Goal: Task Accomplishment & Management: Manage account settings

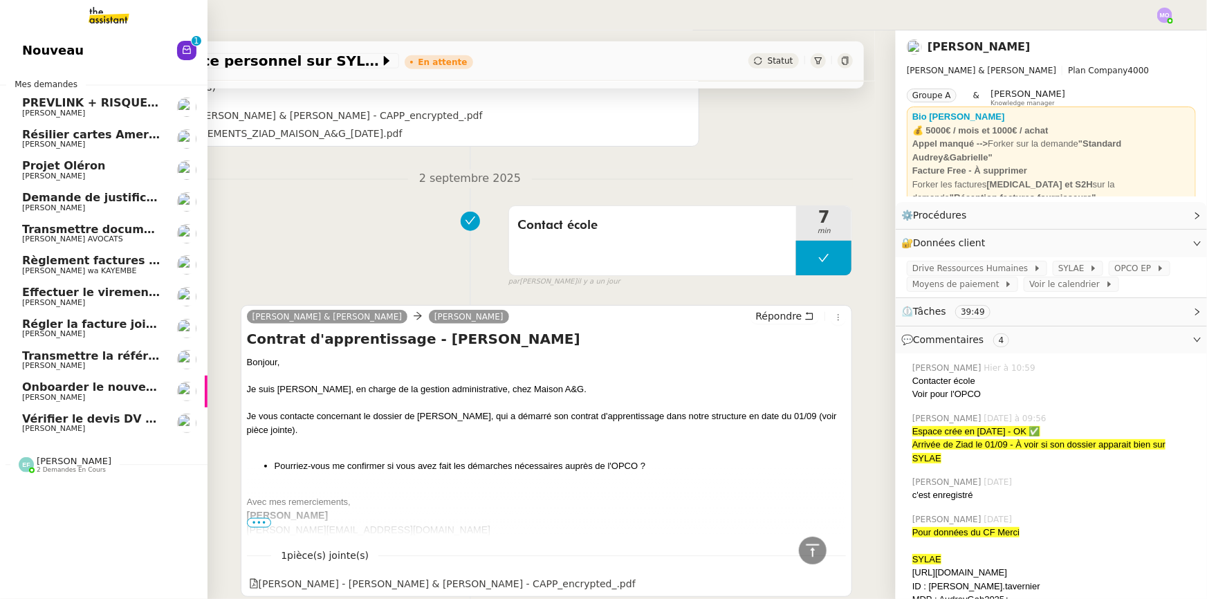
click at [114, 418] on span "Vérifier le devis DV 42 427" at bounding box center [105, 418] width 166 height 13
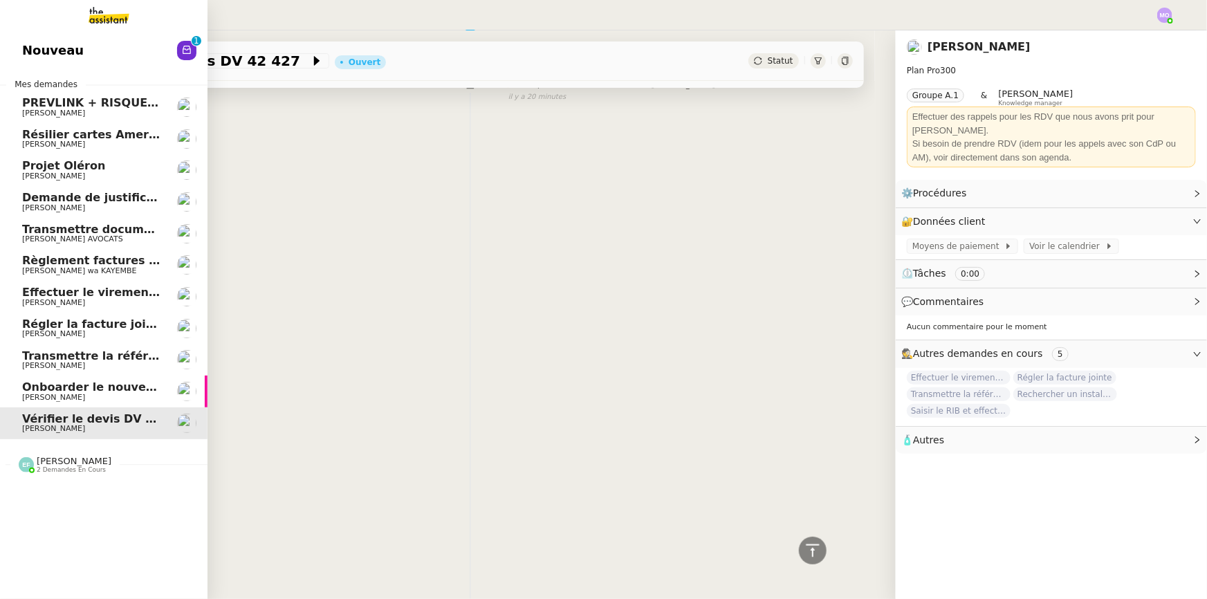
scroll to position [415, 0]
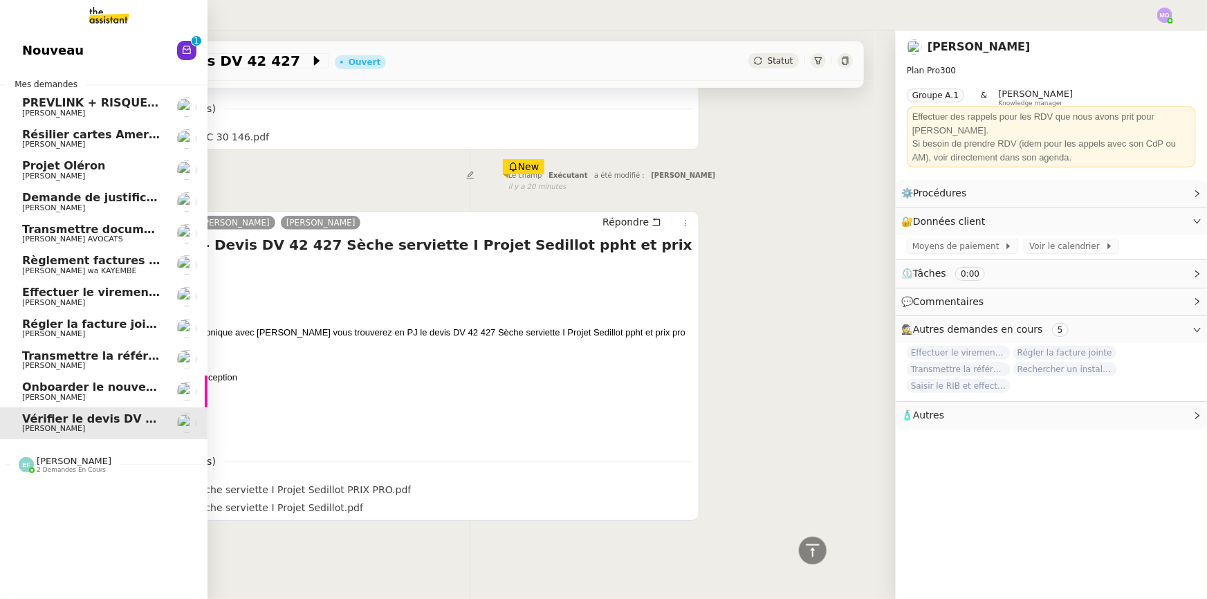
click at [82, 390] on span "Onboarder le nouveau consultant [PERSON_NAME]" at bounding box center [180, 386] width 316 height 13
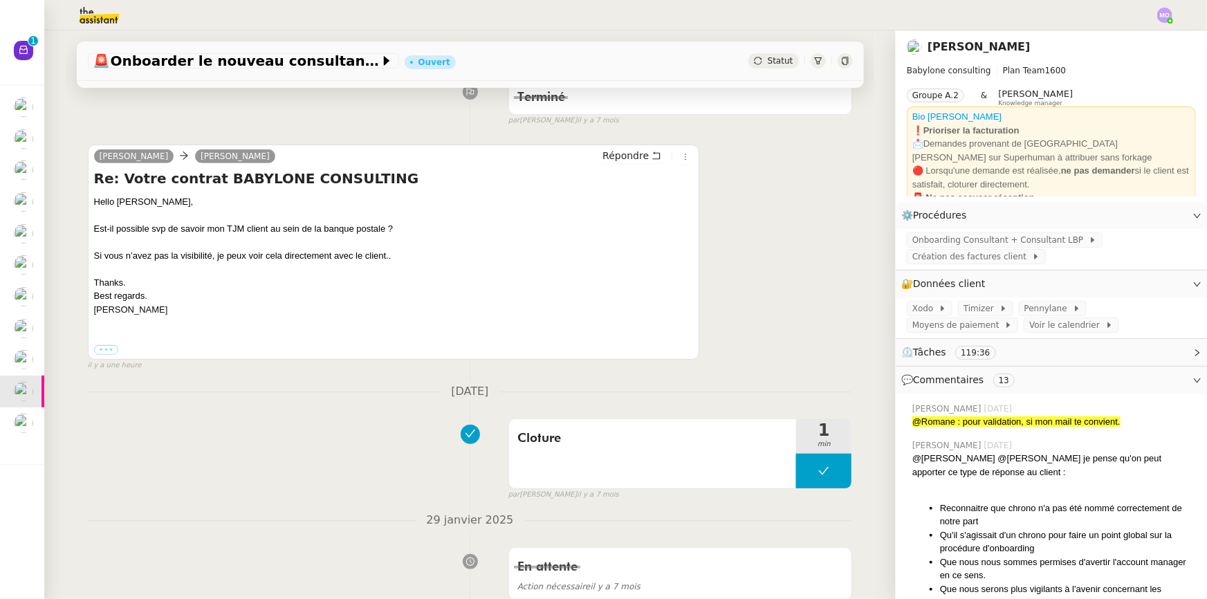
scroll to position [251, 0]
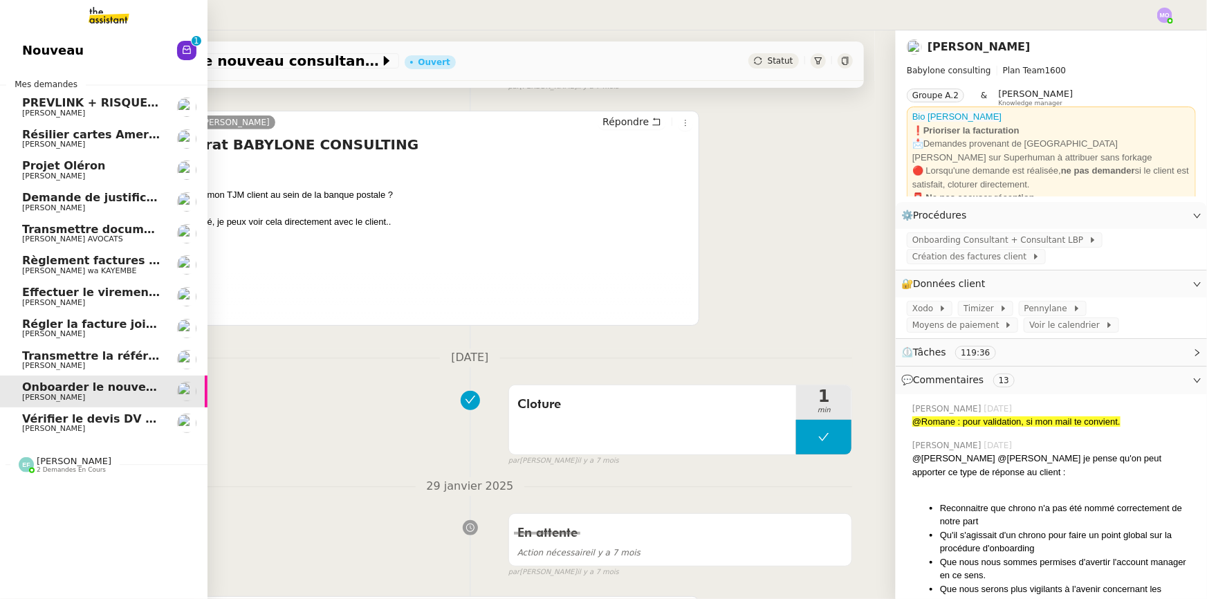
click at [73, 415] on span "Vérifier le devis DV 42 427" at bounding box center [105, 418] width 166 height 13
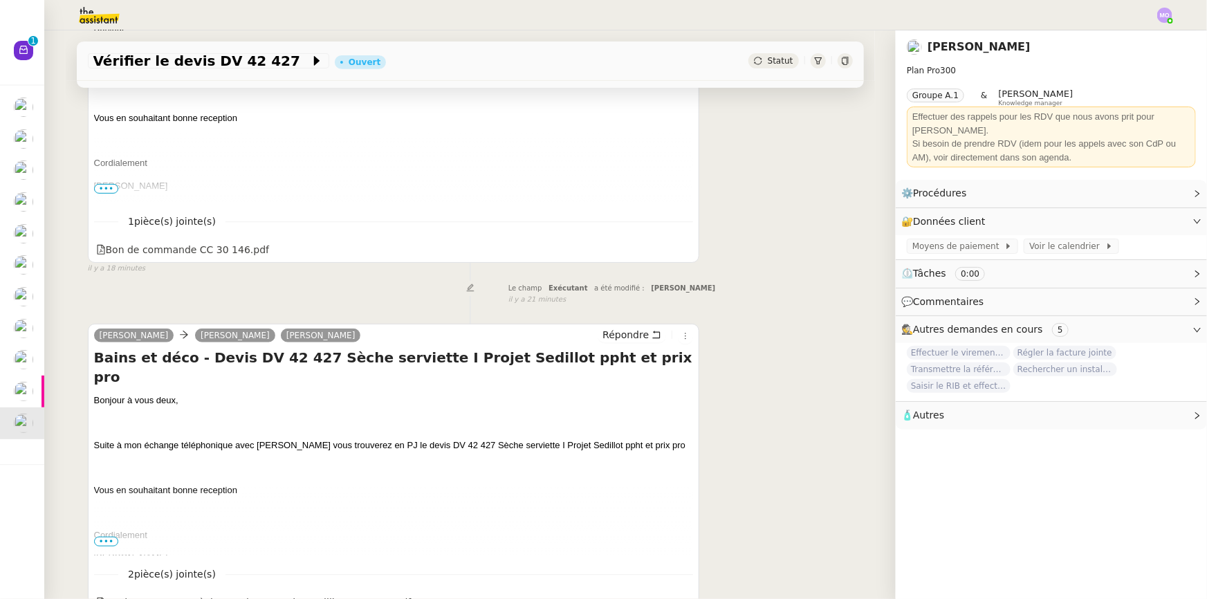
scroll to position [377, 0]
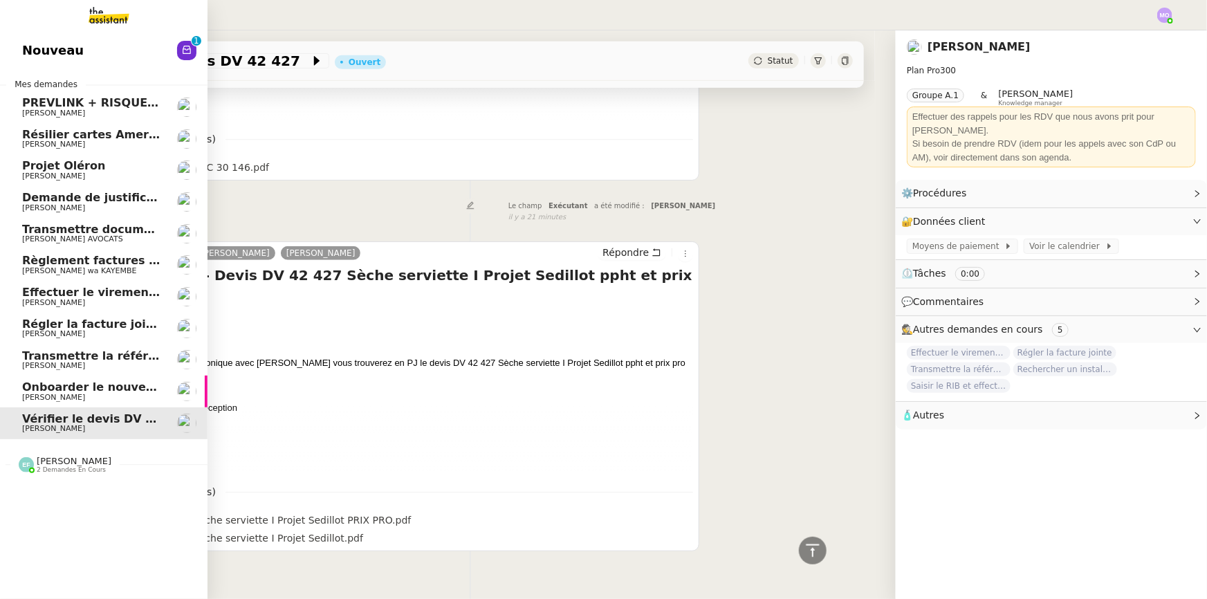
click at [83, 391] on span "Onboarder le nouveau consultant [PERSON_NAME]" at bounding box center [180, 386] width 316 height 13
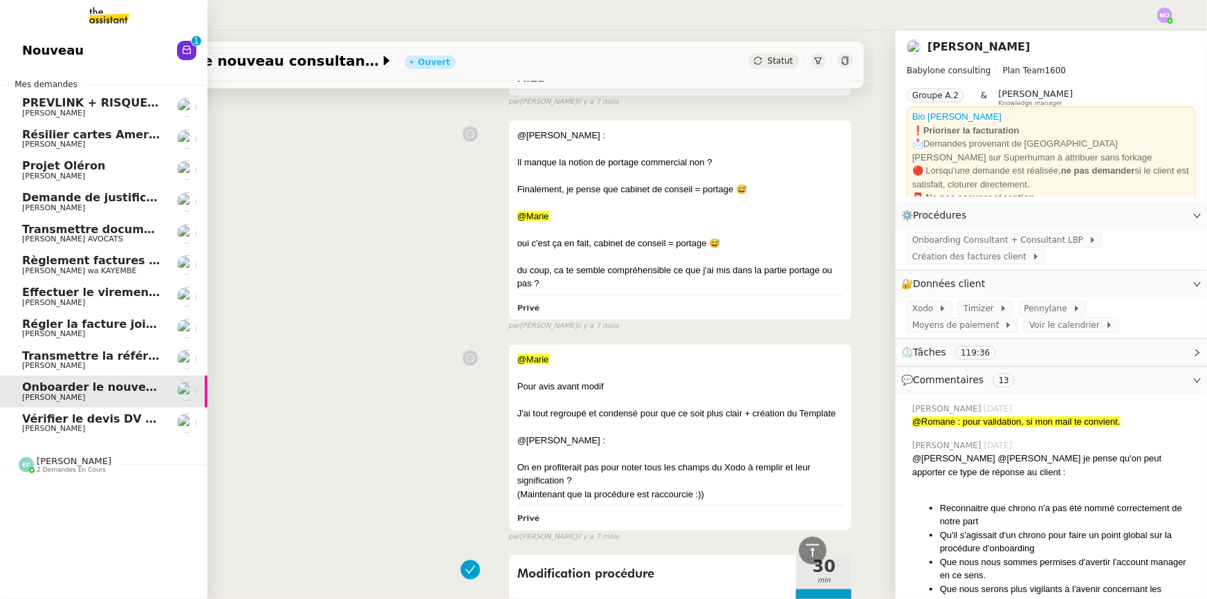
click at [97, 362] on span "[PERSON_NAME]" at bounding box center [92, 366] width 140 height 8
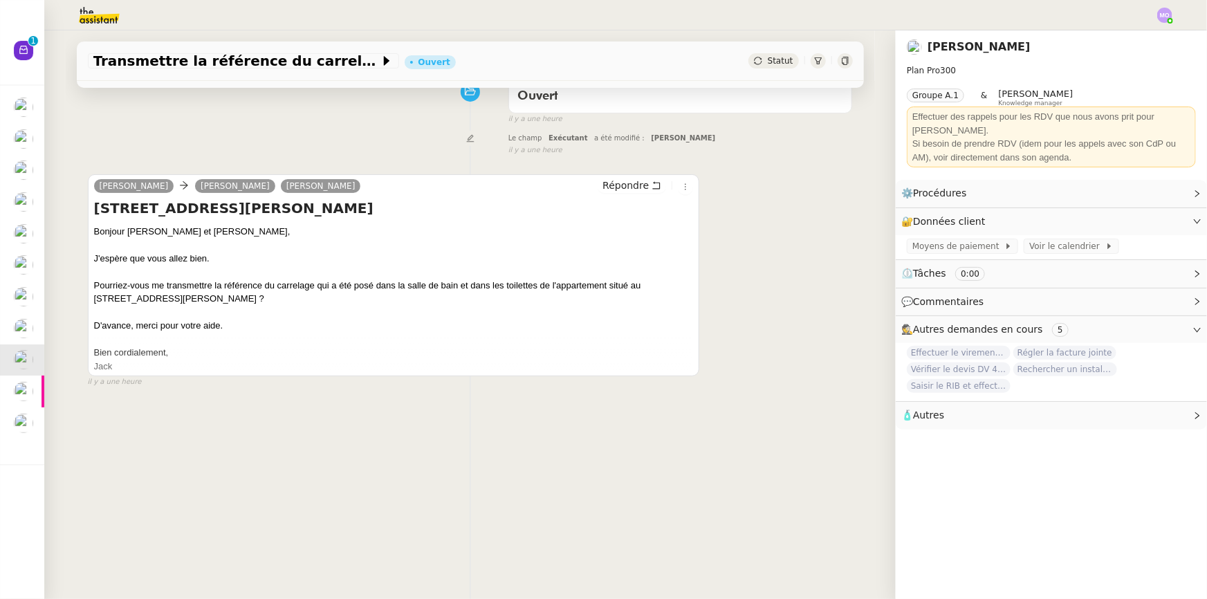
scroll to position [121, 0]
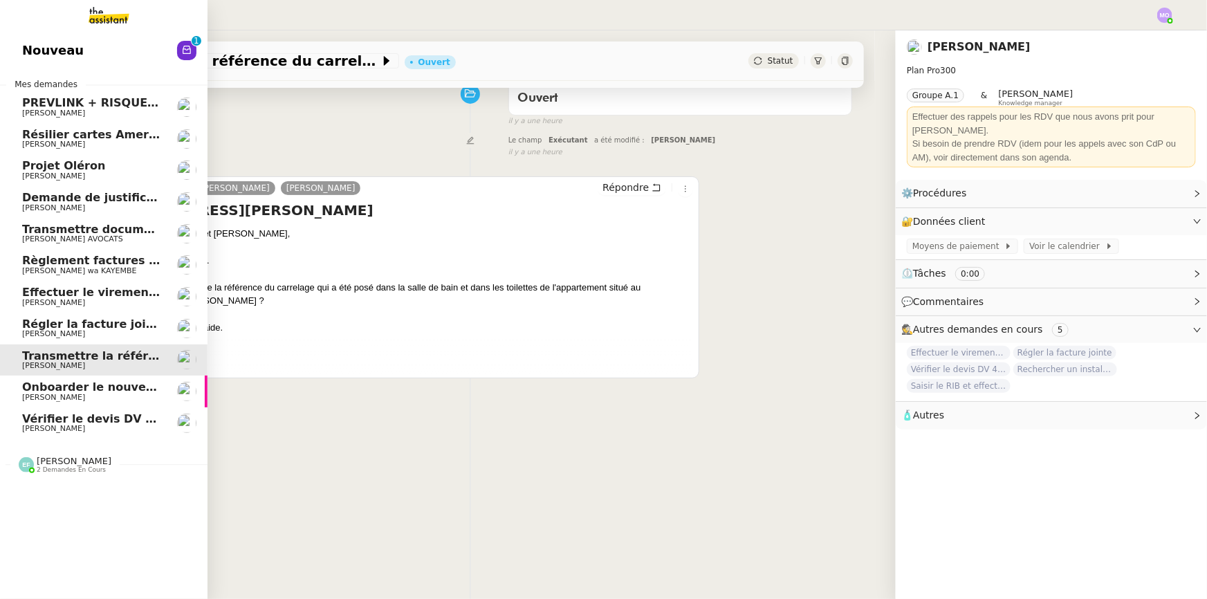
click at [86, 325] on span "Régler la facture jointe" at bounding box center [94, 323] width 145 height 13
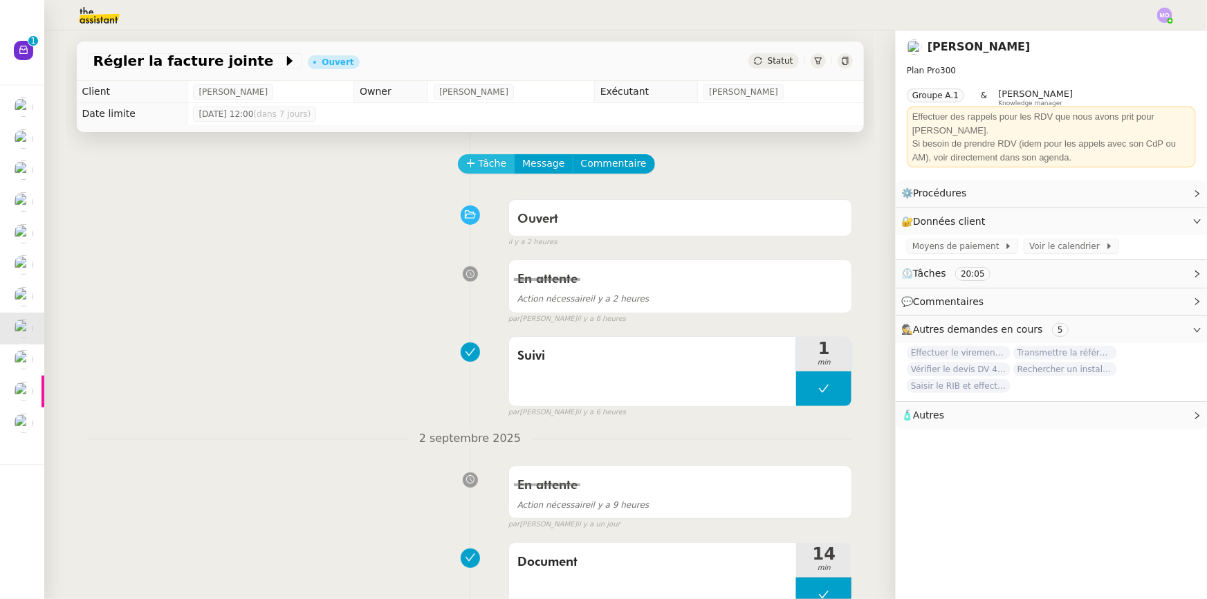
click at [463, 160] on button "Tâche" at bounding box center [486, 163] width 57 height 19
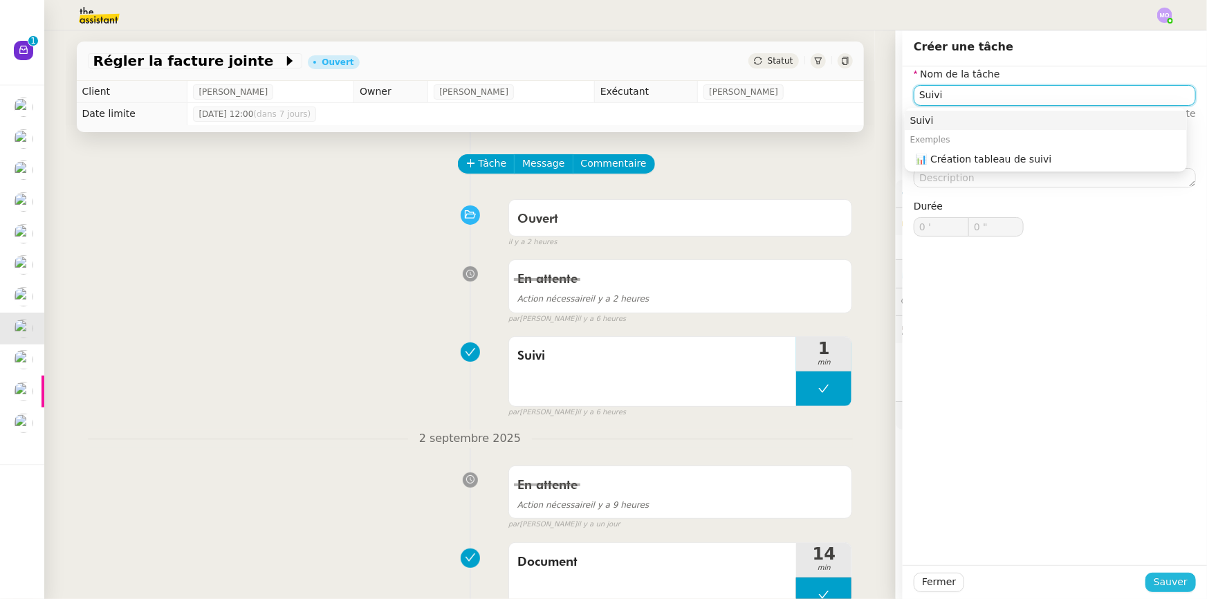
type input "Suivi"
click at [1148, 576] on button "Sauver" at bounding box center [1170, 582] width 50 height 19
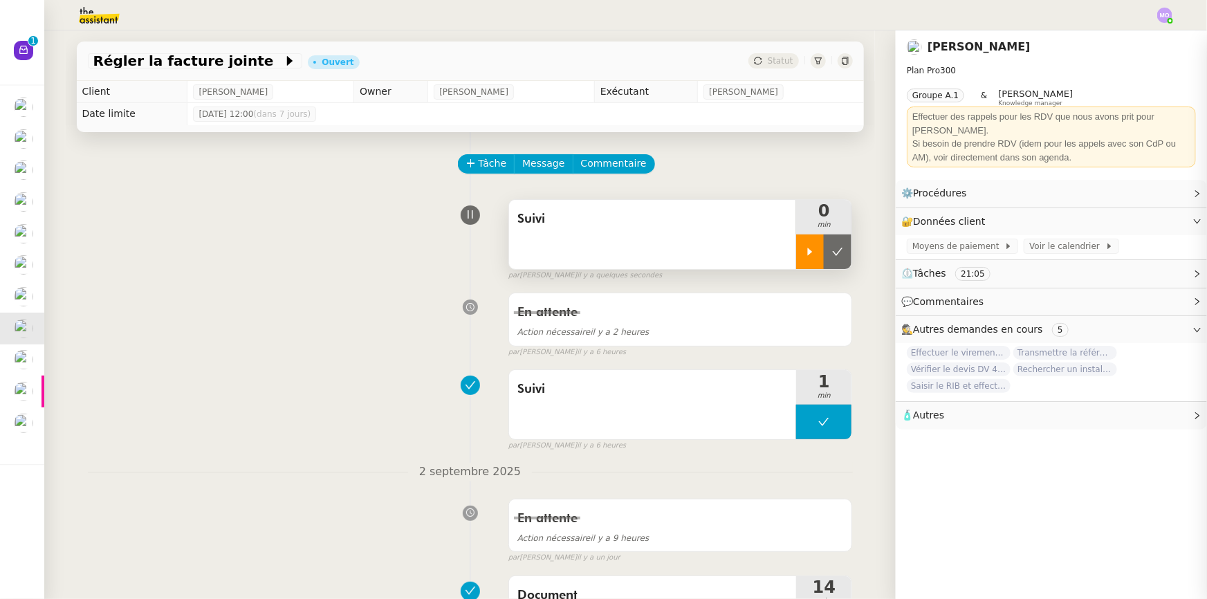
click at [798, 259] on div at bounding box center [810, 251] width 28 height 35
click at [828, 260] on div at bounding box center [823, 251] width 55 height 35
click at [828, 260] on button at bounding box center [837, 251] width 28 height 35
click at [781, 55] on div "Statut" at bounding box center [773, 60] width 50 height 15
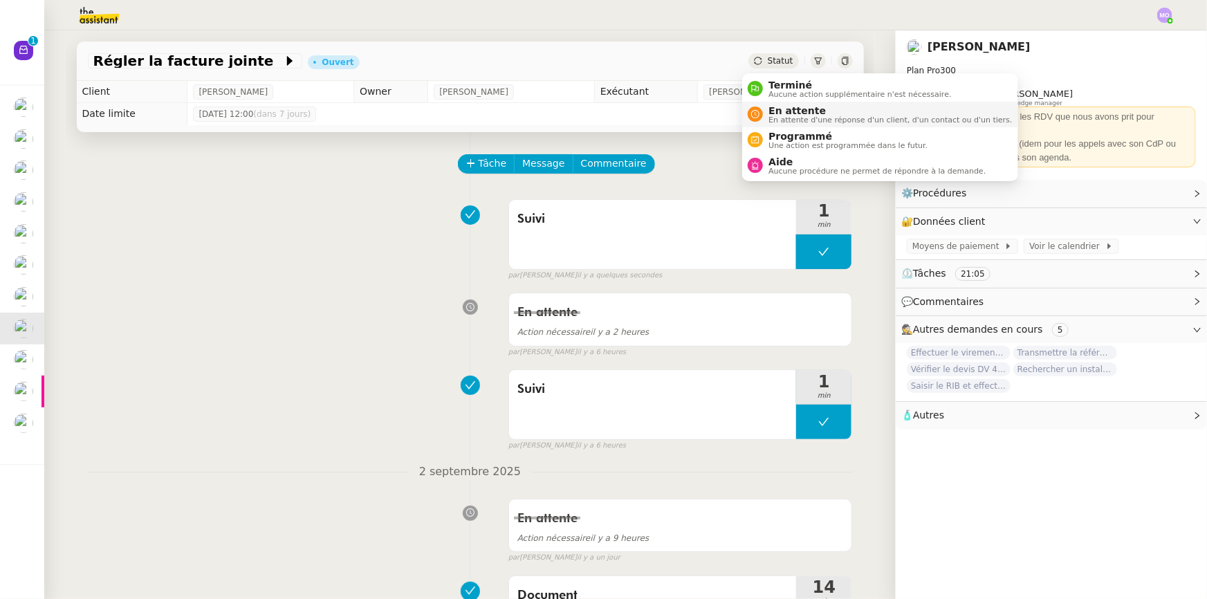
click at [784, 113] on span "En attente" at bounding box center [889, 110] width 243 height 11
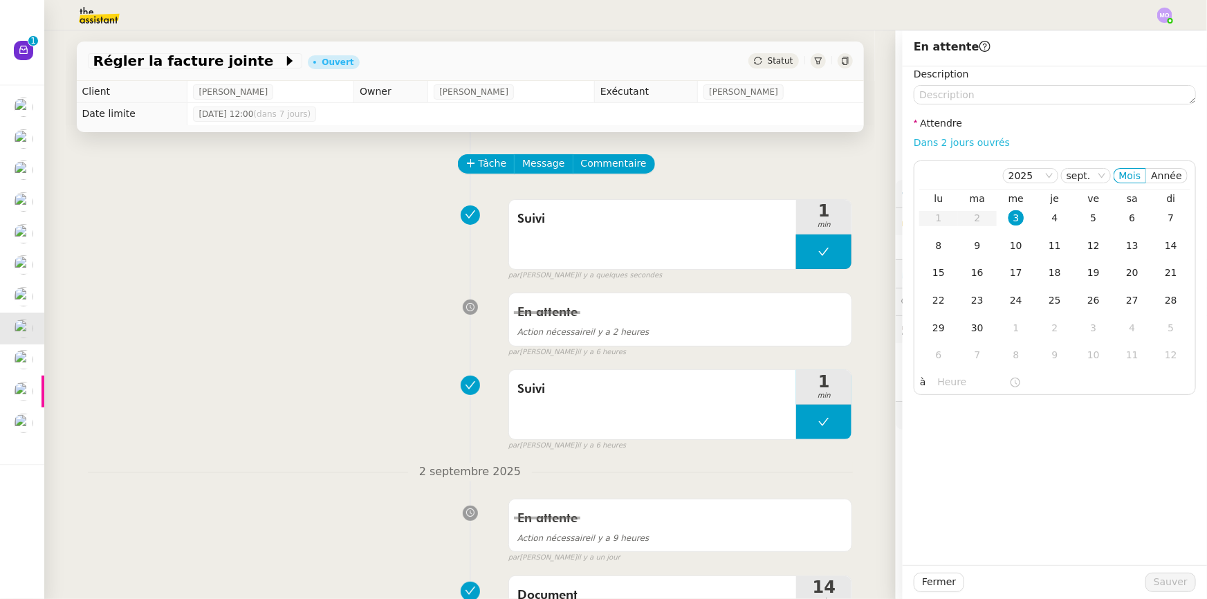
click at [942, 142] on link "Dans 2 jours ouvrés" at bounding box center [961, 142] width 96 height 11
type input "07:00"
drag, startPoint x: 1037, startPoint y: 219, endPoint x: 1058, endPoint y: 407, distance: 188.5
click at [1047, 220] on div "4" at bounding box center [1054, 217] width 15 height 15
click at [1158, 579] on span "Sauver" at bounding box center [1170, 582] width 34 height 16
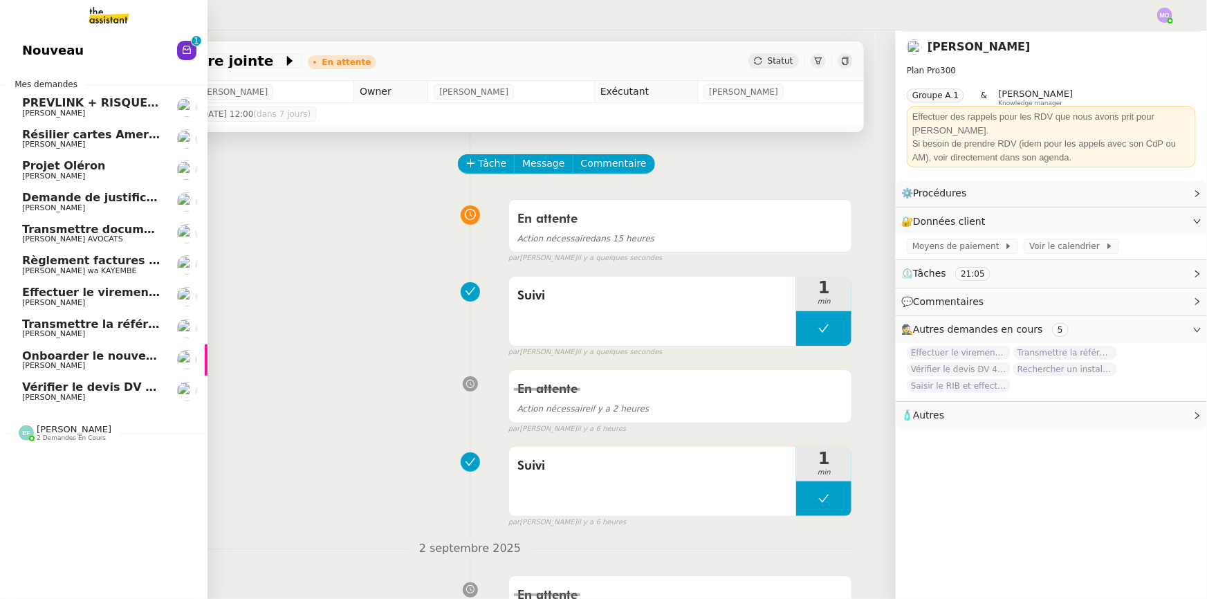
click at [122, 302] on span "[PERSON_NAME]" at bounding box center [92, 303] width 140 height 8
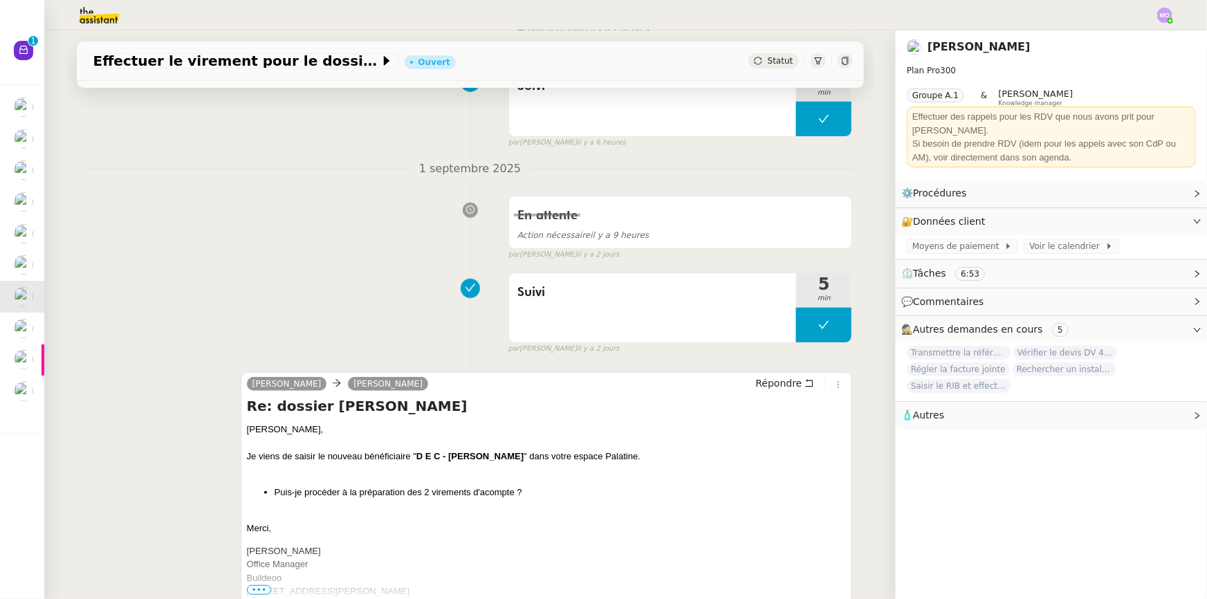
scroll to position [314, 0]
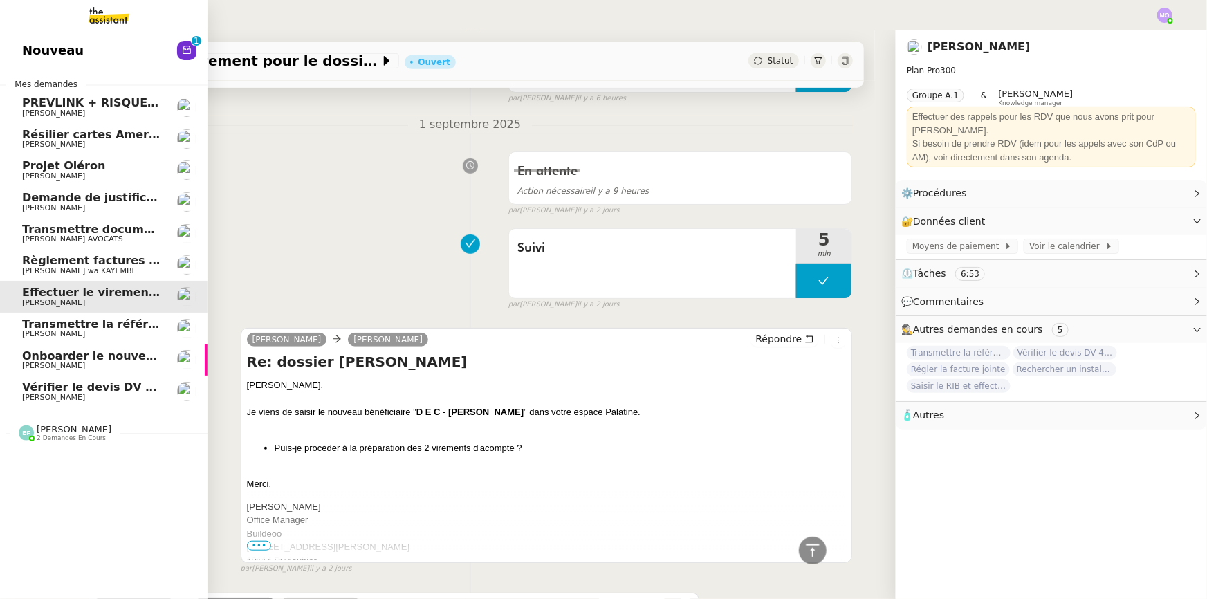
click at [104, 267] on span "[PERSON_NAME] wa KAYEMBE" at bounding box center [79, 270] width 114 height 9
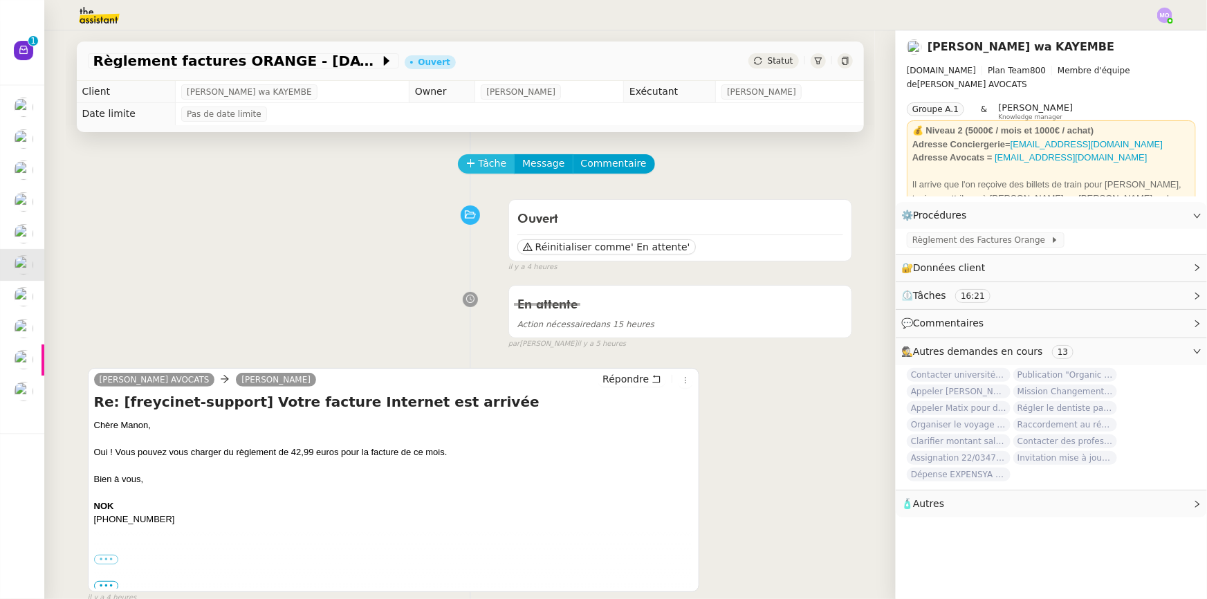
click at [478, 161] on span "Tâche" at bounding box center [492, 164] width 28 height 16
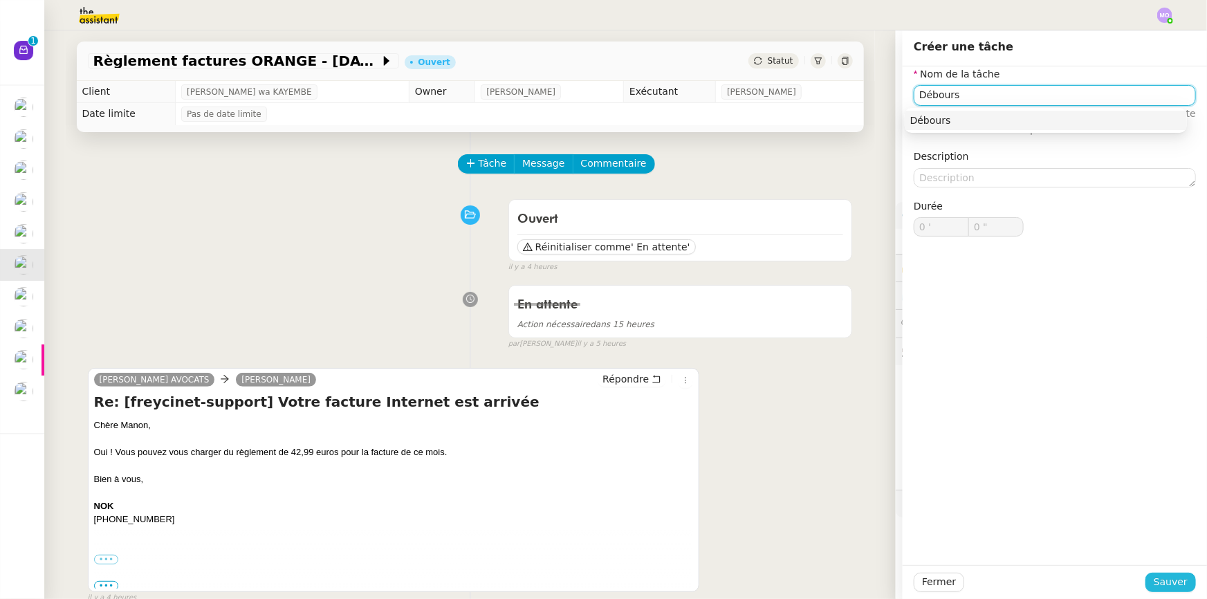
type input "Débours"
click at [1155, 588] on span "Sauver" at bounding box center [1170, 582] width 34 height 16
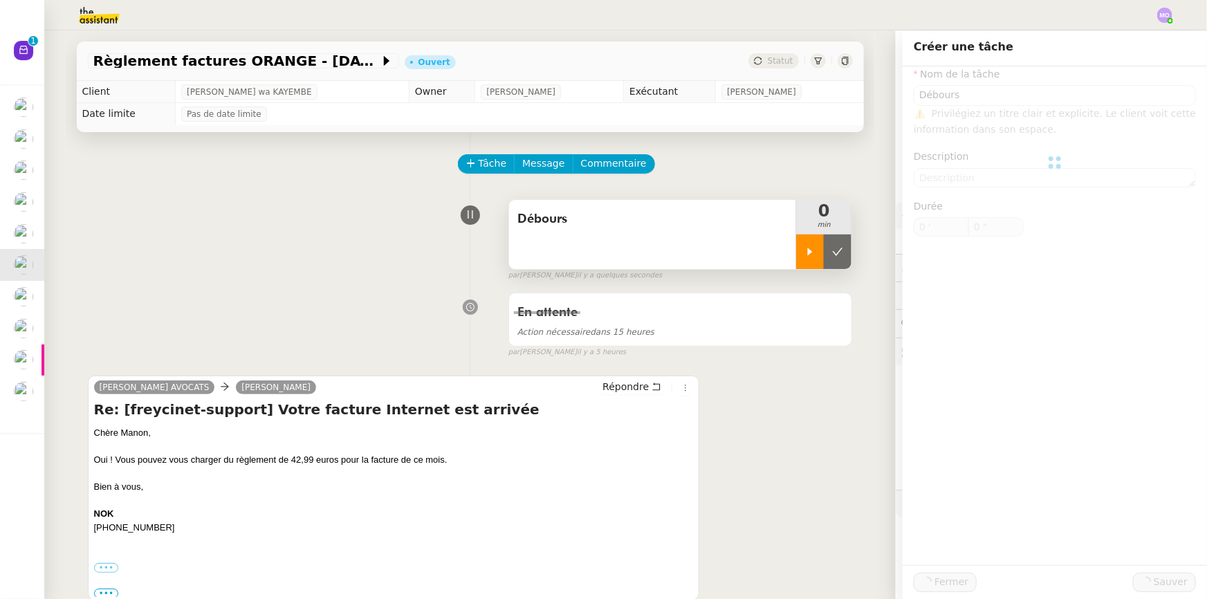
click at [798, 268] on div at bounding box center [810, 251] width 28 height 35
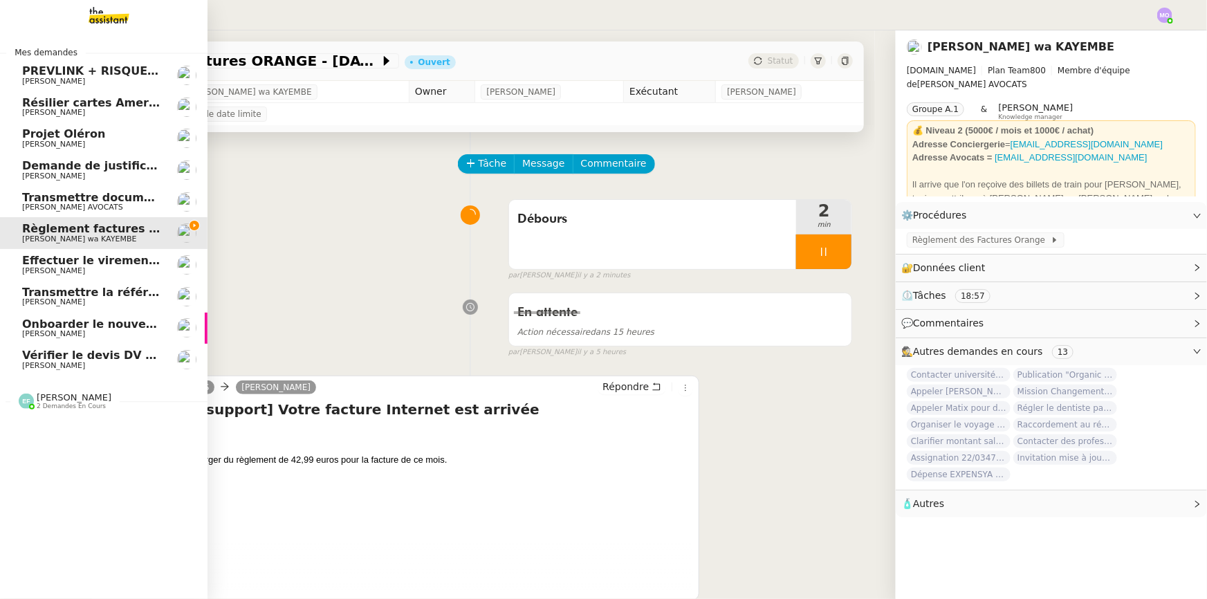
click at [120, 196] on span "Transmettre documents URSSAF au Cabinet Delery" at bounding box center [180, 197] width 317 height 13
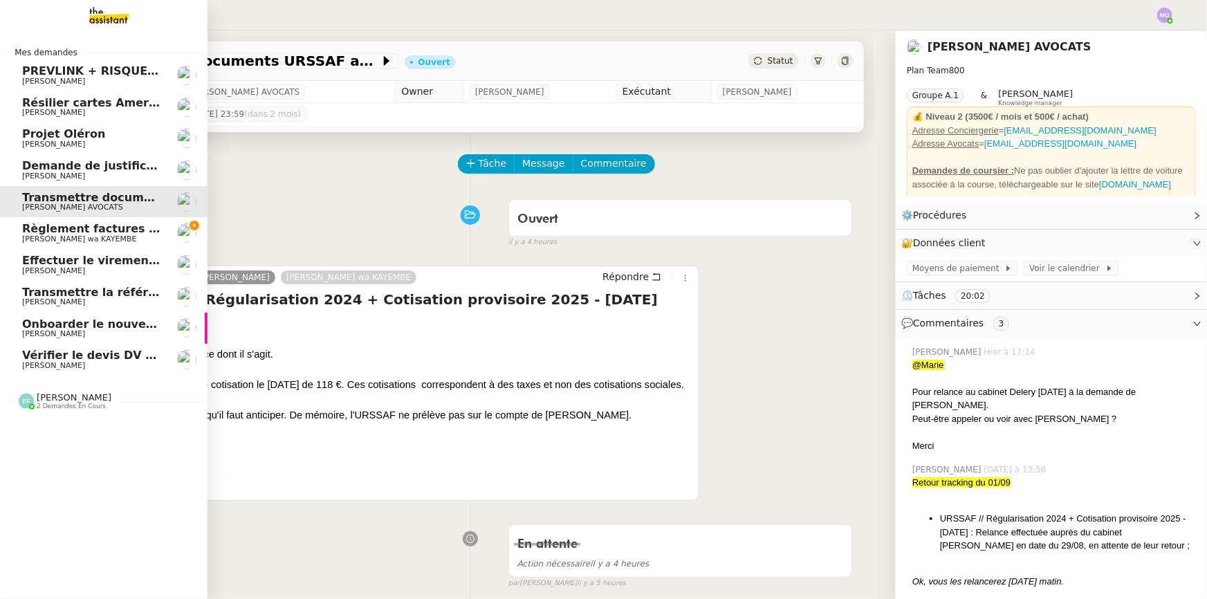
click at [66, 229] on span "Règlement factures ORANGE - [DATE]" at bounding box center [139, 228] width 234 height 13
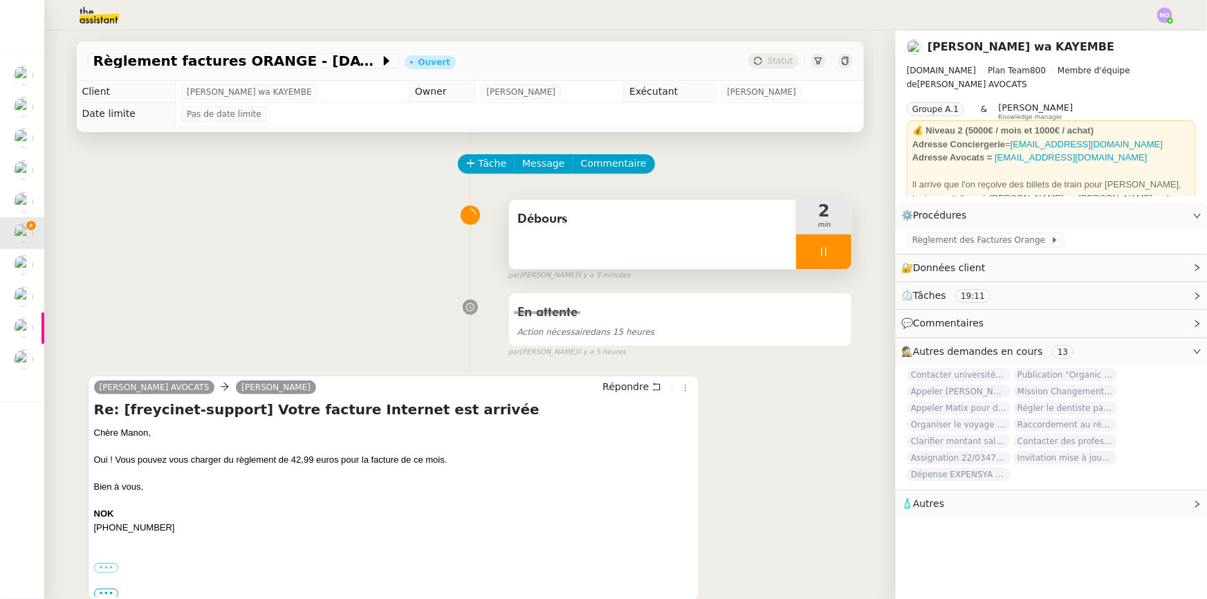
click at [824, 250] on div at bounding box center [823, 251] width 55 height 35
click at [832, 250] on icon at bounding box center [837, 251] width 11 height 11
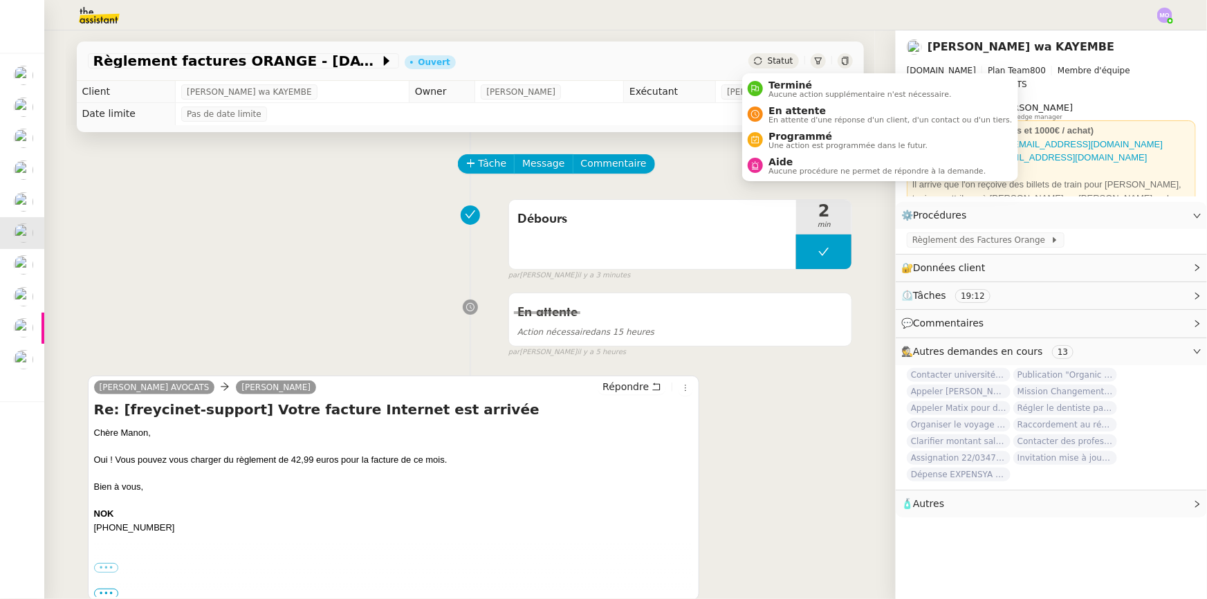
click at [777, 56] on span "Statut" at bounding box center [780, 61] width 26 height 10
click at [785, 162] on span "Aide" at bounding box center [876, 161] width 217 height 11
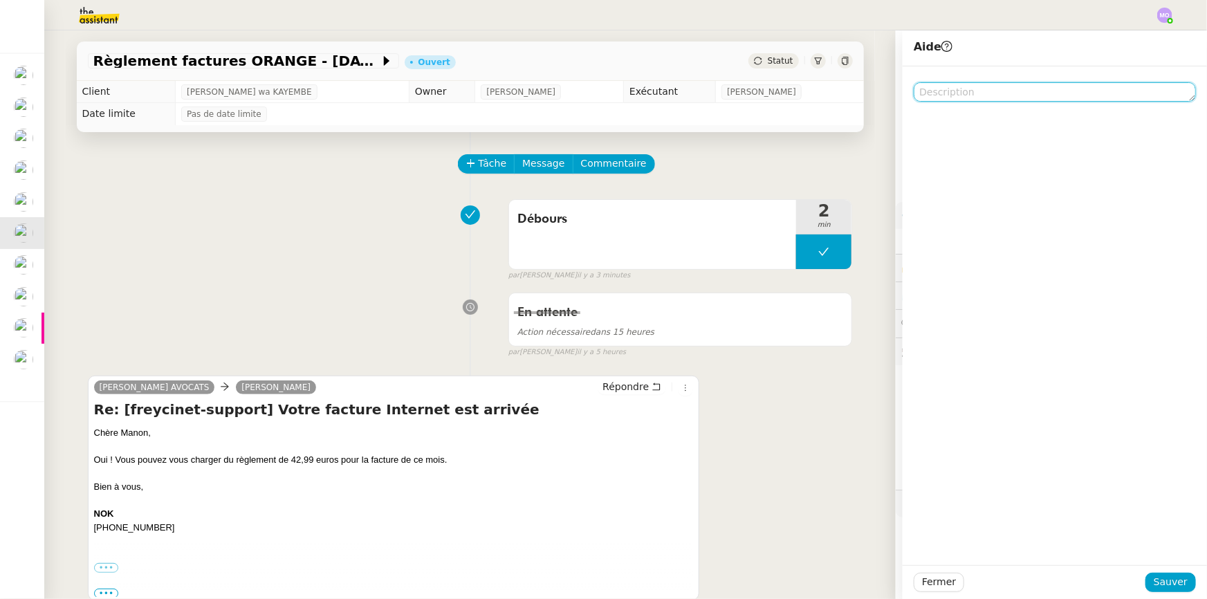
click at [945, 99] on textarea at bounding box center [1054, 91] width 282 height 19
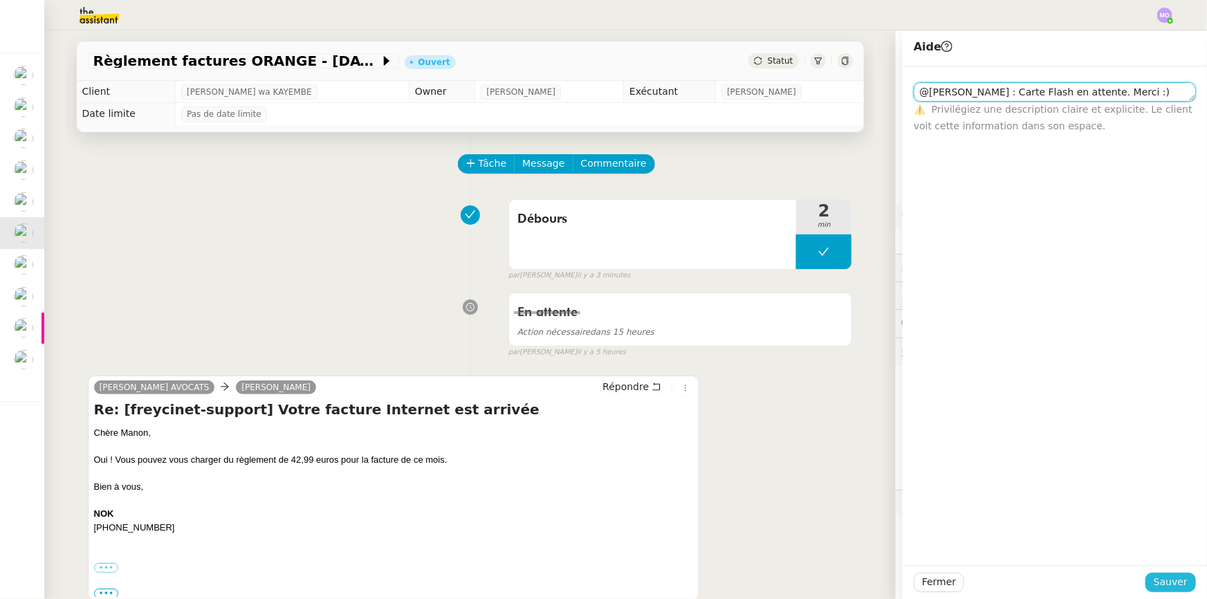
type textarea "@[PERSON_NAME] : Carte Flash en attente. Merci :)"
click at [1163, 581] on span "Sauver" at bounding box center [1170, 582] width 34 height 16
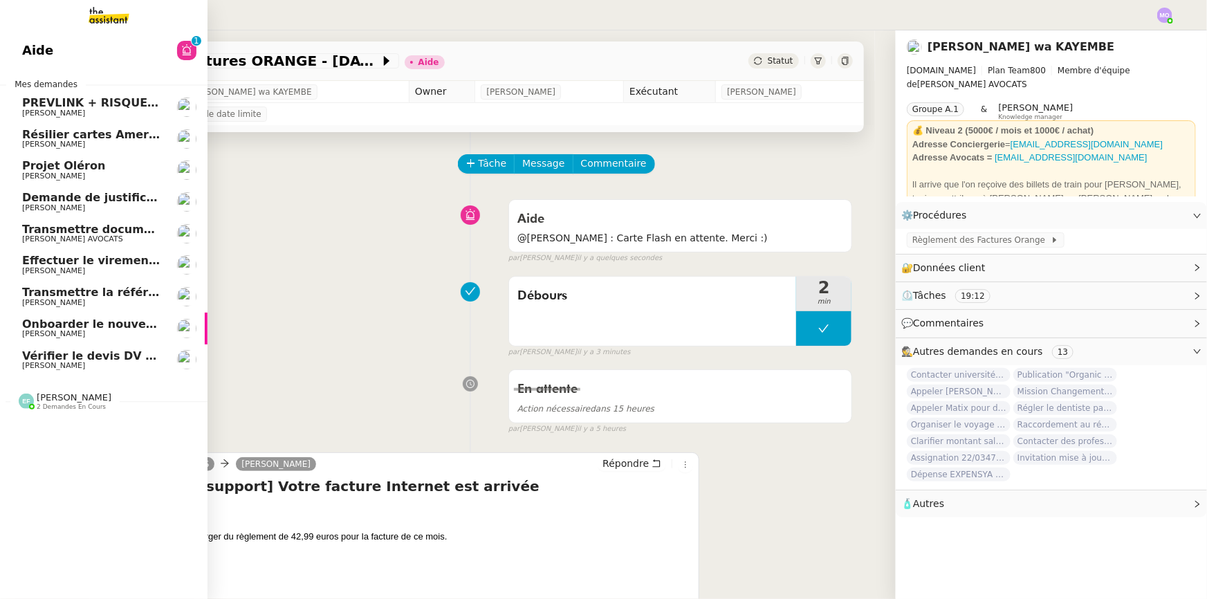
click at [109, 253] on link "Effectuer le virement pour le dossier [PERSON_NAME]" at bounding box center [103, 265] width 207 height 32
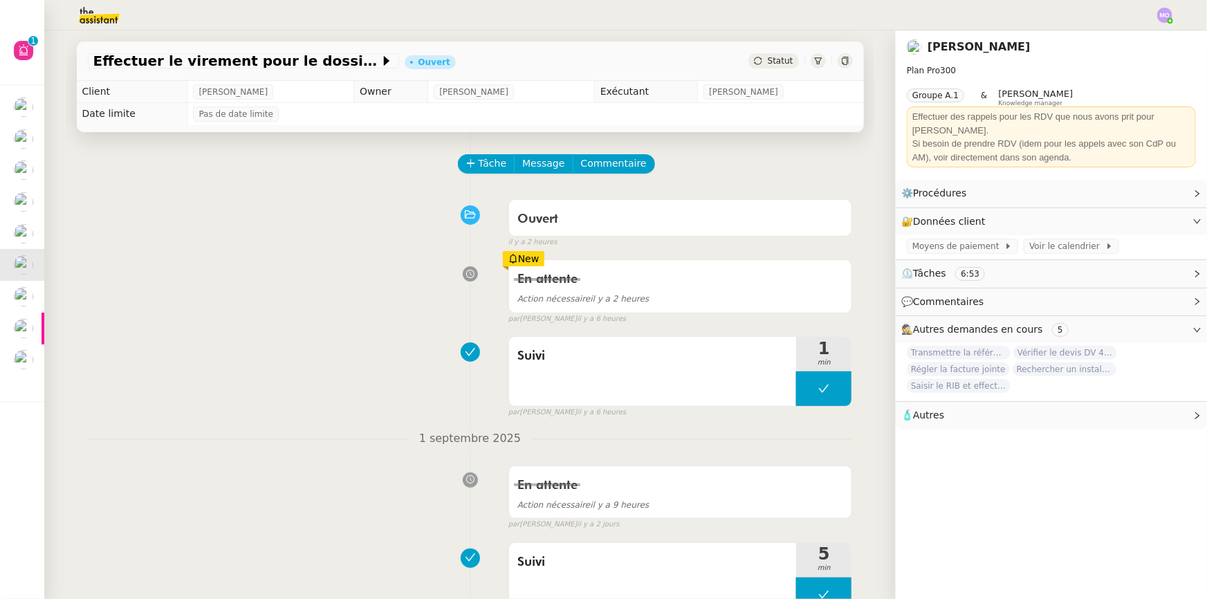
click at [781, 60] on span "Statut" at bounding box center [780, 61] width 26 height 10
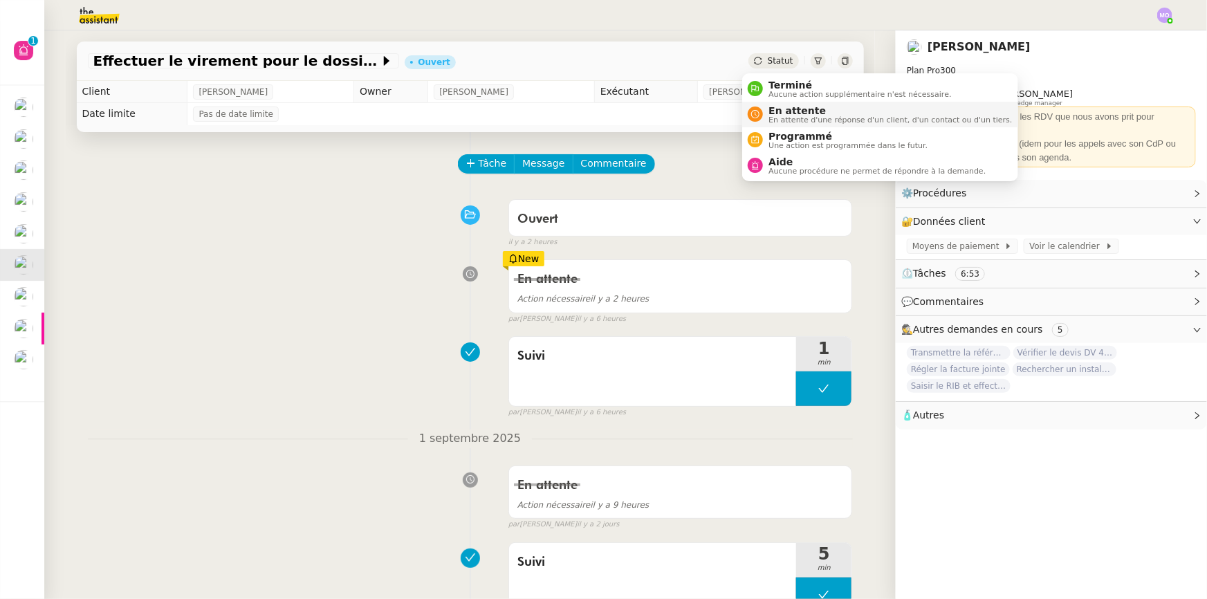
click at [792, 111] on span "En attente" at bounding box center [889, 110] width 243 height 11
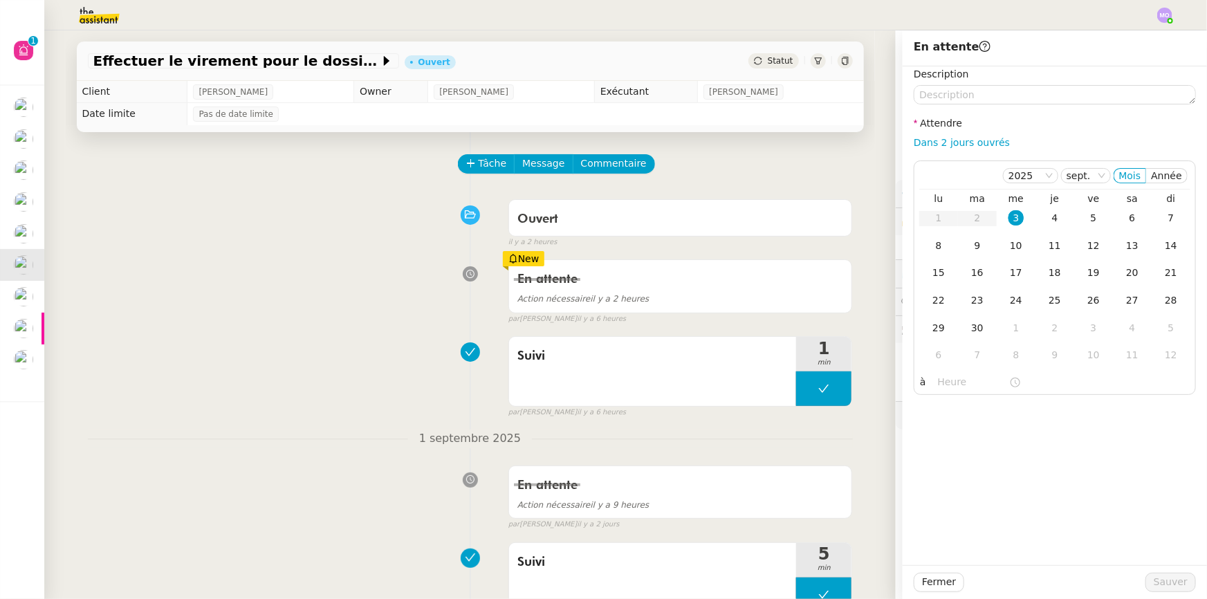
click at [958, 137] on link "Dans 2 jours ouvrés" at bounding box center [961, 142] width 96 height 11
type input "07:00"
click at [1047, 214] on div "4" at bounding box center [1054, 217] width 15 height 15
click at [1169, 578] on span "Sauver" at bounding box center [1170, 582] width 34 height 16
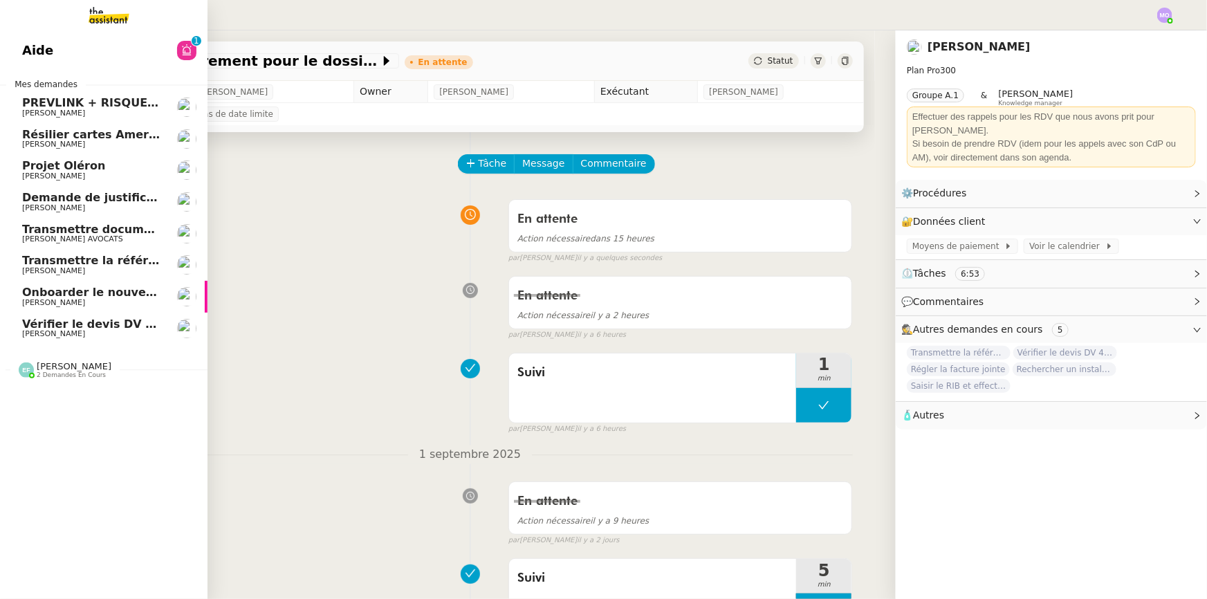
click at [124, 259] on span "Transmettre la référence du carrelage" at bounding box center [141, 260] width 238 height 13
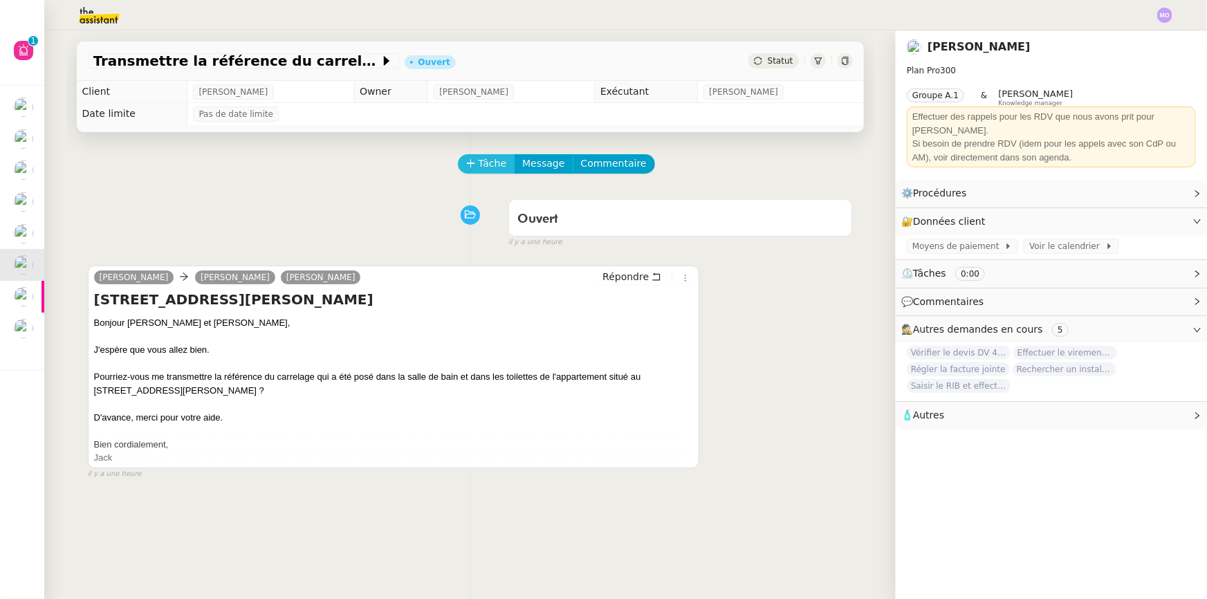
click at [474, 155] on button "Tâche" at bounding box center [486, 163] width 57 height 19
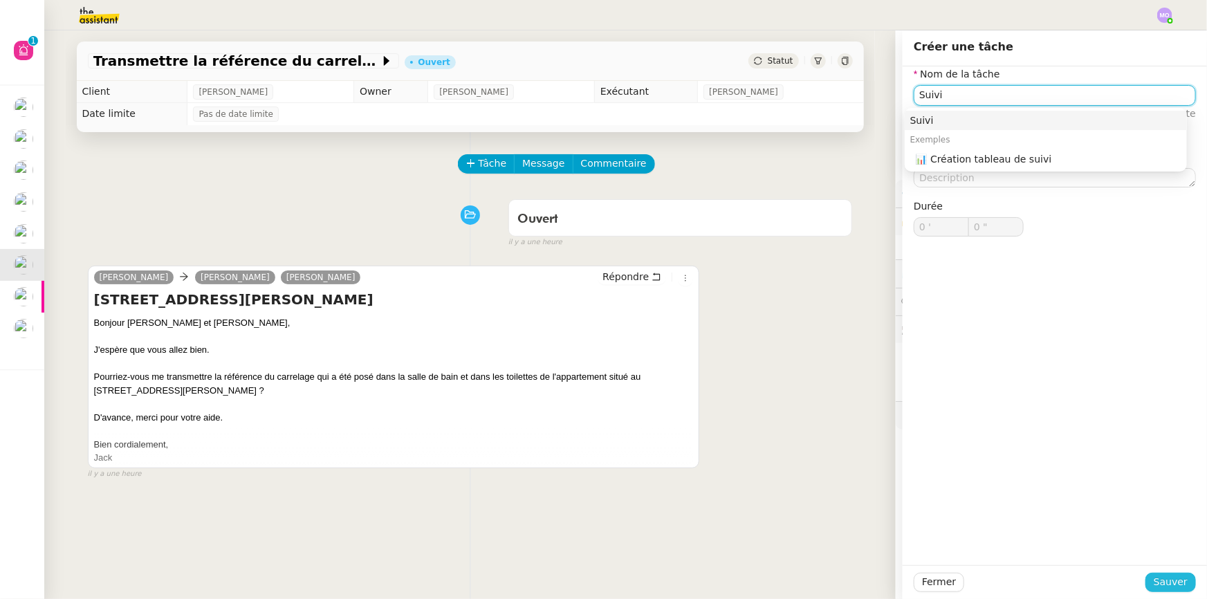
type input "Suivi"
click at [1164, 577] on span "Sauver" at bounding box center [1170, 582] width 34 height 16
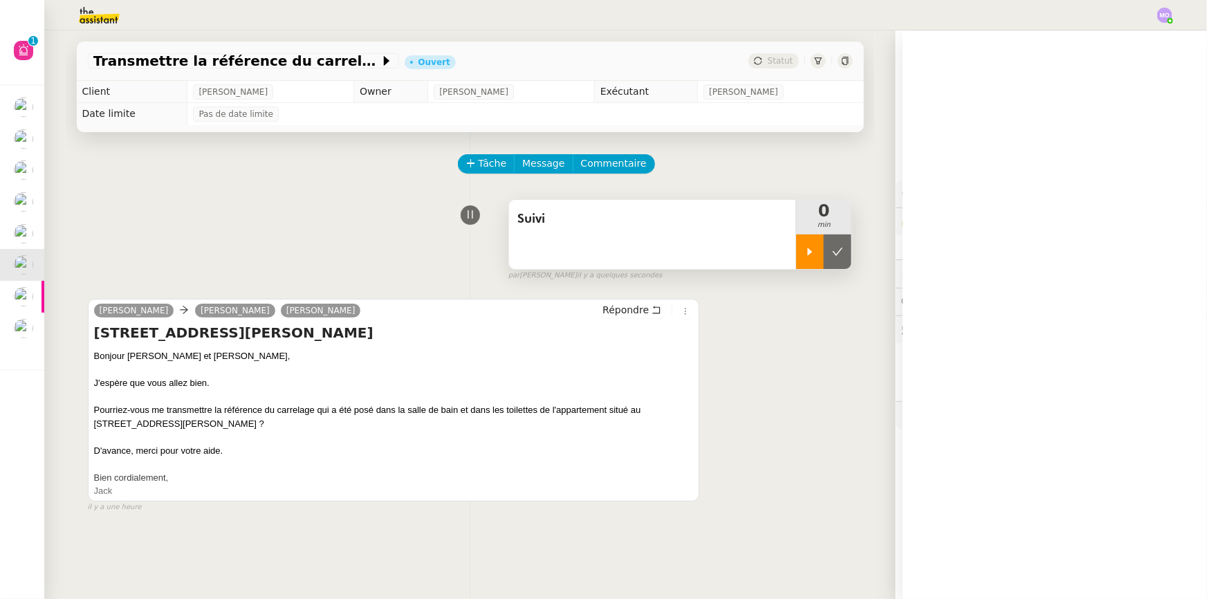
click at [799, 263] on div at bounding box center [810, 251] width 28 height 35
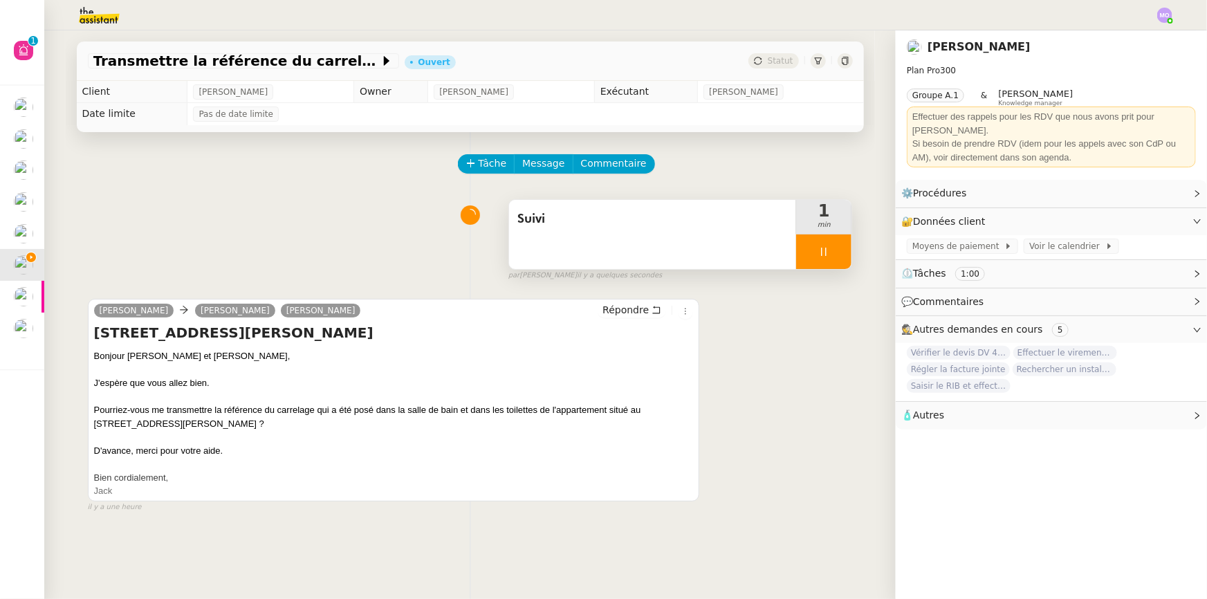
click at [825, 259] on div at bounding box center [823, 251] width 55 height 35
click at [825, 259] on button at bounding box center [837, 251] width 28 height 35
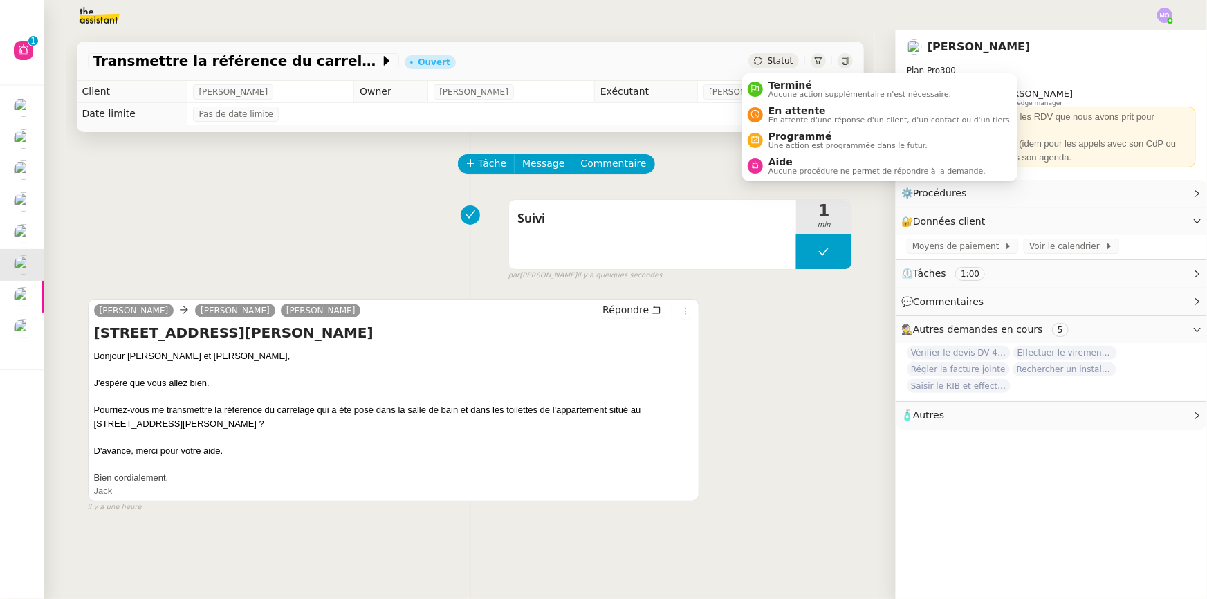
click at [774, 59] on span "Statut" at bounding box center [780, 61] width 26 height 10
click at [786, 112] on span "En attente" at bounding box center [889, 110] width 243 height 11
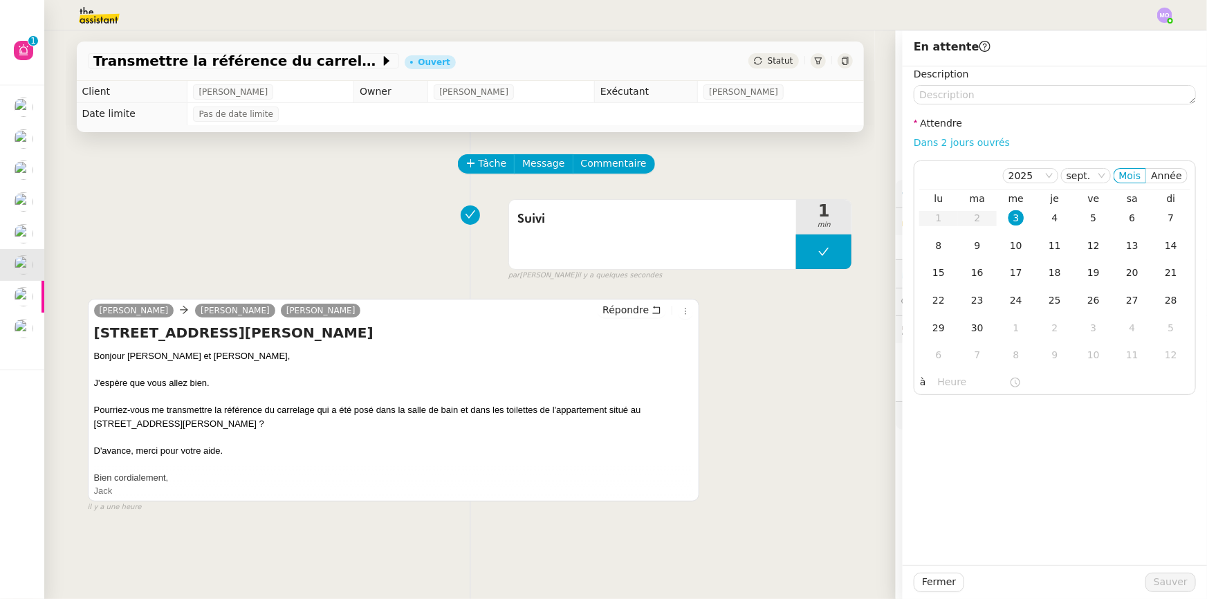
click at [938, 142] on link "Dans 2 jours ouvrés" at bounding box center [961, 142] width 96 height 11
type input "07:00"
click at [1047, 219] on div "4" at bounding box center [1054, 217] width 15 height 15
click at [1153, 579] on span "Sauver" at bounding box center [1170, 582] width 34 height 16
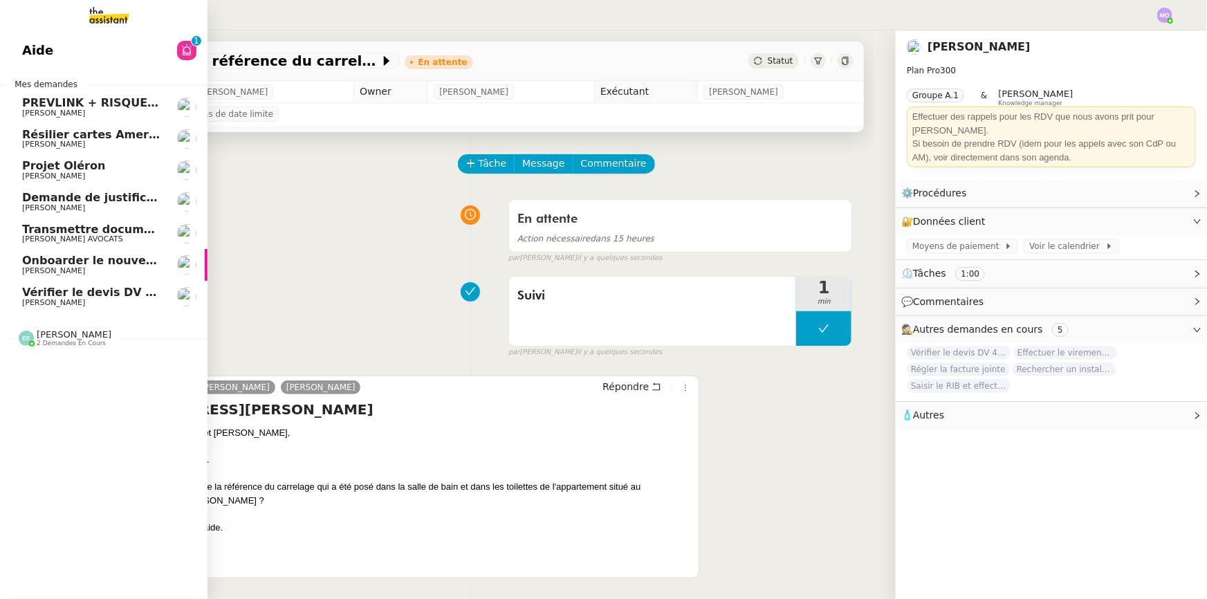
click at [102, 260] on span "Onboarder le nouveau consultant [PERSON_NAME]" at bounding box center [180, 260] width 316 height 13
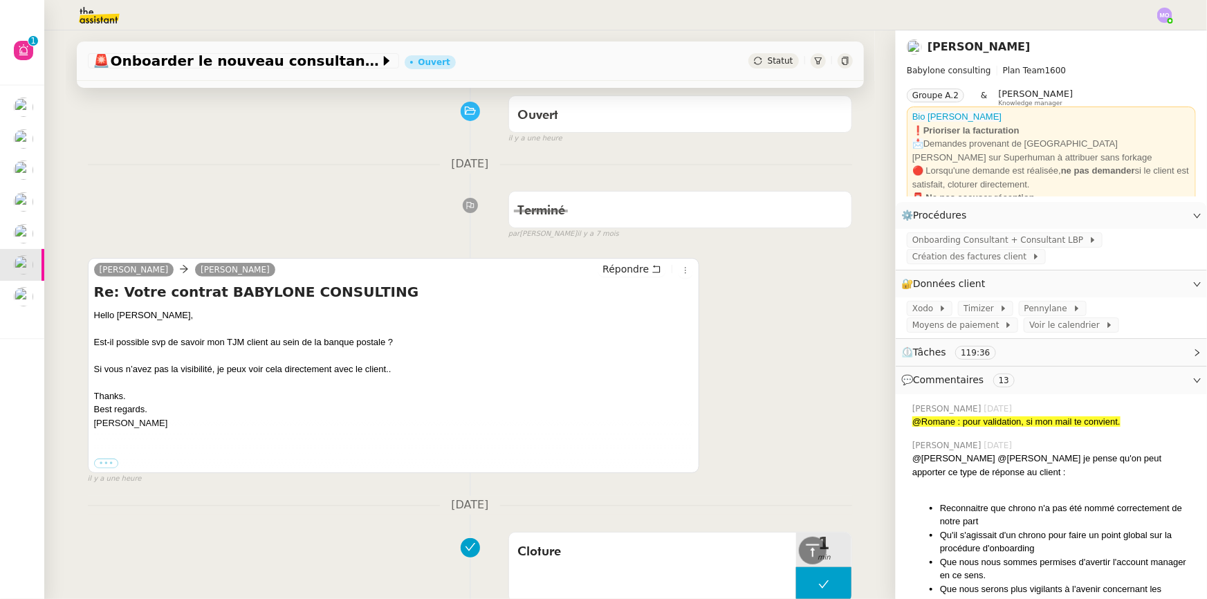
scroll to position [62, 0]
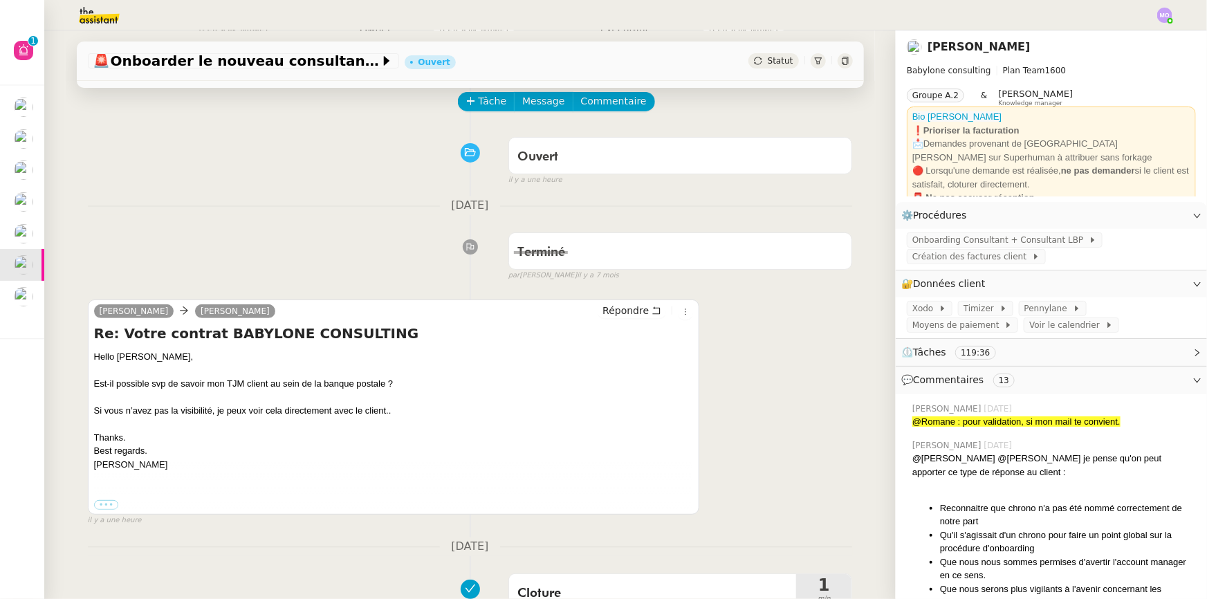
click at [255, 382] on div "Est-il possible svp de savoir mon TJM client au sein de la banque postale ?" at bounding box center [393, 384] width 599 height 14
copy div "Est-il possible svp de savoir mon TJM client au sein de la banque postale ?"
click at [120, 234] on div "Terminé false par [PERSON_NAME] [DATE]" at bounding box center [470, 253] width 765 height 55
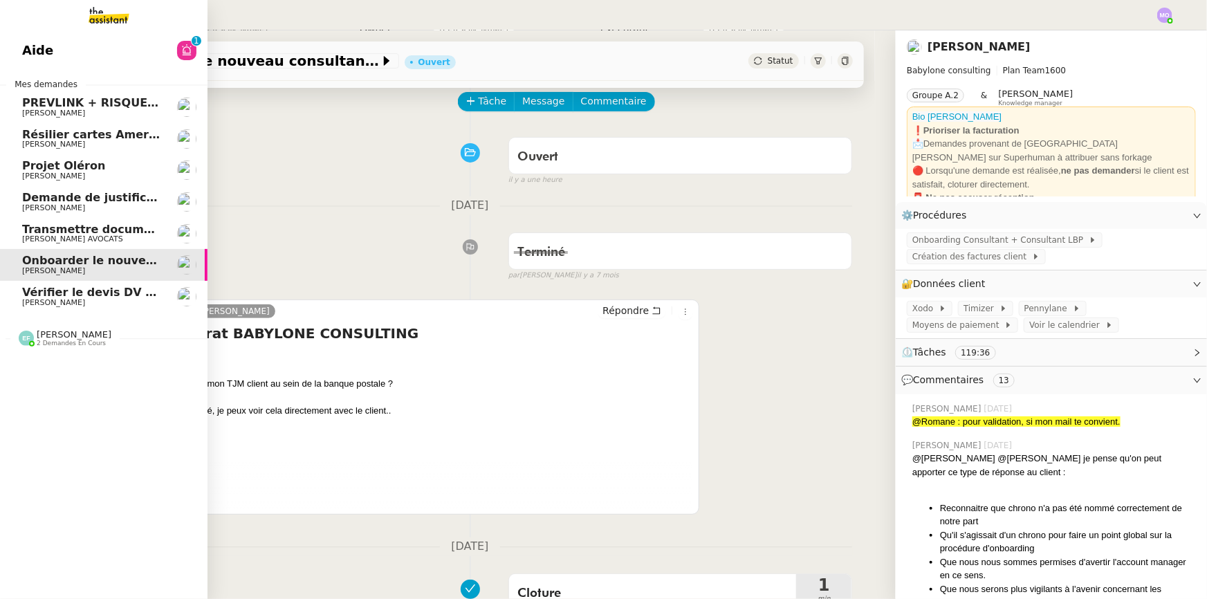
click at [115, 295] on span "Vérifier le devis DV 42 427" at bounding box center [105, 292] width 166 height 13
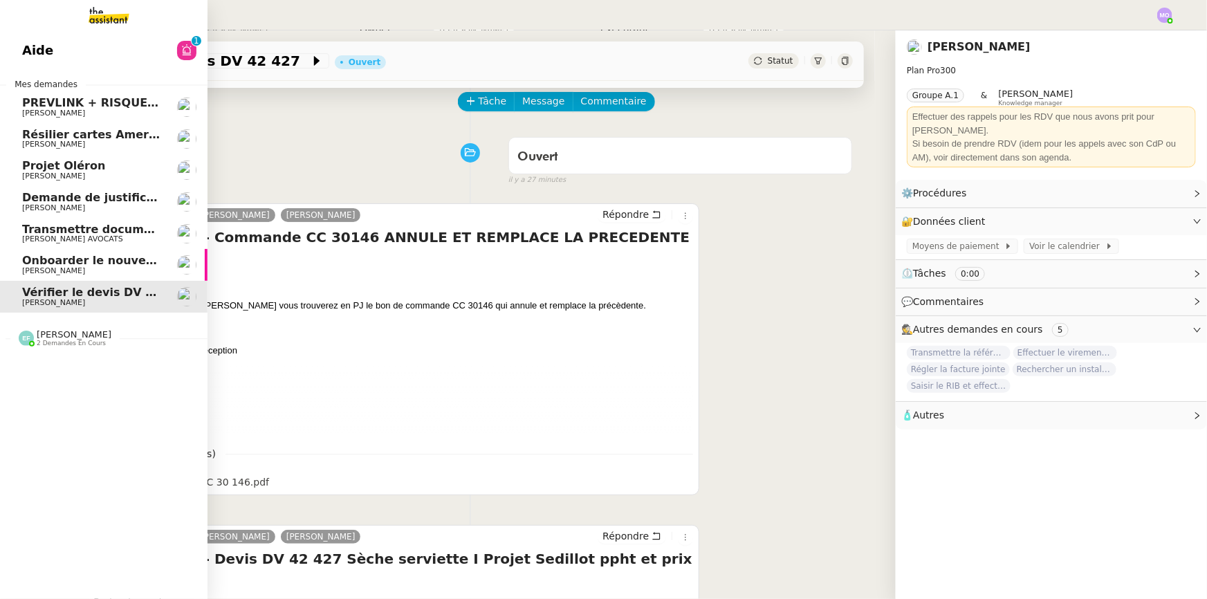
click at [122, 235] on span "[PERSON_NAME] AVOCATS" at bounding box center [92, 239] width 140 height 8
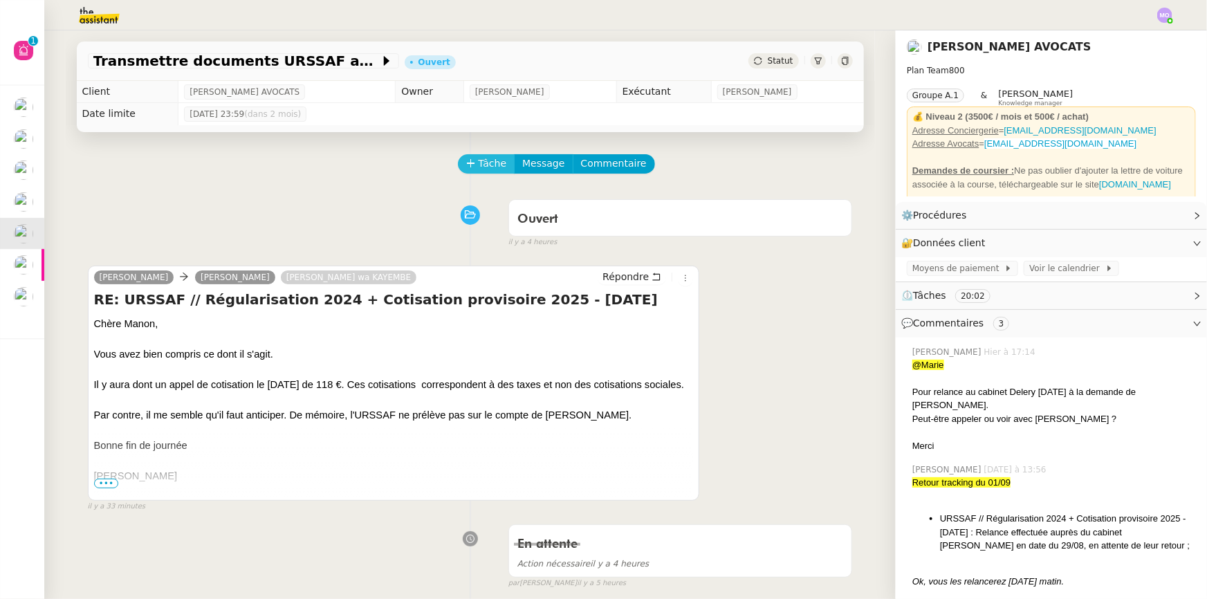
drag, startPoint x: 456, startPoint y: 163, endPoint x: 449, endPoint y: 169, distance: 9.3
click at [458, 164] on button "Tâche" at bounding box center [486, 163] width 57 height 19
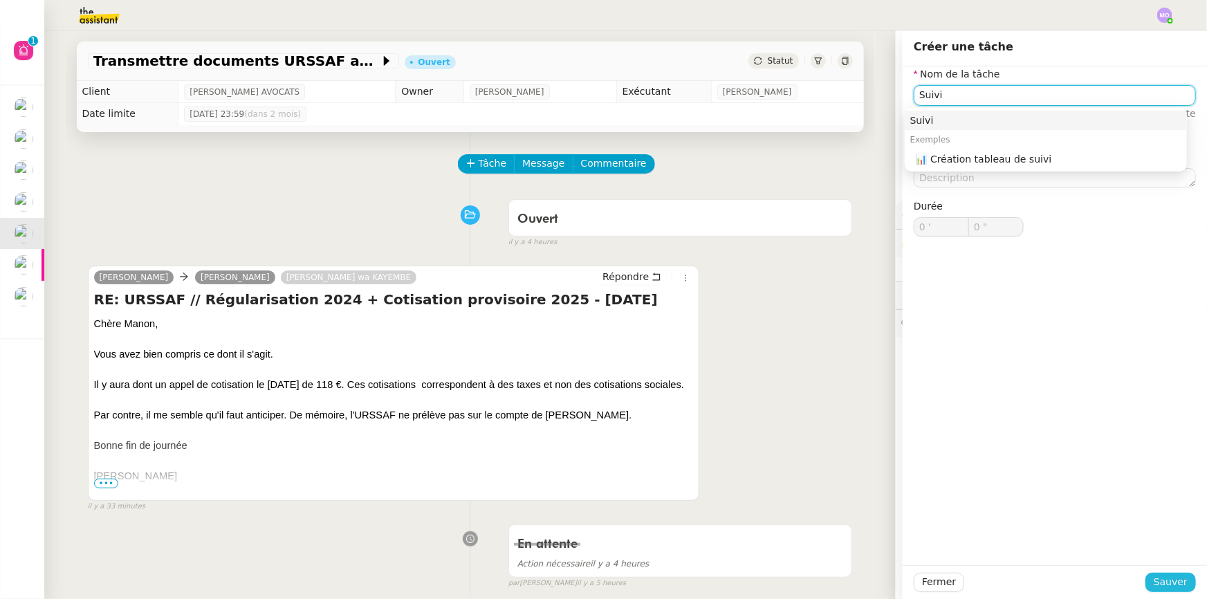
type input "Suivi"
click at [1153, 580] on span "Sauver" at bounding box center [1170, 582] width 34 height 16
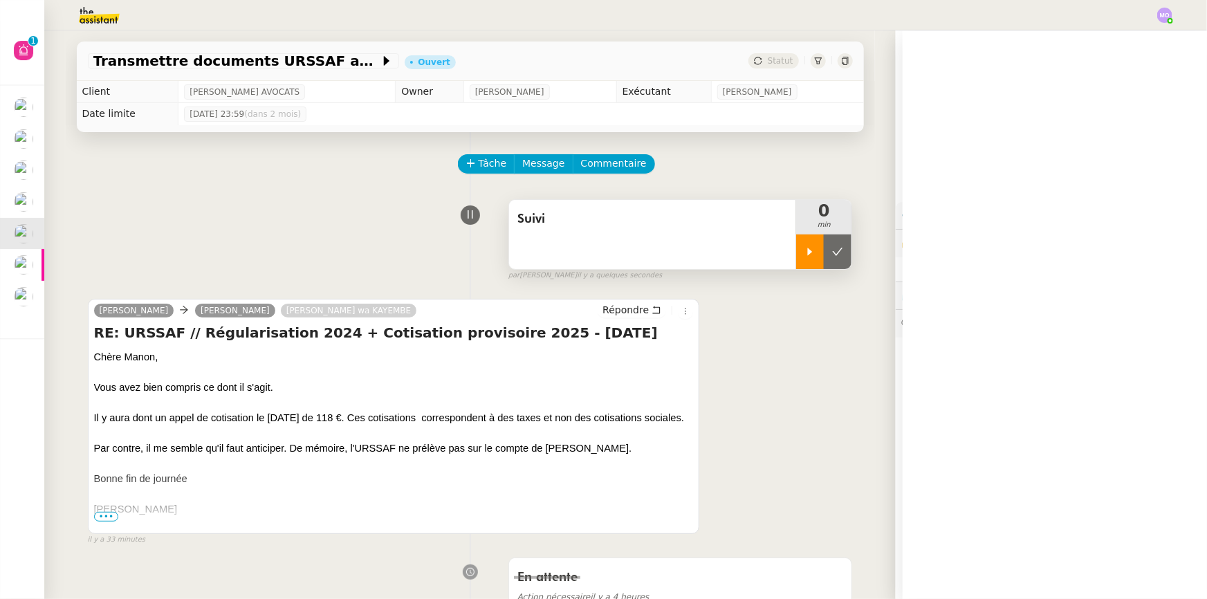
click at [799, 266] on div at bounding box center [810, 251] width 28 height 35
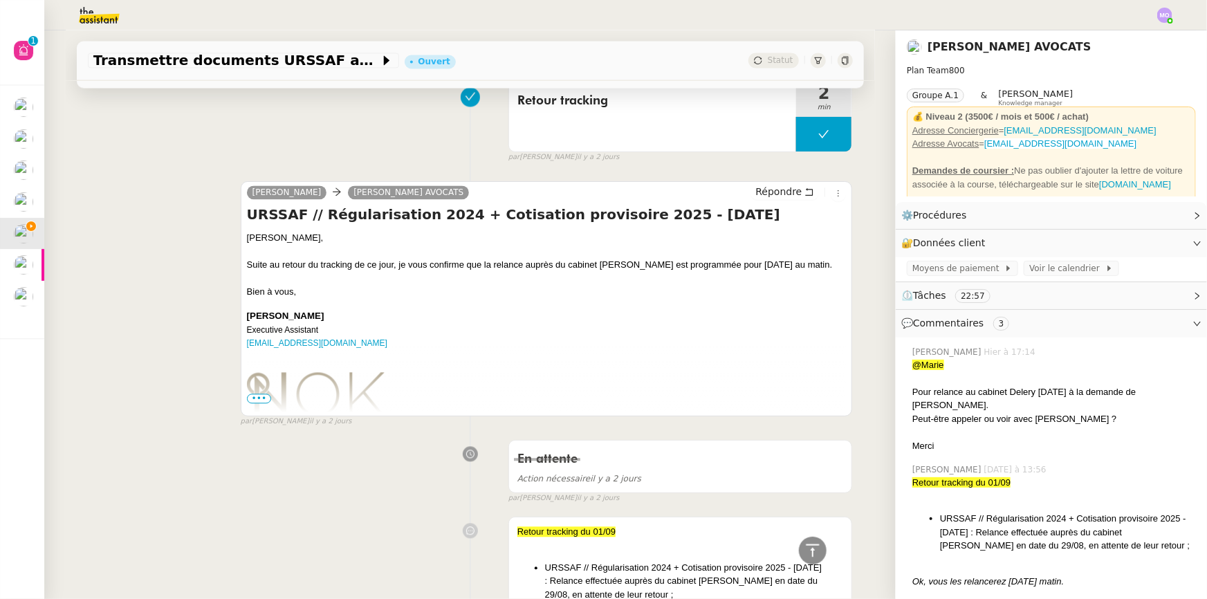
scroll to position [1383, 0]
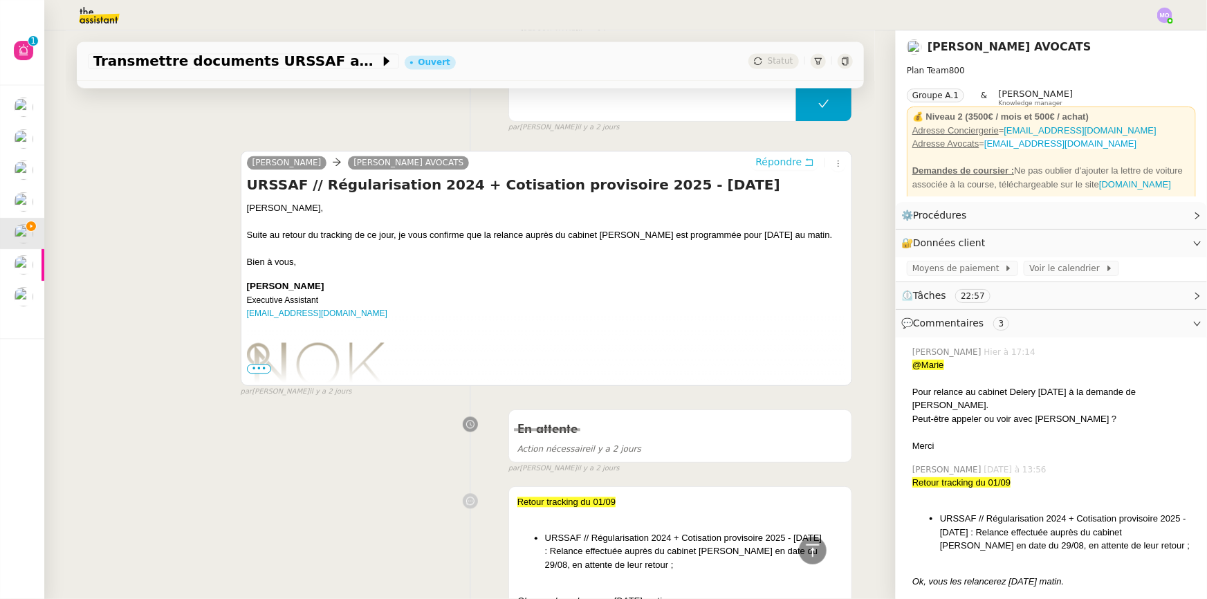
click at [765, 158] on span "Répondre" at bounding box center [778, 162] width 46 height 14
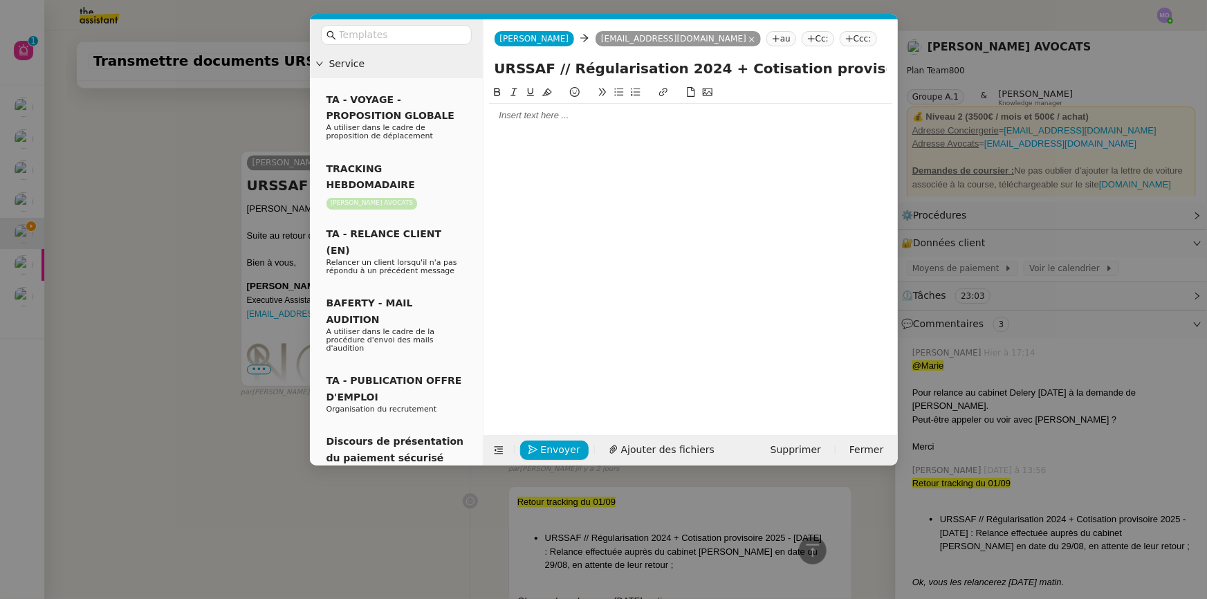
click at [176, 179] on nz-modal-container "Service TA - VOYAGE - PROPOSITION GLOBALE A utiliser dans le cadre de propositi…" at bounding box center [603, 299] width 1207 height 599
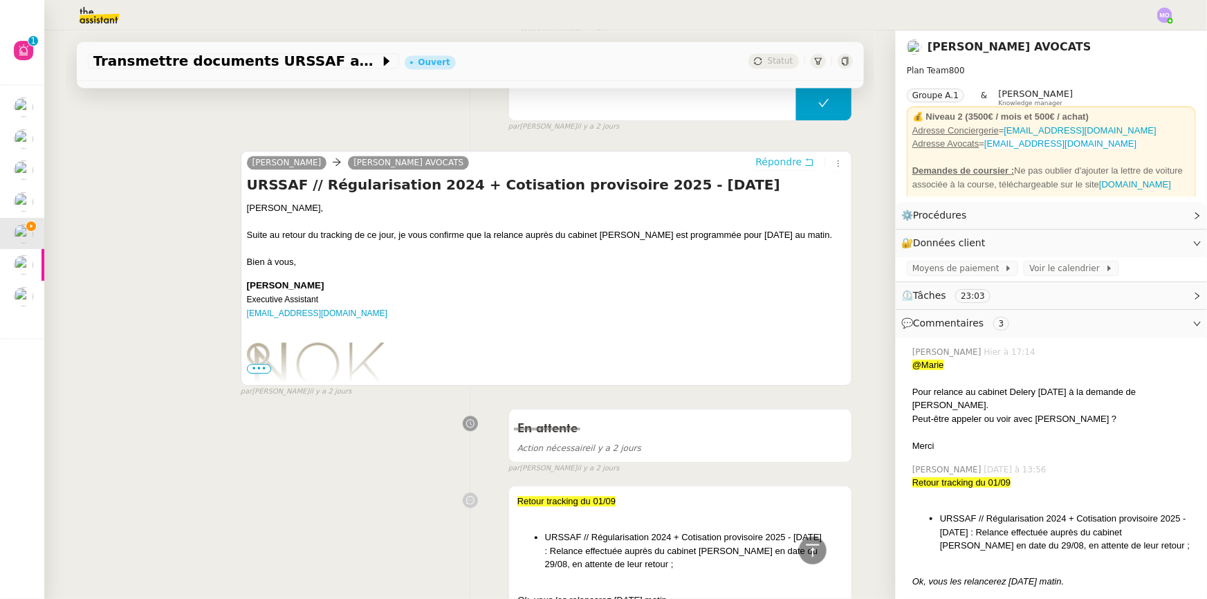
scroll to position [1487, 0]
drag, startPoint x: 242, startPoint y: 207, endPoint x: 320, endPoint y: 209, distance: 78.2
click at [320, 209] on div "[PERSON_NAME]," at bounding box center [546, 209] width 599 height 14
copy div "[PERSON_NAME],"
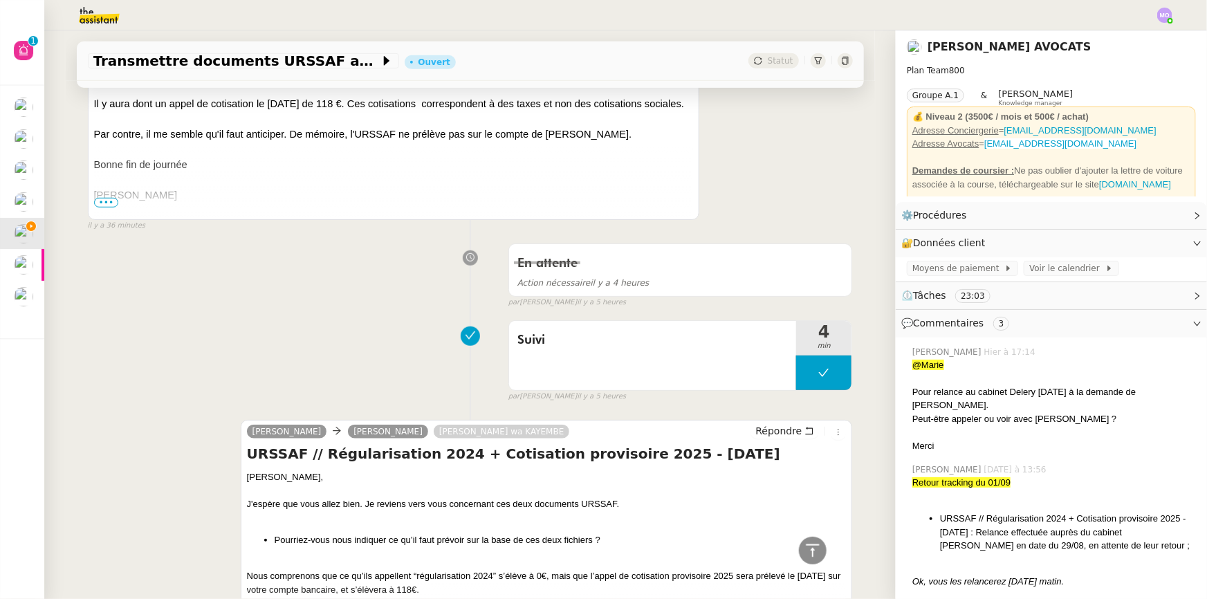
scroll to position [41, 0]
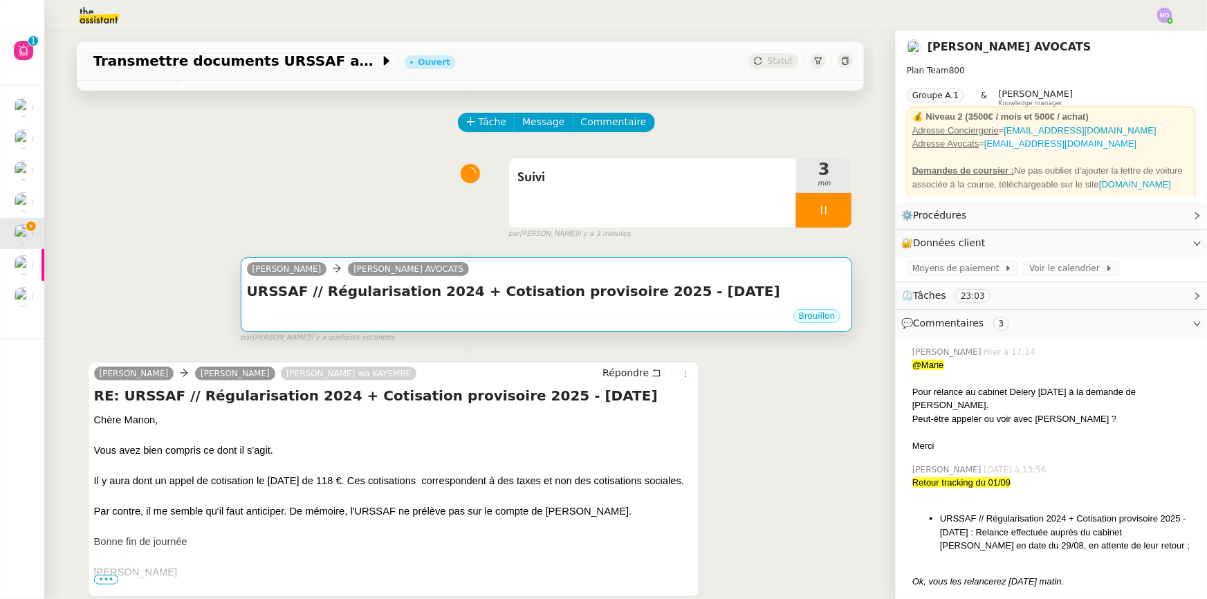
click at [505, 277] on div "[PERSON_NAME] [PERSON_NAME] NOK AVOCATS" at bounding box center [546, 271] width 599 height 21
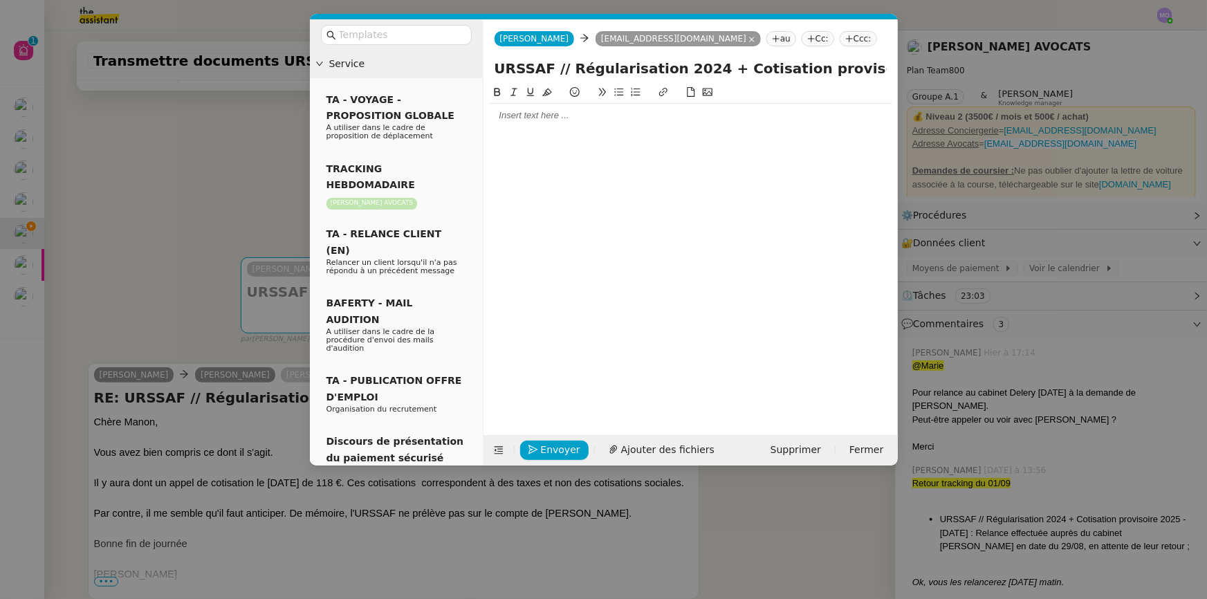
click at [520, 120] on div at bounding box center [690, 115] width 403 height 12
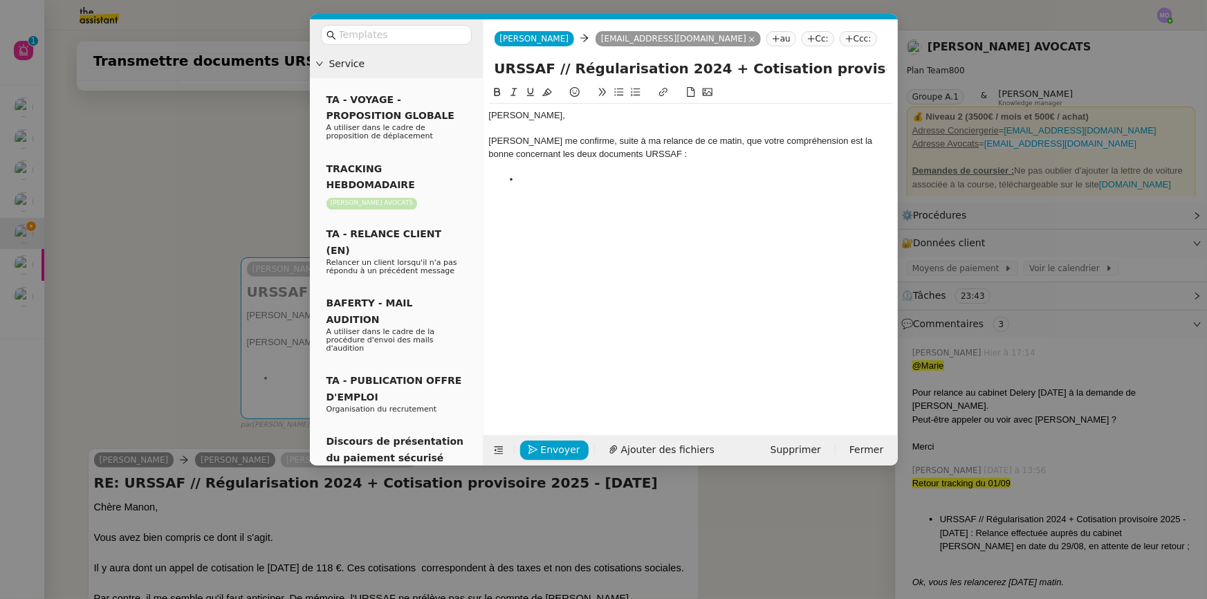
click at [210, 189] on nz-modal-container "Service TA - VOYAGE - PROPOSITION GLOBALE A utiliser dans le cadre de propositi…" at bounding box center [603, 299] width 1207 height 599
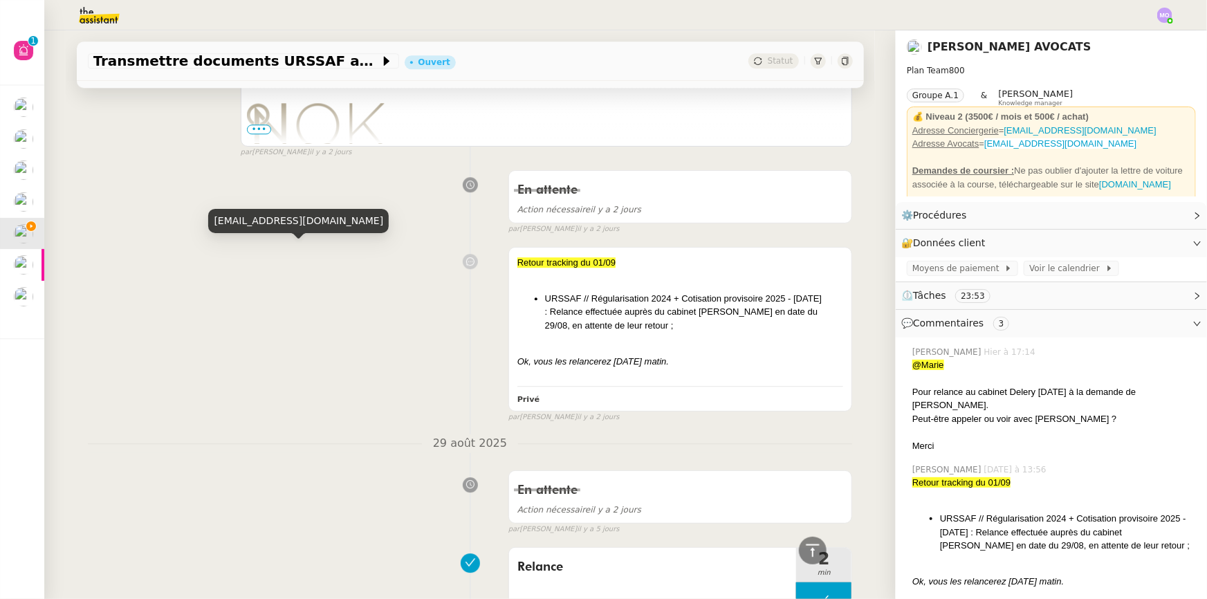
scroll to position [1927, 0]
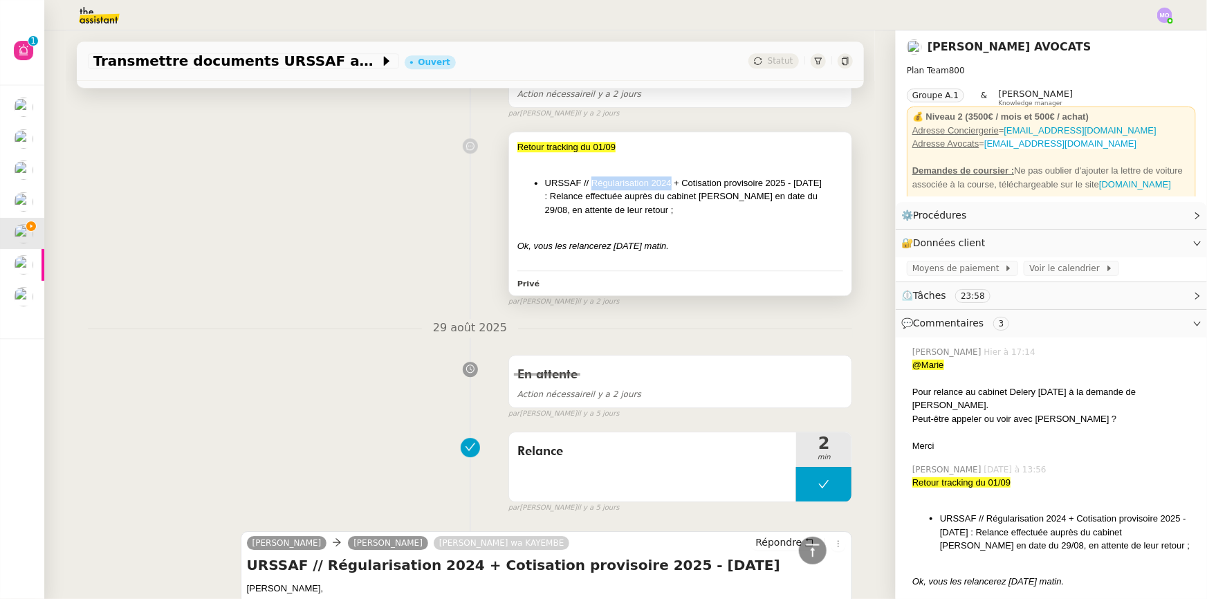
drag, startPoint x: 584, startPoint y: 185, endPoint x: 662, endPoint y: 182, distance: 78.2
click at [662, 182] on li "URSSAF // Régularisation 2024 + Cotisation provisoire 2025 - [DATE] : Relance e…" at bounding box center [694, 196] width 299 height 41
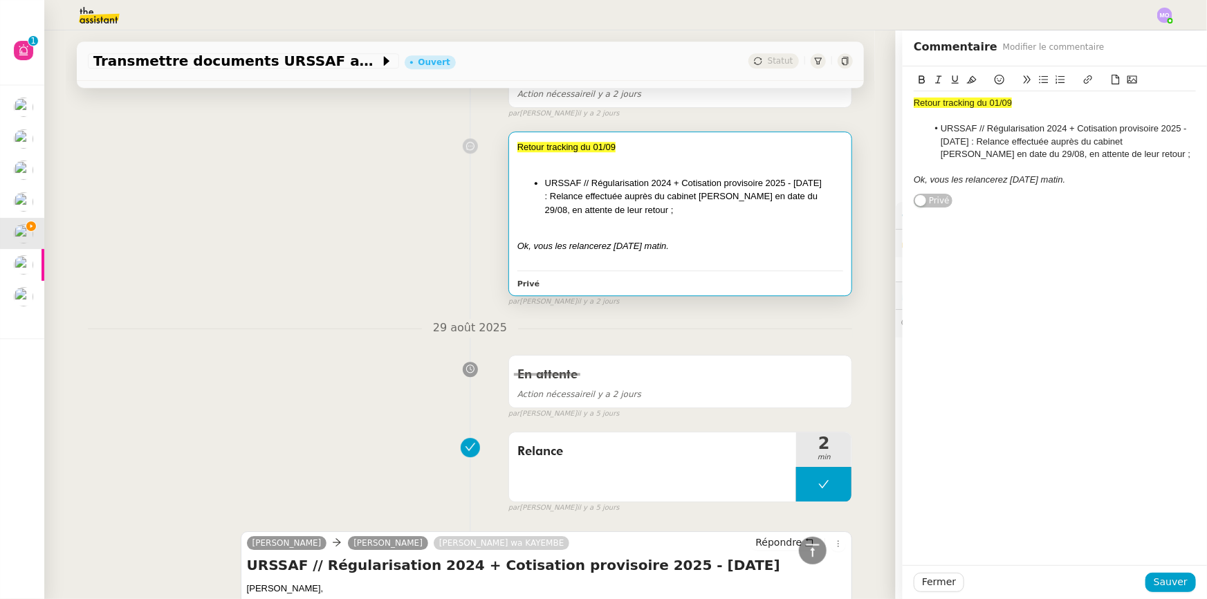
click at [395, 201] on div "Retour tracking du 01/09 URSSAF // Régularisation 2024 + Cotisation provisoire …" at bounding box center [470, 216] width 765 height 183
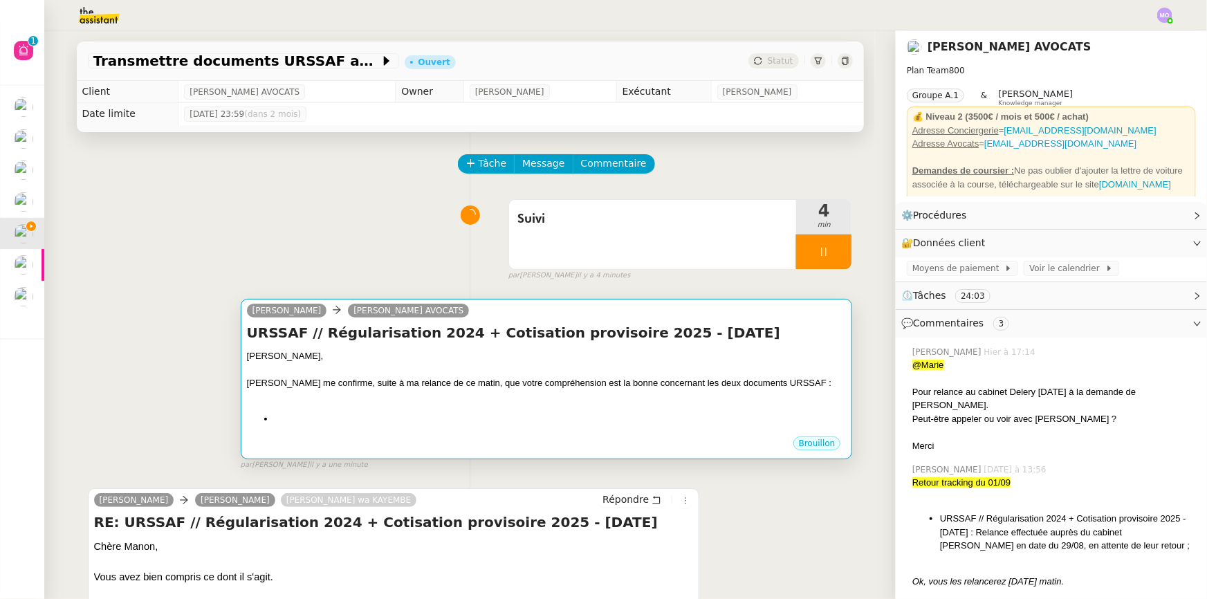
click at [445, 350] on div "URSSAF // Régularisation 2024 + Cotisation provisoire 2025 - [DATE] Chère [PERS…" at bounding box center [546, 379] width 599 height 112
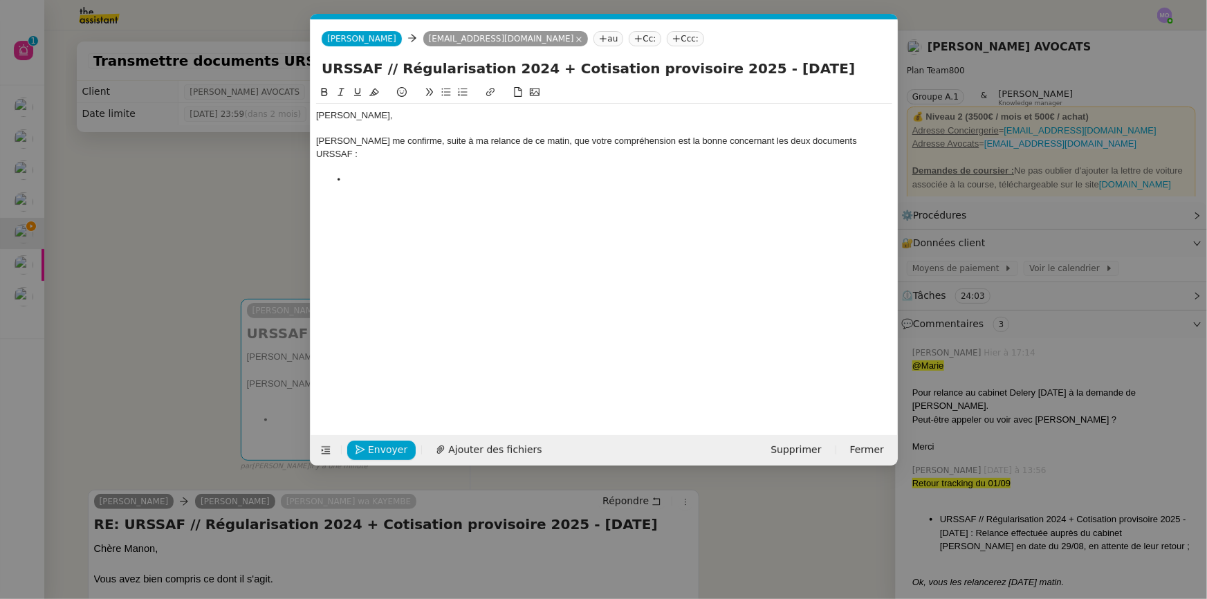
scroll to position [0, 29]
click at [387, 174] on li at bounding box center [610, 180] width 563 height 12
click at [357, 174] on li "La Régularisation 2024" at bounding box center [610, 180] width 563 height 12
click at [455, 174] on li "La régularisation 2024" at bounding box center [610, 180] width 563 height 12
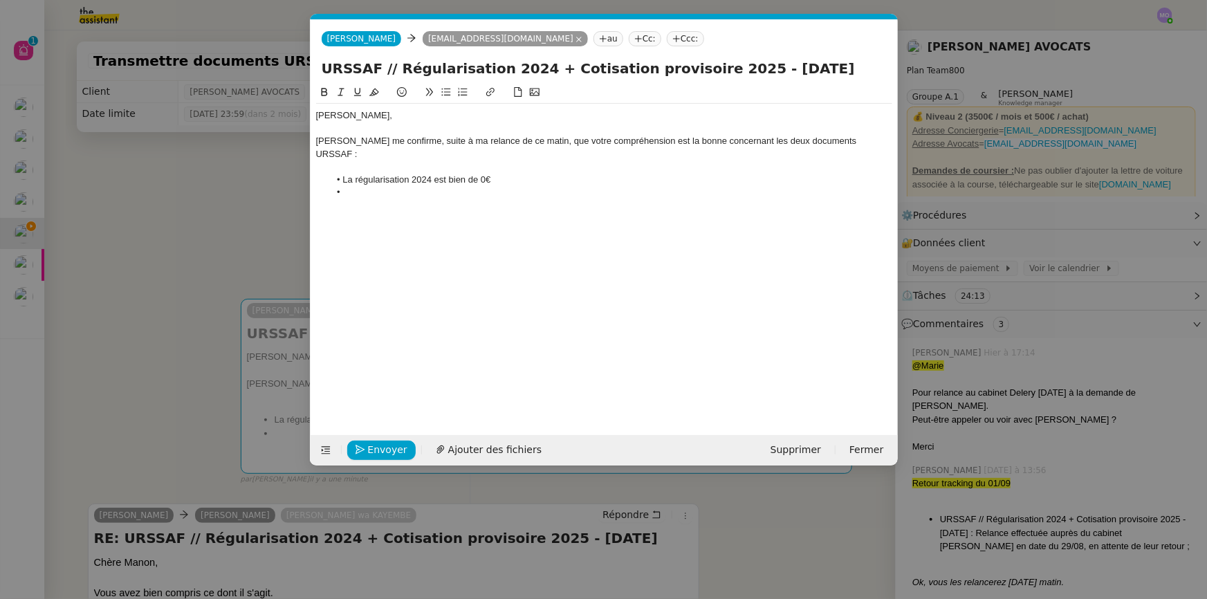
click at [217, 207] on nz-modal-container "Service TA - VOYAGE - PROPOSITION GLOBALE A utiliser dans le cadre de propositi…" at bounding box center [603, 299] width 1207 height 599
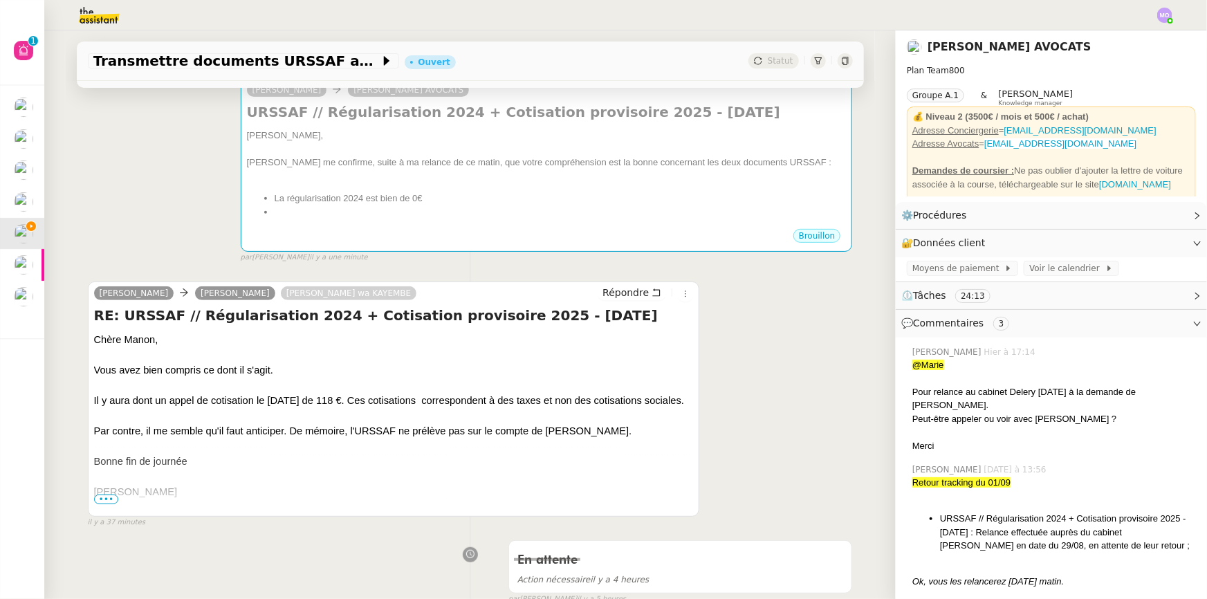
scroll to position [314, 0]
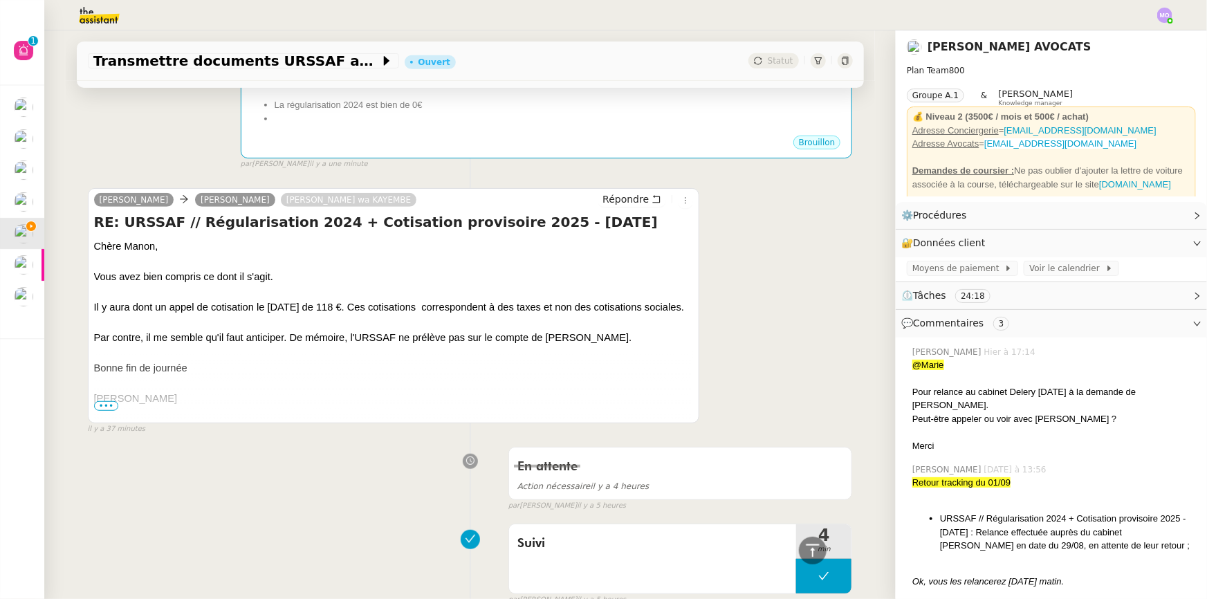
drag, startPoint x: 145, startPoint y: 310, endPoint x: 645, endPoint y: 313, distance: 499.9
click at [645, 313] on div "Il y aura dont un appel de cotisation le [DATE] de 118 €. Ces cotisations corre…" at bounding box center [393, 306] width 599 height 15
copy div "un appel de cotisation le [DATE] de 118 €. Ces cotisations correspondent à des …"
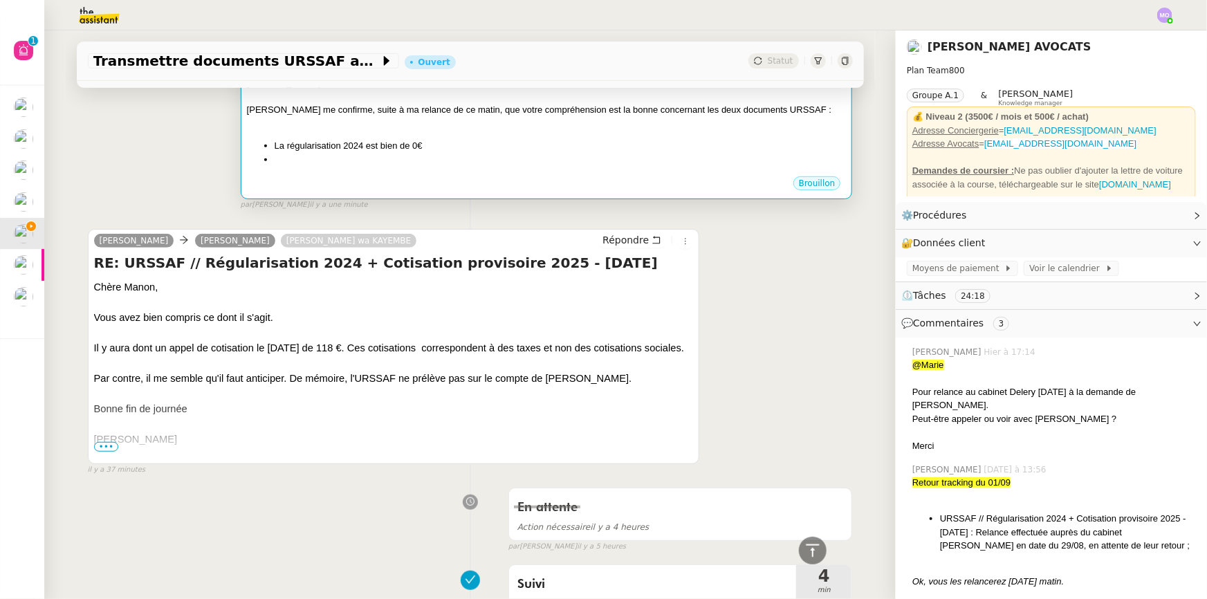
scroll to position [62, 0]
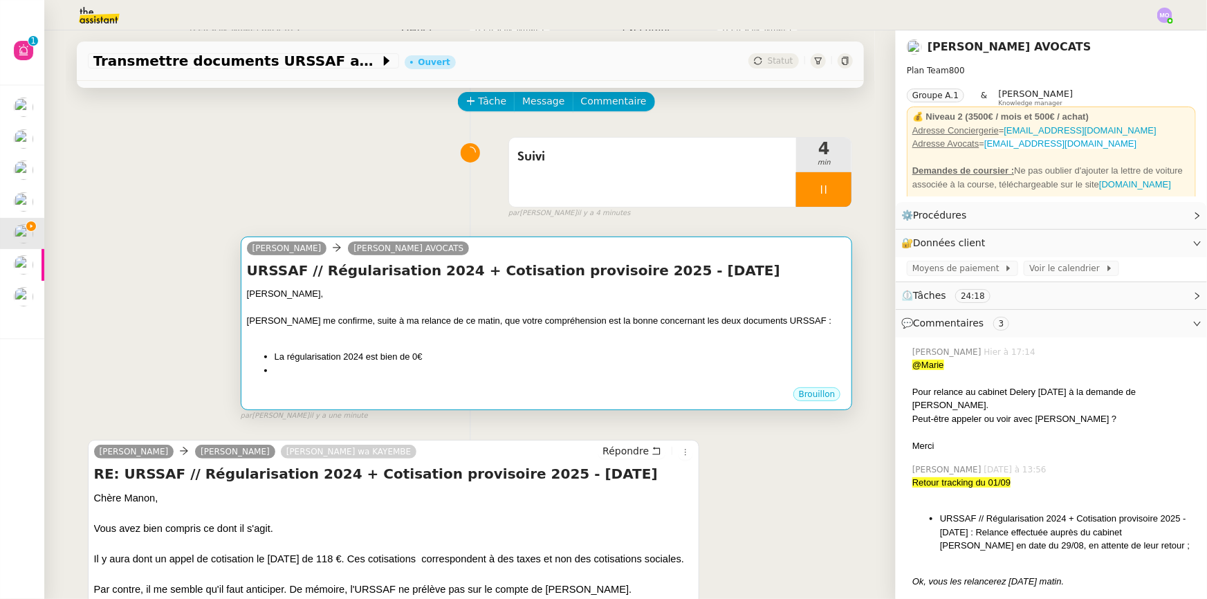
click at [475, 307] on div at bounding box center [546, 308] width 599 height 14
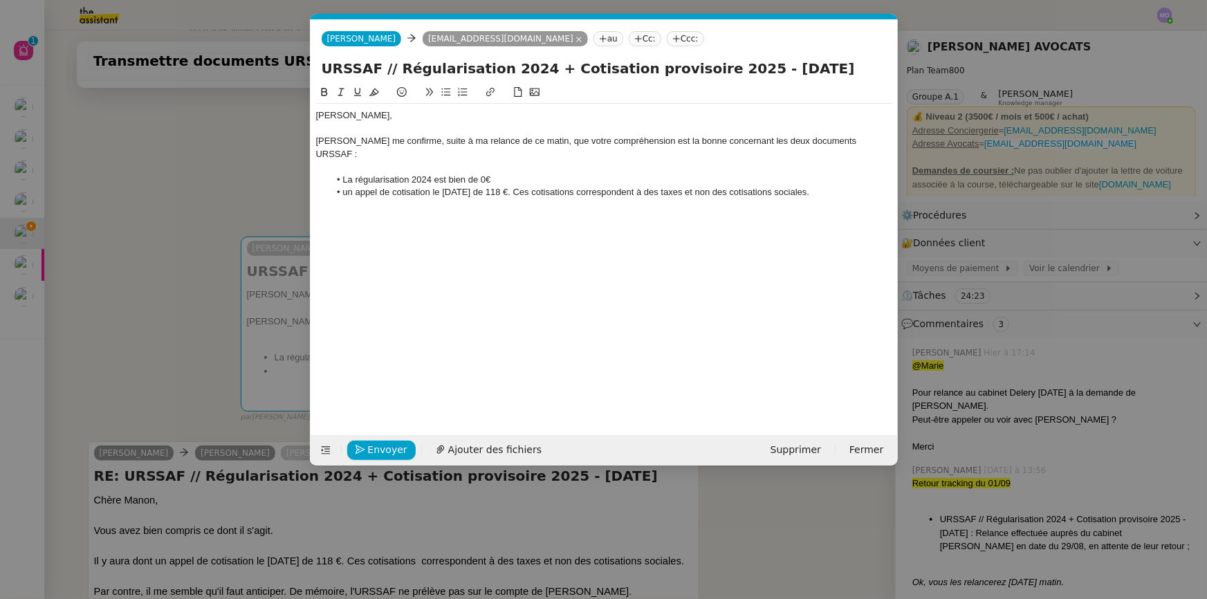
scroll to position [0, 0]
click at [345, 186] on li "un appel de cotisation le [DATE] de 118 €. Ces cotisations correspondent à des …" at bounding box center [610, 192] width 563 height 12
click at [430, 186] on li "Un appel de cotisation le [DATE] de 118 €. Ces cotisations correspondent à des …" at bounding box center [610, 192] width 563 height 12
click at [177, 221] on nz-modal-container "Service TA - VOYAGE - PROPOSITION GLOBALE A utiliser dans le cadre de propositi…" at bounding box center [603, 299] width 1207 height 599
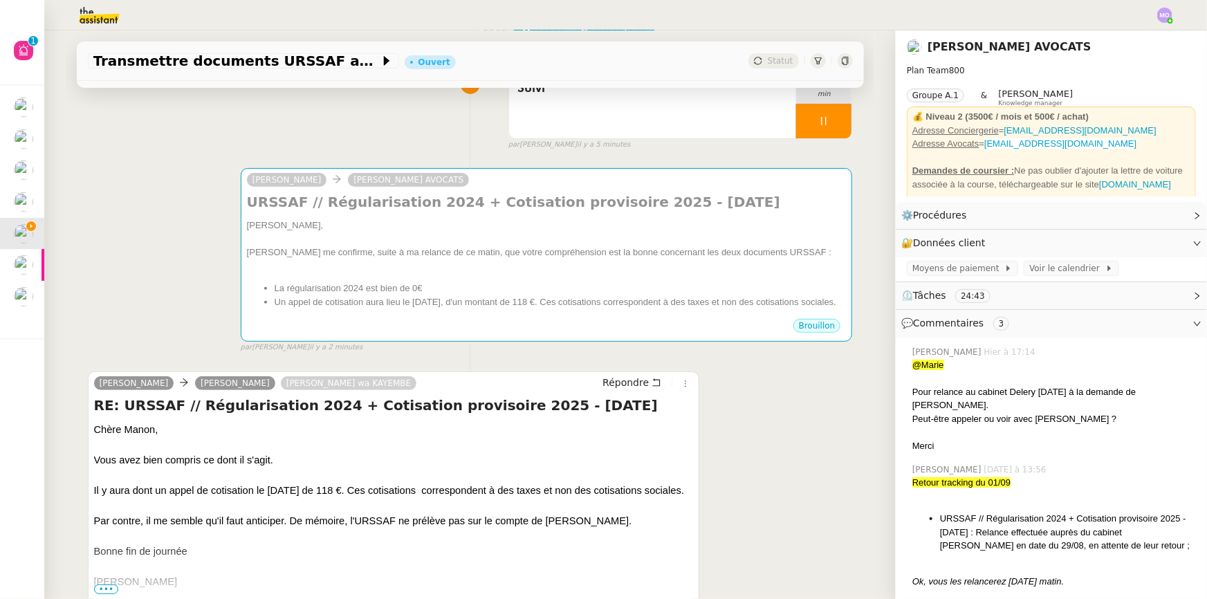
scroll to position [125, 0]
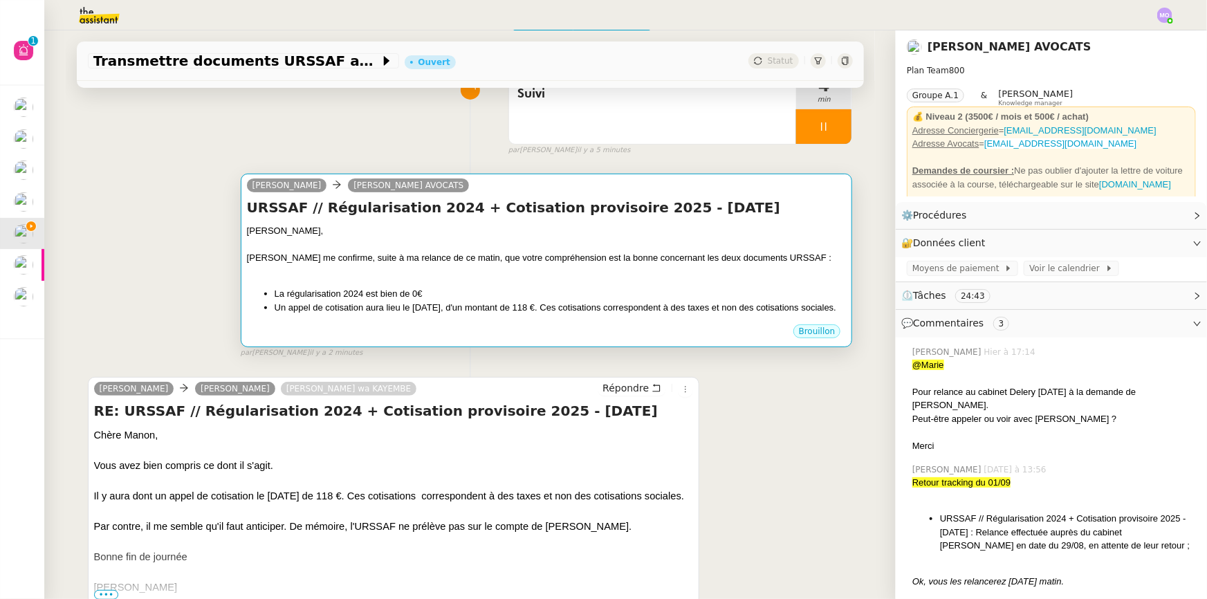
click at [532, 264] on div "[PERSON_NAME] me confirme, suite à ma relance de ce matin, que votre compréhens…" at bounding box center [546, 258] width 599 height 14
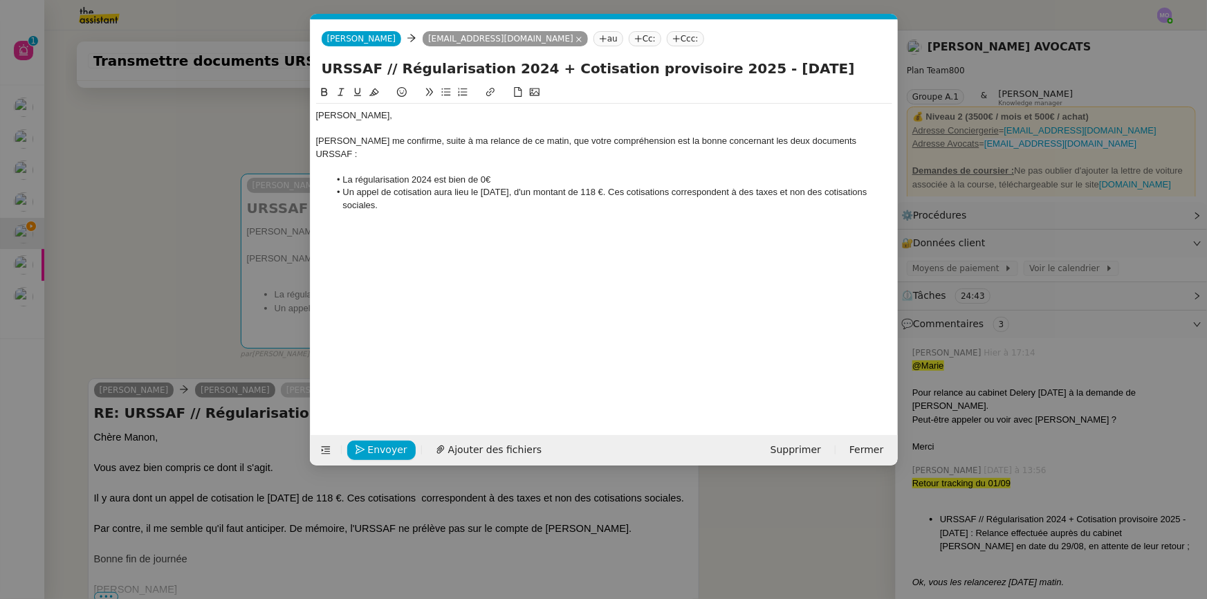
scroll to position [0, 29]
click at [617, 186] on li "Un appel de cotisation aura lieu le [DATE], d'un montant de 118 €. Ces cotisati…" at bounding box center [610, 199] width 563 height 26
click at [729, 186] on li "Un appel de cotisation aura lieu le [DATE], d'un montant de 118 €, correspondan…" at bounding box center [610, 192] width 563 height 12
click at [210, 246] on nz-modal-container "Service TA - VOYAGE - PROPOSITION GLOBALE A utiliser dans le cadre de propositi…" at bounding box center [603, 299] width 1207 height 599
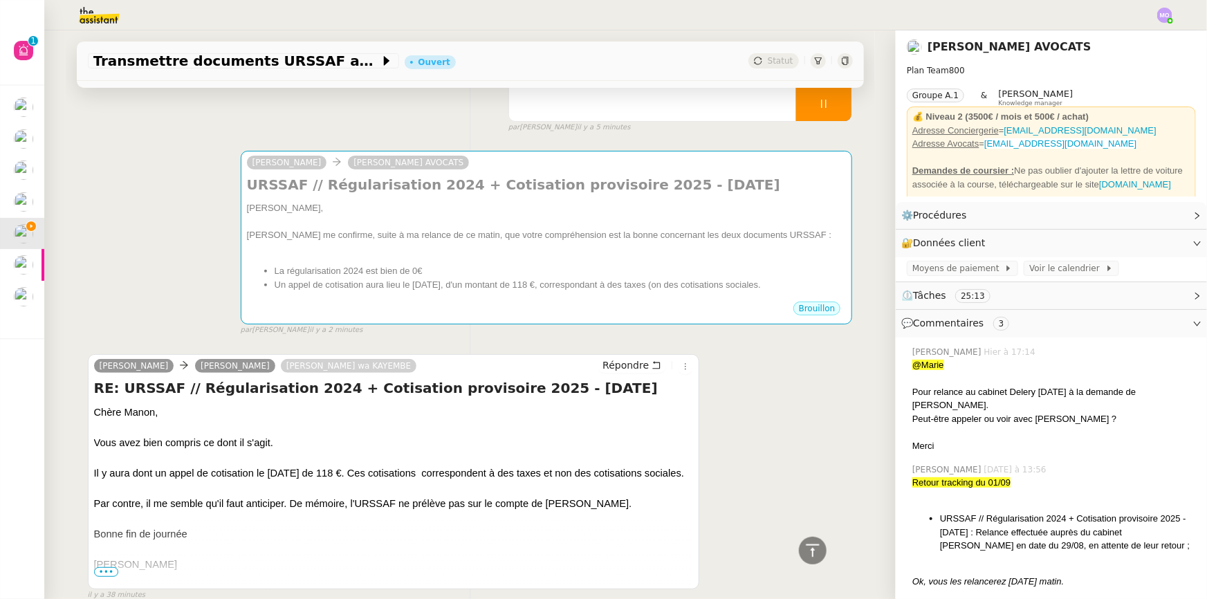
scroll to position [0, 0]
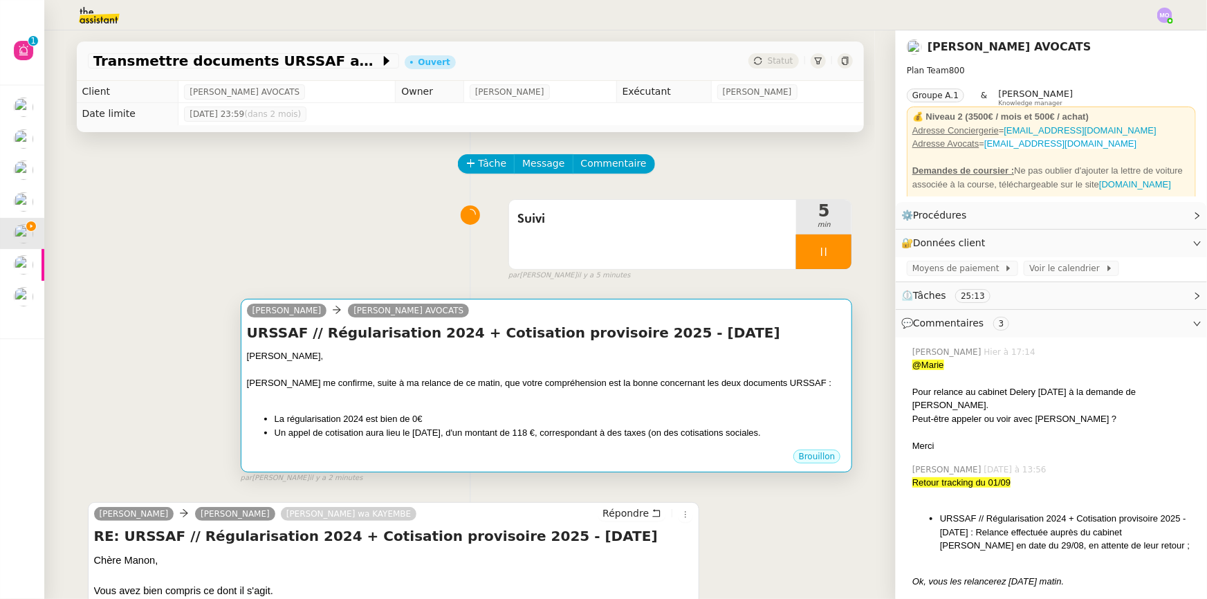
click at [588, 369] on div at bounding box center [546, 370] width 599 height 14
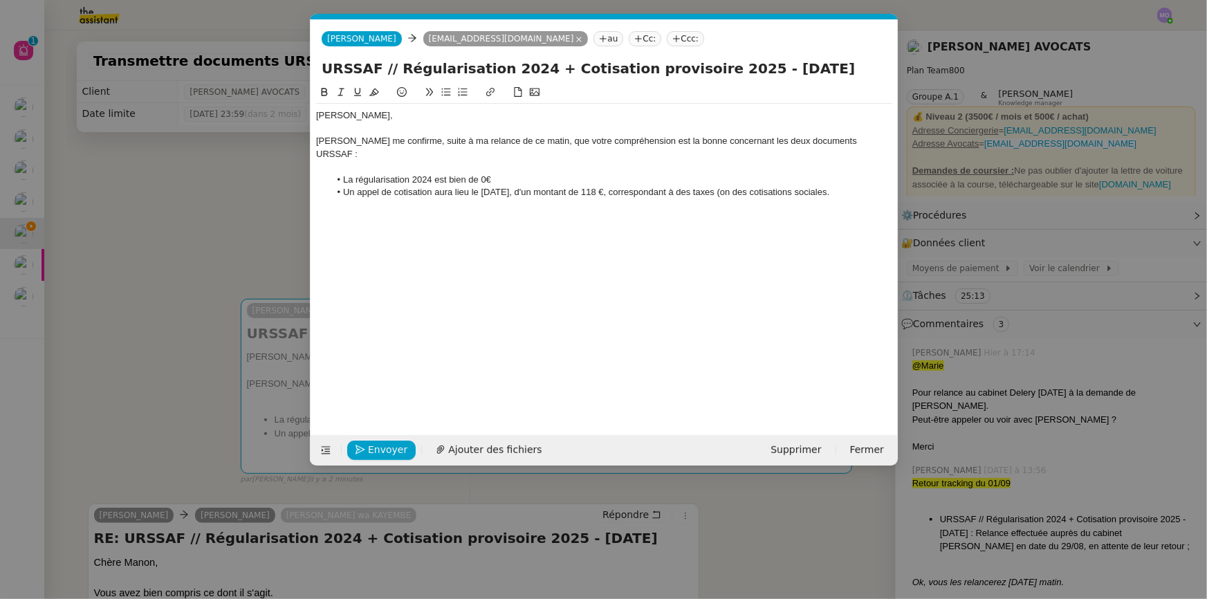
scroll to position [0, 29]
click at [735, 186] on li "Un appel de cotisation aura lieu le [DATE], d'un montant de 118 €, correspondan…" at bounding box center [610, 192] width 563 height 12
click at [277, 221] on nz-modal-container "Service TA - VOYAGE - PROPOSITION GLOBALE A utiliser dans le cadre de propositi…" at bounding box center [603, 299] width 1207 height 599
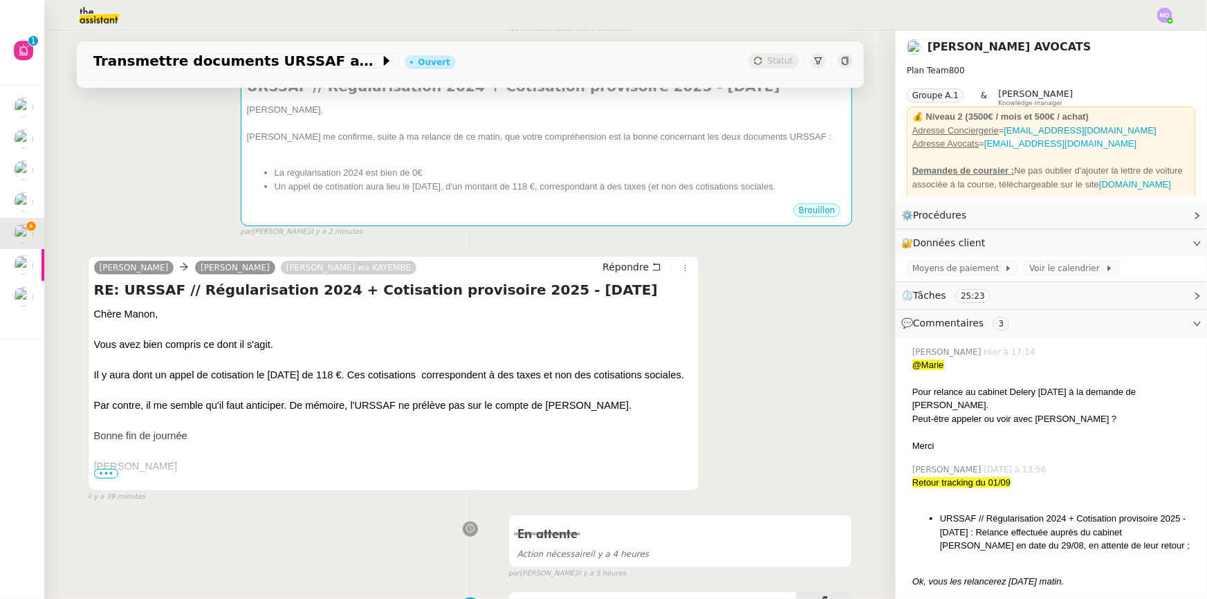
scroll to position [251, 0]
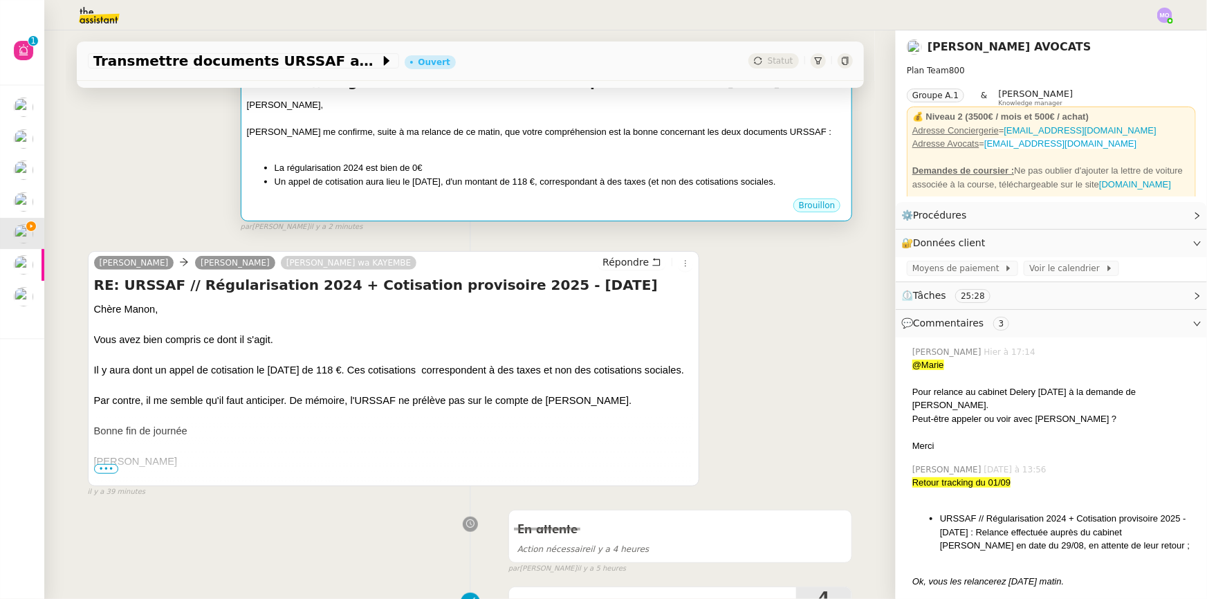
click at [570, 194] on div "Chère [PERSON_NAME] me confirme, suite à ma relance de ce matin, que votre comp…" at bounding box center [546, 147] width 599 height 99
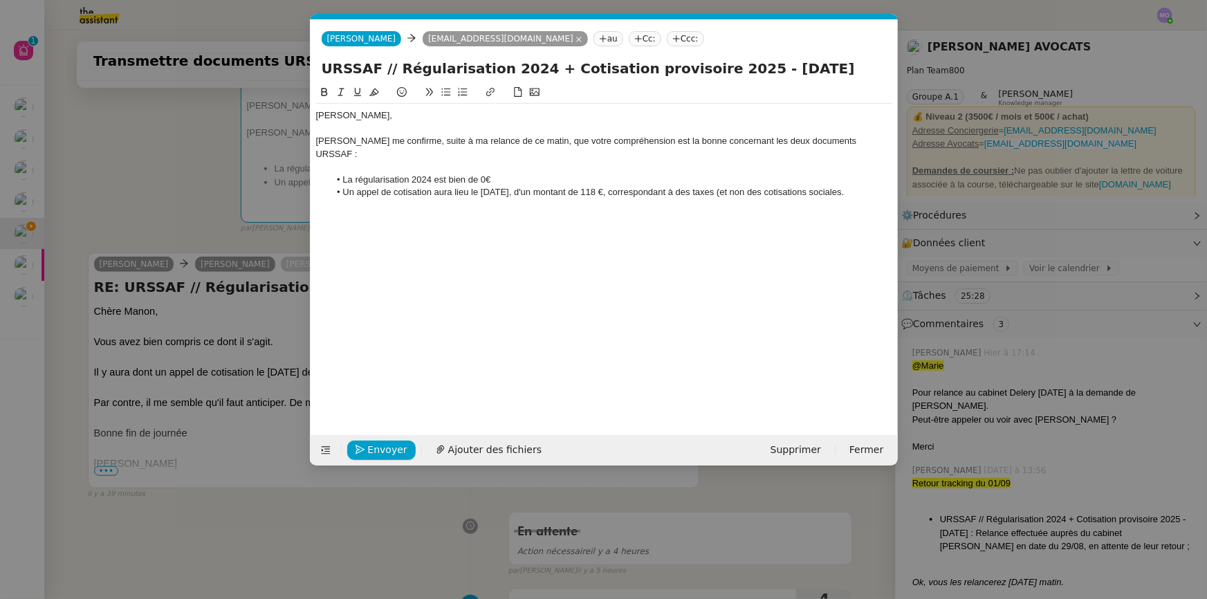
scroll to position [0, 29]
click at [857, 186] on li "Un appel de cotisation aura lieu le [DATE], d'un montant de 118 €, correspondan…" at bounding box center [610, 192] width 563 height 12
click at [868, 186] on li "Un appel de cotisation aura lieu le [DATE], d'un montant de 118 €, correspondan…" at bounding box center [610, 192] width 563 height 12
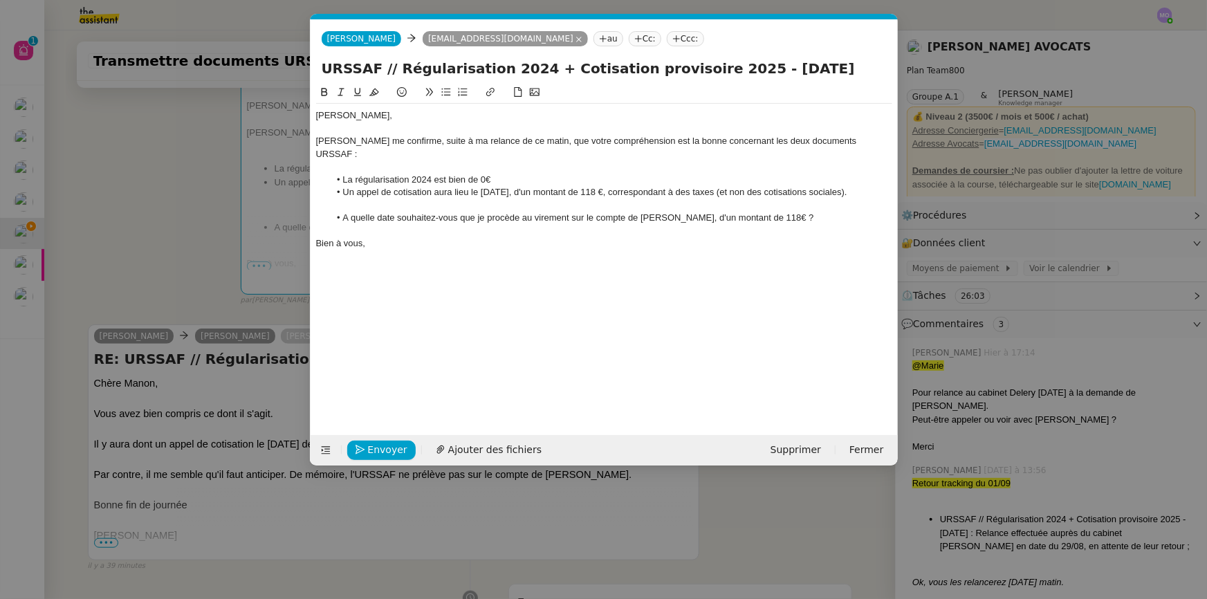
click at [569, 212] on li "A quelle date souhaitez-vous que je procède au virement sur le compte de [PERSO…" at bounding box center [610, 218] width 563 height 12
click at [525, 212] on li "A quelle date souhaitez-vous que je procède au virement, sur le compte de [PERS…" at bounding box center [610, 218] width 563 height 12
click at [152, 204] on nz-modal-container "Service TA - VOYAGE - PROPOSITION GLOBALE A utiliser dans le cadre de propositi…" at bounding box center [603, 299] width 1207 height 599
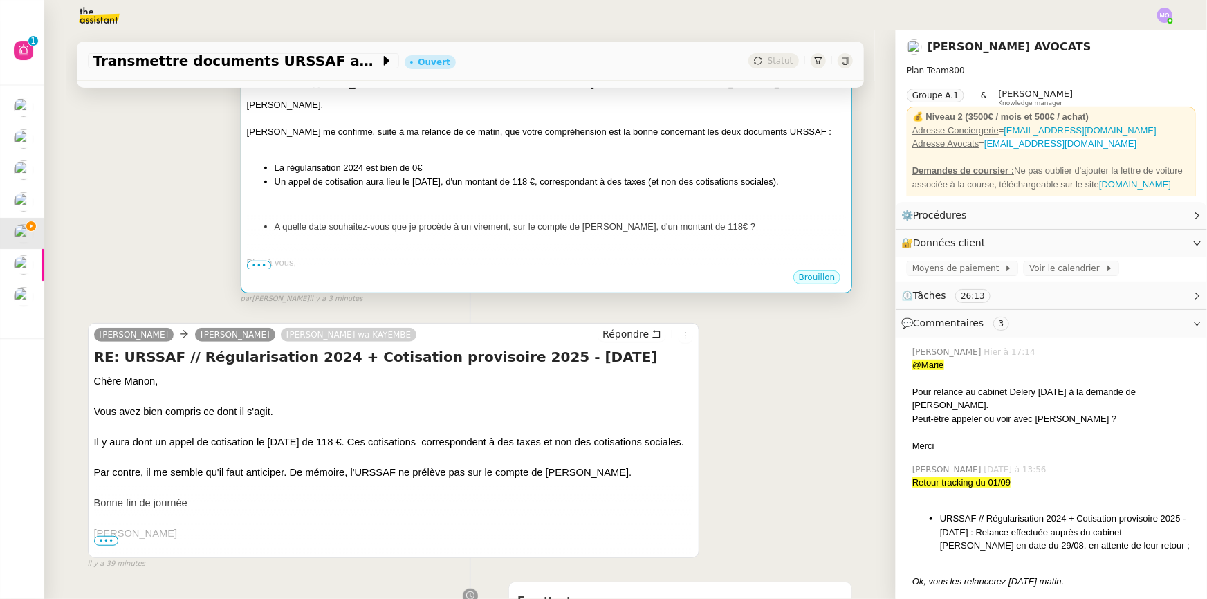
scroll to position [0, 0]
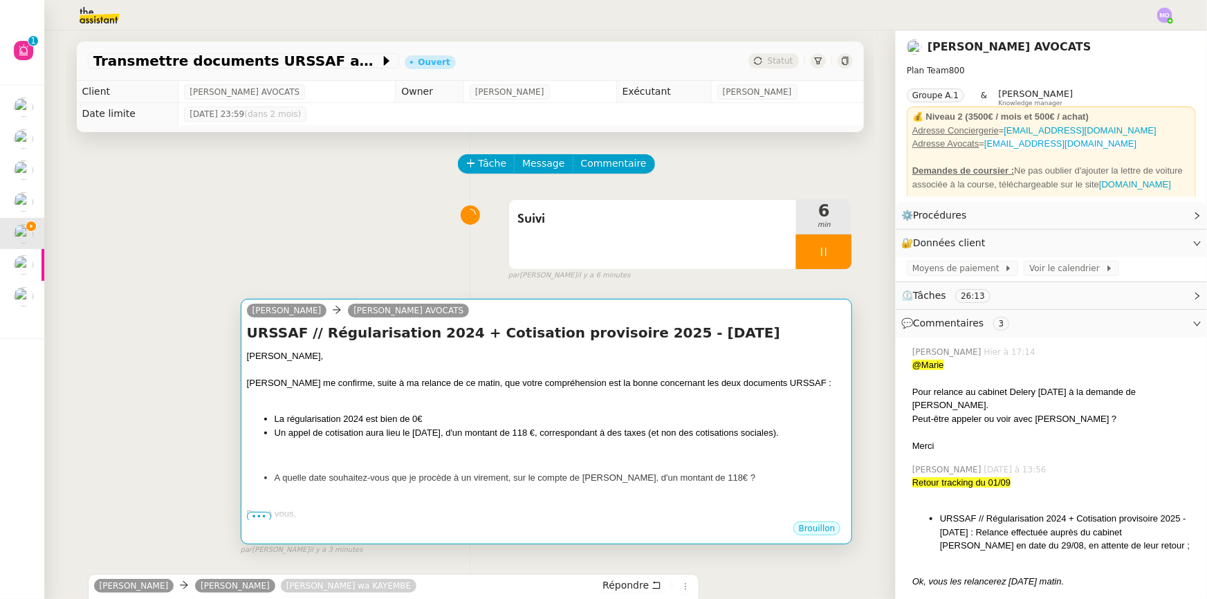
click at [708, 357] on div "[PERSON_NAME]," at bounding box center [546, 356] width 599 height 14
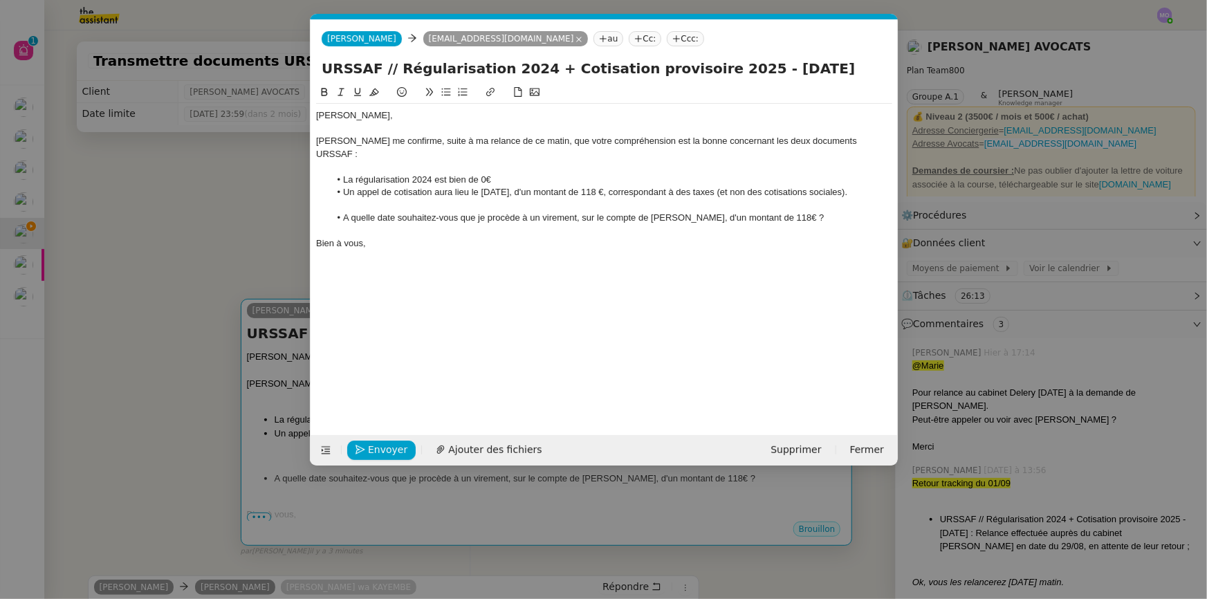
scroll to position [0, 29]
click at [377, 452] on span "Envoyer" at bounding box center [387, 450] width 39 height 16
click at [377, 452] on span "Confirmer l'envoi" at bounding box center [409, 450] width 83 height 16
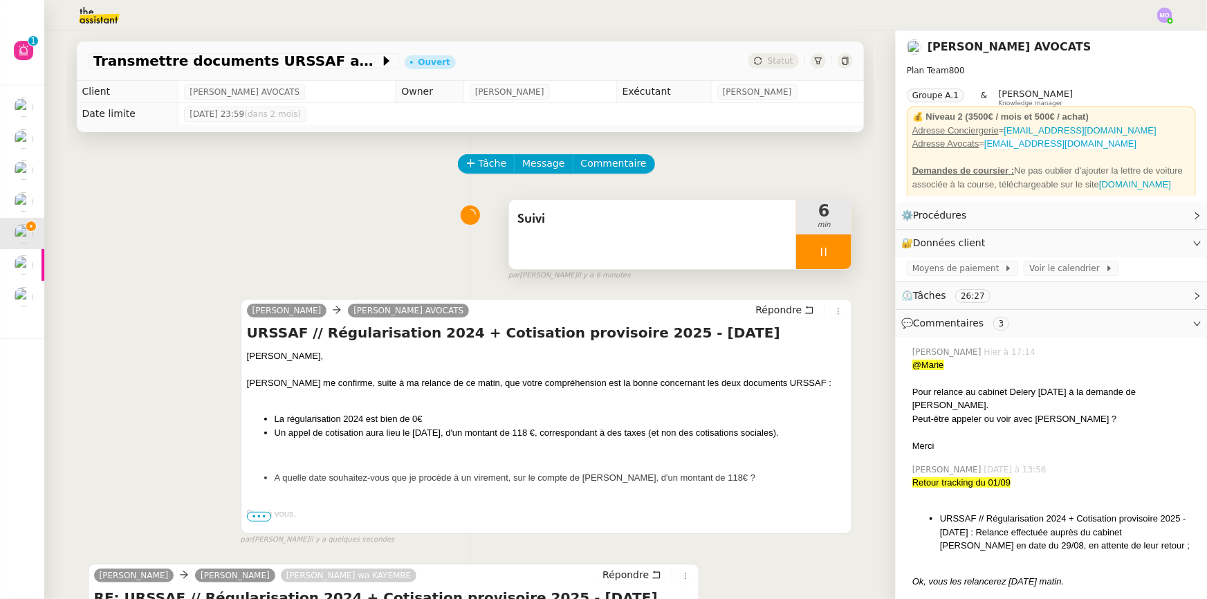
click at [834, 259] on div at bounding box center [823, 251] width 55 height 35
click at [834, 259] on button at bounding box center [837, 251] width 28 height 35
click at [774, 61] on span "Statut" at bounding box center [780, 61] width 26 height 10
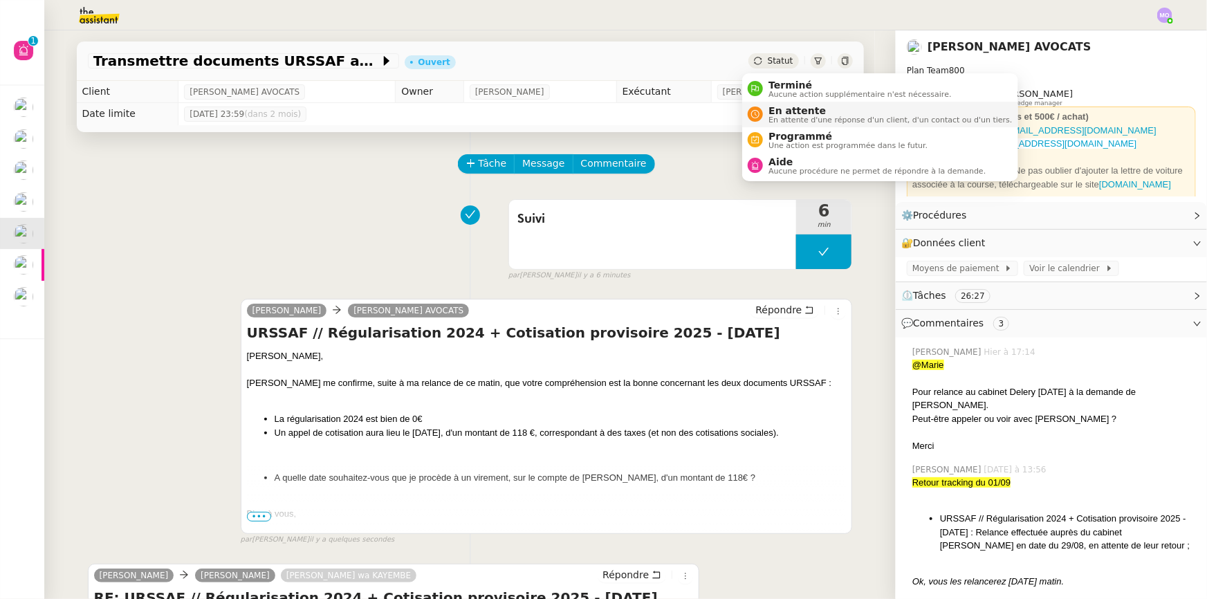
click at [786, 116] on span "En attente d'une réponse d'un client, d'un contact ou d'un tiers." at bounding box center [889, 120] width 243 height 8
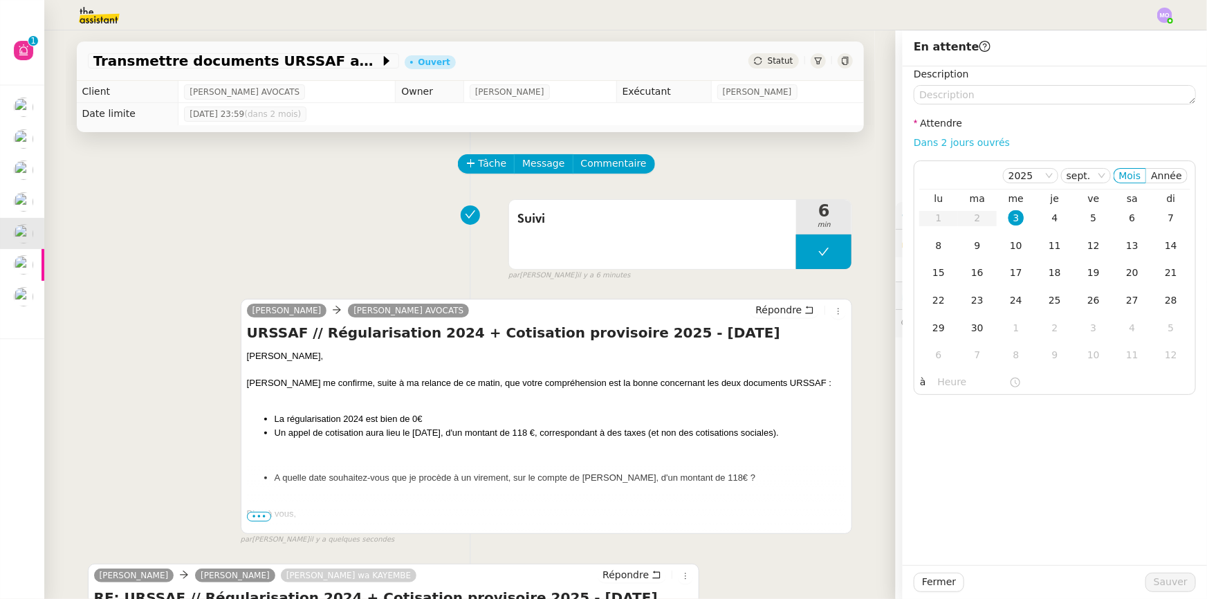
click at [942, 145] on link "Dans 2 jours ouvrés" at bounding box center [961, 142] width 96 height 11
type input "07:00"
click at [1148, 578] on button "Sauver" at bounding box center [1170, 582] width 50 height 19
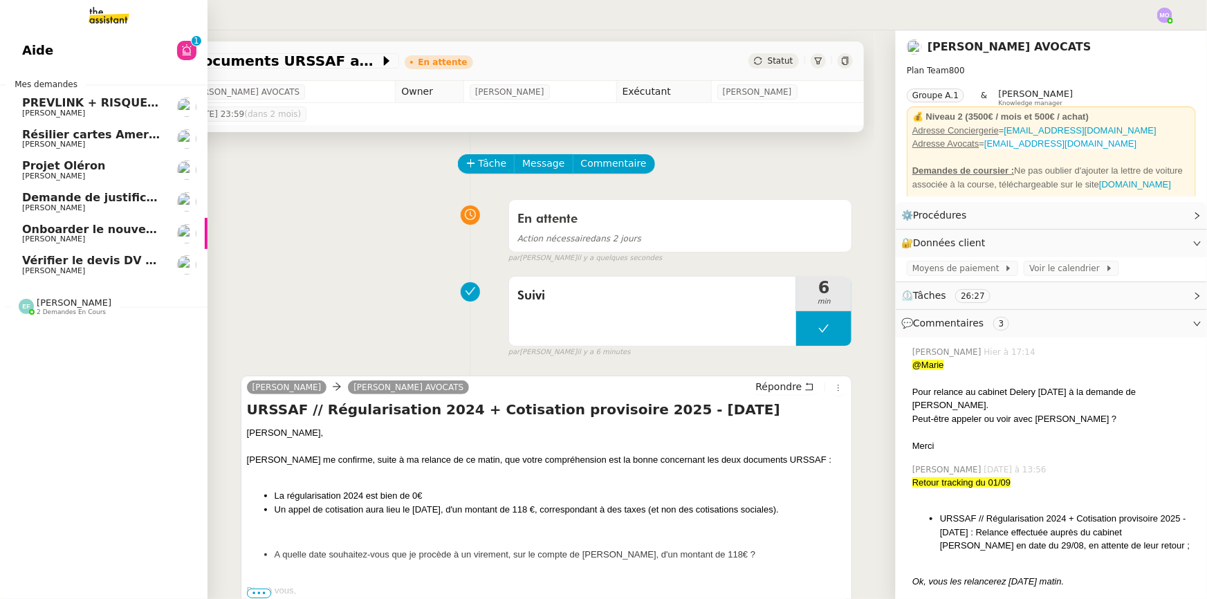
click at [95, 263] on span "Vérifier le devis DV 42 427" at bounding box center [105, 260] width 166 height 13
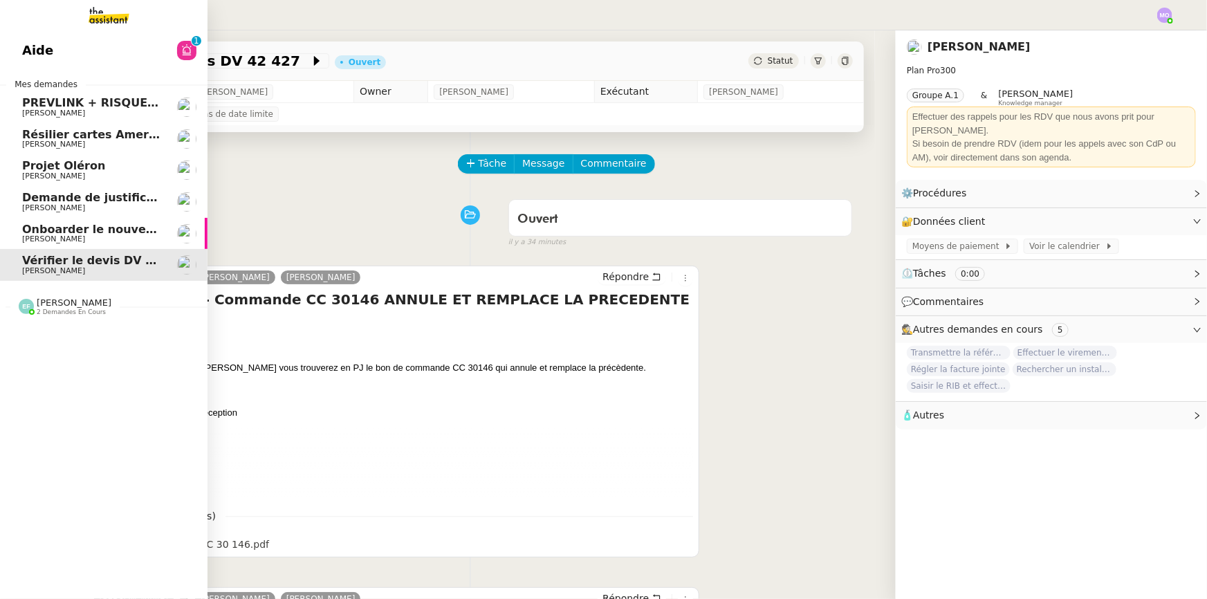
click at [108, 234] on span "Onboarder le nouveau consultant [PERSON_NAME]" at bounding box center [180, 229] width 316 height 13
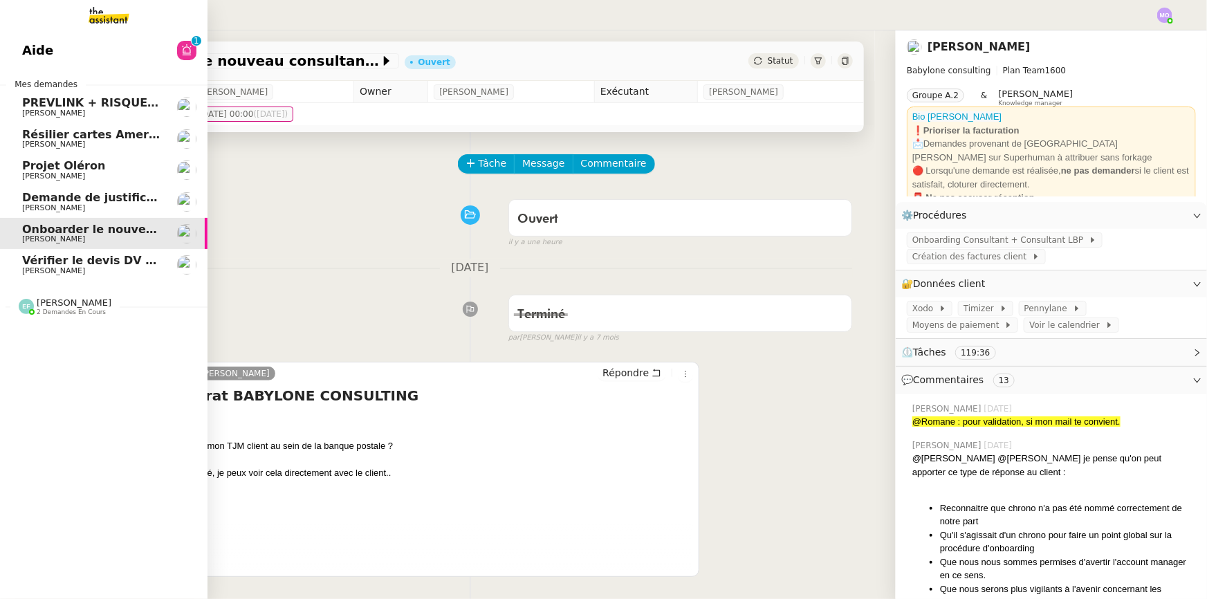
click at [106, 197] on span "Demande de justificatifs Pennylane - [DATE]" at bounding box center [160, 197] width 276 height 13
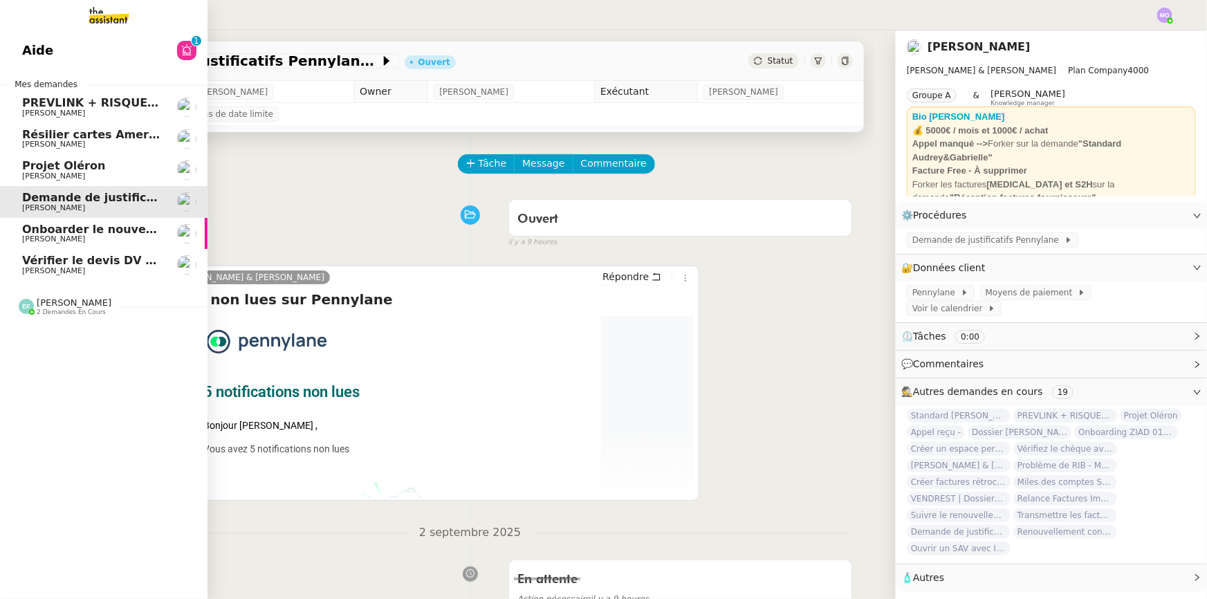
click at [75, 172] on span "[PERSON_NAME]" at bounding box center [53, 175] width 63 height 9
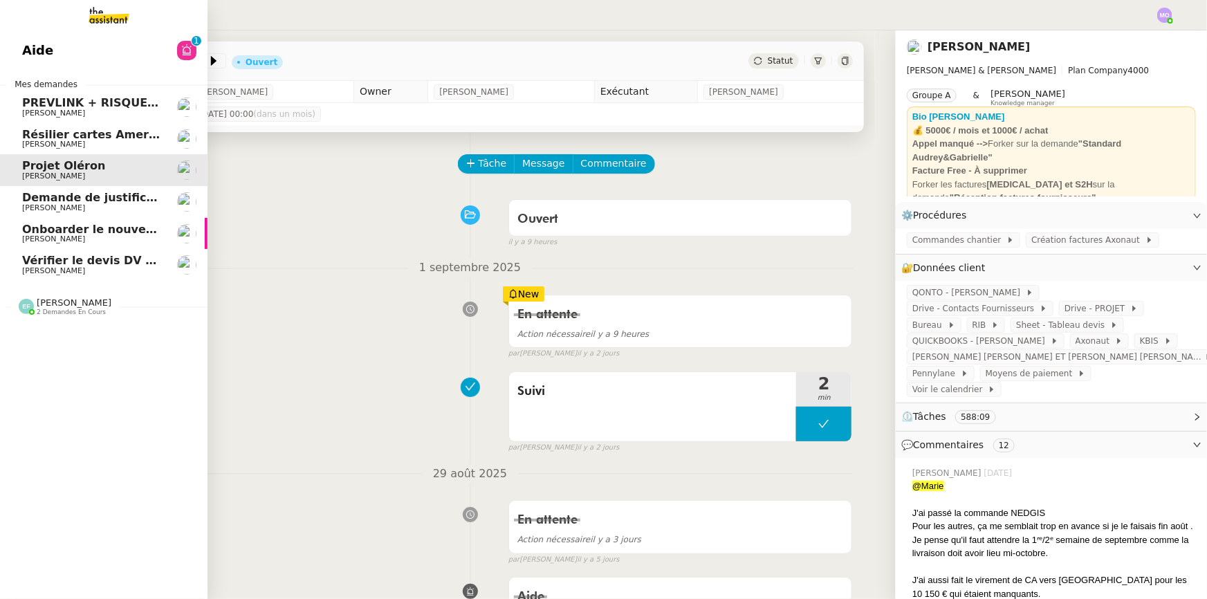
click at [90, 259] on span "Vérifier le devis DV 42 427" at bounding box center [105, 260] width 166 height 13
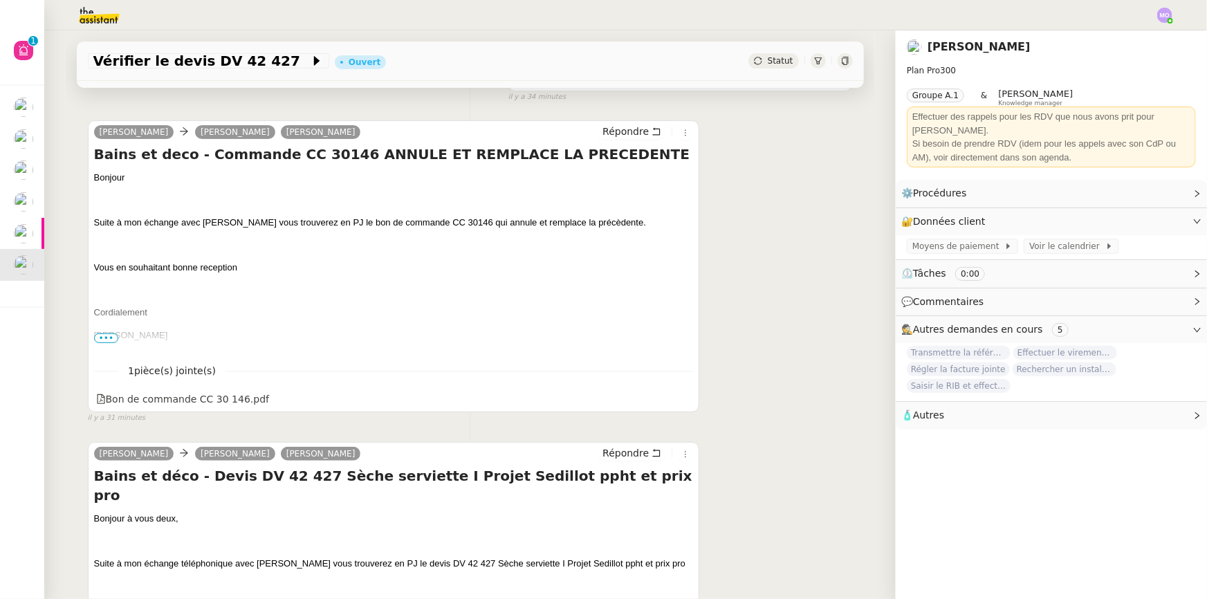
scroll to position [188, 0]
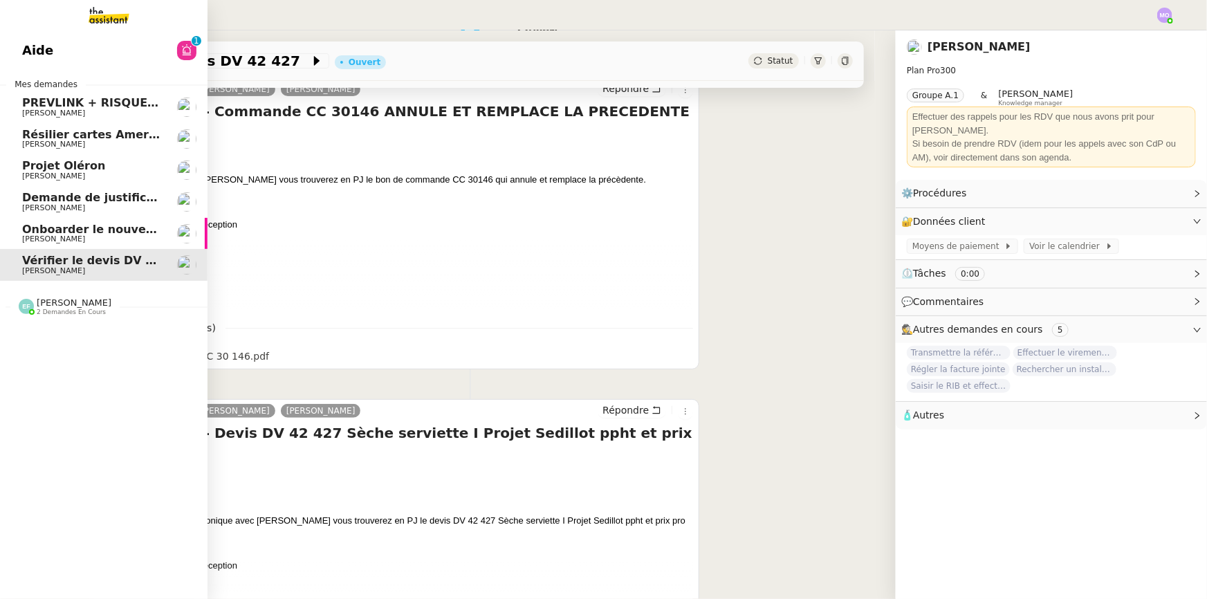
click at [73, 232] on span "Onboarder le nouveau consultant [PERSON_NAME]" at bounding box center [180, 229] width 316 height 13
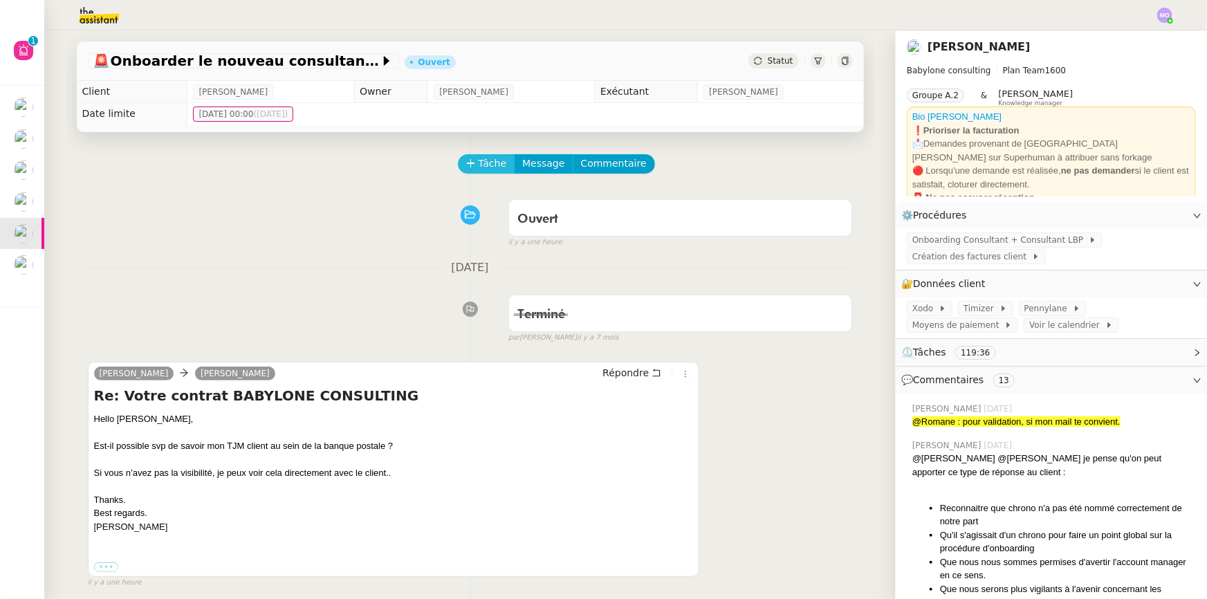
click at [466, 168] on icon at bounding box center [471, 163] width 10 height 10
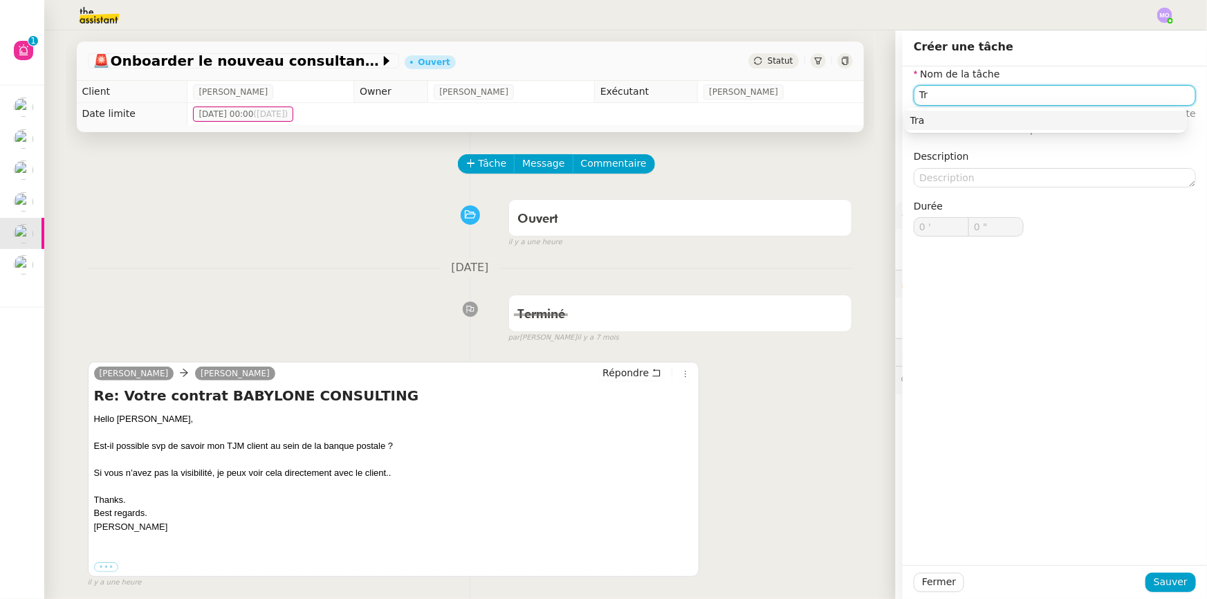
type input "T"
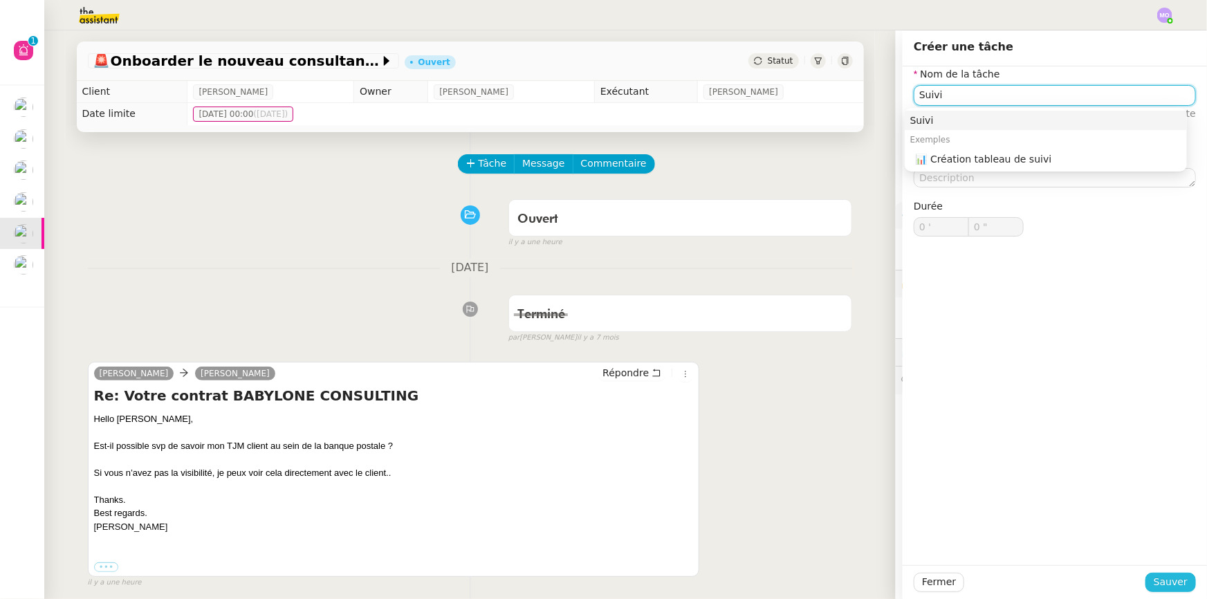
type input "Suivi"
click at [1155, 584] on span "Sauver" at bounding box center [1170, 582] width 34 height 16
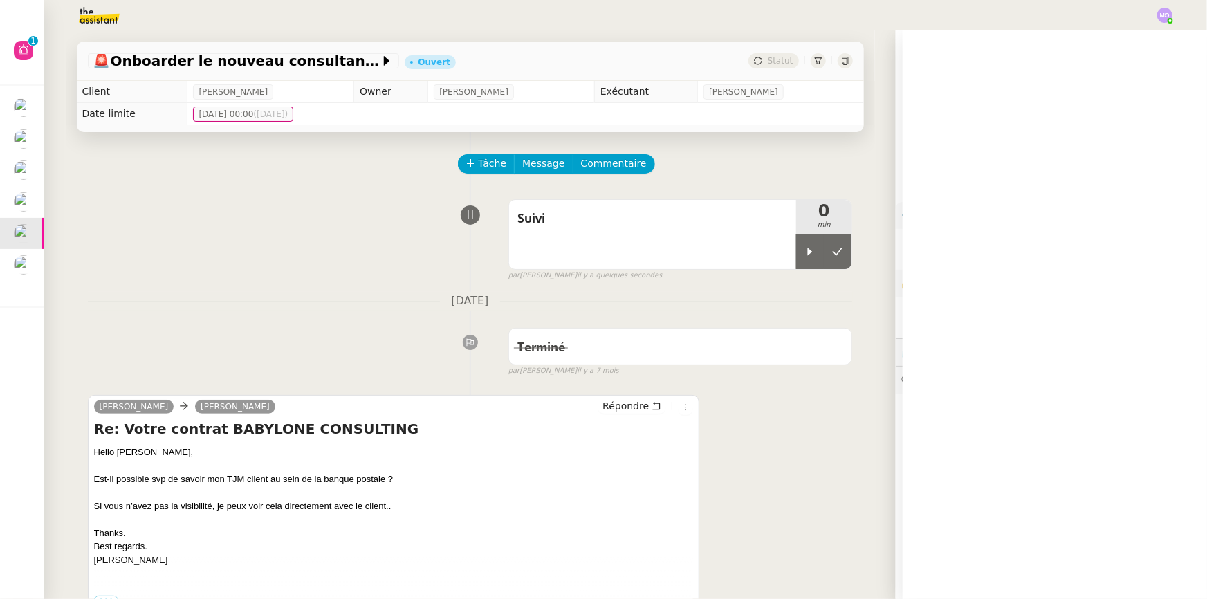
click at [252, 281] on div "Suivi 0 min false par [PERSON_NAME] il y a quelques secondes" at bounding box center [470, 237] width 765 height 89
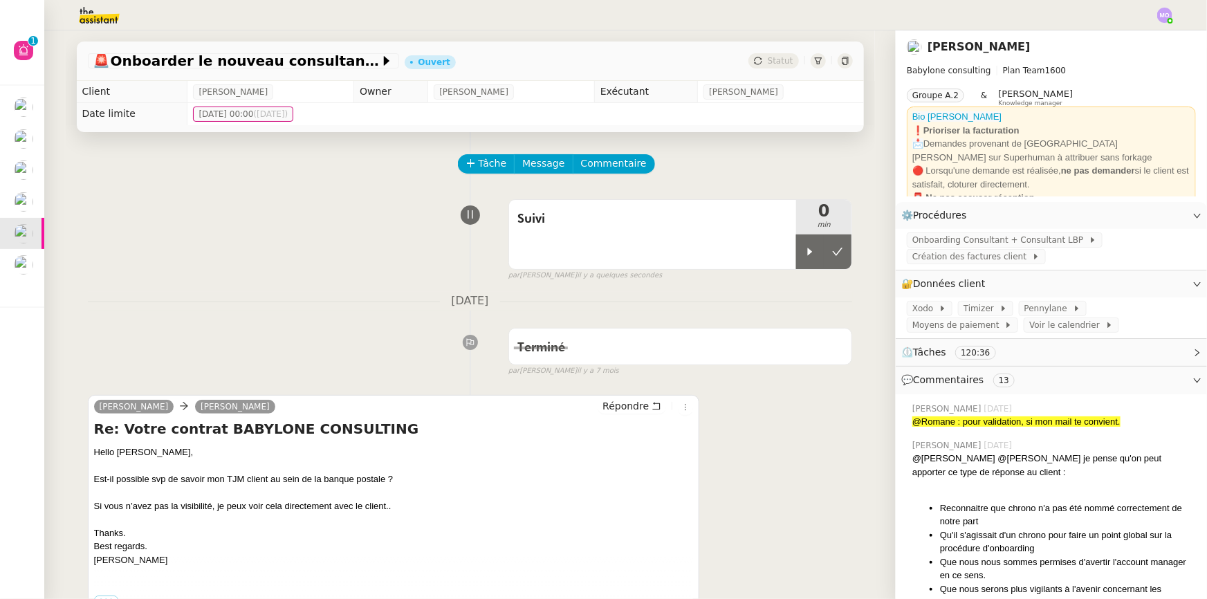
click at [270, 322] on div "[DATE] Terminé false par [PERSON_NAME] [DATE] 👌👌👌 message envoyé ✌️✌️✌️ une err…" at bounding box center [470, 334] width 765 height 84
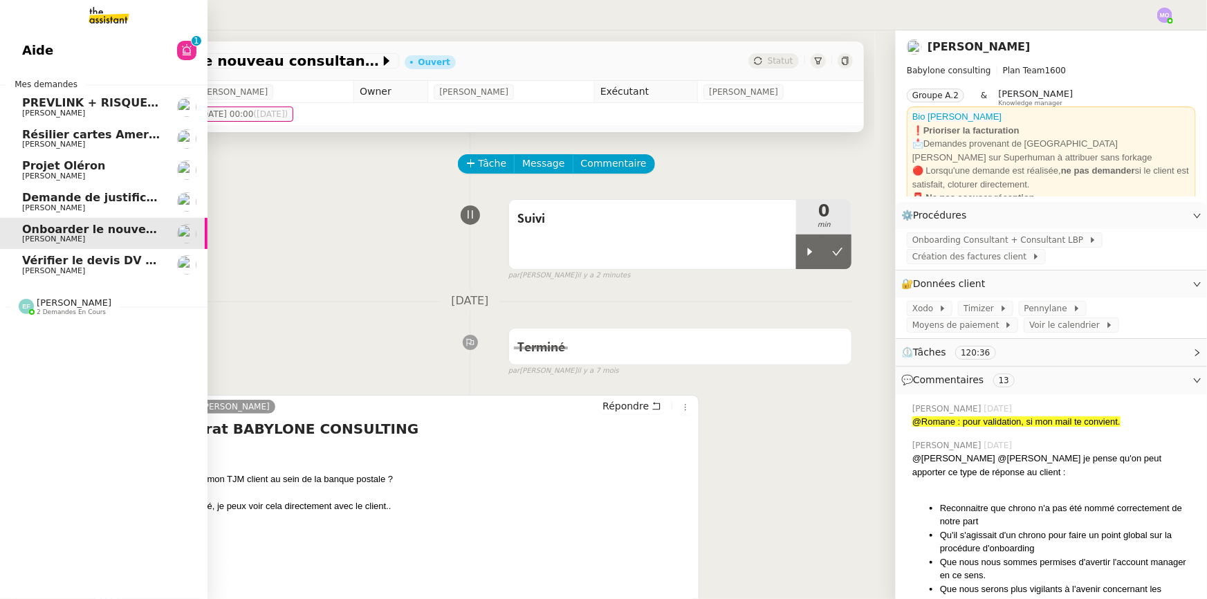
click at [70, 304] on span "[PERSON_NAME]" at bounding box center [74, 302] width 75 height 10
click at [97, 338] on span "Participer aux Champions de la Croissance 2026" at bounding box center [175, 332] width 306 height 13
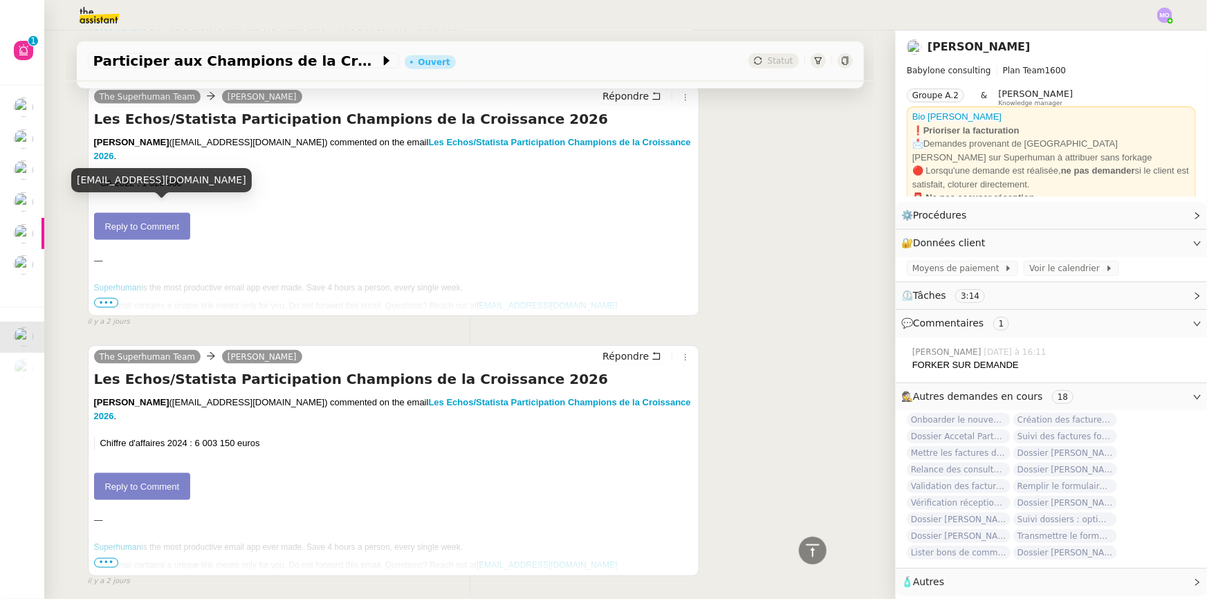
scroll to position [927, 0]
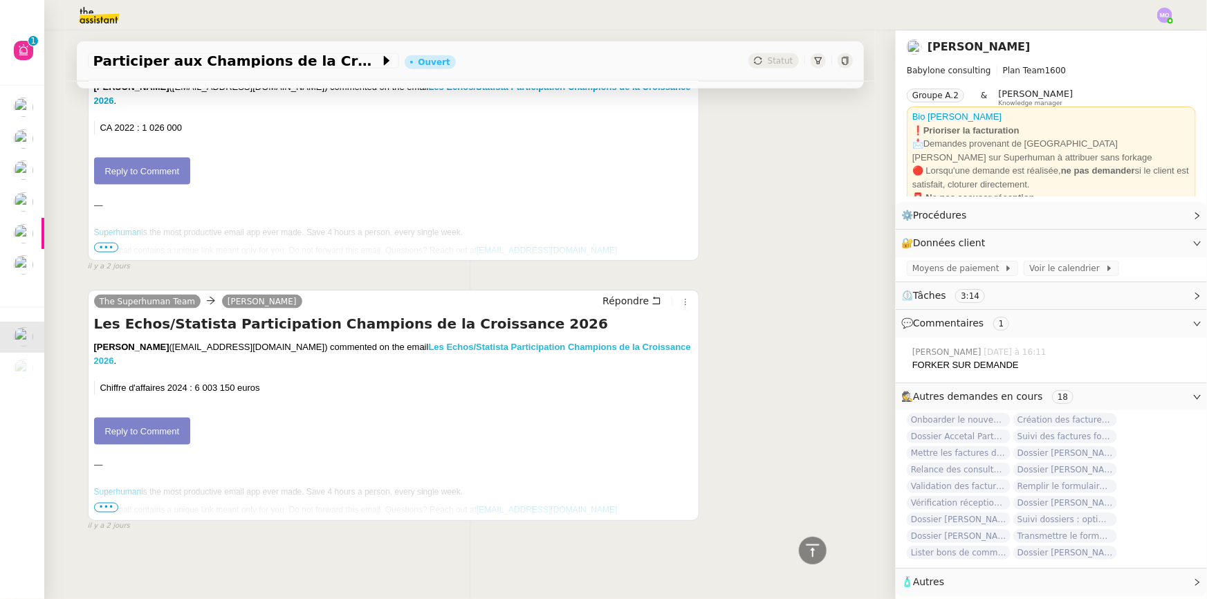
click at [411, 342] on link "Les Echos/Statista Participation Champions de la Croissance 2026" at bounding box center [392, 354] width 597 height 24
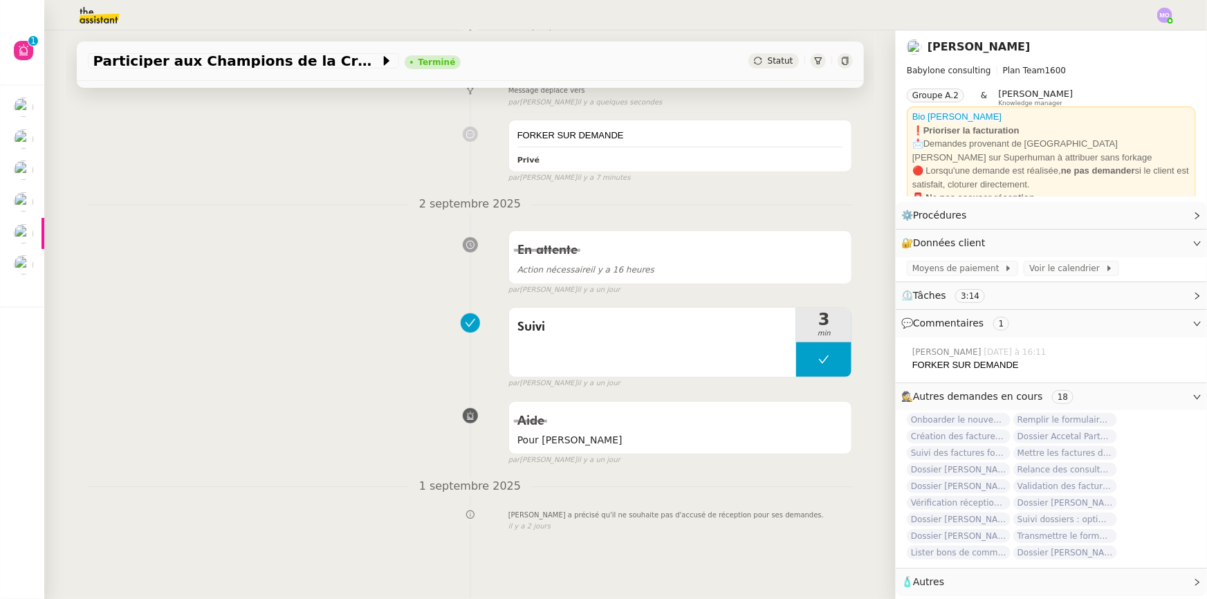
scroll to position [245, 0]
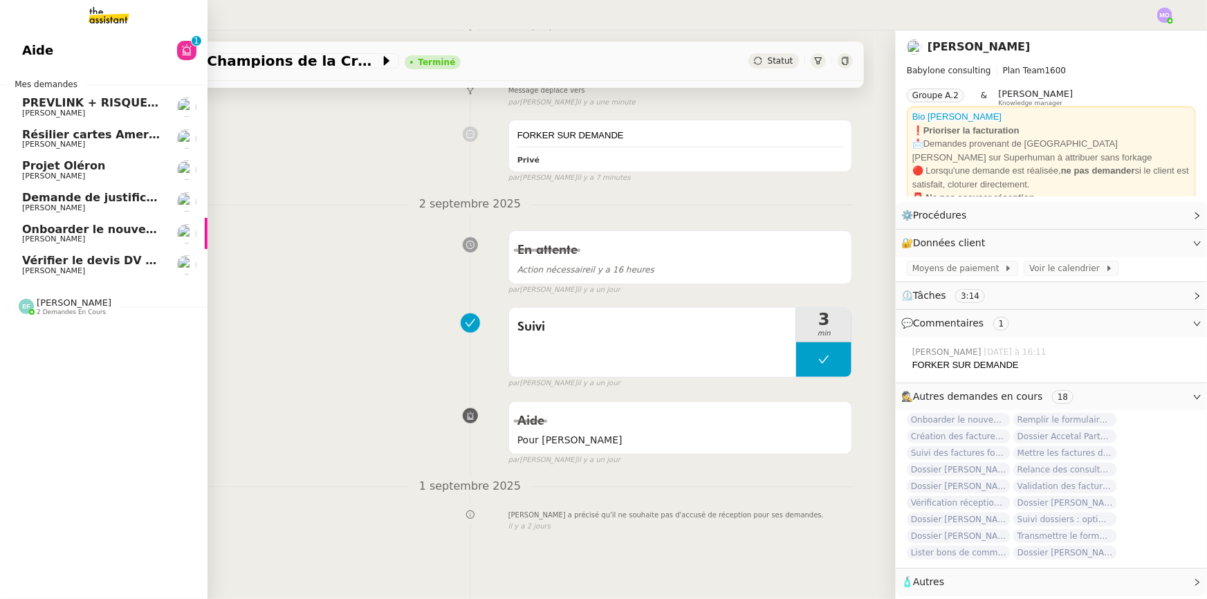
click at [60, 247] on link "Onboarder le nouveau consultant [PERSON_NAME] [PERSON_NAME]" at bounding box center [103, 234] width 207 height 32
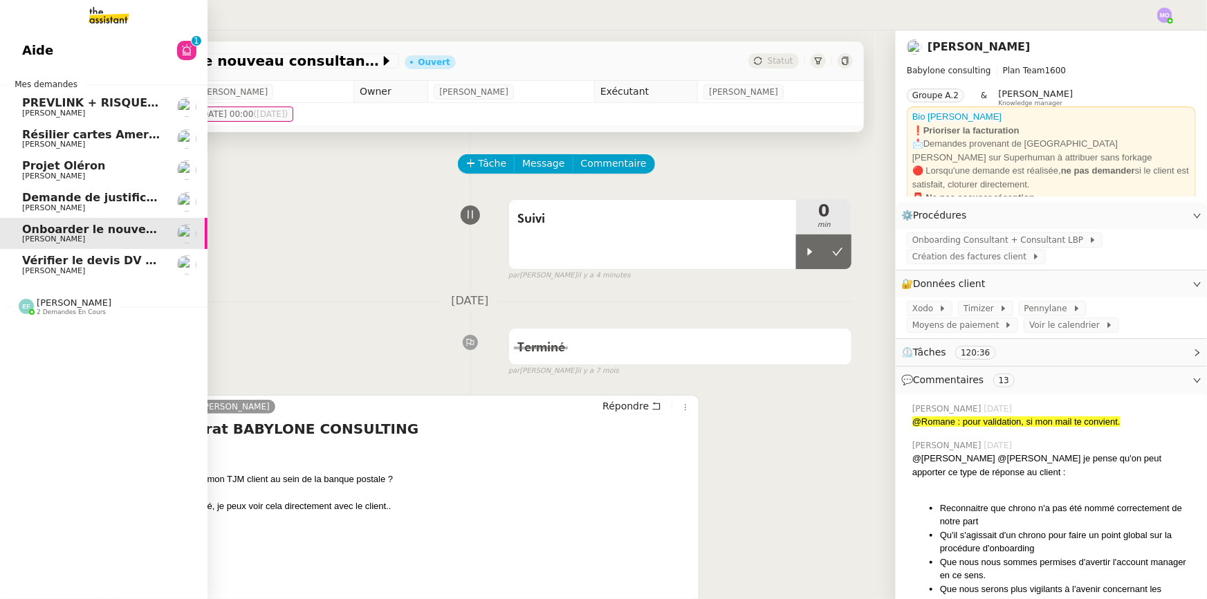
click at [77, 256] on span "Vérifier le devis DV 42 427" at bounding box center [105, 260] width 166 height 13
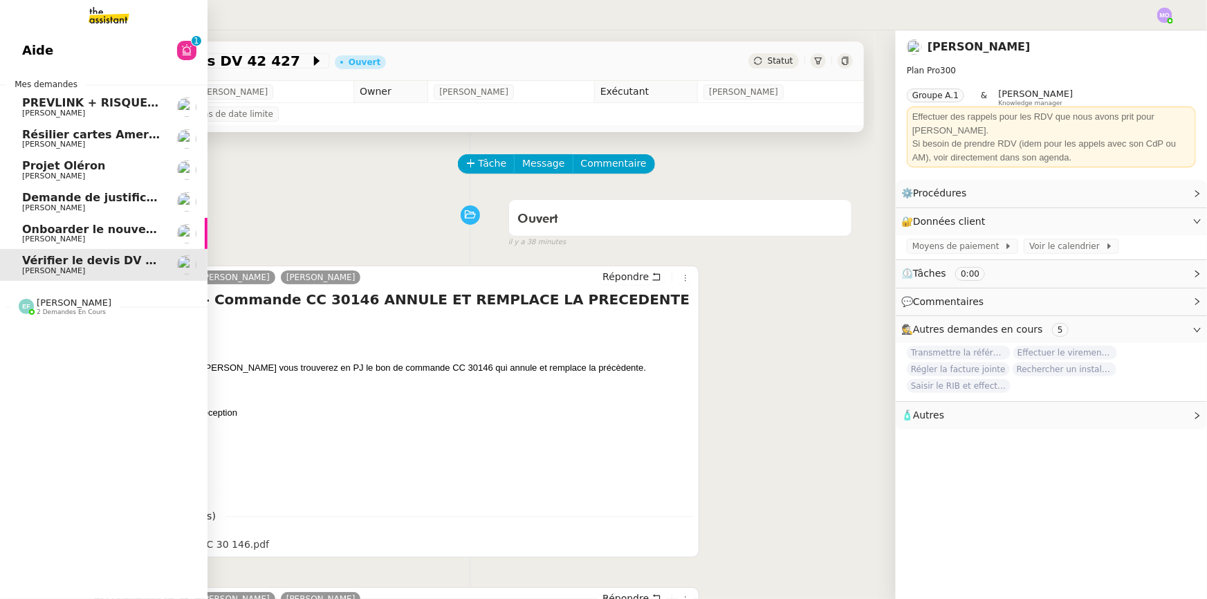
click at [82, 203] on span "Demande de justificatifs Pennylane - [DATE]" at bounding box center [160, 197] width 276 height 13
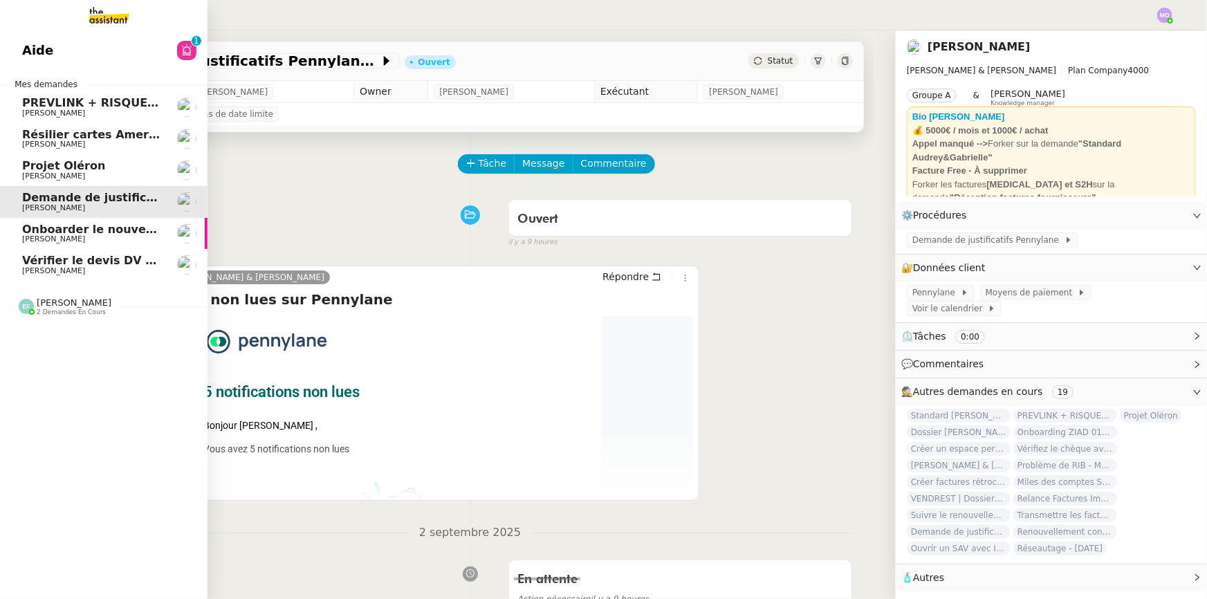
click at [48, 232] on span "Onboarder le nouveau consultant [PERSON_NAME]" at bounding box center [180, 229] width 316 height 13
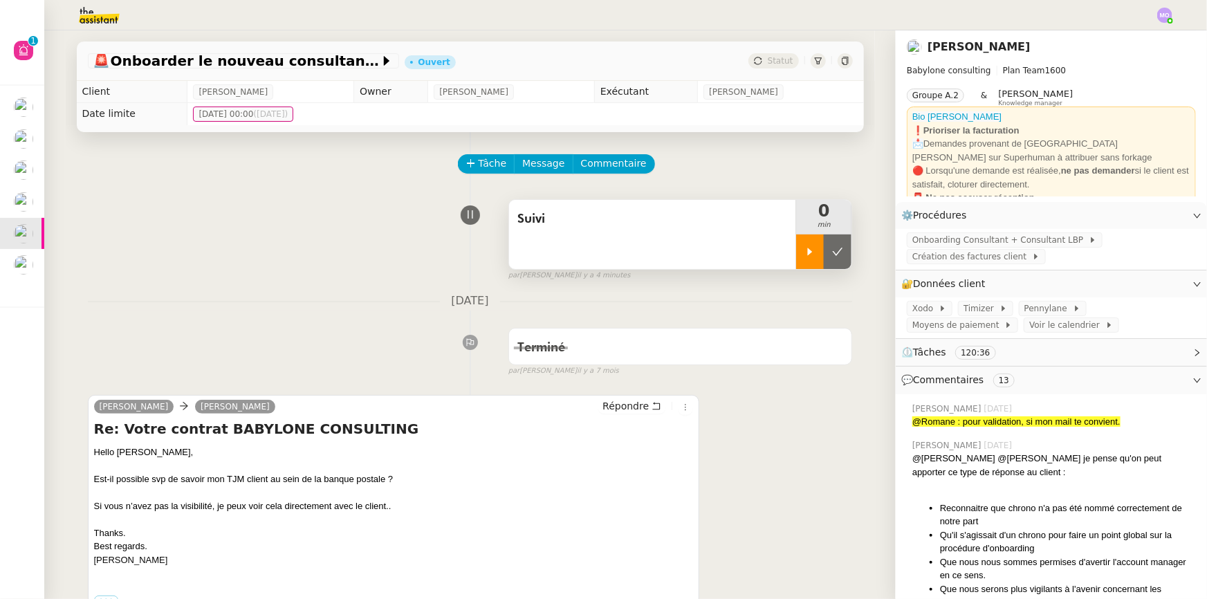
click at [796, 258] on div at bounding box center [810, 251] width 28 height 35
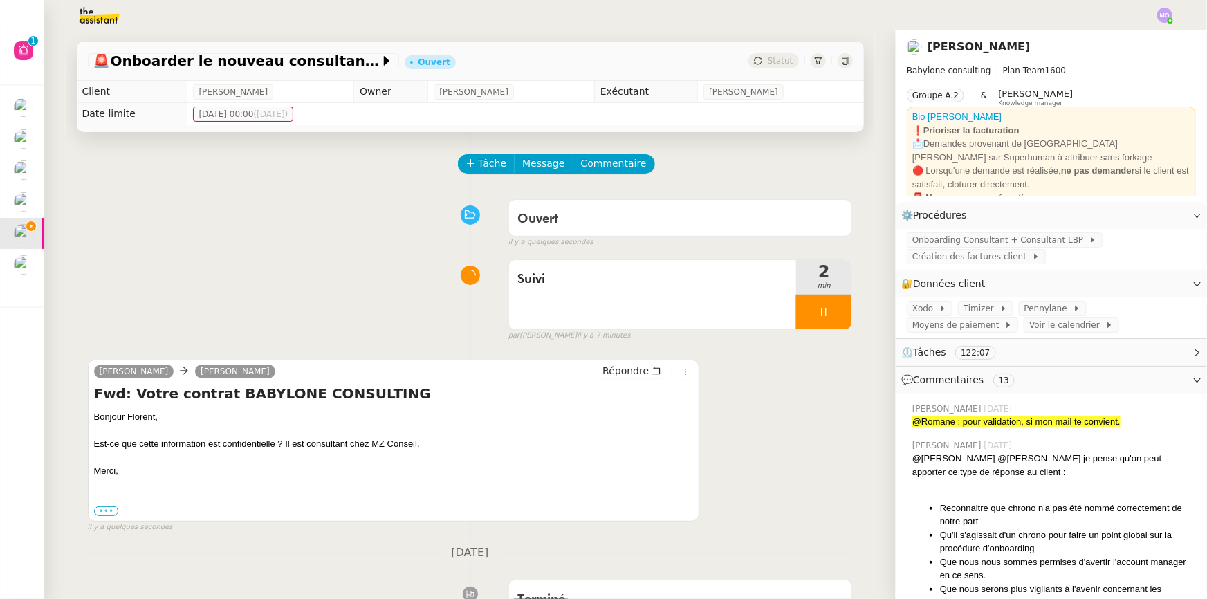
click at [94, 514] on label "•••" at bounding box center [106, 511] width 25 height 10
click at [0, 0] on input "•••" at bounding box center [0, 0] width 0 height 0
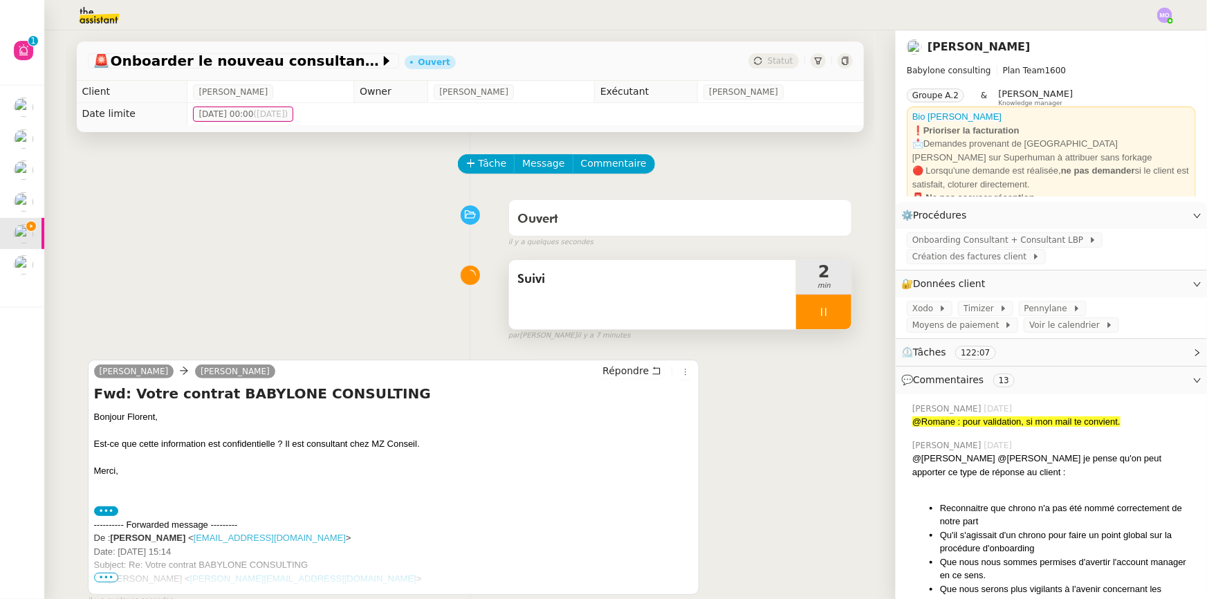
click at [837, 319] on div at bounding box center [823, 312] width 55 height 35
click at [837, 319] on button at bounding box center [837, 312] width 28 height 35
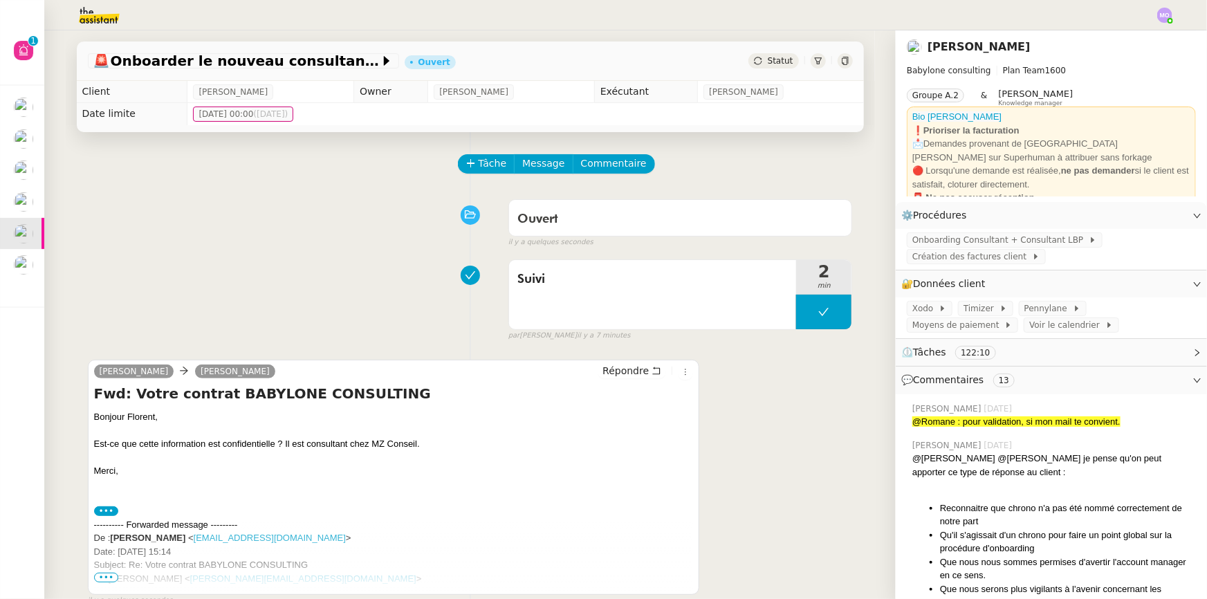
click at [773, 61] on span "Statut" at bounding box center [780, 61] width 26 height 10
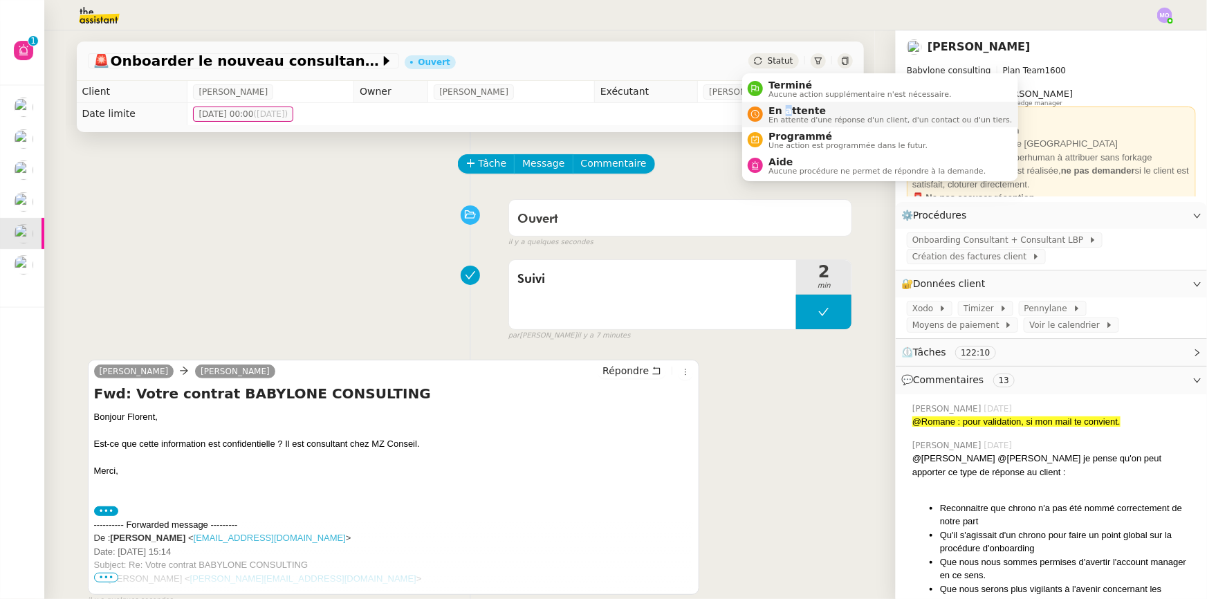
click at [784, 106] on span "En attente" at bounding box center [889, 110] width 243 height 11
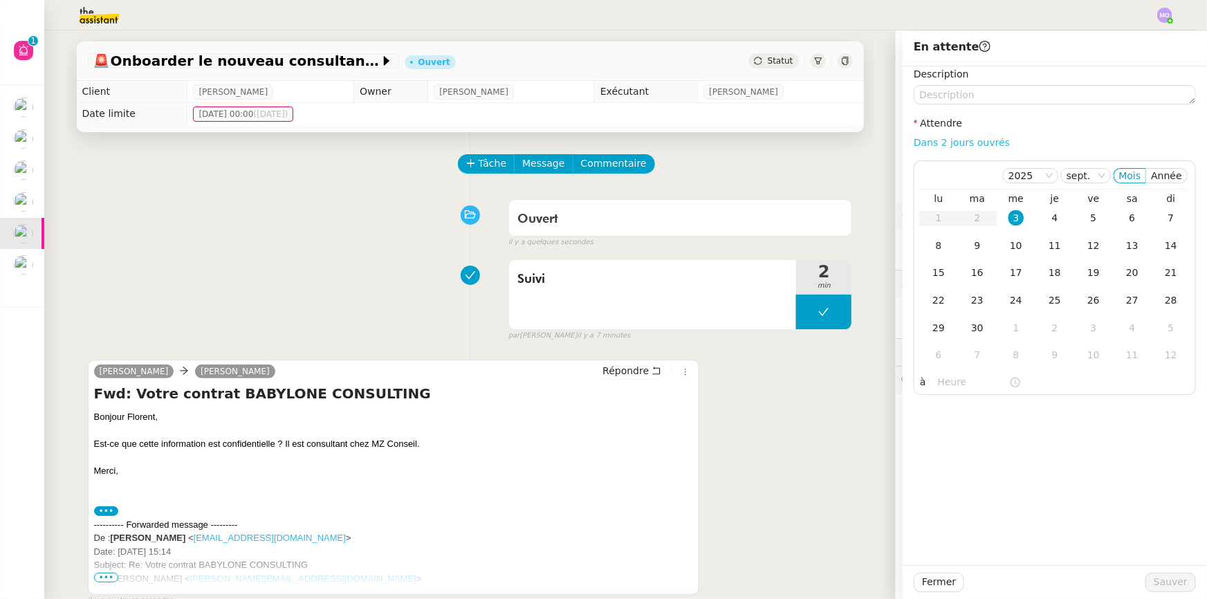
click at [961, 143] on link "Dans 2 jours ouvrés" at bounding box center [961, 142] width 96 height 11
type input "07:00"
click at [1157, 584] on span "Sauver" at bounding box center [1170, 582] width 34 height 16
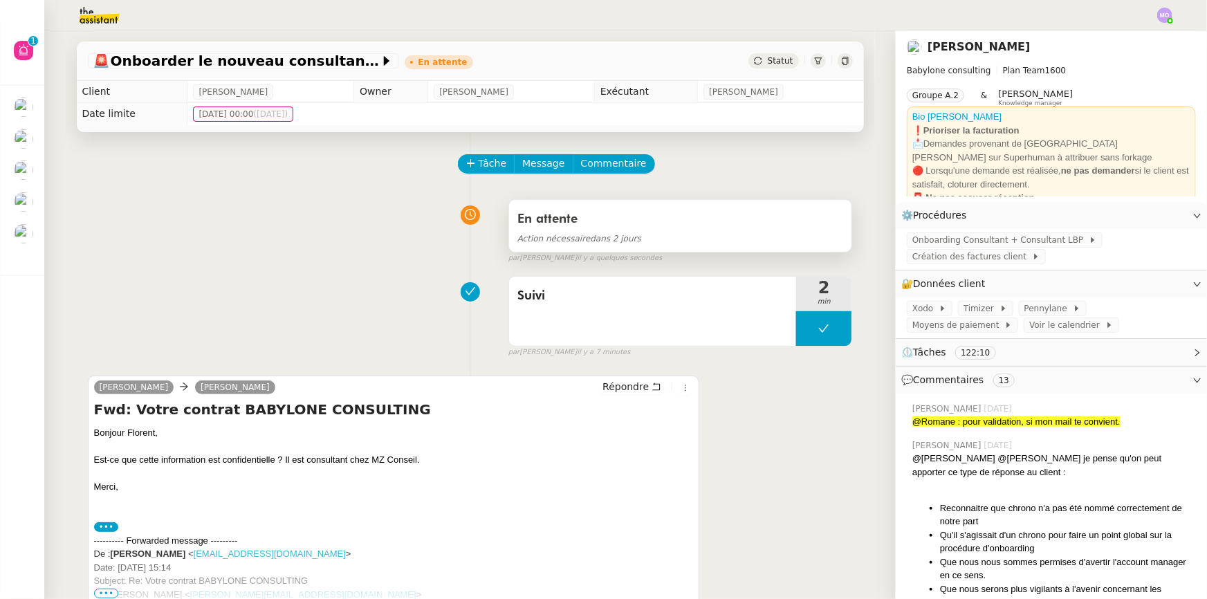
drag, startPoint x: 605, startPoint y: 351, endPoint x: 550, endPoint y: 238, distance: 125.2
click at [550, 238] on span "Action nécessaire" at bounding box center [553, 239] width 73 height 10
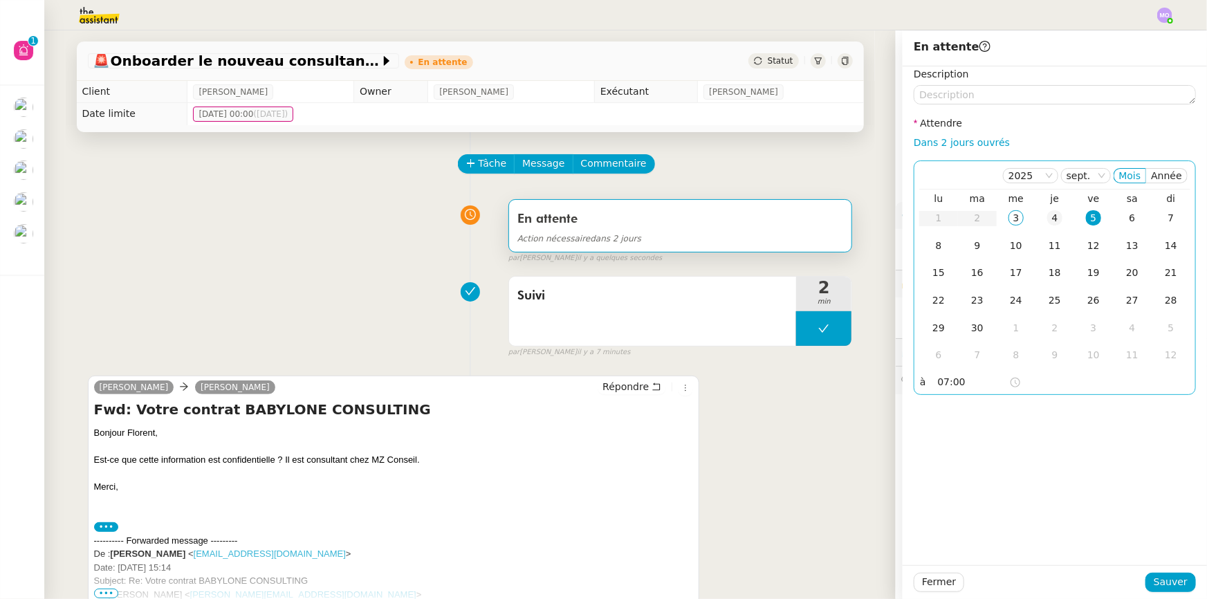
click at [1047, 221] on div "4" at bounding box center [1054, 217] width 15 height 15
click at [1153, 584] on span "Sauver" at bounding box center [1170, 582] width 34 height 16
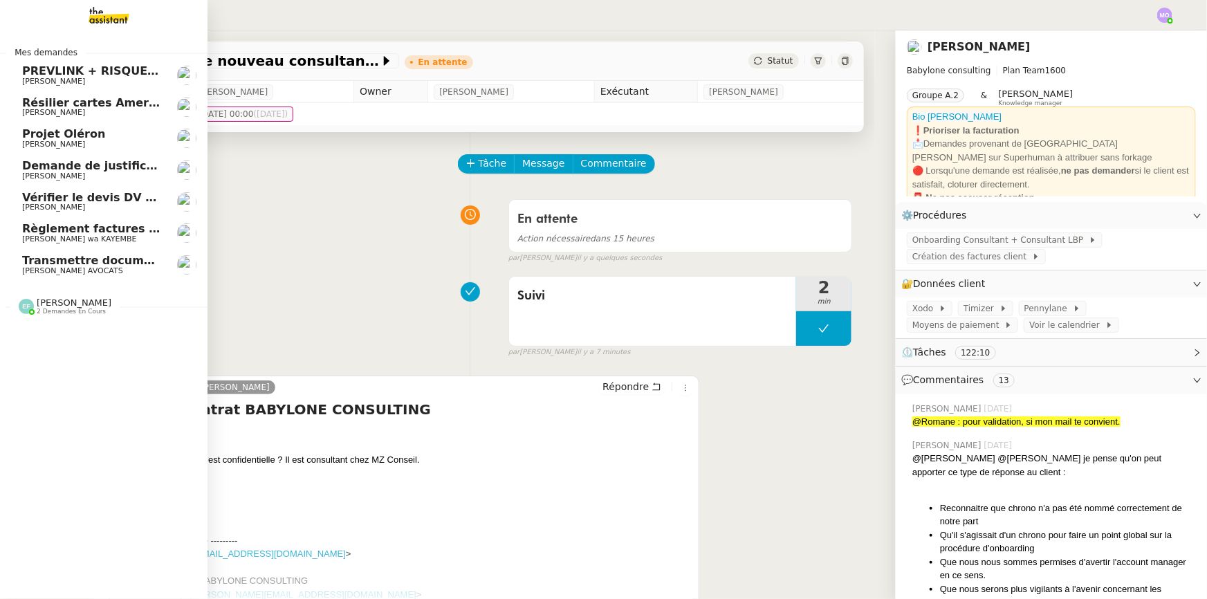
click at [111, 270] on span "[PERSON_NAME] AVOCATS" at bounding box center [92, 271] width 140 height 8
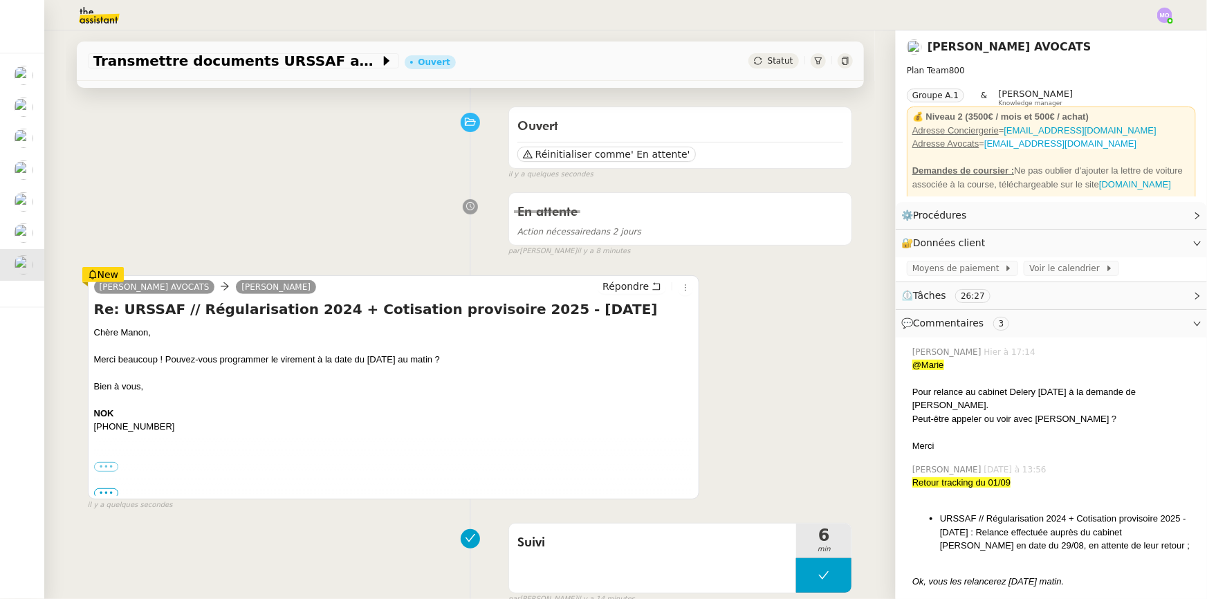
scroll to position [125, 0]
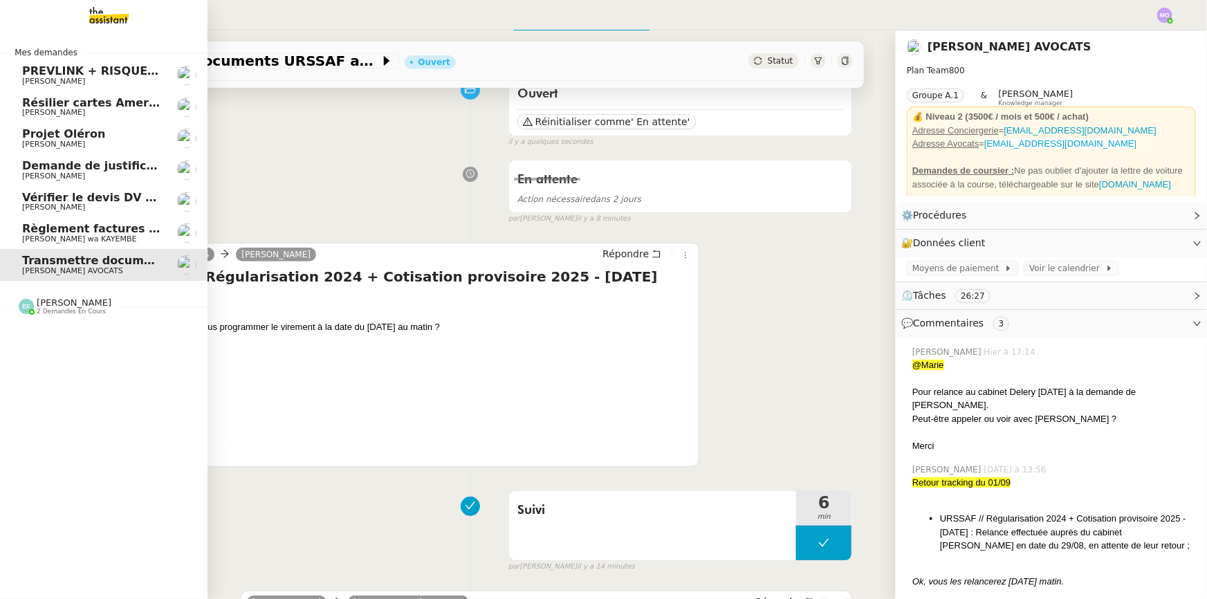
click at [74, 236] on span "[PERSON_NAME] wa KAYEMBE" at bounding box center [79, 238] width 114 height 9
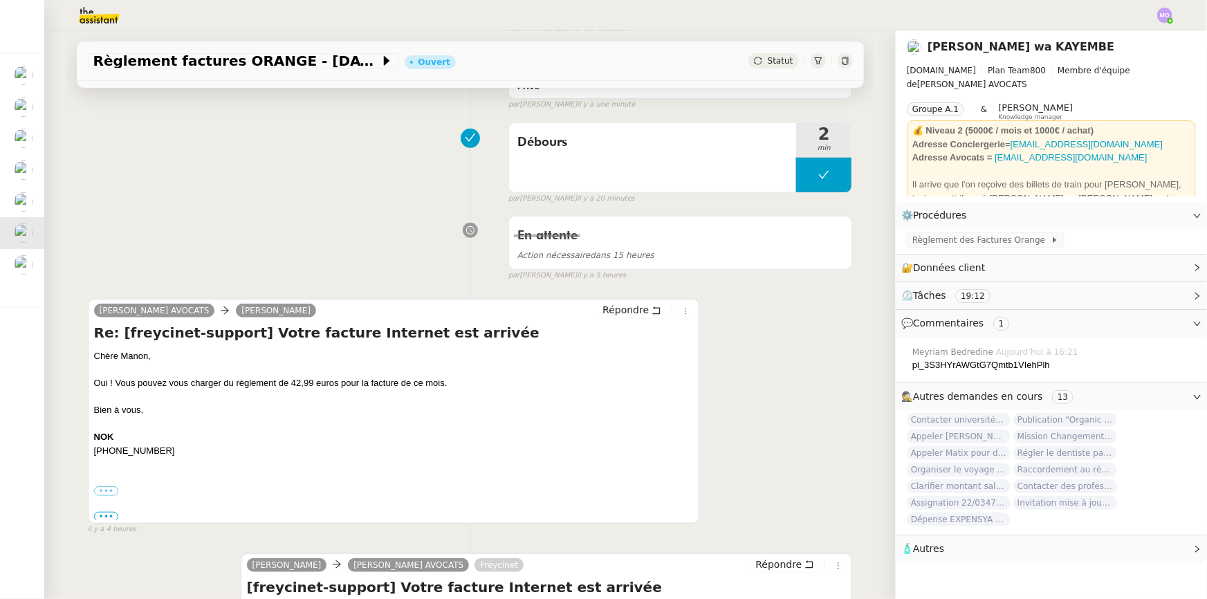
scroll to position [314, 0]
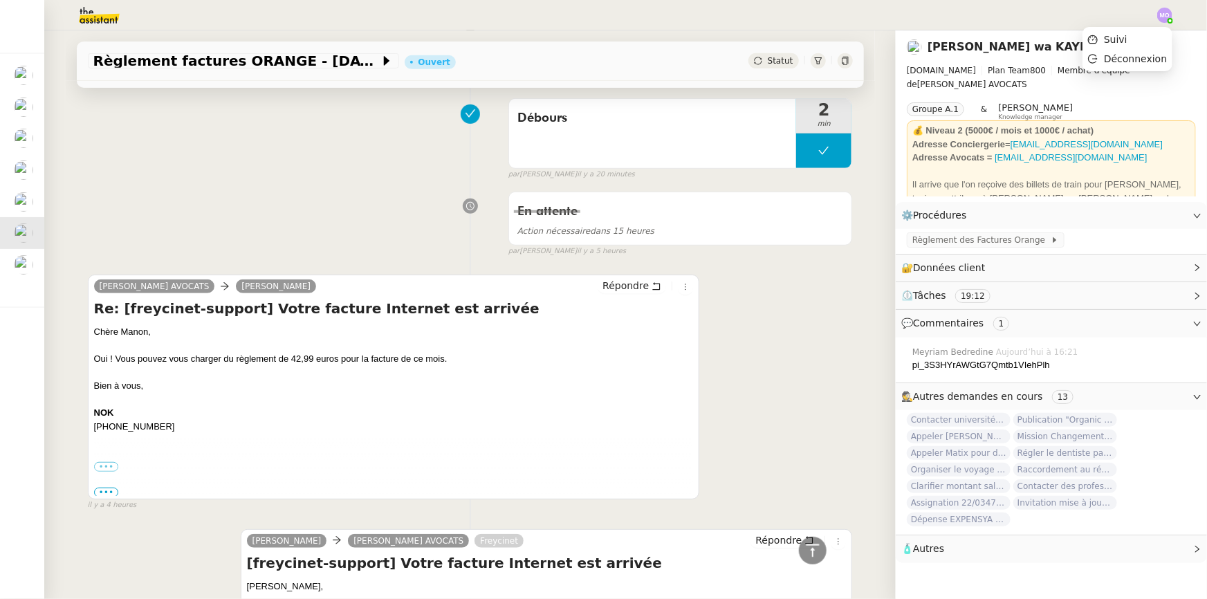
click at [1164, 17] on img at bounding box center [1164, 15] width 15 height 15
click at [1127, 36] on span "Suivi" at bounding box center [1116, 39] width 24 height 11
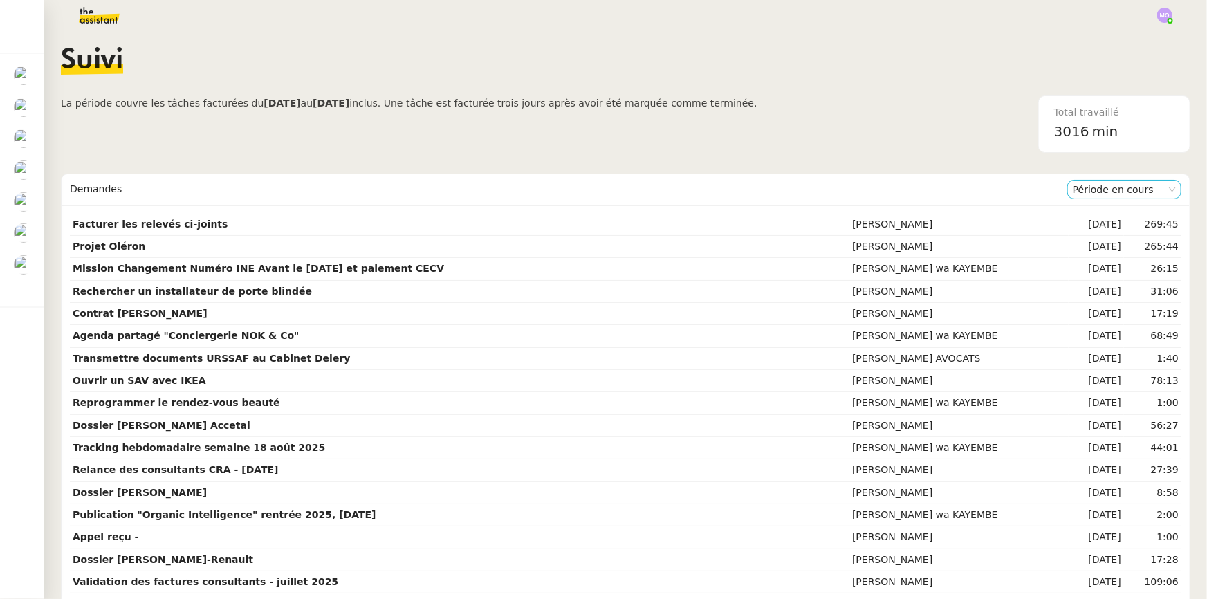
click at [1081, 189] on nz-select-item "Période en cours" at bounding box center [1123, 189] width 103 height 18
click at [1079, 230] on div "Période précédente" at bounding box center [1108, 233] width 103 height 12
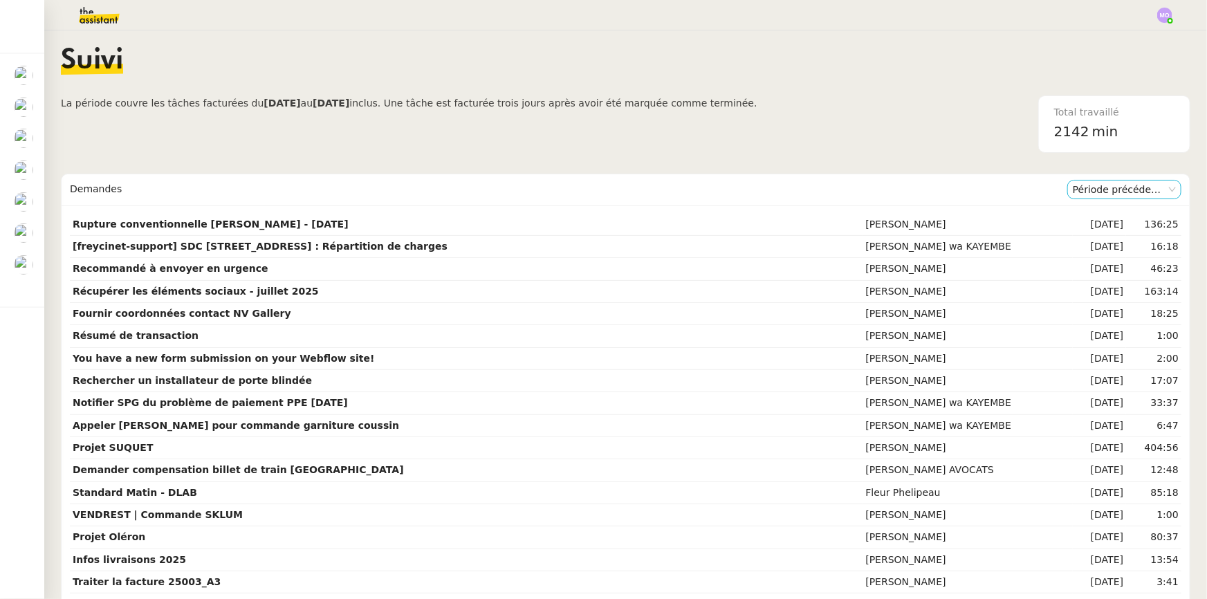
click at [1085, 182] on nz-select-item "Période précédente" at bounding box center [1123, 189] width 103 height 18
click at [1087, 210] on div "Période en cours" at bounding box center [1108, 214] width 103 height 12
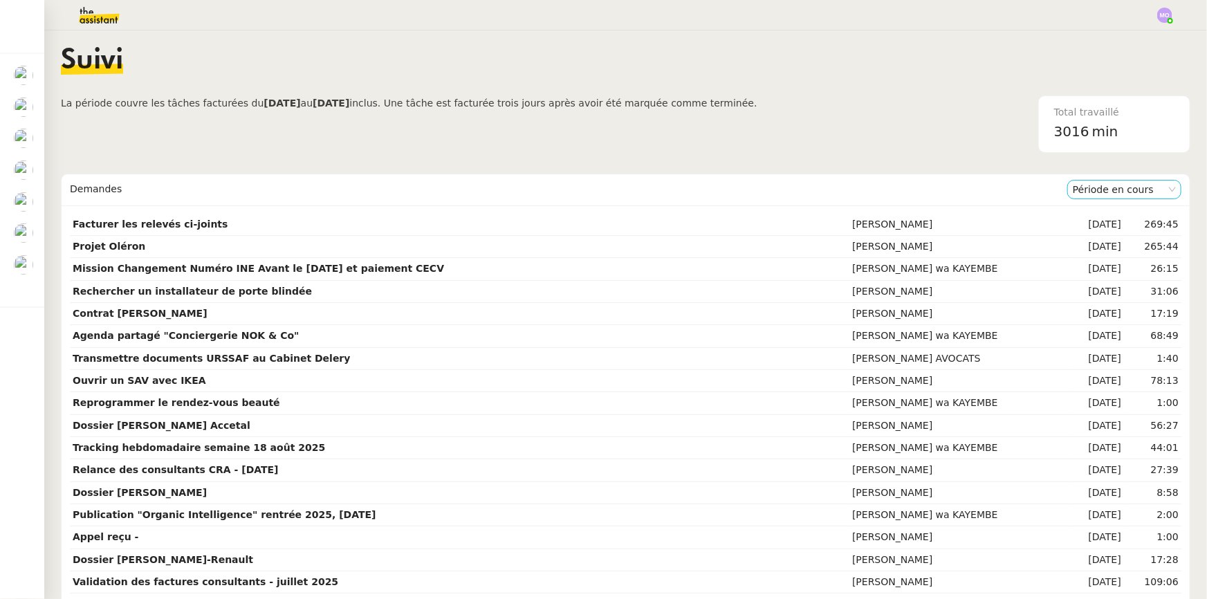
click at [1113, 183] on nz-select-item "Période en cours" at bounding box center [1123, 189] width 103 height 18
click at [1079, 235] on div "Période précédente" at bounding box center [1108, 233] width 103 height 12
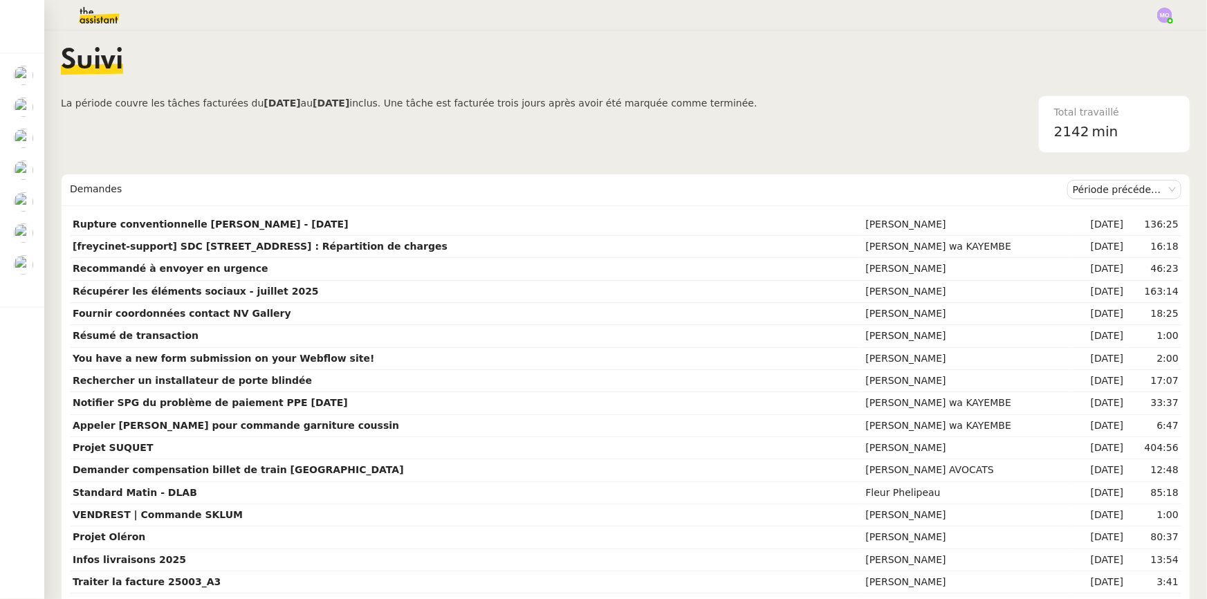
click at [900, 139] on div "Total travaillé 2142 min" at bounding box center [973, 123] width 433 height 57
click at [1095, 194] on nz-select-item "Période précédente" at bounding box center [1123, 189] width 103 height 18
click at [1092, 207] on nz-option-item "Période en cours" at bounding box center [1109, 214] width 114 height 19
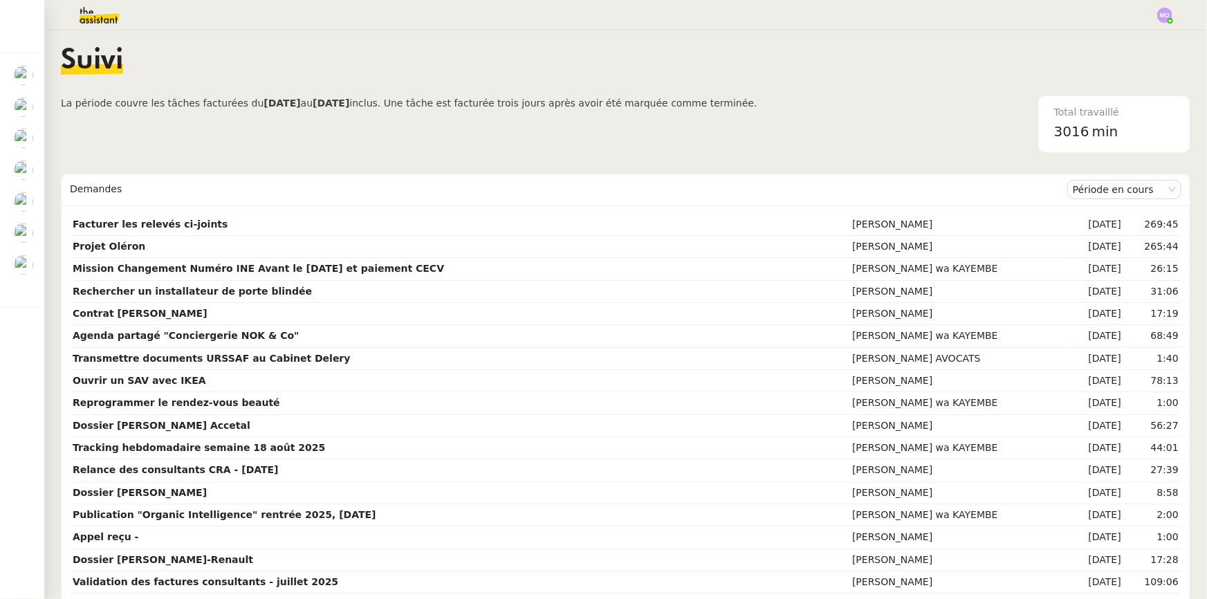
click at [865, 119] on div "Total travaillé 3016 min" at bounding box center [973, 123] width 433 height 57
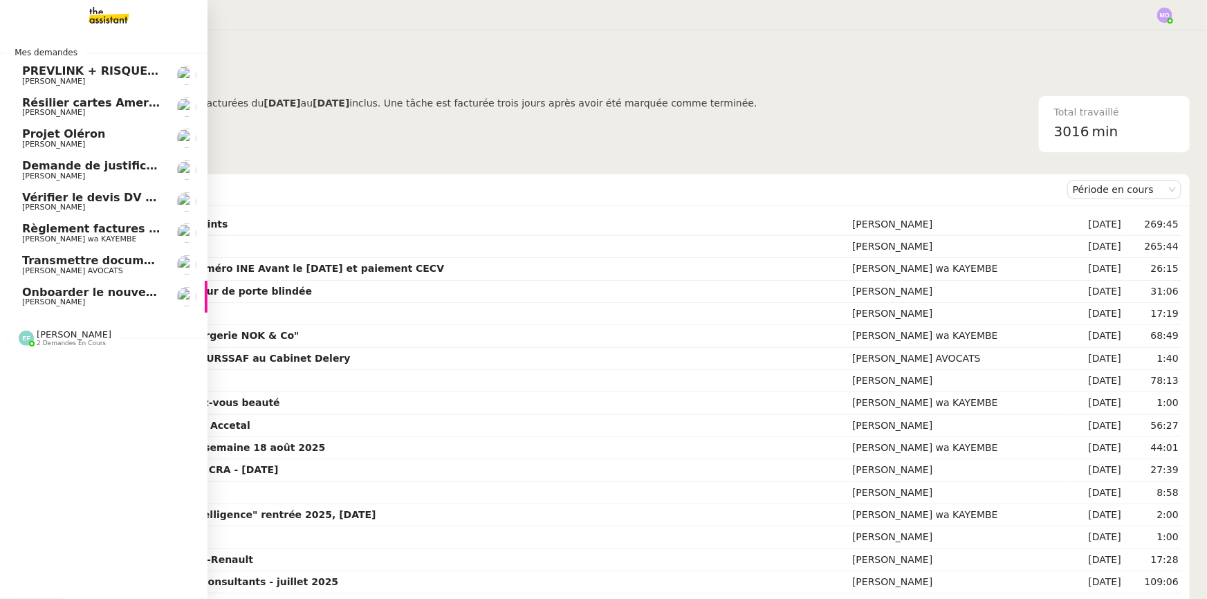
click at [91, 288] on span "Onboarder le nouveau consultant [PERSON_NAME]" at bounding box center [180, 292] width 316 height 13
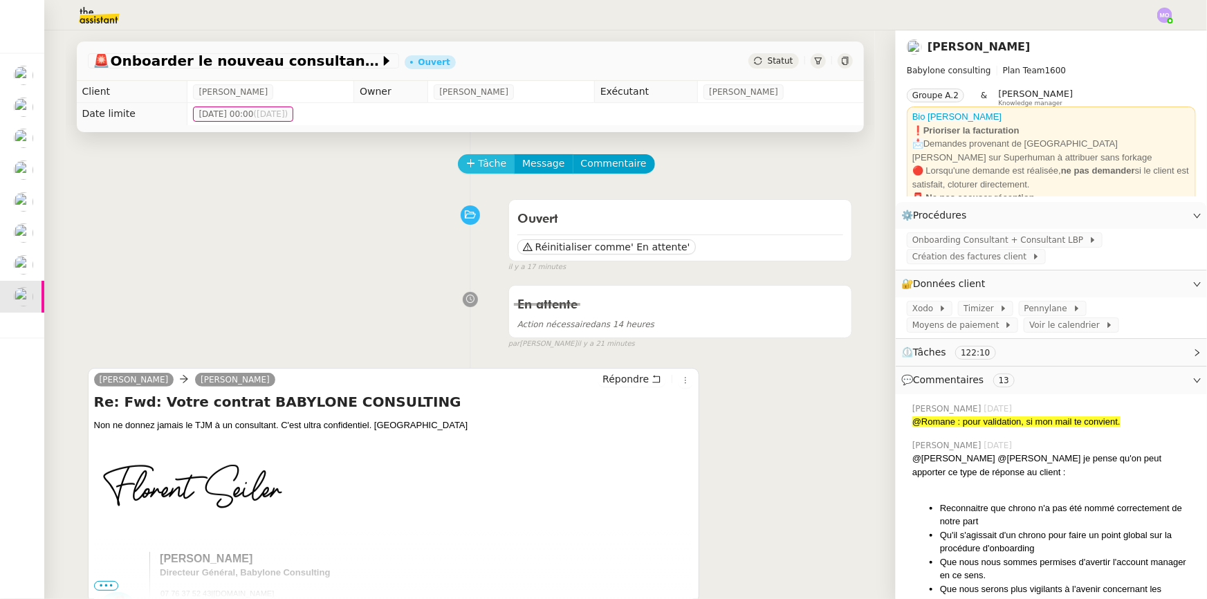
click at [490, 165] on span "Tâche" at bounding box center [492, 164] width 28 height 16
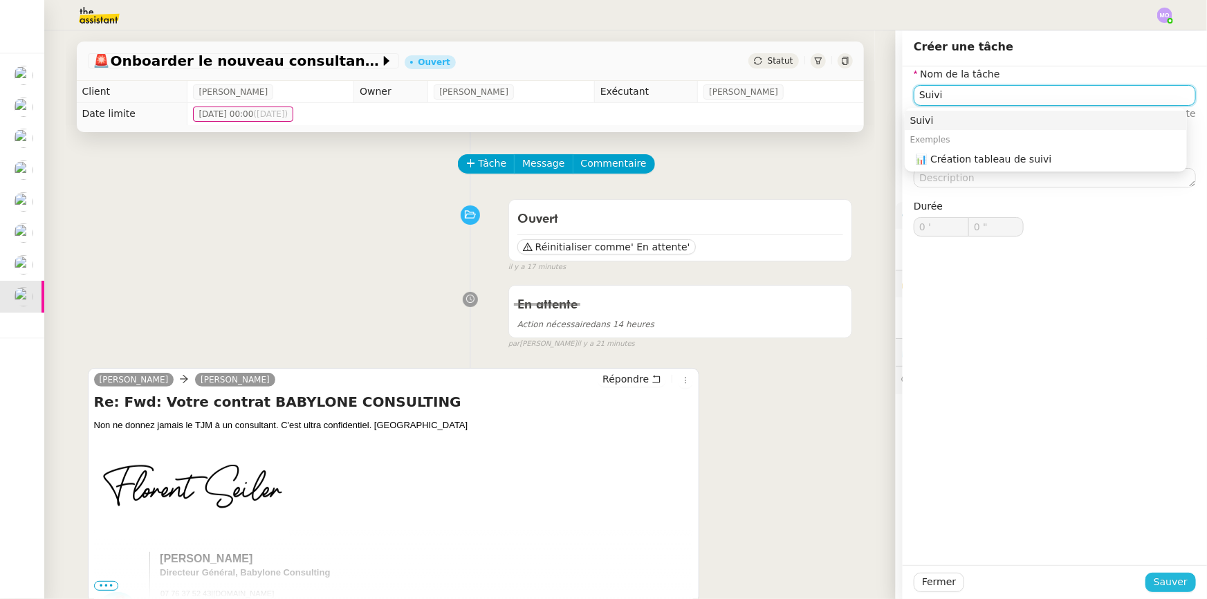
type input "Suivi"
click at [1162, 578] on span "Sauver" at bounding box center [1170, 582] width 34 height 16
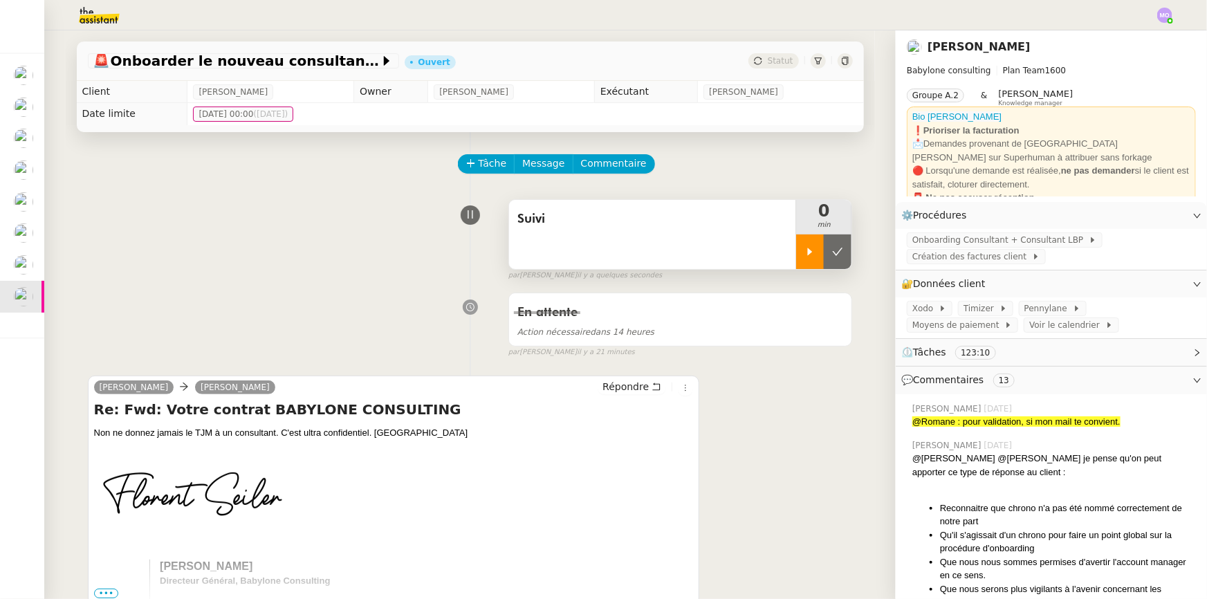
click at [796, 266] on div at bounding box center [810, 251] width 28 height 35
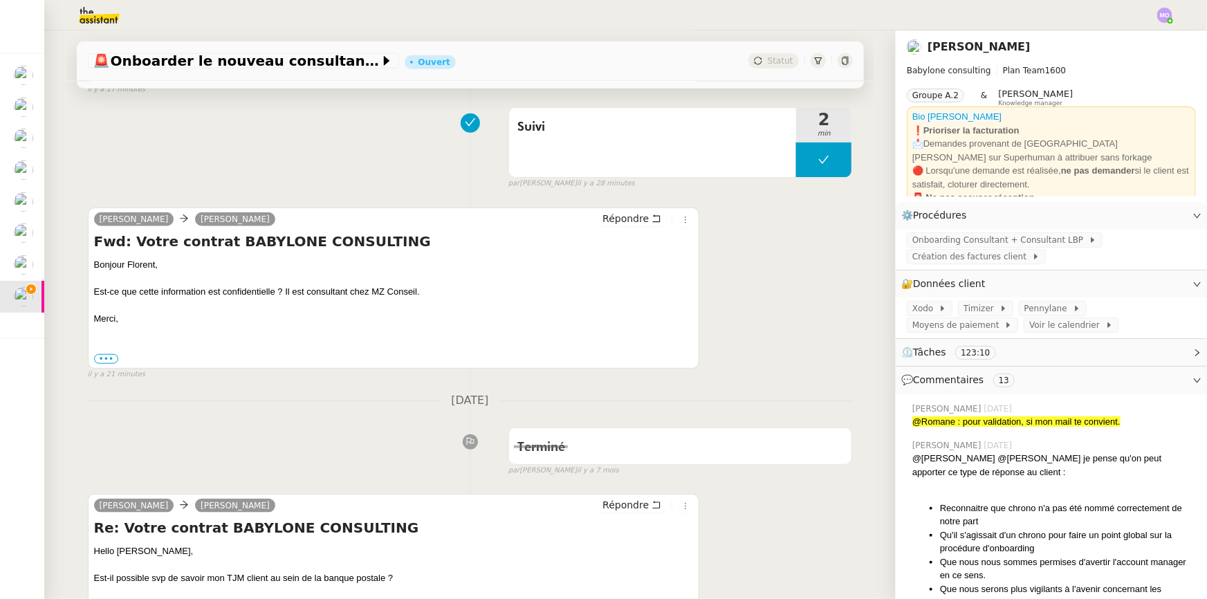
scroll to position [629, 0]
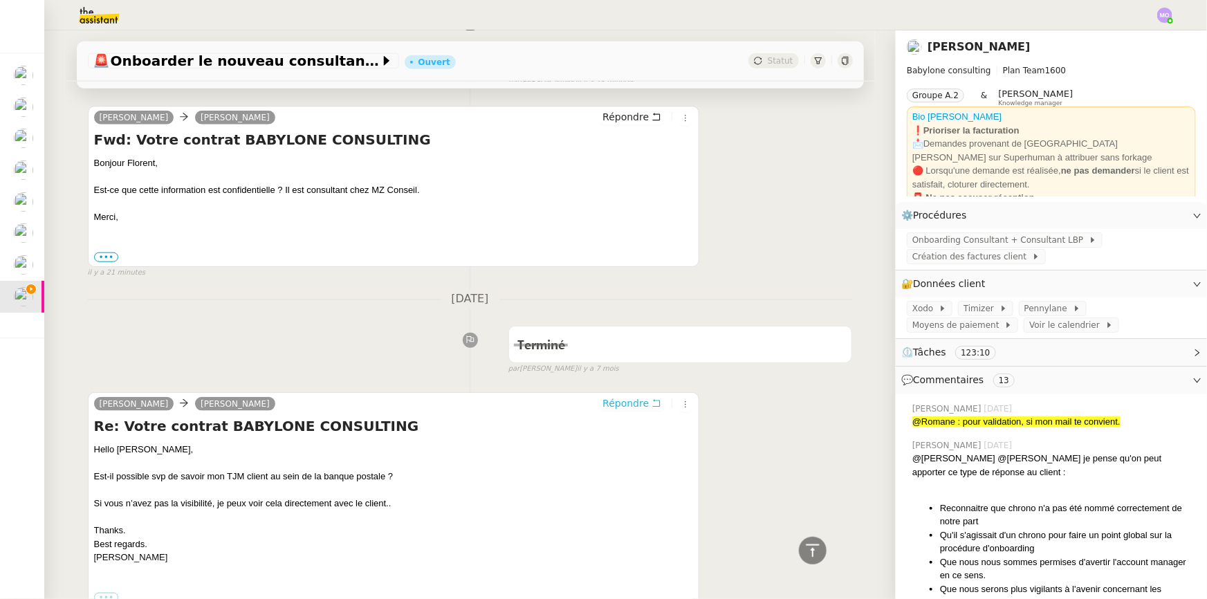
click at [622, 399] on span "Répondre" at bounding box center [625, 403] width 46 height 14
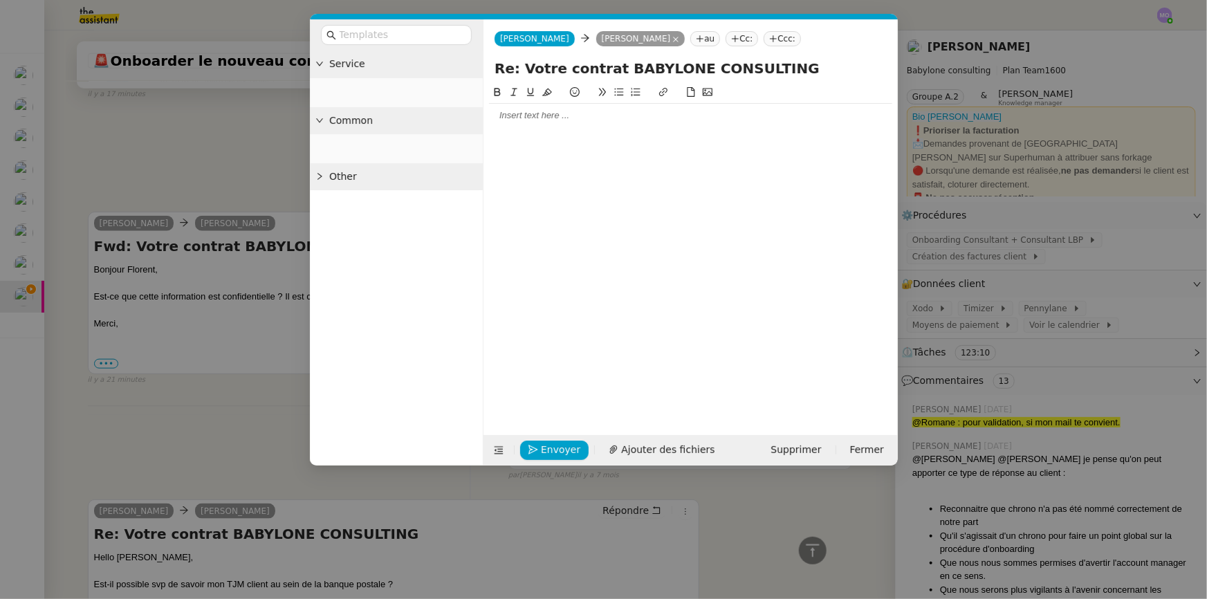
scroll to position [735, 0]
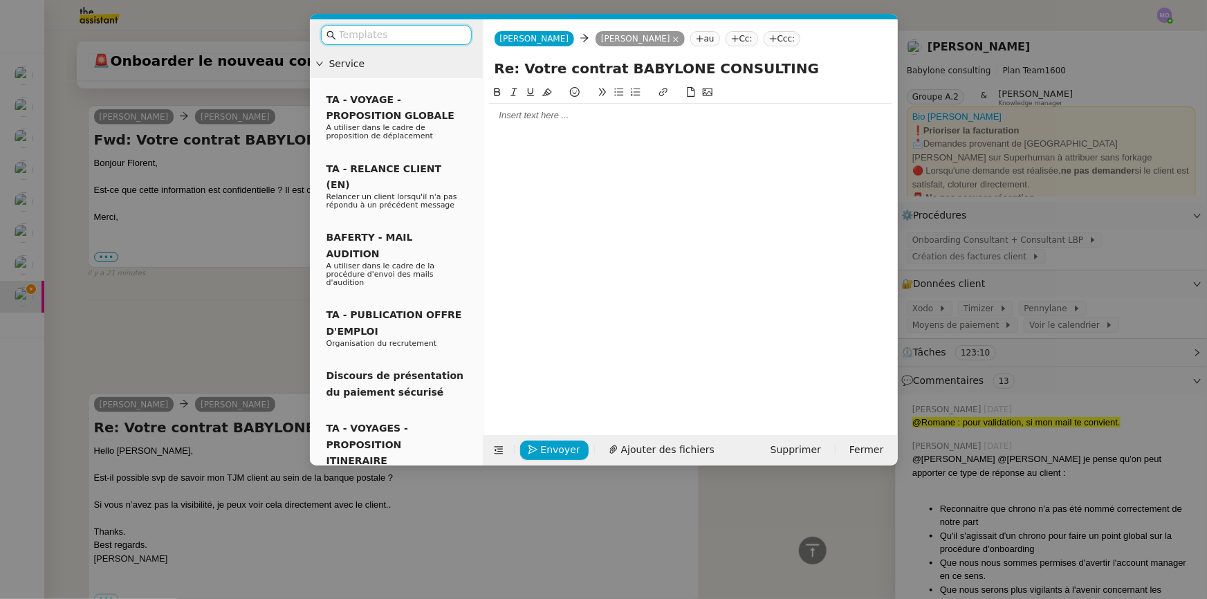
click at [553, 123] on div at bounding box center [690, 116] width 403 height 24
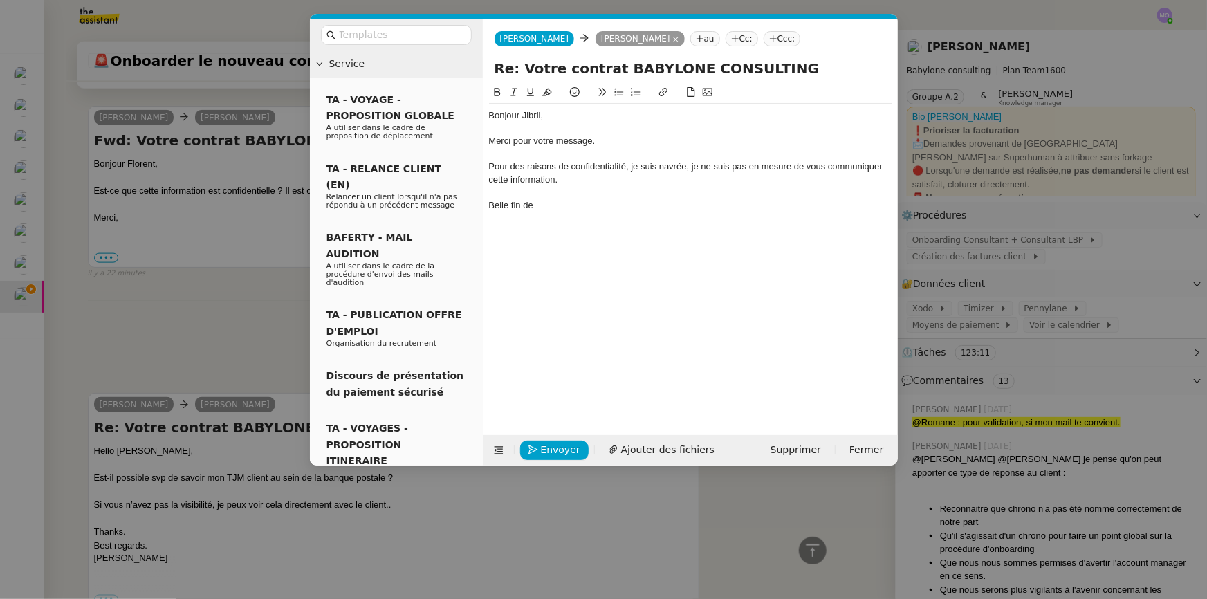
scroll to position [830, 0]
click at [492, 144] on div "Merci pour votre message." at bounding box center [690, 141] width 403 height 12
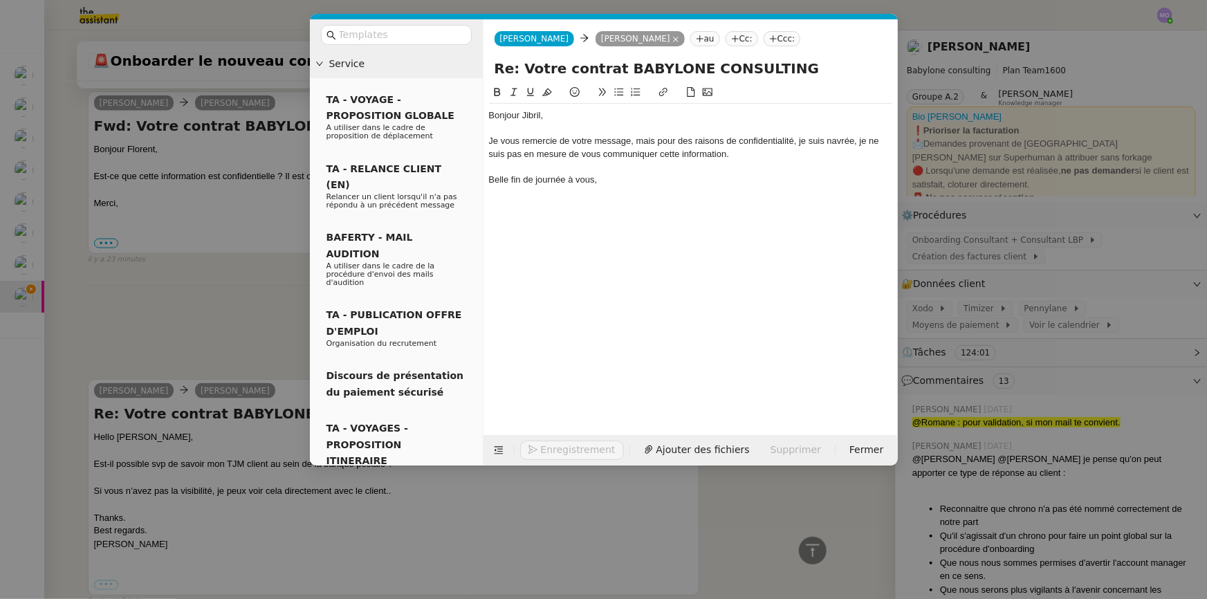
scroll to position [816, 0]
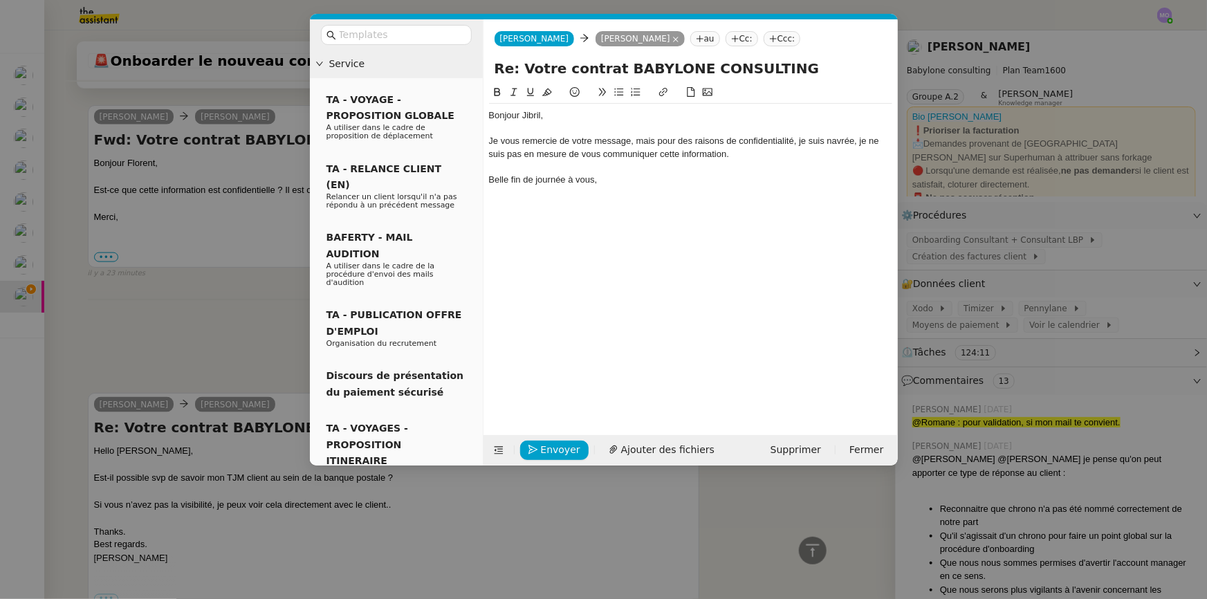
drag, startPoint x: 808, startPoint y: 141, endPoint x: 776, endPoint y: 206, distance: 72.4
click at [809, 145] on div "Je vous remercie de votre message, mais pour des raisons de confidentialité, je…" at bounding box center [690, 148] width 403 height 26
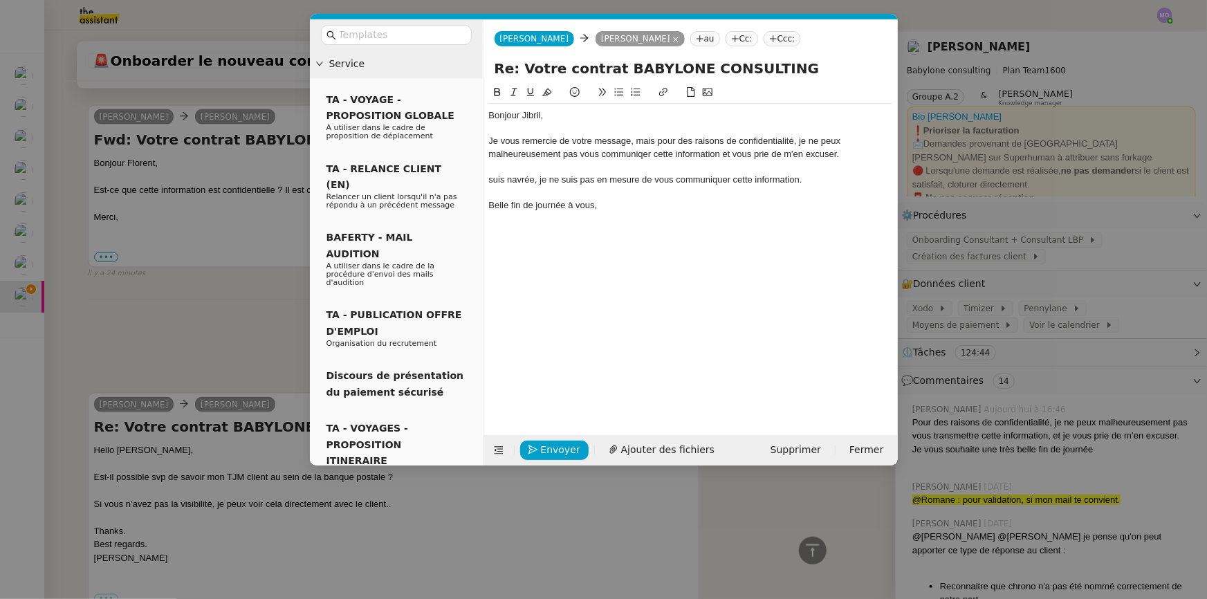
scroll to position [959, 0]
click at [544, 180] on div "suis navrée, je ne suis pas en mesure de vous communiquer cette information." at bounding box center [690, 180] width 403 height 12
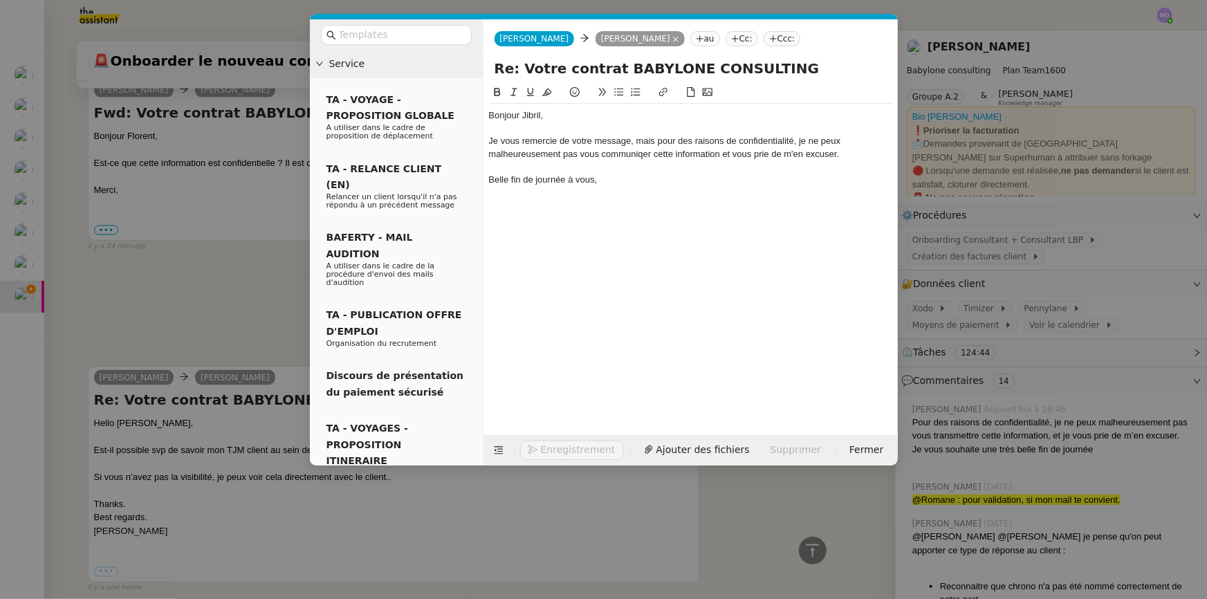
scroll to position [932, 0]
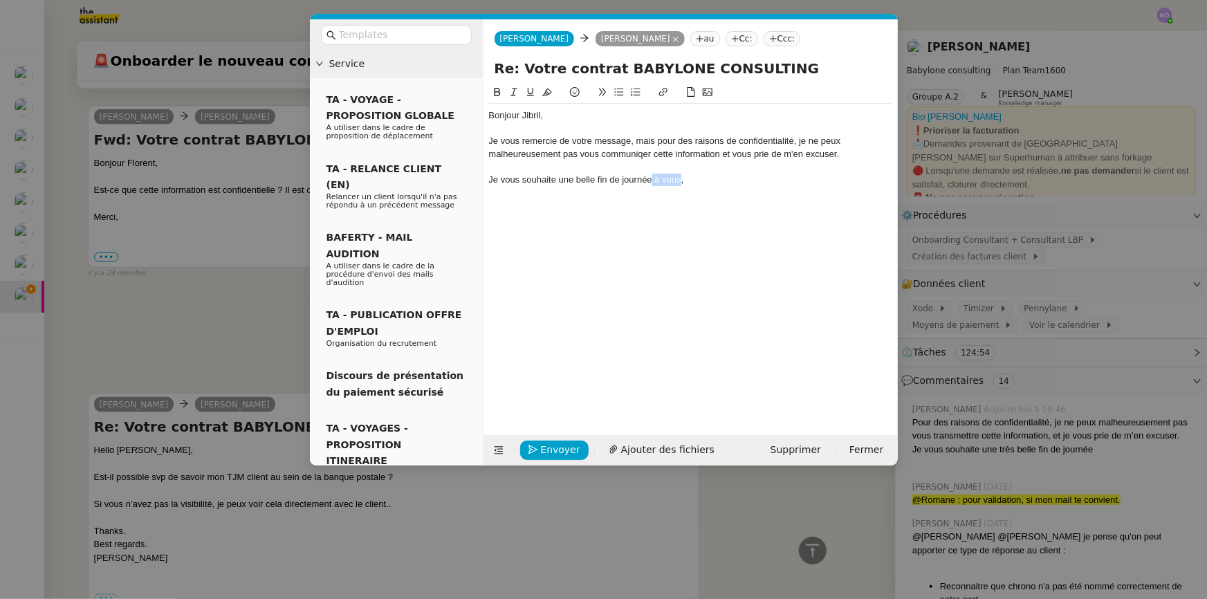
drag, startPoint x: 652, startPoint y: 178, endPoint x: 680, endPoint y: 176, distance: 27.7
click at [680, 176] on div "Je vous souhaite une belle fin de journée à vous," at bounding box center [690, 180] width 403 height 12
click at [86, 352] on nz-modal-container "Service TA - VOYAGE - PROPOSITION GLOBALE A utiliser dans le cadre de propositi…" at bounding box center [603, 299] width 1207 height 599
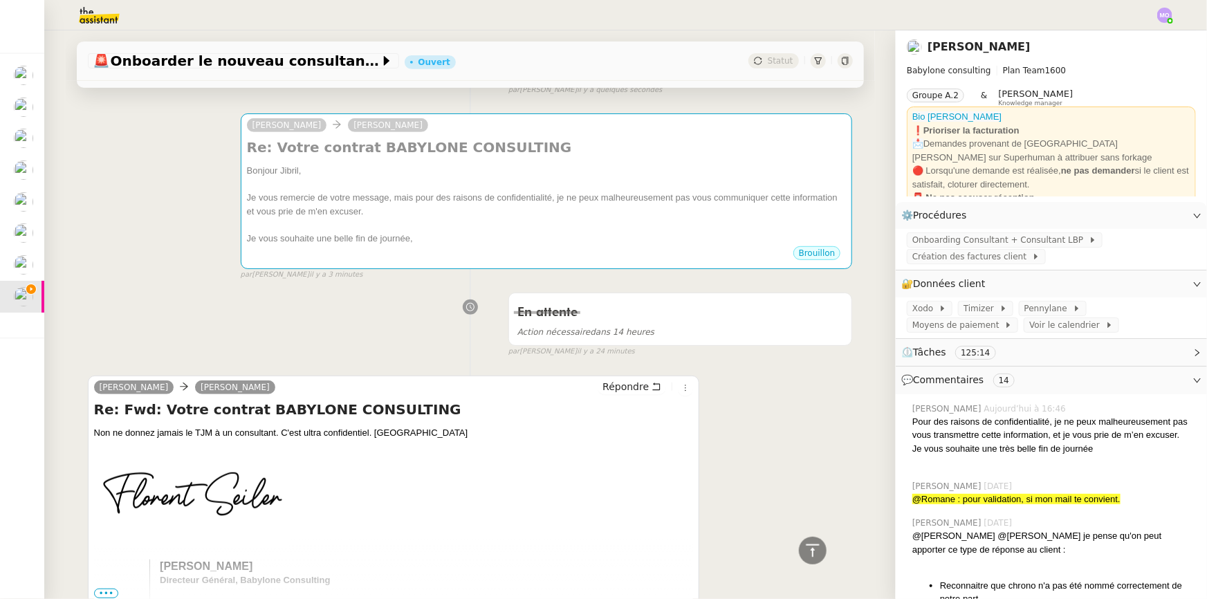
scroll to position [0, 0]
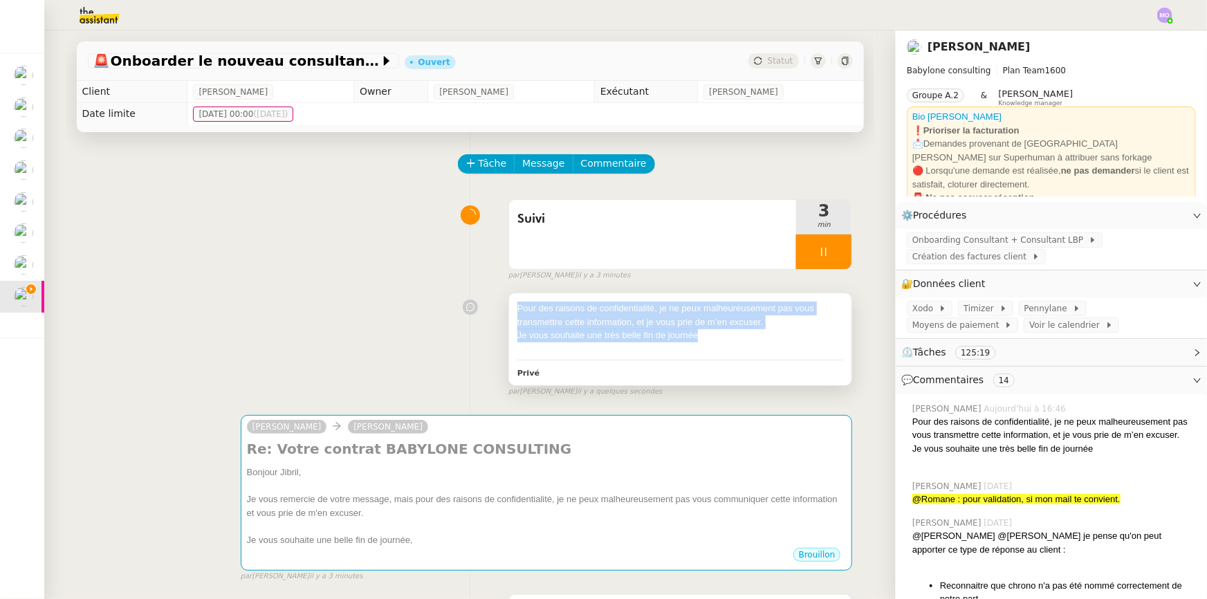
drag, startPoint x: 511, startPoint y: 310, endPoint x: 695, endPoint y: 334, distance: 185.4
click at [695, 334] on div "Pour des raisons de confidentialité, je ne peux malheureusement pas vous transm…" at bounding box center [680, 328] width 326 height 54
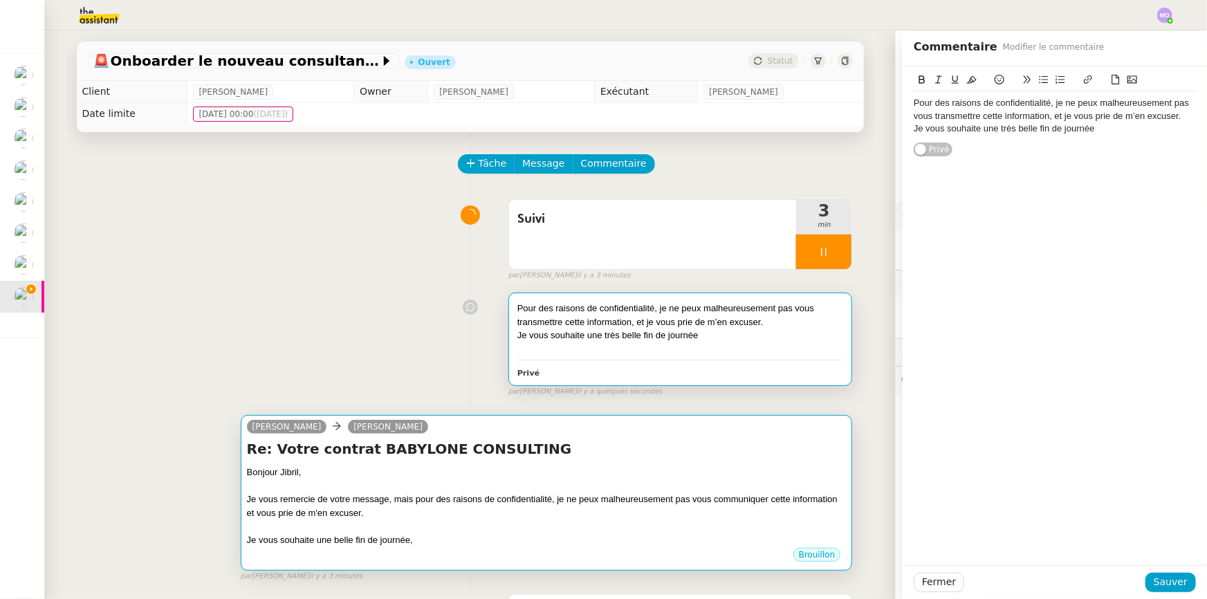
click at [606, 495] on div "Je vous remercie de votre message, mais pour des raisons de confidentialité, je…" at bounding box center [546, 505] width 599 height 27
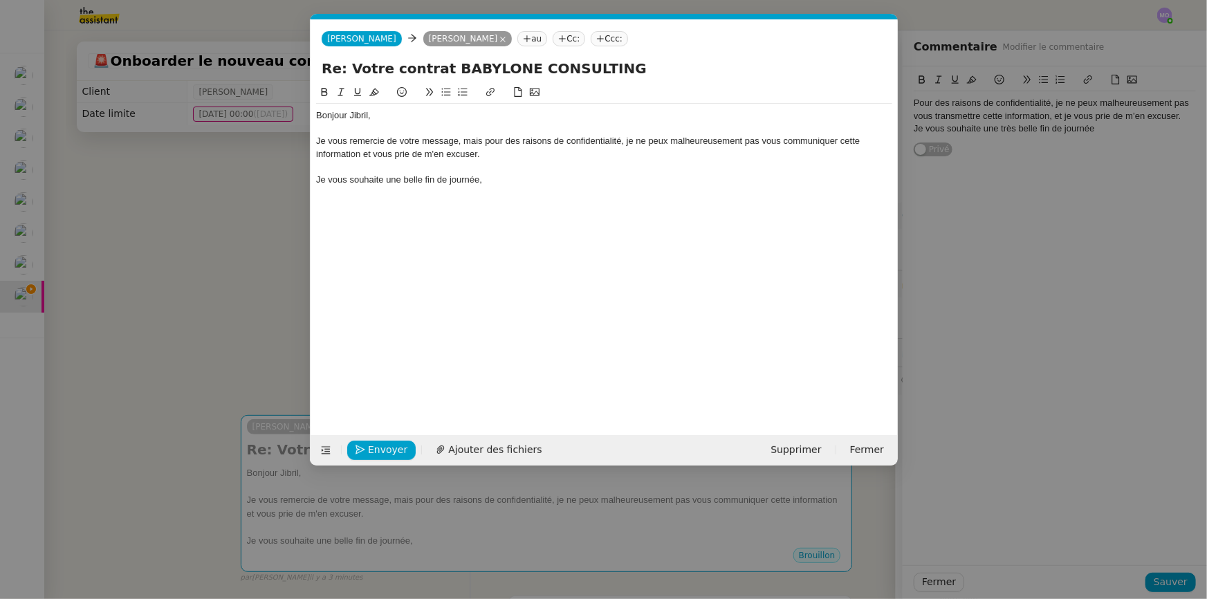
scroll to position [0, 29]
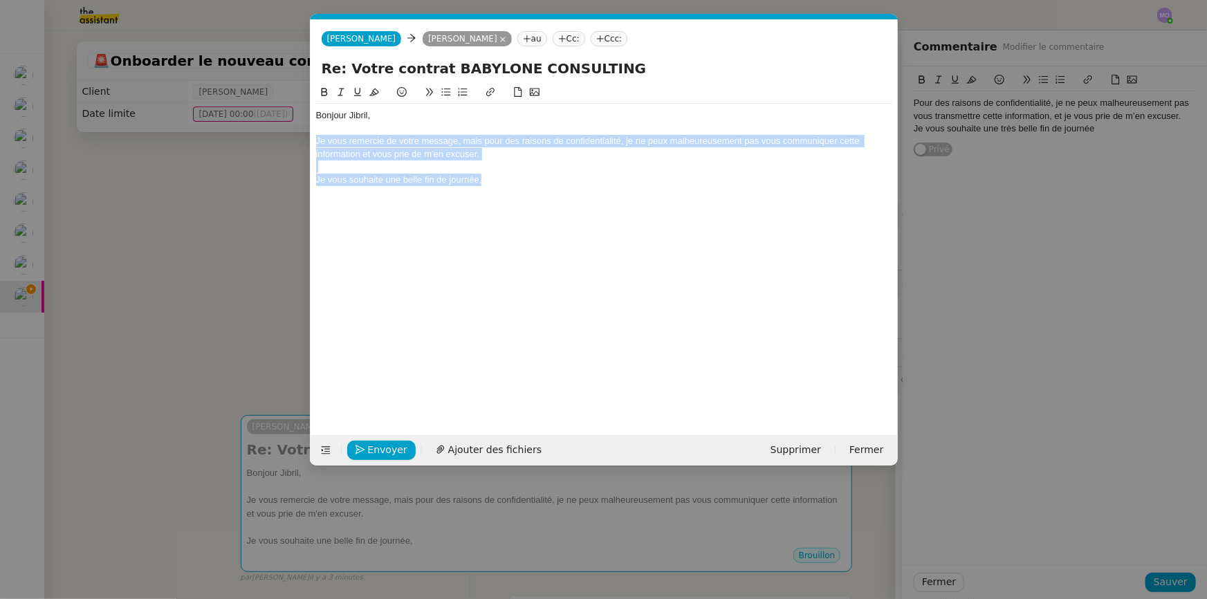
drag, startPoint x: 491, startPoint y: 187, endPoint x: 317, endPoint y: 140, distance: 180.3
click at [317, 140] on div "Bonjour Jibril, Je vous remercie de votre message, mais pour des raisons de con…" at bounding box center [604, 148] width 576 height 88
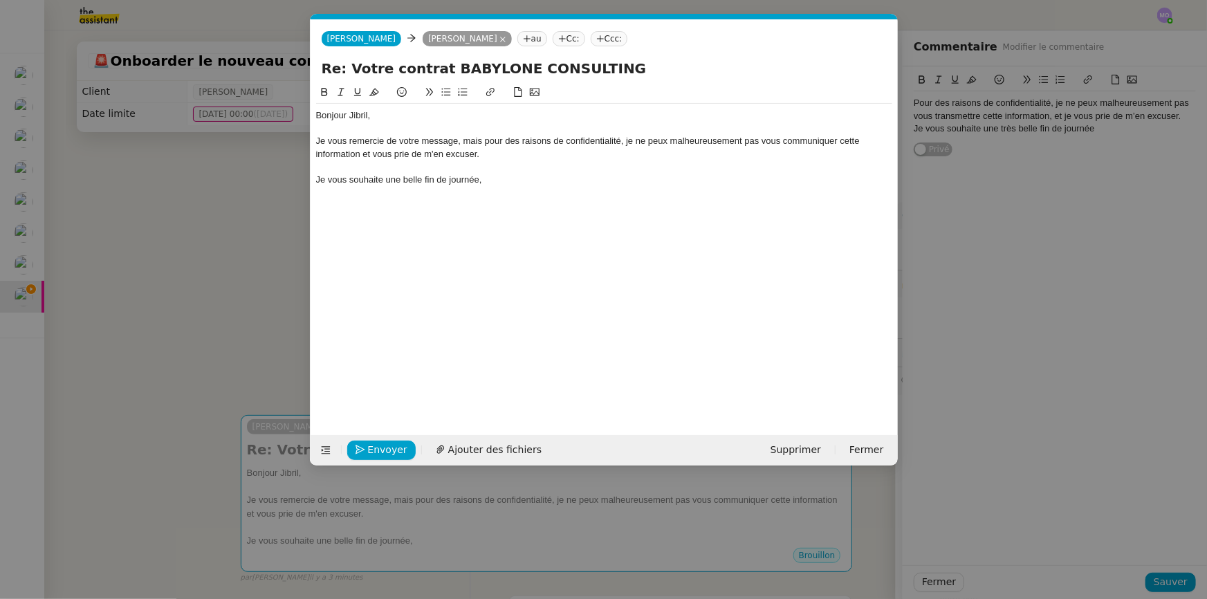
scroll to position [0, 0]
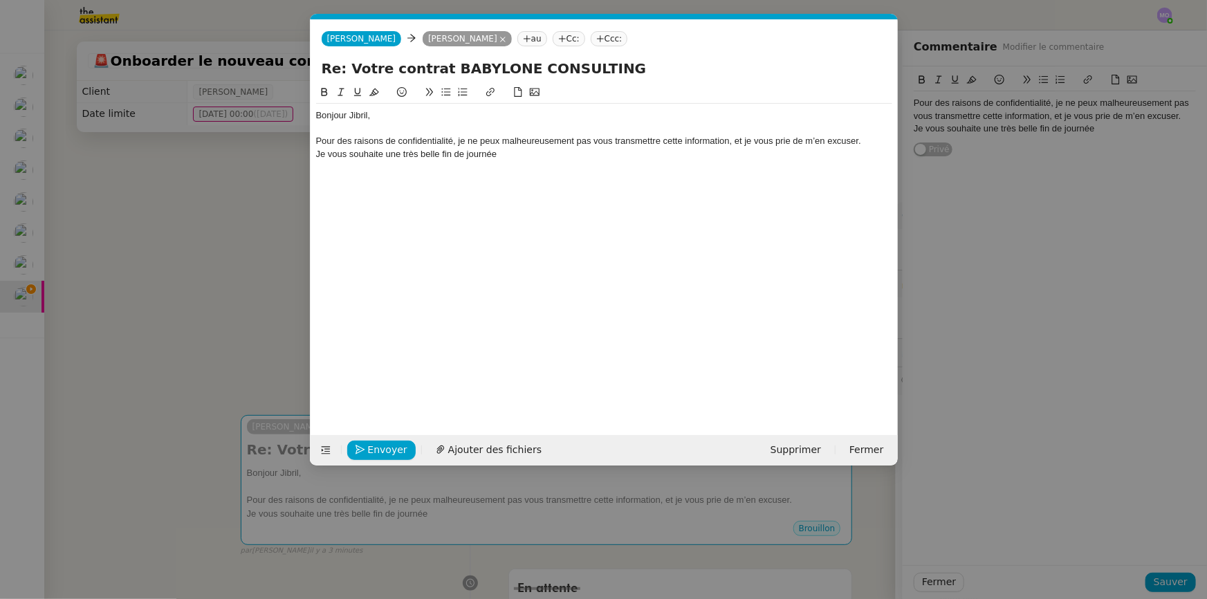
click at [316, 154] on div "Je vous souhaite une très belle fin de journée" at bounding box center [604, 154] width 576 height 12
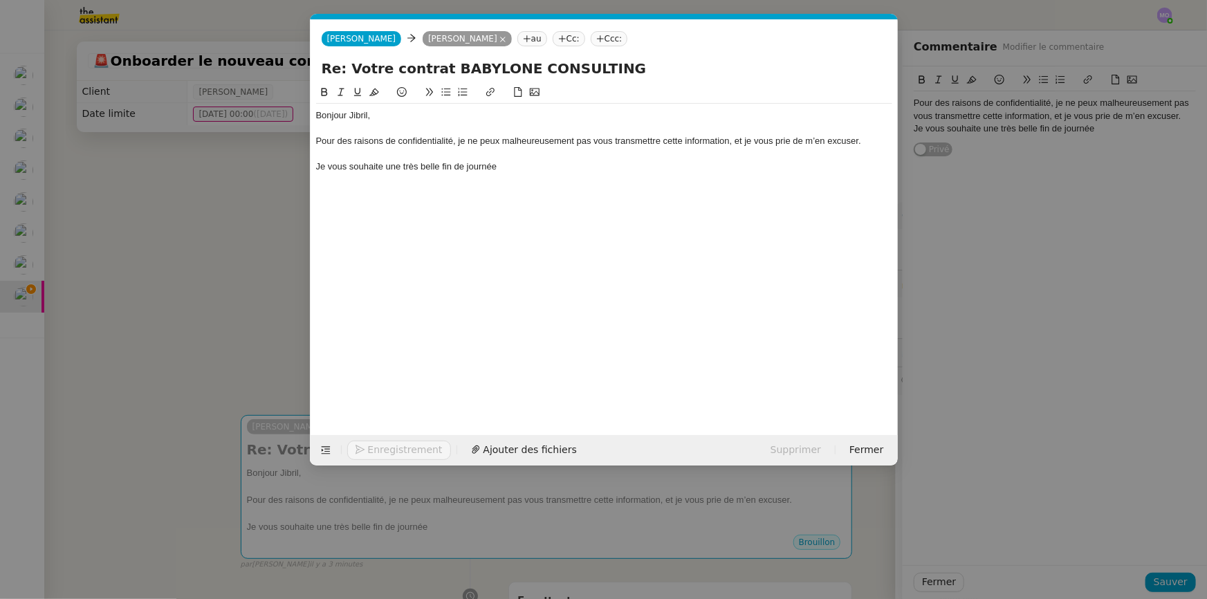
click at [500, 163] on div "Je vous souhaite une très belle fin de journée" at bounding box center [604, 166] width 576 height 12
click at [205, 208] on nz-modal-container "Service TA - VOYAGE - PROPOSITION GLOBALE A utiliser dans le cadre de propositi…" at bounding box center [603, 299] width 1207 height 599
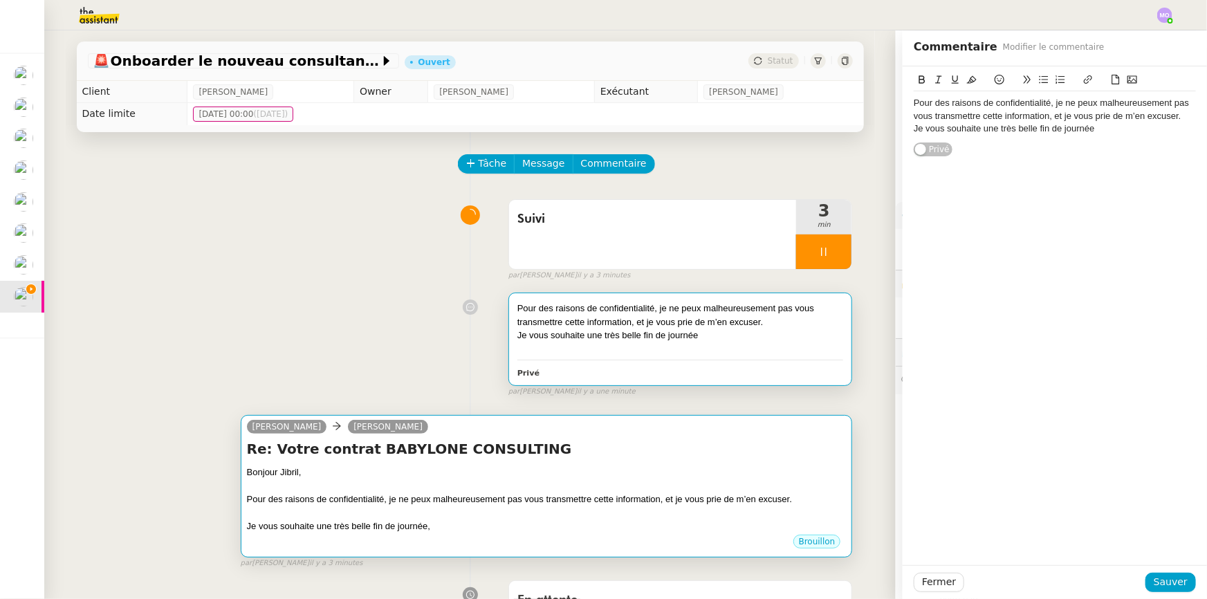
click at [519, 470] on div "Bonjour Jibril," at bounding box center [546, 472] width 599 height 14
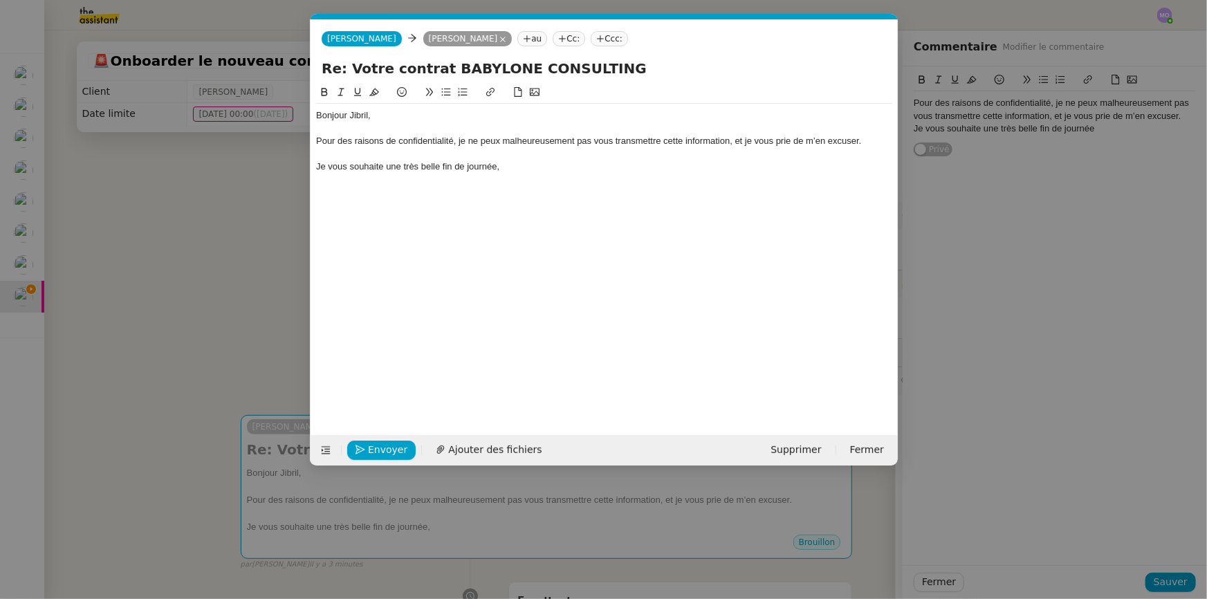
scroll to position [0, 29]
click at [743, 142] on div "Pour des raisons de confidentialité, je ne peux malheureusement pas vous transm…" at bounding box center [604, 141] width 576 height 12
click at [743, 143] on div "Pour des raisons de confidentialité, je ne peux malheureusement pas vous transm…" at bounding box center [604, 141] width 576 height 12
click at [506, 166] on div "Je vous souhaite une très belle fin de journée," at bounding box center [604, 166] width 576 height 12
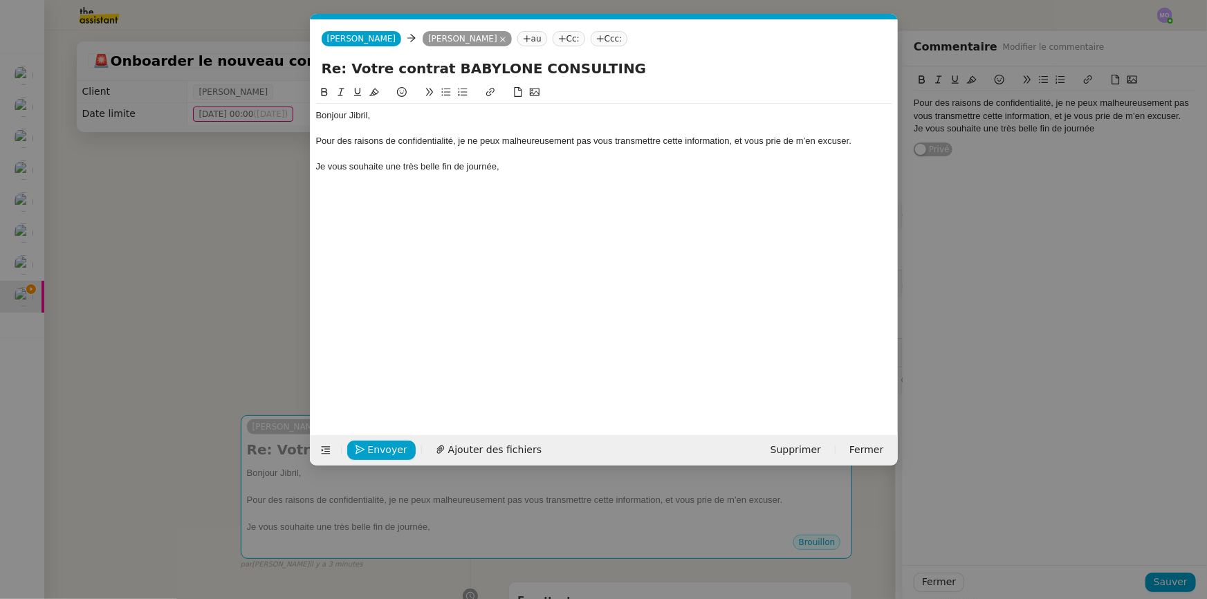
click at [200, 236] on nz-modal-container "Service TA - VOYAGE - PROPOSITION GLOBALE A utiliser dans le cadre de propositi…" at bounding box center [603, 299] width 1207 height 599
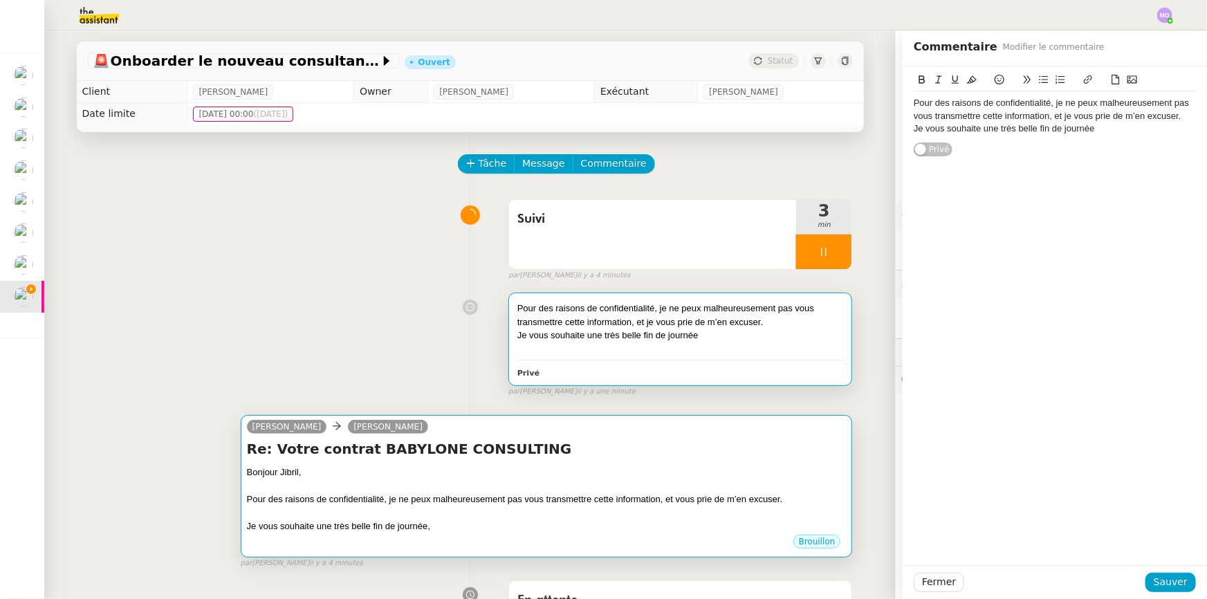
click at [451, 447] on h4 "Re: Votre contrat BABYLONE CONSULTING" at bounding box center [546, 448] width 599 height 19
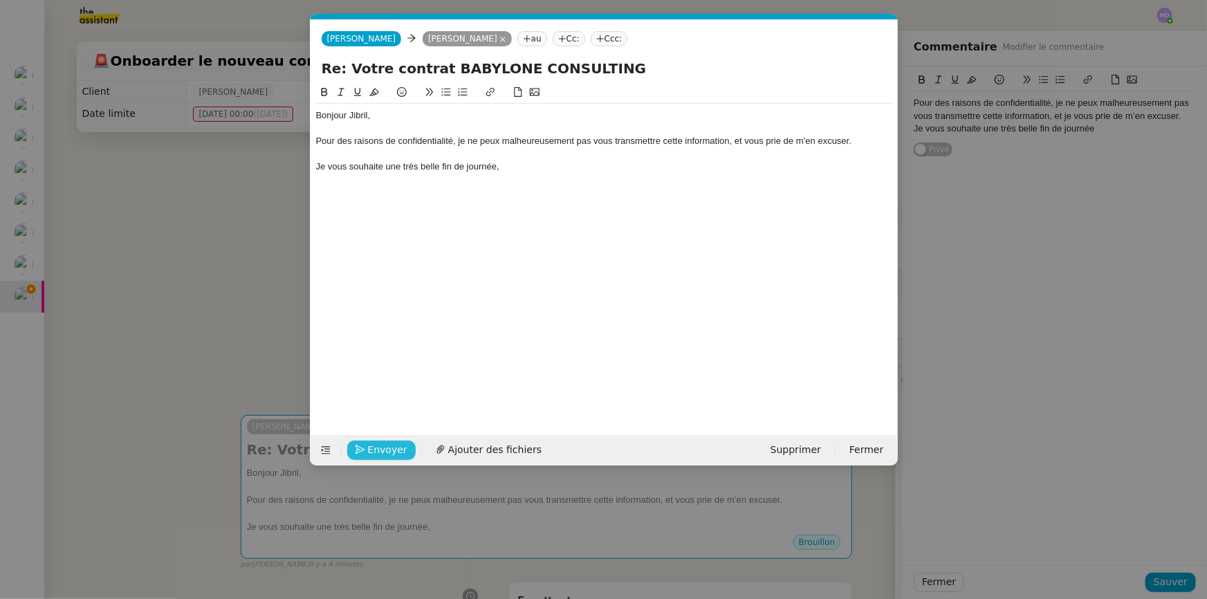
click at [380, 449] on span "Envoyer" at bounding box center [387, 450] width 39 height 16
click at [380, 449] on span "Confirmer l'envoi" at bounding box center [409, 450] width 83 height 16
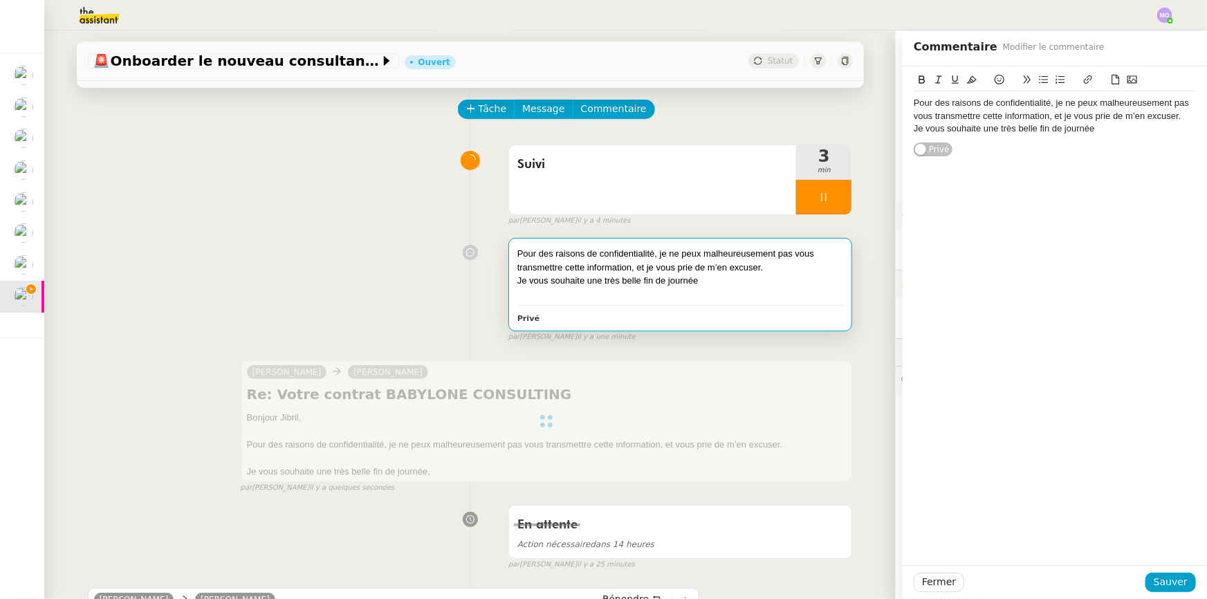
scroll to position [251, 0]
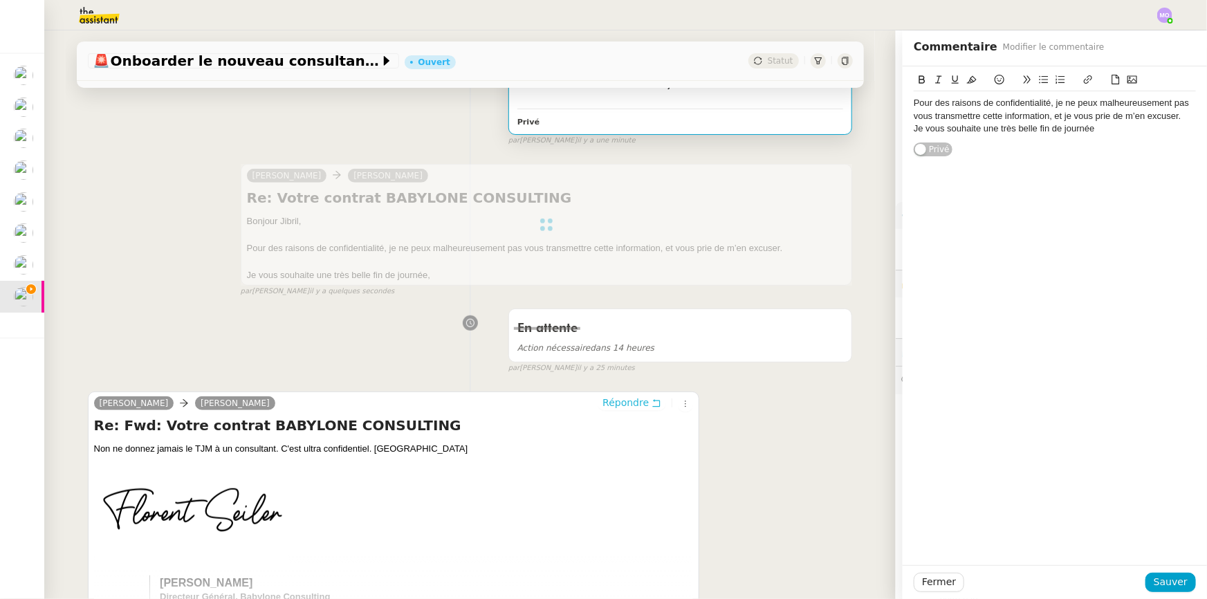
click at [615, 403] on span "Répondre" at bounding box center [625, 402] width 46 height 14
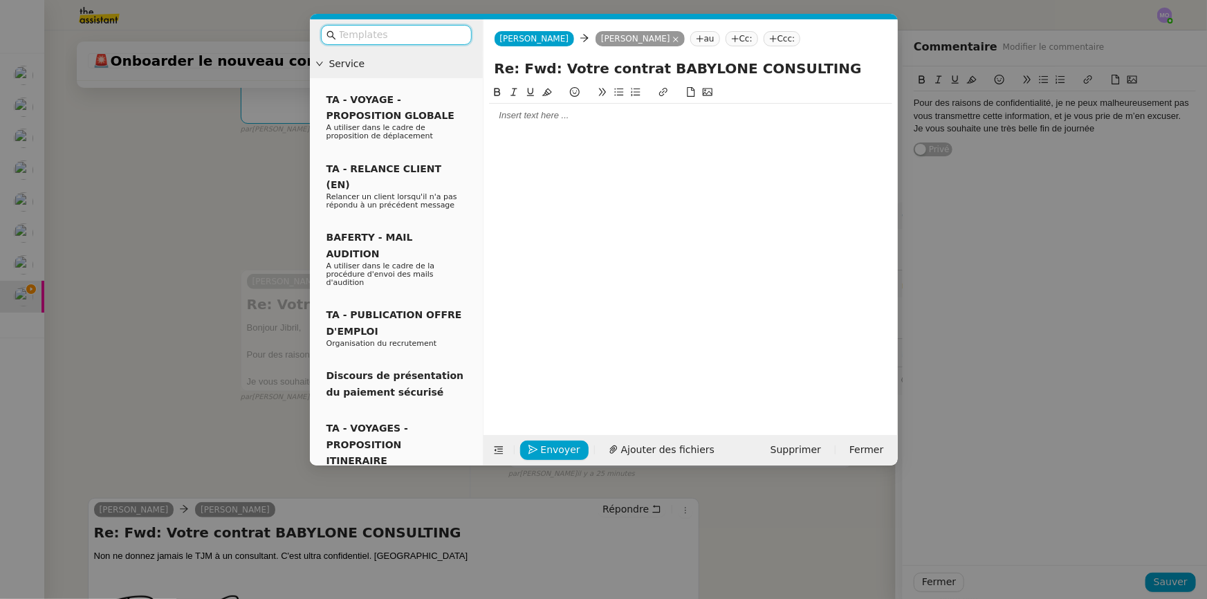
click at [518, 118] on div at bounding box center [690, 115] width 403 height 12
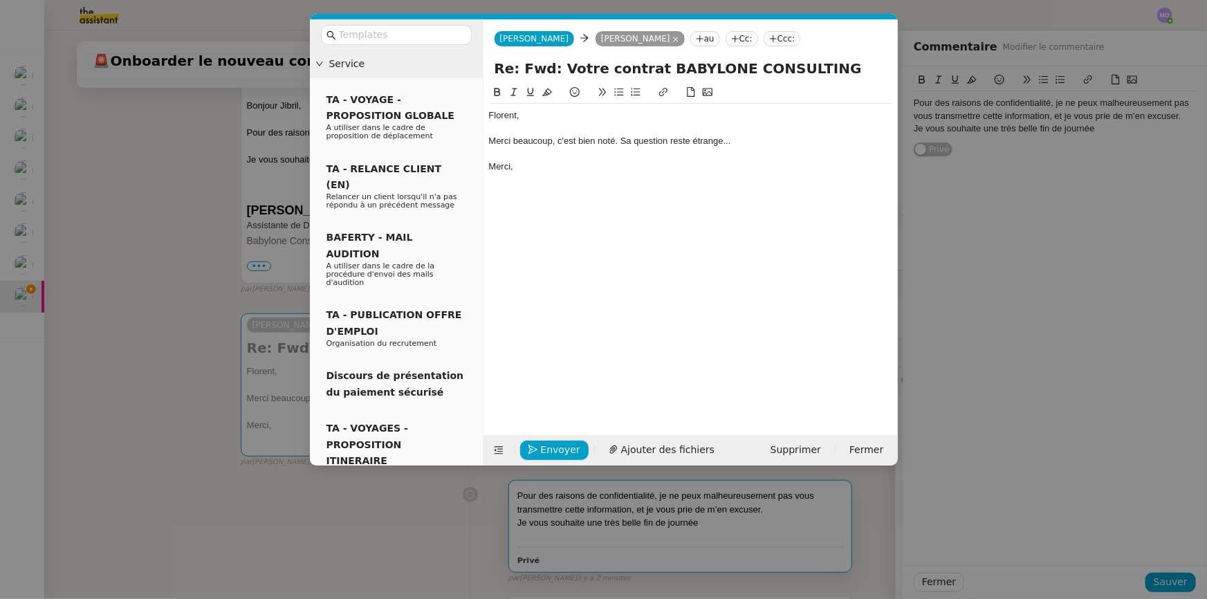
click at [683, 143] on div "Merci beaucoup, c'est bien noté. Sa question reste étrange..." at bounding box center [690, 141] width 403 height 12
click at [662, 169] on div "Merci," at bounding box center [690, 166] width 403 height 12
click at [681, 140] on div "Merci beaucoup, c'est bien noté. Sa question reste étrange..." at bounding box center [690, 141] width 403 height 12
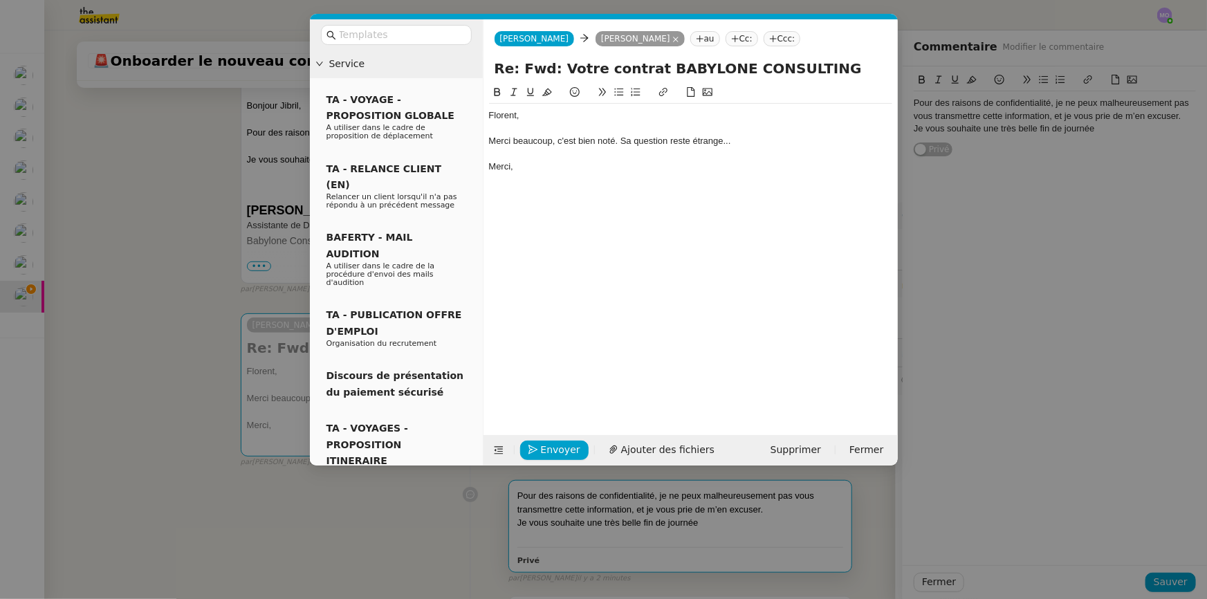
click at [688, 173] on div "Florent, Merci beaucoup, c'est bien noté. Sa question reste étrange... [GEOGRAP…" at bounding box center [690, 141] width 403 height 75
click at [715, 171] on div "Merci," at bounding box center [690, 166] width 403 height 12
click at [548, 446] on span "Envoyer" at bounding box center [560, 450] width 39 height 16
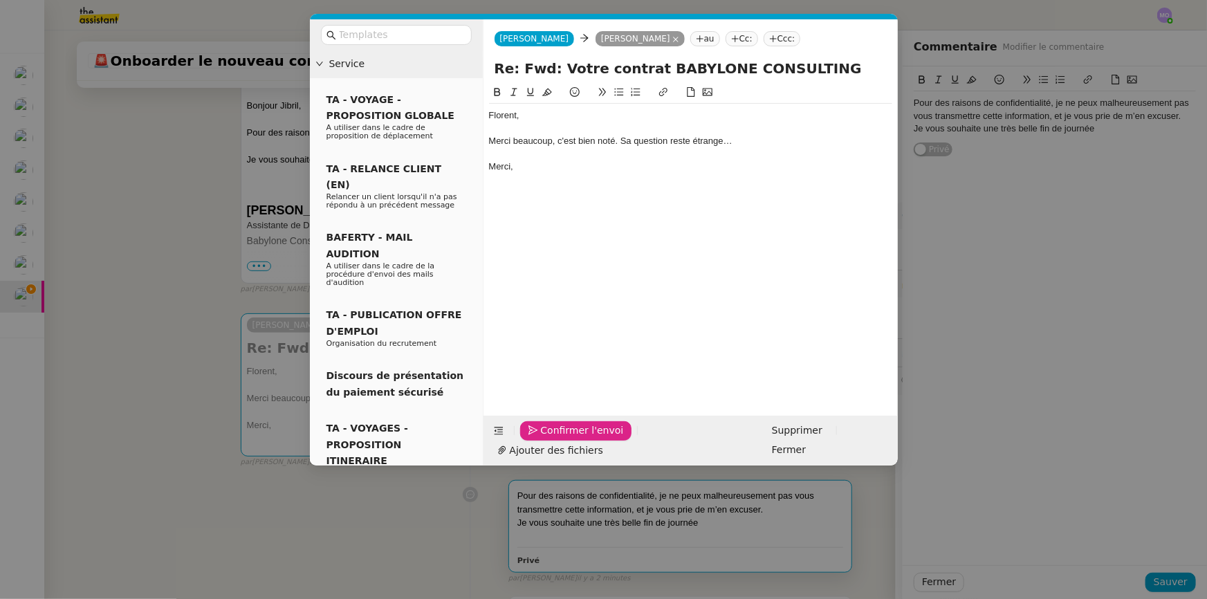
click at [548, 438] on span "Confirmer l'envoi" at bounding box center [582, 430] width 83 height 16
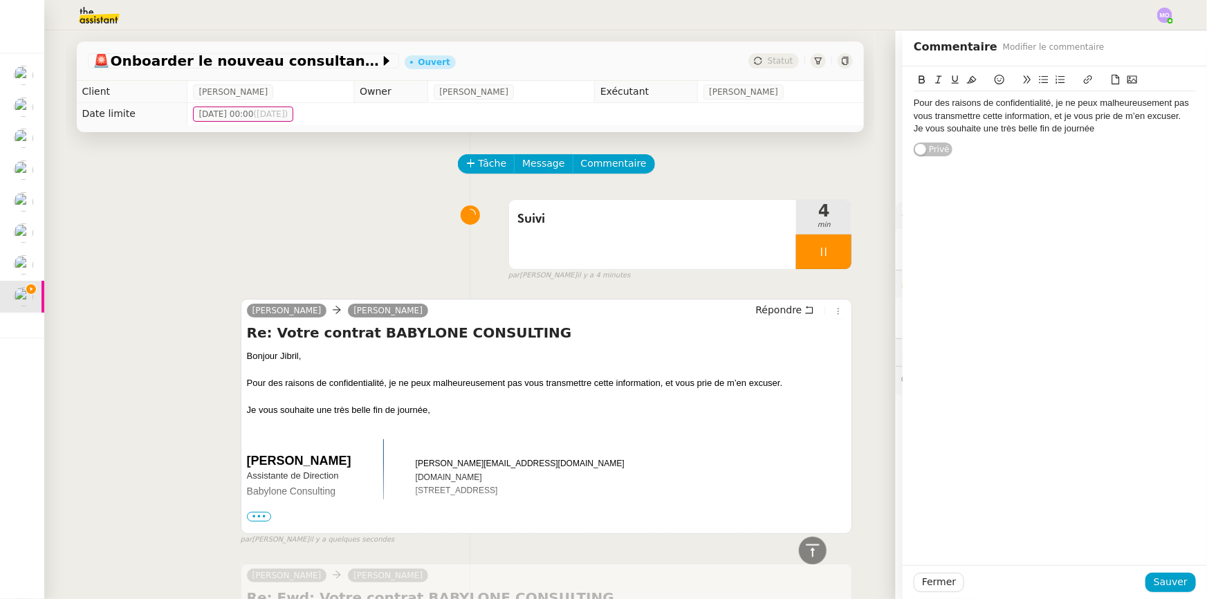
scroll to position [0, 0]
click at [829, 257] on div at bounding box center [823, 251] width 55 height 35
click at [832, 257] on icon at bounding box center [837, 251] width 11 height 11
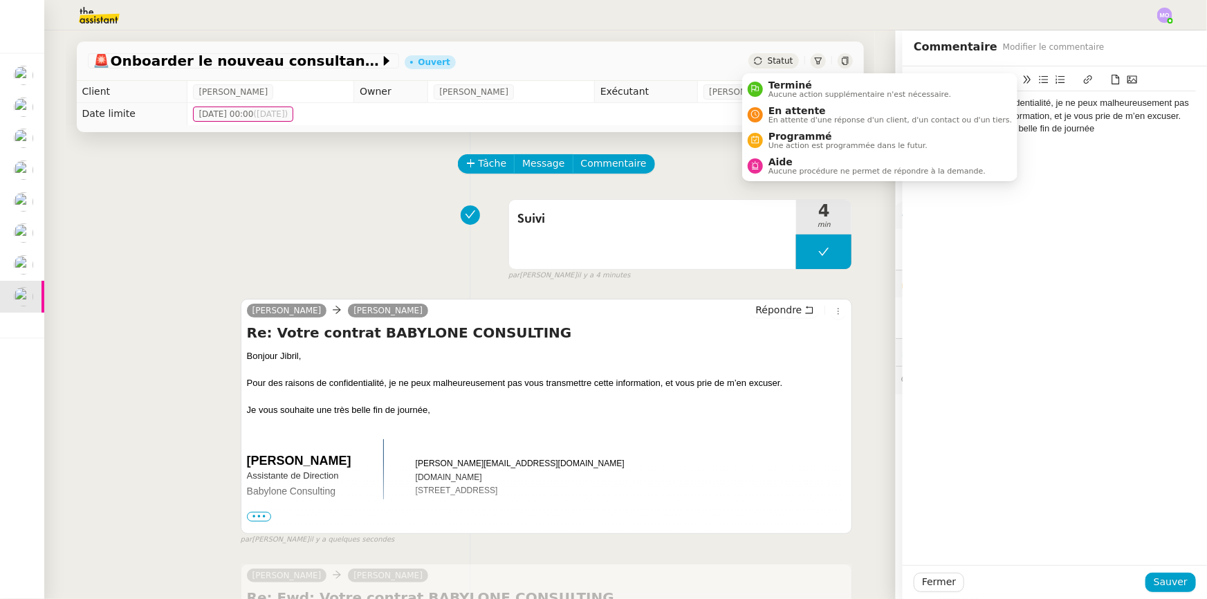
click at [775, 62] on span "Statut" at bounding box center [780, 61] width 26 height 10
click at [799, 80] on span "Terminé" at bounding box center [859, 85] width 183 height 11
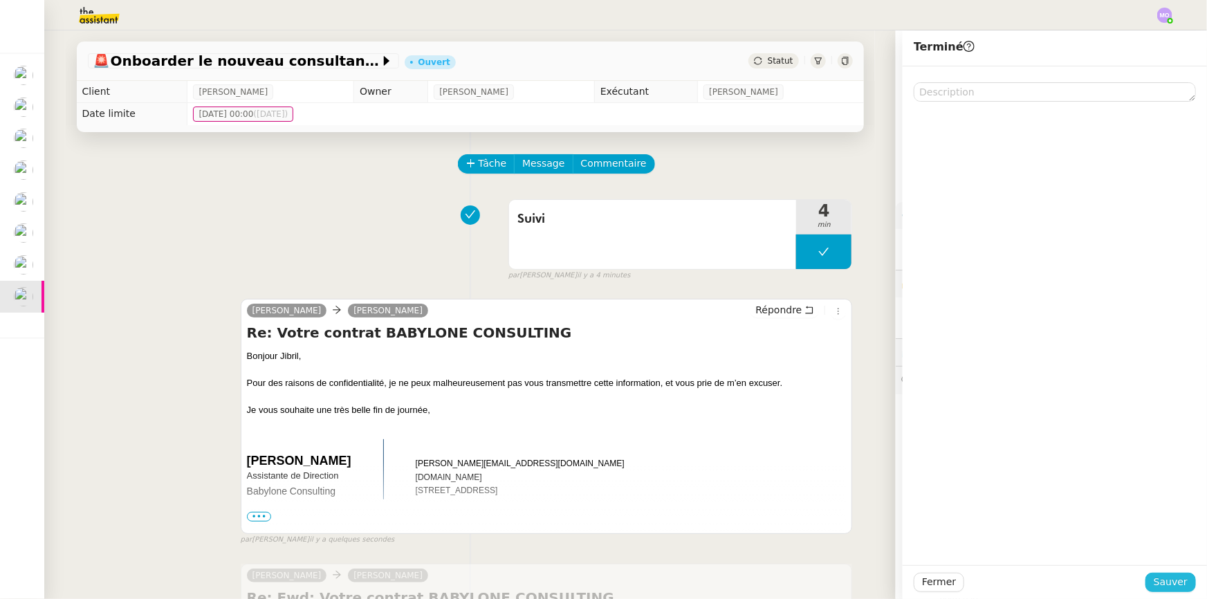
click at [1156, 586] on span "Sauver" at bounding box center [1170, 582] width 34 height 16
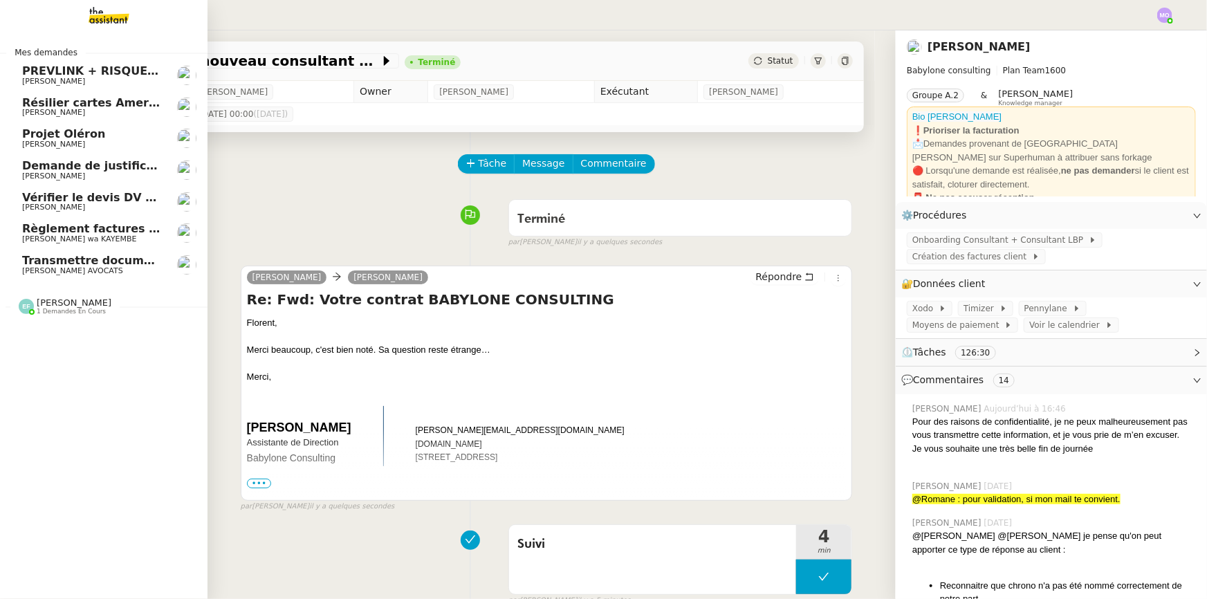
click at [115, 263] on span "Transmettre documents URSSAF au Cabinet Delery" at bounding box center [180, 260] width 317 height 13
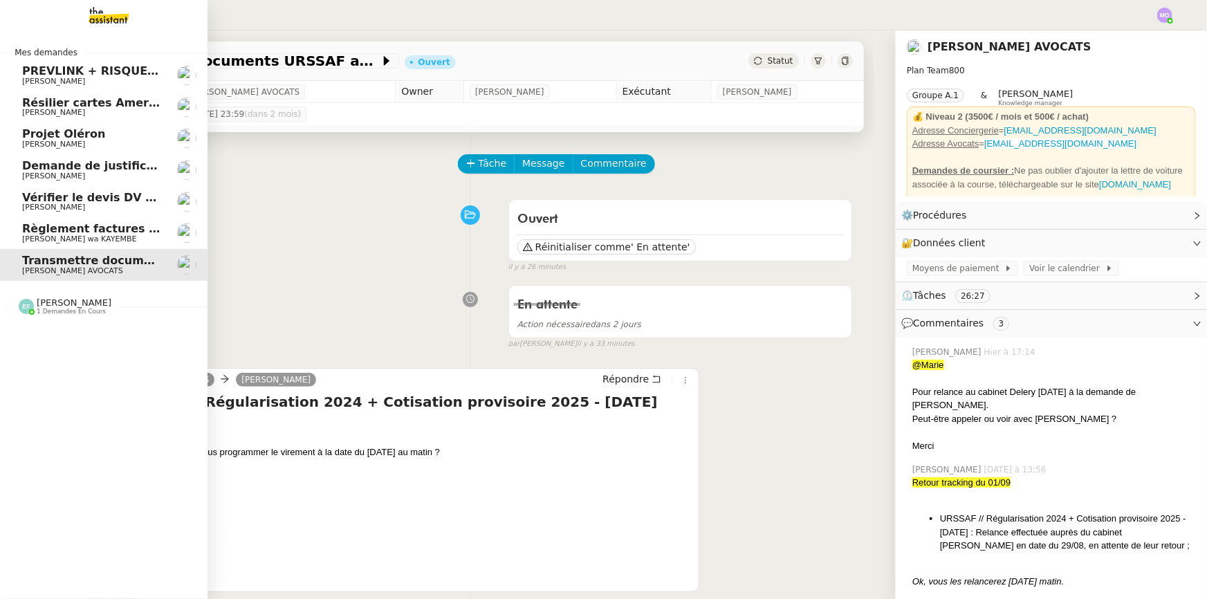
click at [102, 19] on img at bounding box center [97, 15] width 107 height 30
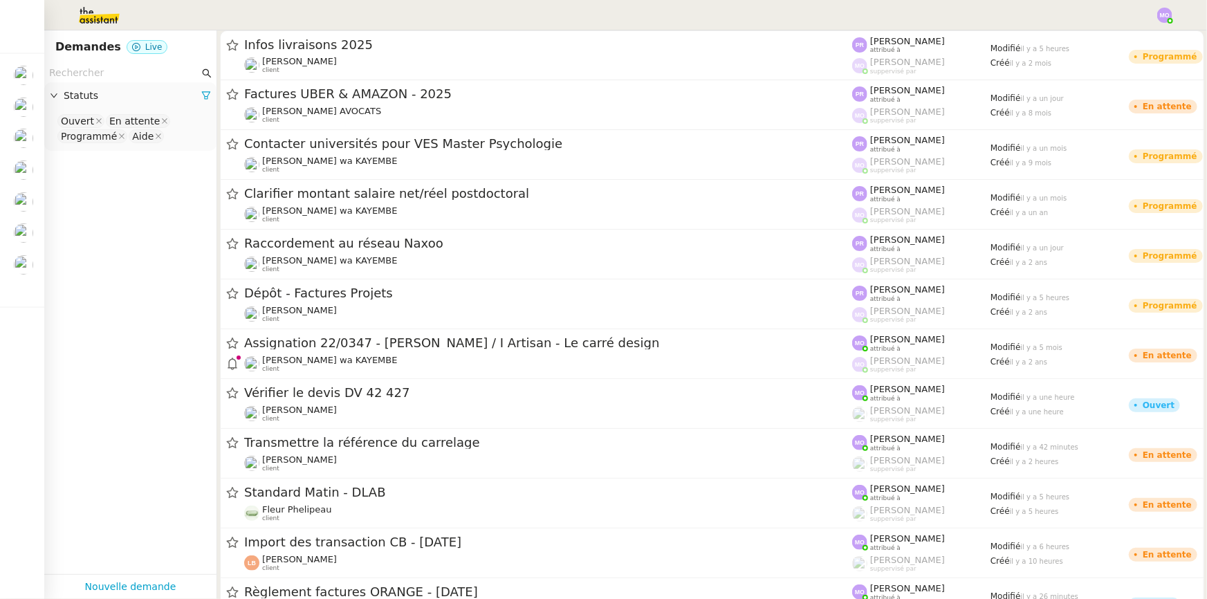
click at [72, 77] on input "text" at bounding box center [124, 73] width 150 height 16
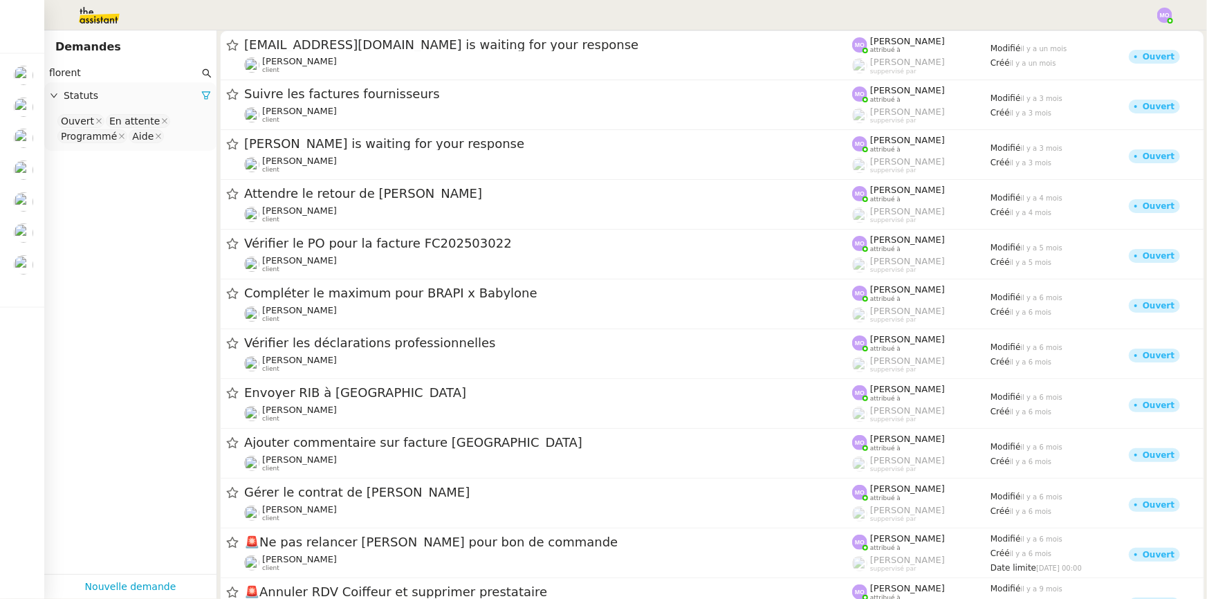
type input "florent"
click at [169, 144] on nz-select-search at bounding box center [170, 137] width 3 height 16
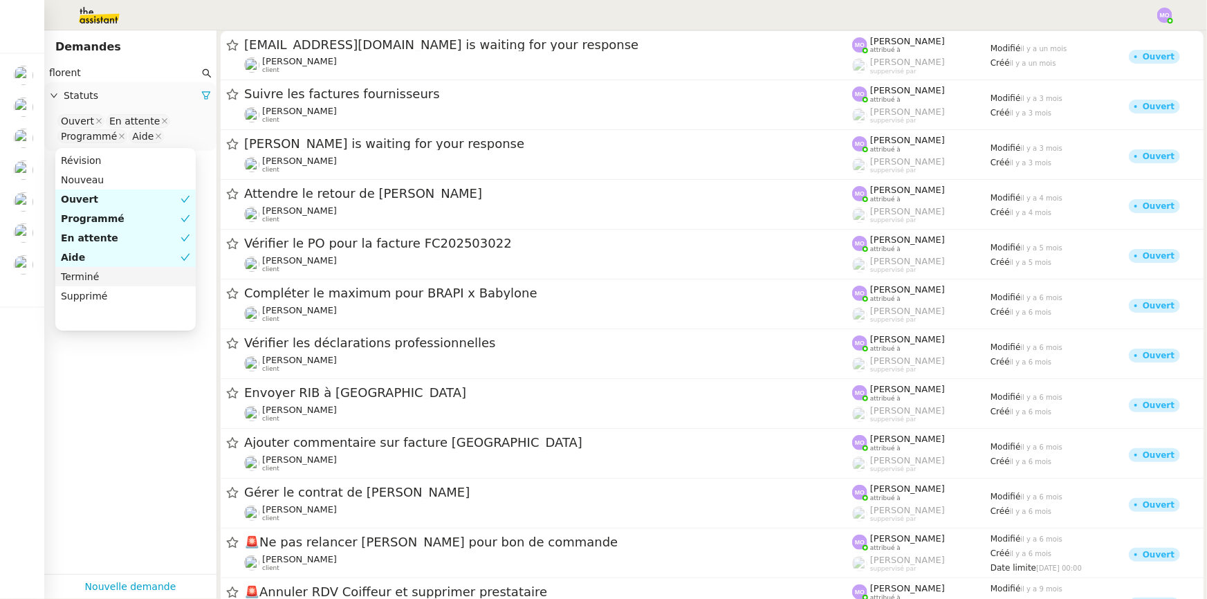
click at [116, 271] on div "Terminé" at bounding box center [125, 276] width 129 height 12
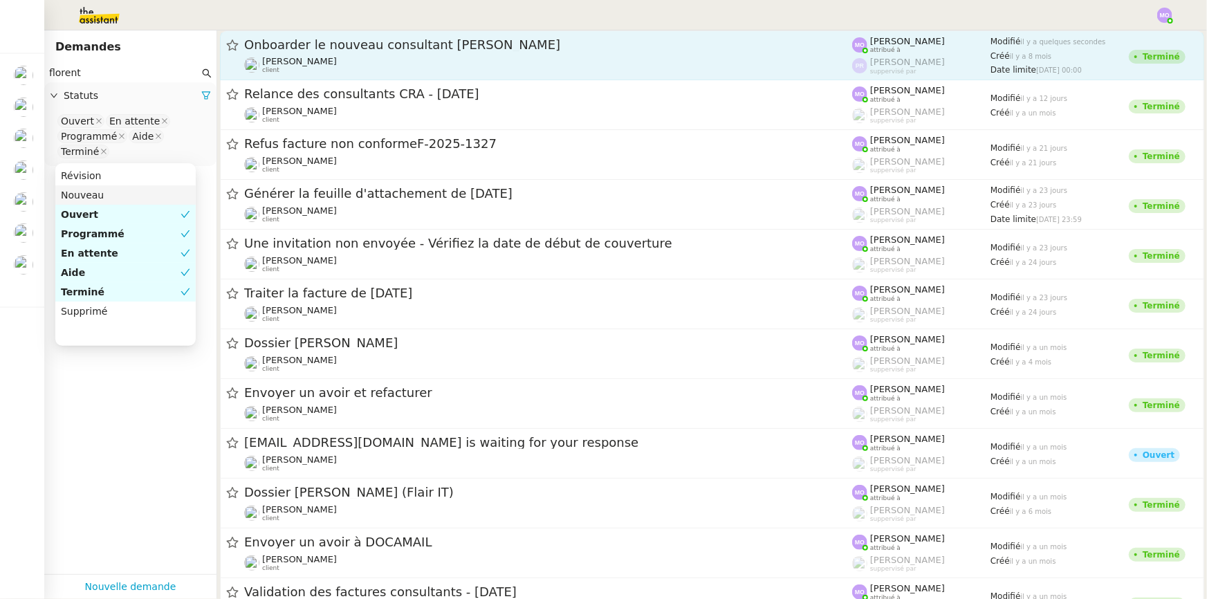
click at [396, 48] on span "Onboarder le nouveau consultant [PERSON_NAME]" at bounding box center [548, 45] width 608 height 12
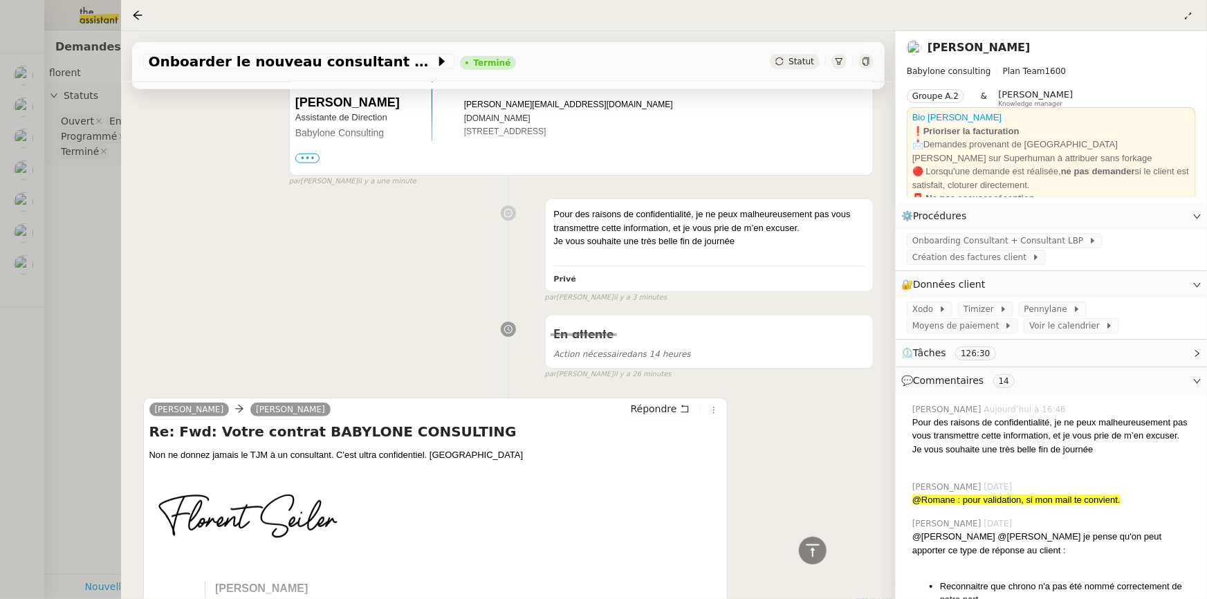
scroll to position [691, 0]
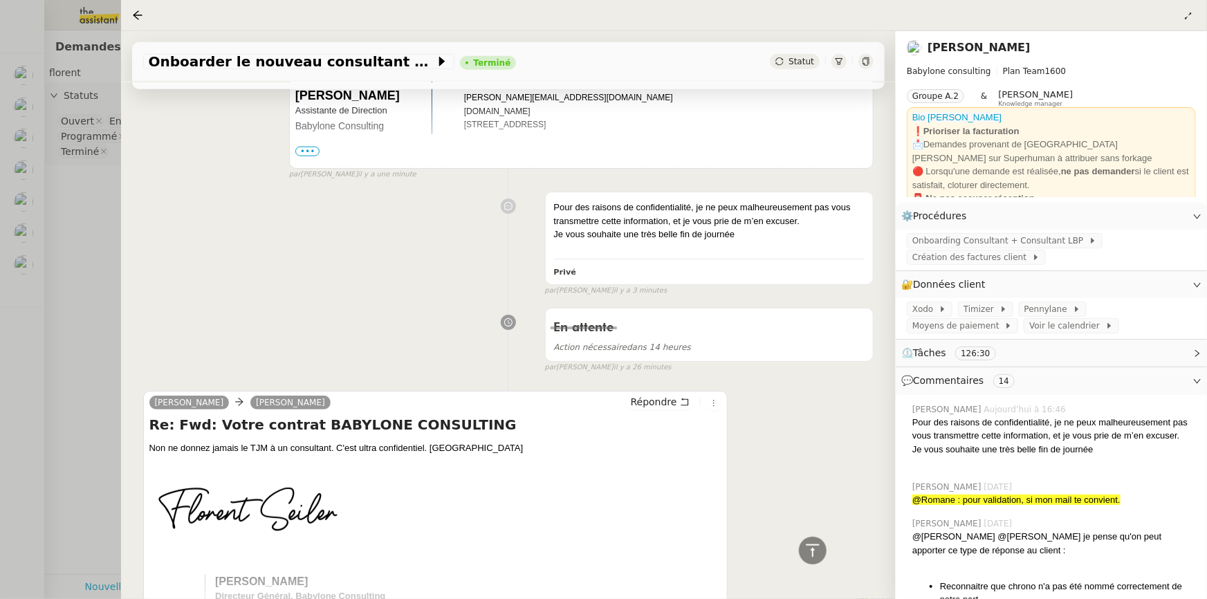
click at [90, 266] on div at bounding box center [603, 299] width 1207 height 599
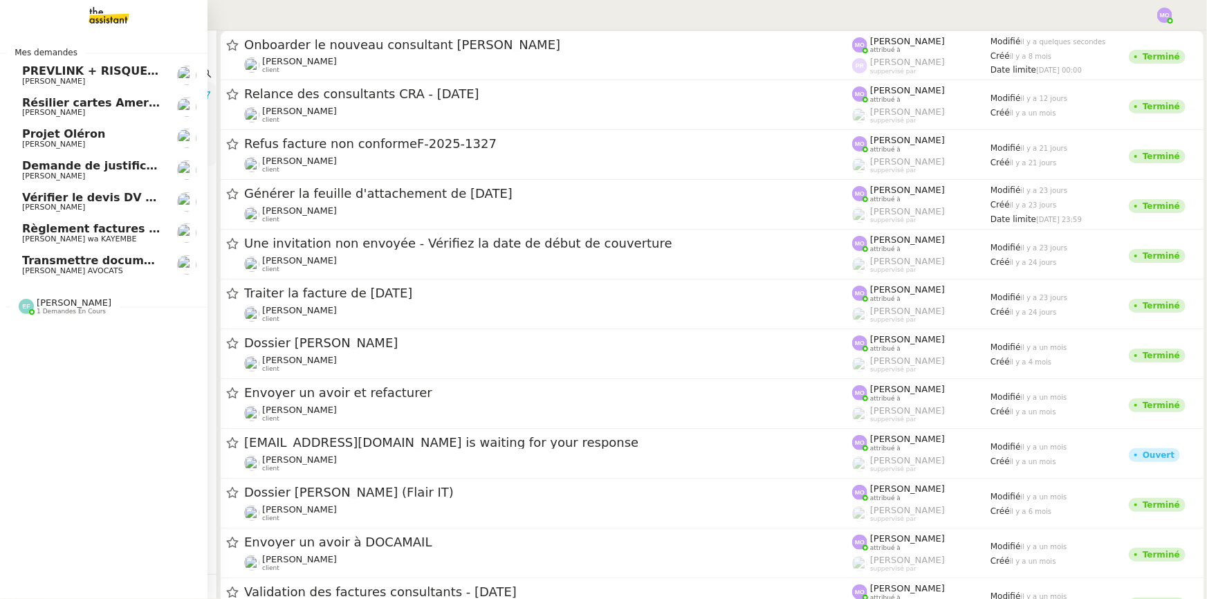
click at [111, 254] on span "Transmettre documents URSSAF au Cabinet Delery" at bounding box center [180, 260] width 317 height 13
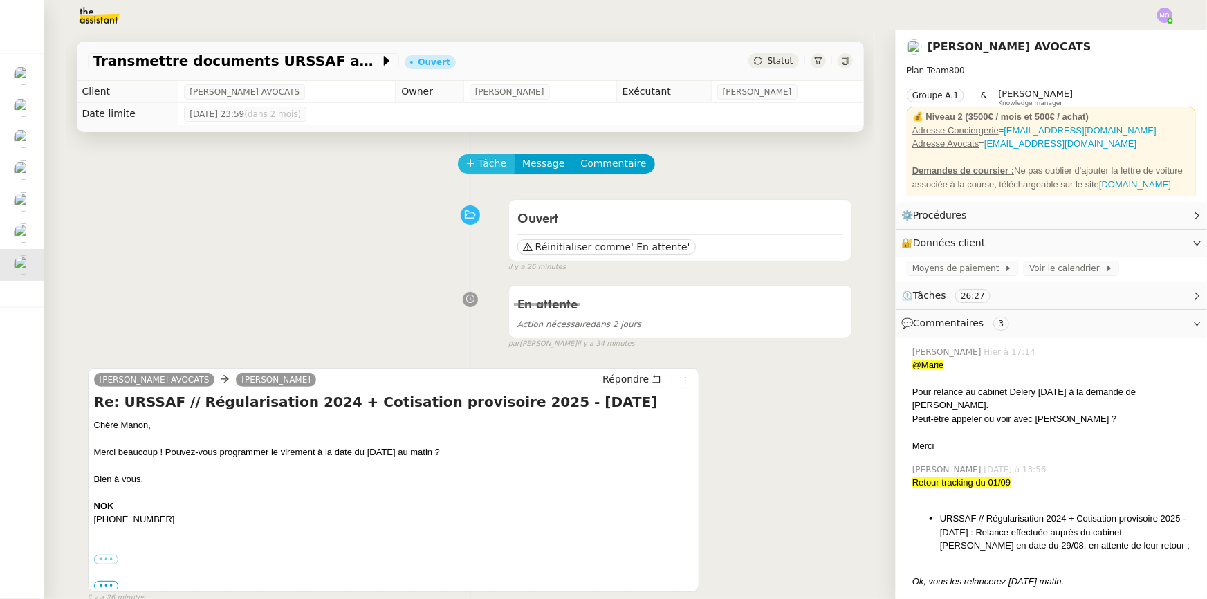
click at [482, 160] on span "Tâche" at bounding box center [492, 164] width 28 height 16
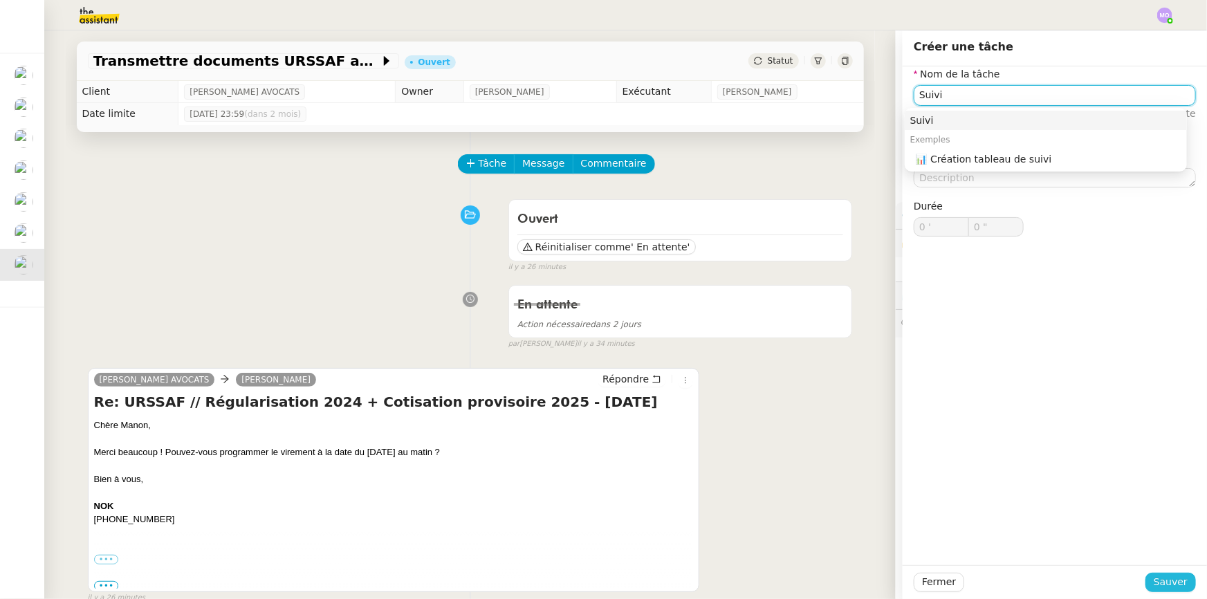
type input "Suivi"
click at [1168, 583] on span "Sauver" at bounding box center [1170, 582] width 34 height 16
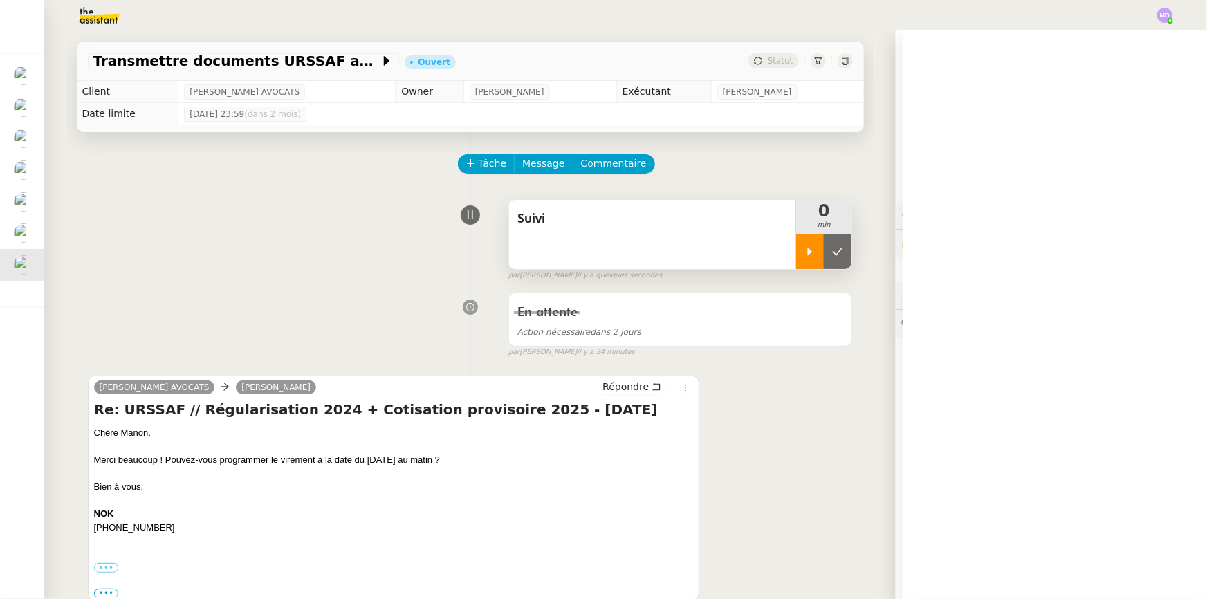
click at [796, 261] on div at bounding box center [810, 251] width 28 height 35
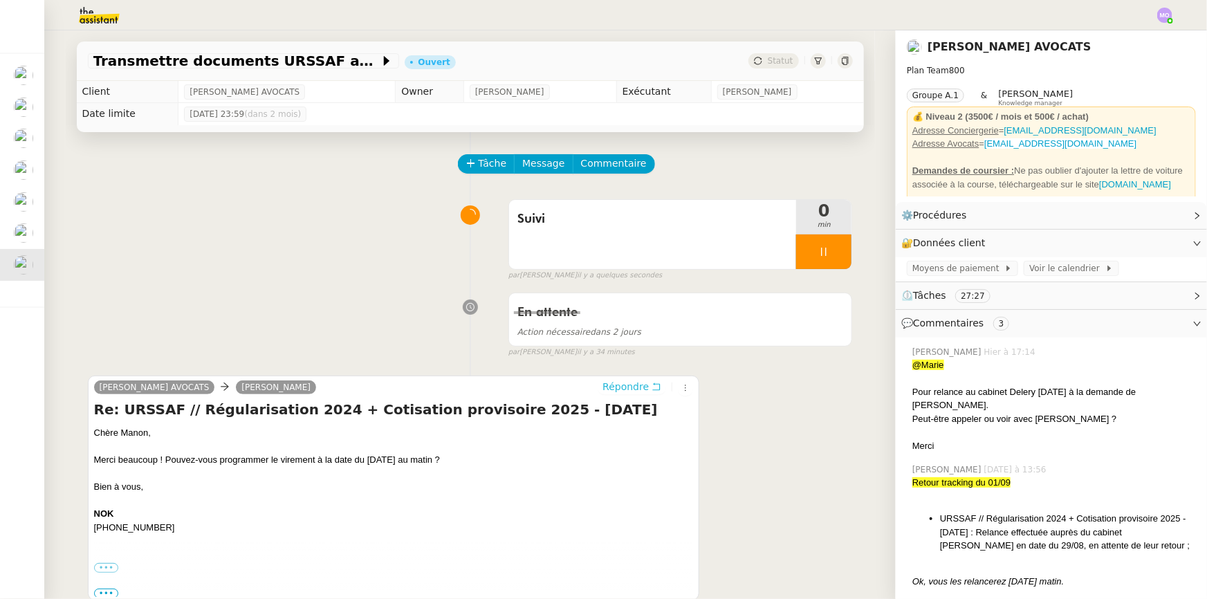
click at [642, 390] on span "Répondre" at bounding box center [625, 387] width 46 height 14
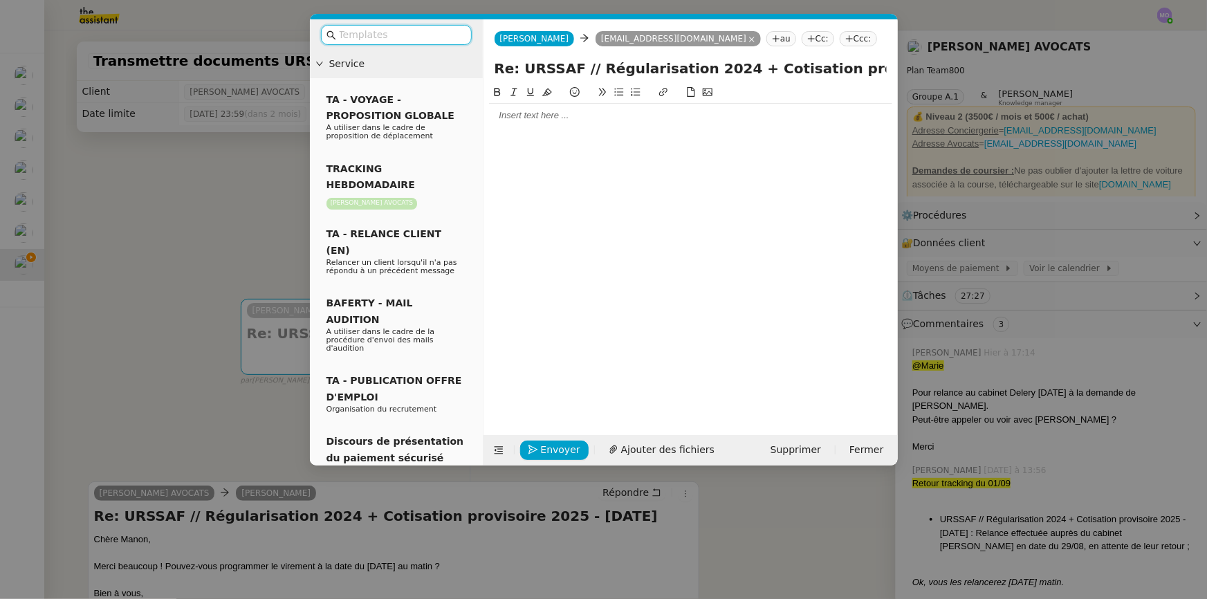
click at [231, 239] on nz-modal-container "Service TA - VOYAGE - PROPOSITION GLOBALE A utiliser dans le cadre de propositi…" at bounding box center [603, 299] width 1207 height 599
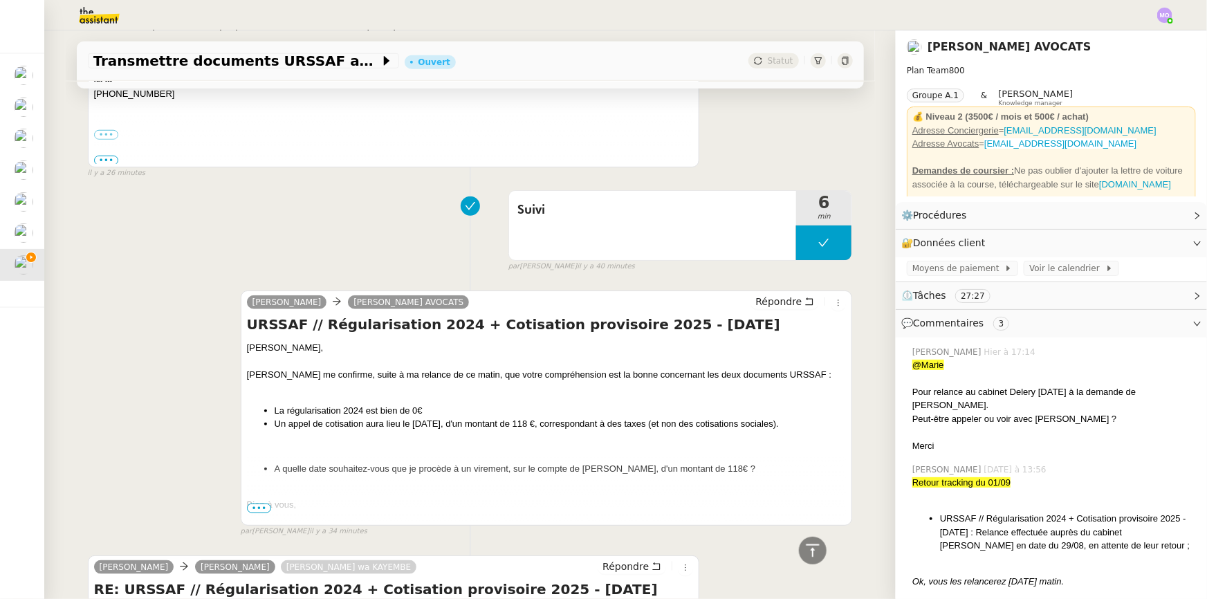
scroll to position [566, 0]
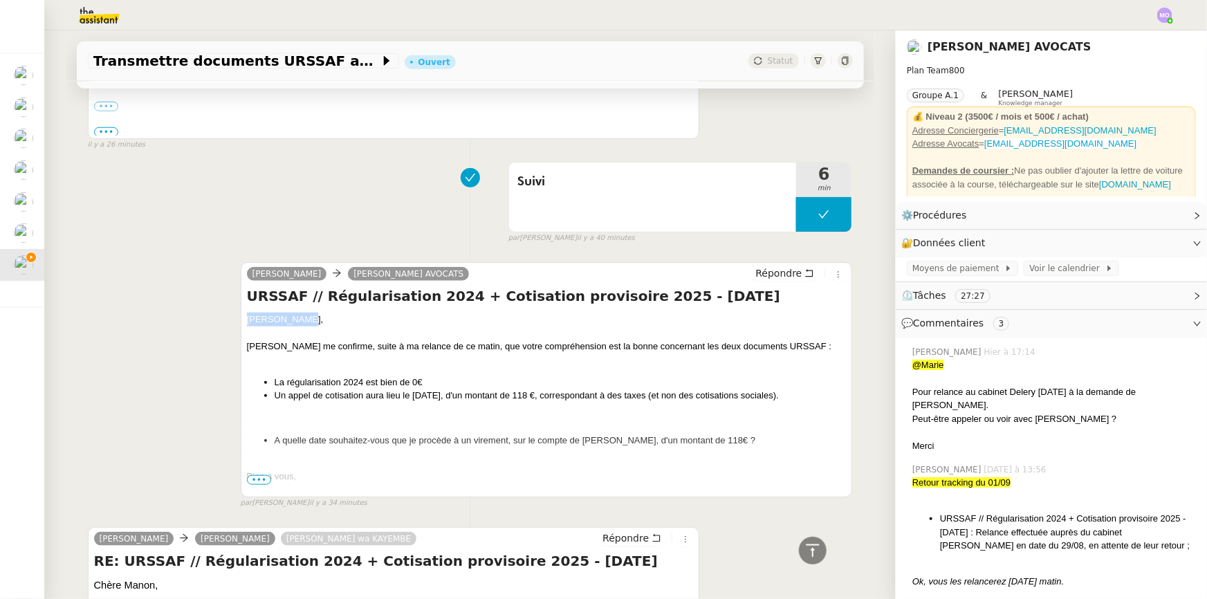
drag, startPoint x: 241, startPoint y: 317, endPoint x: 326, endPoint y: 318, distance: 85.0
click at [326, 318] on div "[PERSON_NAME]," at bounding box center [546, 320] width 599 height 14
copy div "[PERSON_NAME],"
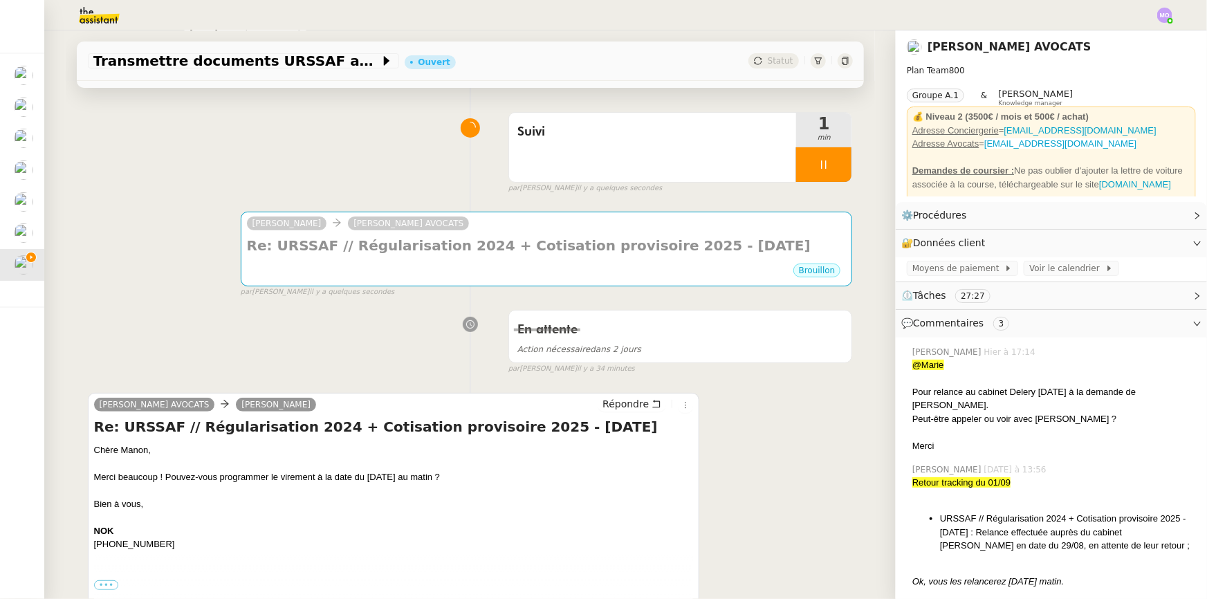
scroll to position [0, 0]
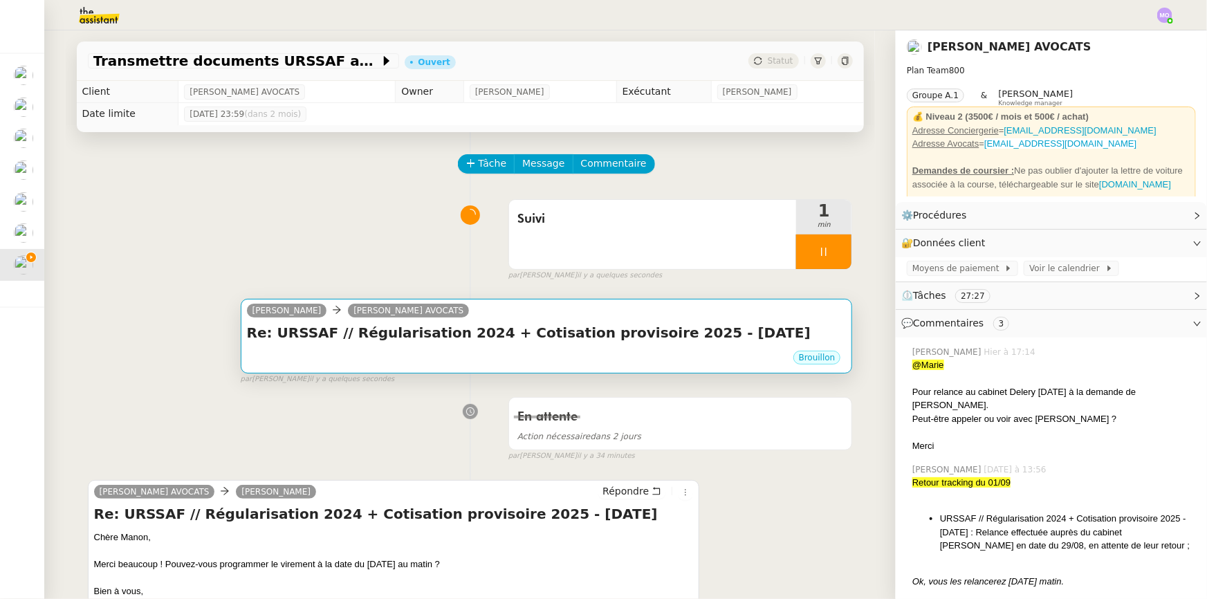
click at [507, 342] on h4 "Re: URSSAF // Régularisation 2024 + Cotisation provisoire 2025 - [DATE]" at bounding box center [546, 332] width 599 height 19
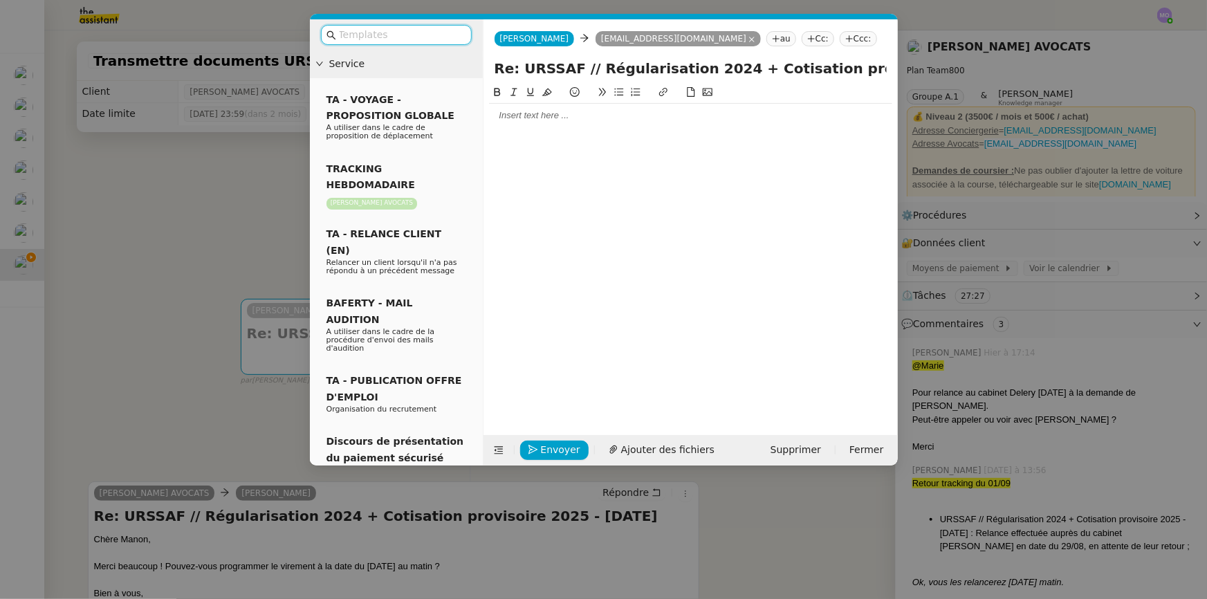
click at [508, 125] on div at bounding box center [690, 116] width 403 height 24
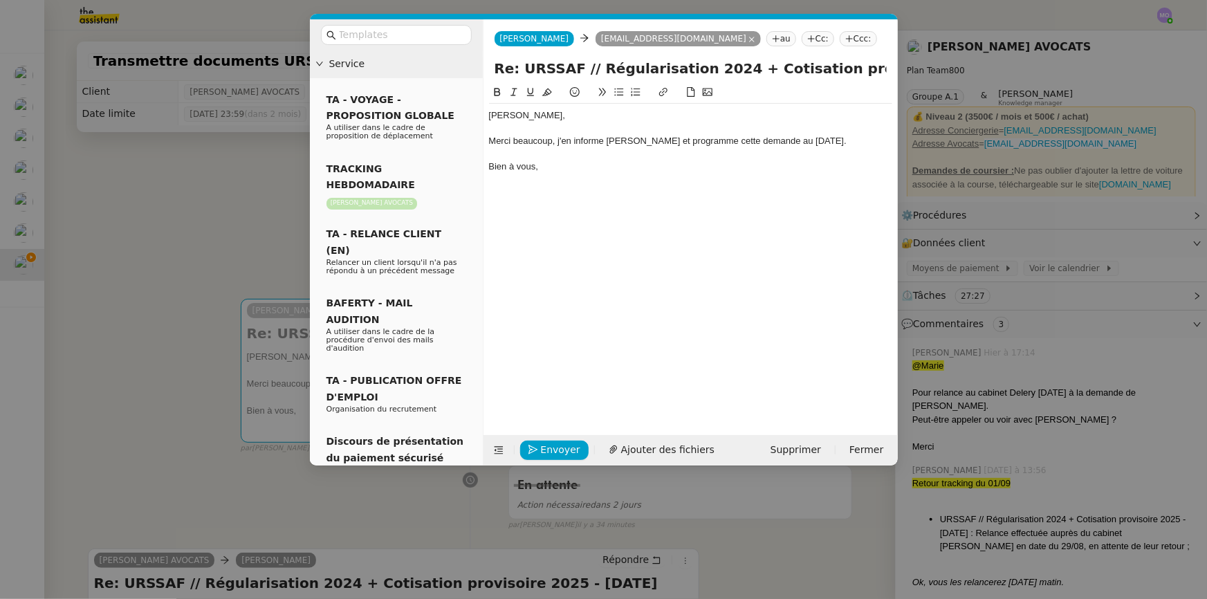
click at [176, 238] on nz-modal-container "Service TA - VOYAGE - PROPOSITION GLOBALE A utiliser dans le cadre de propositi…" at bounding box center [603, 299] width 1207 height 599
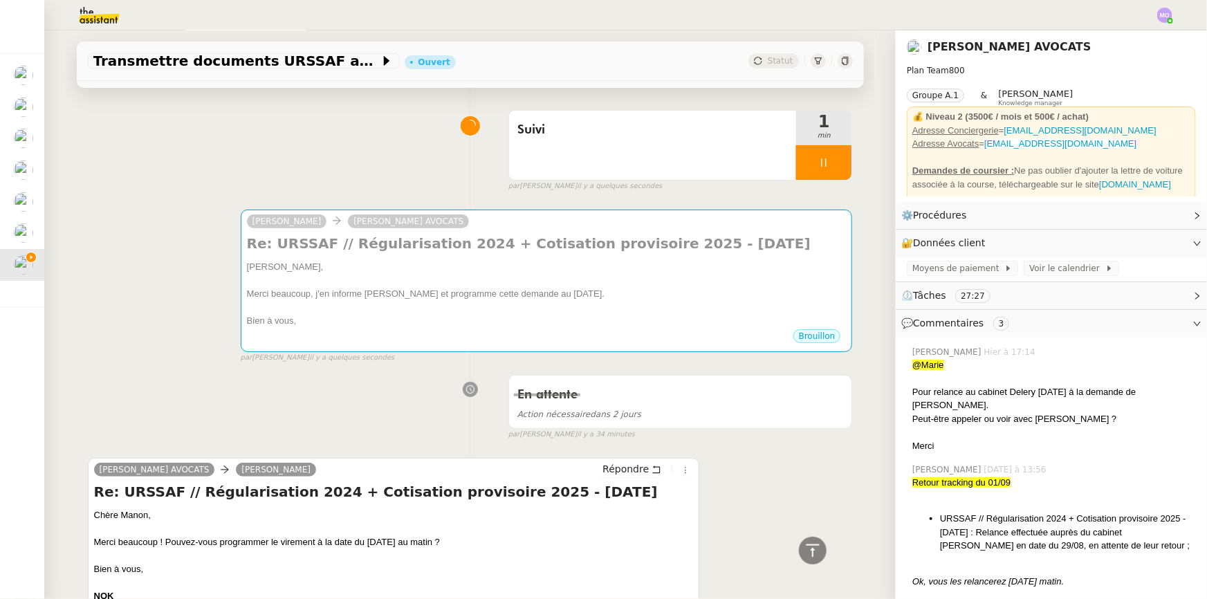
scroll to position [62, 0]
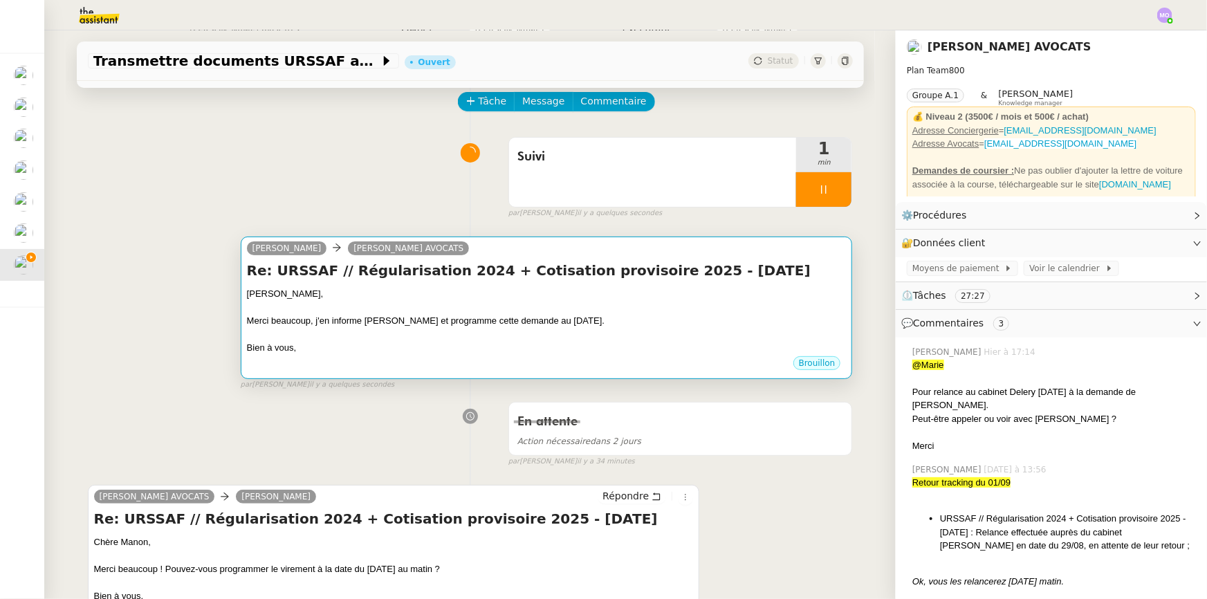
click at [459, 304] on div at bounding box center [546, 308] width 599 height 14
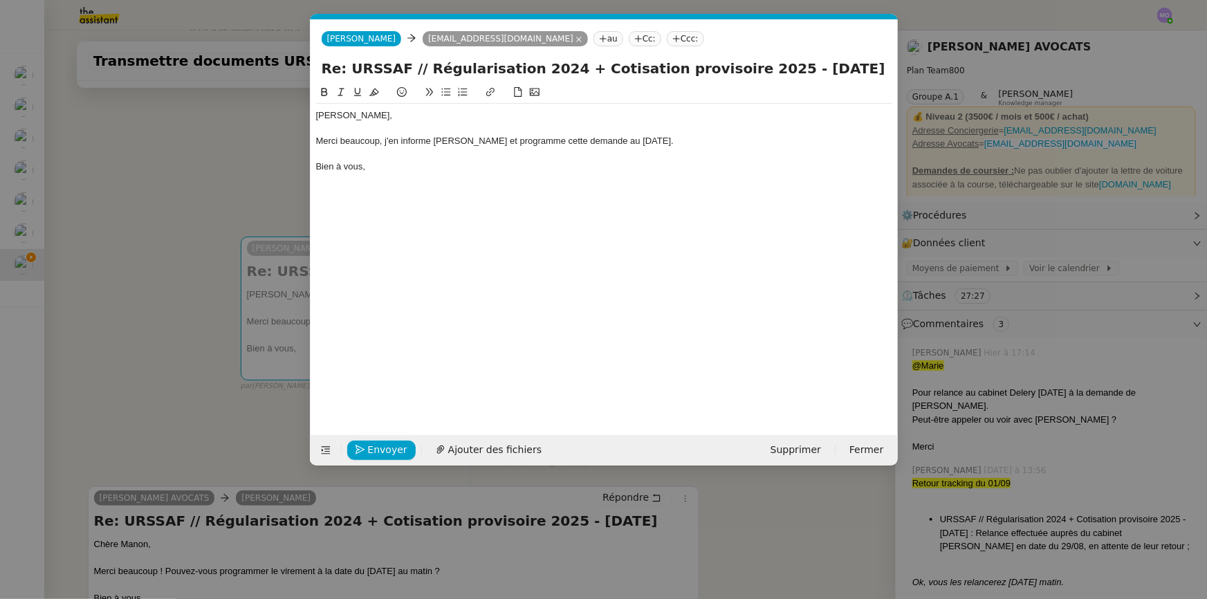
scroll to position [0, 29]
drag, startPoint x: 641, startPoint y: 141, endPoint x: 637, endPoint y: 180, distance: 38.9
click at [641, 149] on div "Chère [PERSON_NAME], [PERSON_NAME] beaucoup, j'en informe [PERSON_NAME] et prog…" at bounding box center [604, 141] width 576 height 75
click at [230, 163] on nz-modal-container "Service TA - VOYAGE - PROPOSITION GLOBALE A utiliser dans le cadre de propositi…" at bounding box center [603, 299] width 1207 height 599
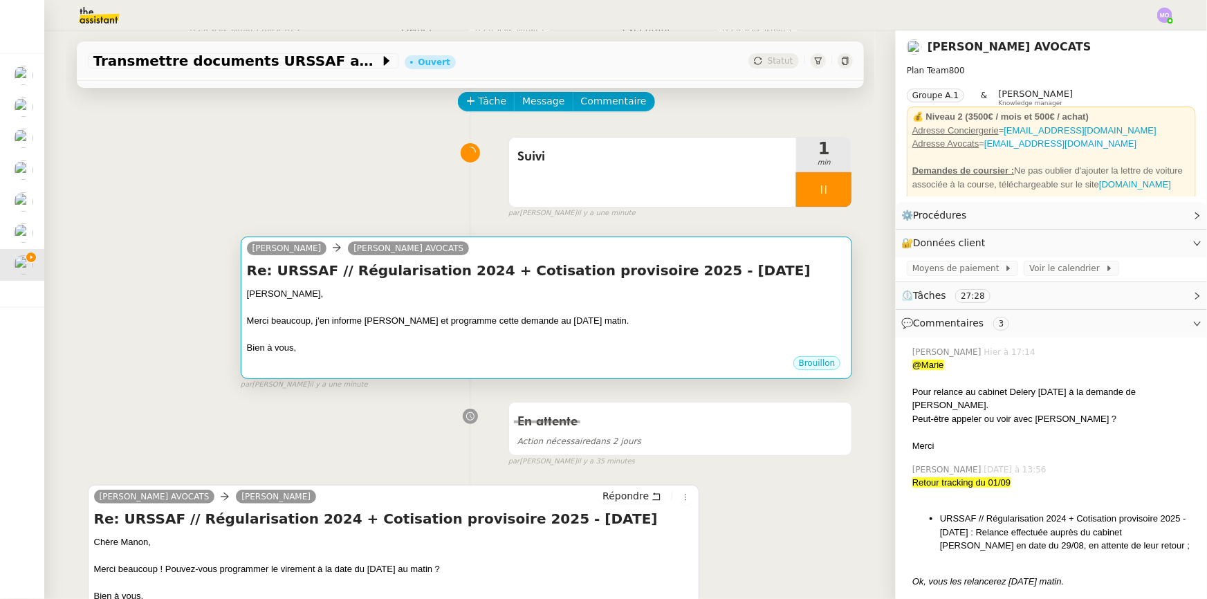
click at [468, 315] on div "Merci beaucoup, j'en informe [PERSON_NAME] et programme cette demande au [DATE]…" at bounding box center [546, 321] width 599 height 14
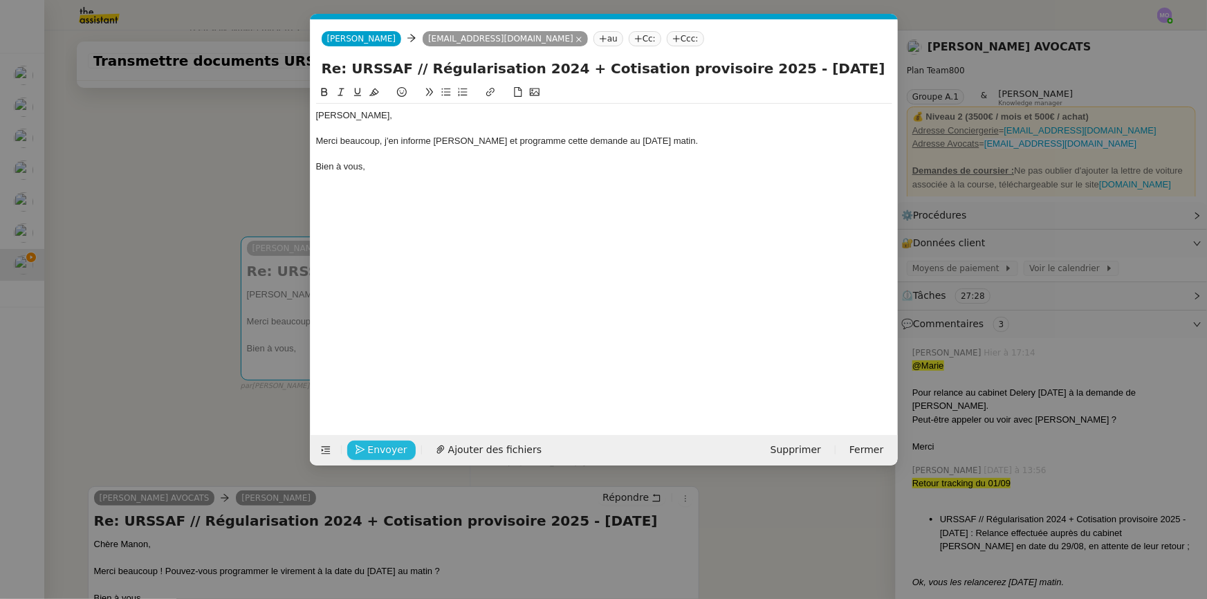
click at [387, 444] on span "Envoyer" at bounding box center [387, 450] width 39 height 16
click at [387, 444] on span "Confirmer l'envoi" at bounding box center [409, 450] width 83 height 16
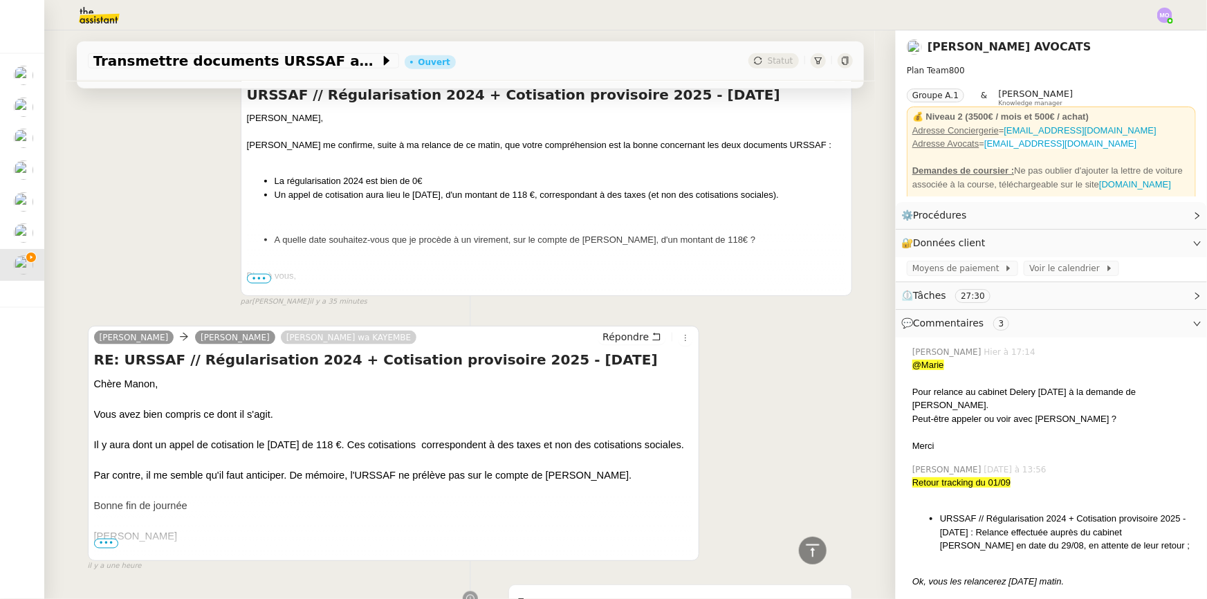
scroll to position [880, 0]
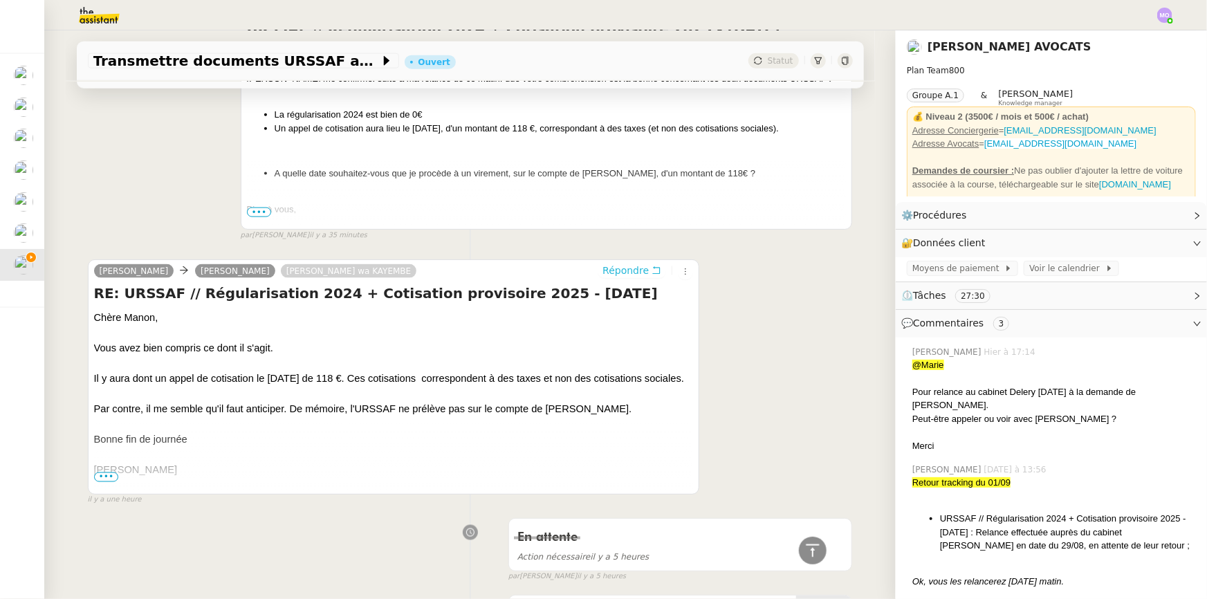
click at [613, 277] on span "Répondre" at bounding box center [625, 270] width 46 height 14
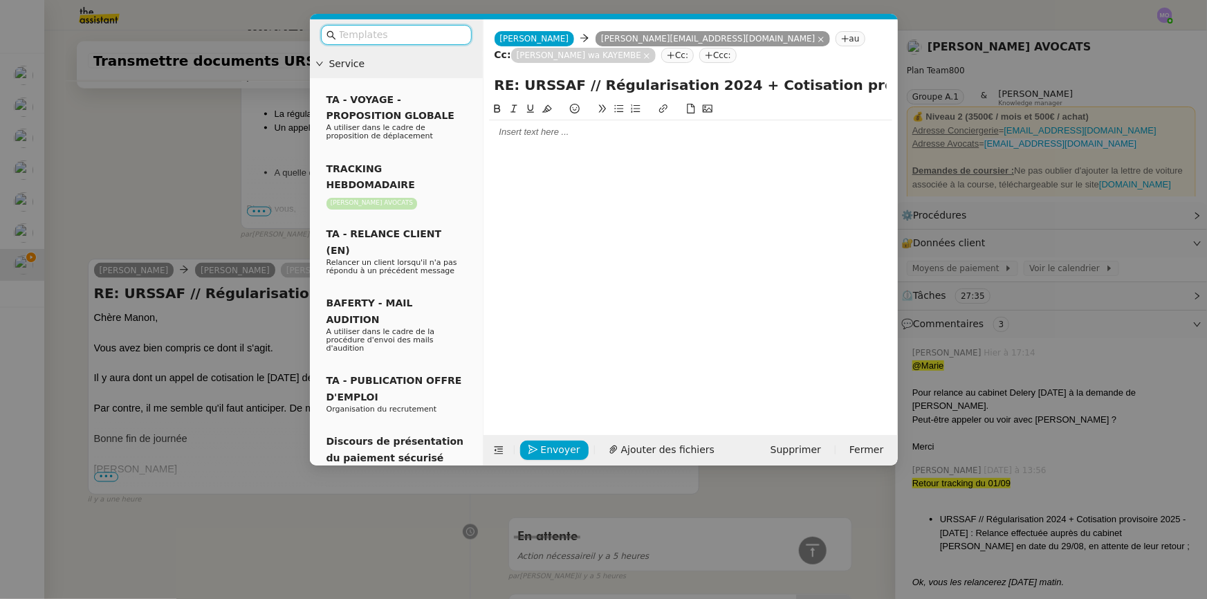
click at [153, 177] on nz-modal-container "Service TA - VOYAGE - PROPOSITION GLOBALE A utiliser dans le cadre de propositi…" at bounding box center [603, 299] width 1207 height 599
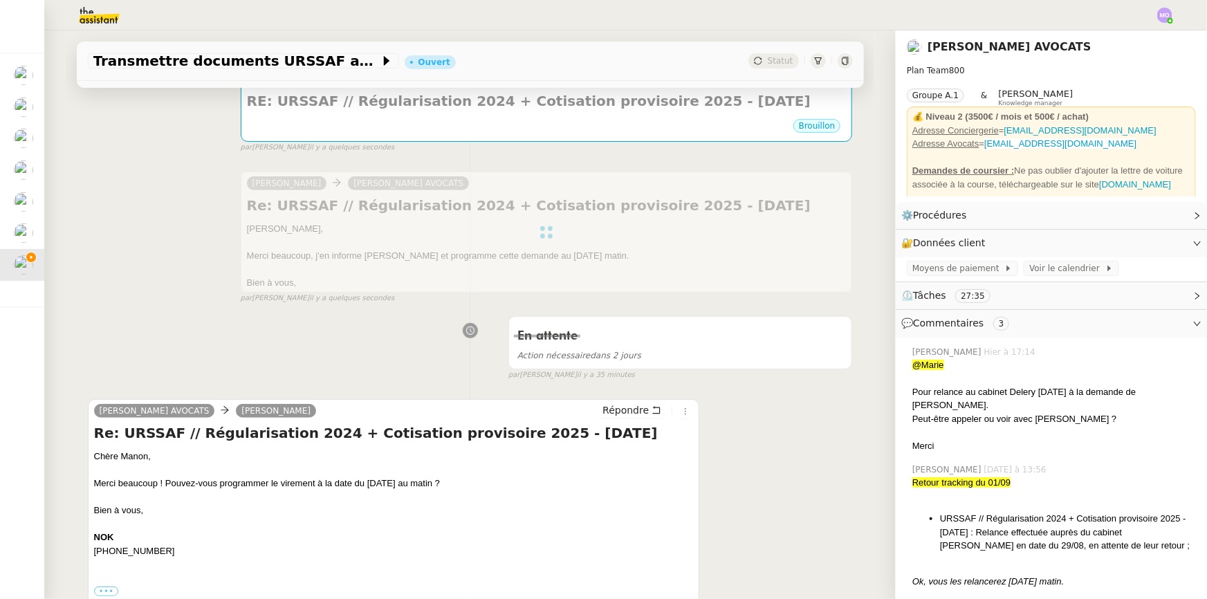
scroll to position [0, 0]
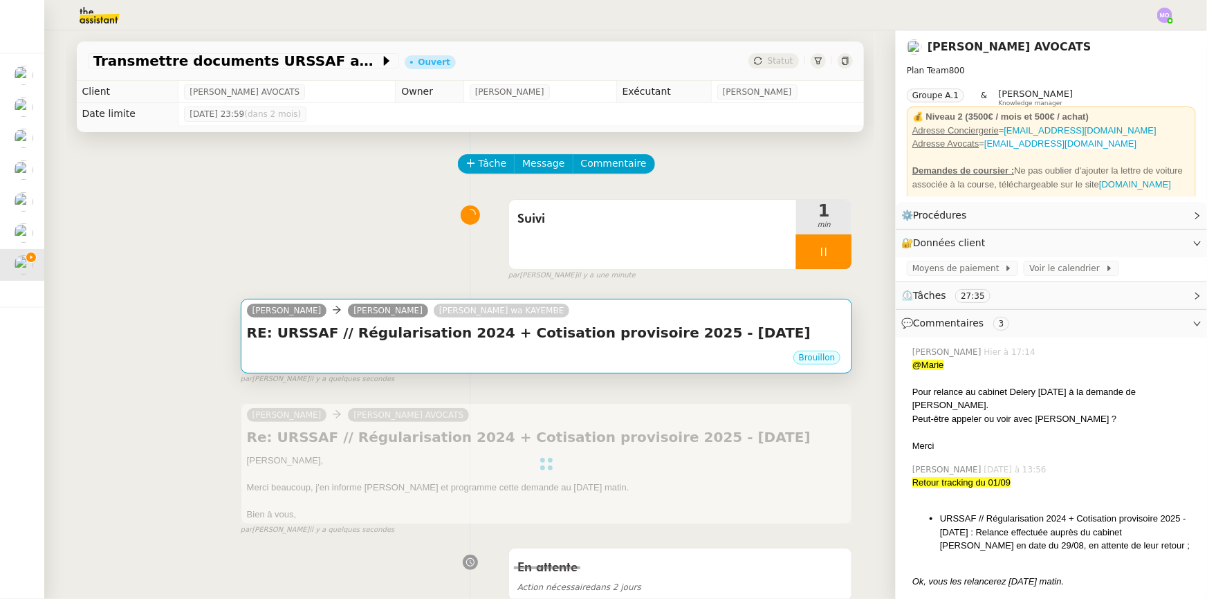
click at [380, 342] on h4 "RE: URSSAF // Régularisation 2024 + Cotisation provisoire 2025 - [DATE]" at bounding box center [546, 332] width 599 height 19
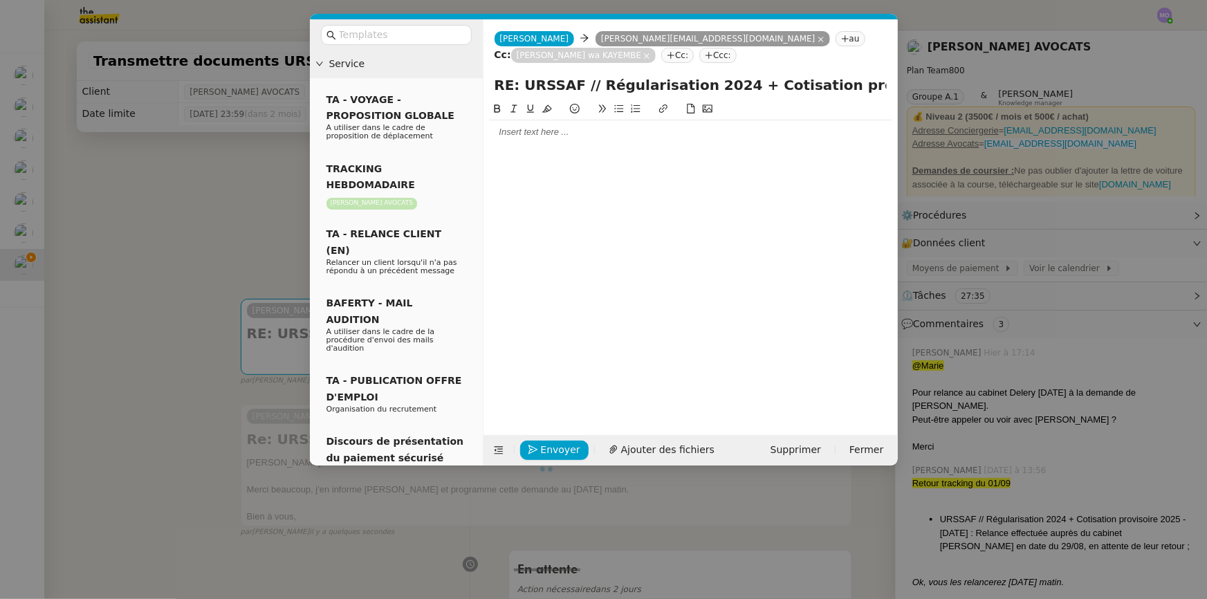
click at [491, 128] on div at bounding box center [690, 132] width 403 height 12
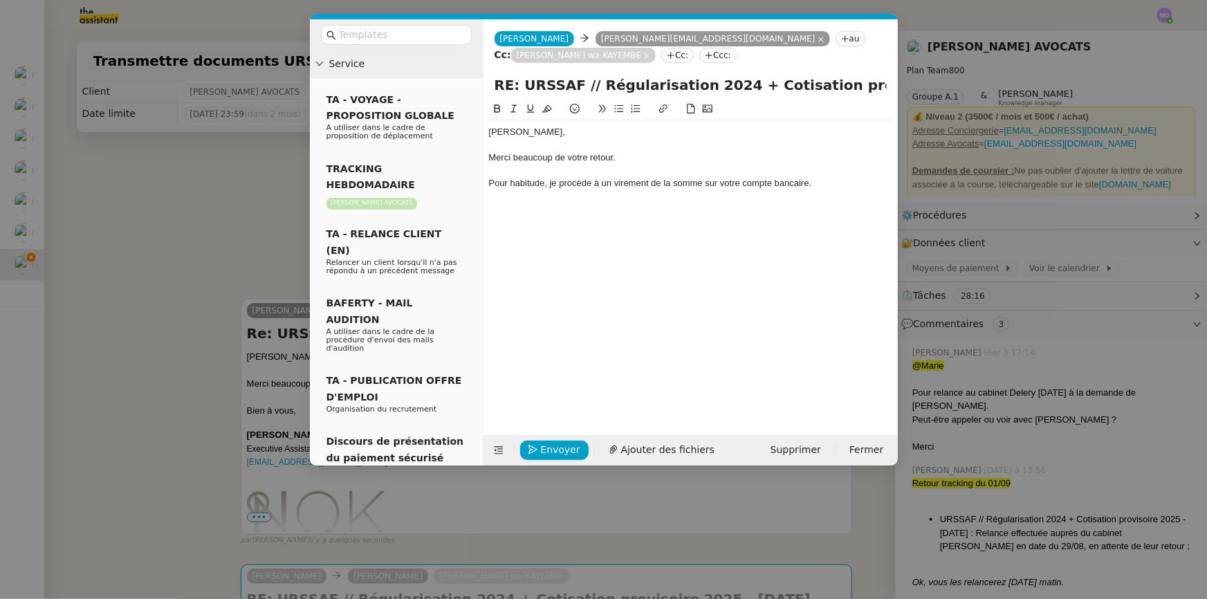
click at [250, 221] on nz-modal-container "Service TA - VOYAGE - PROPOSITION GLOBALE A utiliser dans le cadre de propositi…" at bounding box center [603, 299] width 1207 height 599
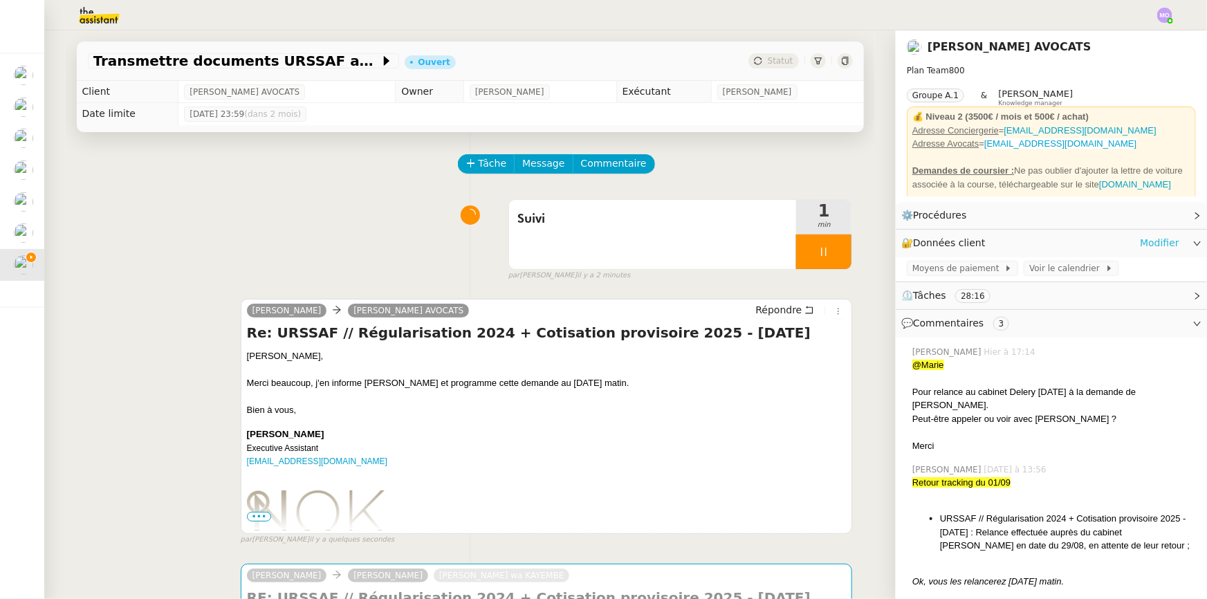
click at [1148, 243] on link "Modifier" at bounding box center [1158, 243] width 39 height 16
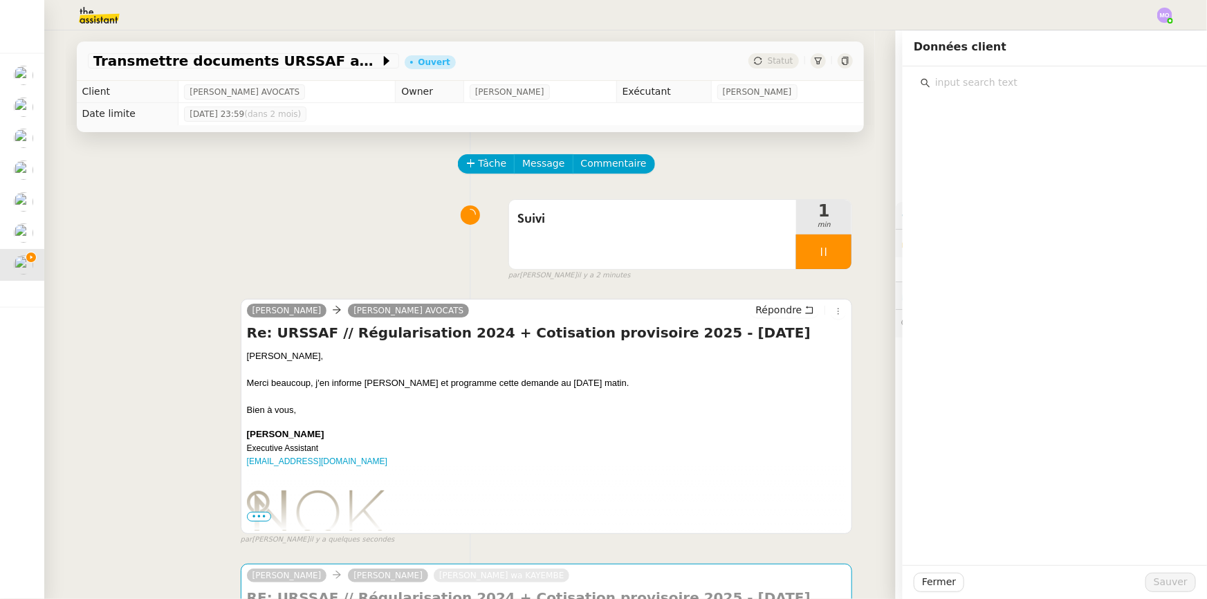
click at [970, 77] on input "text" at bounding box center [1059, 82] width 259 height 19
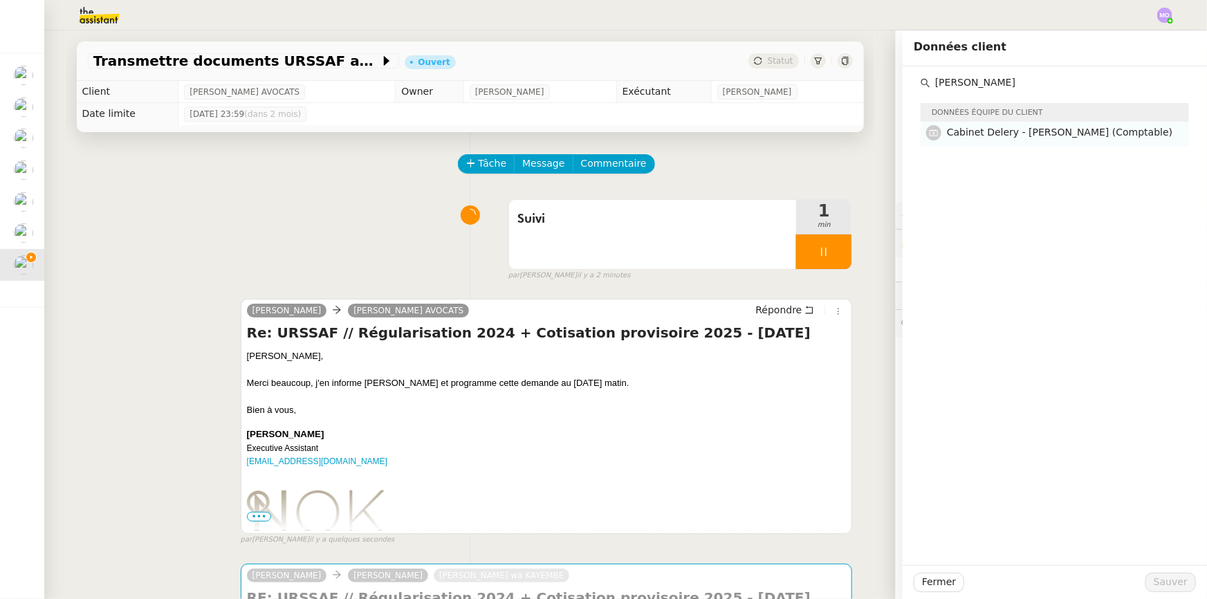
type input "[PERSON_NAME]"
click at [1011, 137] on span "Cabinet Delery - [PERSON_NAME] (Comptable)" at bounding box center [1059, 132] width 225 height 11
click at [1166, 574] on span "Sauver" at bounding box center [1170, 582] width 34 height 16
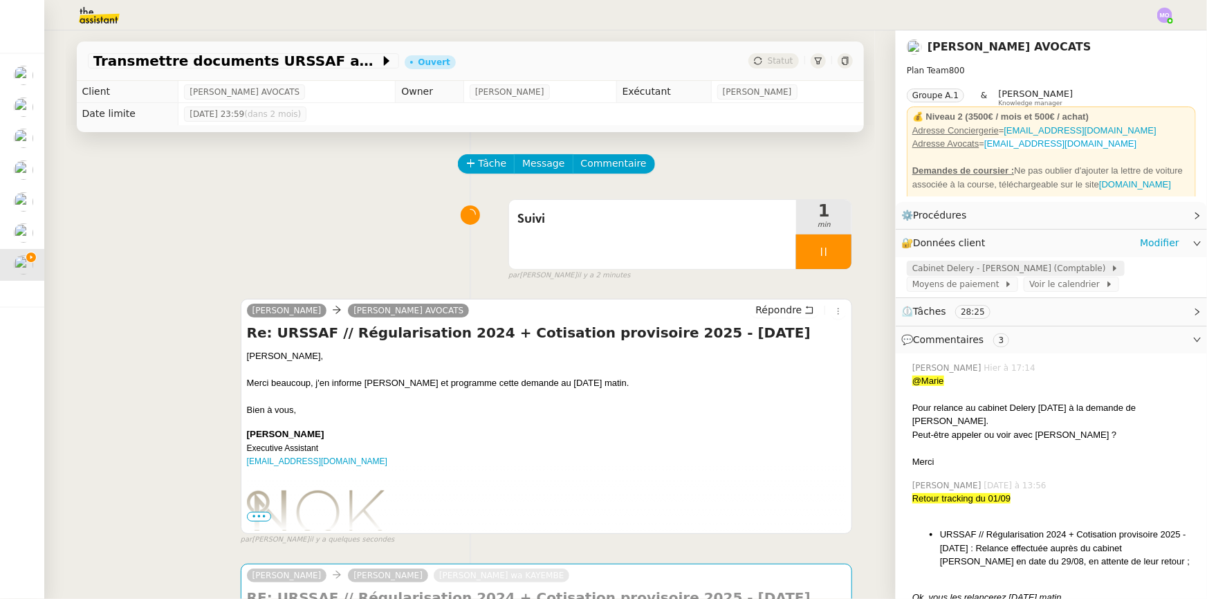
click at [968, 262] on span "Cabinet Delery - [PERSON_NAME] (Comptable)" at bounding box center [1011, 268] width 198 height 14
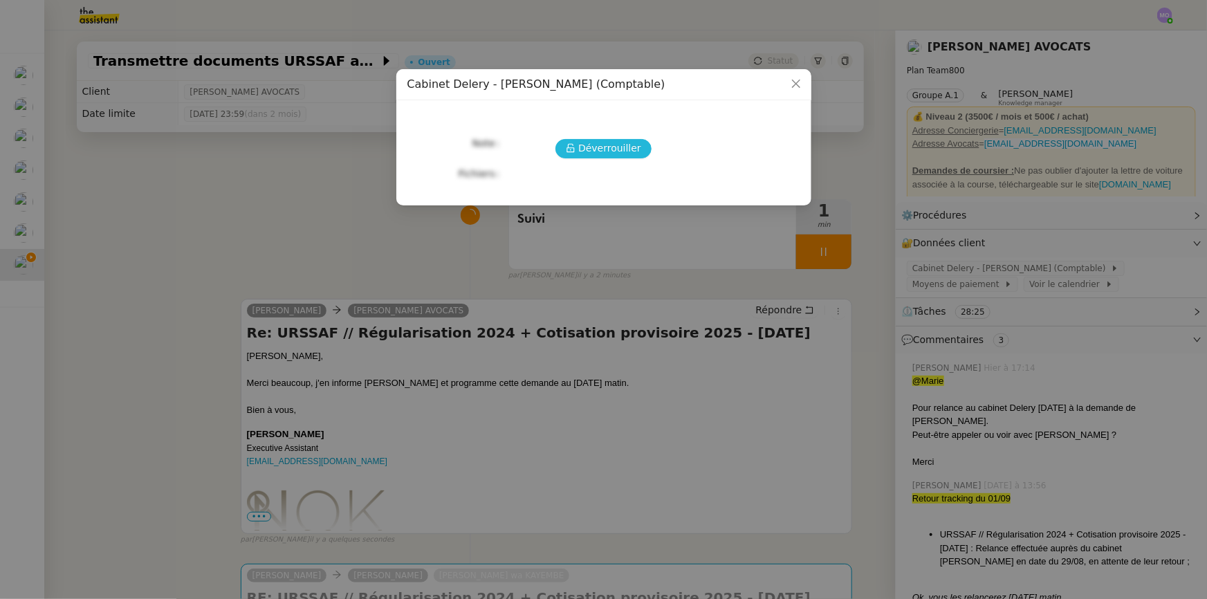
click at [604, 151] on span "Déverrouiller" at bounding box center [609, 148] width 63 height 16
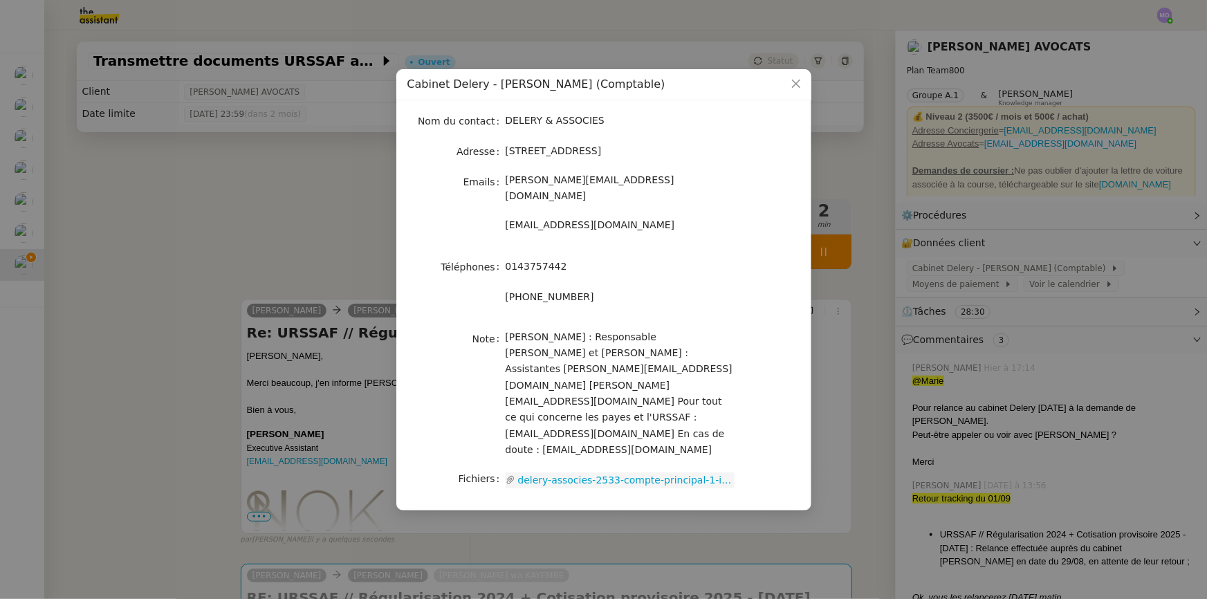
click at [662, 472] on link "delery-associes-2533-compte-principal-1-iban-fr.pdf" at bounding box center [624, 480] width 219 height 16
click at [301, 207] on nz-modal-container "Cabinet Delery - [PERSON_NAME] (Comptable) Nom du contact DELERY & ASSOCIES Adr…" at bounding box center [603, 299] width 1207 height 599
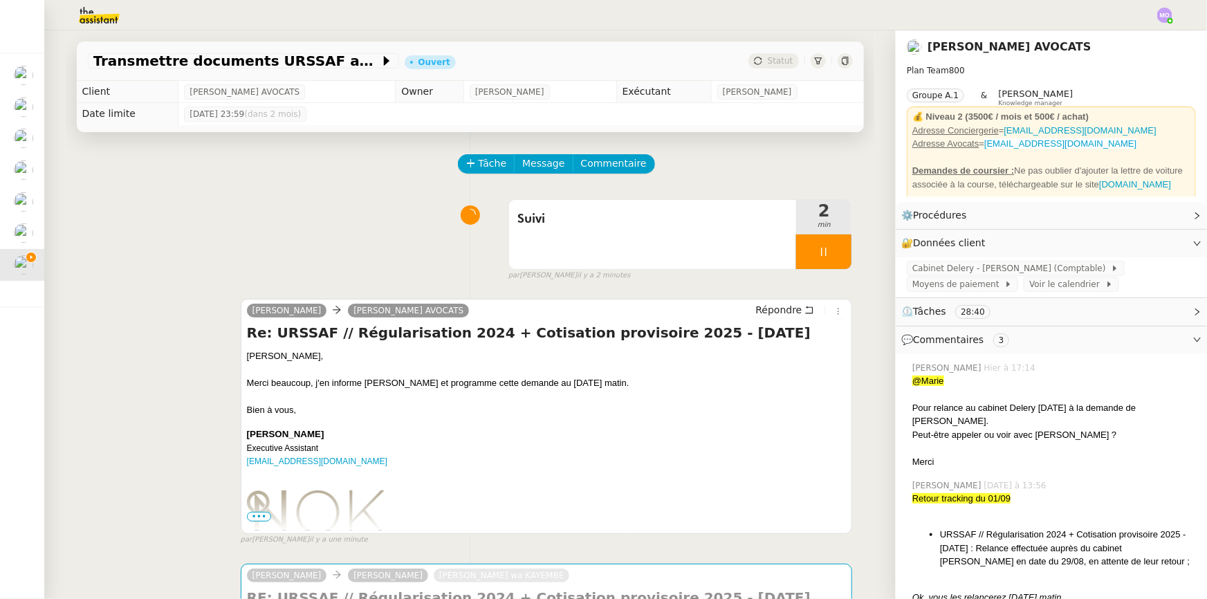
click at [517, 417] on div "Bien à vous," at bounding box center [546, 410] width 599 height 14
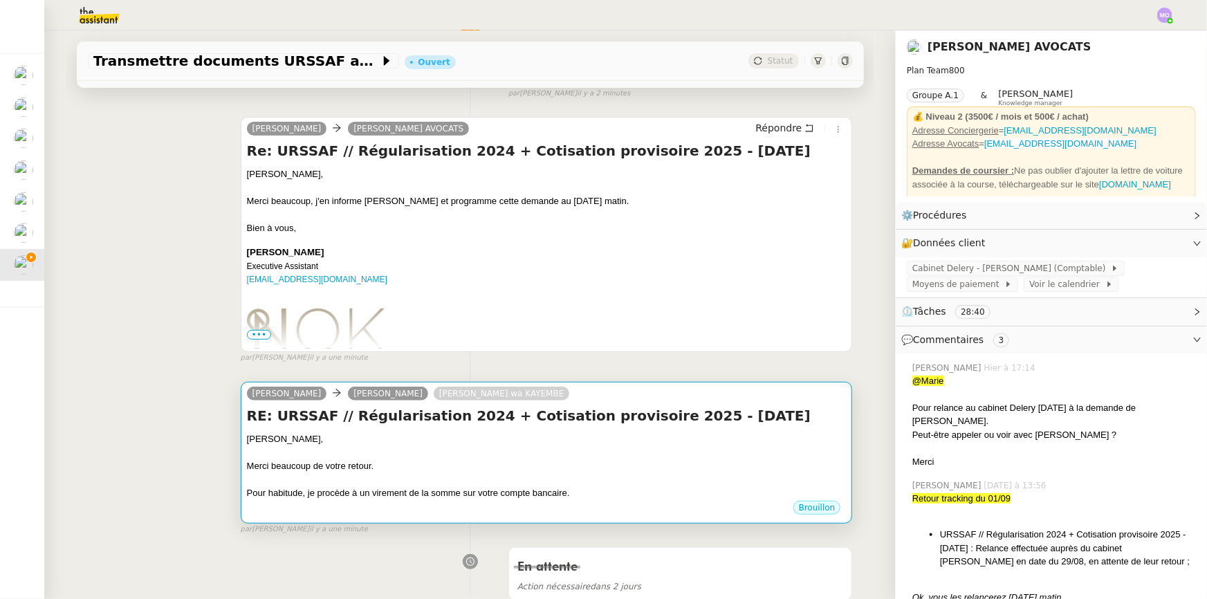
scroll to position [251, 0]
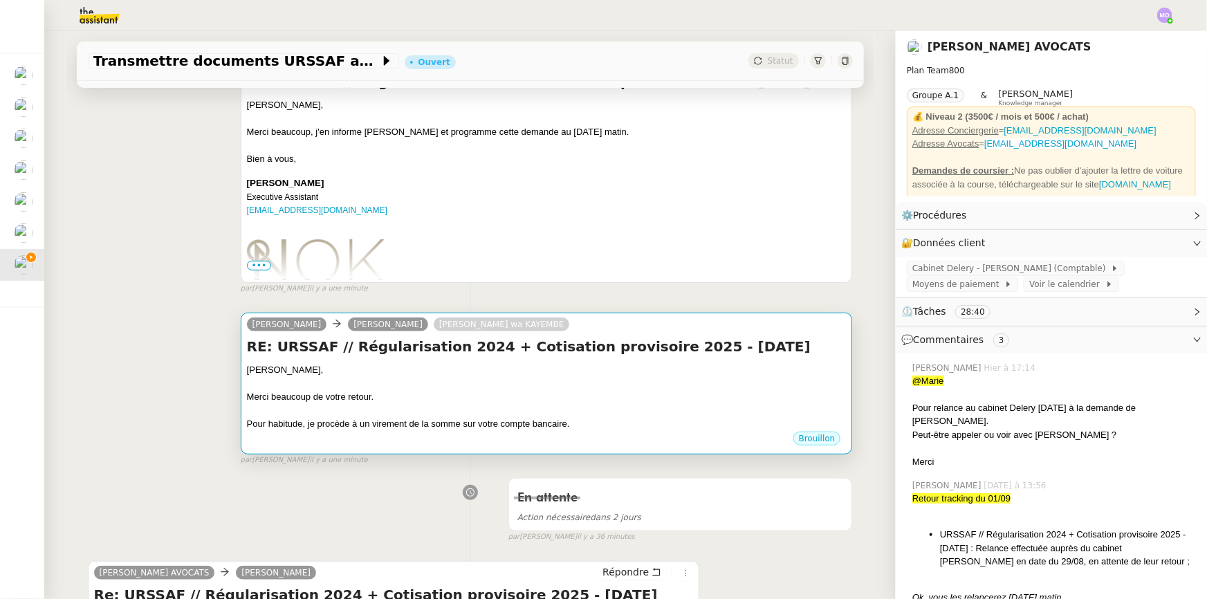
click at [490, 366] on div "[PERSON_NAME]," at bounding box center [546, 370] width 599 height 14
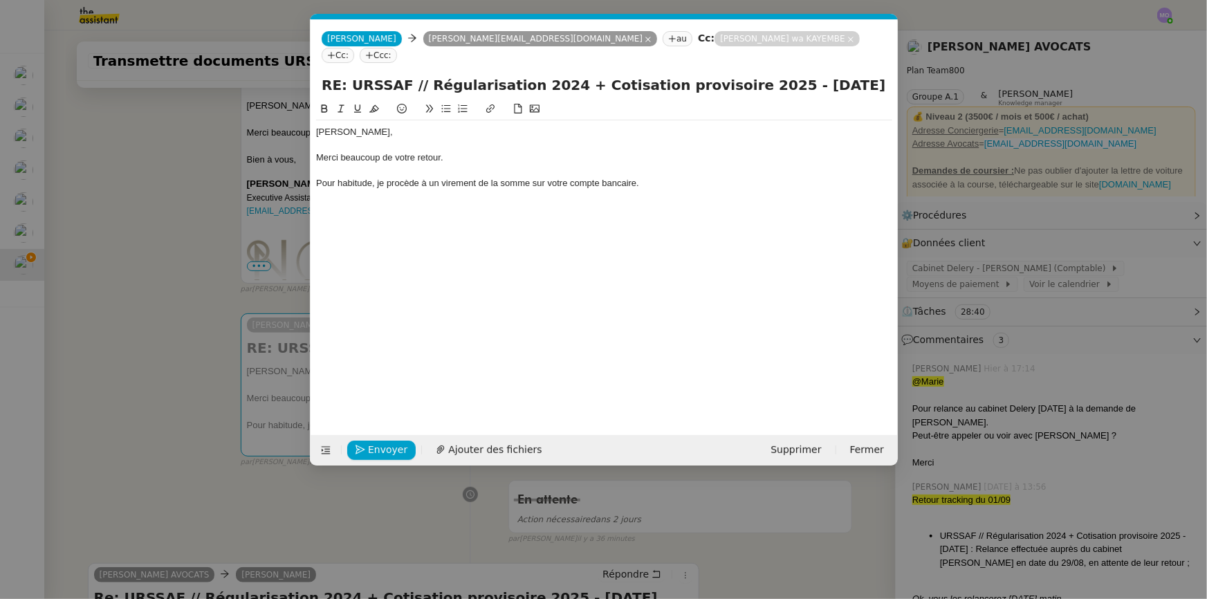
scroll to position [0, 29]
click at [644, 177] on div "Pour habitude, je procède à un virement de la somme sur votre compte bancaire." at bounding box center [604, 183] width 576 height 12
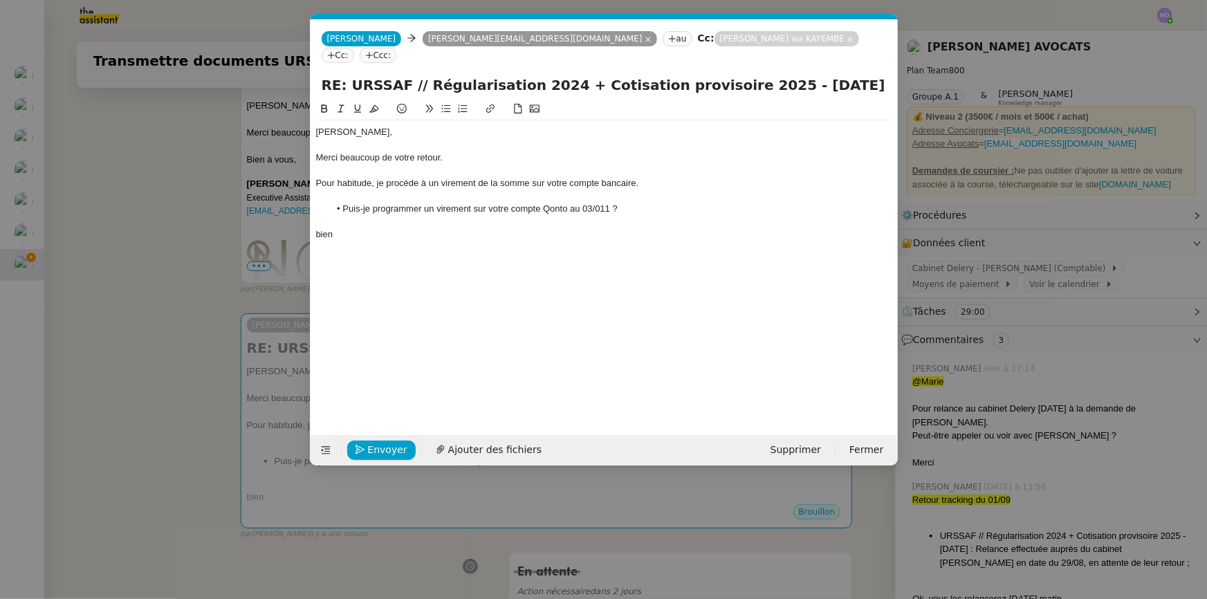
click at [84, 352] on nz-modal-container "Service TA - VOYAGE - PROPOSITION GLOBALE A utiliser dans le cadre de propositi…" at bounding box center [603, 299] width 1207 height 599
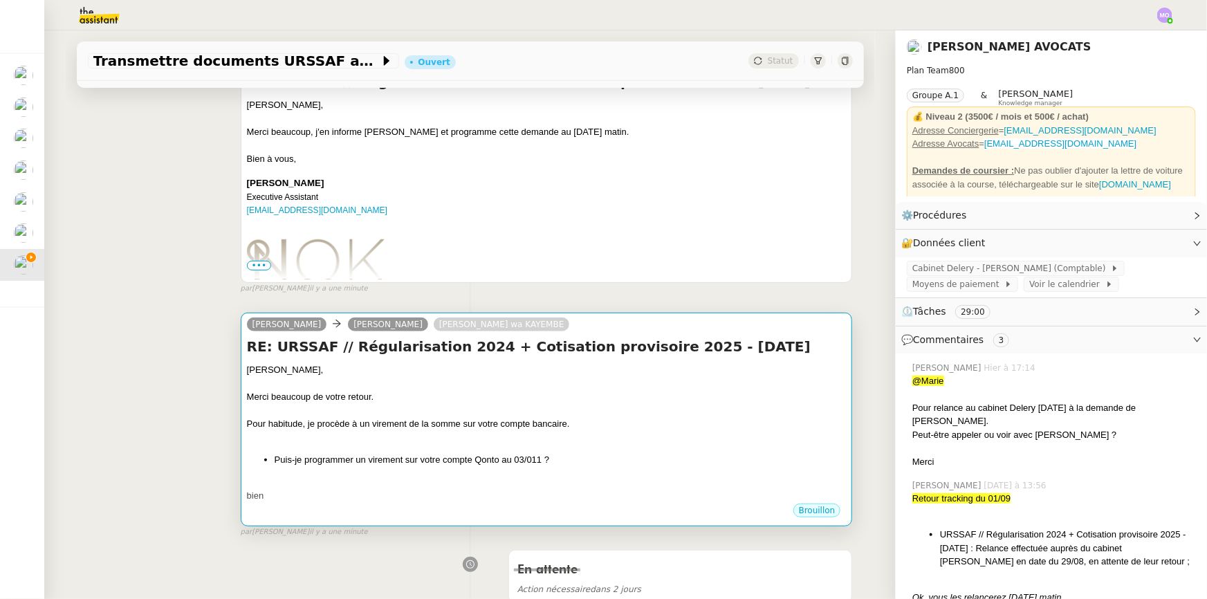
click at [575, 394] on div "Merci beaucoup de votre retour." at bounding box center [546, 397] width 599 height 14
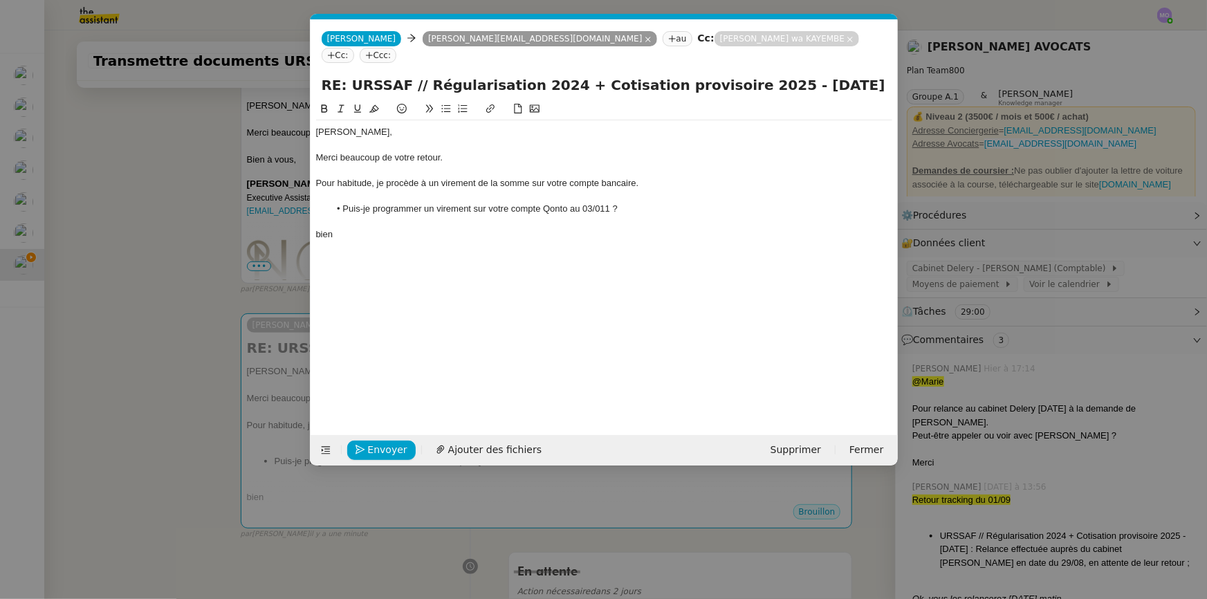
click at [803, 458] on div "Envoyer Ajouter des fichiers Supprimer Fermer" at bounding box center [603, 450] width 587 height 30
click at [803, 454] on span "Supprimer" at bounding box center [795, 450] width 50 height 16
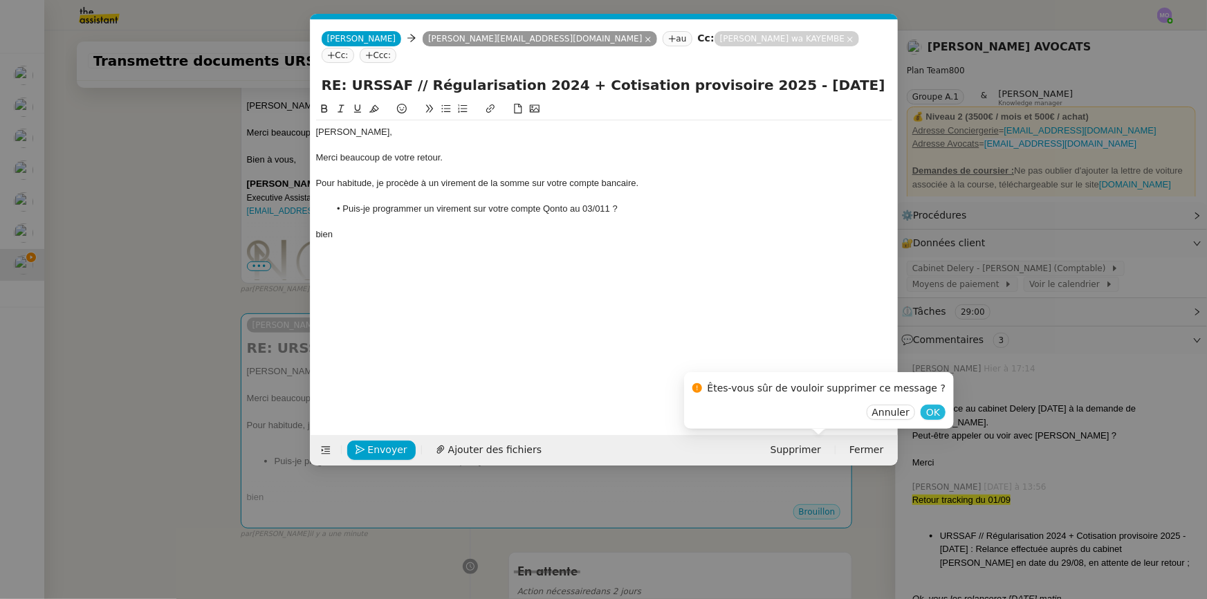
click at [920, 415] on button "OK" at bounding box center [932, 411] width 25 height 15
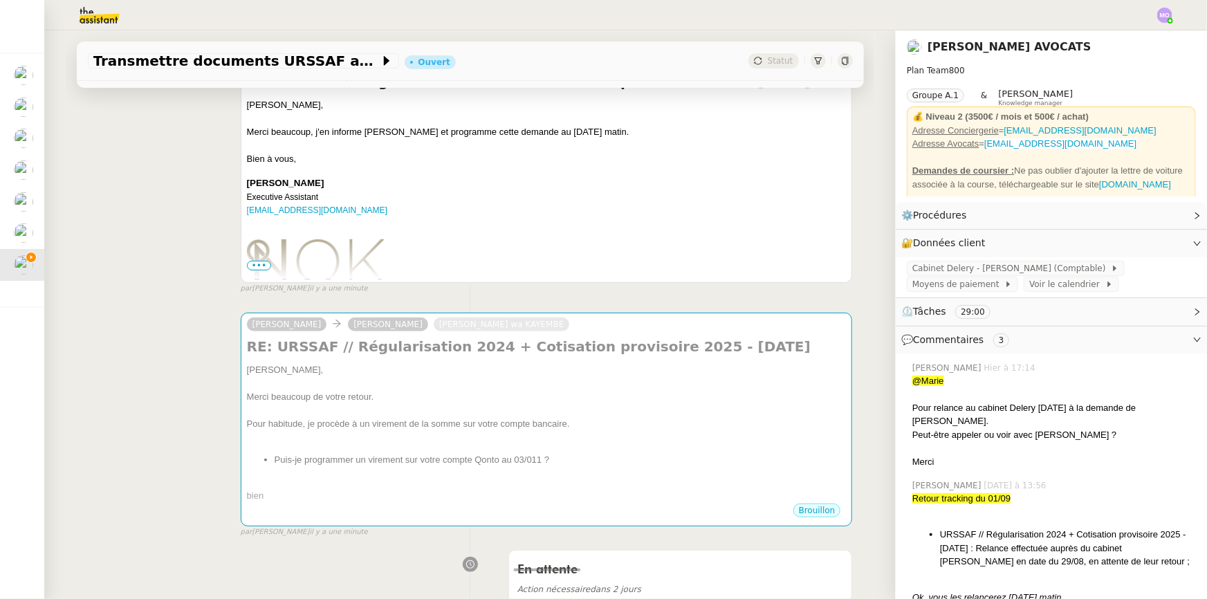
scroll to position [0, 0]
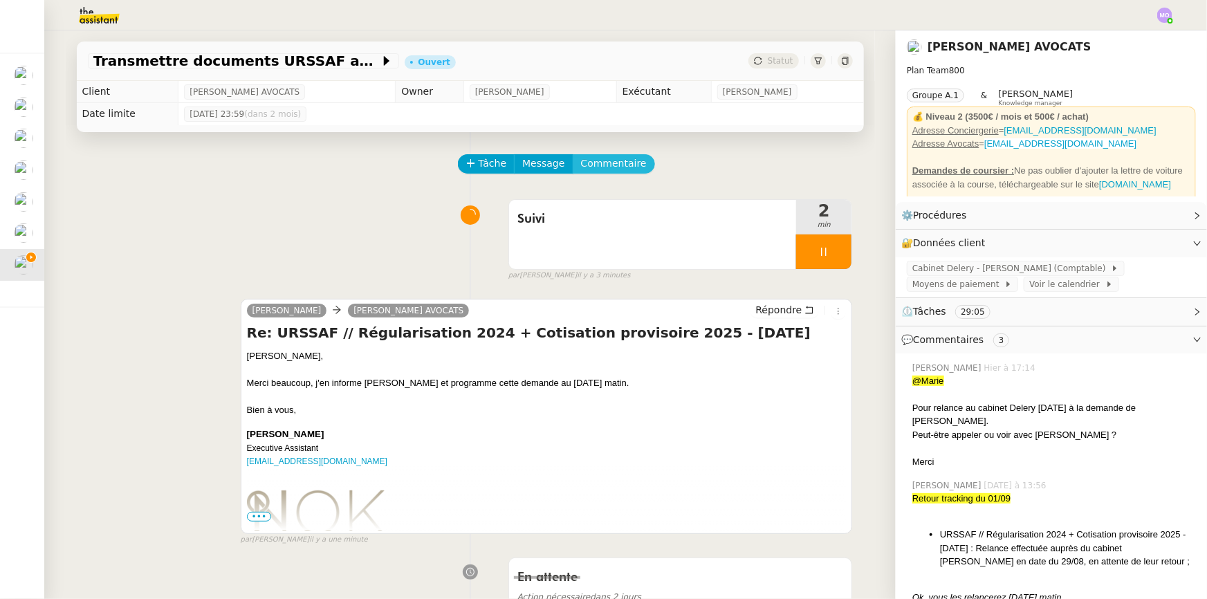
click at [583, 167] on span "Commentaire" at bounding box center [614, 164] width 66 height 16
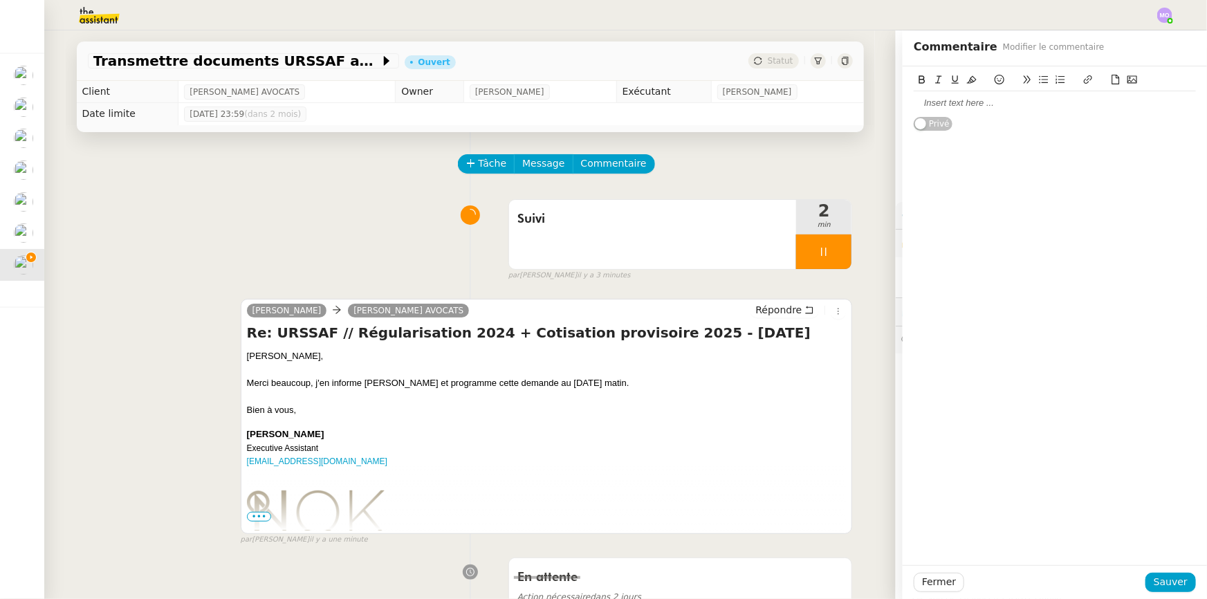
click at [943, 93] on div at bounding box center [1054, 103] width 282 height 24
click at [1048, 345] on div "@[PERSON_NAME] : Il restera à informer [PERSON_NAME] que nous faisons un vireme…" at bounding box center [1054, 315] width 304 height 499
click at [1155, 575] on span "Sauver" at bounding box center [1170, 582] width 34 height 16
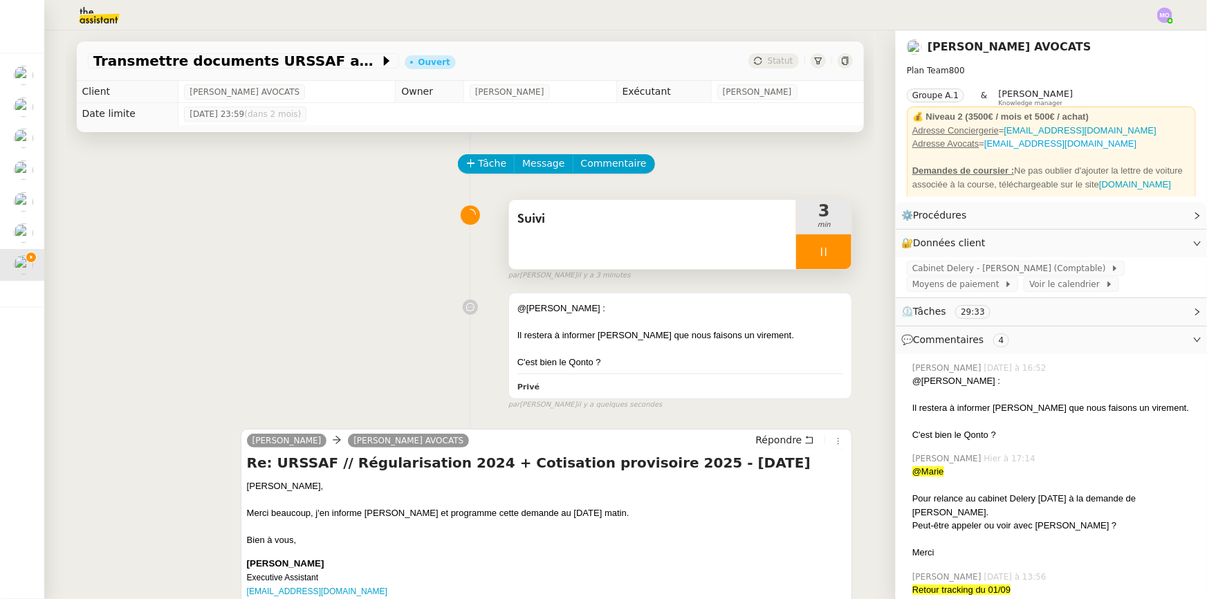
click at [828, 252] on div at bounding box center [823, 251] width 55 height 35
click at [832, 252] on icon at bounding box center [837, 252] width 10 height 8
click at [772, 54] on div "Statut" at bounding box center [773, 60] width 50 height 15
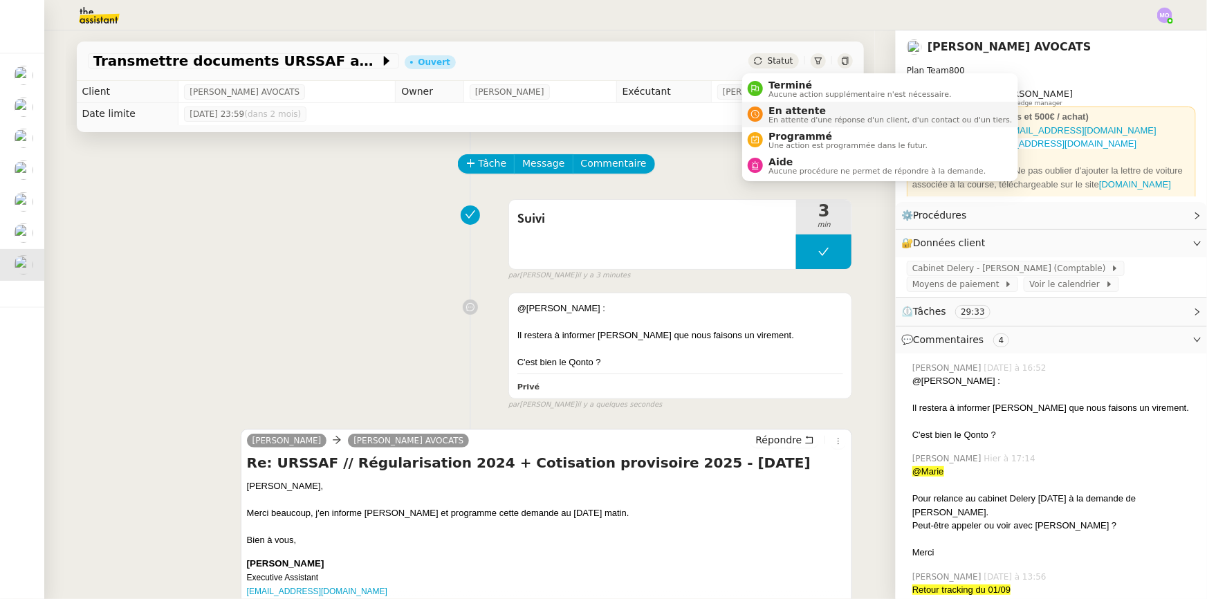
click at [788, 116] on span "En attente d'une réponse d'un client, d'un contact ou d'un tiers." at bounding box center [889, 120] width 243 height 8
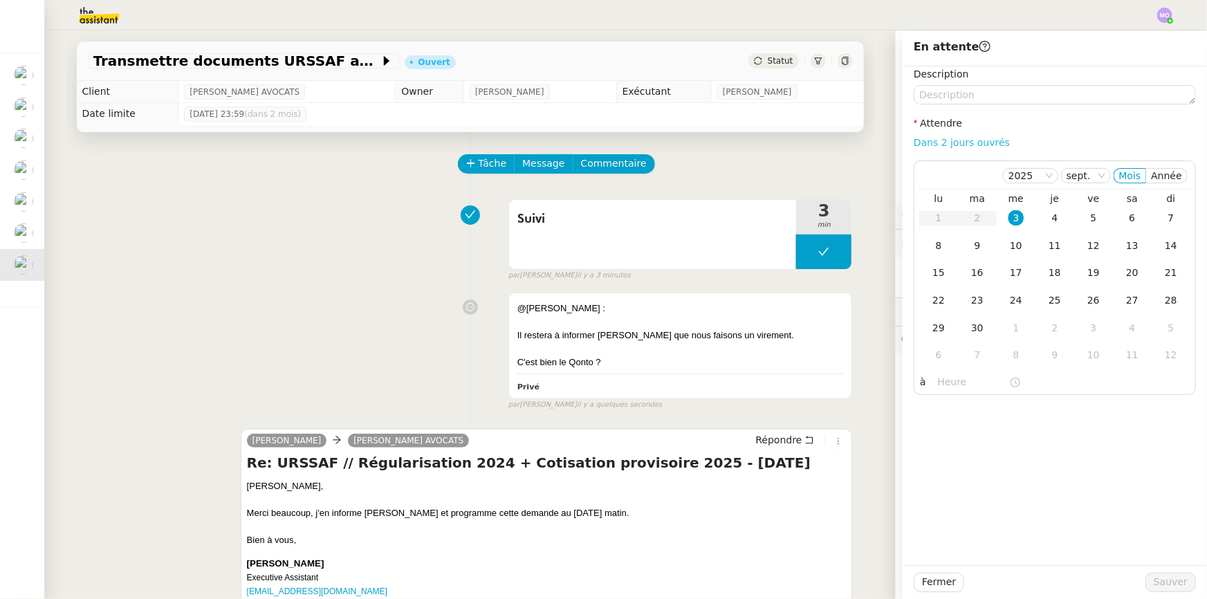
click at [961, 142] on link "Dans 2 jours ouvrés" at bounding box center [961, 142] width 96 height 11
type input "07:00"
click at [1043, 227] on td "4" at bounding box center [1054, 219] width 39 height 28
click at [1162, 577] on span "Sauver" at bounding box center [1170, 582] width 34 height 16
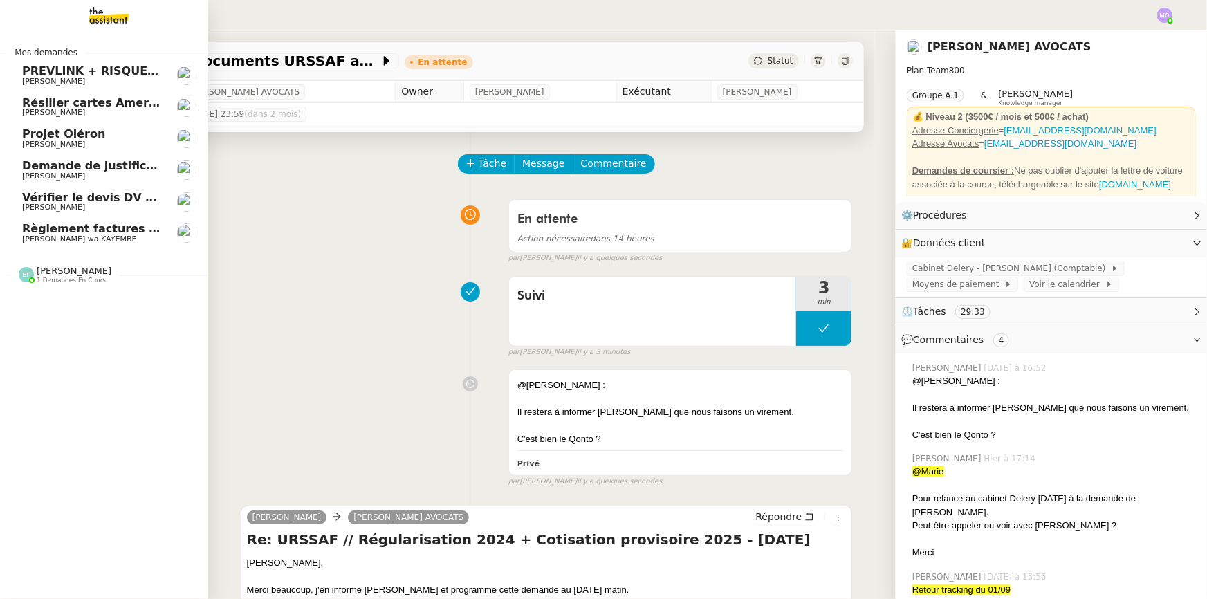
click at [127, 230] on span "Règlement factures ORANGE - [DATE]" at bounding box center [139, 228] width 234 height 13
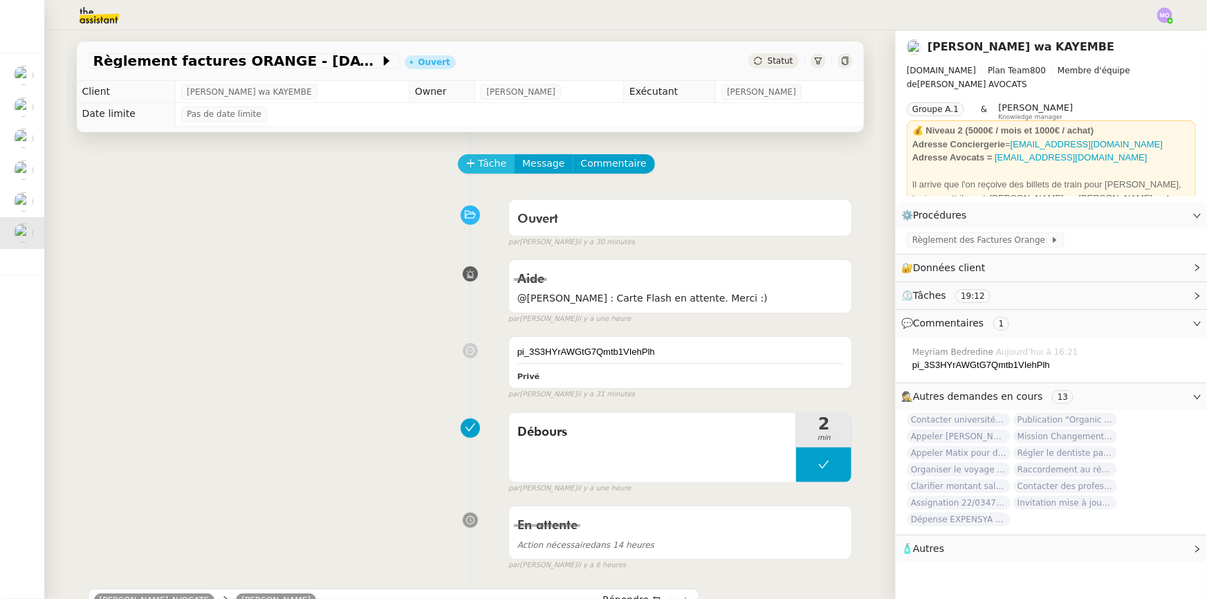
click at [478, 171] on span "Tâche" at bounding box center [492, 164] width 28 height 16
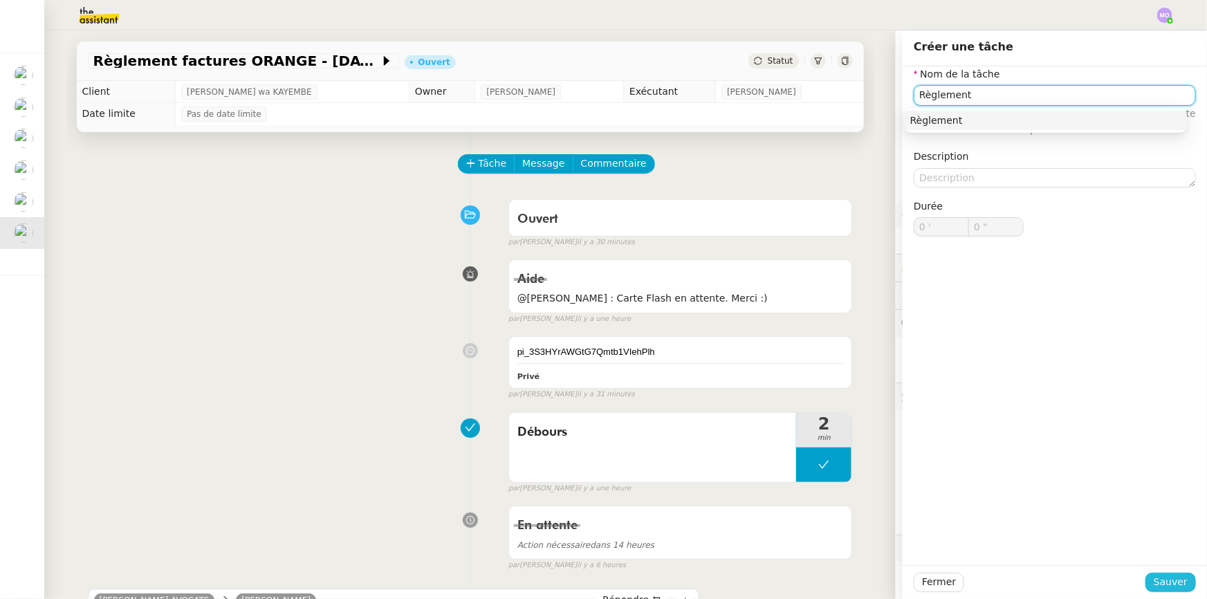
type input "Règlement"
click at [1153, 577] on span "Sauver" at bounding box center [1170, 582] width 34 height 16
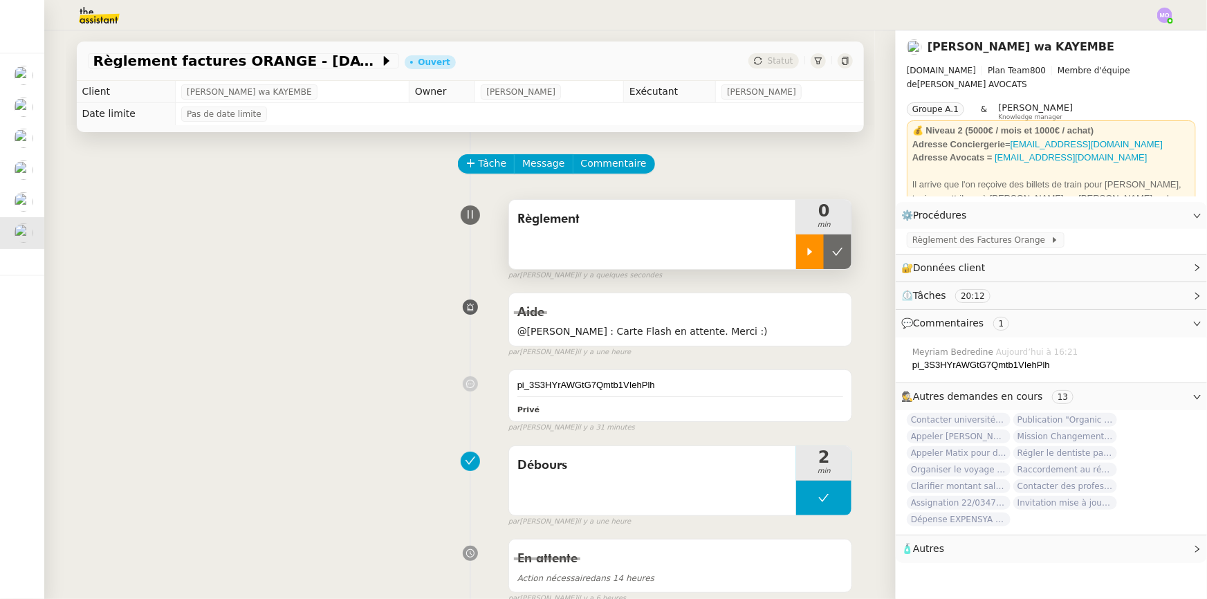
click at [804, 248] on icon at bounding box center [809, 251] width 11 height 11
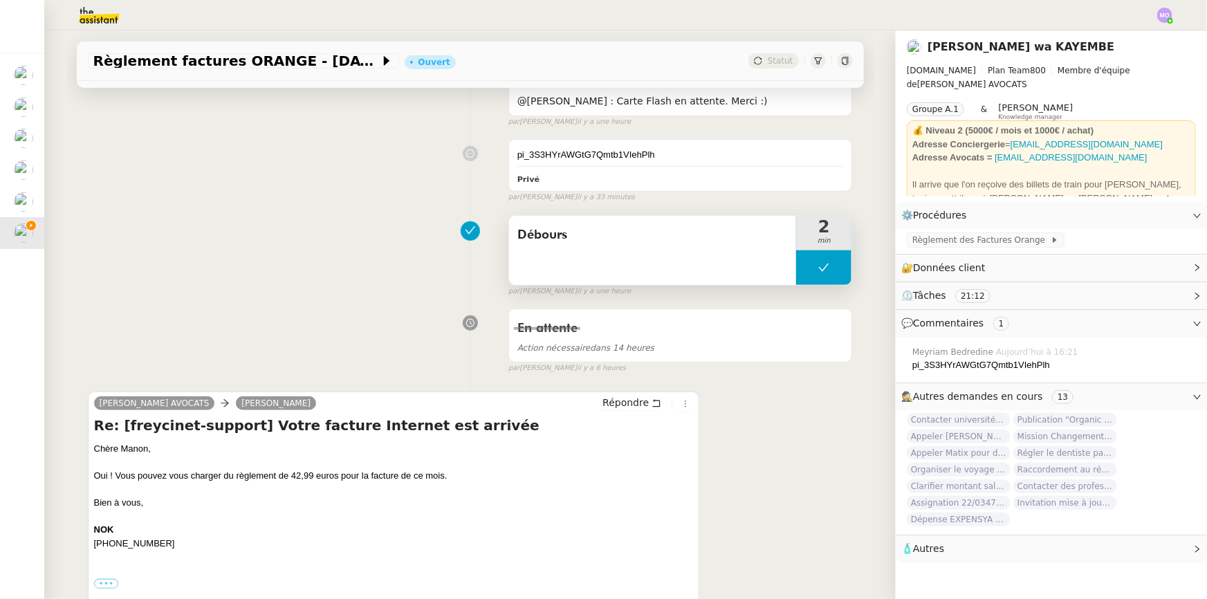
scroll to position [314, 0]
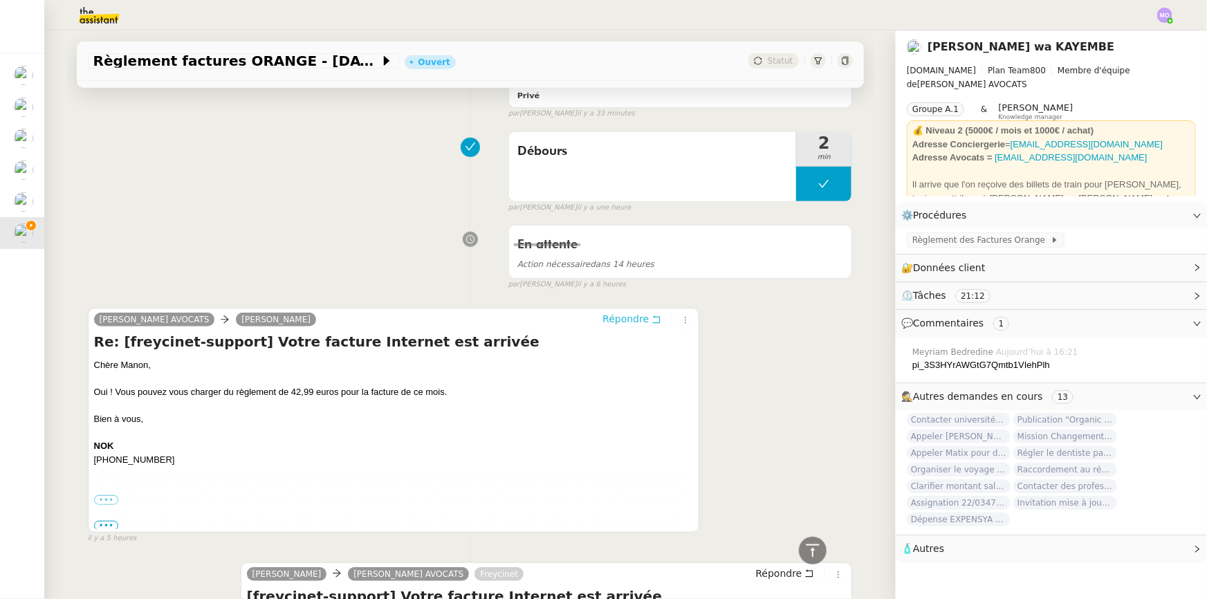
click at [629, 312] on button "Répondre" at bounding box center [631, 318] width 68 height 15
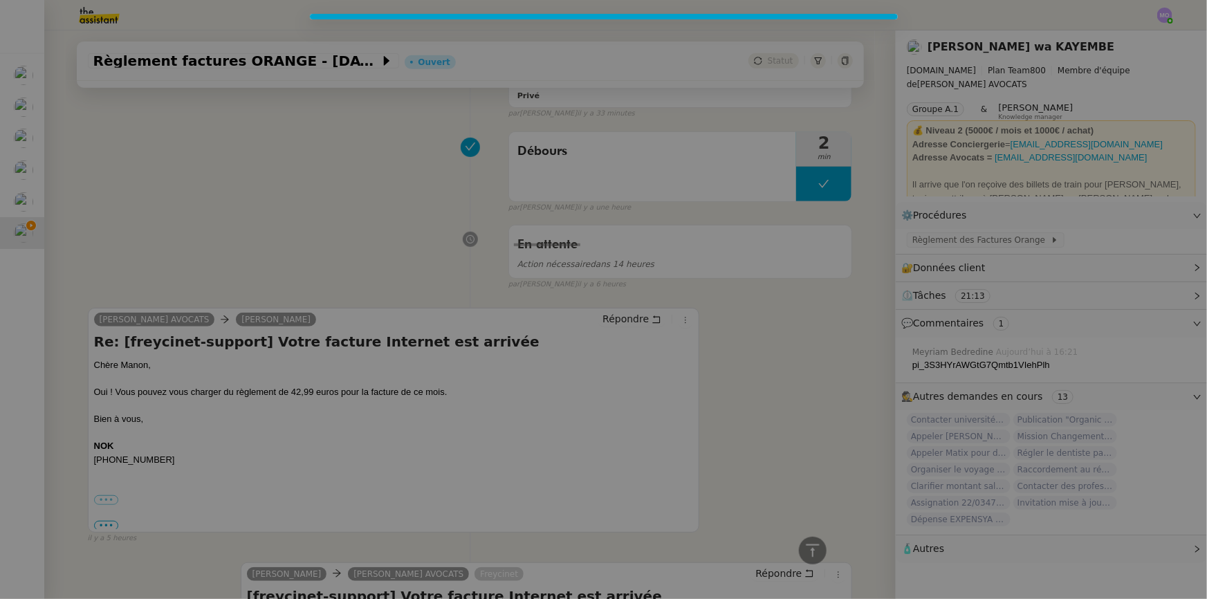
scroll to position [420, 0]
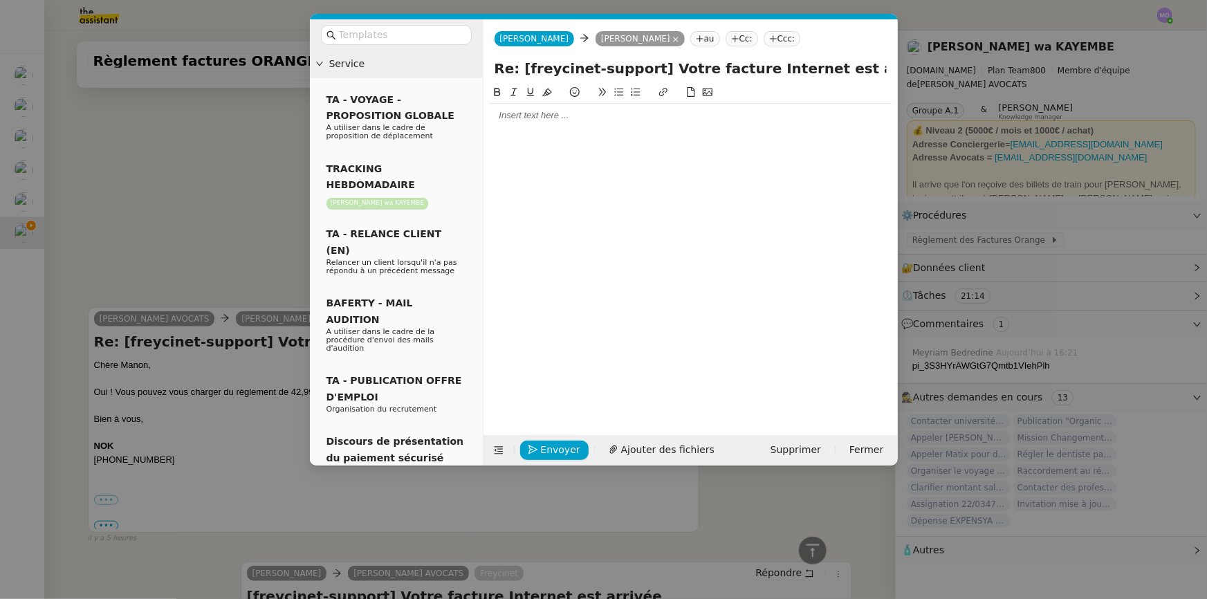
click at [559, 118] on div at bounding box center [690, 115] width 403 height 12
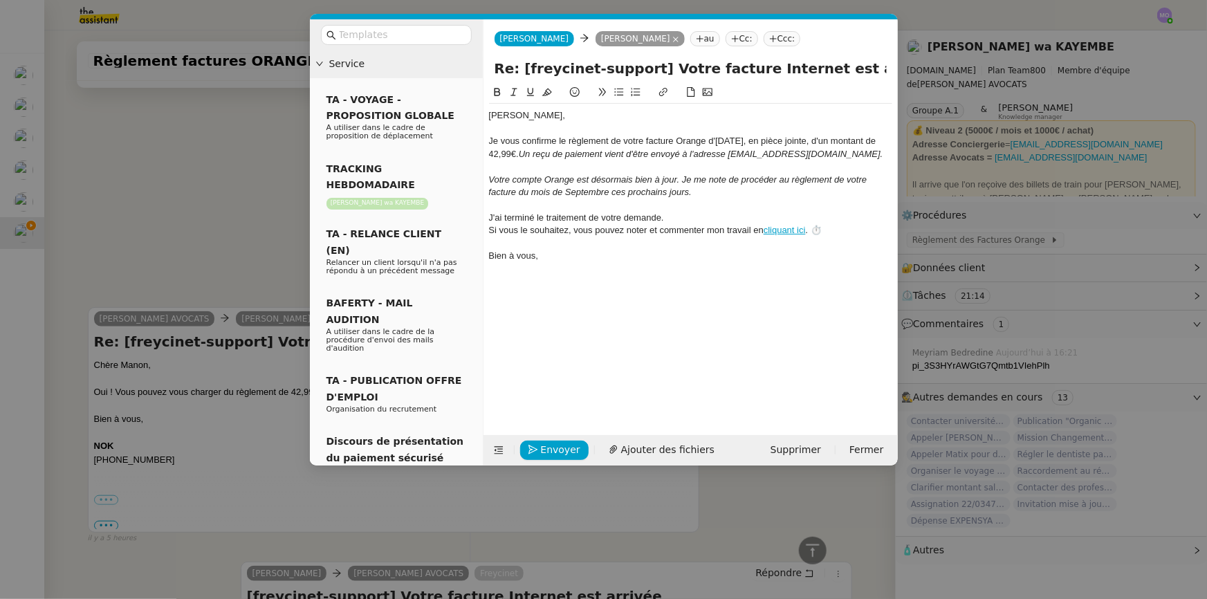
scroll to position [0, 0]
click at [187, 174] on nz-modal-container "Service TA - VOYAGE - PROPOSITION GLOBALE A utiliser dans le cadre de propositi…" at bounding box center [603, 299] width 1207 height 599
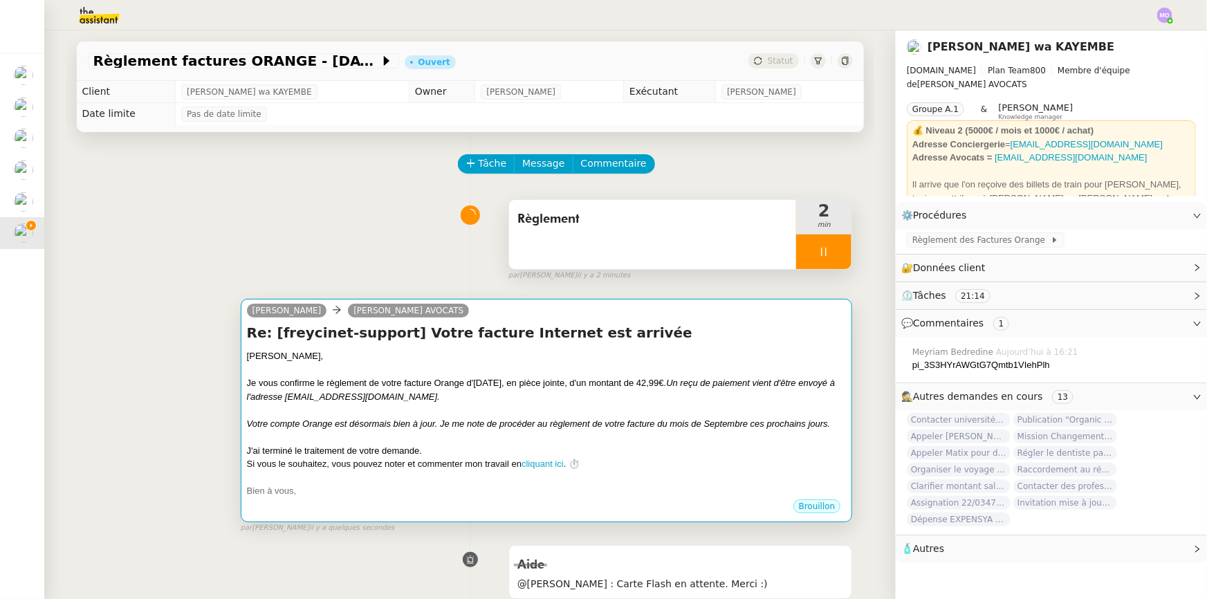
click at [608, 361] on div "[PERSON_NAME]," at bounding box center [546, 356] width 599 height 14
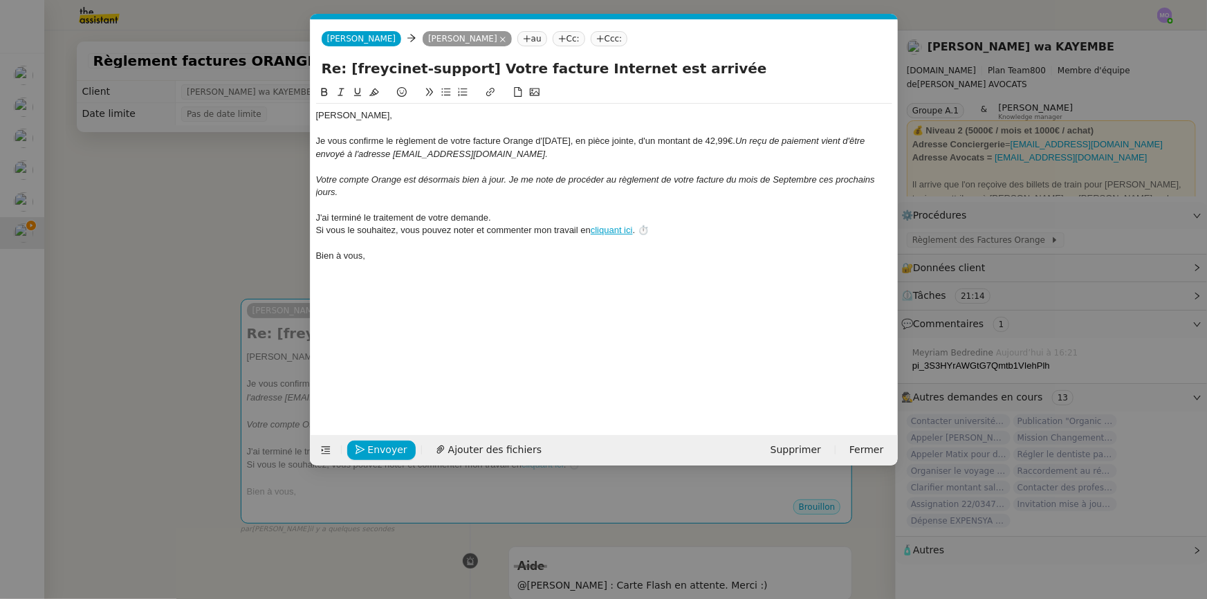
scroll to position [0, 29]
click at [540, 138] on div "Je vous confirme le règlement de votre facture Orange d'[DATE], en pièce jointe…" at bounding box center [604, 148] width 576 height 26
click at [808, 172] on div at bounding box center [604, 166] width 576 height 12
click at [763, 178] on em "Votre compte Orange est désormais bien à jour. Je me note de procéder au règlem…" at bounding box center [596, 185] width 561 height 23
click at [396, 250] on div "Bien à vous," at bounding box center [604, 256] width 576 height 12
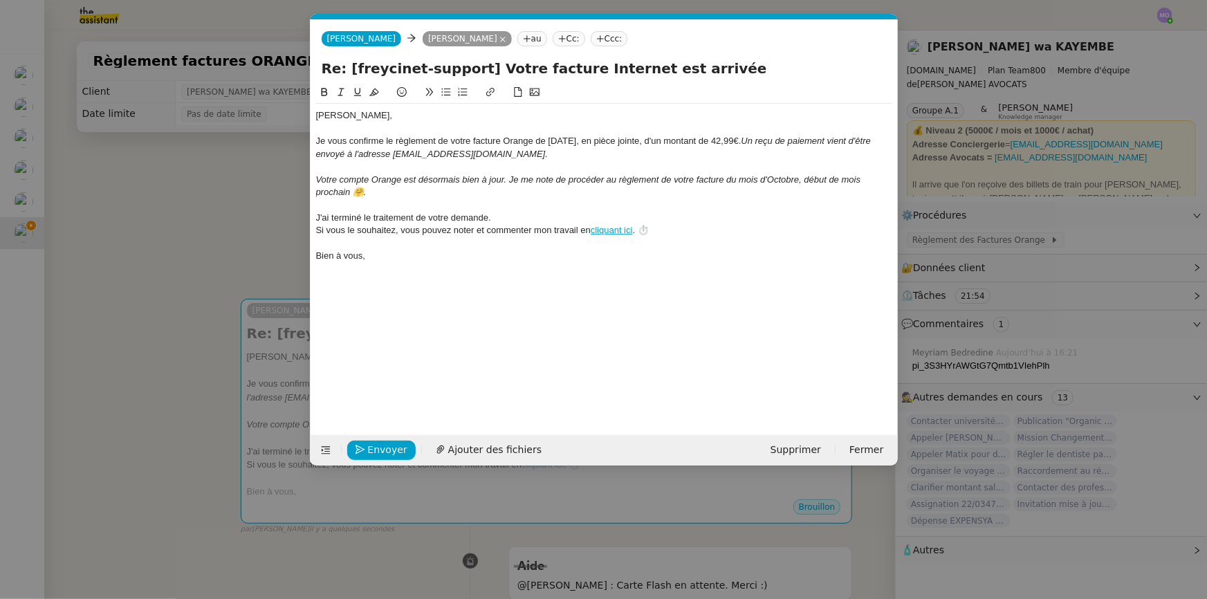
click at [253, 243] on nz-modal-container "Service TA - VOYAGE - PROPOSITION GLOBALE A utiliser dans le cadre de propositi…" at bounding box center [603, 299] width 1207 height 599
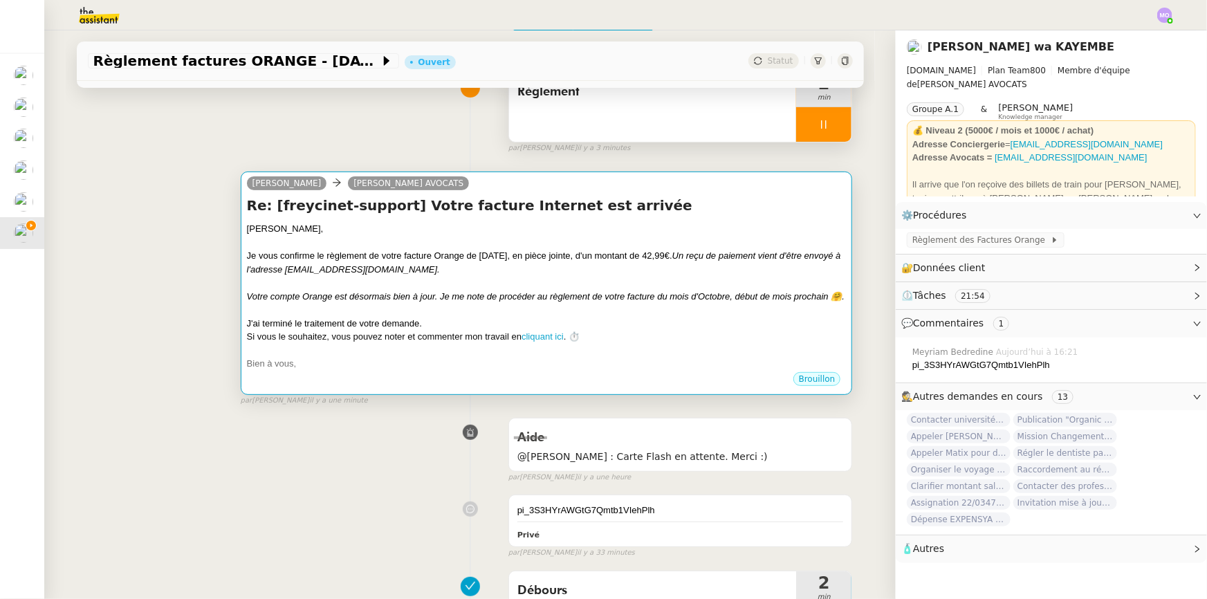
scroll to position [188, 0]
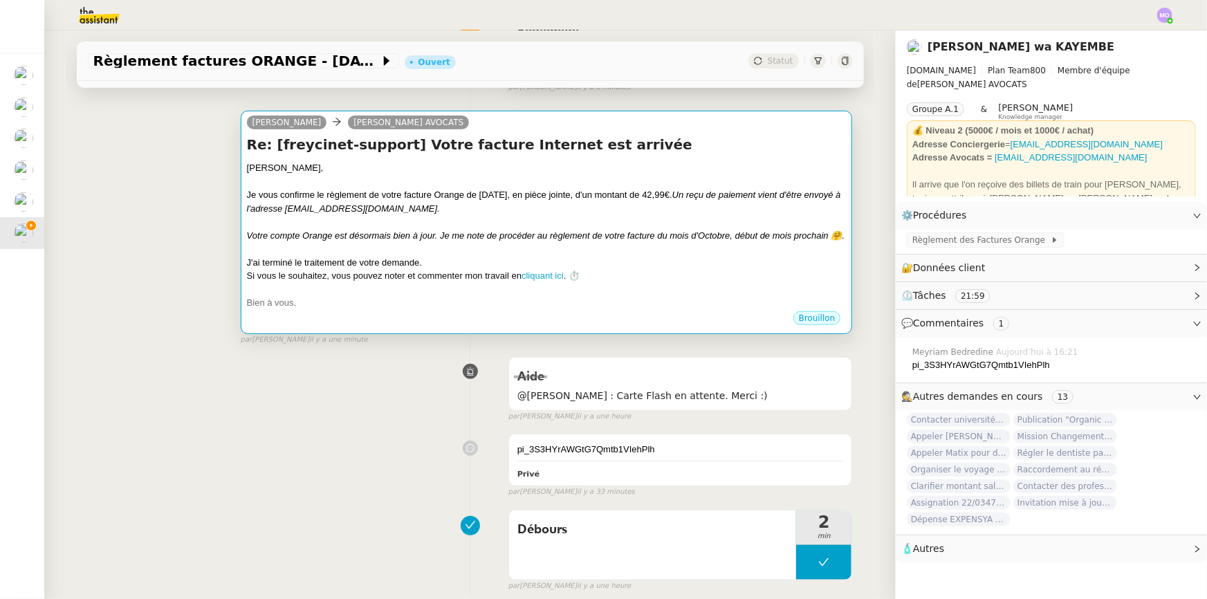
click at [420, 243] on div "Votre compte Orange est désormais bien à jour. Je me note de procéder au règlem…" at bounding box center [546, 236] width 599 height 14
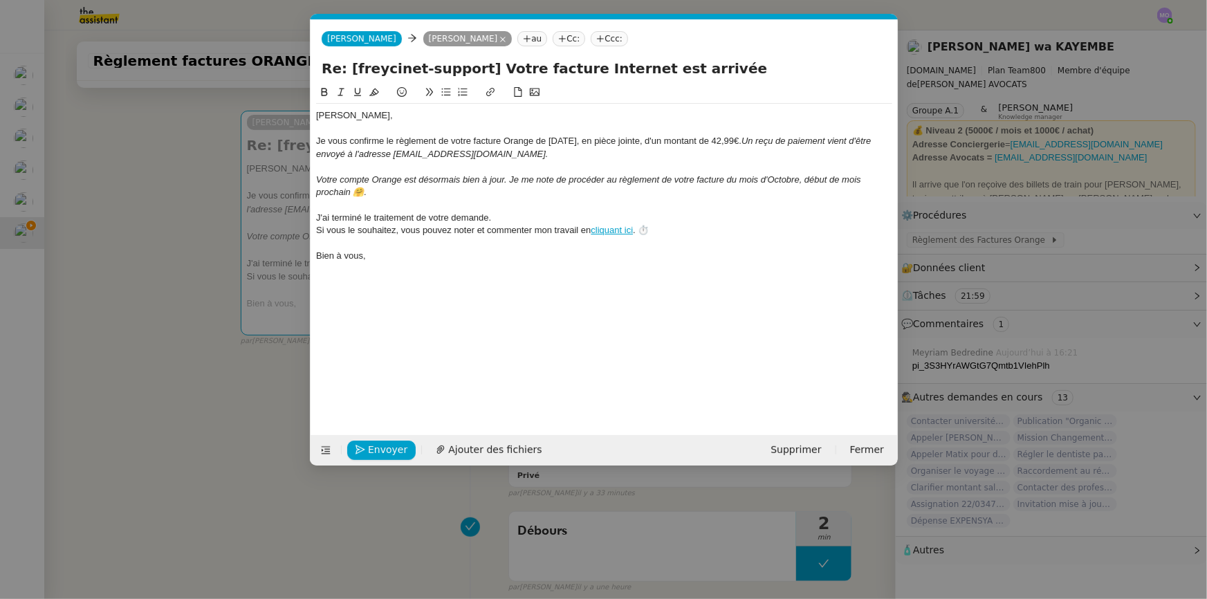
scroll to position [0, 29]
click at [458, 459] on div "Envoyer Ajouter des fichiers Supprimer Fermer" at bounding box center [603, 450] width 587 height 30
click at [463, 443] on span "Ajouter des fichiers" at bounding box center [494, 450] width 93 height 16
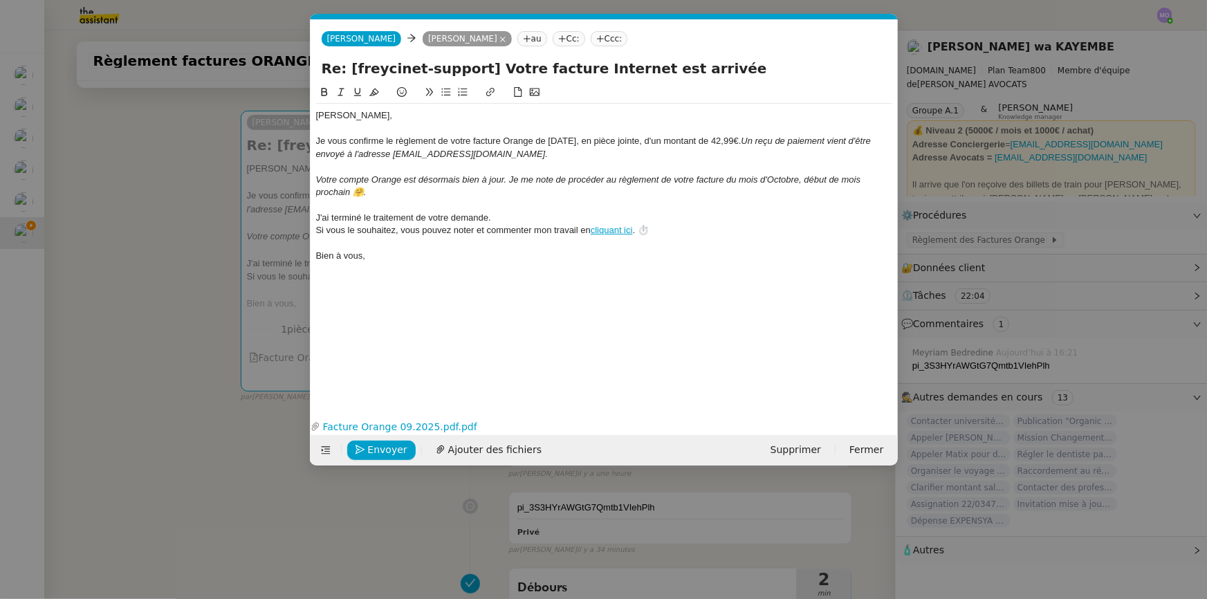
click at [190, 183] on nz-modal-container "Service TA - VOYAGE - PROPOSITION GLOBALE A utiliser dans le cadre de propositi…" at bounding box center [603, 299] width 1207 height 599
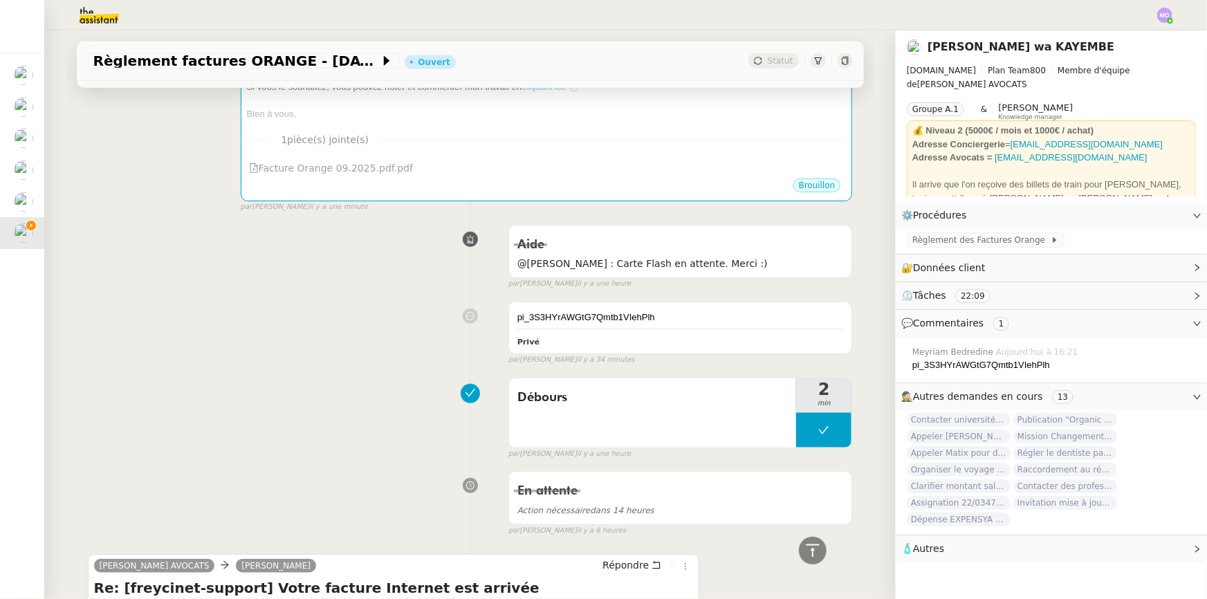
scroll to position [0, 0]
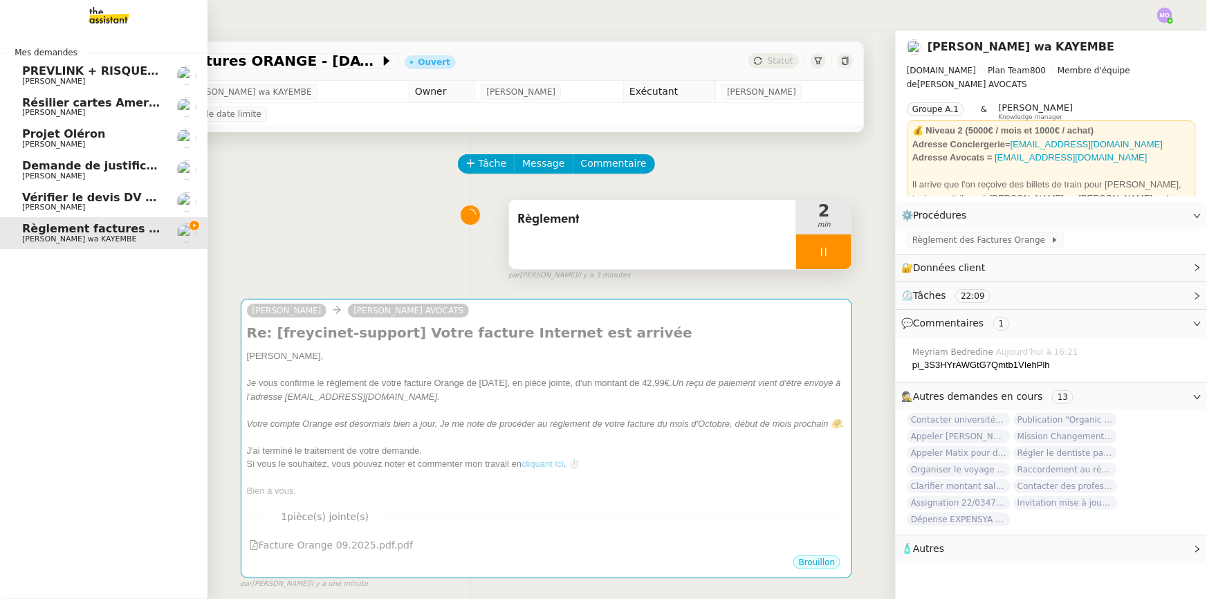
click at [133, 196] on span "Vérifier le devis DV 42 427" at bounding box center [105, 197] width 166 height 13
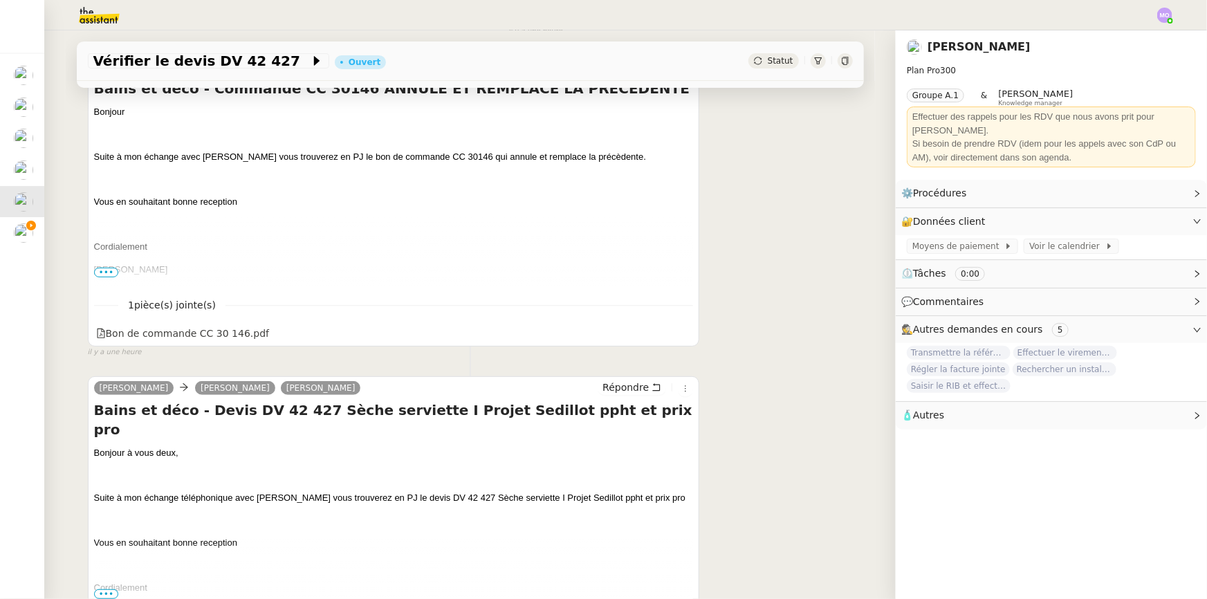
scroll to position [314, 0]
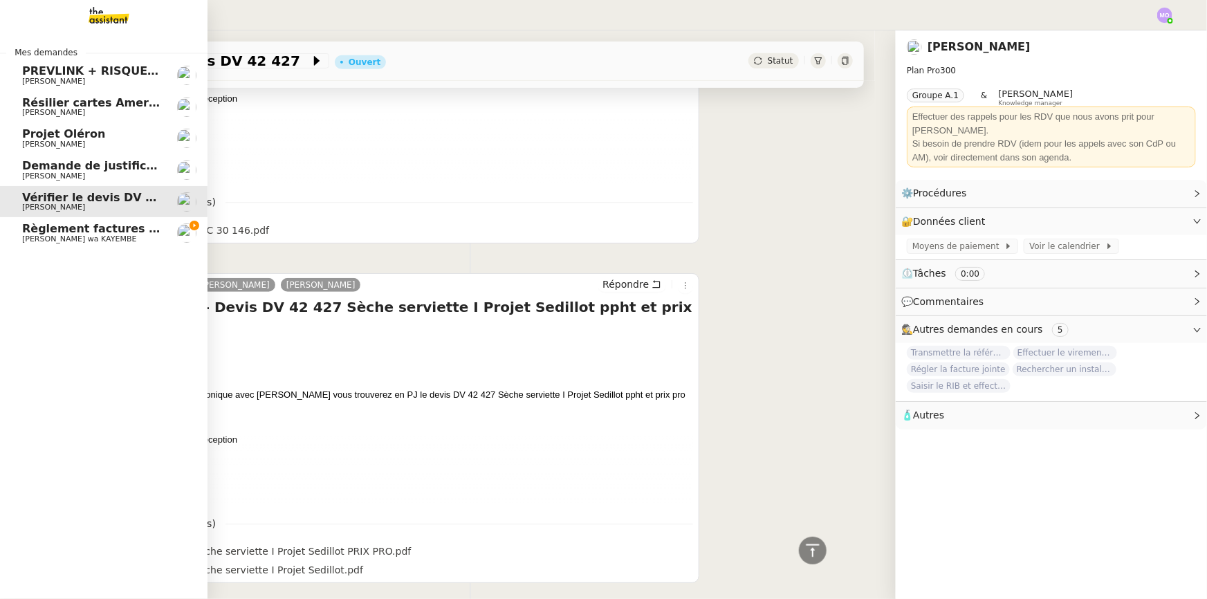
click at [54, 160] on span "Demande de justificatifs Pennylane - [DATE]" at bounding box center [160, 165] width 276 height 13
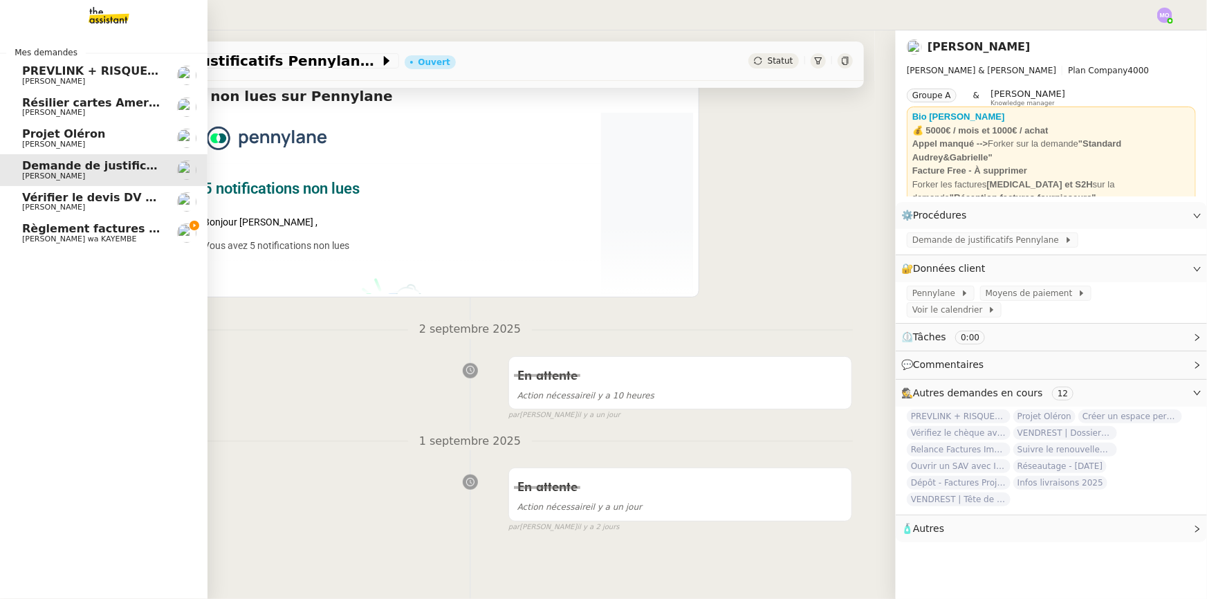
scroll to position [184, 0]
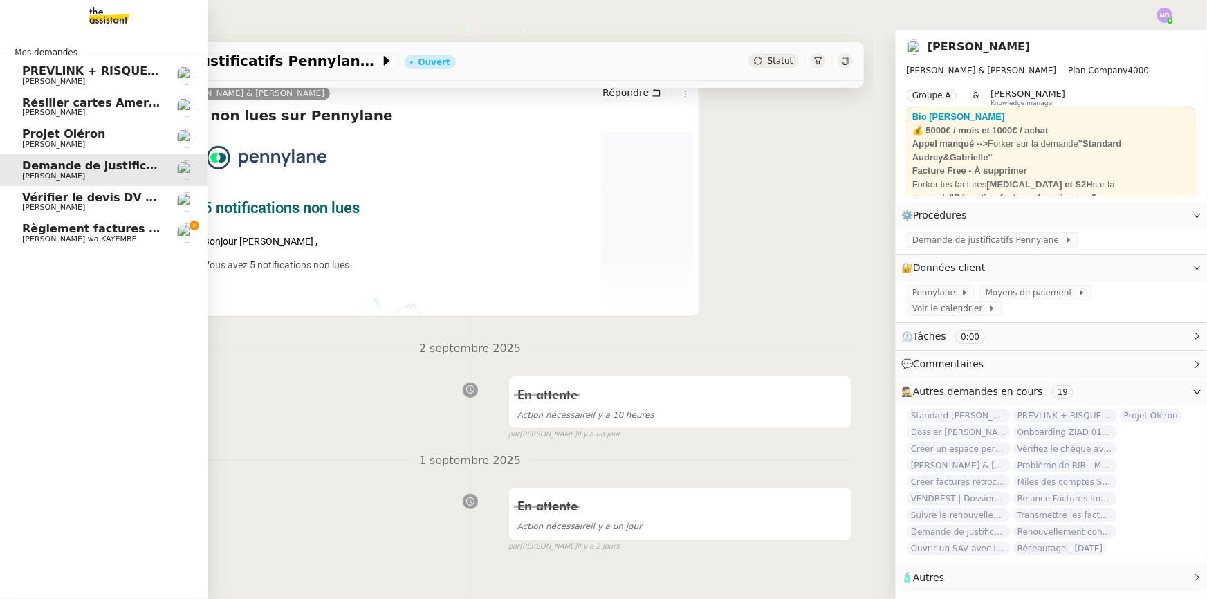
click at [84, 144] on span "[PERSON_NAME]" at bounding box center [92, 144] width 140 height 8
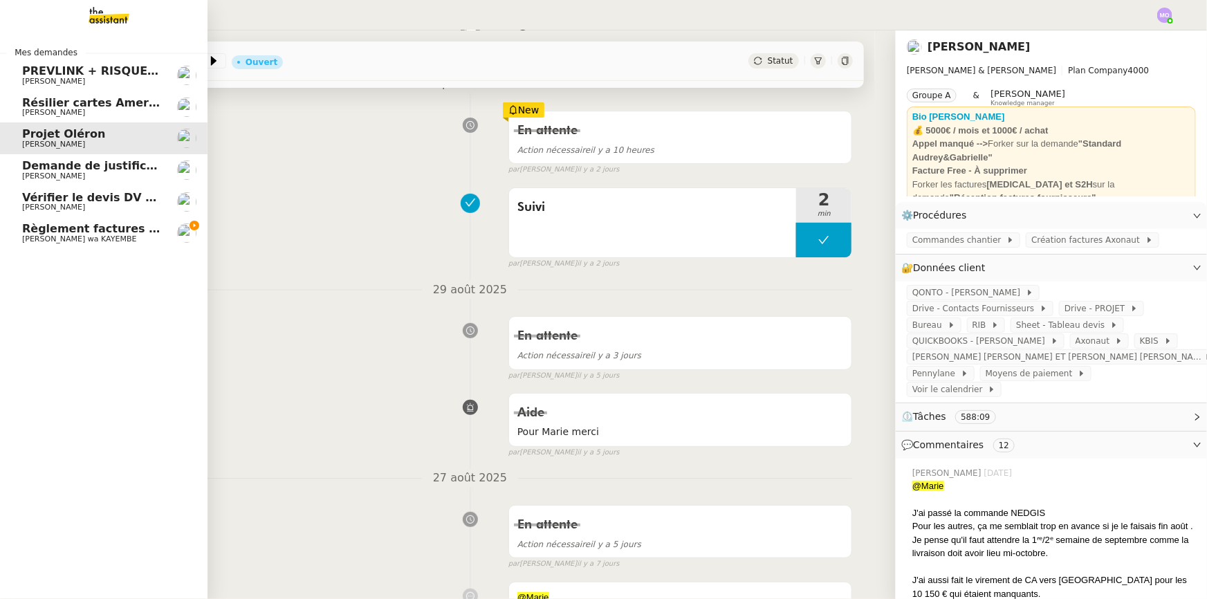
click at [100, 109] on span "[PERSON_NAME]" at bounding box center [92, 113] width 140 height 8
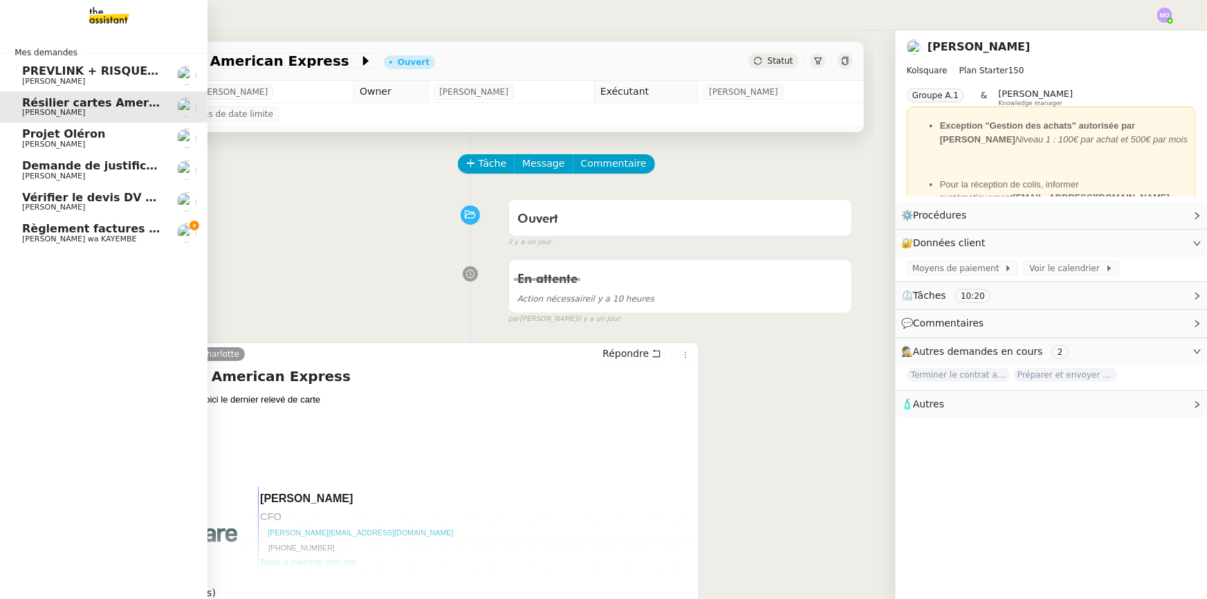
click at [124, 226] on span "Règlement factures ORANGE - [DATE]" at bounding box center [139, 228] width 234 height 13
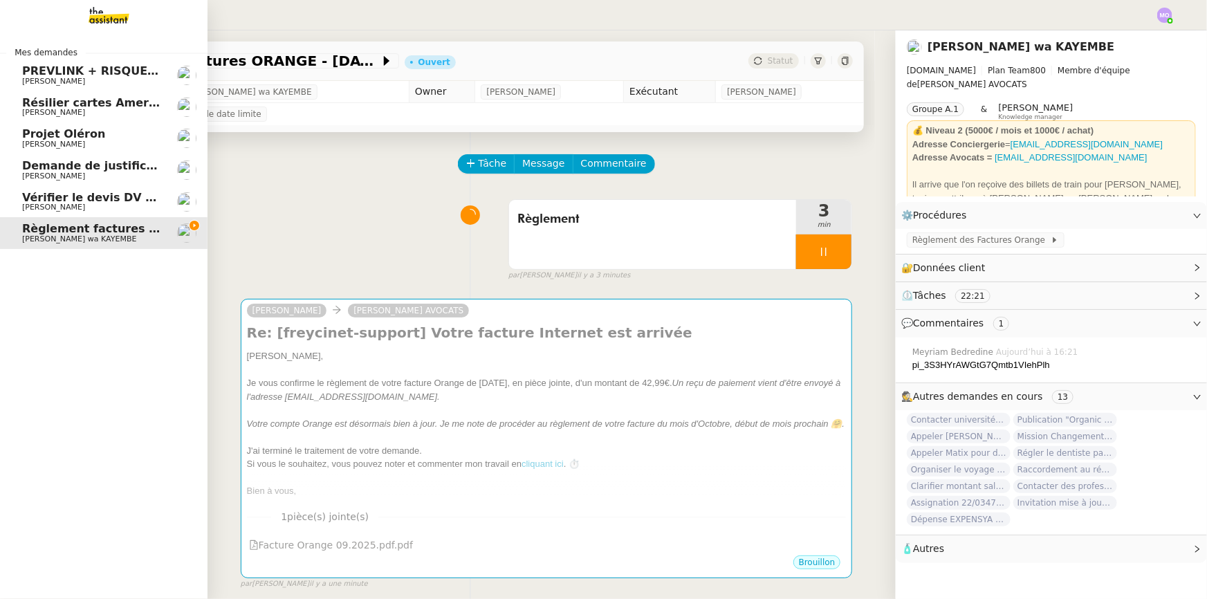
click at [90, 201] on span "Vérifier le devis DV 42 427" at bounding box center [105, 197] width 166 height 13
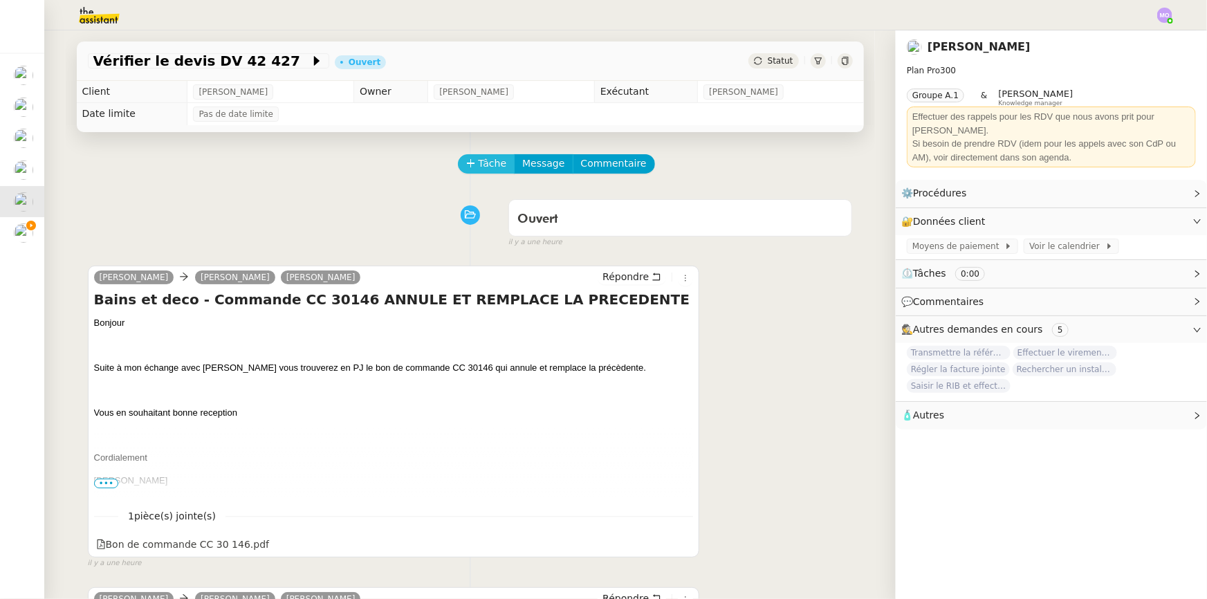
drag, startPoint x: 483, startPoint y: 158, endPoint x: 344, endPoint y: 166, distance: 138.5
click at [478, 159] on span "Tâche" at bounding box center [492, 164] width 28 height 16
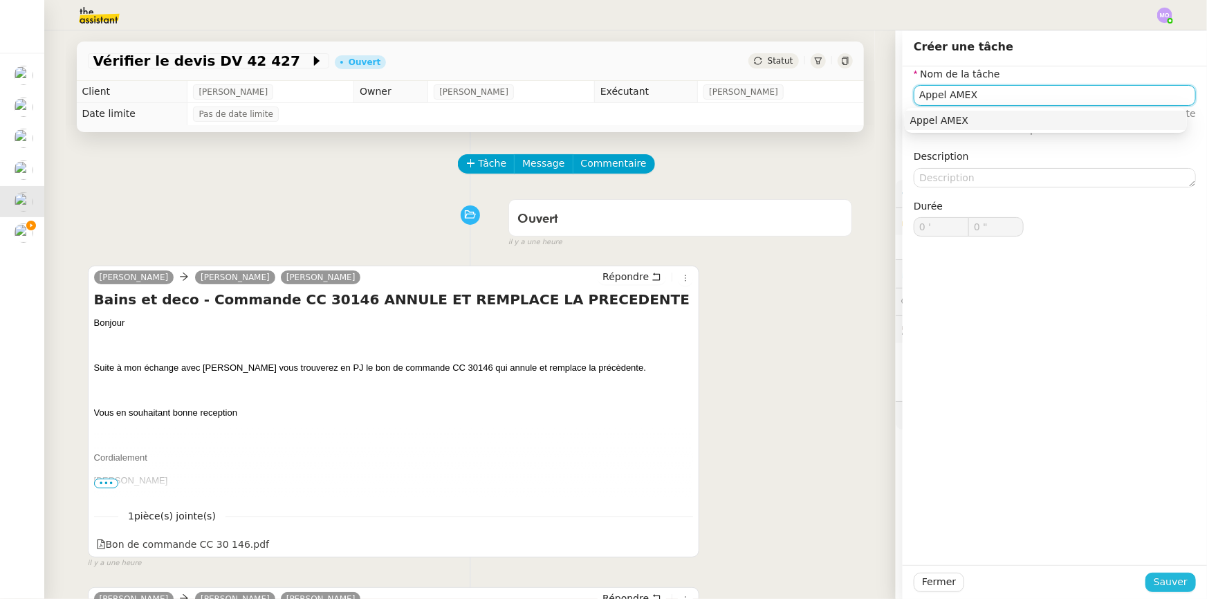
type input "Appel AMEX"
click at [1156, 578] on span "Sauver" at bounding box center [1170, 582] width 34 height 16
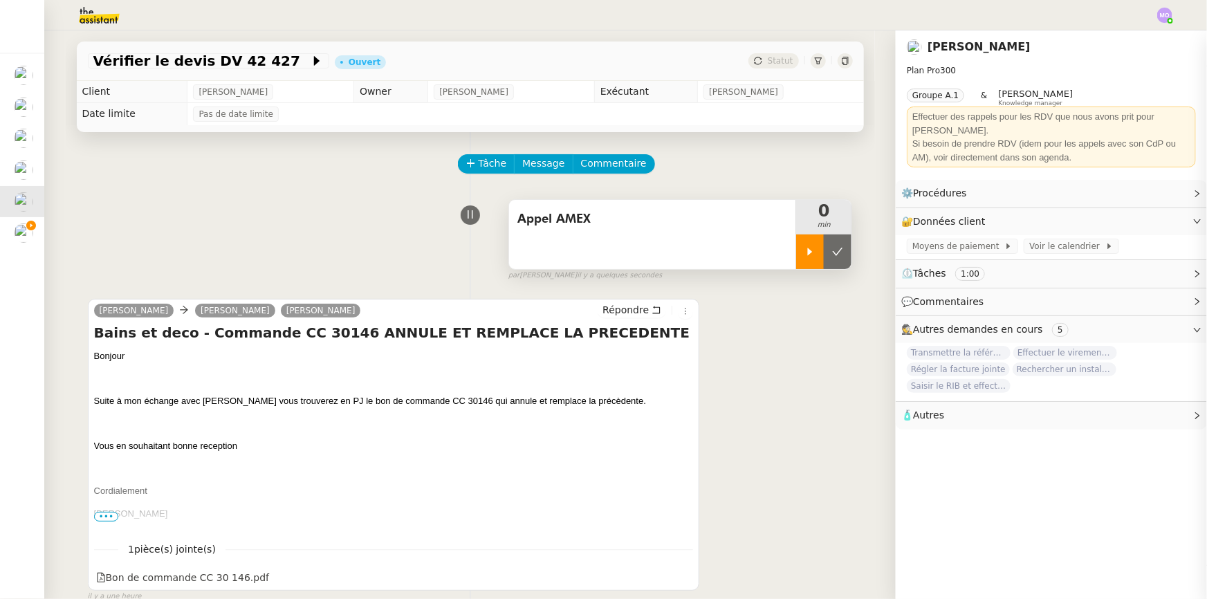
click at [804, 248] on icon at bounding box center [809, 251] width 11 height 11
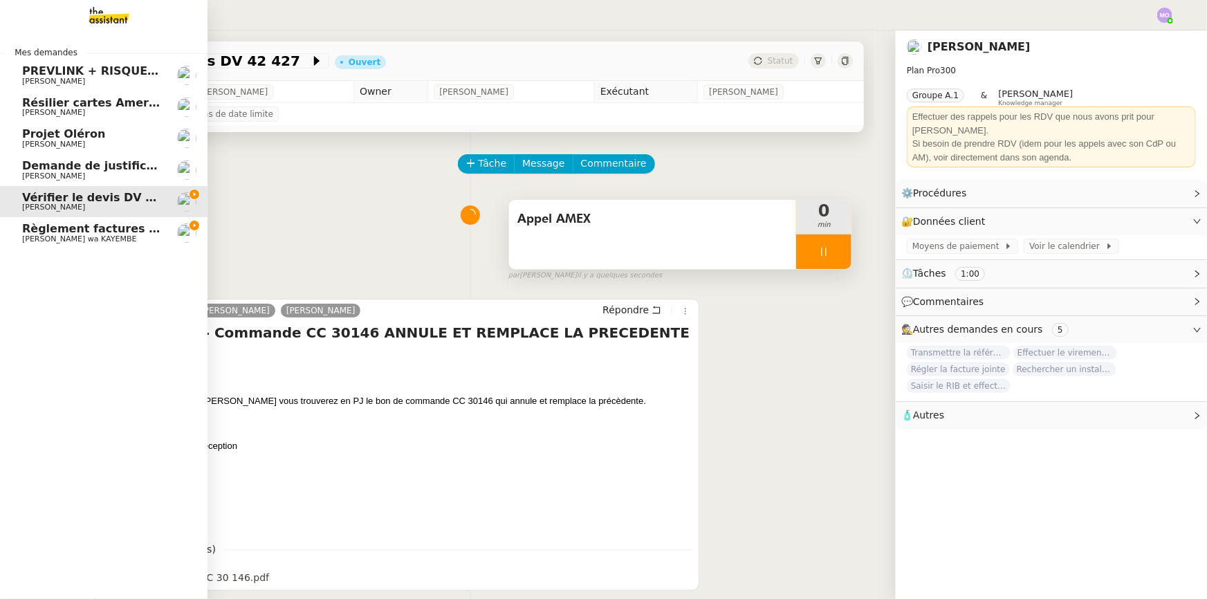
click at [106, 230] on span "Règlement factures ORANGE - [DATE]" at bounding box center [139, 228] width 234 height 13
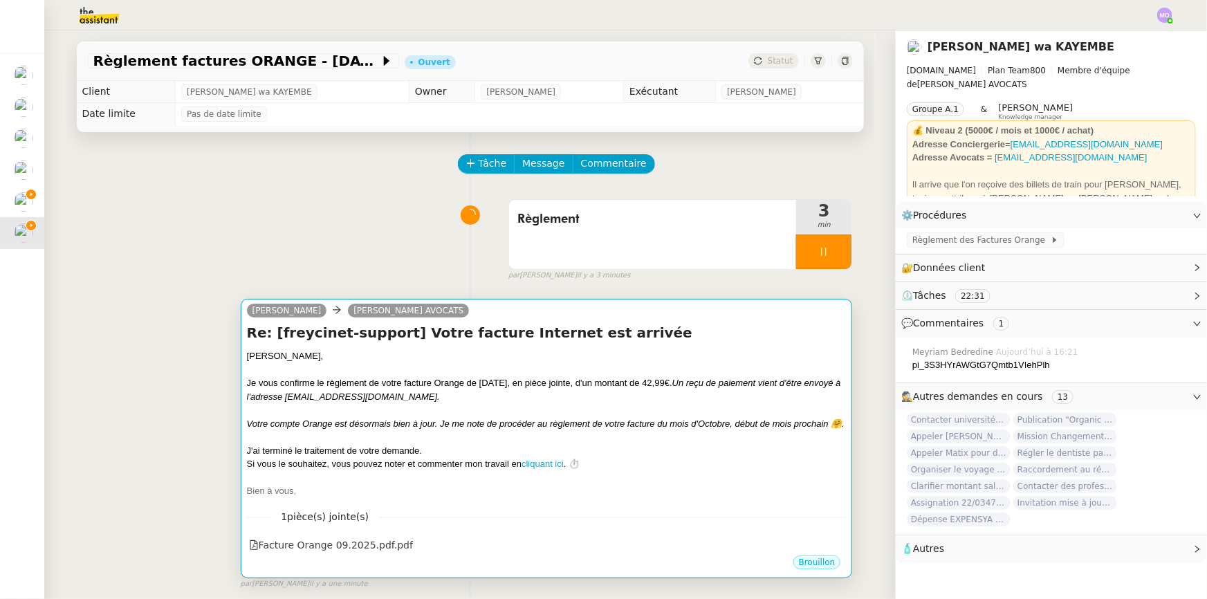
click at [649, 403] on div "Je vous confirme le règlement de votre facture Orange de [DATE], en pièce joint…" at bounding box center [546, 389] width 599 height 27
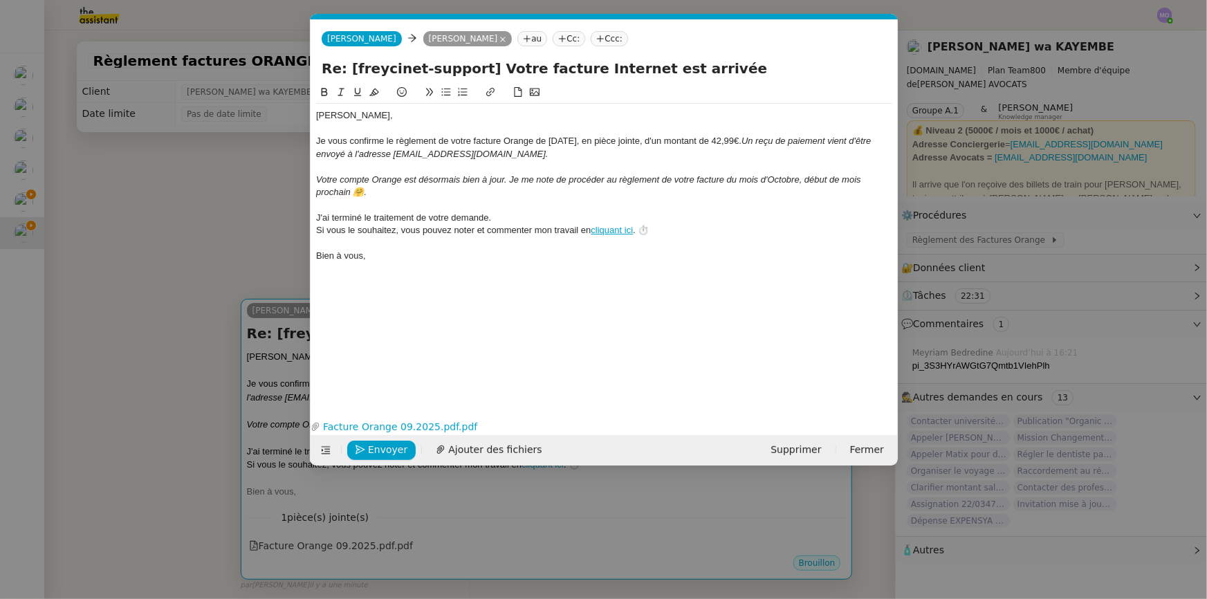
scroll to position [0, 29]
click at [156, 265] on nz-modal-container "Service TA - VOYAGE - PROPOSITION GLOBALE A utiliser dans le cadre de propositi…" at bounding box center [603, 299] width 1207 height 599
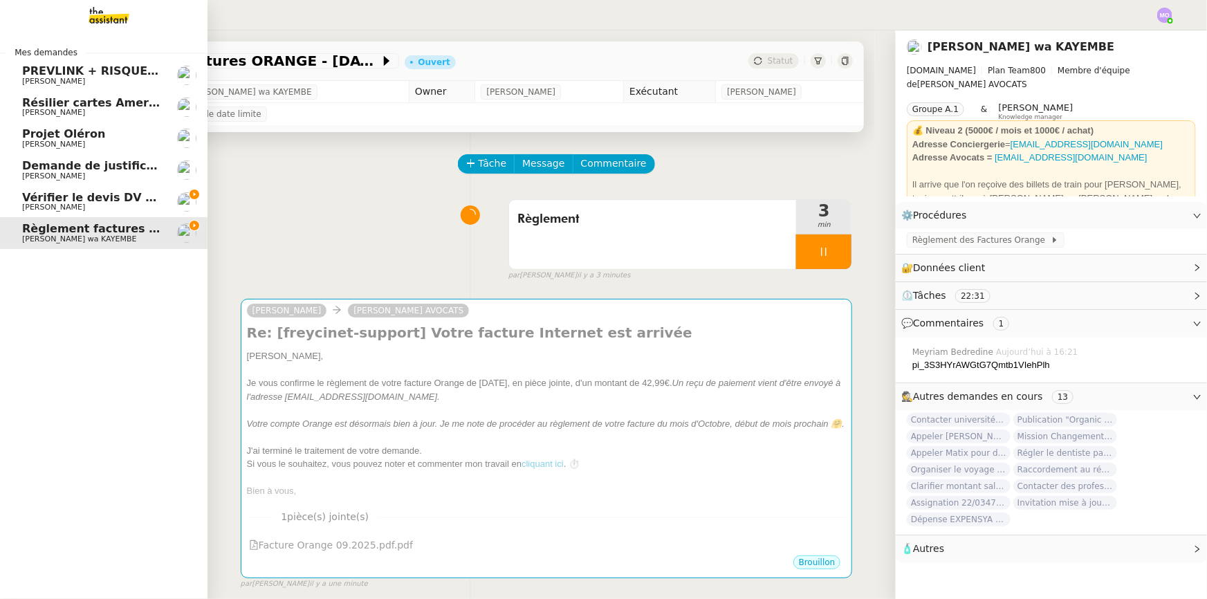
click at [70, 190] on link "Vérifier le devis DV 42 427 [PERSON_NAME]" at bounding box center [103, 202] width 207 height 32
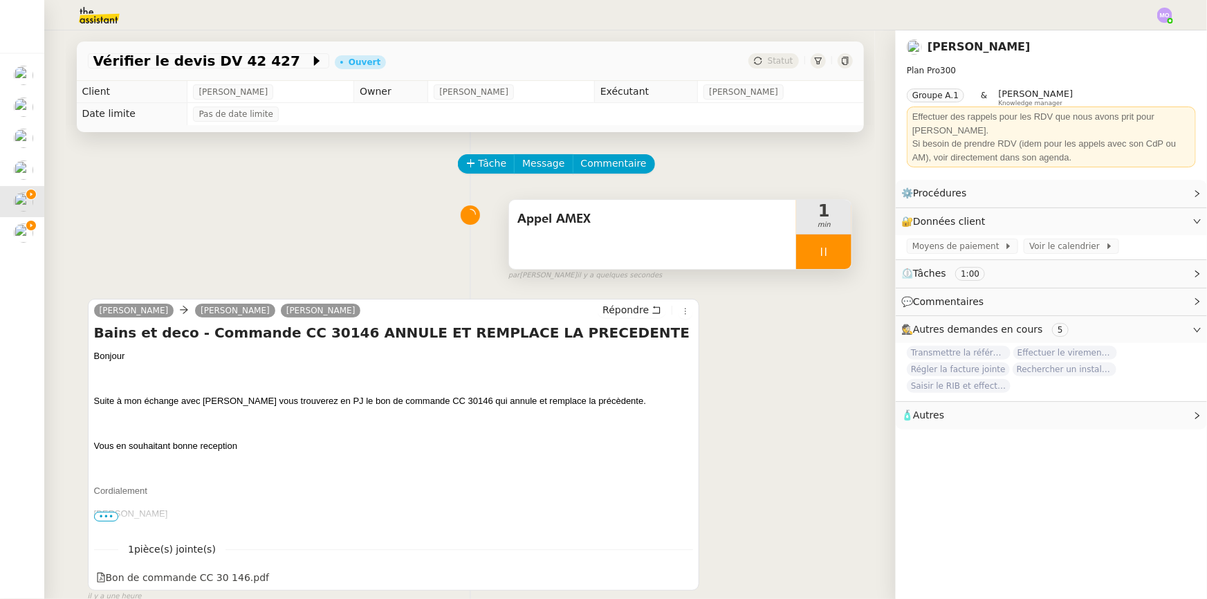
click at [800, 259] on div at bounding box center [823, 251] width 55 height 35
click at [580, 222] on span "Appel AMEX" at bounding box center [652, 219] width 271 height 21
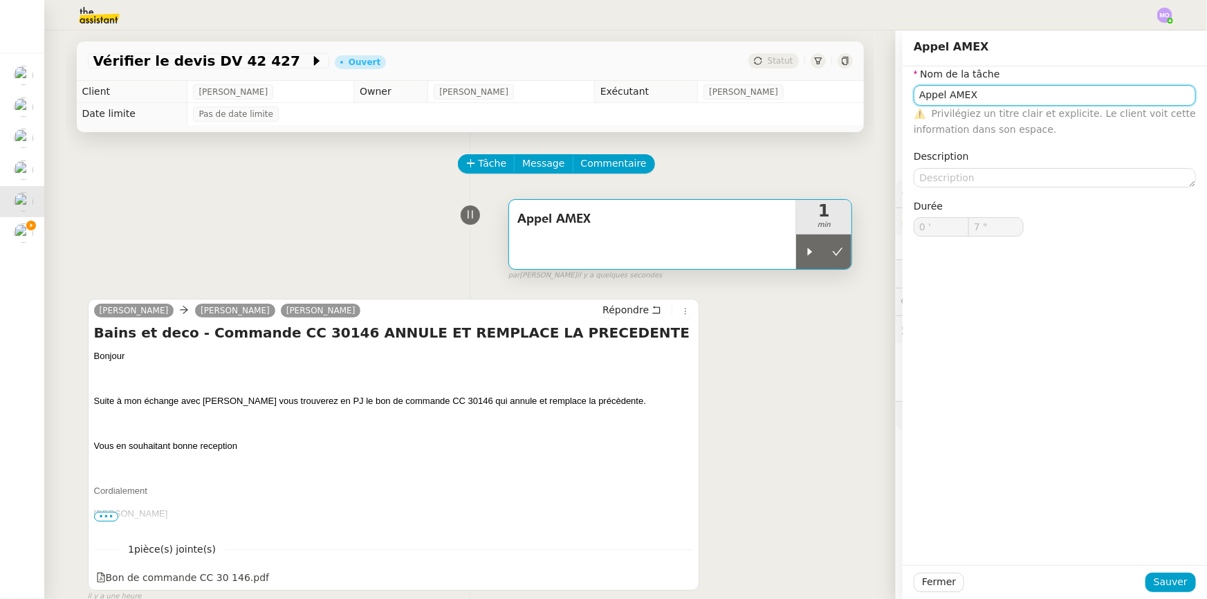
click at [946, 101] on input "Appel AMEX" at bounding box center [1054, 95] width 282 height 20
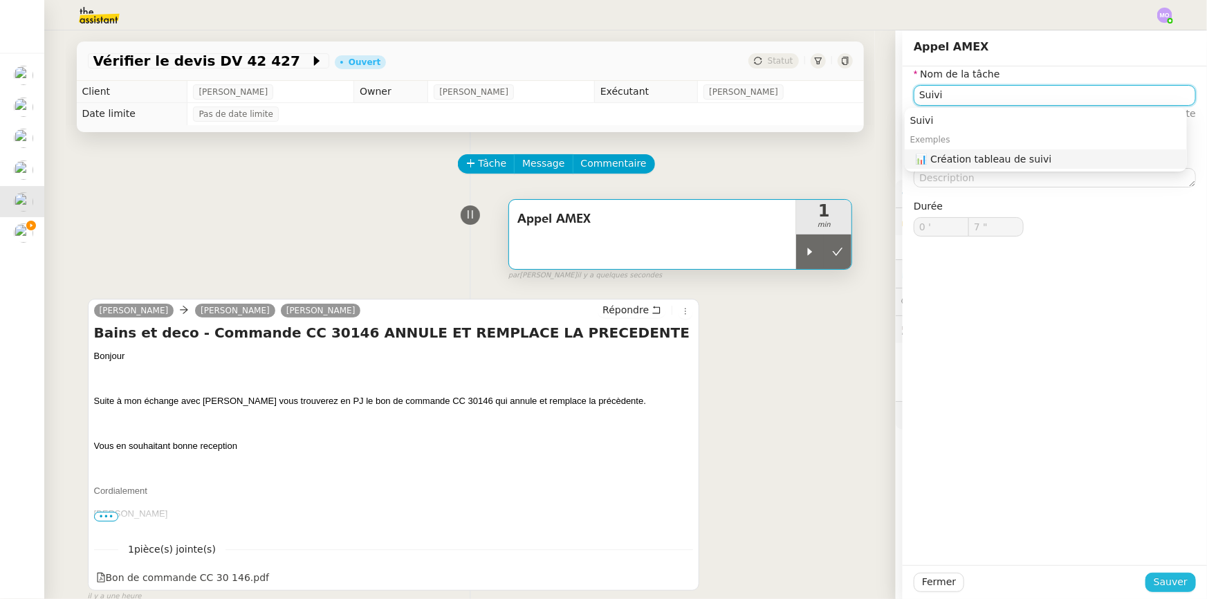
type input "Suivi"
click at [1164, 577] on span "Sauver" at bounding box center [1170, 582] width 34 height 16
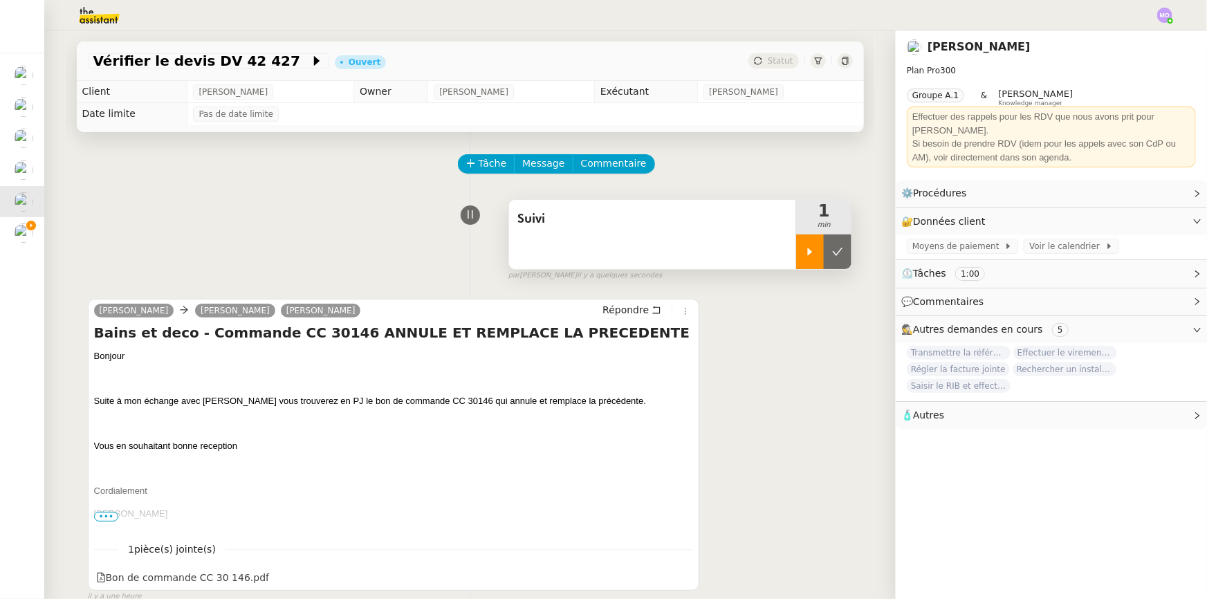
click at [804, 257] on icon at bounding box center [809, 251] width 11 height 11
click at [821, 257] on div at bounding box center [823, 251] width 55 height 35
click at [832, 257] on icon at bounding box center [837, 251] width 11 height 11
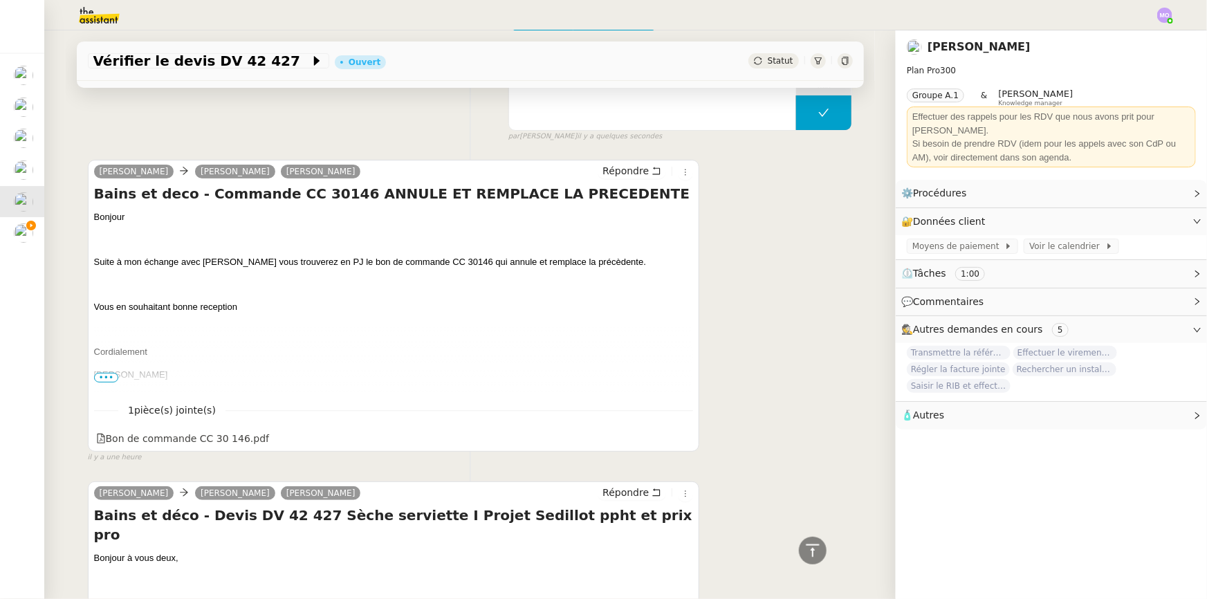
scroll to position [125, 0]
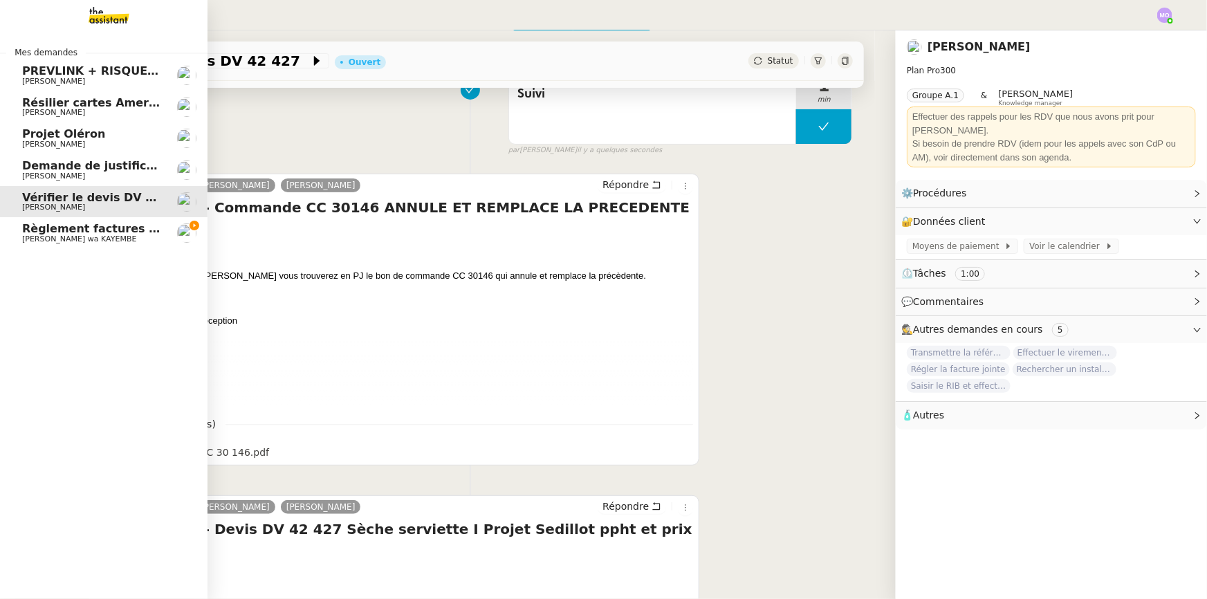
click at [100, 227] on span "Règlement factures ORANGE - [DATE]" at bounding box center [139, 228] width 234 height 13
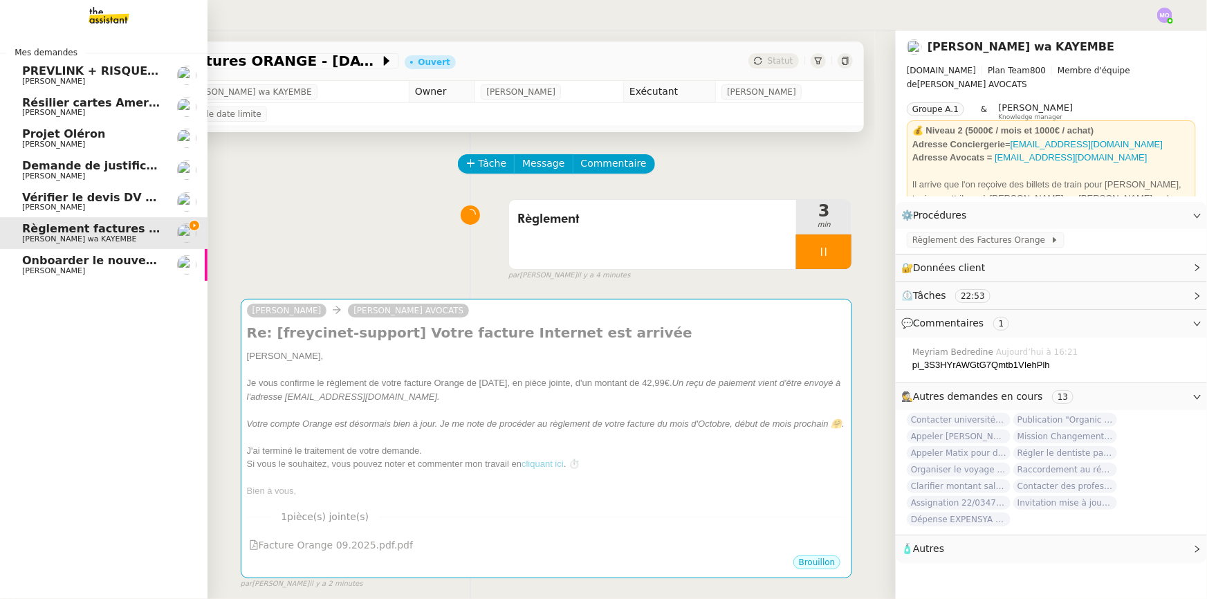
click at [93, 258] on span "Onboarder le nouveau consultant [PERSON_NAME]" at bounding box center [180, 260] width 316 height 13
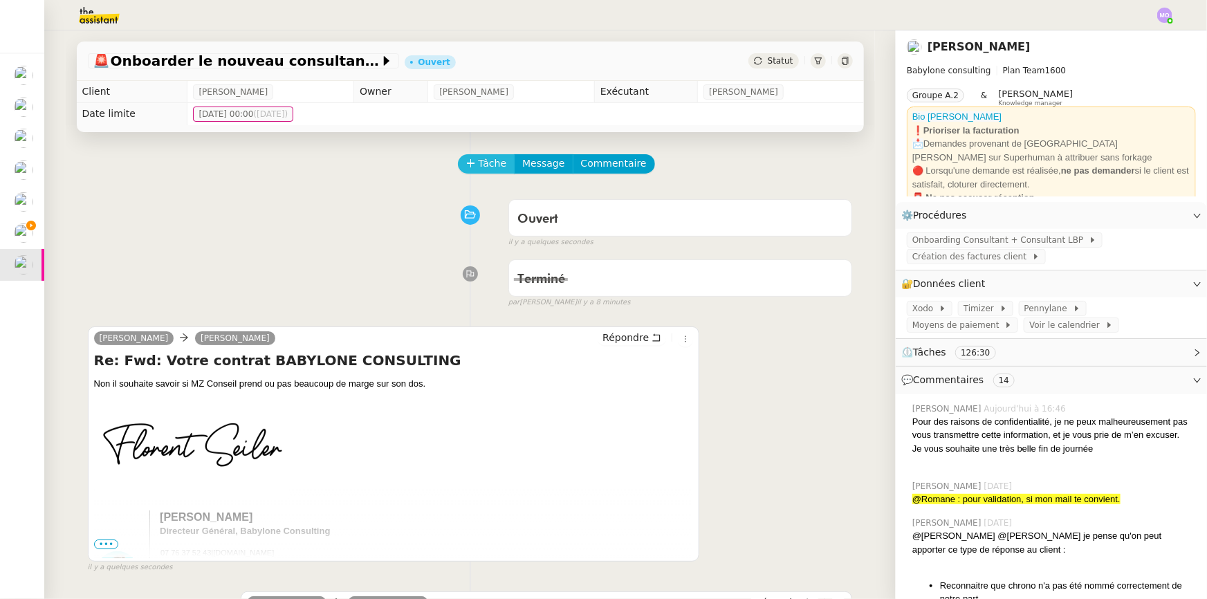
click at [481, 158] on span "Tâche" at bounding box center [492, 164] width 28 height 16
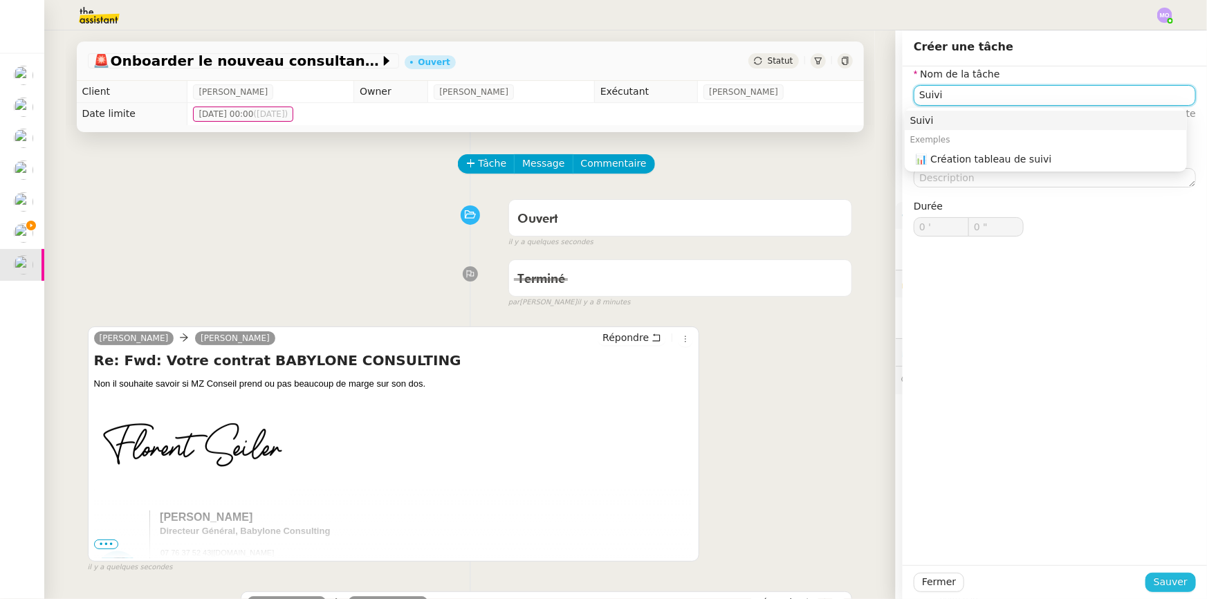
type input "Suivi"
click at [1153, 581] on span "Sauver" at bounding box center [1170, 582] width 34 height 16
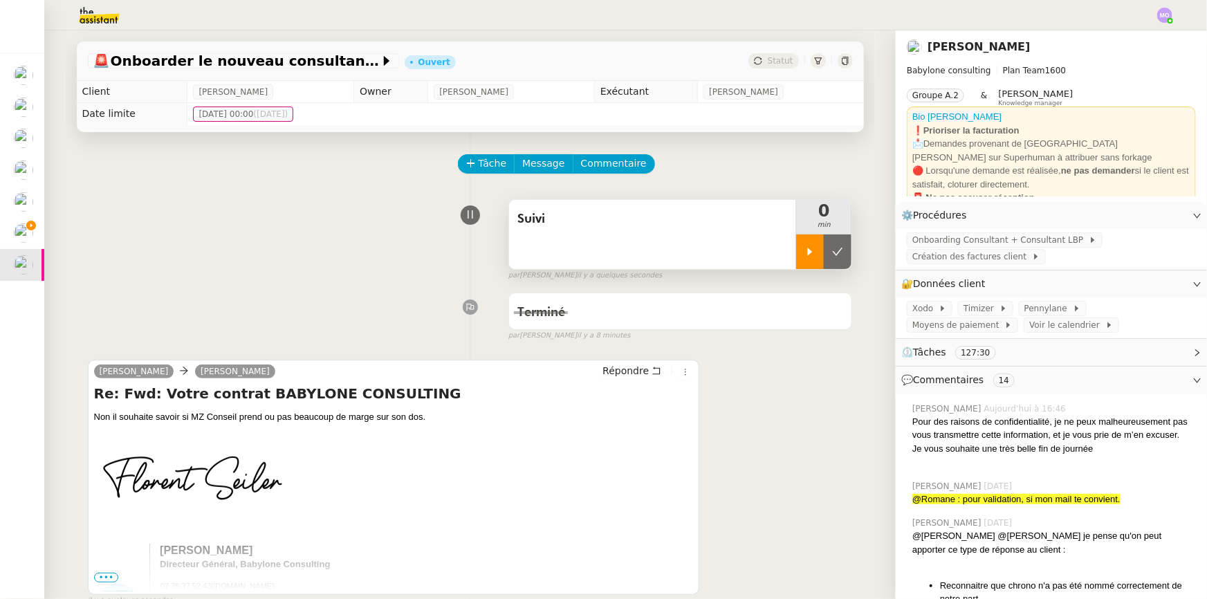
click at [796, 259] on div at bounding box center [810, 251] width 28 height 35
click at [830, 258] on div at bounding box center [823, 251] width 55 height 35
click at [832, 257] on icon at bounding box center [837, 251] width 11 height 11
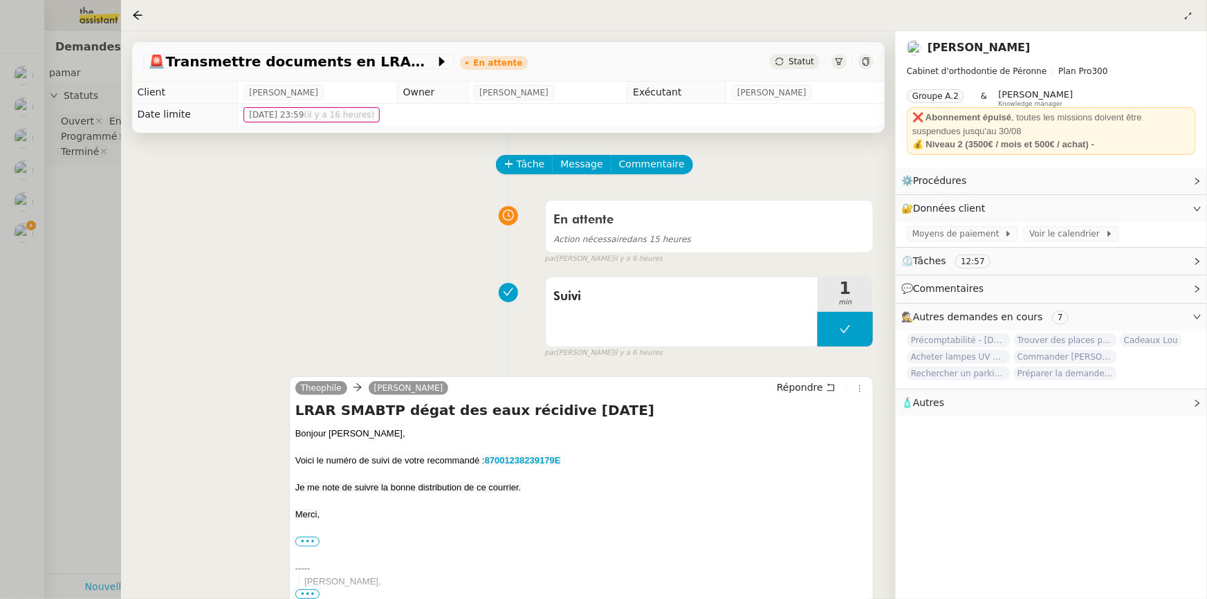
click at [78, 145] on div at bounding box center [603, 299] width 1207 height 599
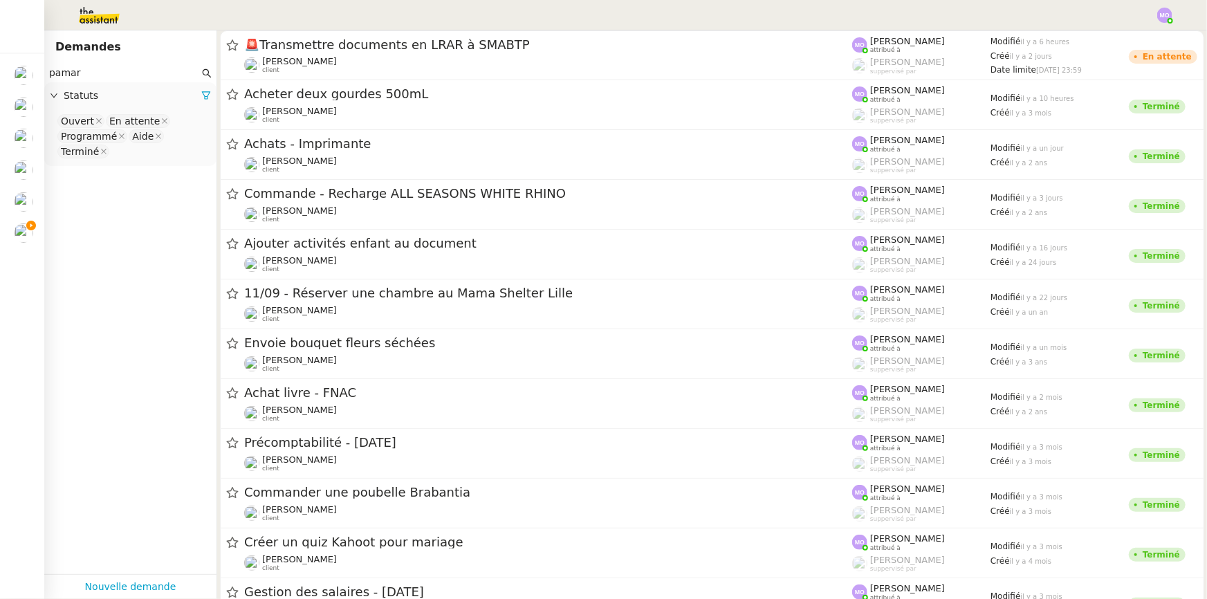
click at [84, 70] on input "pamar" at bounding box center [124, 73] width 150 height 16
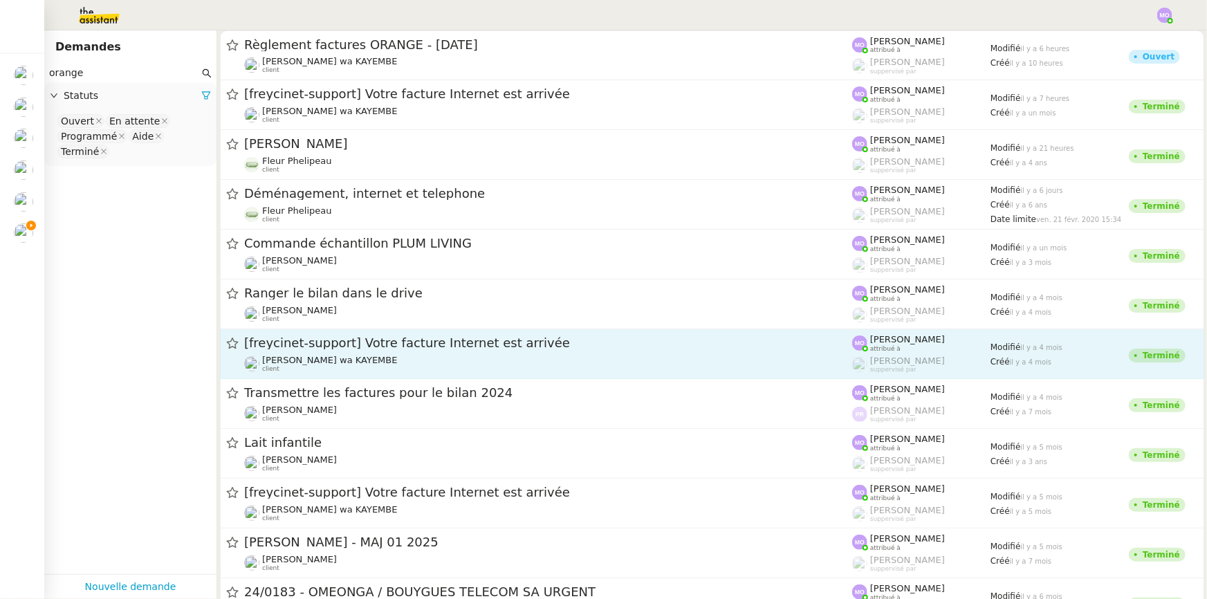
click at [450, 359] on div "Naomi OMEONGA wa KAYEMBE client" at bounding box center [548, 364] width 608 height 18
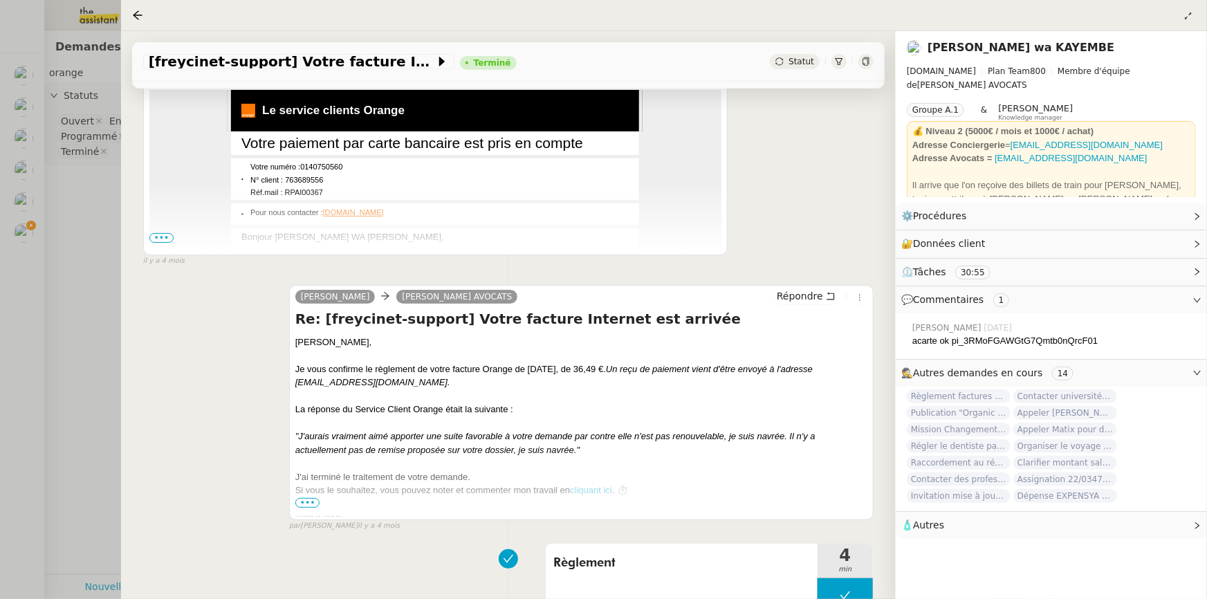
scroll to position [377, 0]
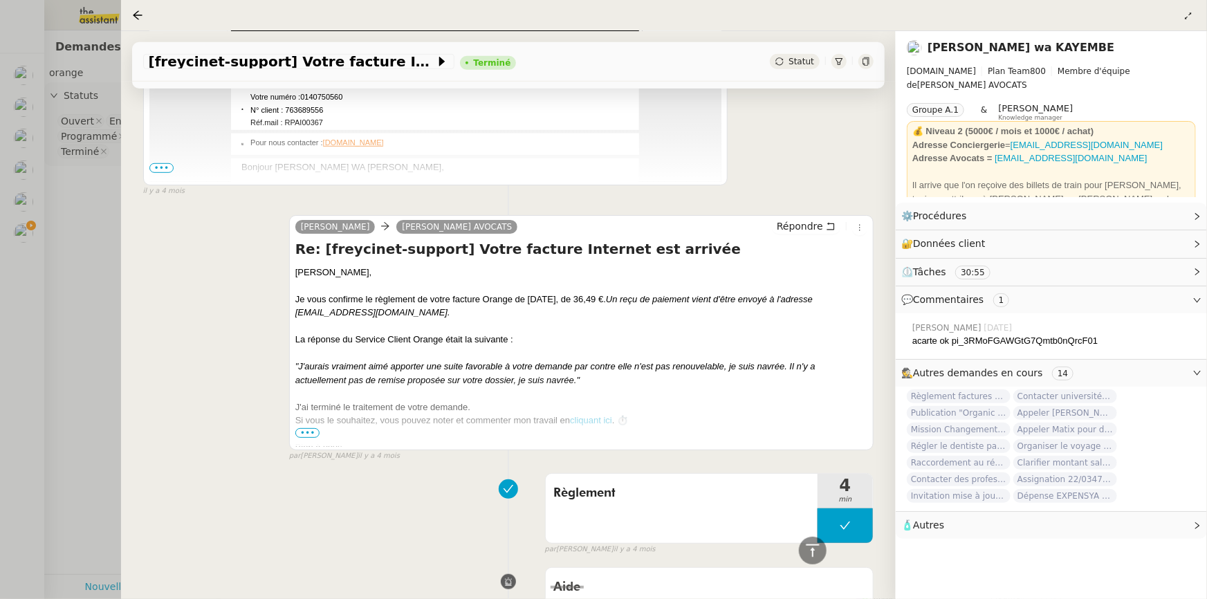
click at [306, 436] on span "•••" at bounding box center [307, 433] width 25 height 10
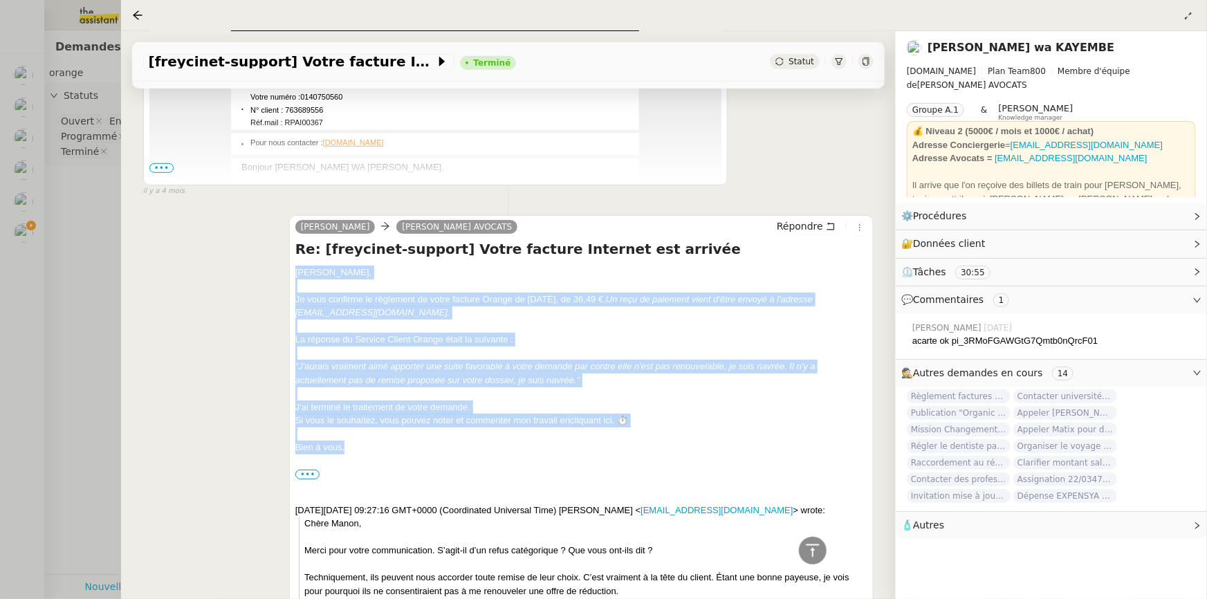
drag, startPoint x: 290, startPoint y: 271, endPoint x: 355, endPoint y: 449, distance: 189.9
click at [355, 449] on div "Manon Siegel Naomi NOK AVOCATS Répondre Re: [freycinet-support] Votre facture I…" at bounding box center [581, 486] width 584 height 543
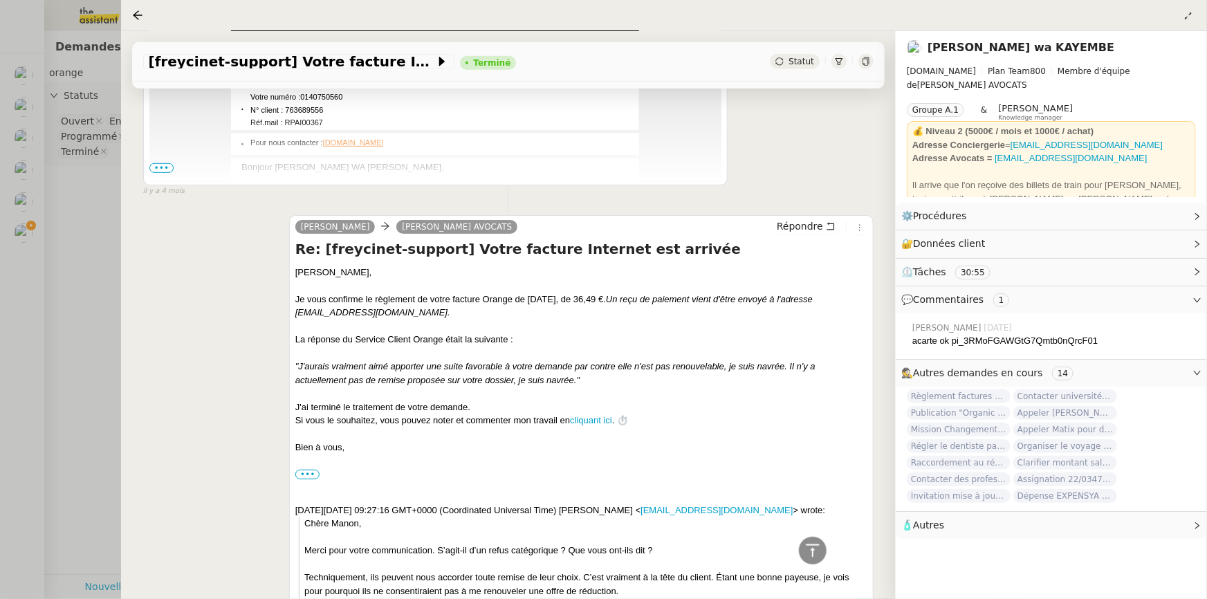
click at [91, 264] on div at bounding box center [603, 299] width 1207 height 599
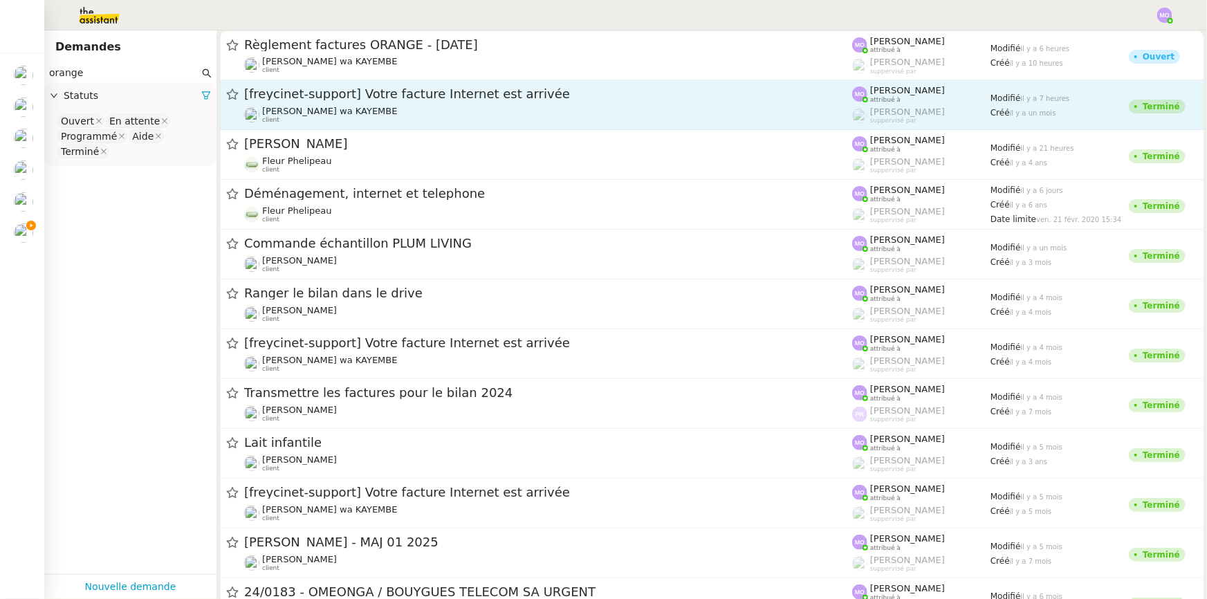
click at [451, 91] on span "[freycinet-support] Votre facture Internet est arrivée" at bounding box center [548, 94] width 608 height 12
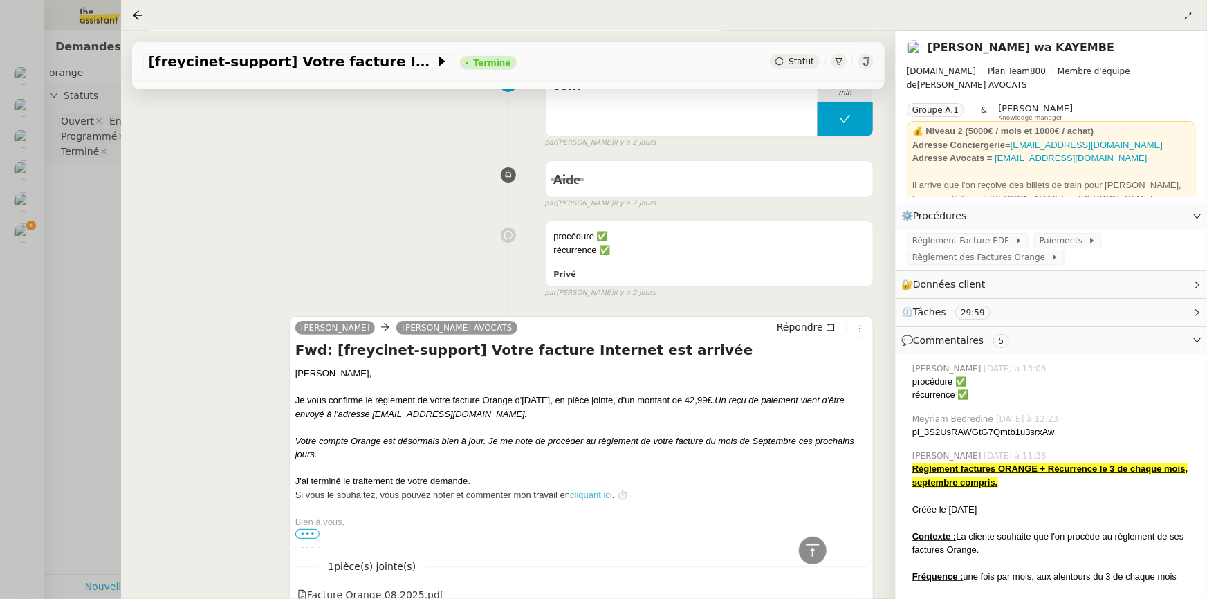
scroll to position [817, 0]
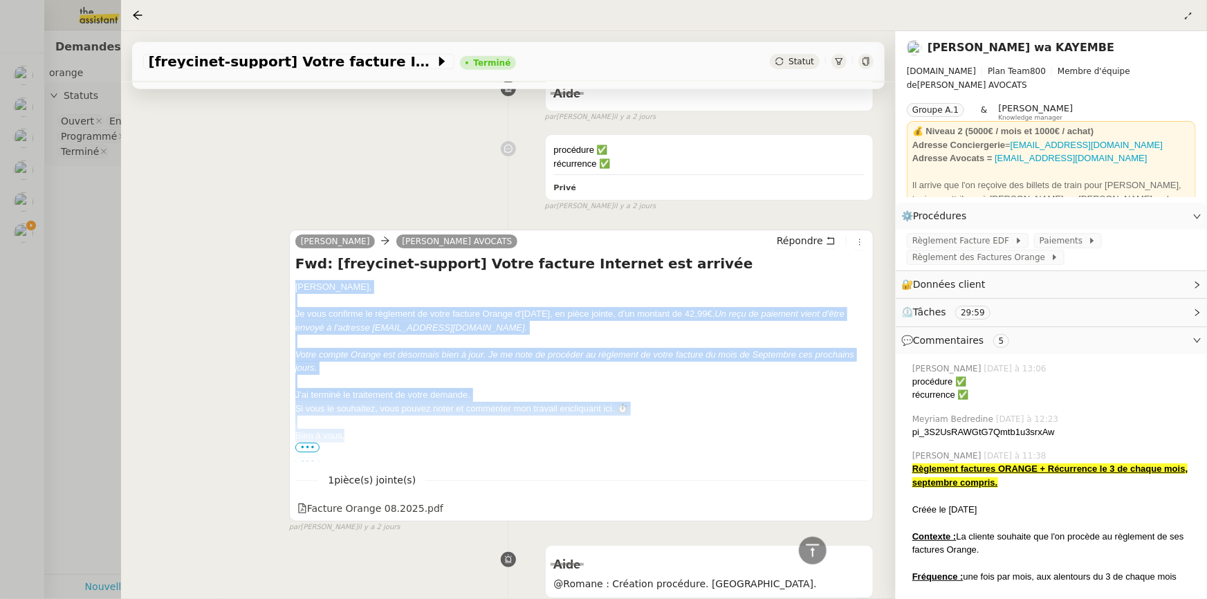
drag, startPoint x: 295, startPoint y: 284, endPoint x: 360, endPoint y: 430, distance: 159.7
copy div "Chère [PERSON_NAME], Je vous confirme le règlement de votre facture Orange d'[D…"
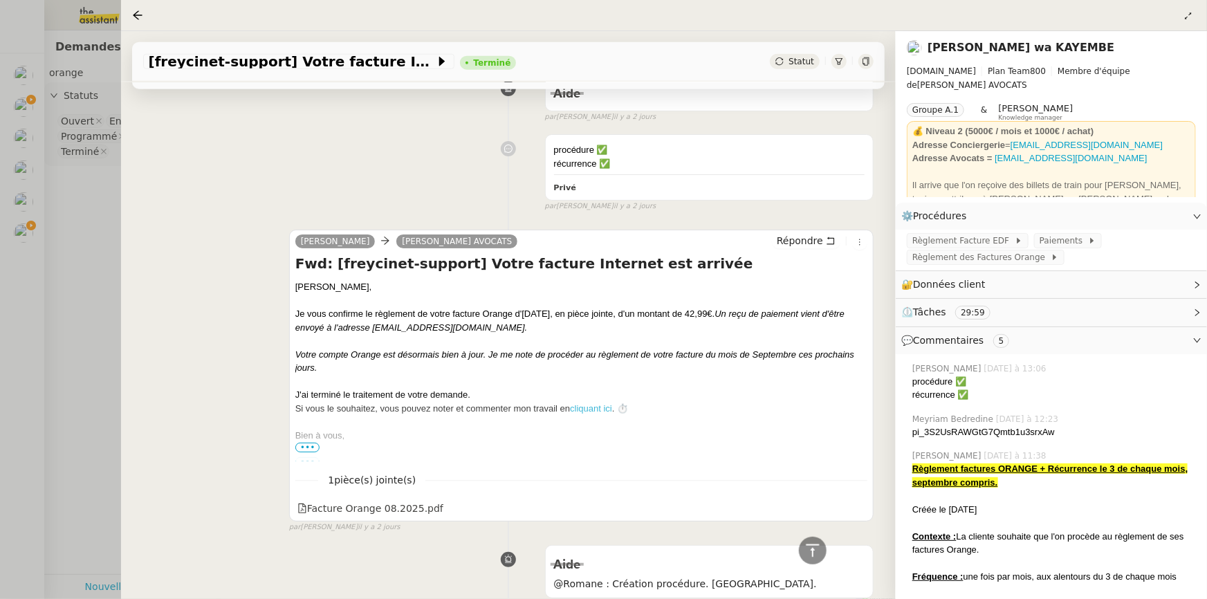
click at [75, 75] on div at bounding box center [603, 299] width 1207 height 599
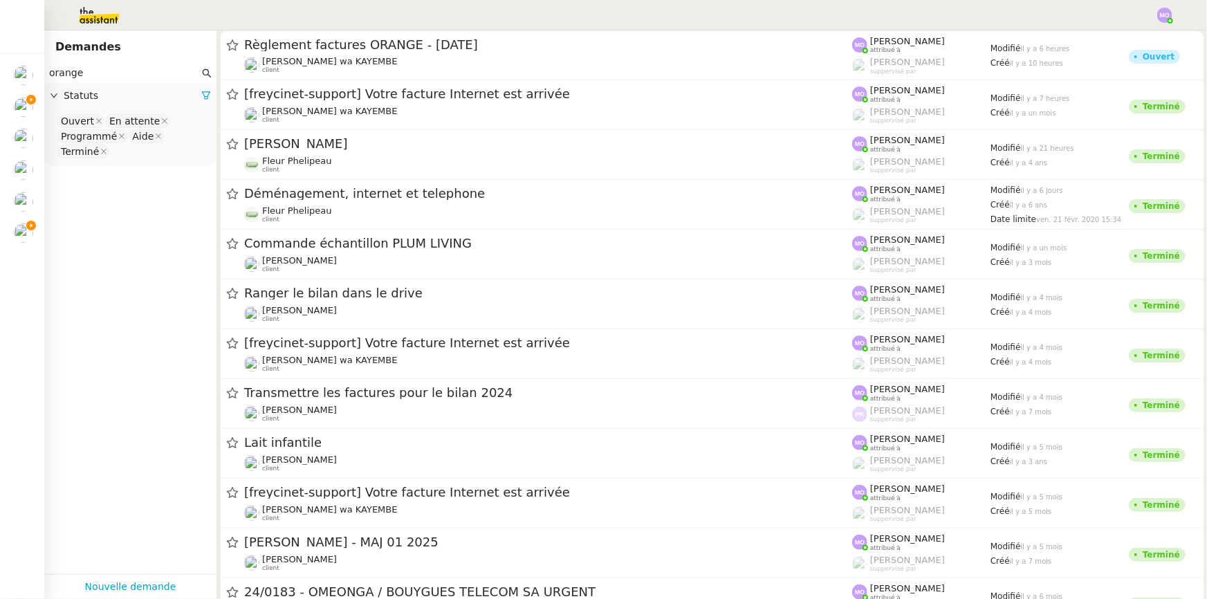
click at [57, 75] on input "orange" at bounding box center [124, 73] width 150 height 16
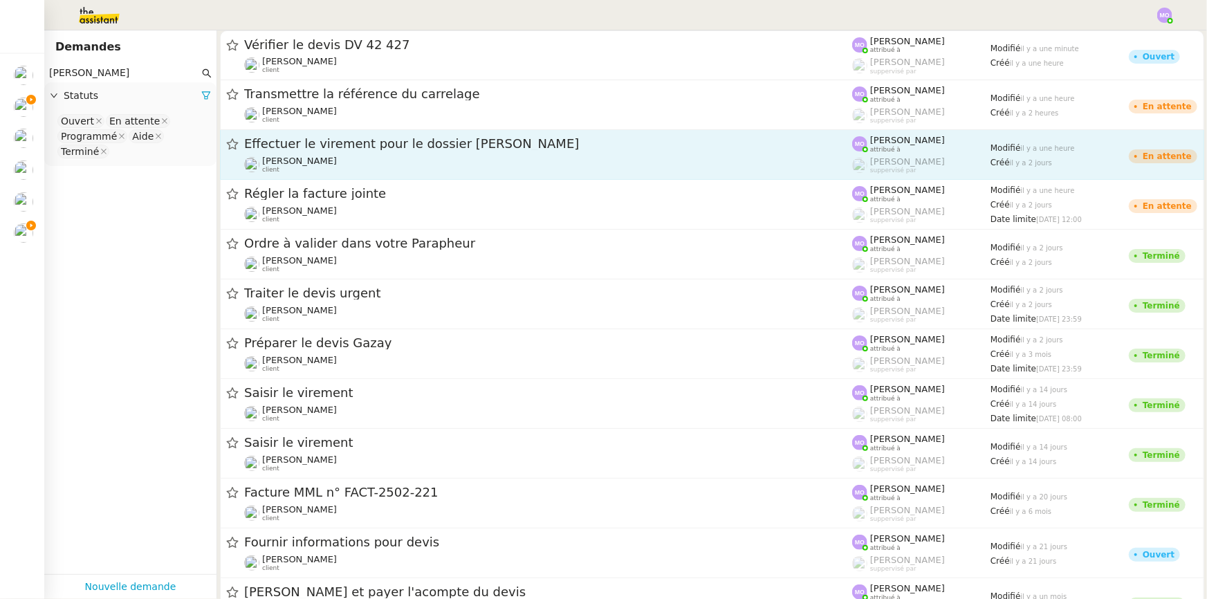
type input "gilberet"
click at [400, 165] on div "Gilbert AVAKIAN client" at bounding box center [548, 165] width 608 height 18
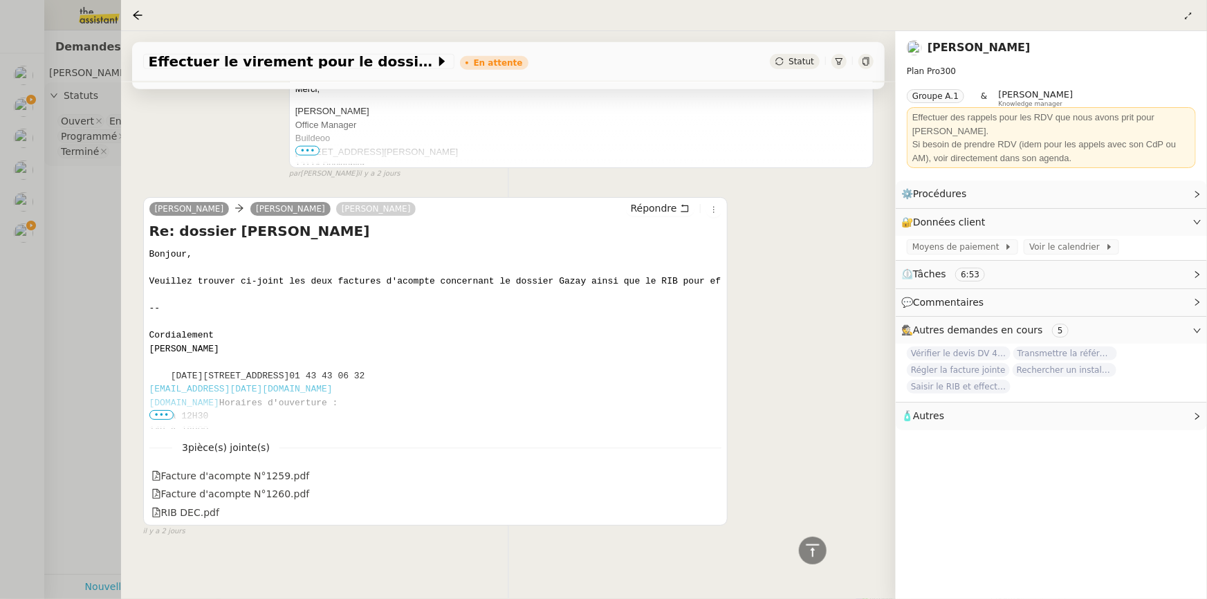
scroll to position [738, 0]
click at [105, 339] on div at bounding box center [603, 299] width 1207 height 599
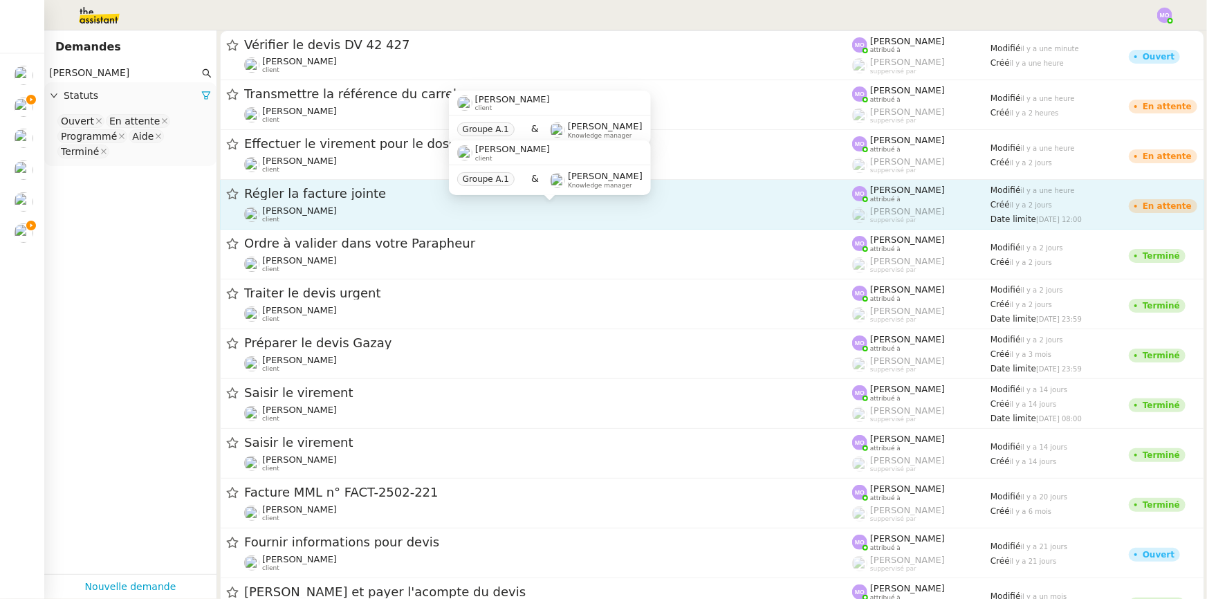
click at [324, 207] on div "Gilbert AVAKIAN client" at bounding box center [548, 214] width 608 height 18
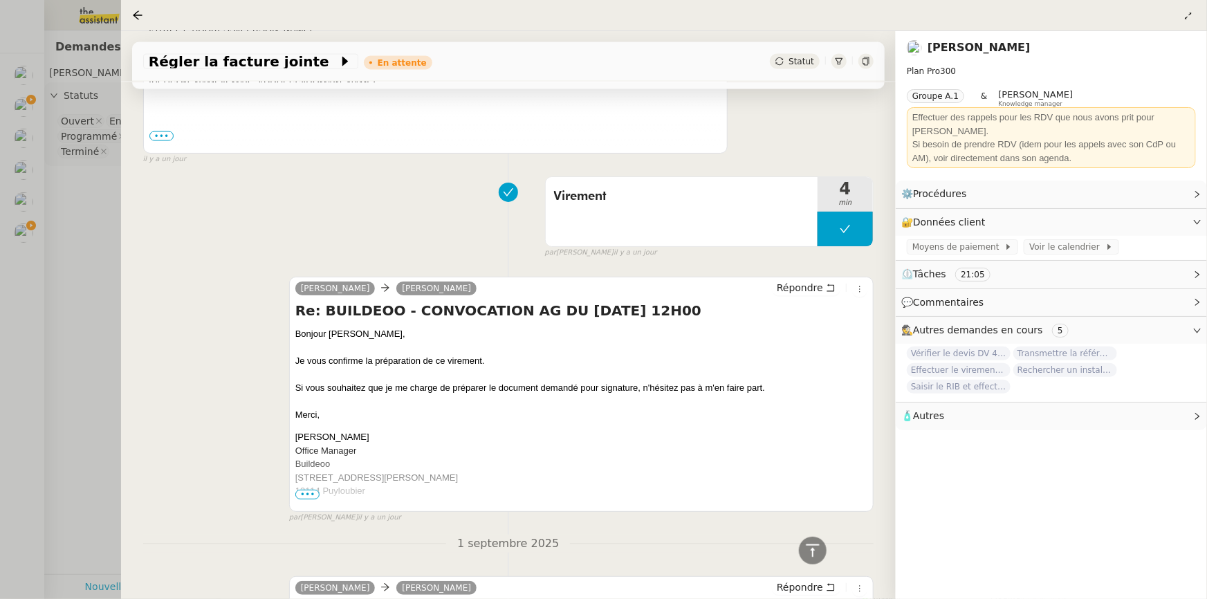
scroll to position [1194, 0]
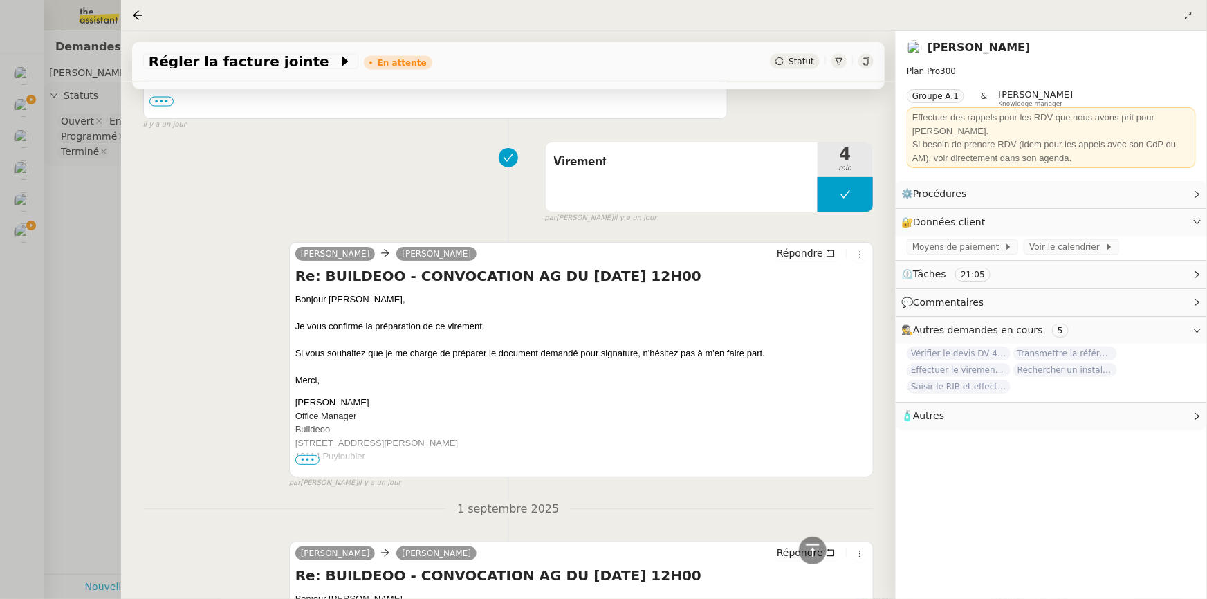
click at [77, 270] on div at bounding box center [603, 299] width 1207 height 599
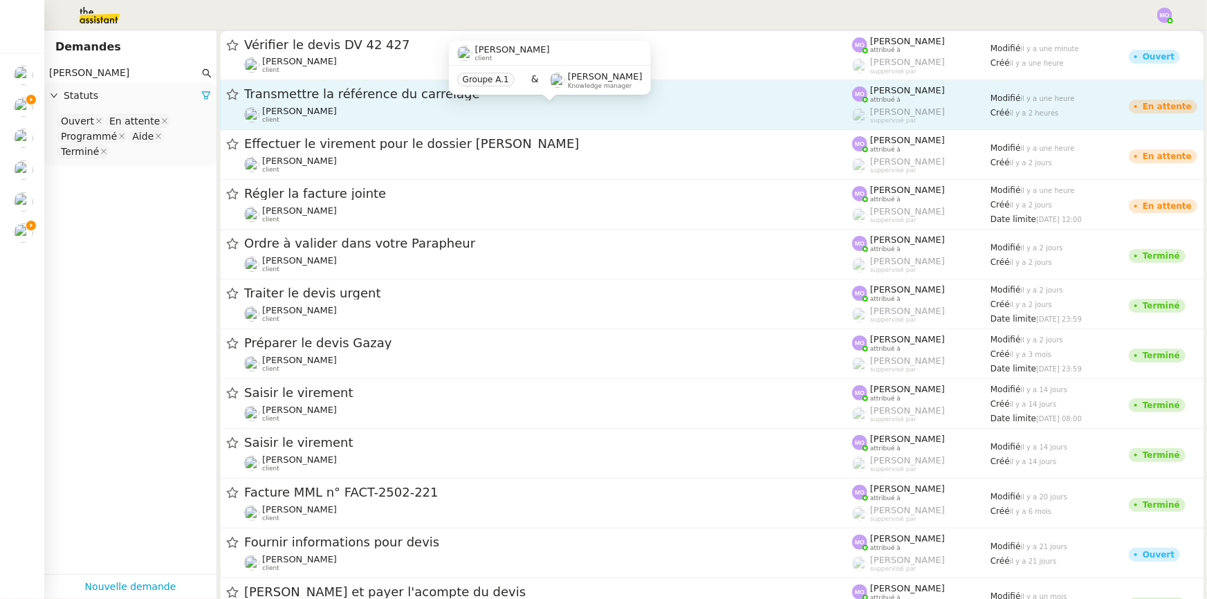
click at [366, 112] on div "Gilbert AVAKIAN client" at bounding box center [548, 115] width 608 height 18
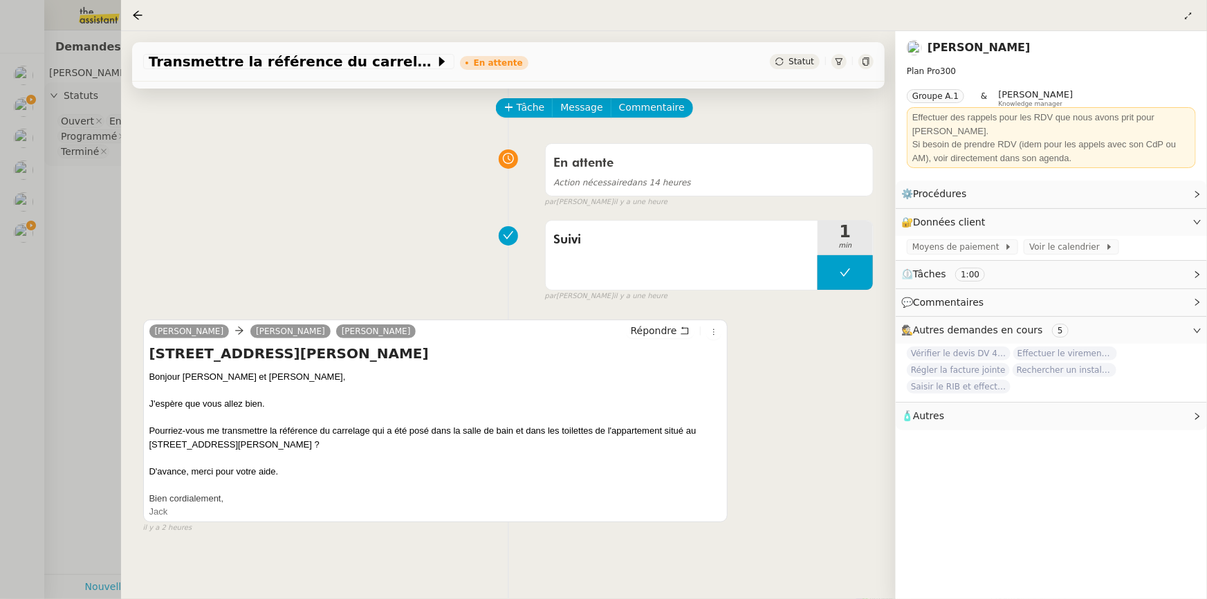
scroll to position [185, 0]
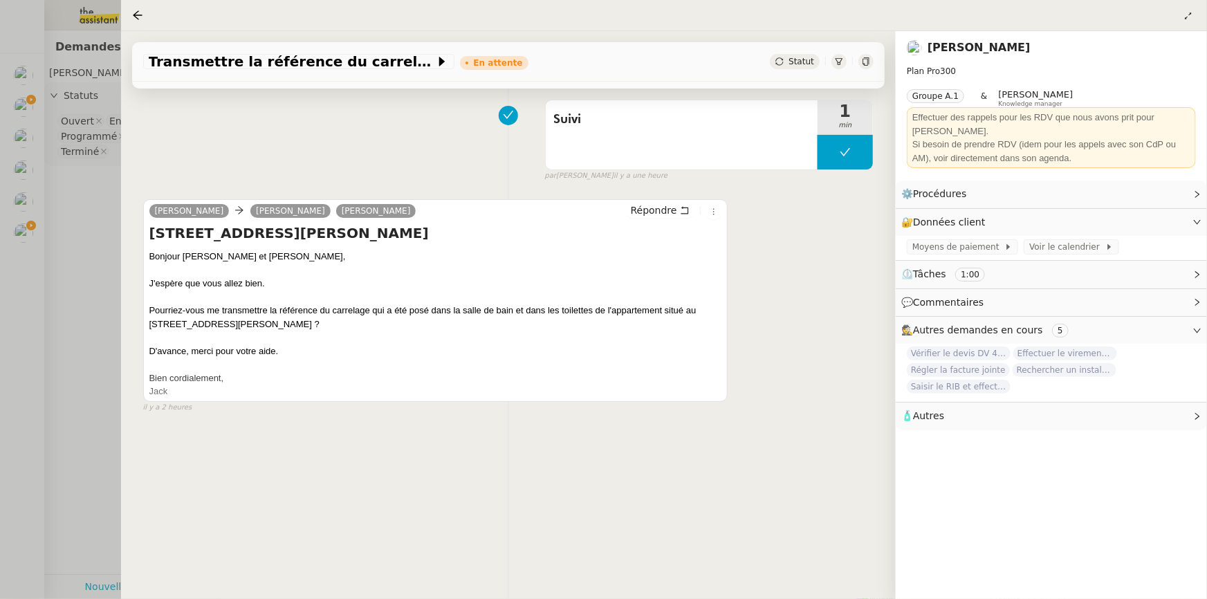
click at [88, 248] on div at bounding box center [603, 299] width 1207 height 599
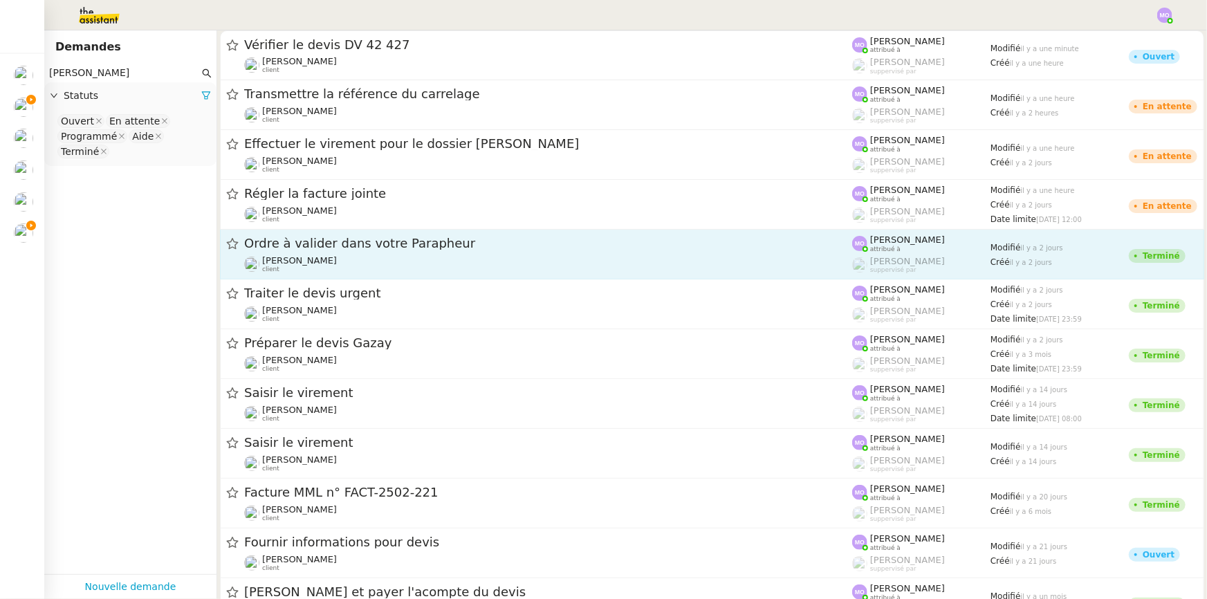
click at [345, 247] on span "Ordre à valider dans votre Parapheur" at bounding box center [548, 243] width 608 height 12
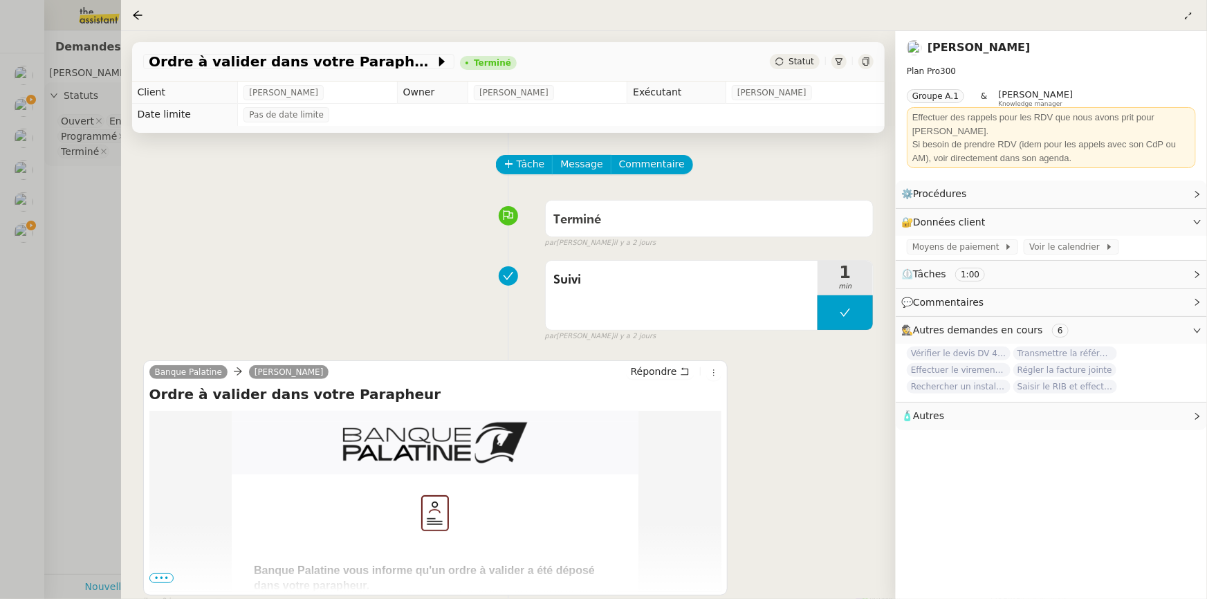
click at [84, 261] on div at bounding box center [603, 299] width 1207 height 599
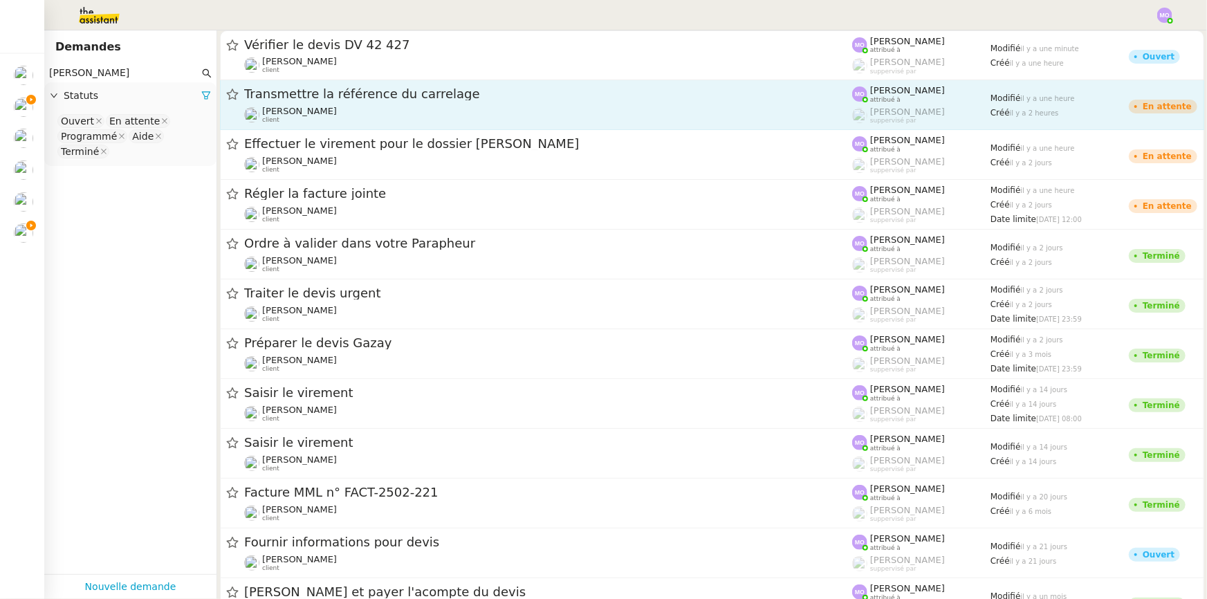
click at [378, 111] on div "Gilbert AVAKIAN client" at bounding box center [548, 115] width 608 height 18
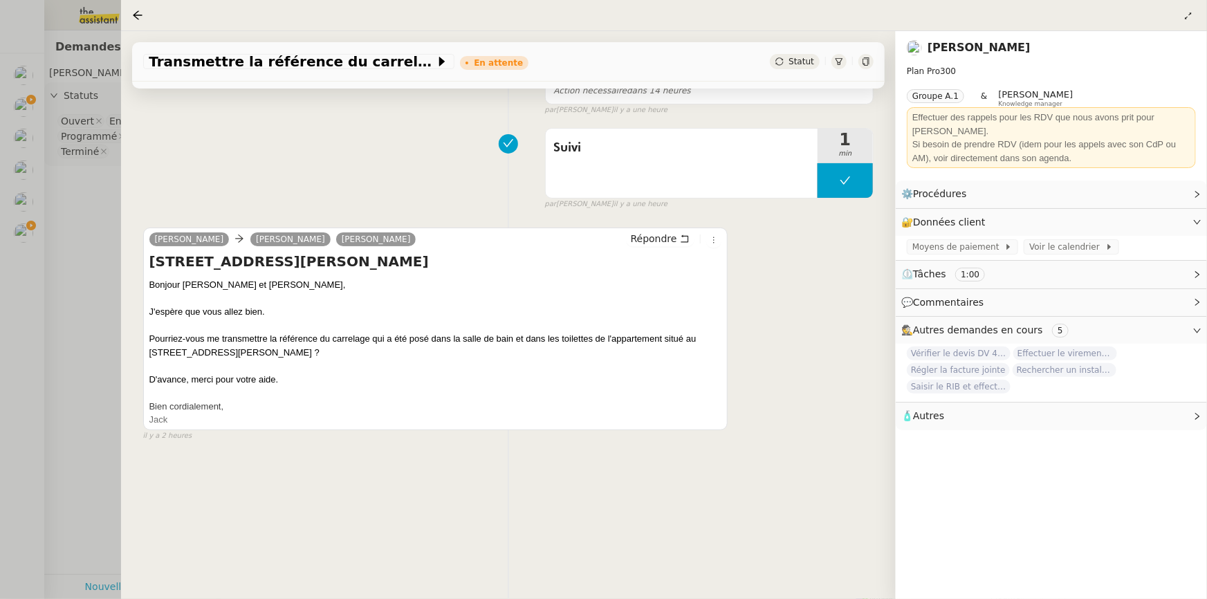
scroll to position [185, 0]
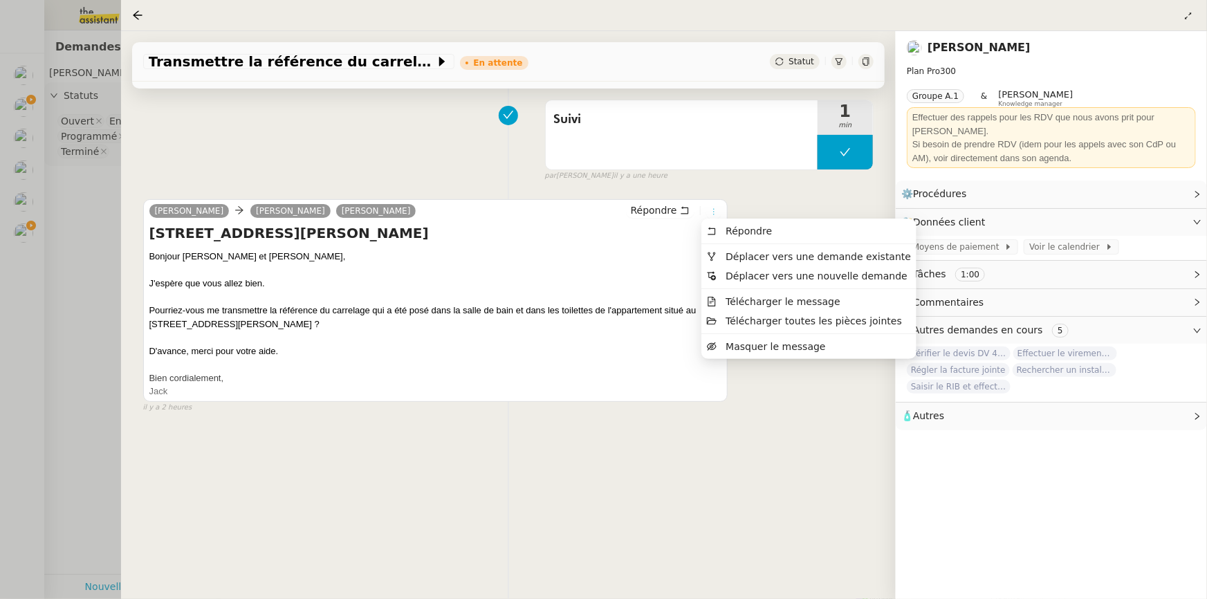
click at [706, 207] on icon at bounding box center [713, 211] width 15 height 8
click at [763, 247] on li "Déplacer vers une demande existante" at bounding box center [808, 256] width 215 height 19
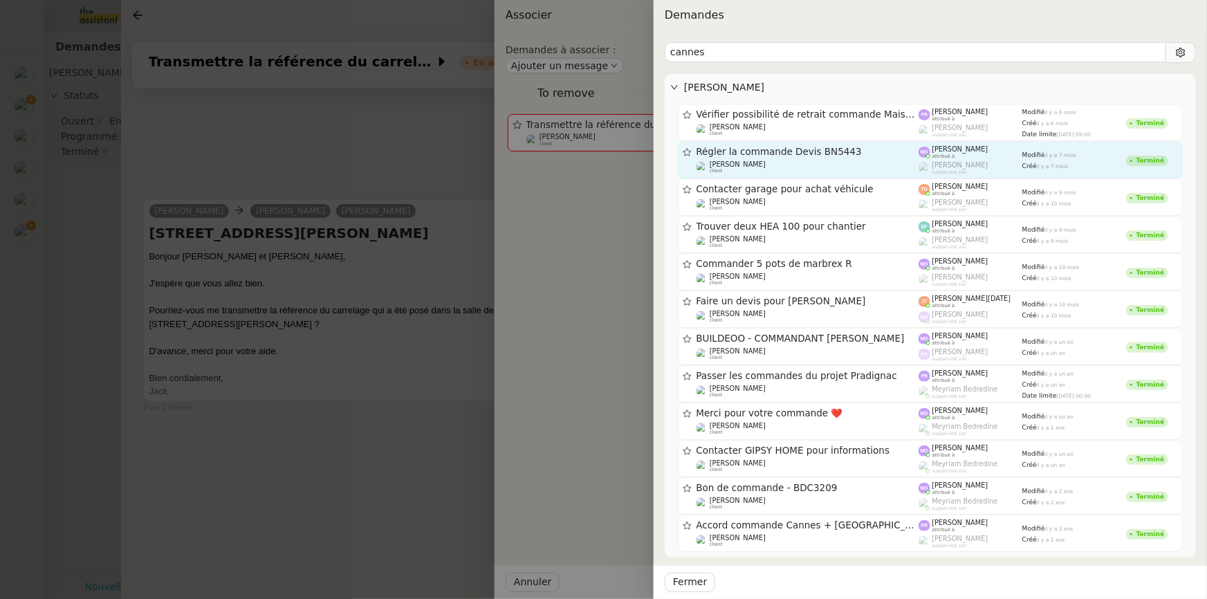
click at [902, 158] on div "Régler la commande Devis BN5443" at bounding box center [807, 152] width 223 height 12
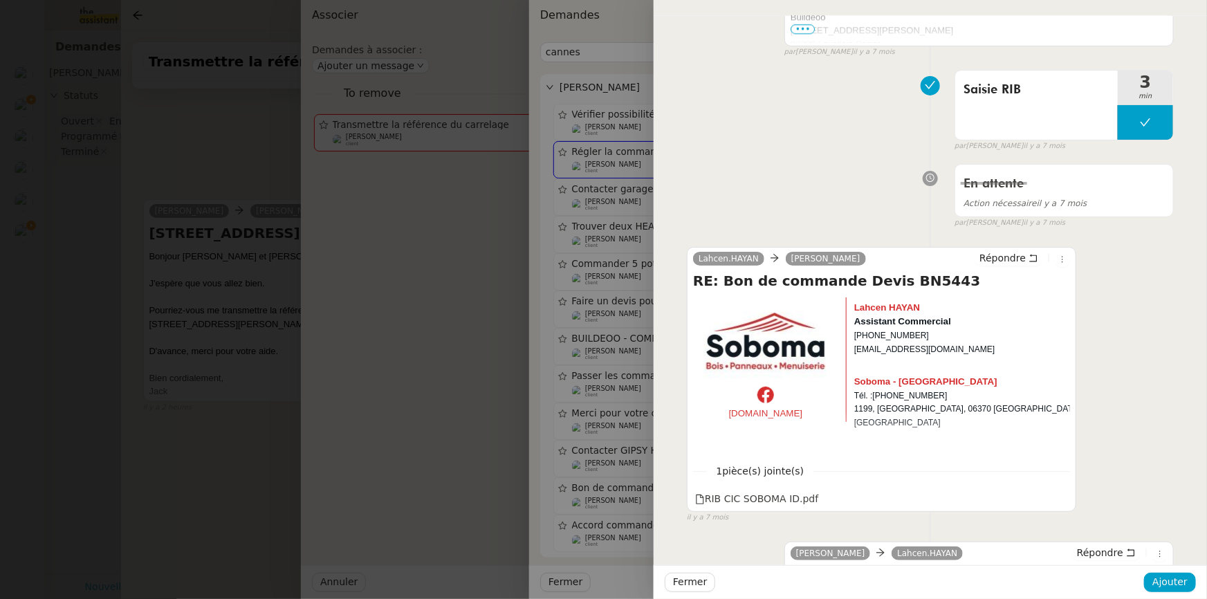
scroll to position [2011, 0]
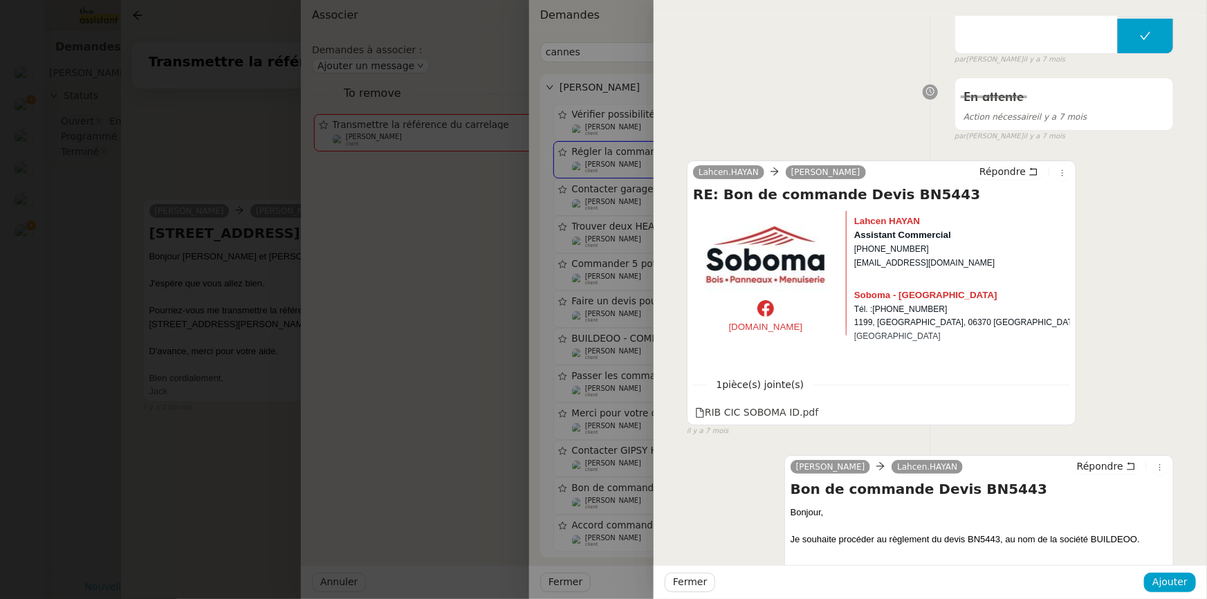
click at [576, 213] on div at bounding box center [603, 299] width 1207 height 599
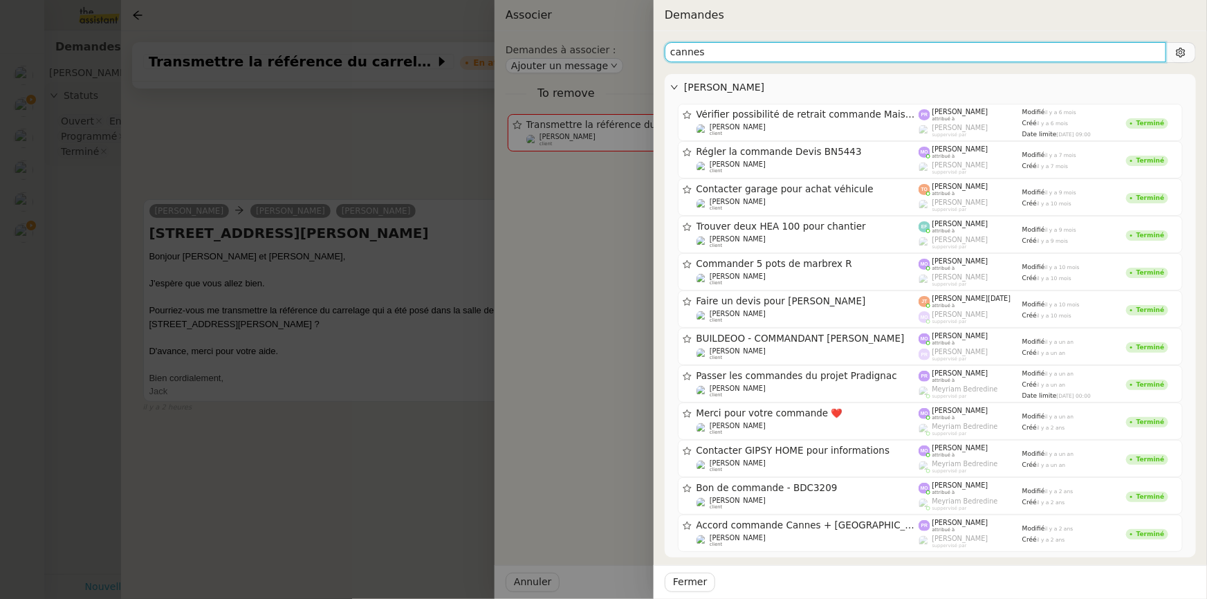
click at [720, 53] on input "cannes" at bounding box center [914, 52] width 501 height 20
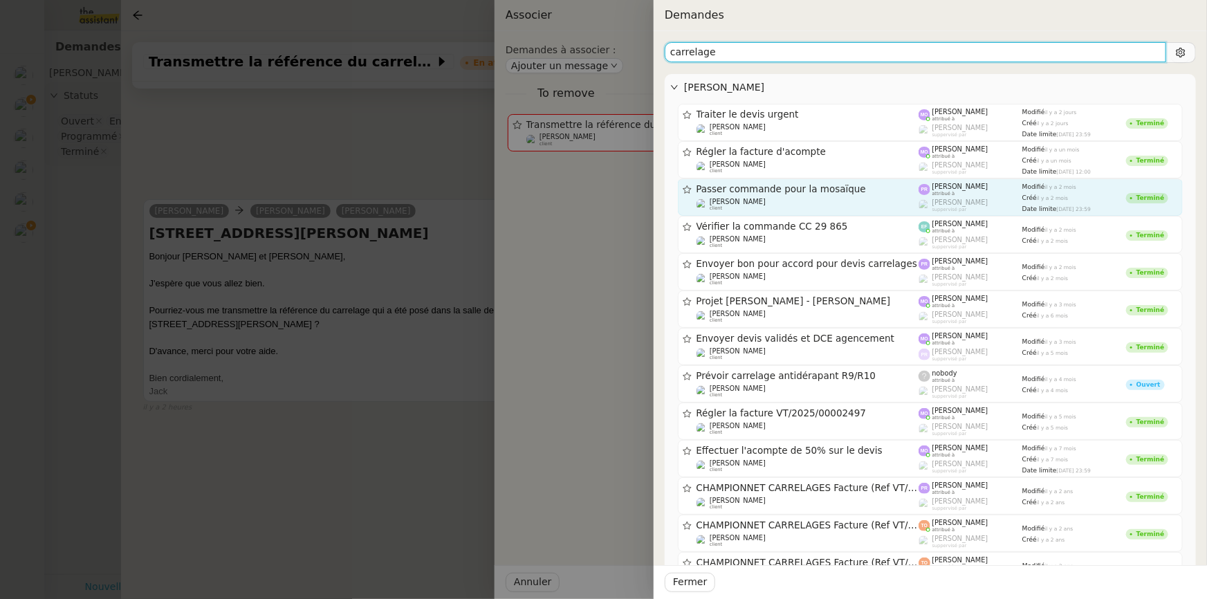
type input "carrelage"
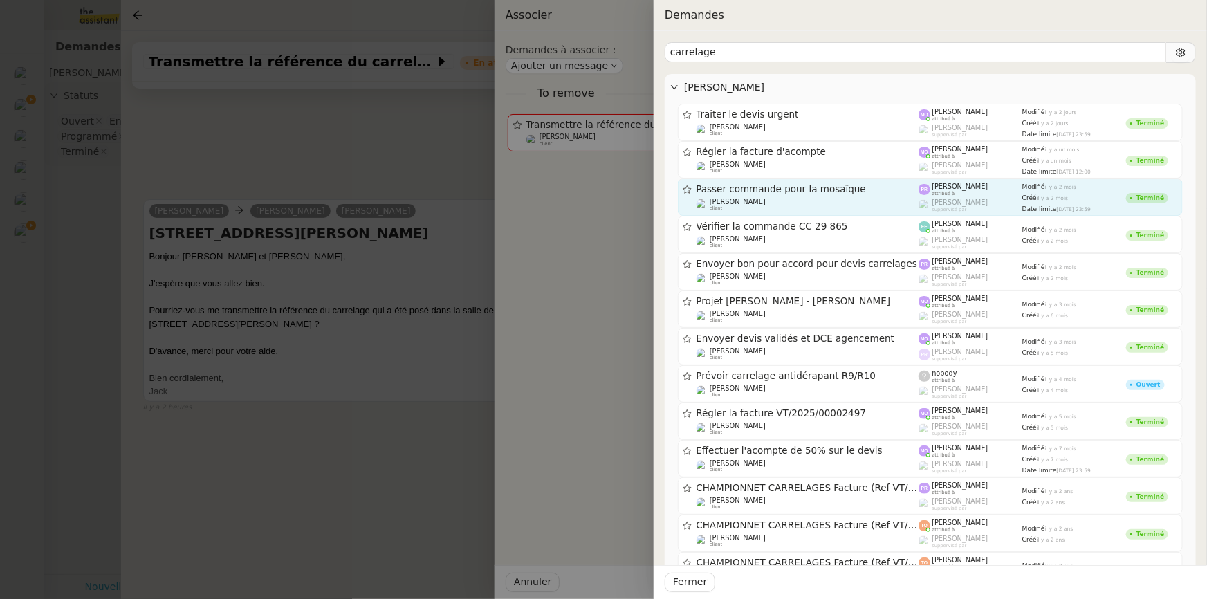
click at [799, 195] on div "Passer commande pour la mosaïque Gilbert AVAKIAN client" at bounding box center [807, 197] width 223 height 28
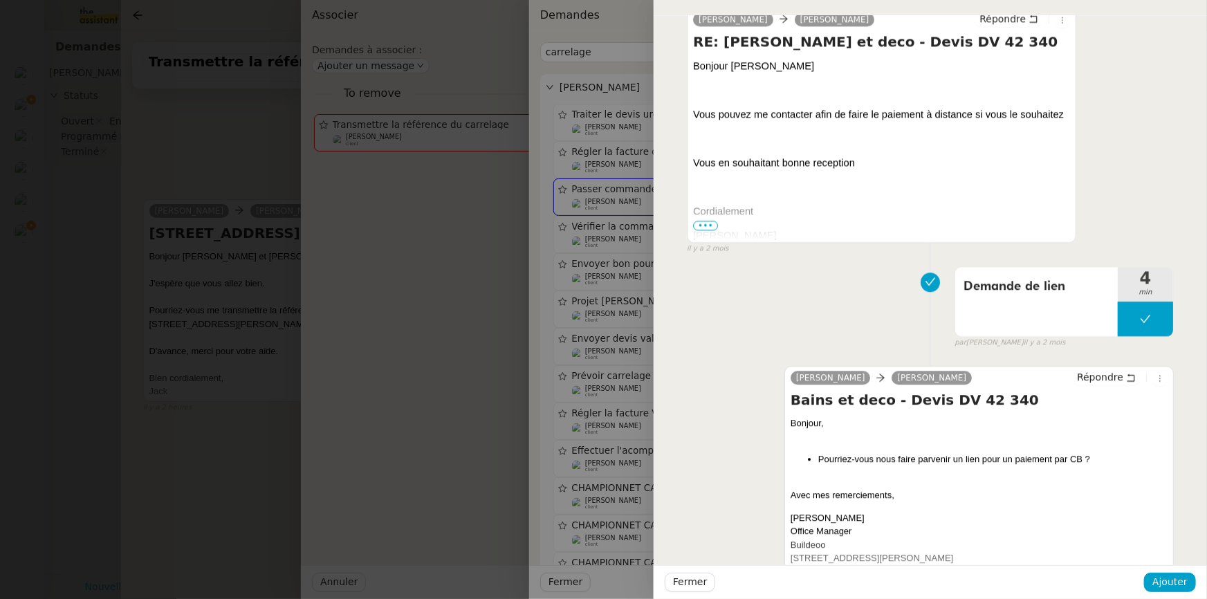
scroll to position [1948, 0]
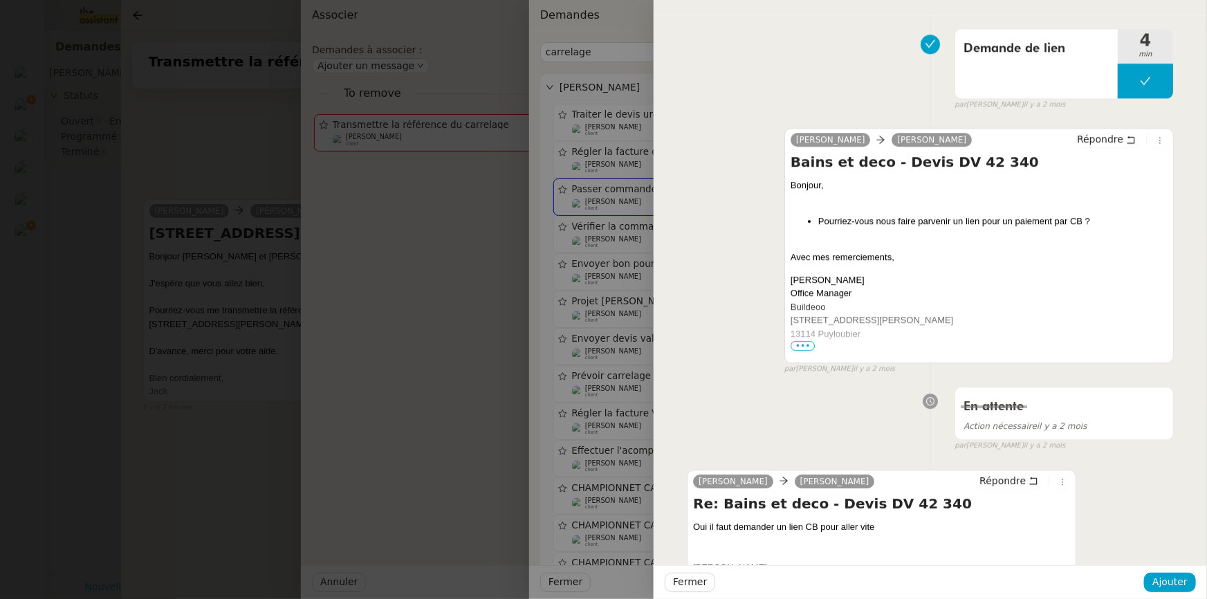
click at [236, 187] on div at bounding box center [603, 299] width 1207 height 599
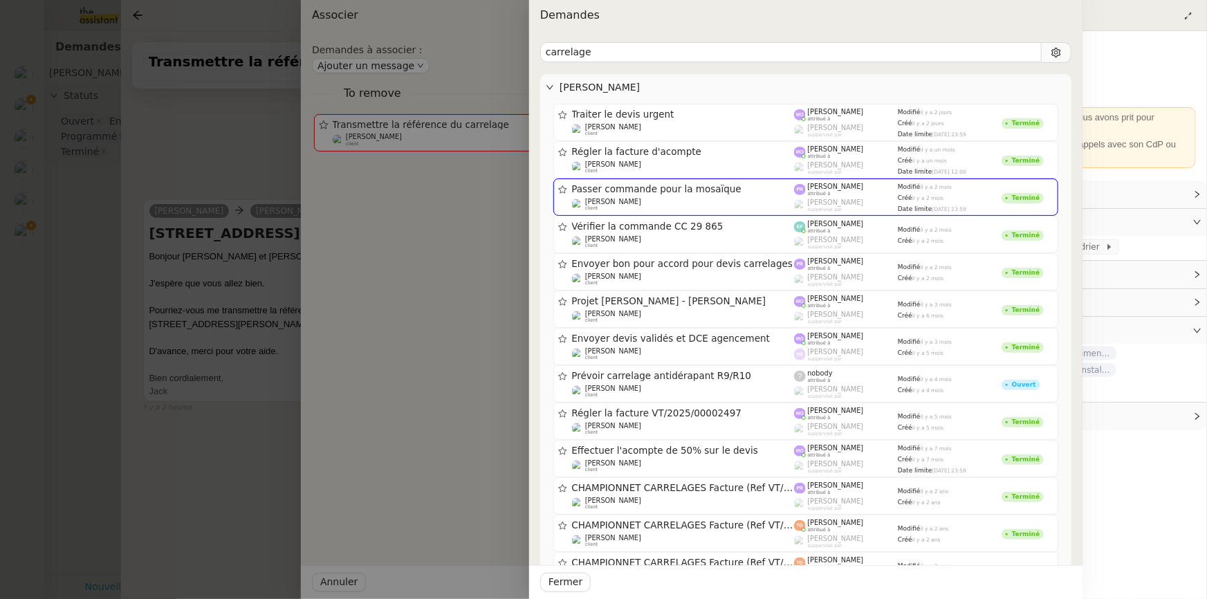
click at [236, 187] on div at bounding box center [603, 299] width 1207 height 599
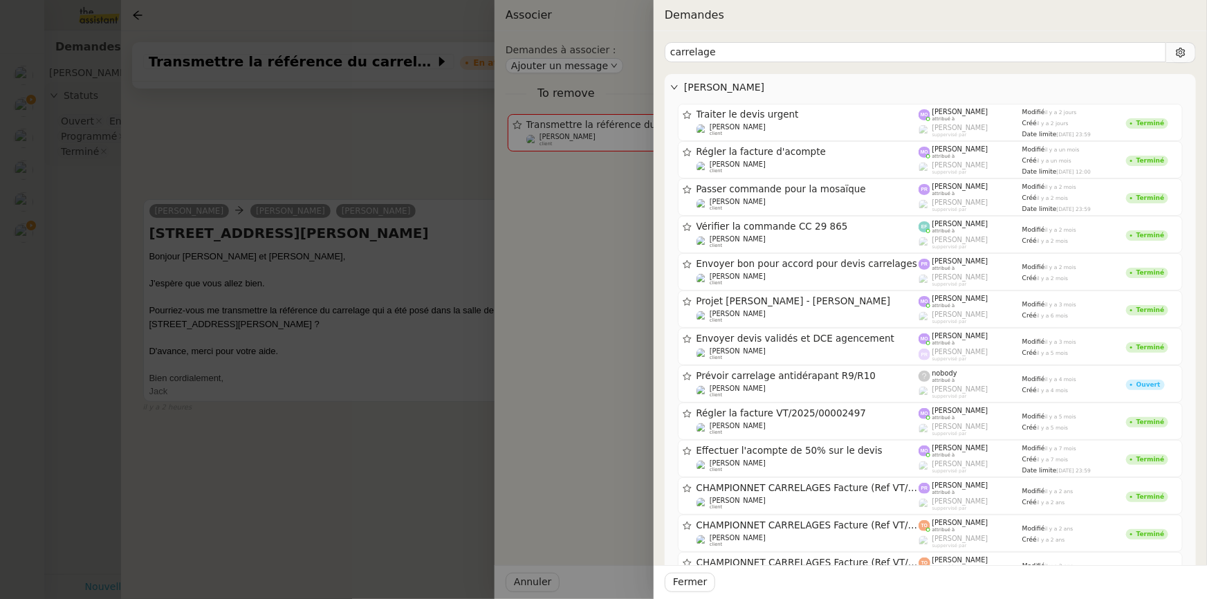
click at [236, 187] on div at bounding box center [603, 299] width 1207 height 599
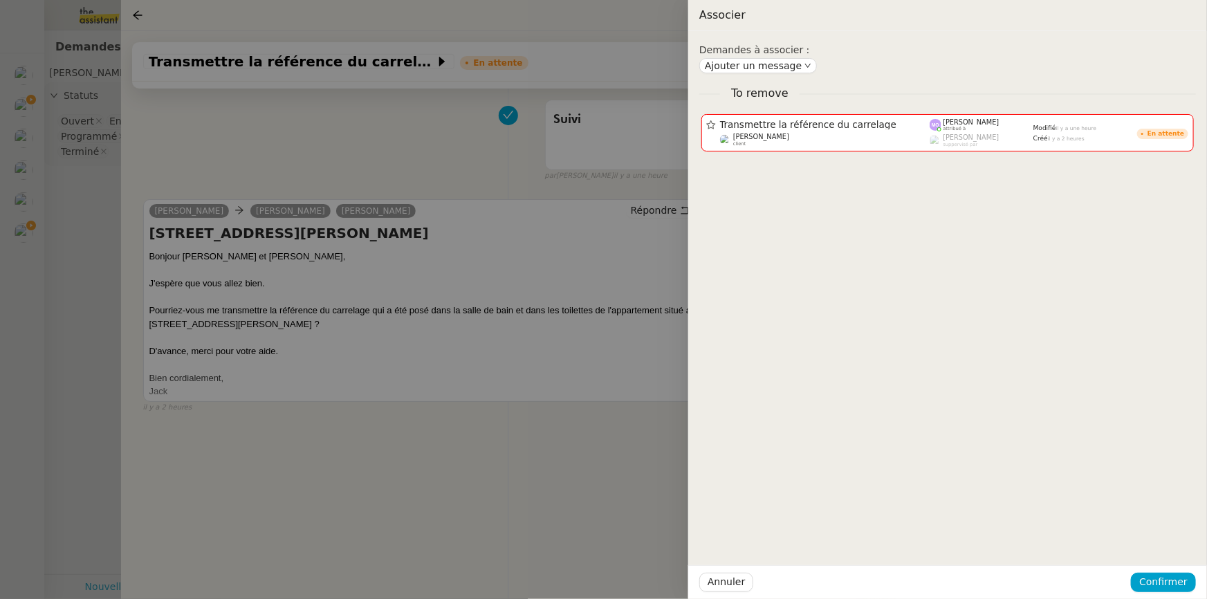
click at [68, 196] on div at bounding box center [603, 299] width 1207 height 599
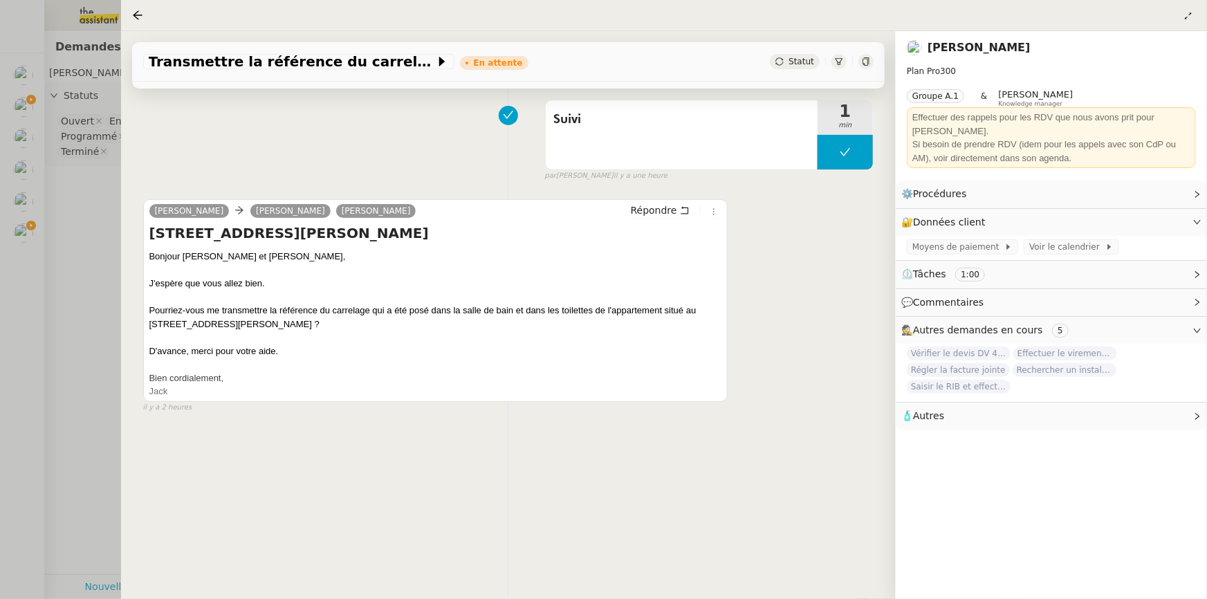
click at [68, 196] on div at bounding box center [603, 299] width 1207 height 599
drag, startPoint x: 68, startPoint y: 197, endPoint x: 62, endPoint y: 202, distance: 7.9
click at [64, 199] on div at bounding box center [603, 299] width 1207 height 599
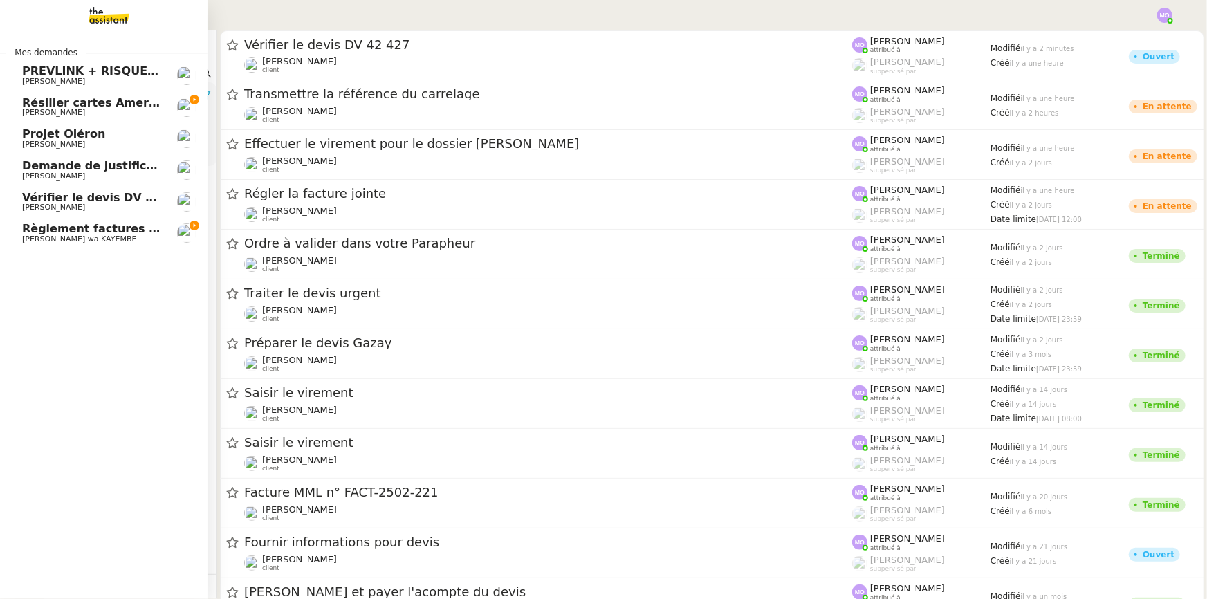
click at [82, 230] on span "Règlement factures ORANGE - [DATE]" at bounding box center [139, 228] width 234 height 13
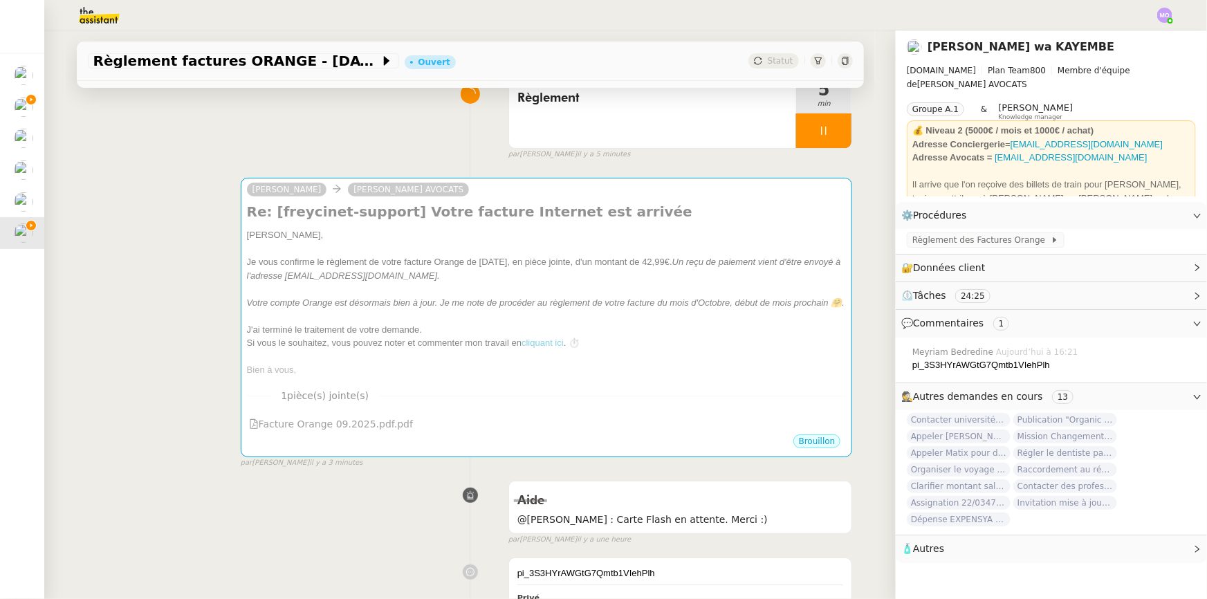
scroll to position [188, 0]
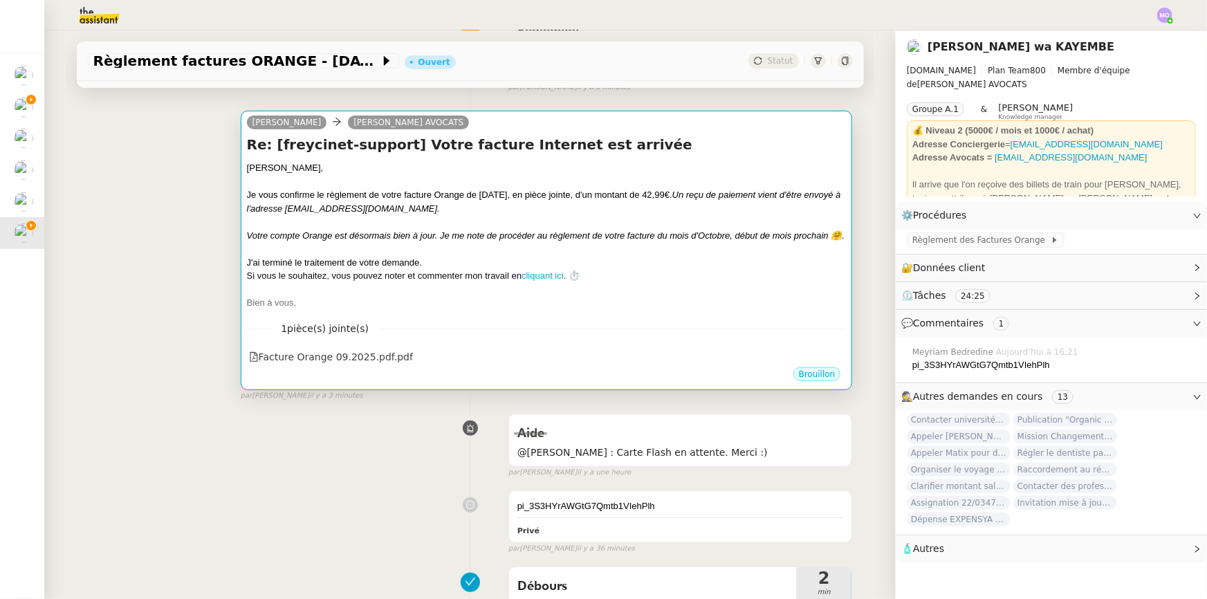
click at [525, 241] on em "Votre compte Orange est désormais bien à jour. Je me note de procéder au règlem…" at bounding box center [545, 235] width 597 height 10
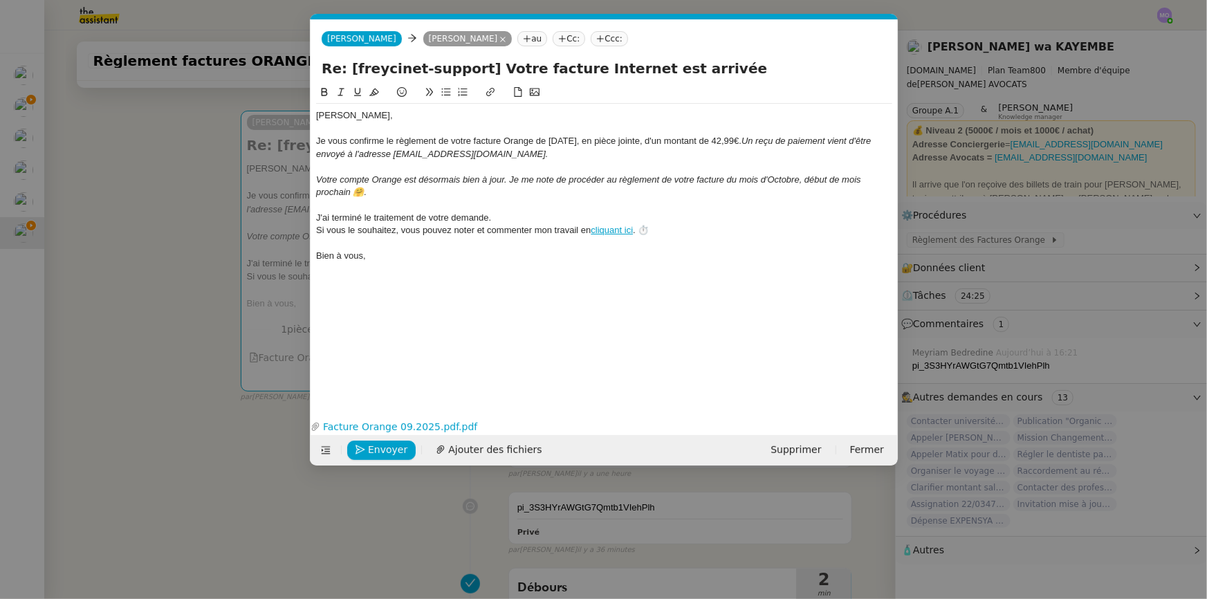
scroll to position [0, 29]
click at [380, 442] on span "Envoyer" at bounding box center [387, 450] width 39 height 16
click at [380, 442] on span "Confirmer l'envoi" at bounding box center [409, 450] width 83 height 16
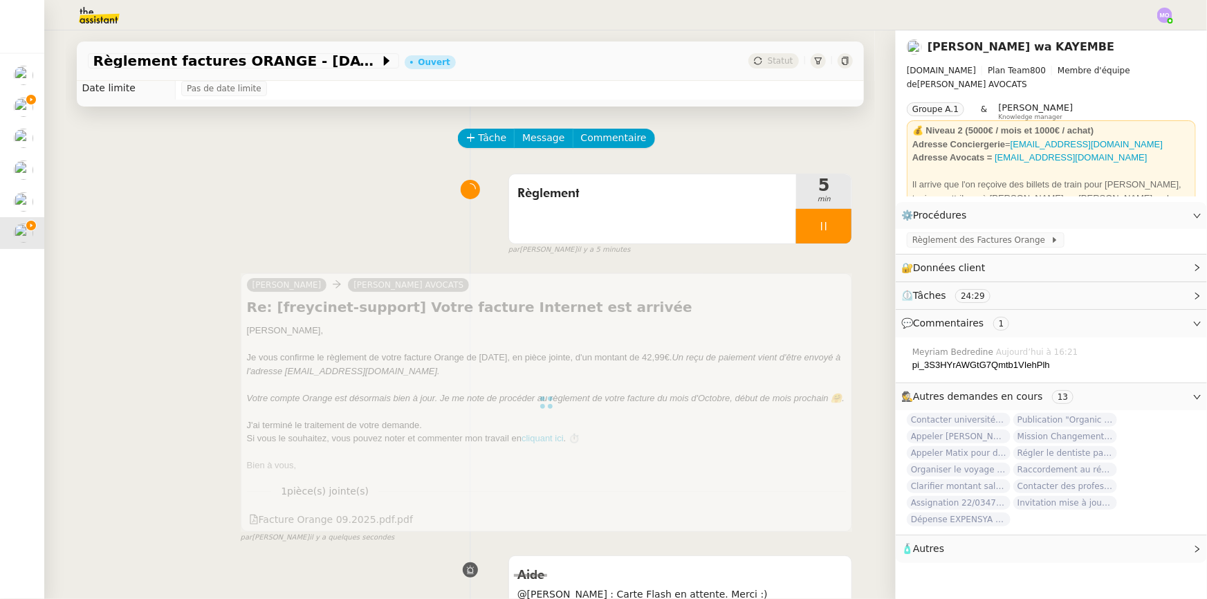
scroll to position [0, 0]
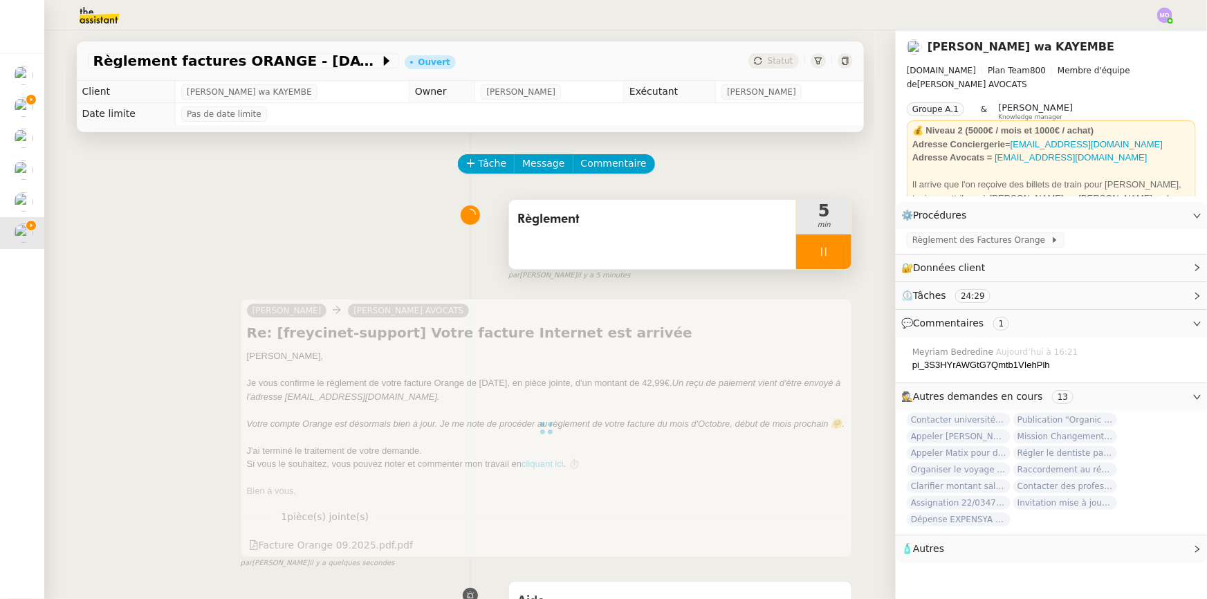
click at [832, 248] on div at bounding box center [823, 251] width 55 height 35
click at [832, 248] on icon at bounding box center [837, 251] width 11 height 11
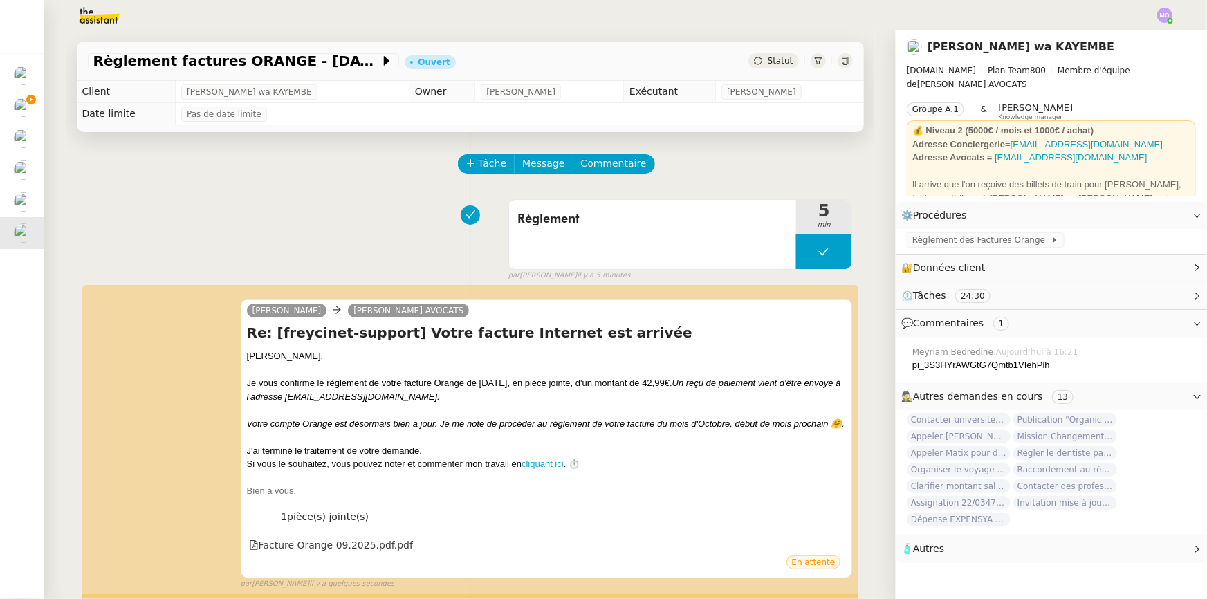
click at [771, 59] on span "Statut" at bounding box center [780, 61] width 26 height 10
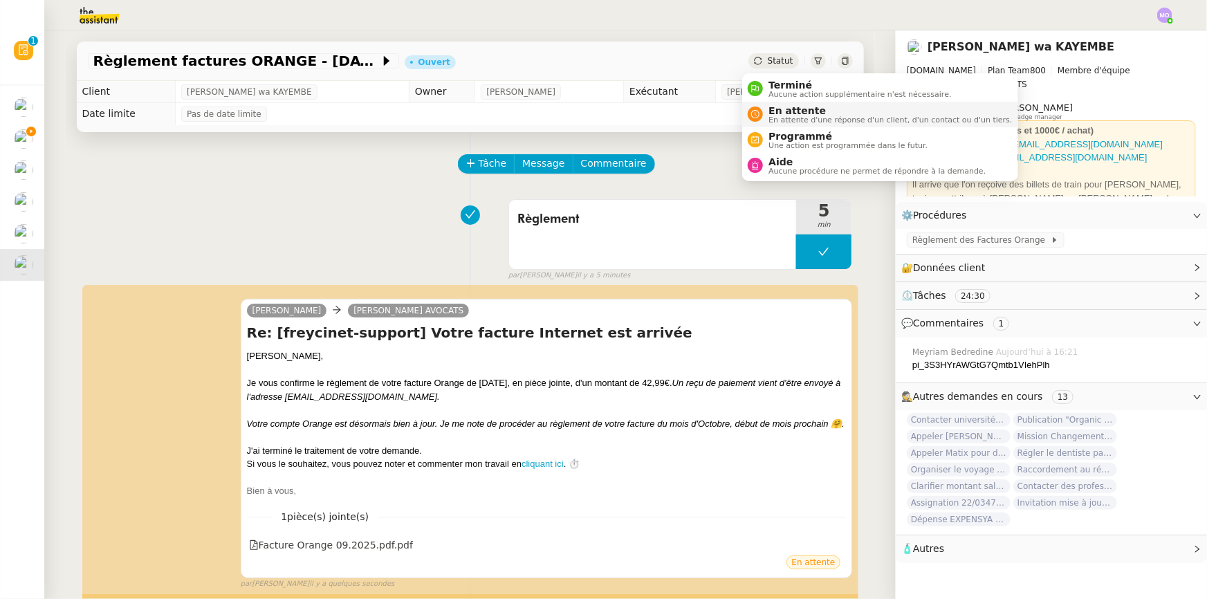
click at [801, 107] on span "En attente" at bounding box center [889, 110] width 243 height 11
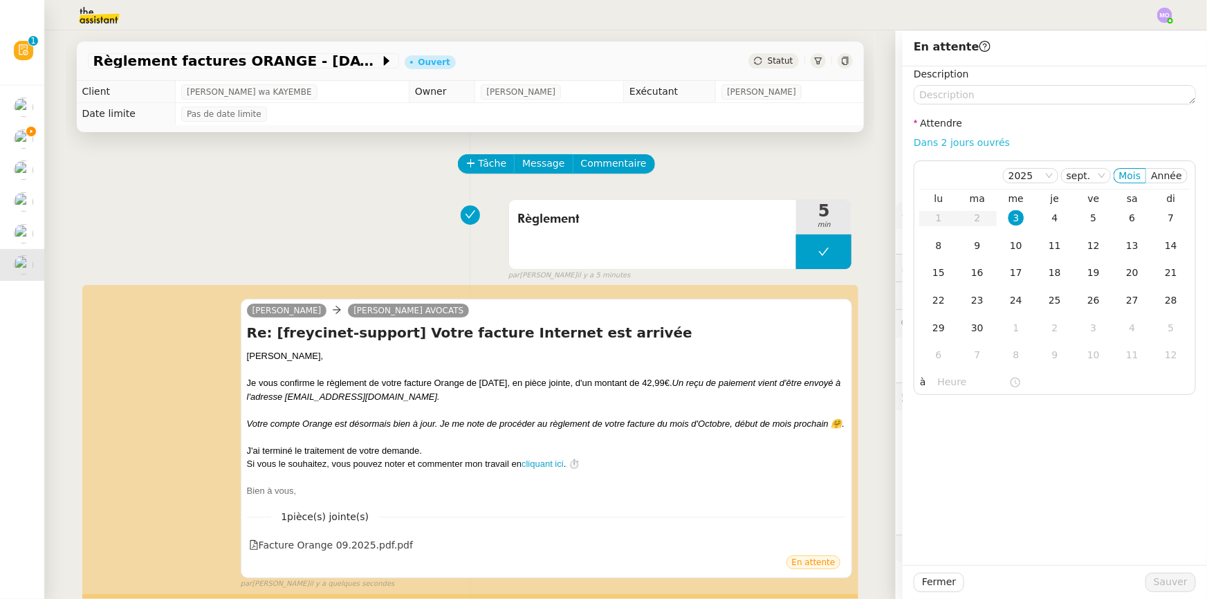
click at [953, 140] on link "Dans 2 jours ouvrés" at bounding box center [961, 142] width 96 height 11
type input "07:00"
click at [1047, 330] on div "2" at bounding box center [1054, 327] width 15 height 15
click at [1153, 584] on span "Sauver" at bounding box center [1170, 582] width 34 height 16
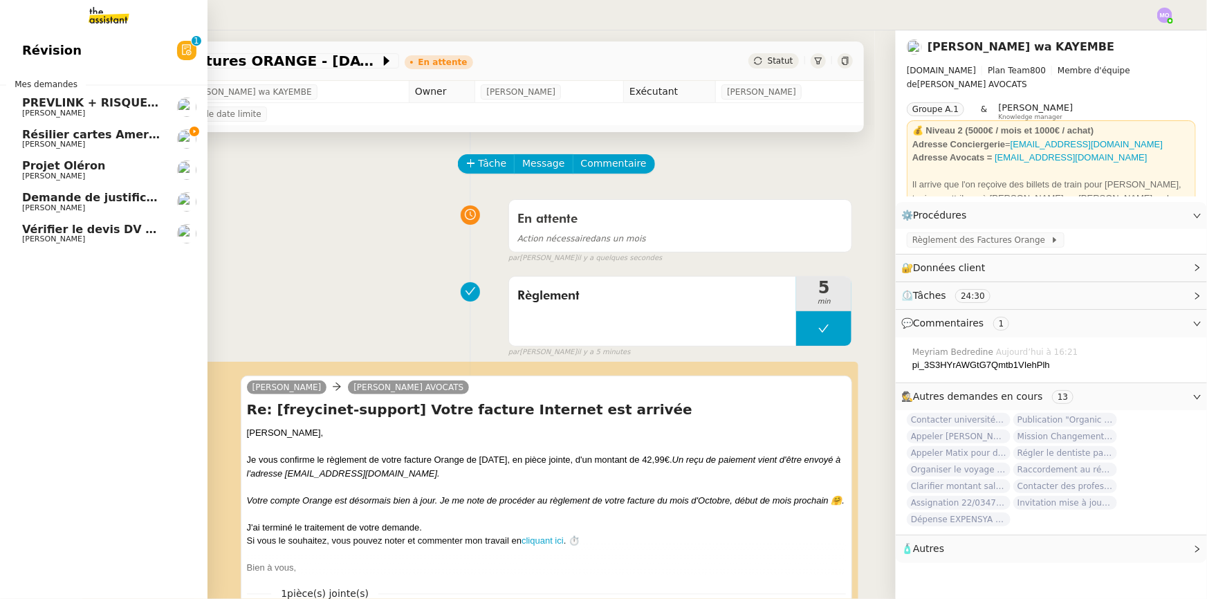
click at [120, 133] on span "Résilier cartes American Express" at bounding box center [124, 134] width 205 height 13
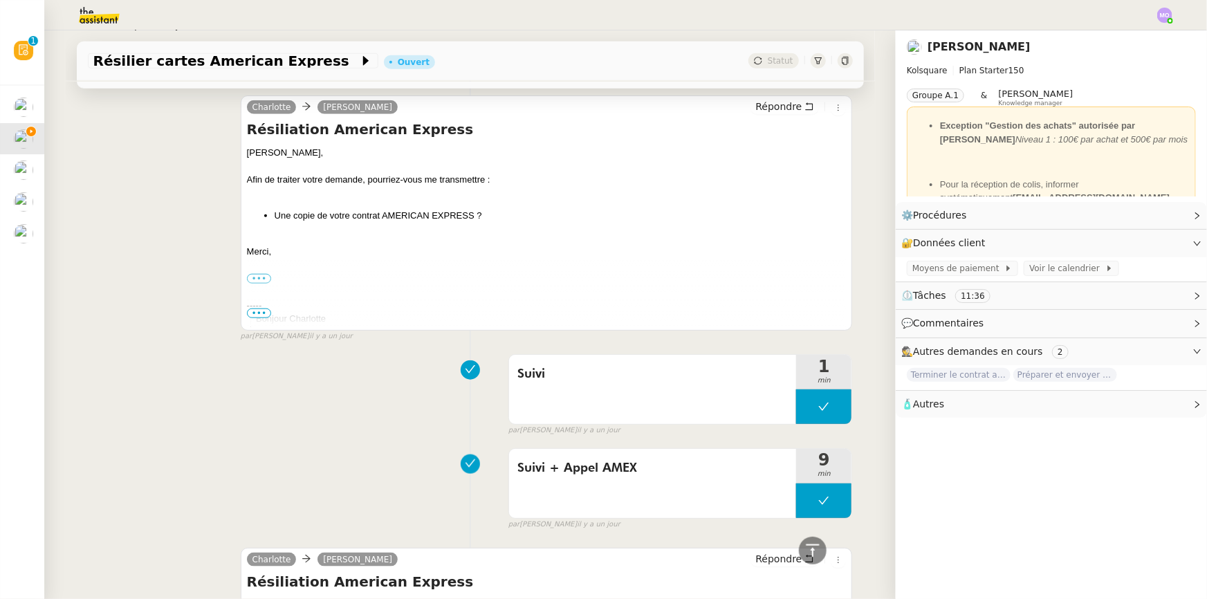
scroll to position [440, 0]
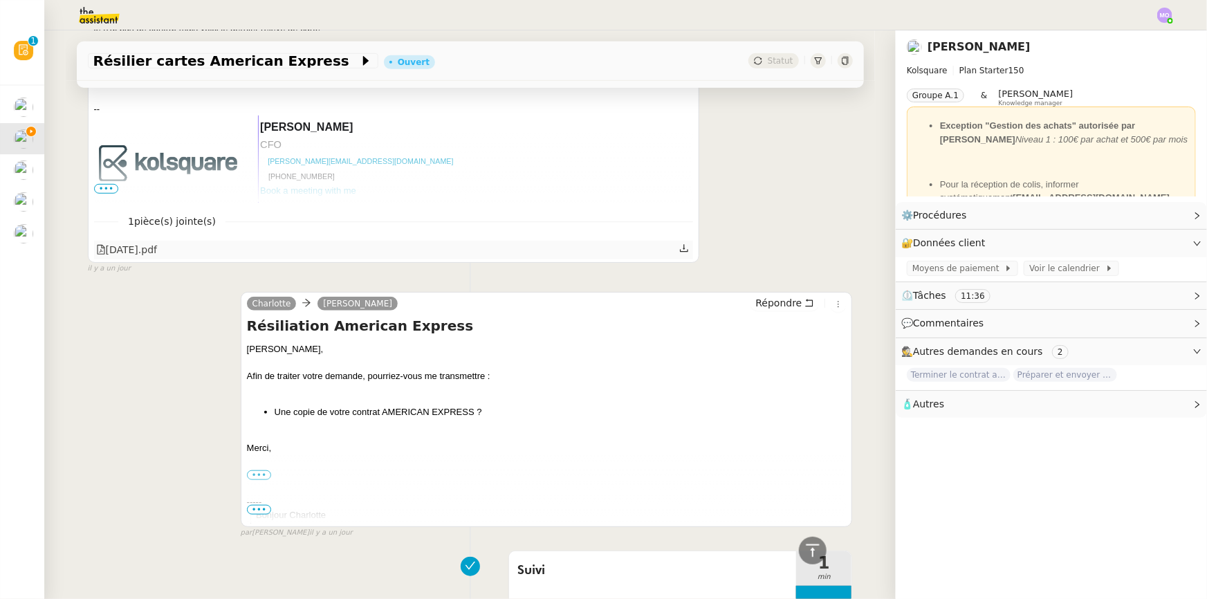
click at [146, 250] on div "[DATE].pdf" at bounding box center [127, 250] width 62 height 16
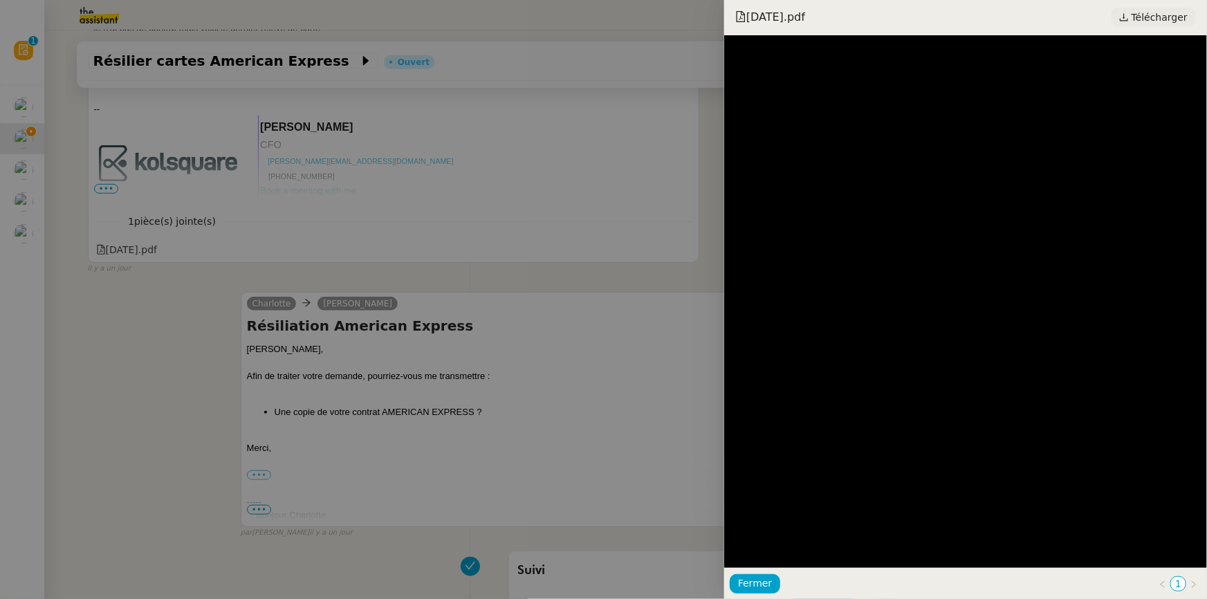
click at [1146, 12] on span "Télécharger" at bounding box center [1159, 17] width 56 height 18
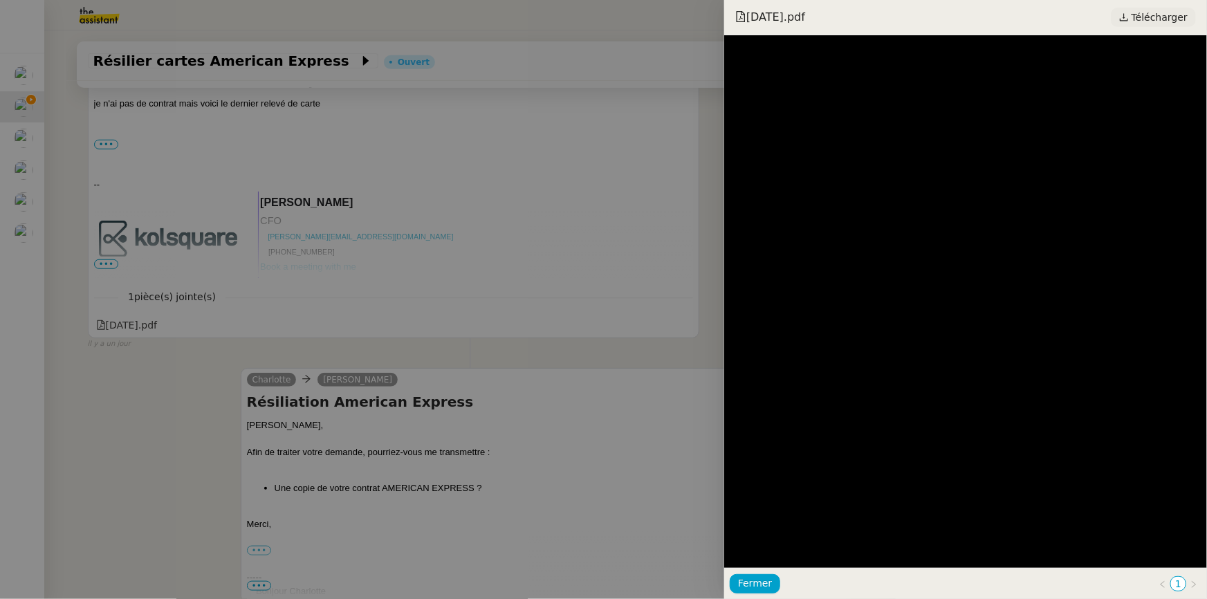
scroll to position [515, 0]
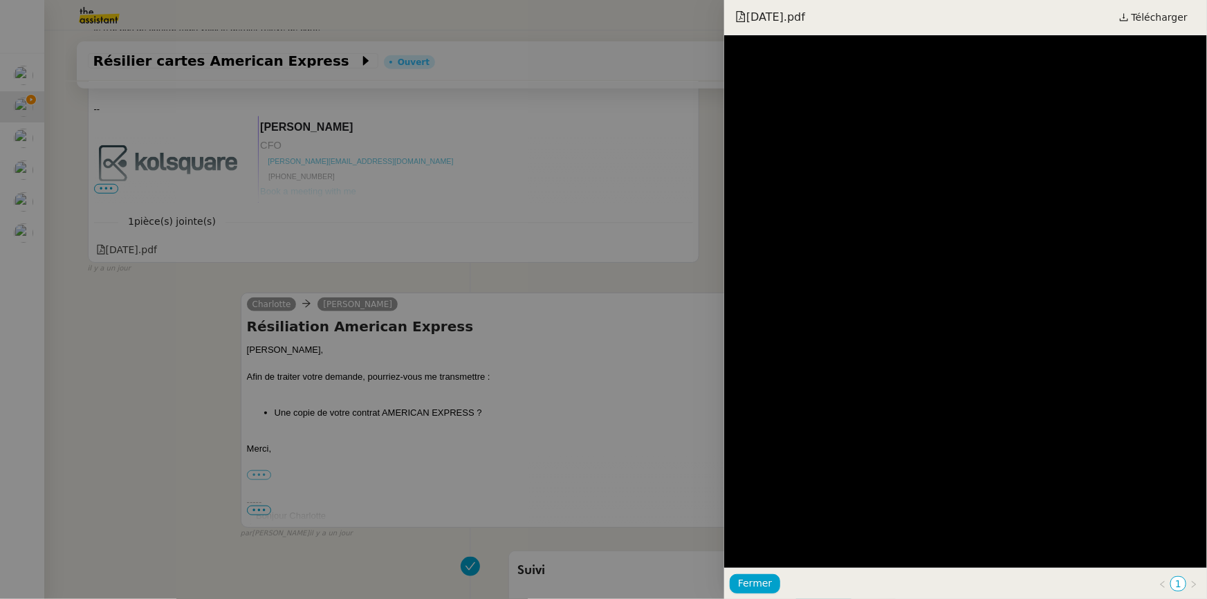
click at [124, 37] on div at bounding box center [603, 299] width 1207 height 599
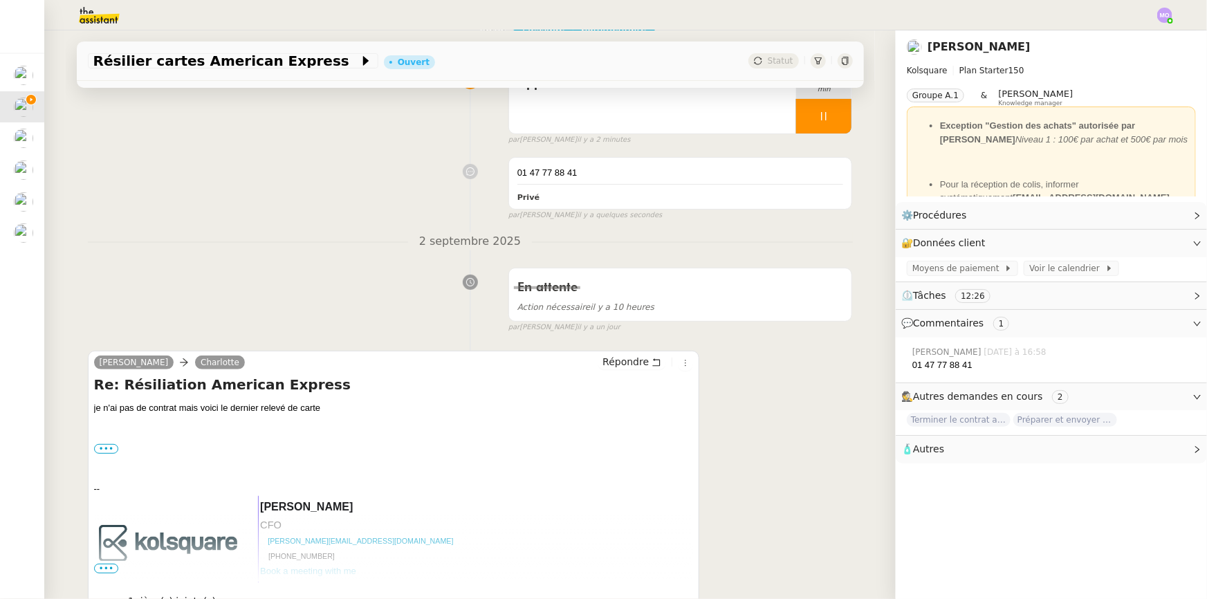
scroll to position [0, 0]
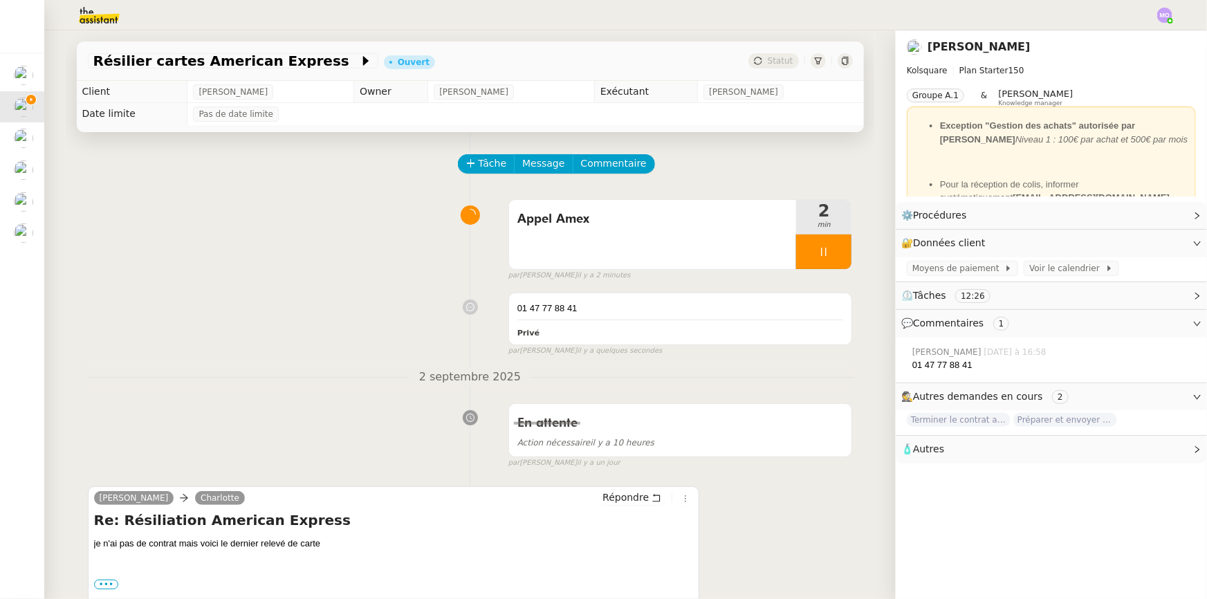
click at [112, 12] on img at bounding box center [88, 15] width 107 height 30
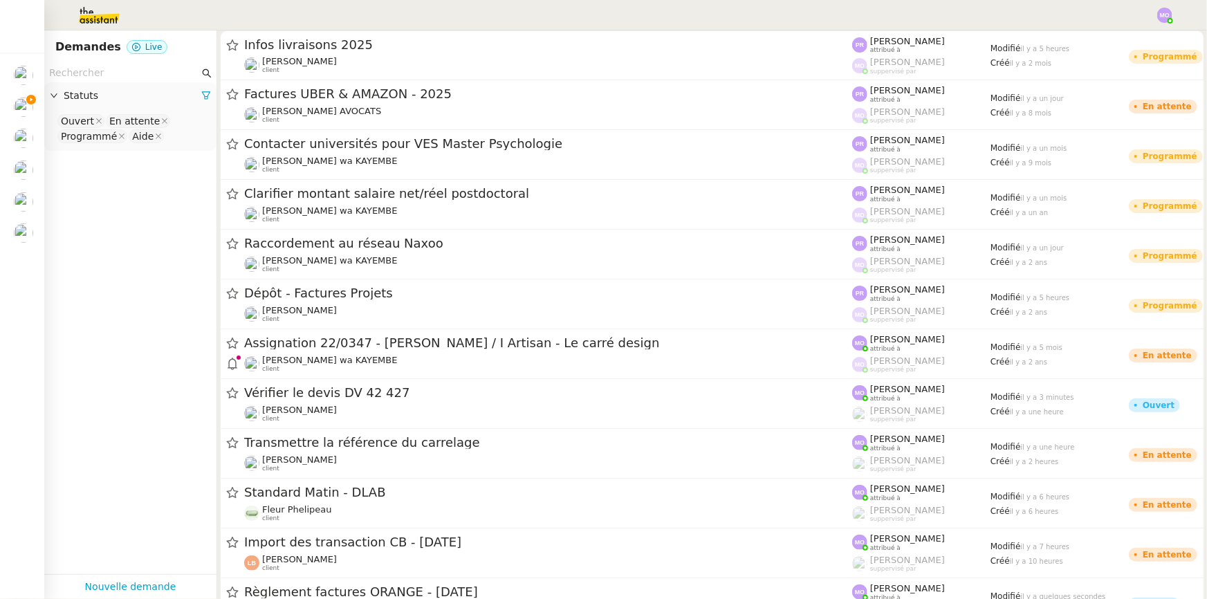
click at [104, 73] on input "text" at bounding box center [124, 73] width 150 height 16
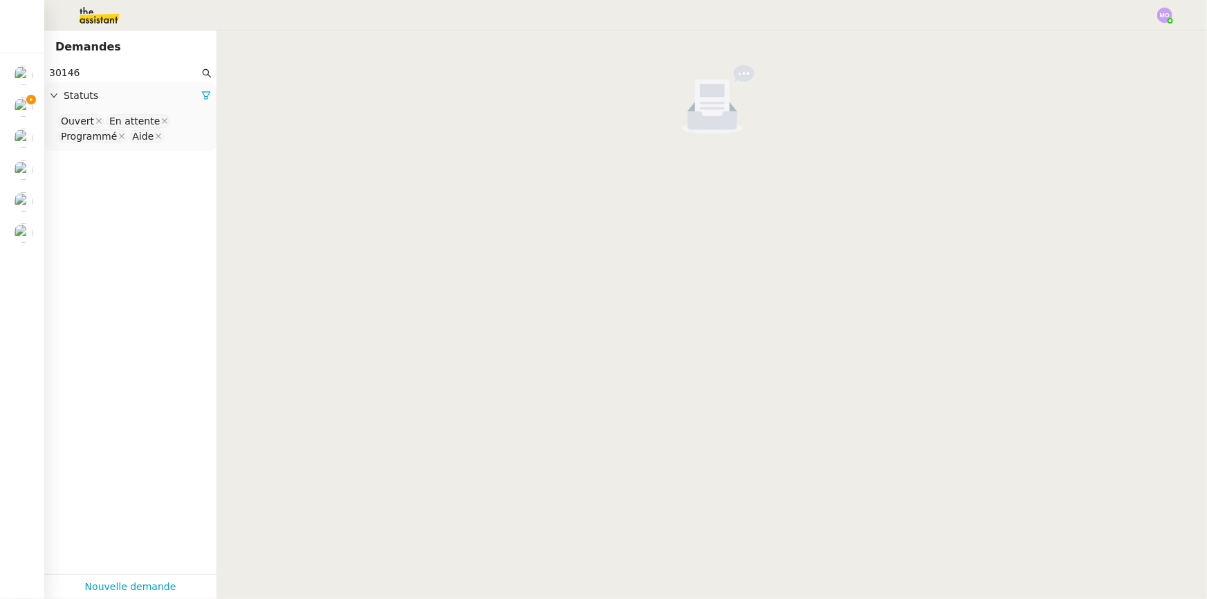
click at [171, 138] on nz-select-top-control "Ouvert En attente Programmé Aide" at bounding box center [130, 129] width 150 height 32
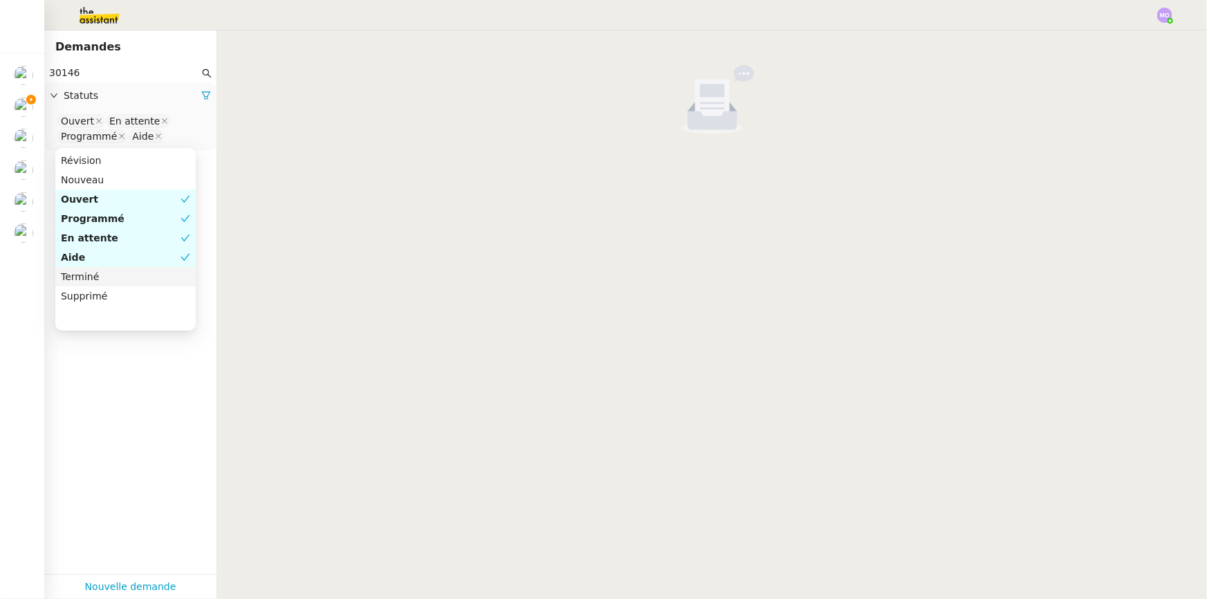
click at [129, 277] on div "Terminé" at bounding box center [125, 276] width 129 height 12
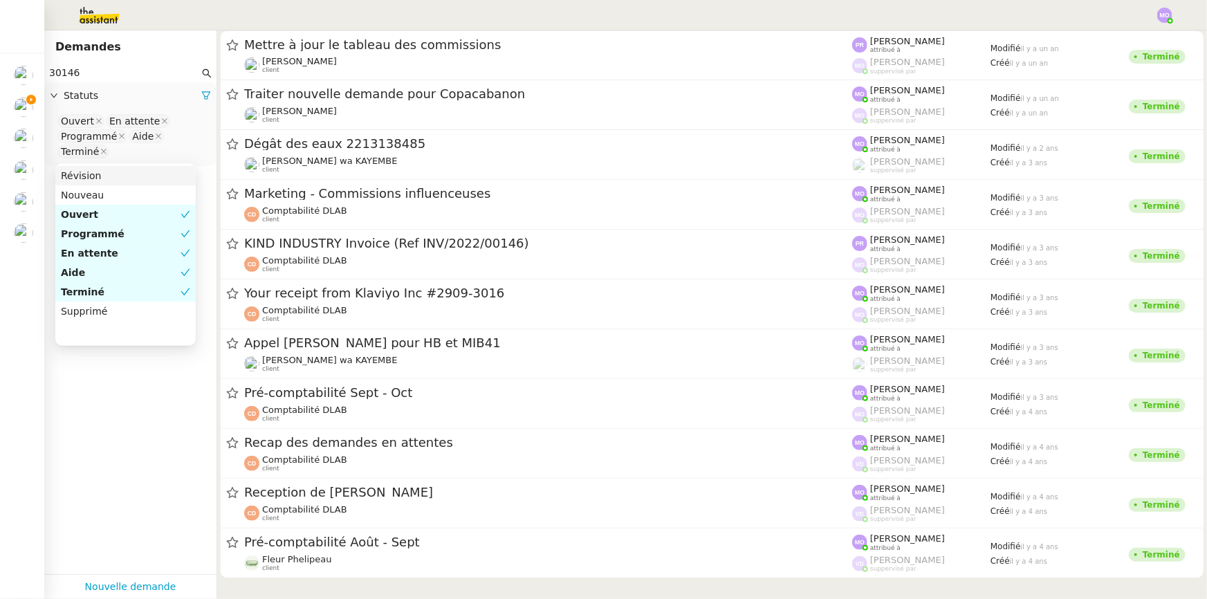
click at [94, 68] on input "30146" at bounding box center [124, 73] width 150 height 16
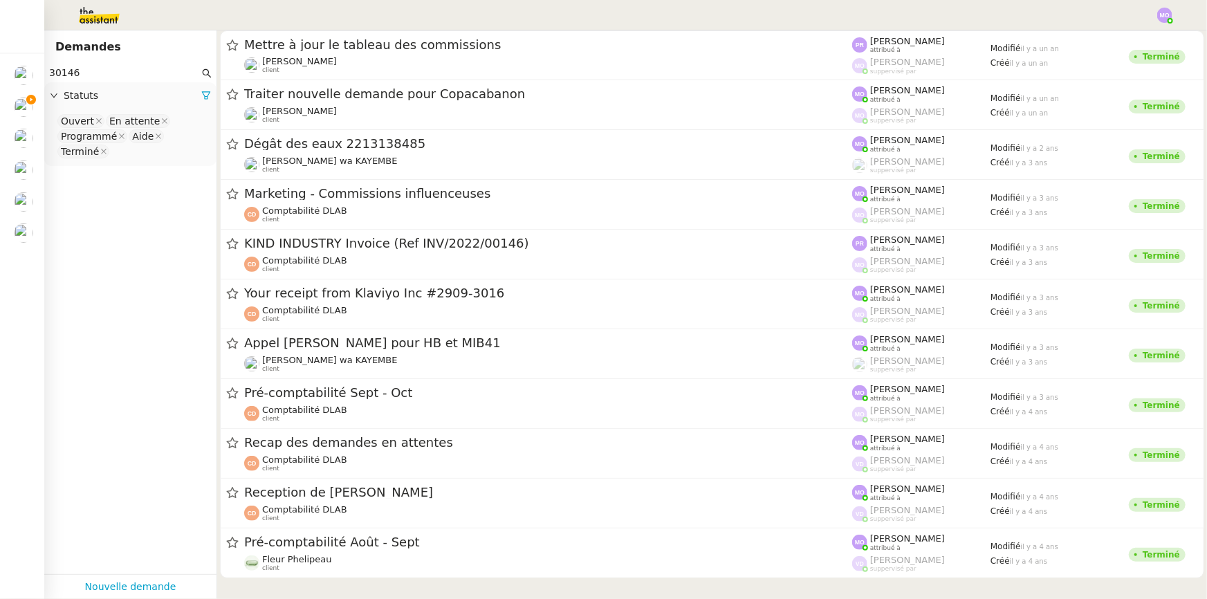
click at [94, 68] on input "30146" at bounding box center [124, 73] width 150 height 16
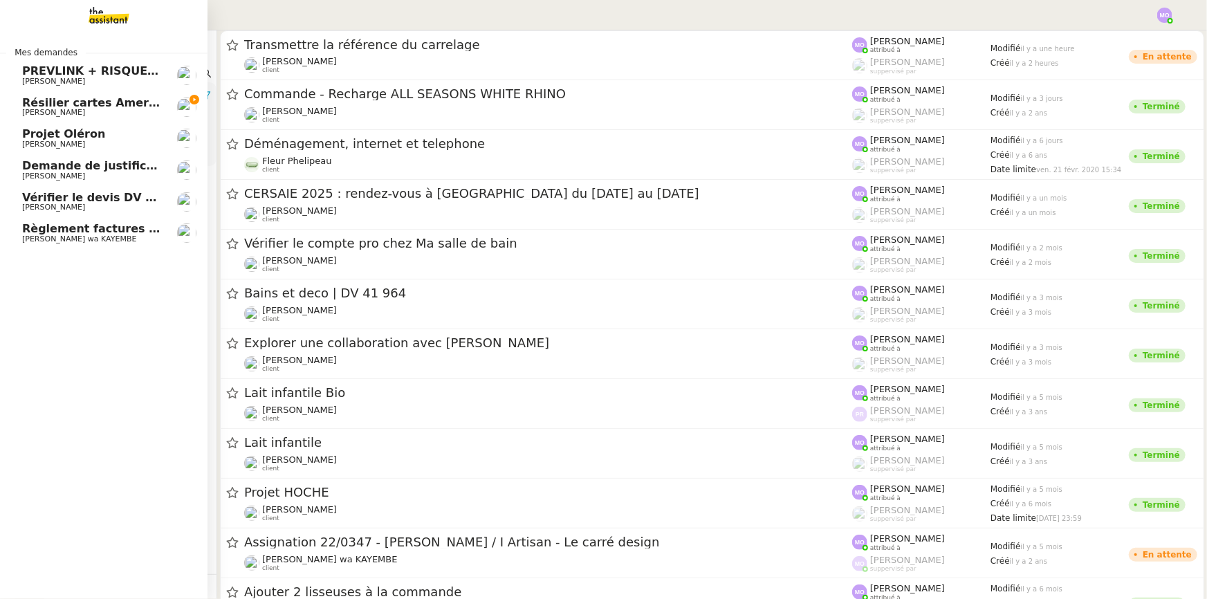
type input "bains"
click at [55, 105] on span "Résilier cartes American Express" at bounding box center [124, 102] width 205 height 13
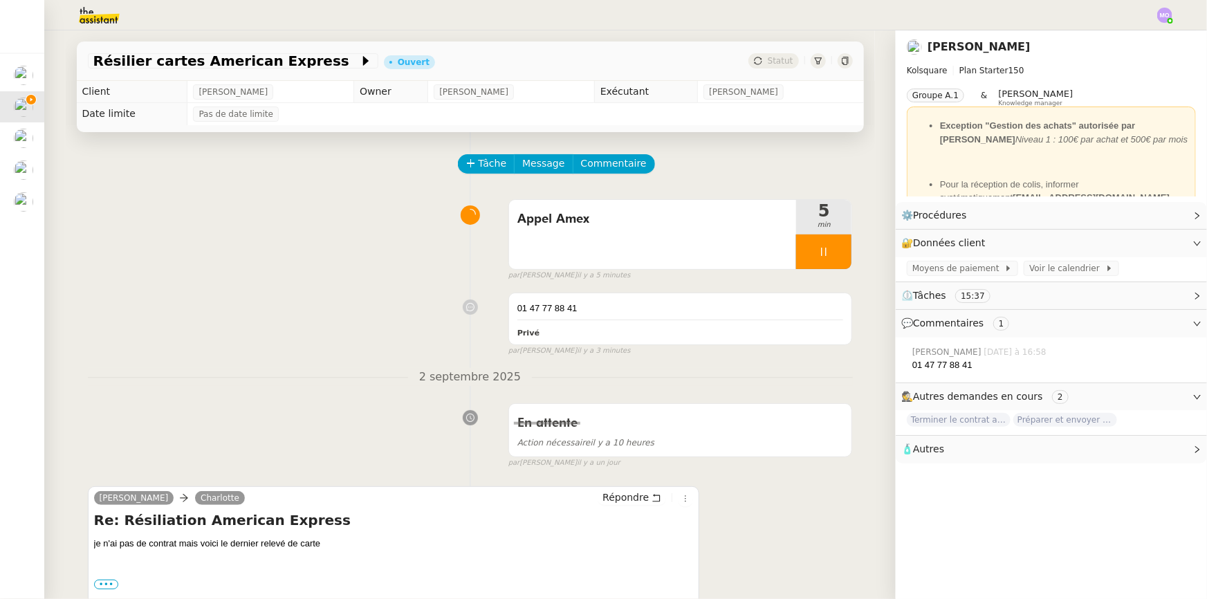
click at [108, 15] on img at bounding box center [88, 15] width 107 height 30
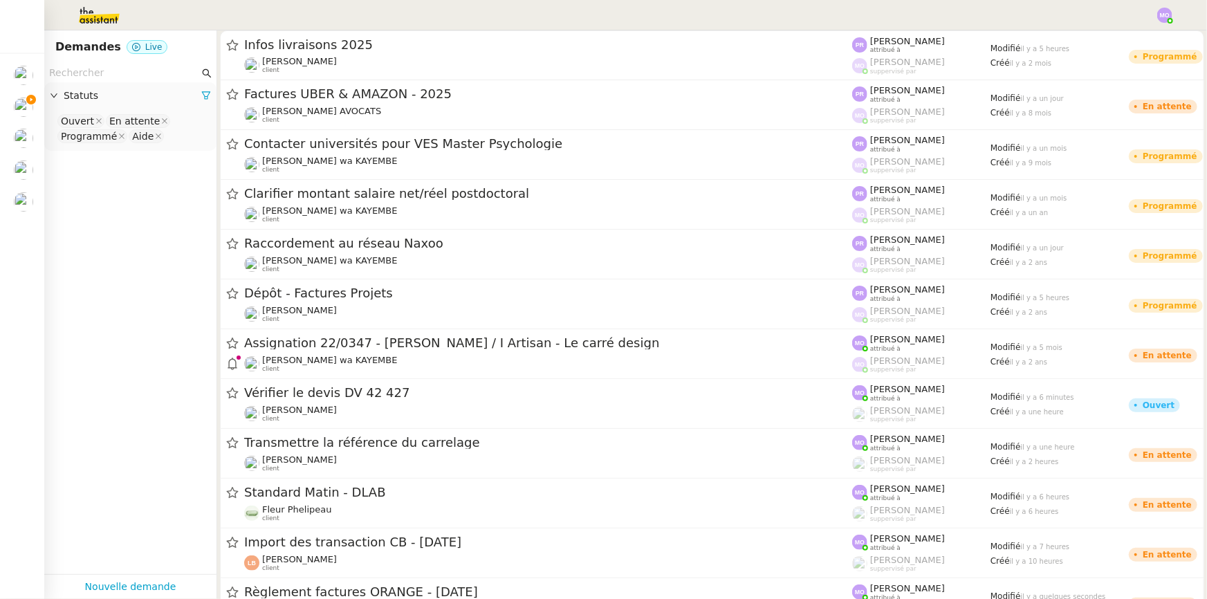
click at [86, 68] on input "text" at bounding box center [124, 73] width 150 height 16
paste input "caroline@bainsetdeco.com"
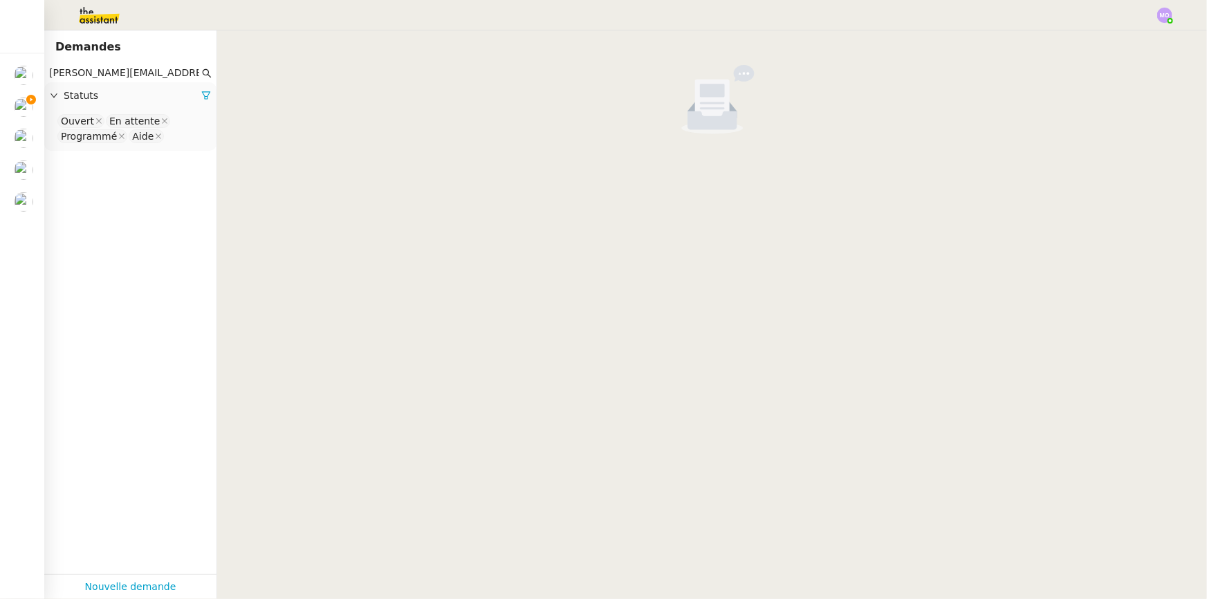
type input "caroline@bainsetdeco.com"
click at [169, 136] on input at bounding box center [170, 136] width 3 height 14
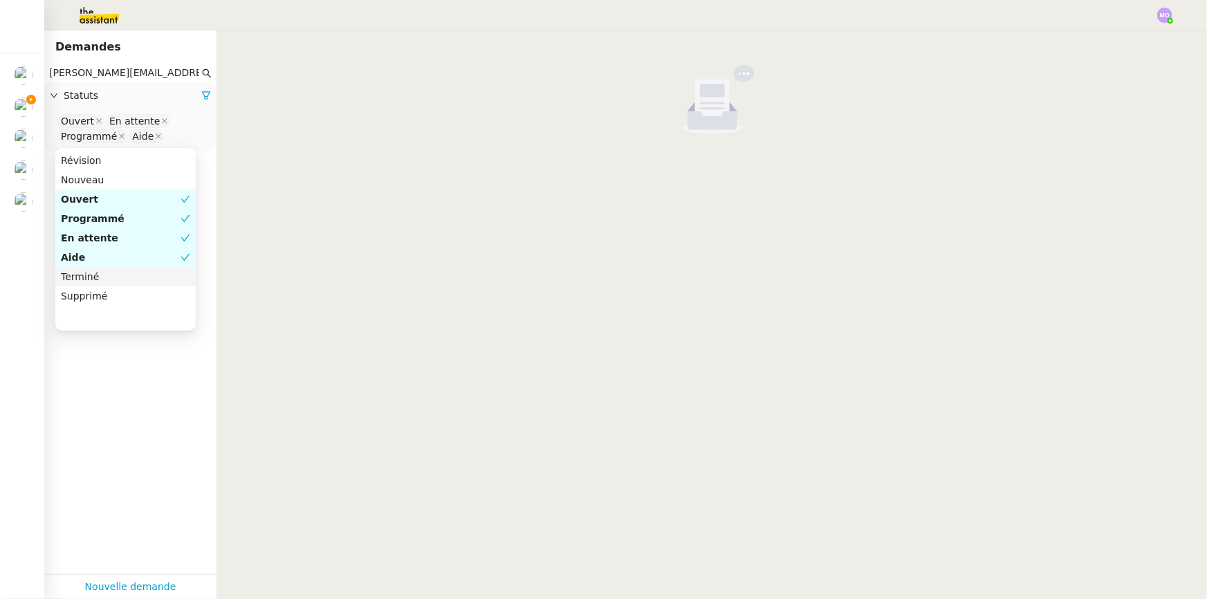
click at [104, 278] on div "Terminé" at bounding box center [125, 276] width 129 height 12
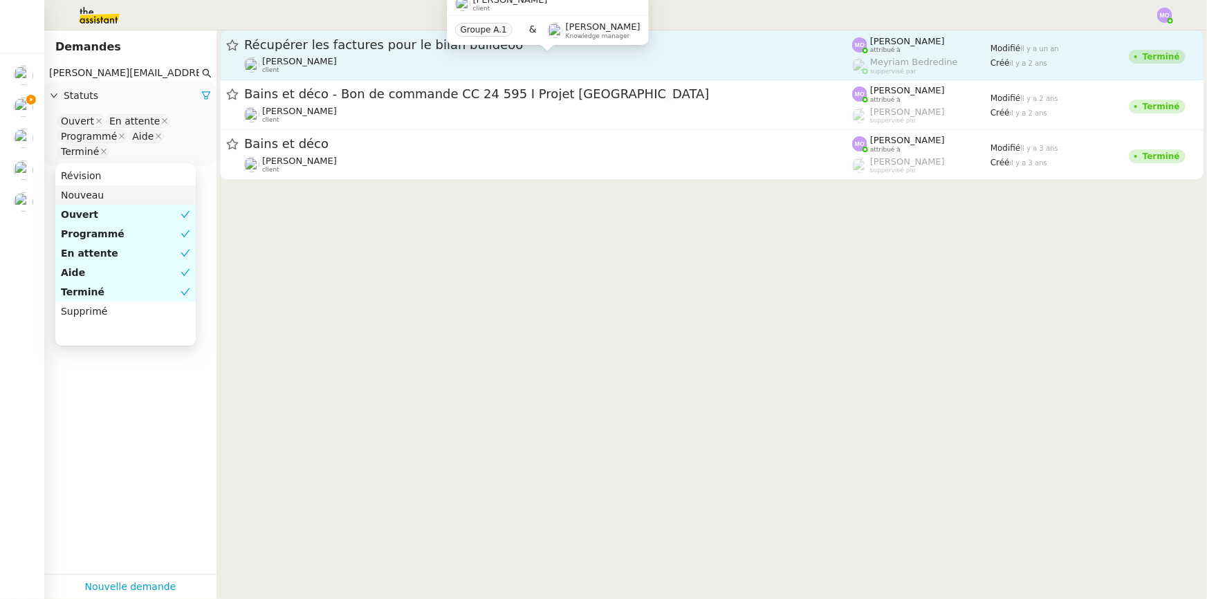
click at [409, 59] on div "Gilbert AVAKIAN client" at bounding box center [548, 65] width 608 height 18
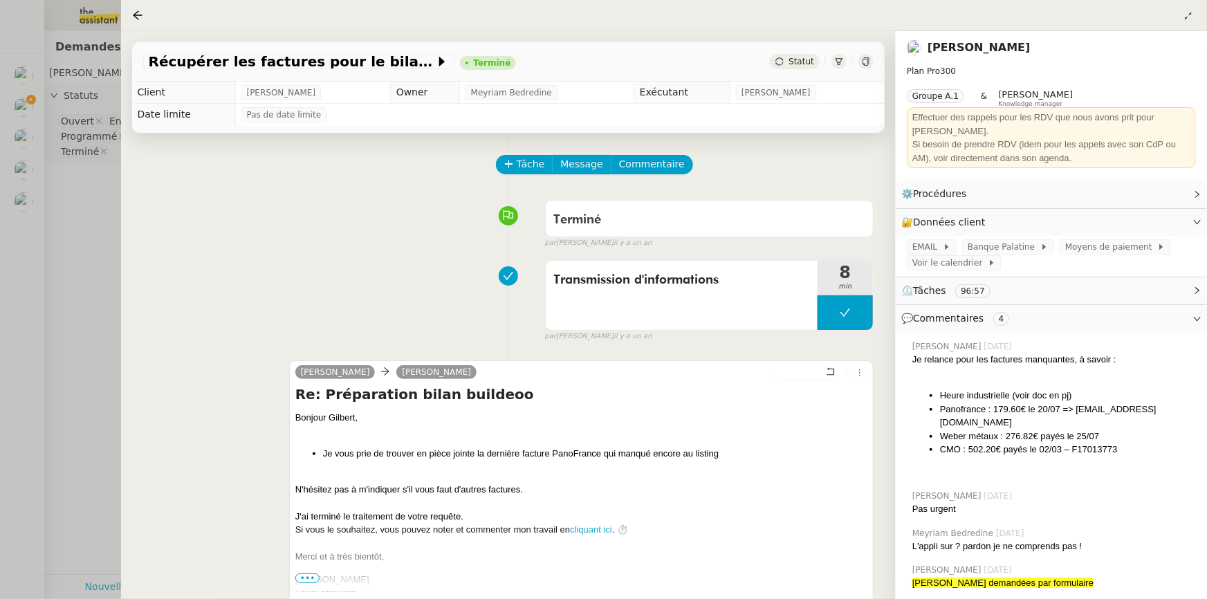
click at [82, 220] on div at bounding box center [603, 299] width 1207 height 599
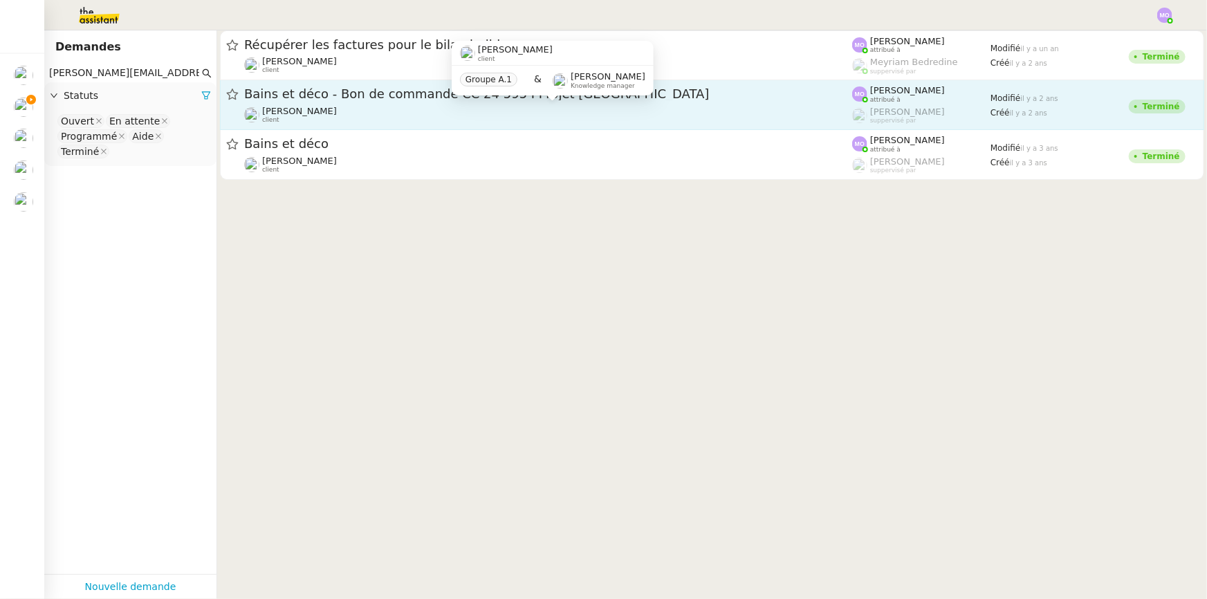
click at [407, 111] on div "Gilbert AVAKIAN client" at bounding box center [548, 115] width 608 height 18
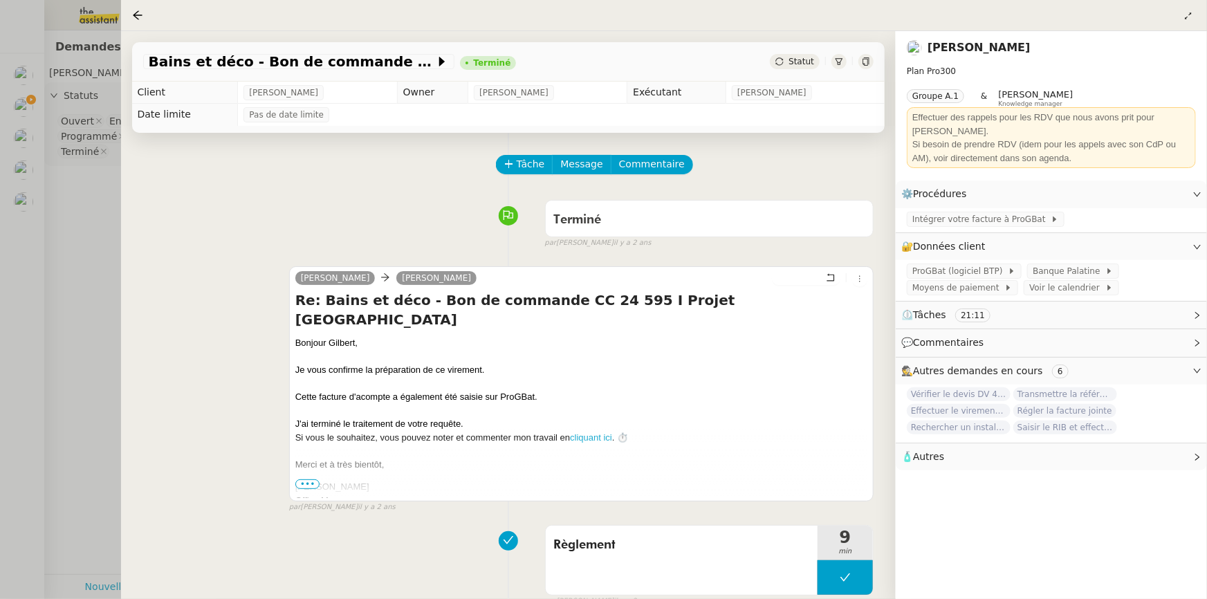
click at [93, 192] on div at bounding box center [603, 299] width 1207 height 599
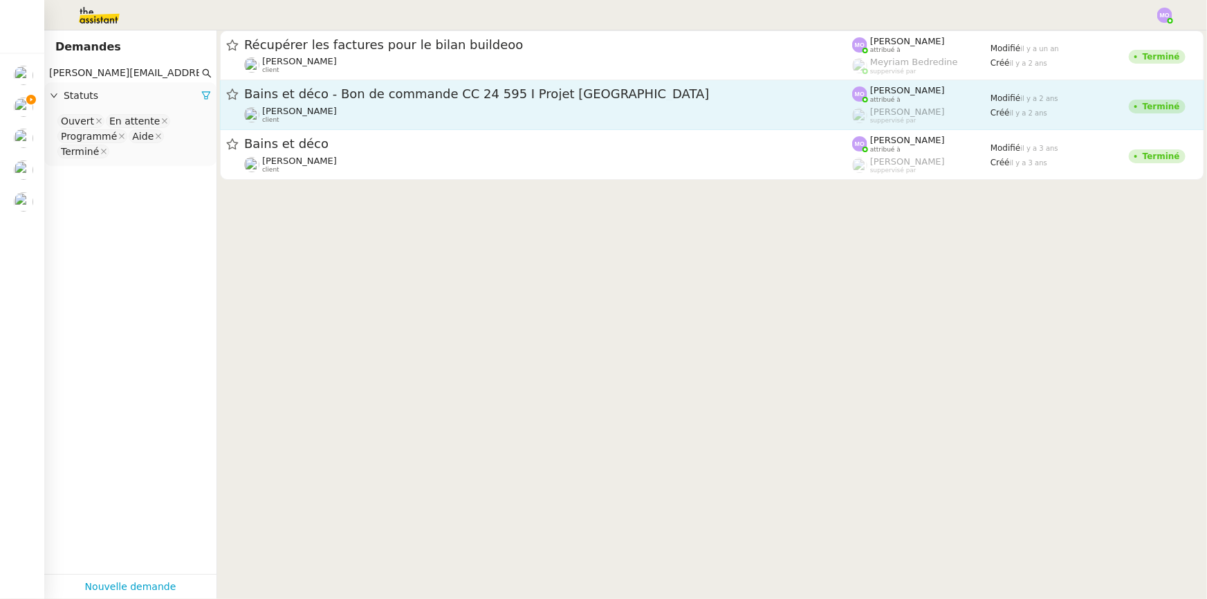
click at [422, 95] on span "Bains et déco - Bon de commande CC 24 595 I Projet Rome" at bounding box center [548, 94] width 608 height 12
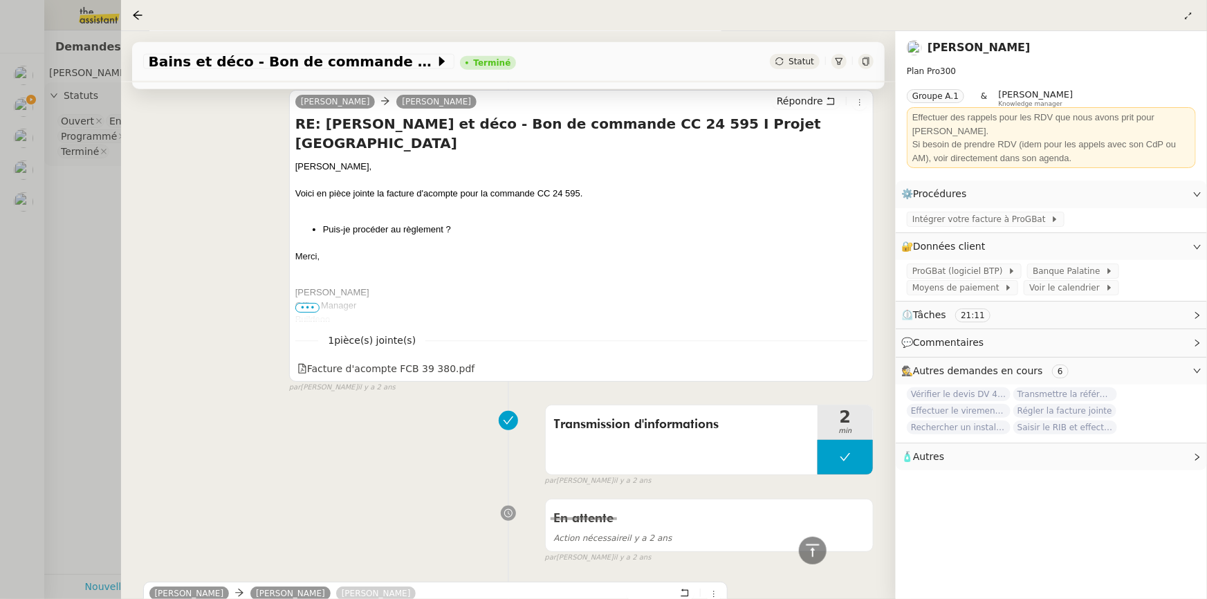
scroll to position [942, 0]
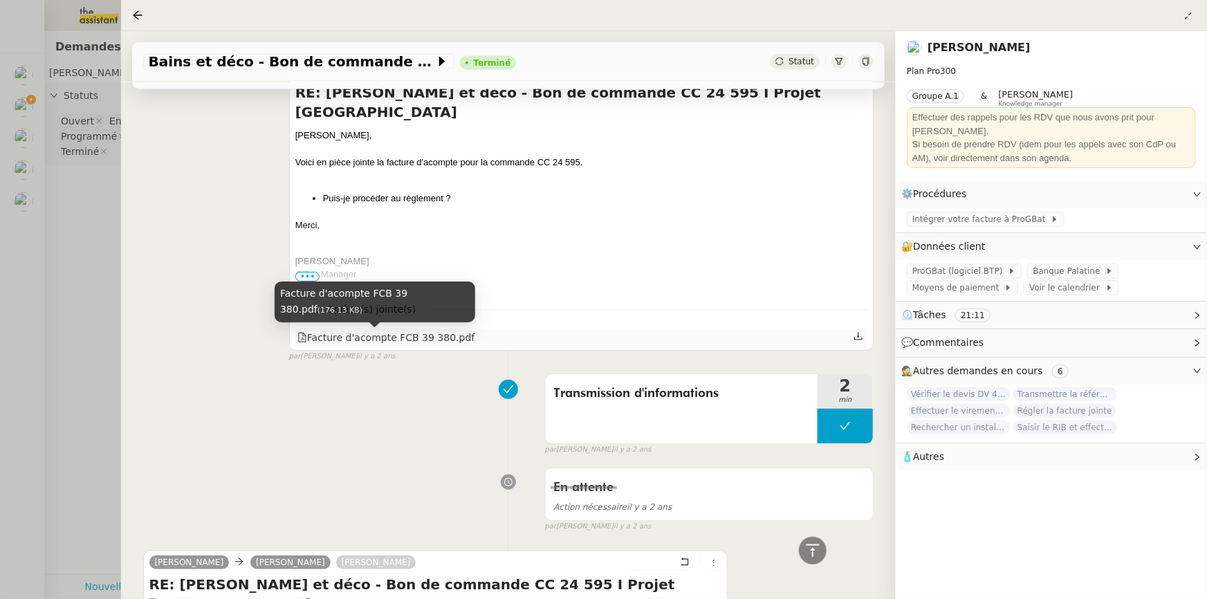
click at [388, 339] on div "Facture d'acompte FCB 39 380.pdf" at bounding box center [386, 338] width 178 height 16
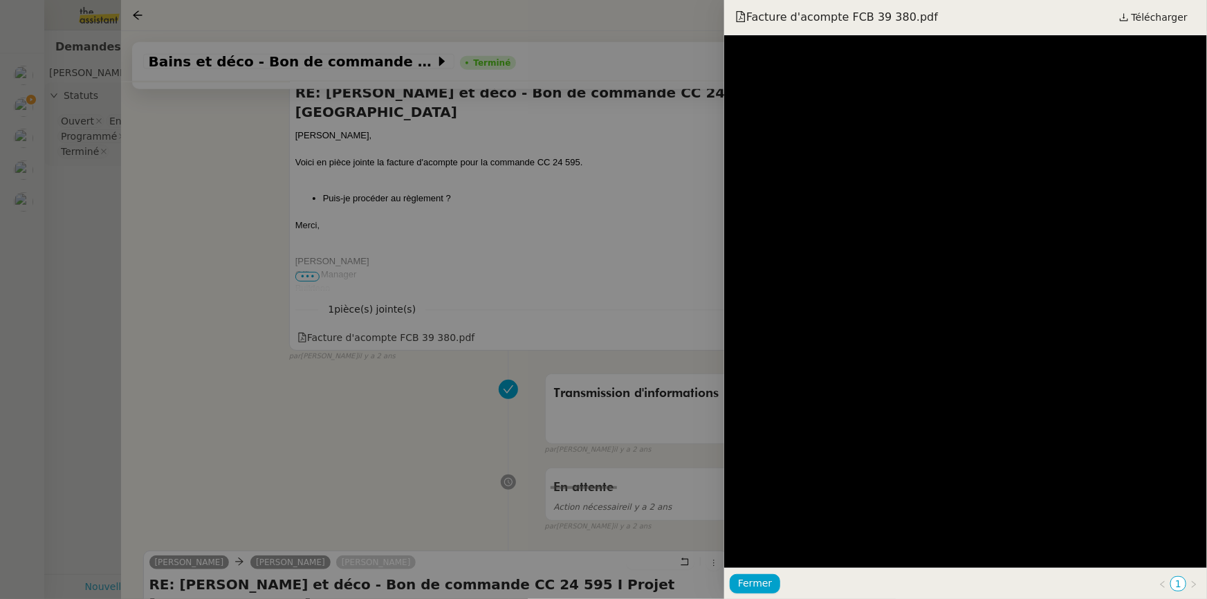
click at [324, 362] on div at bounding box center [603, 299] width 1207 height 599
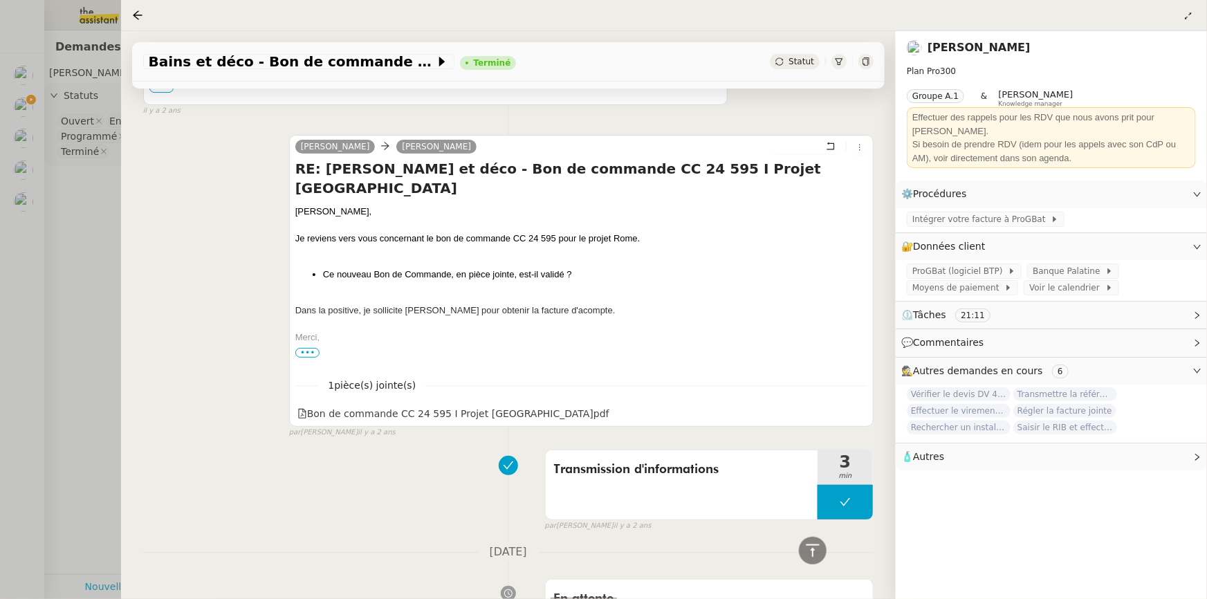
scroll to position [2514, 0]
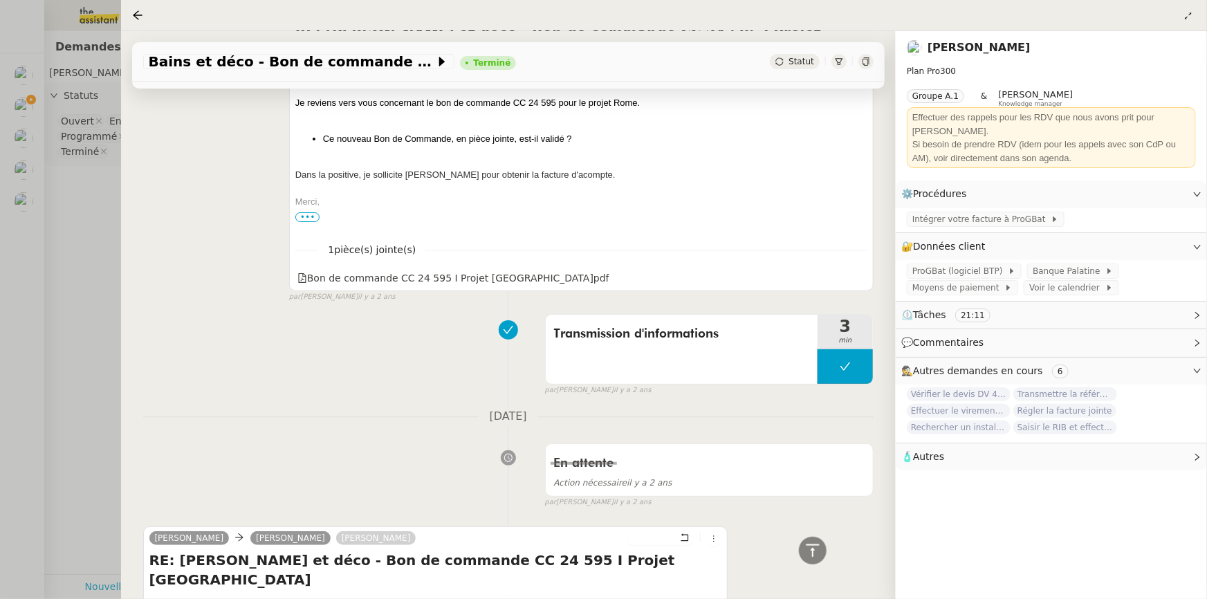
click at [48, 239] on div at bounding box center [603, 299] width 1207 height 599
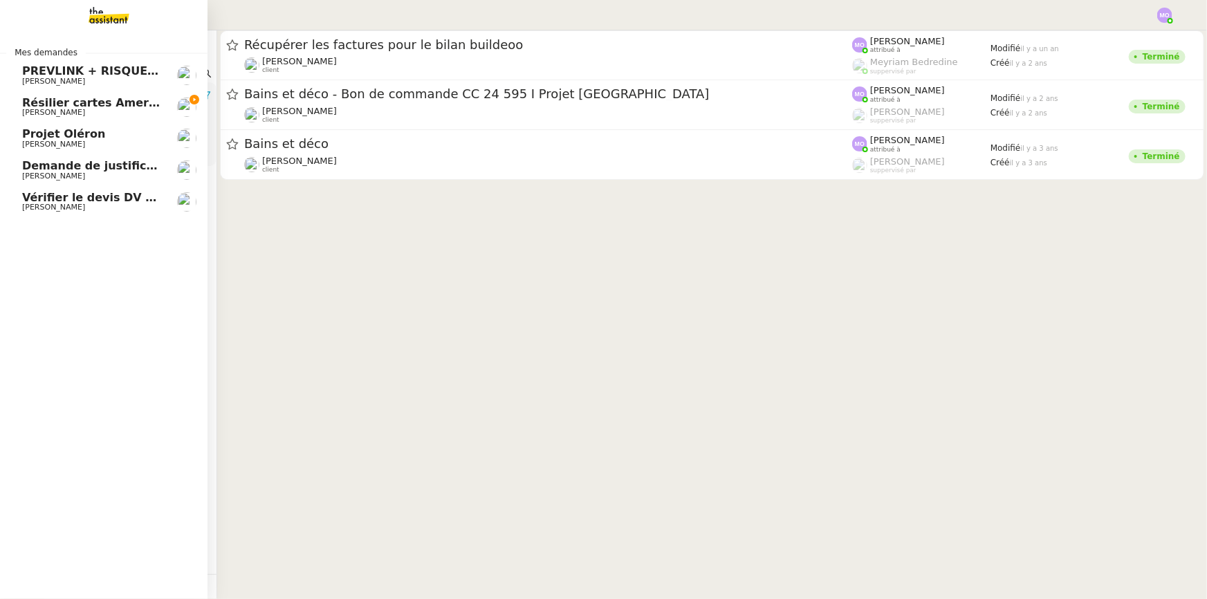
click at [58, 201] on span "Vérifier le devis DV 42 427" at bounding box center [105, 197] width 166 height 13
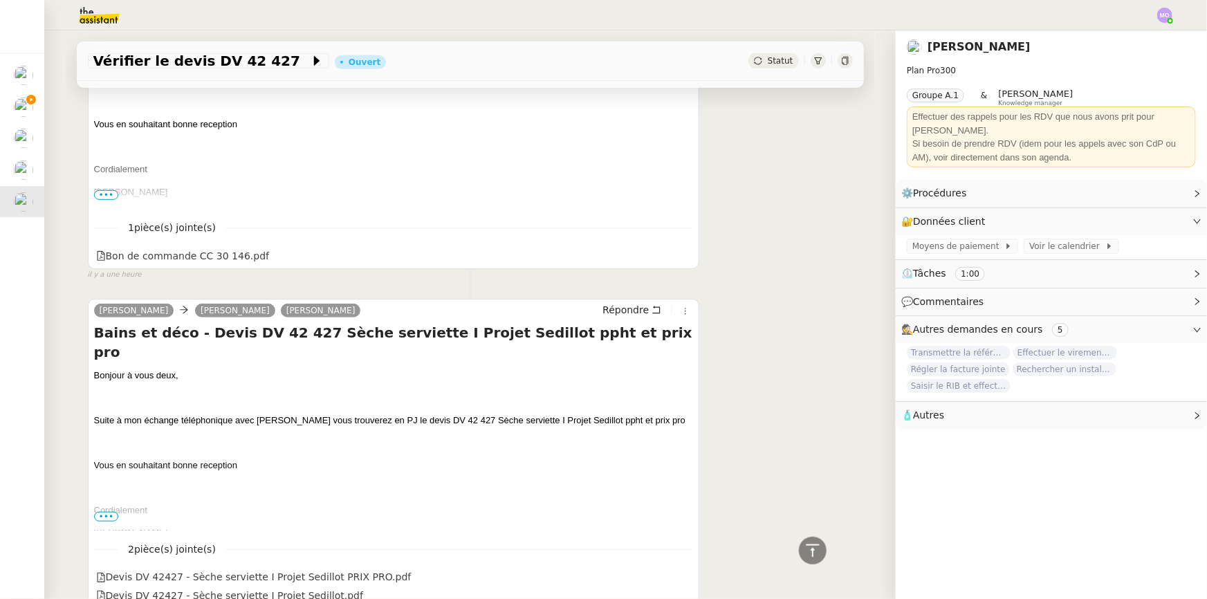
scroll to position [290, 0]
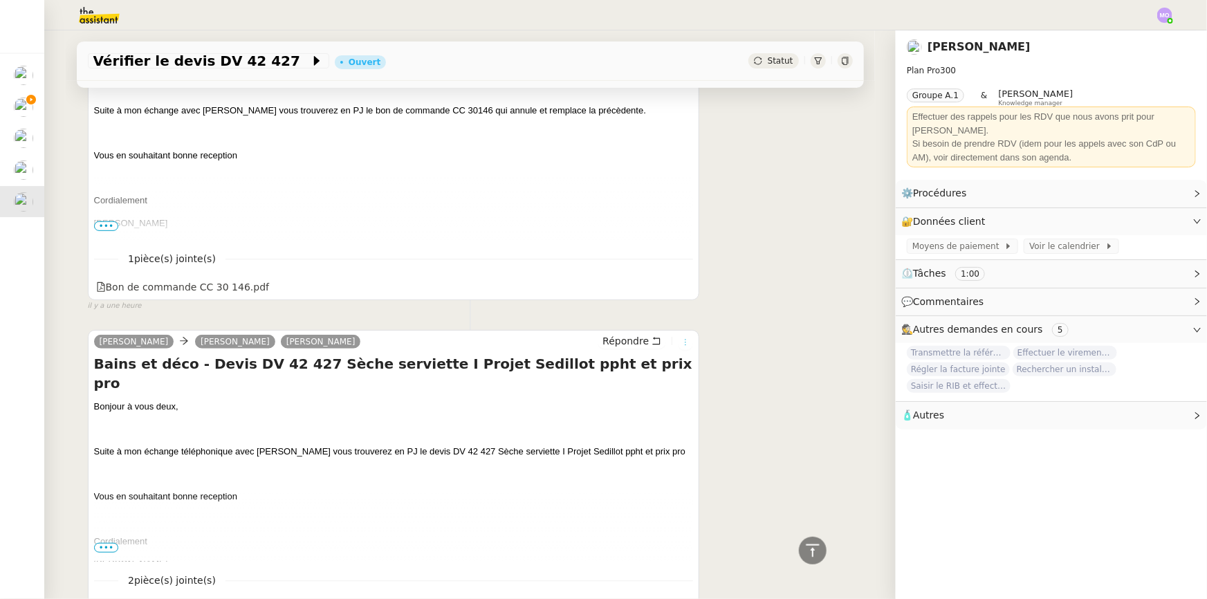
click at [681, 342] on icon at bounding box center [685, 342] width 8 height 8
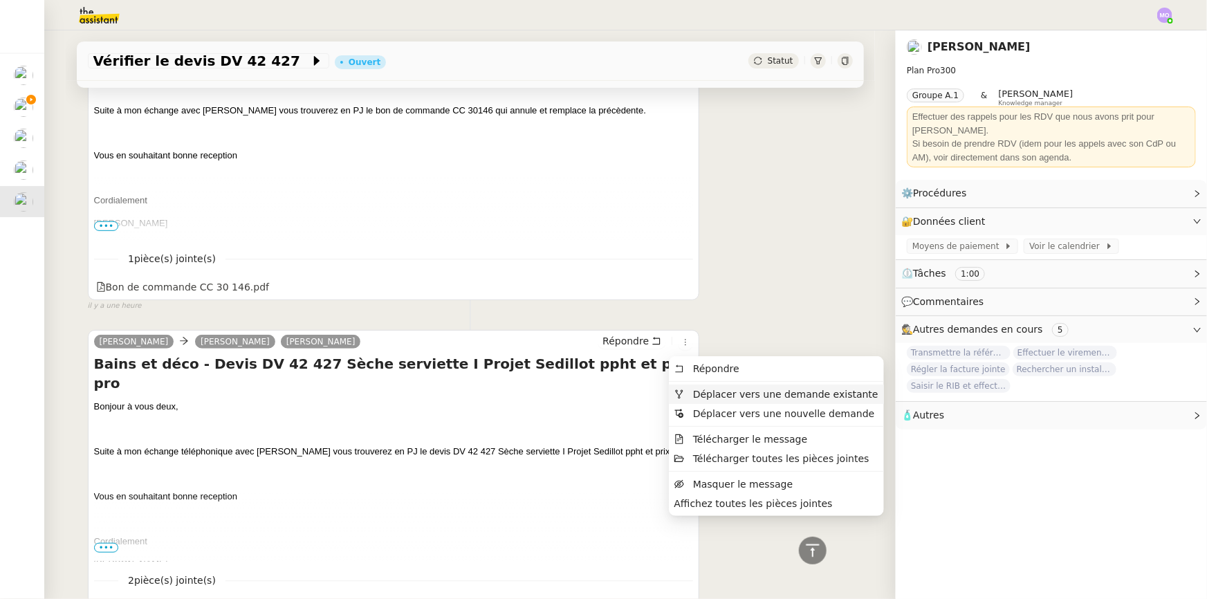
click at [757, 395] on span "Déplacer vers une demande existante" at bounding box center [785, 394] width 185 height 11
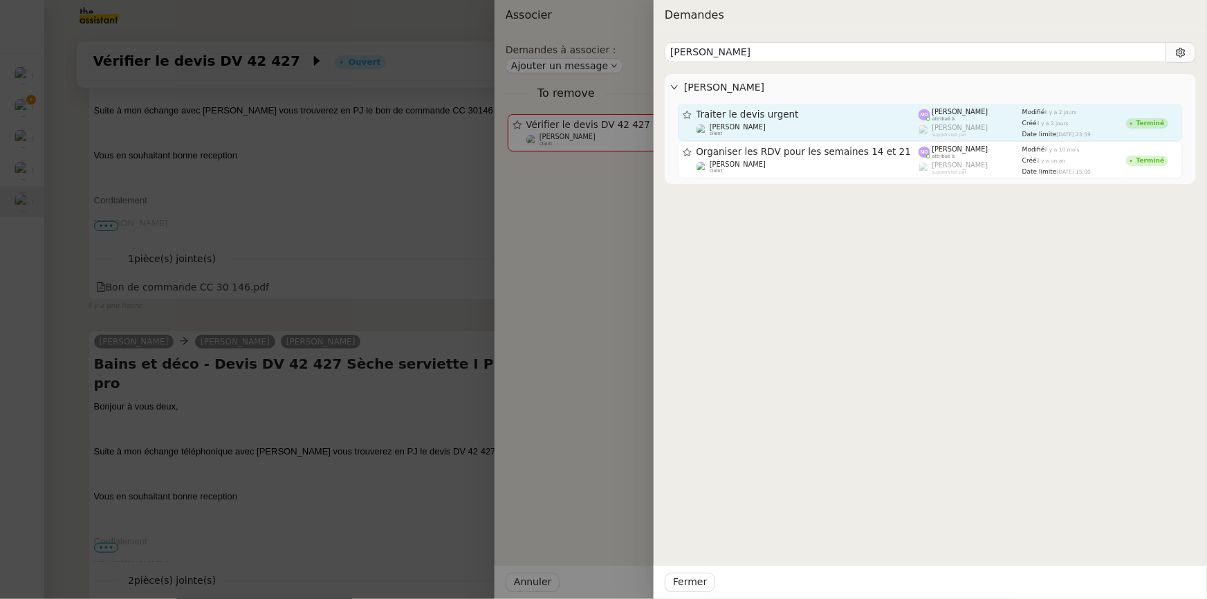
type input "sedillo"
click at [790, 129] on div "Gilbert AVAKIAN client" at bounding box center [807, 130] width 223 height 14
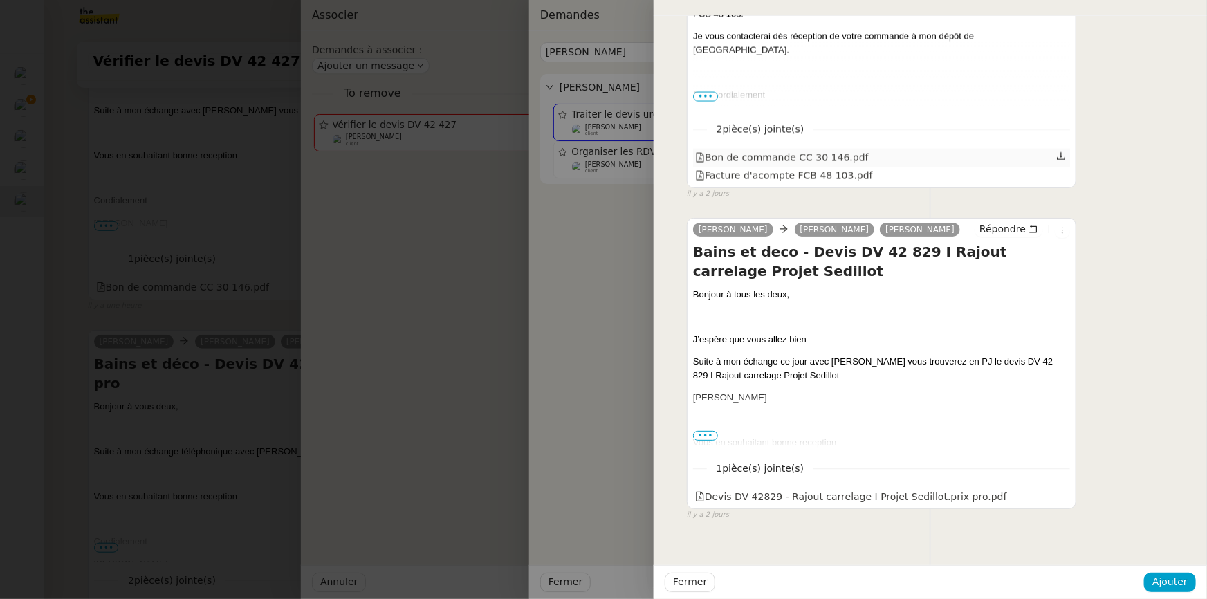
scroll to position [1446, 0]
click at [160, 304] on div at bounding box center [603, 299] width 1207 height 599
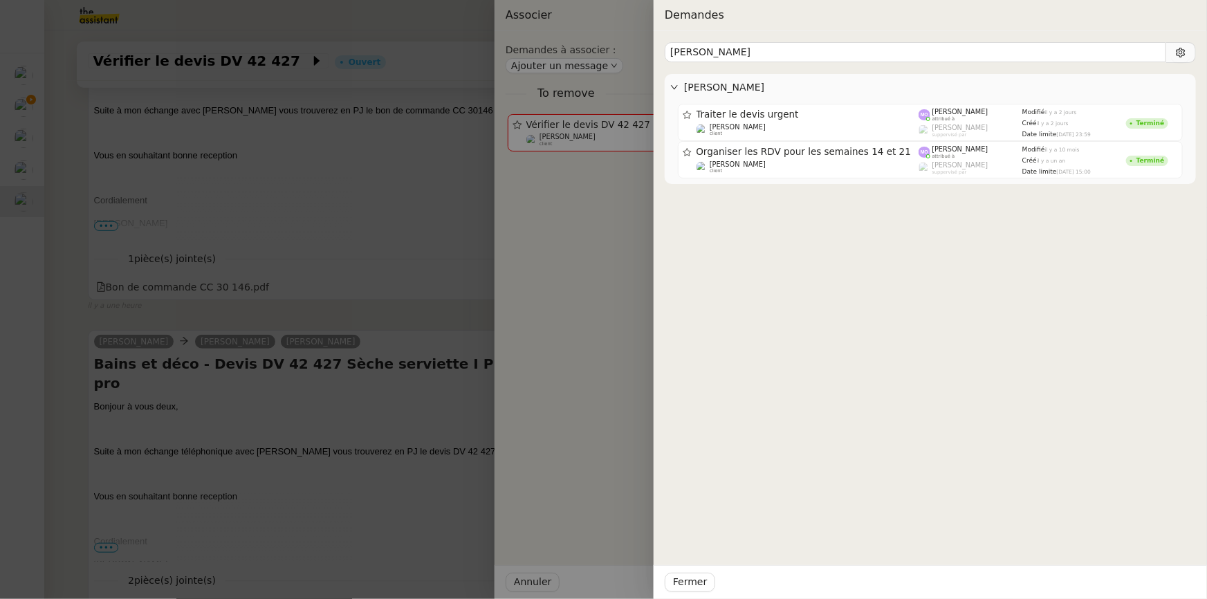
click at [160, 304] on div at bounding box center [603, 299] width 1207 height 599
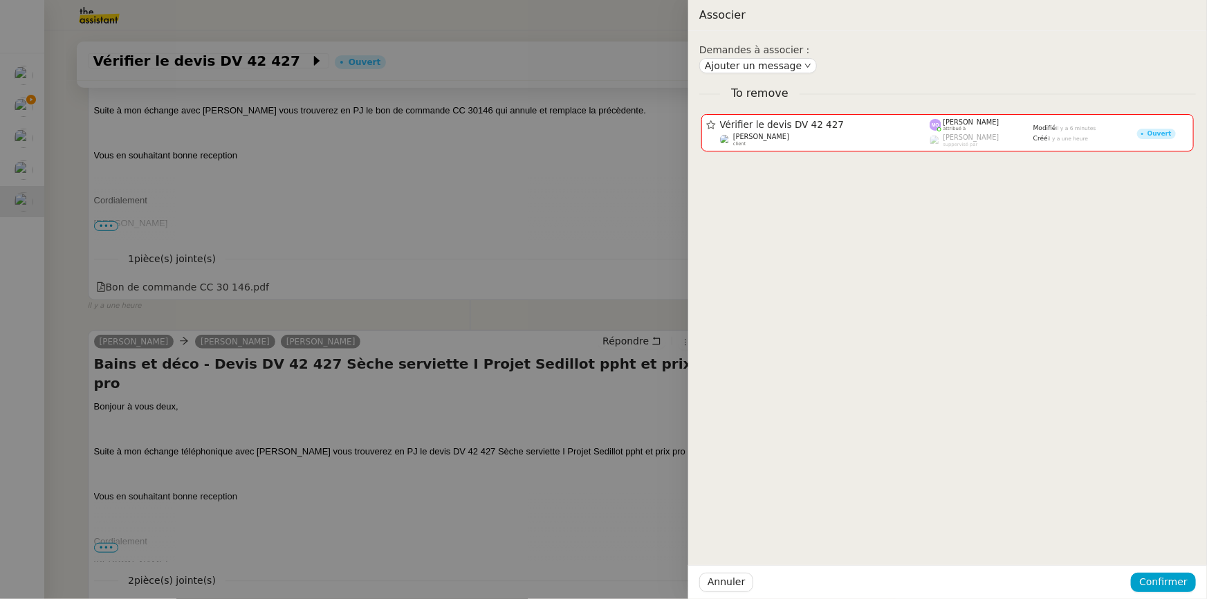
click at [160, 304] on div at bounding box center [603, 299] width 1207 height 599
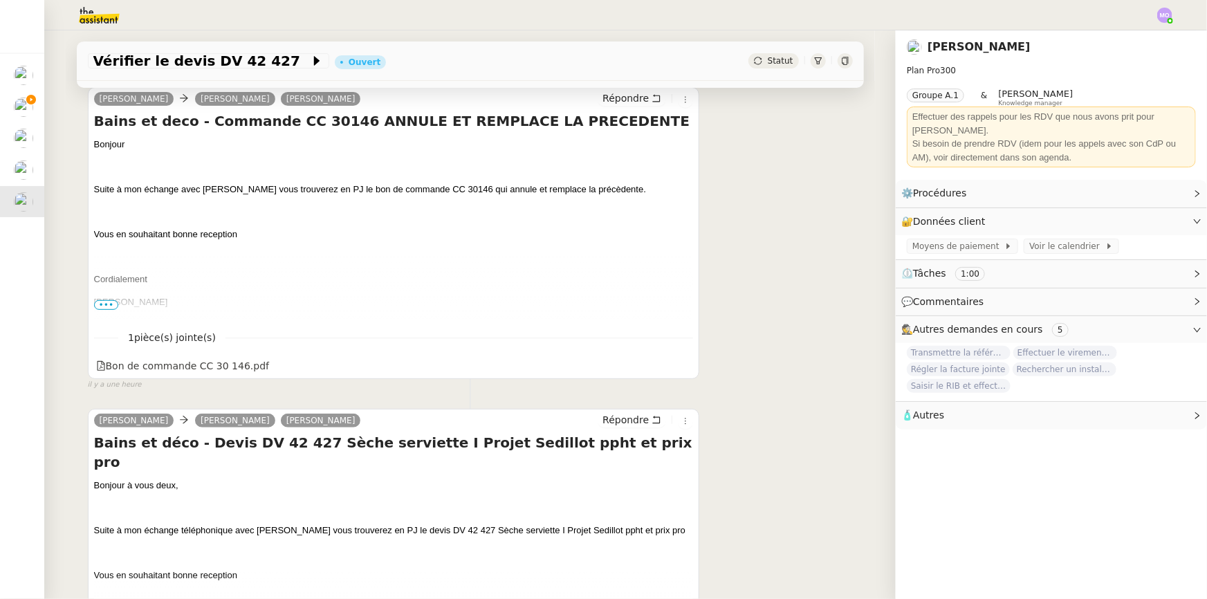
scroll to position [228, 0]
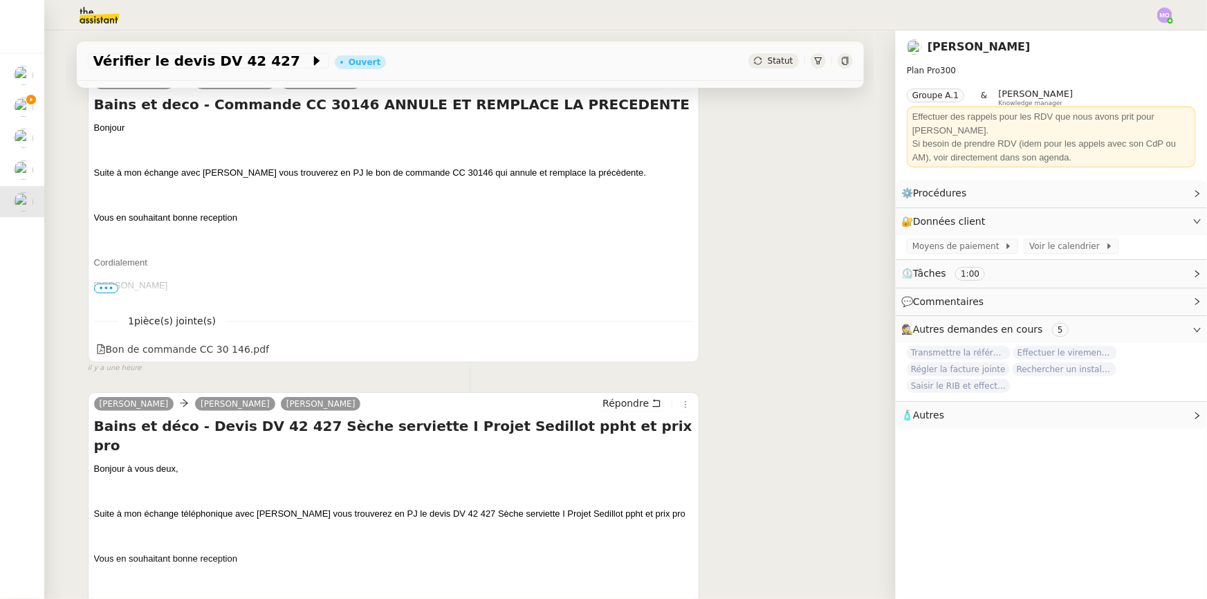
click at [95, 291] on span "•••" at bounding box center [106, 288] width 25 height 10
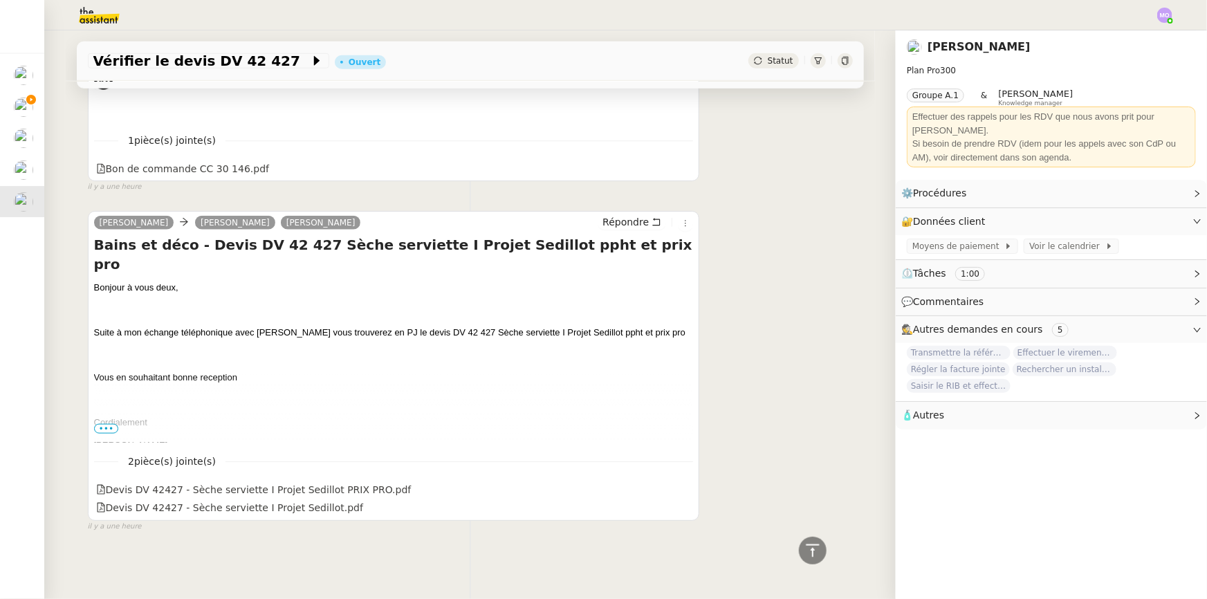
scroll to position [721, 0]
click at [235, 162] on div "Bon de commande CC 30 146.pdf" at bounding box center [183, 169] width 174 height 16
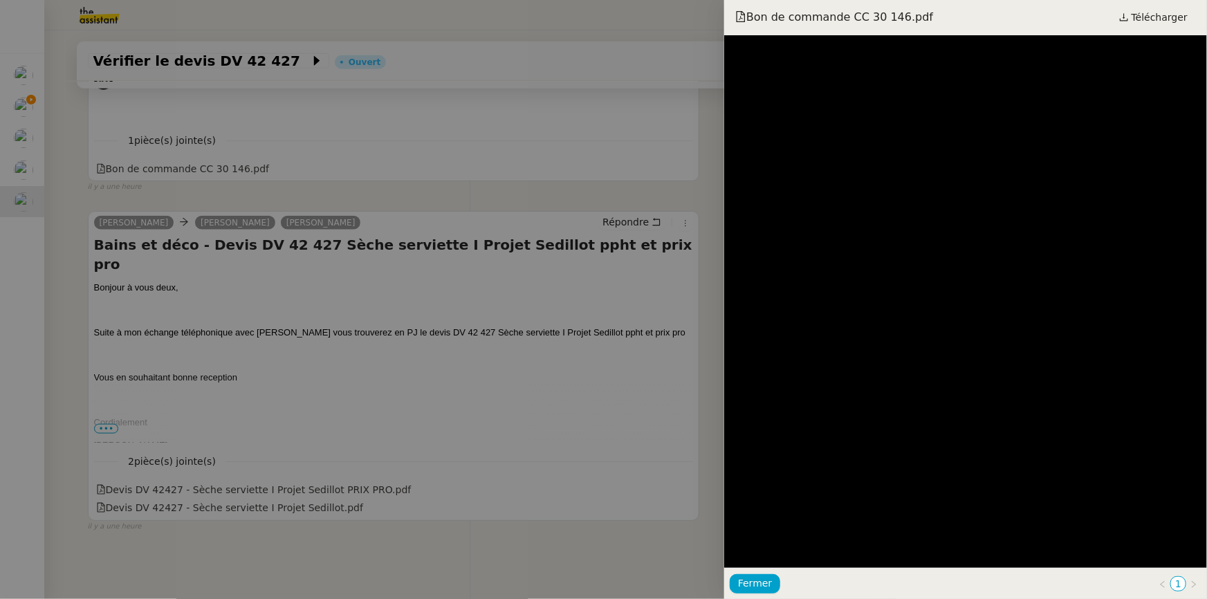
click at [436, 149] on div at bounding box center [603, 299] width 1207 height 599
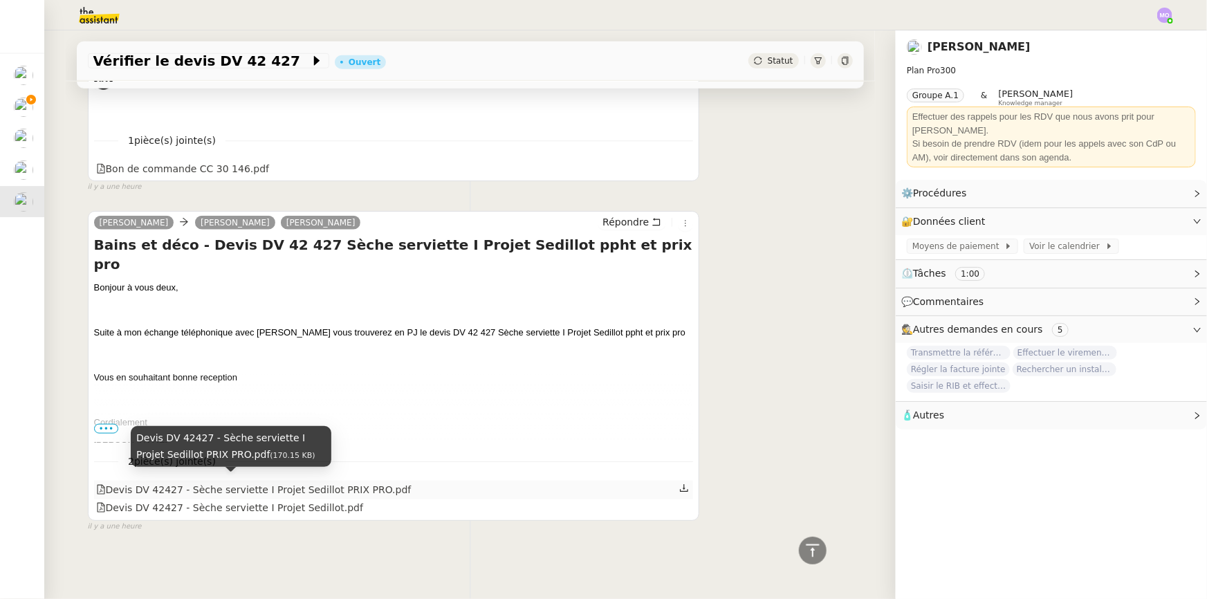
click at [263, 485] on div "Devis DV 42427 - Sèche serviette I Projet Sedillot PRIX PRO.pdf" at bounding box center [253, 490] width 315 height 16
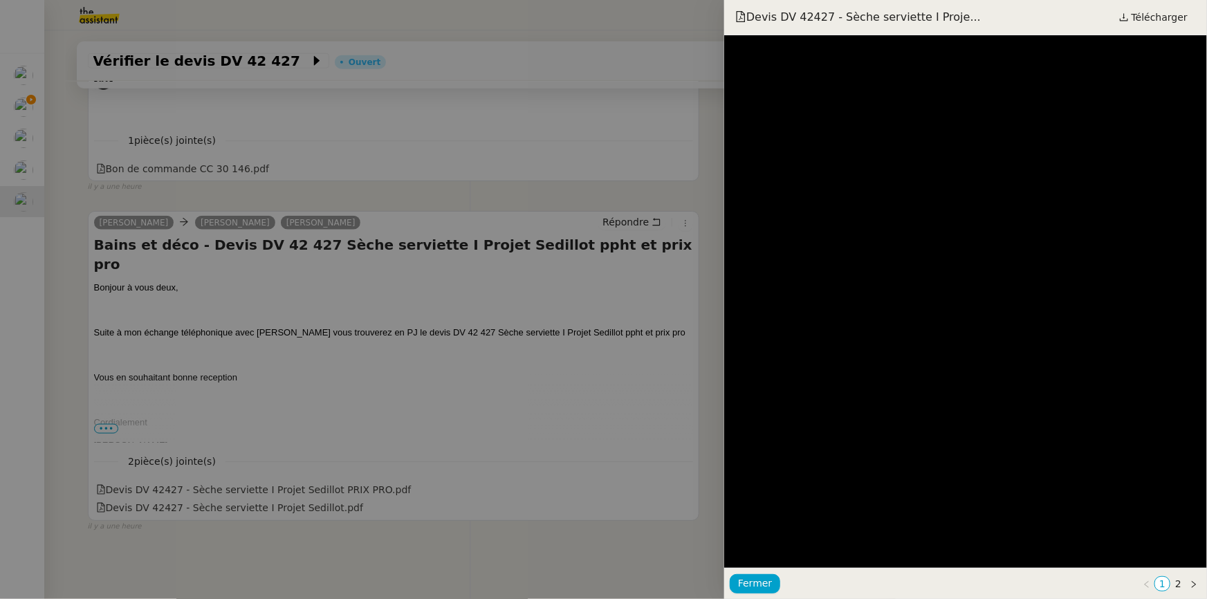
click at [469, 383] on div at bounding box center [603, 299] width 1207 height 599
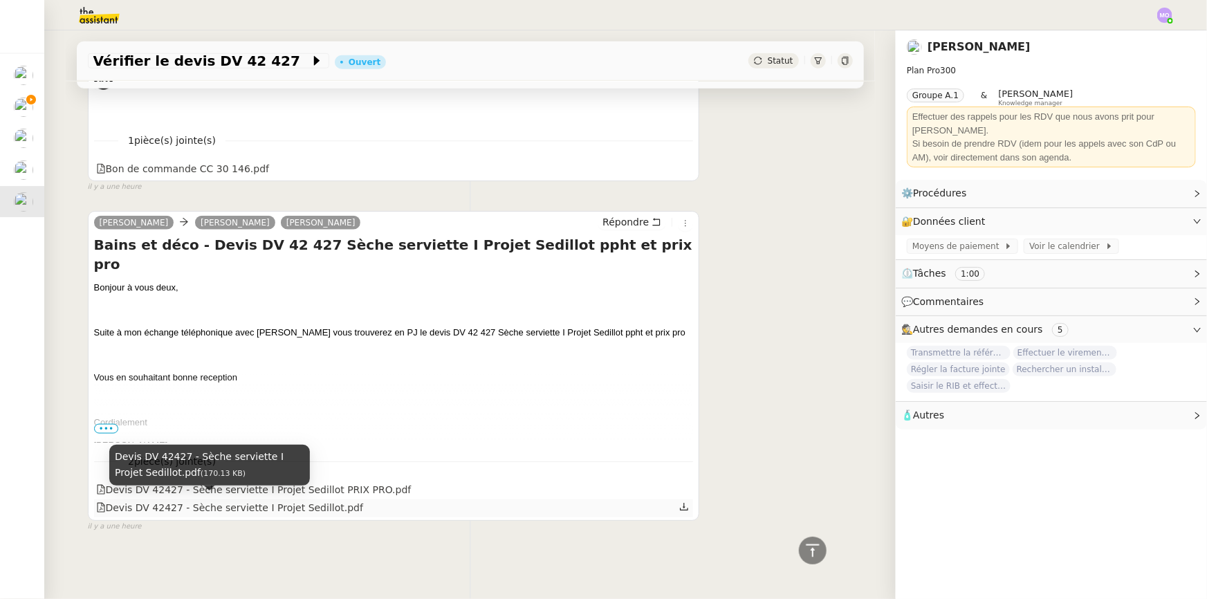
click at [270, 510] on div "Devis DV 42427 - Sèche serviette I Projet Sedillot.pdf" at bounding box center [229, 508] width 267 height 16
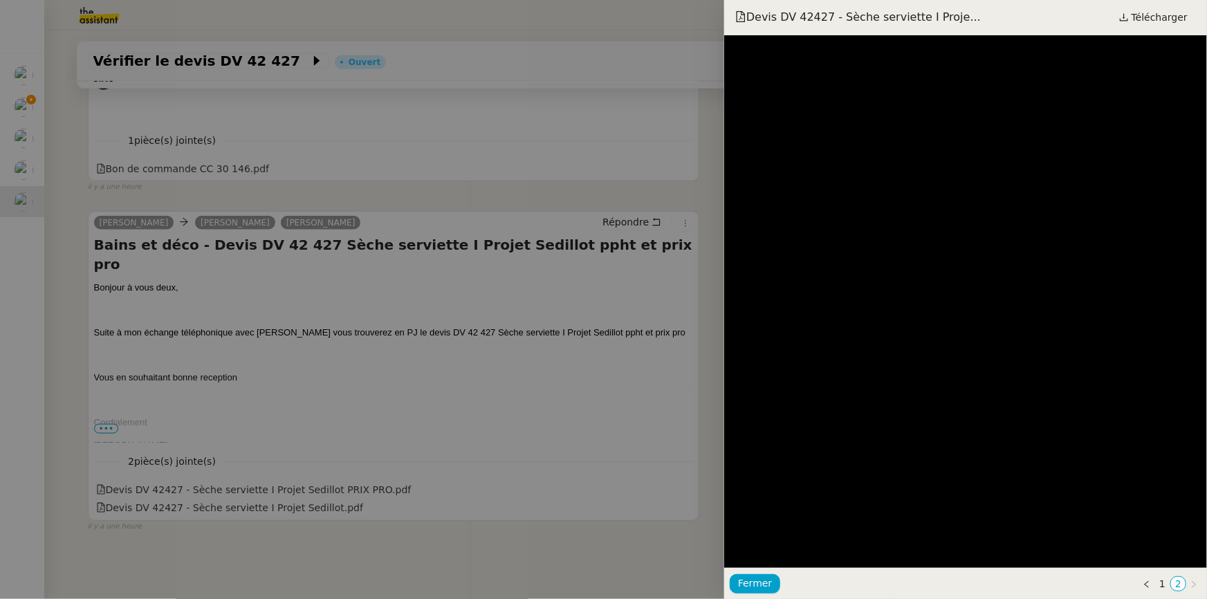
click at [449, 270] on div at bounding box center [603, 299] width 1207 height 599
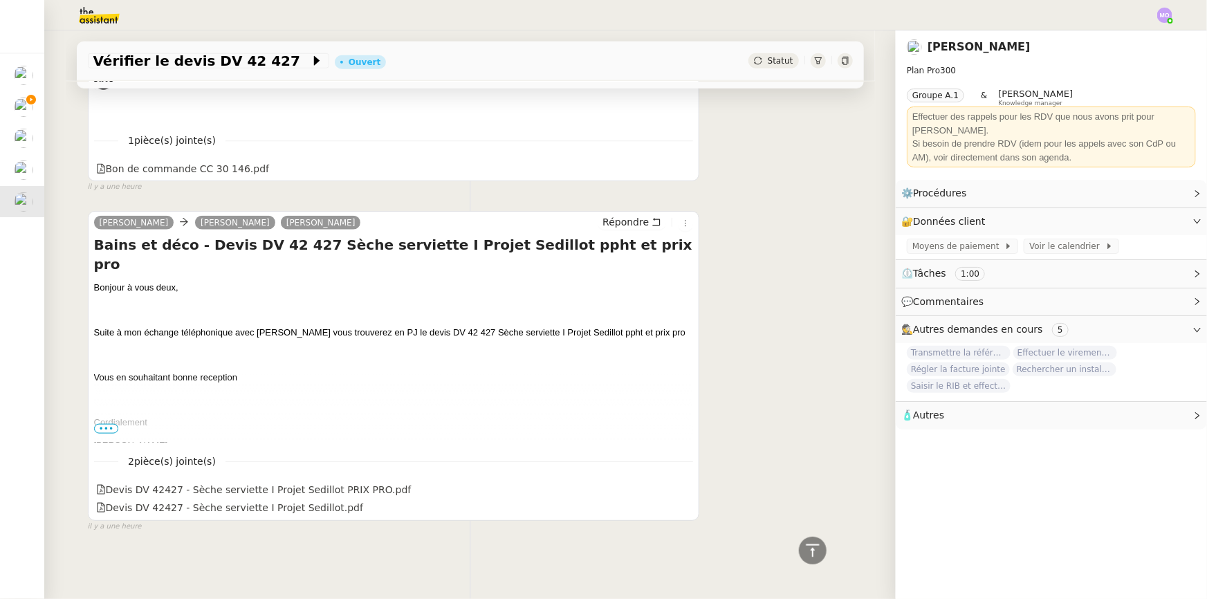
click at [106, 19] on img at bounding box center [88, 15] width 107 height 30
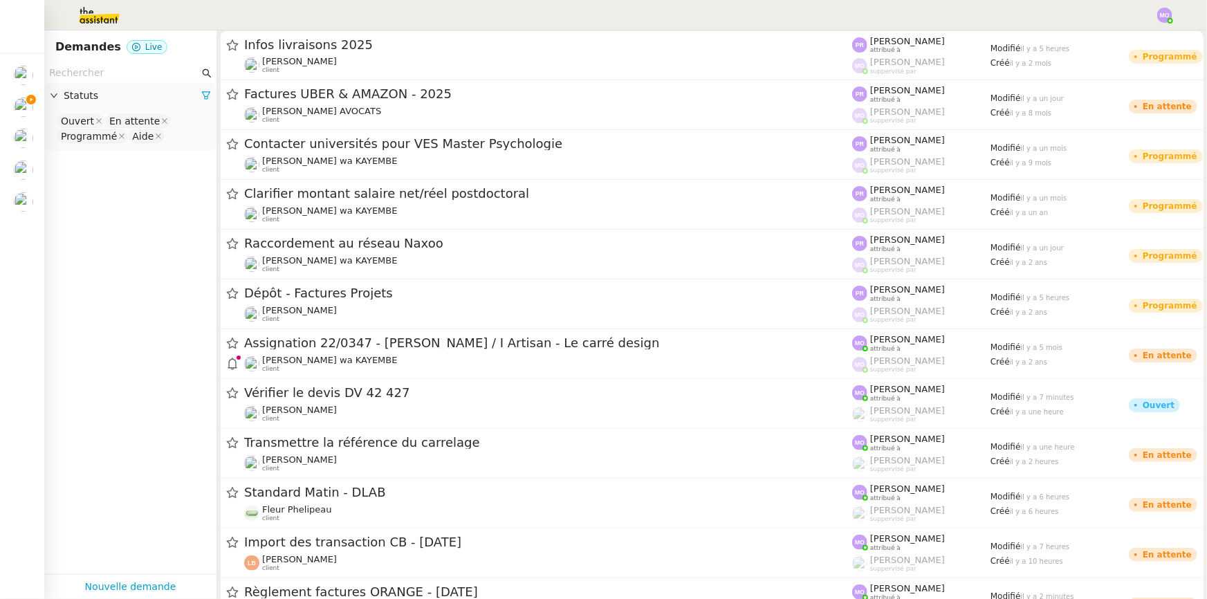
click at [95, 70] on input "text" at bounding box center [124, 73] width 150 height 16
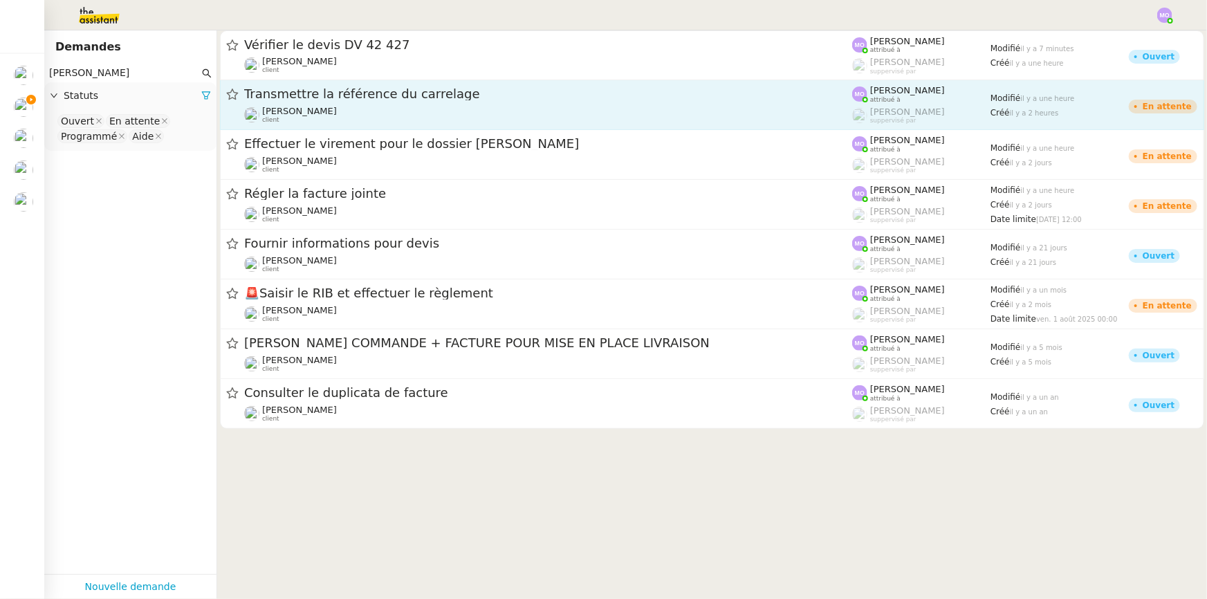
type input "gilbert"
click at [362, 94] on span "Transmettre la référence du carrelage" at bounding box center [548, 94] width 608 height 12
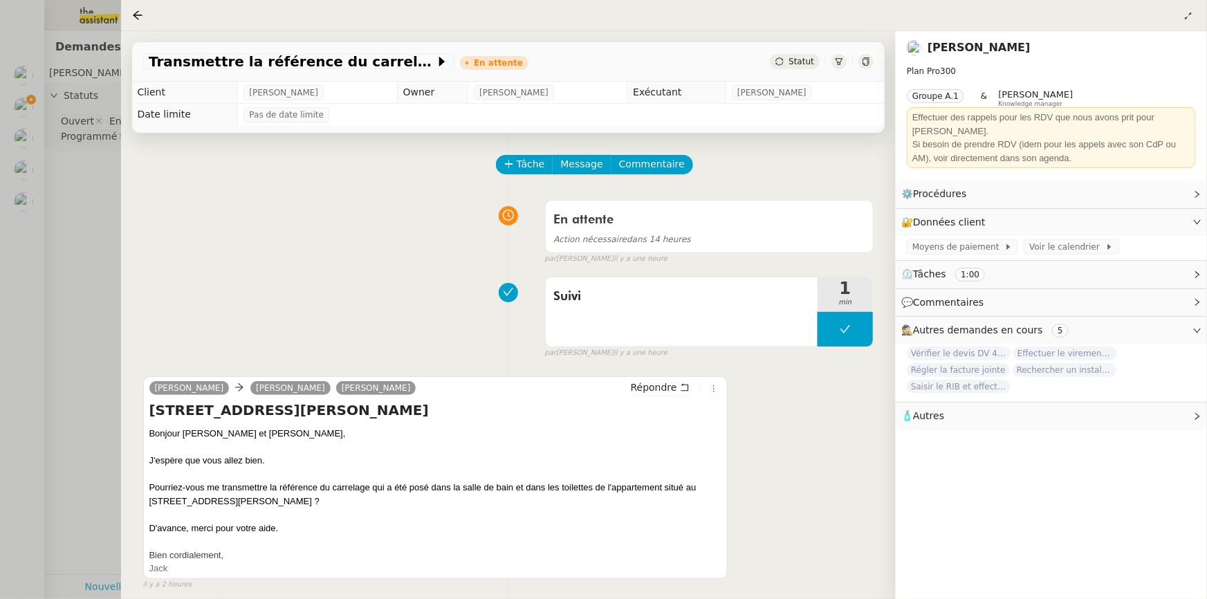
click at [95, 212] on div at bounding box center [603, 299] width 1207 height 599
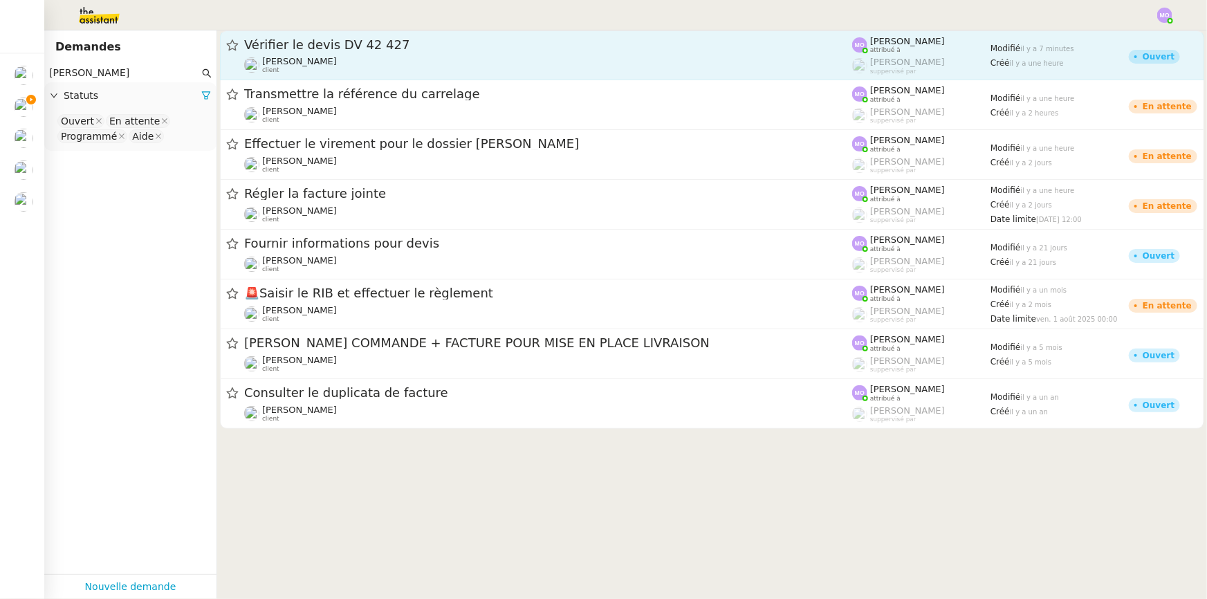
click at [352, 47] on span "Vérifier le devis DV 42 427" at bounding box center [548, 45] width 608 height 12
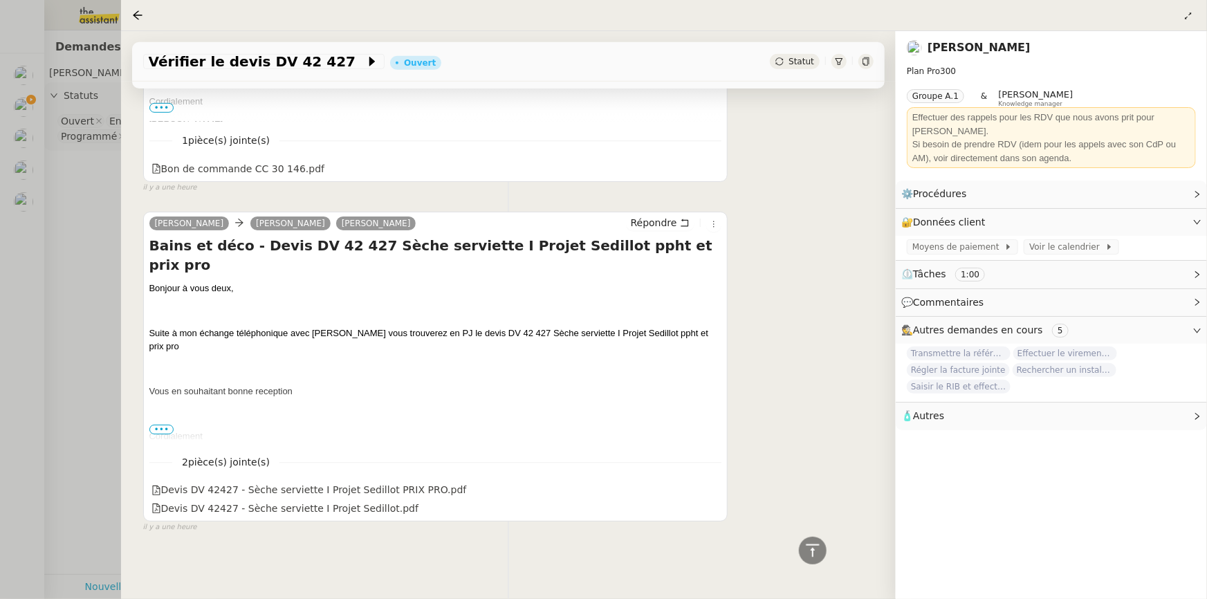
scroll to position [418, 0]
click at [80, 158] on div at bounding box center [603, 299] width 1207 height 599
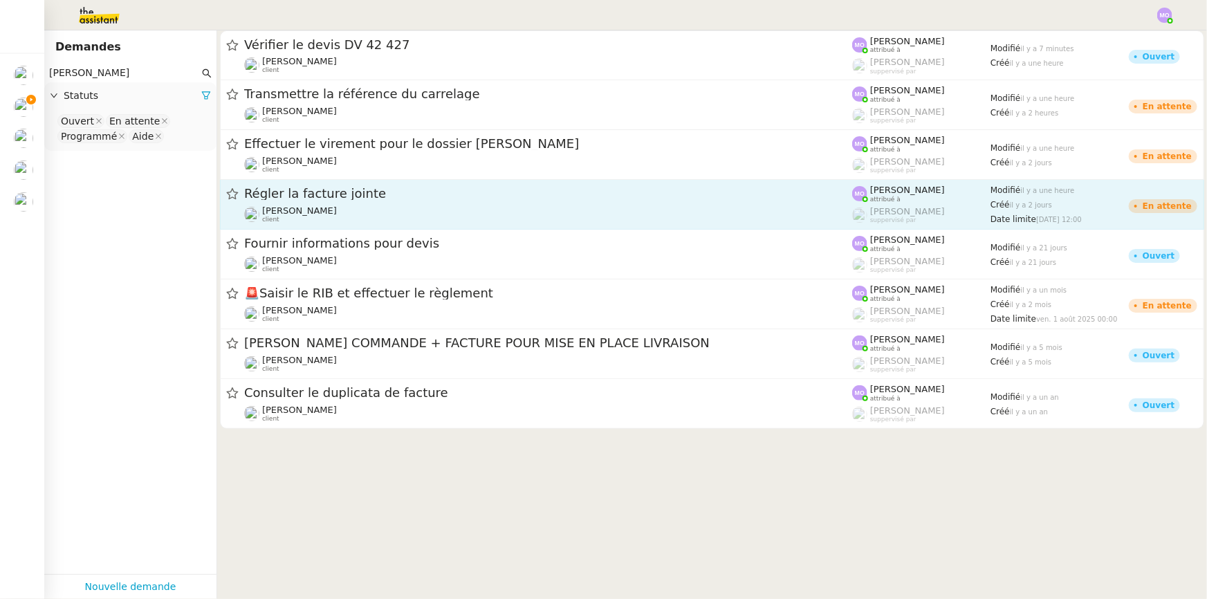
click at [334, 209] on div "Gilbert AVAKIAN client" at bounding box center [548, 214] width 608 height 18
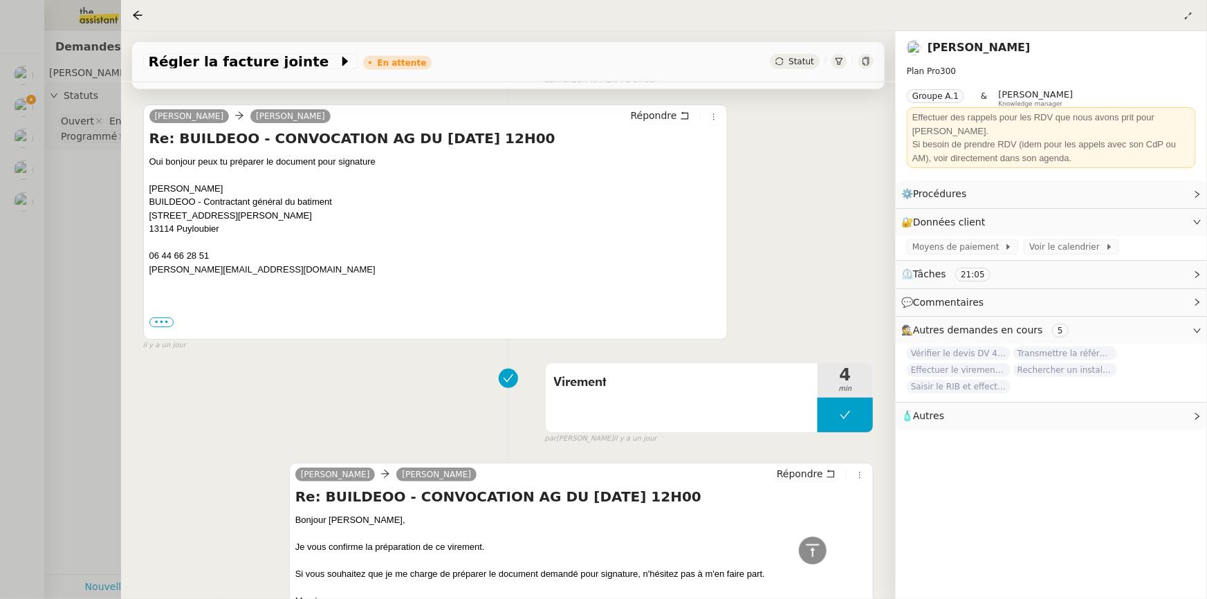
scroll to position [1005, 0]
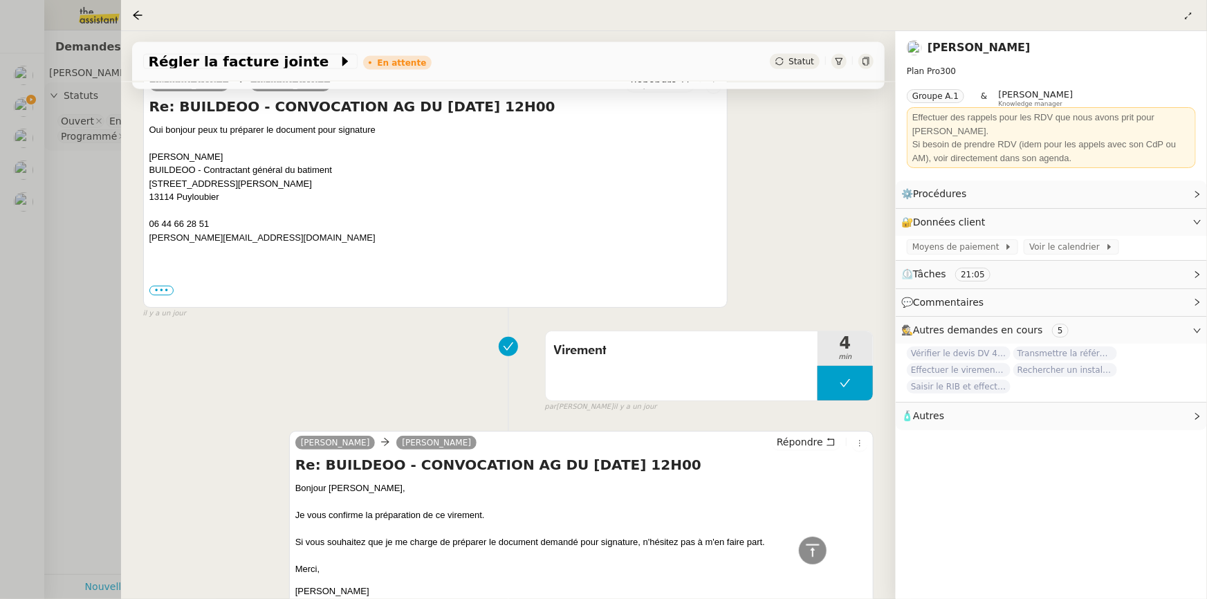
click at [86, 249] on div at bounding box center [603, 299] width 1207 height 599
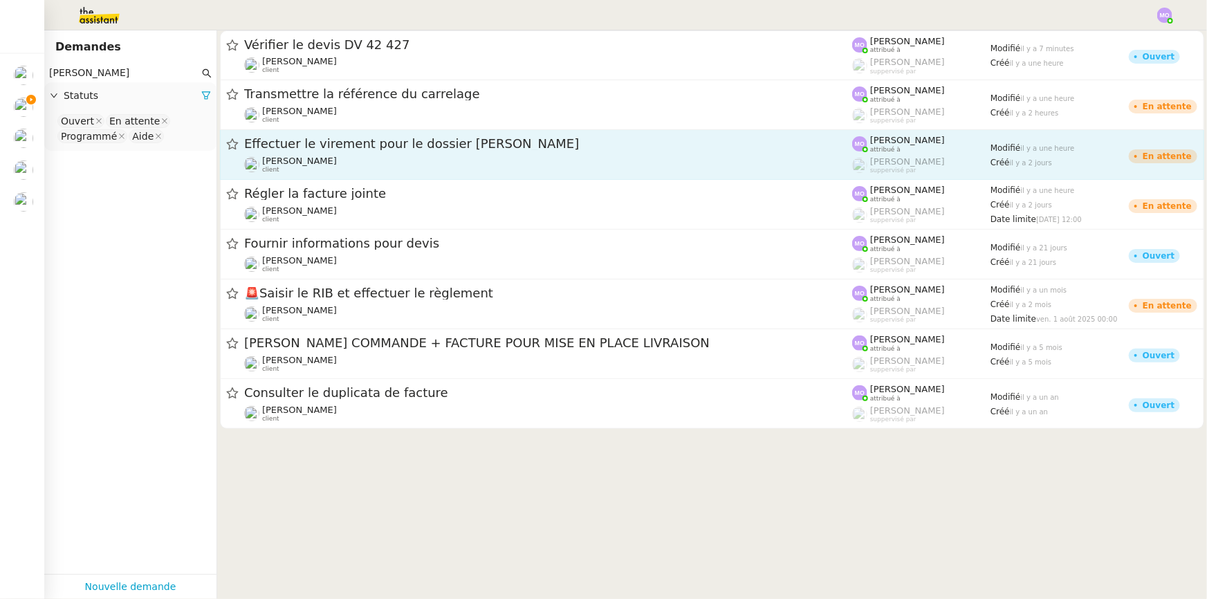
click at [411, 148] on span "Effectuer le virement pour le dossier [PERSON_NAME]" at bounding box center [548, 144] width 608 height 12
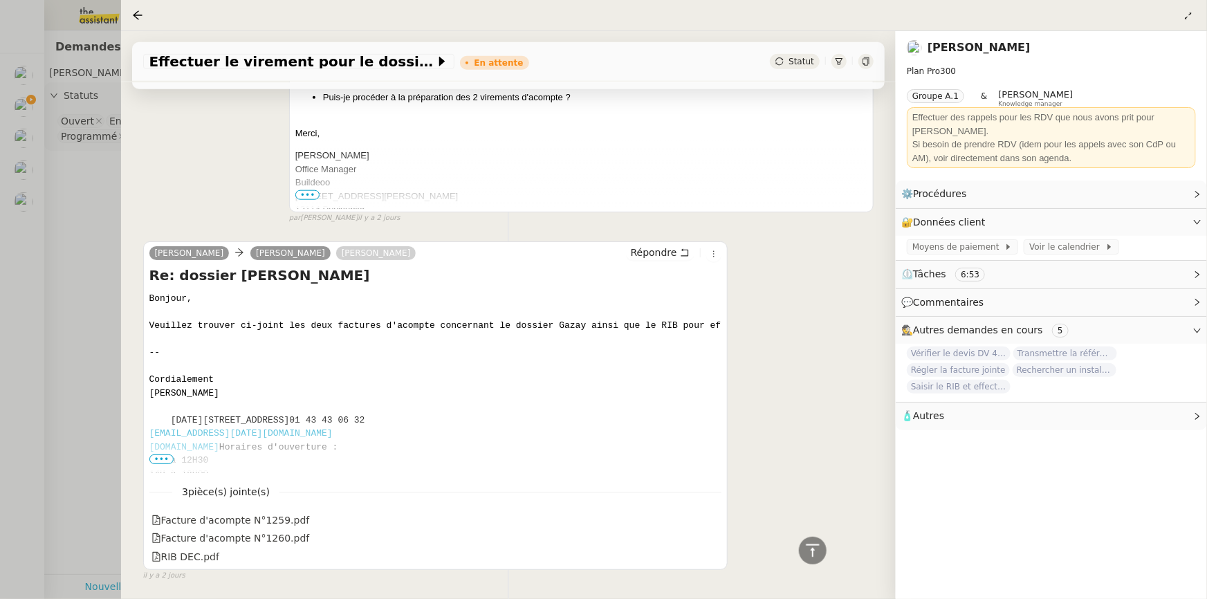
scroll to position [738, 0]
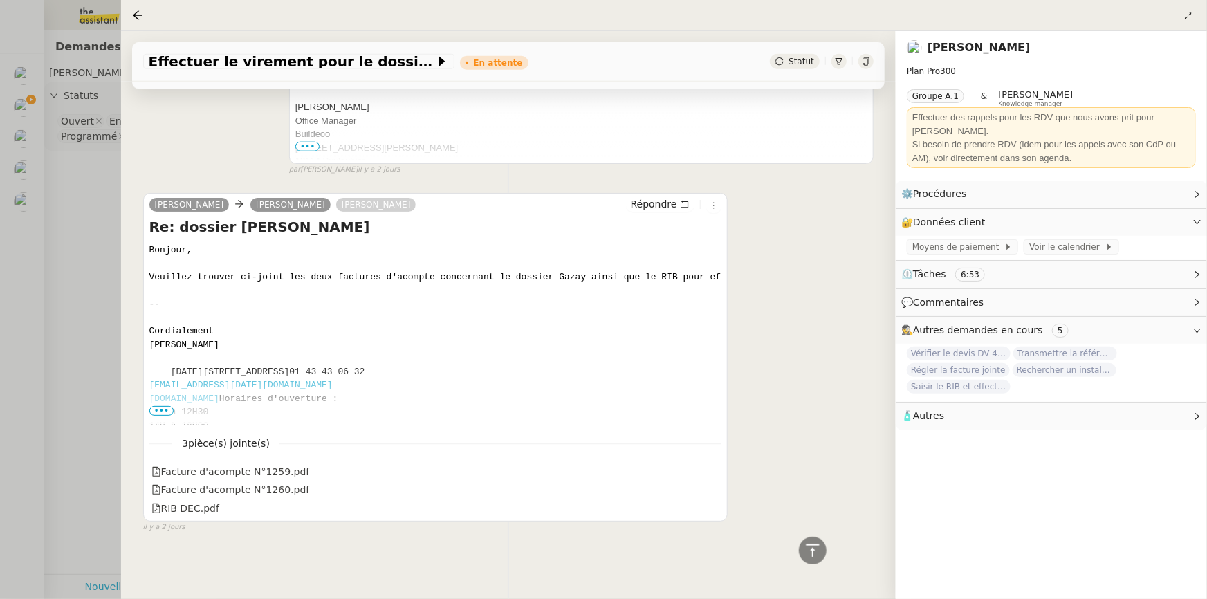
click at [106, 252] on div at bounding box center [603, 299] width 1207 height 599
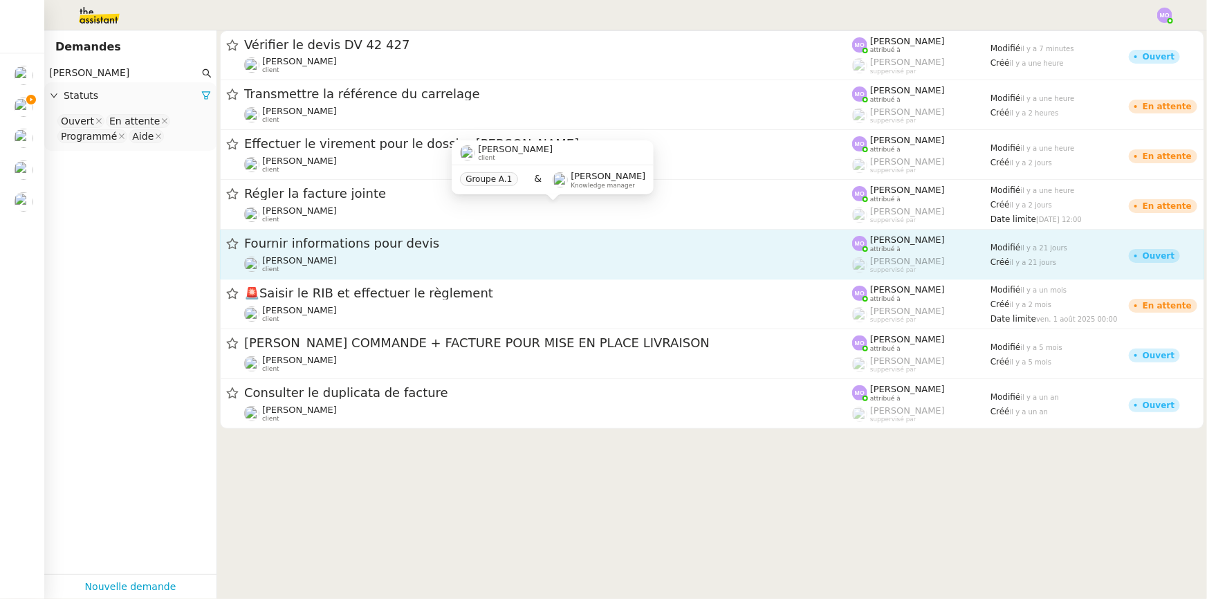
click at [345, 255] on div "Gilbert AVAKIAN client" at bounding box center [548, 264] width 608 height 18
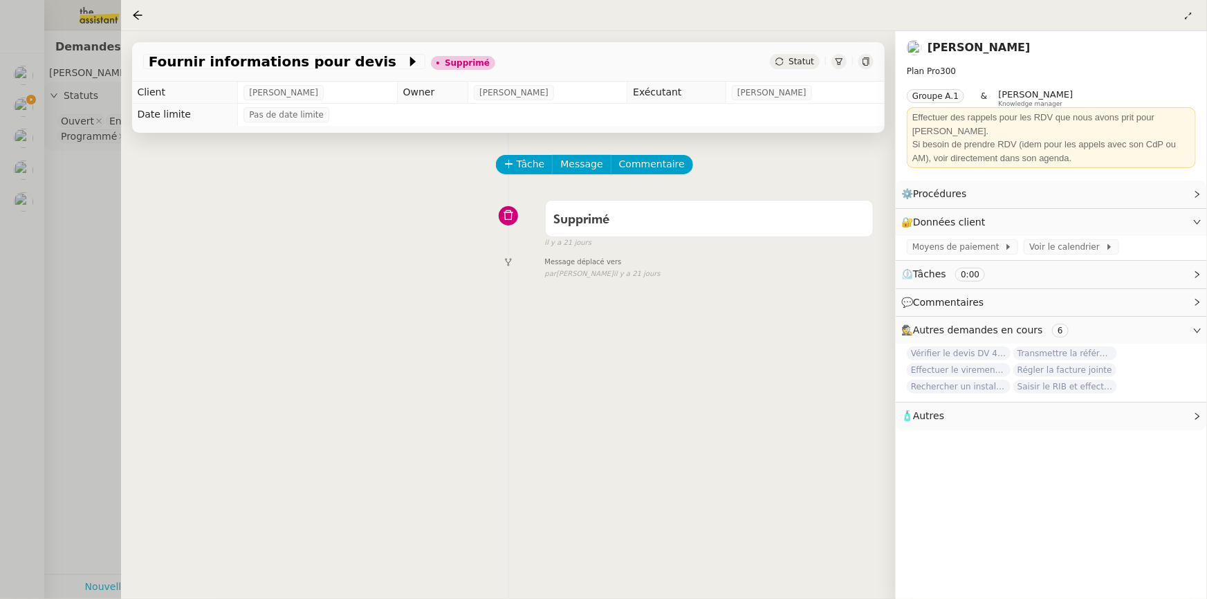
click at [95, 259] on div at bounding box center [603, 299] width 1207 height 599
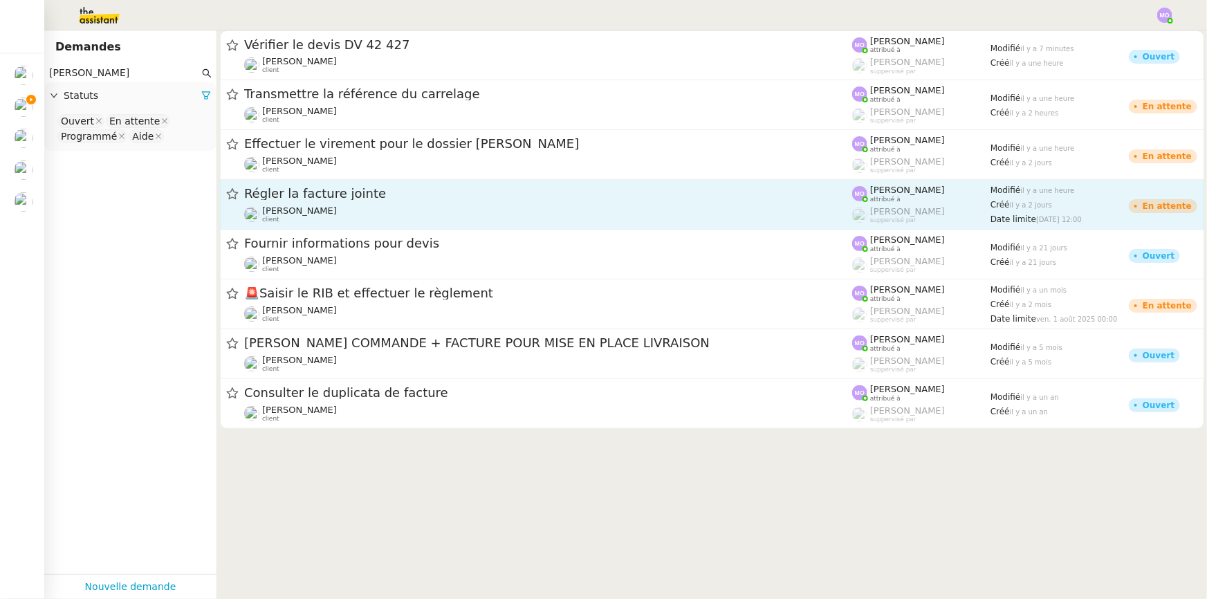
click at [361, 201] on div "Régler la facture jointe" at bounding box center [548, 193] width 608 height 17
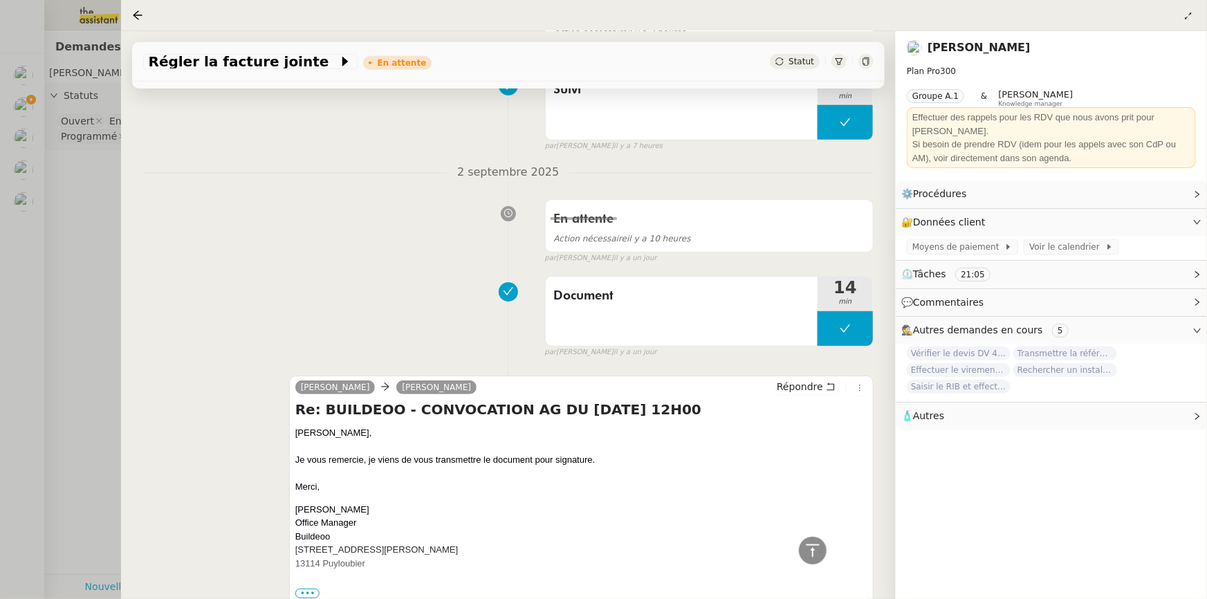
scroll to position [691, 0]
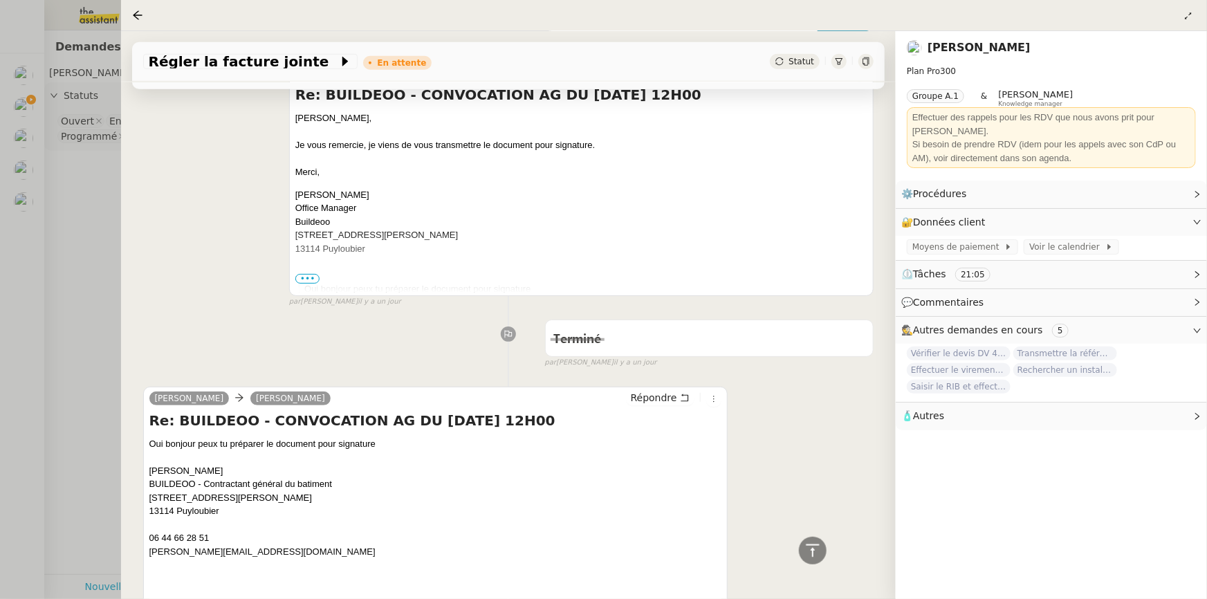
click at [74, 216] on div at bounding box center [603, 299] width 1207 height 599
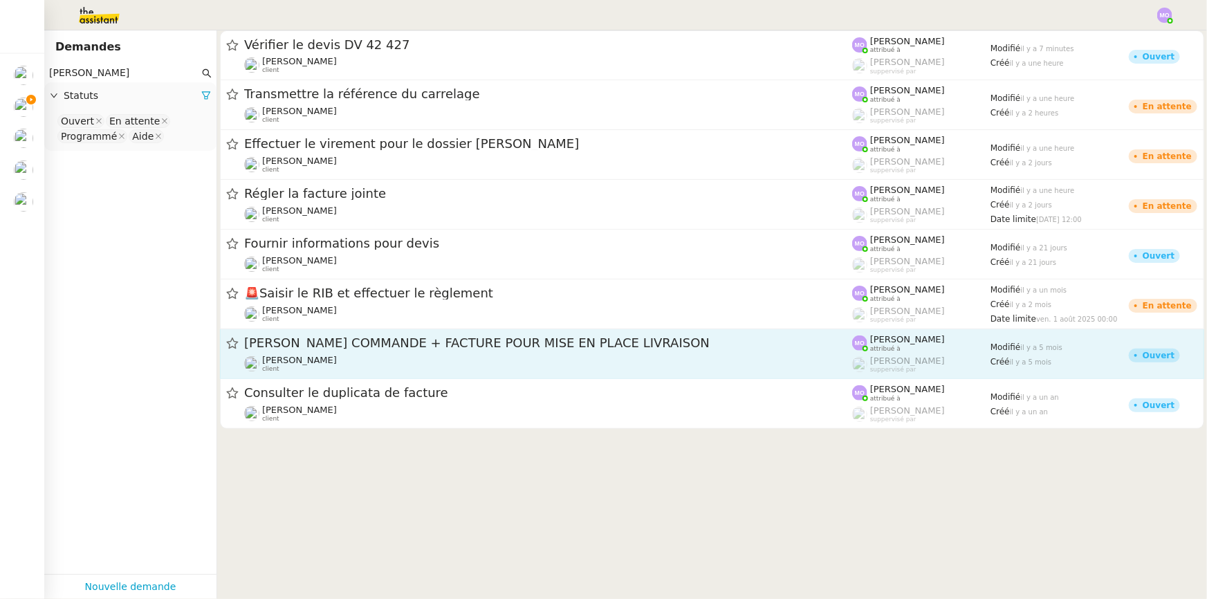
click at [348, 346] on span "DAVID B COMMANDE + FACTURE POUR MISE EN PLACE LIVRAISON" at bounding box center [548, 343] width 608 height 12
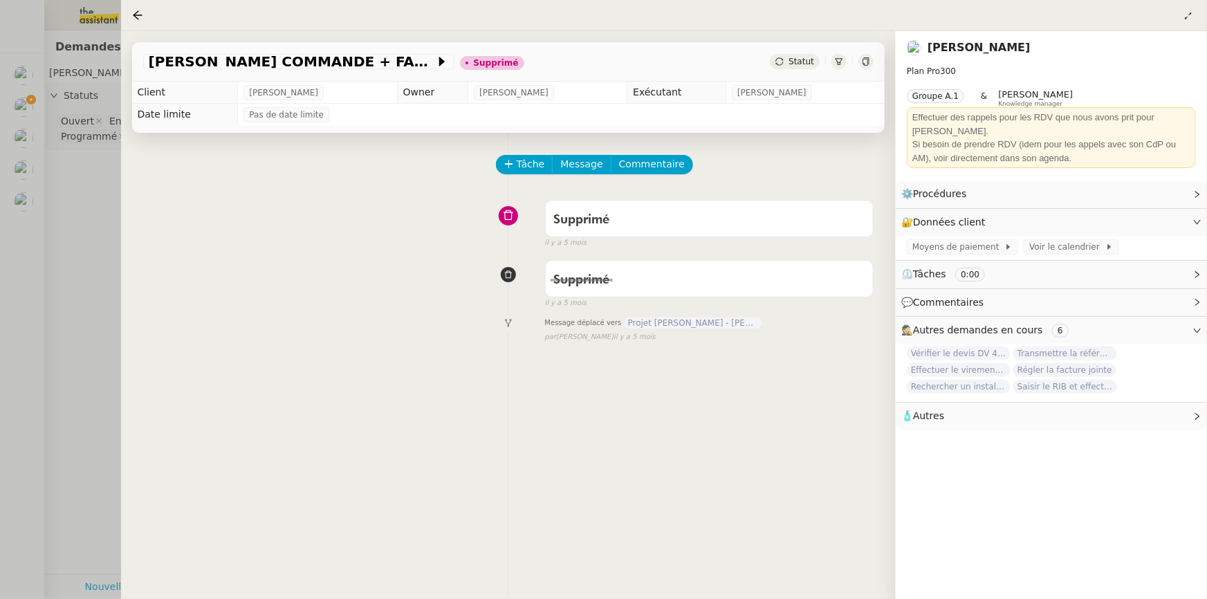
drag, startPoint x: 94, startPoint y: 272, endPoint x: 131, endPoint y: 282, distance: 38.6
click at [94, 273] on div at bounding box center [603, 299] width 1207 height 599
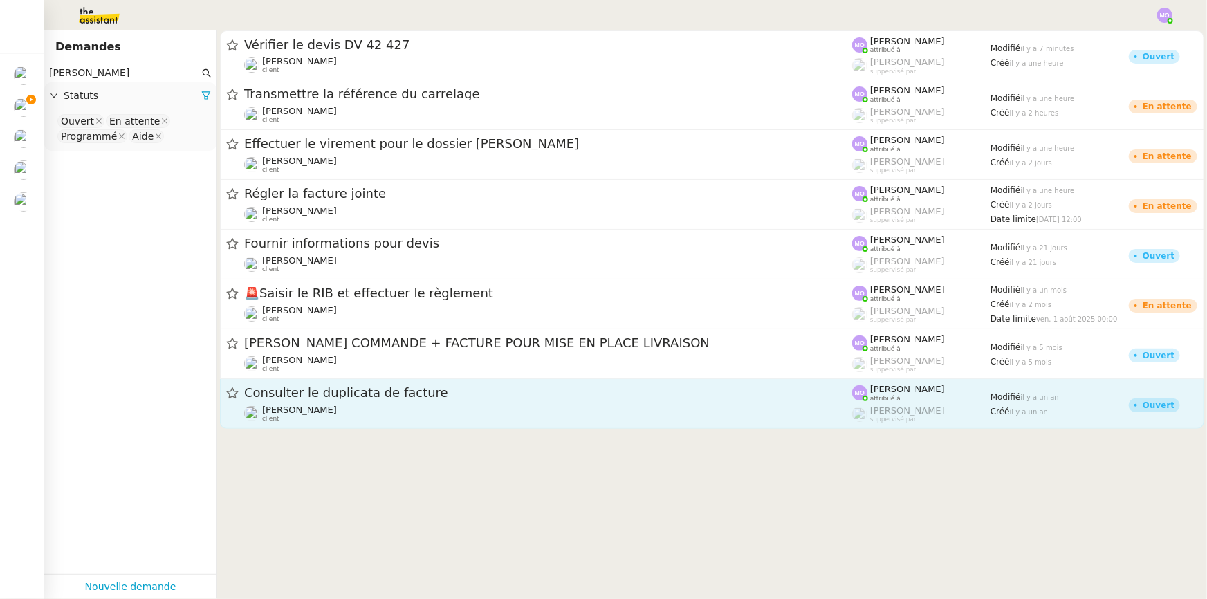
click at [340, 404] on div "Gilbert AVAKIAN client" at bounding box center [548, 413] width 608 height 18
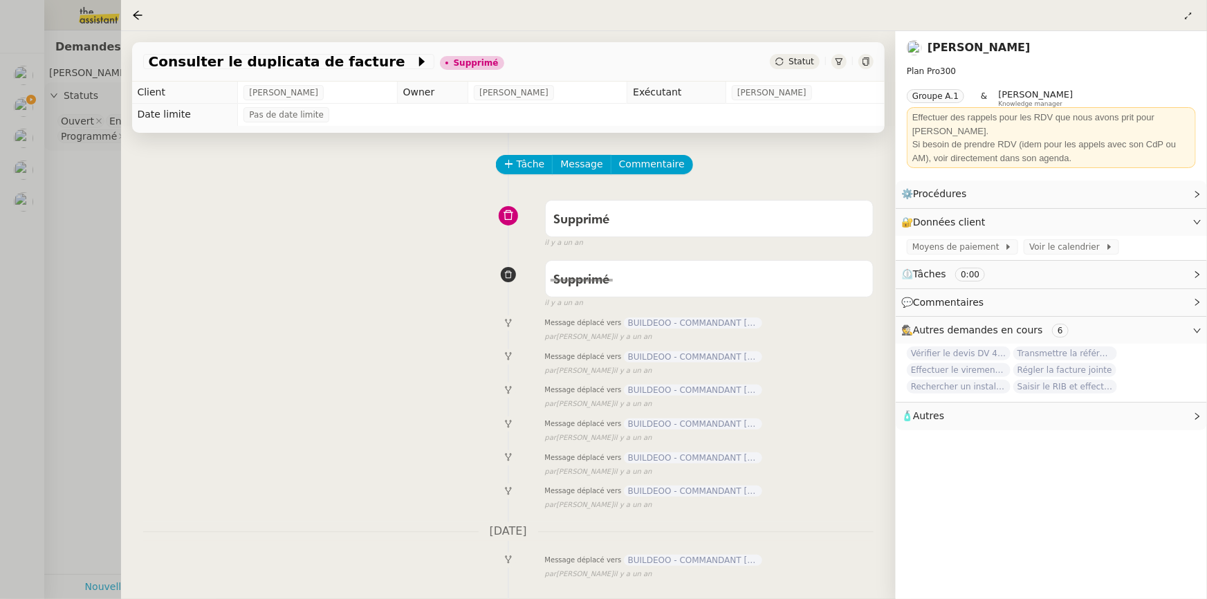
click at [89, 237] on div at bounding box center [603, 299] width 1207 height 599
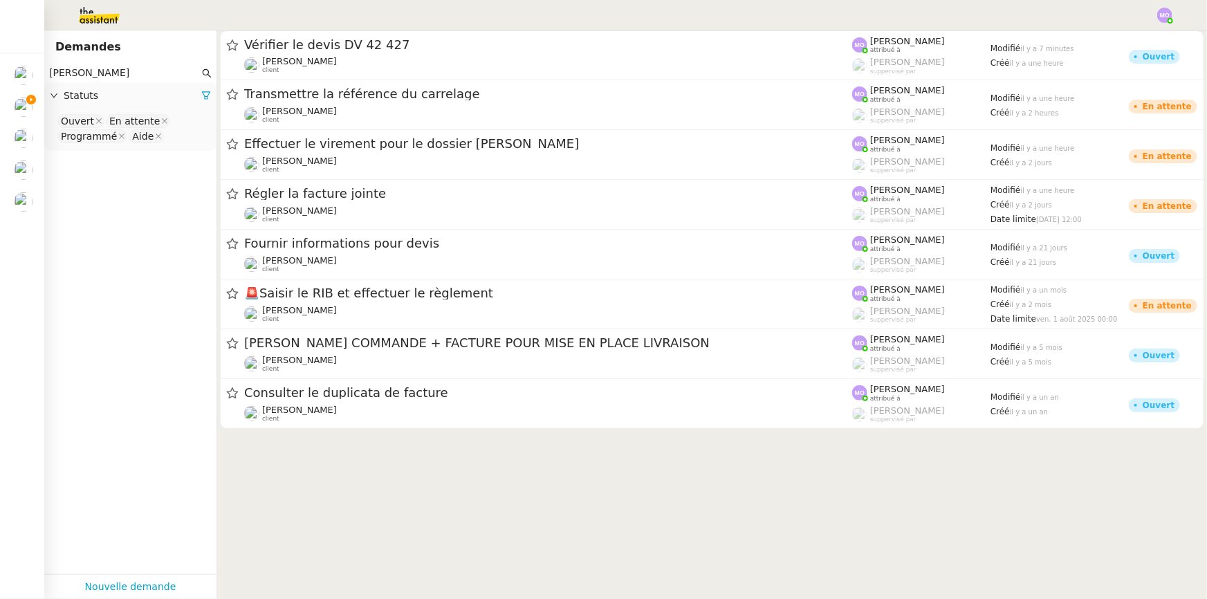
click at [173, 134] on nz-select-top-control "Ouvert En attente Programmé Aide" at bounding box center [130, 129] width 150 height 32
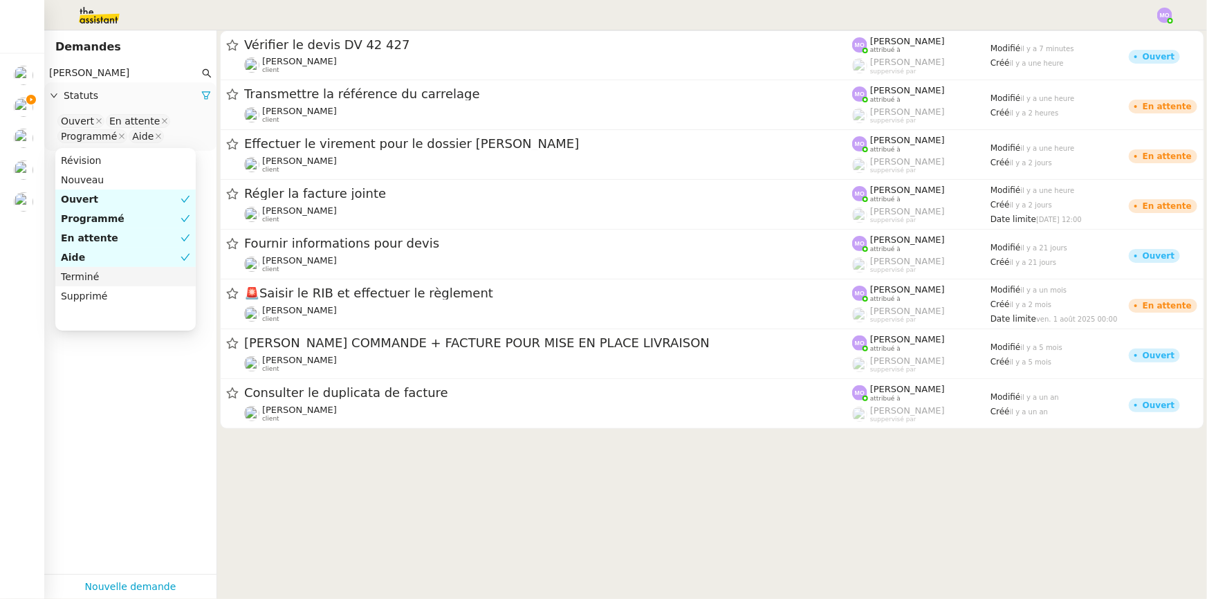
click at [101, 274] on div "Terminé" at bounding box center [125, 276] width 129 height 12
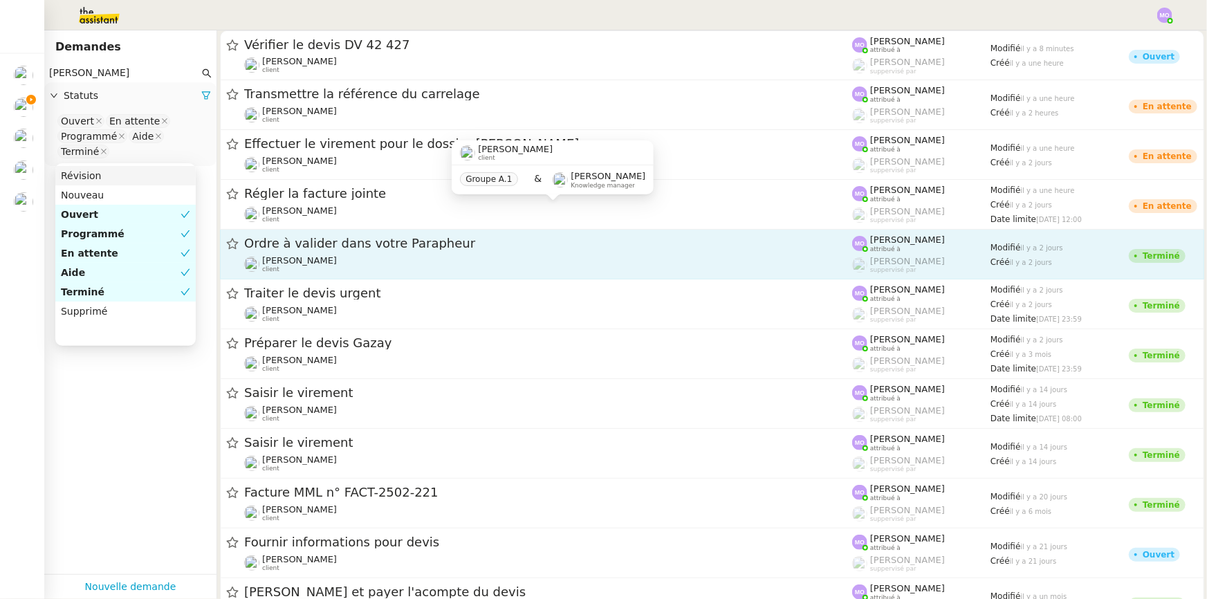
click at [337, 252] on div "Ordre à valider dans votre Parapheur Gilbert AVAKIAN client" at bounding box center [548, 254] width 608 height 38
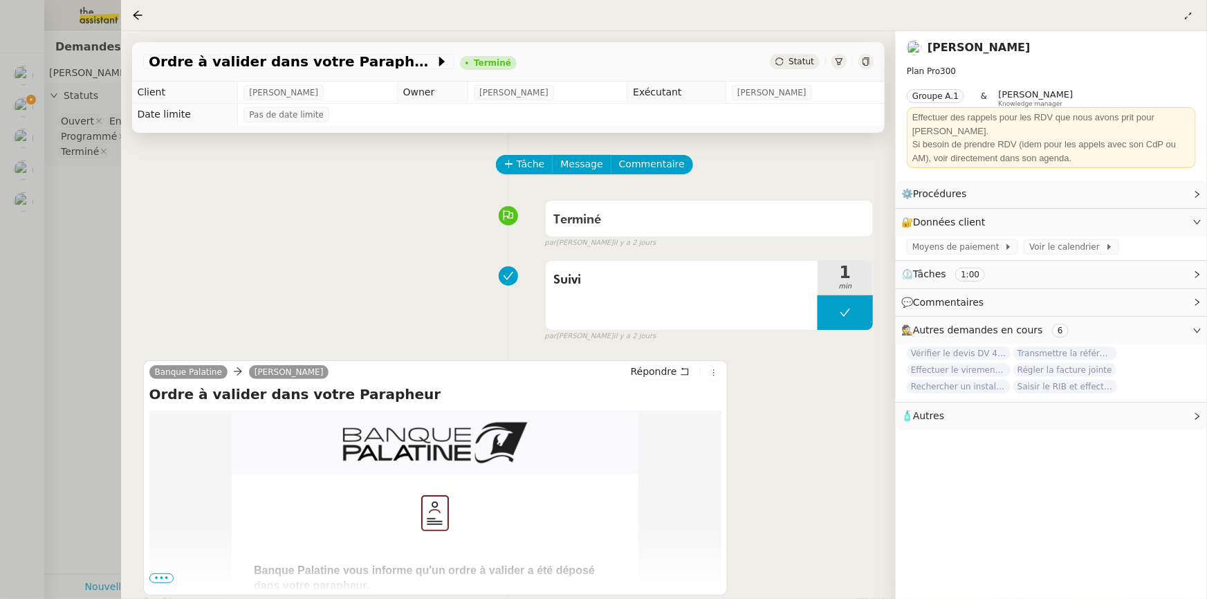
click at [87, 303] on div at bounding box center [603, 299] width 1207 height 599
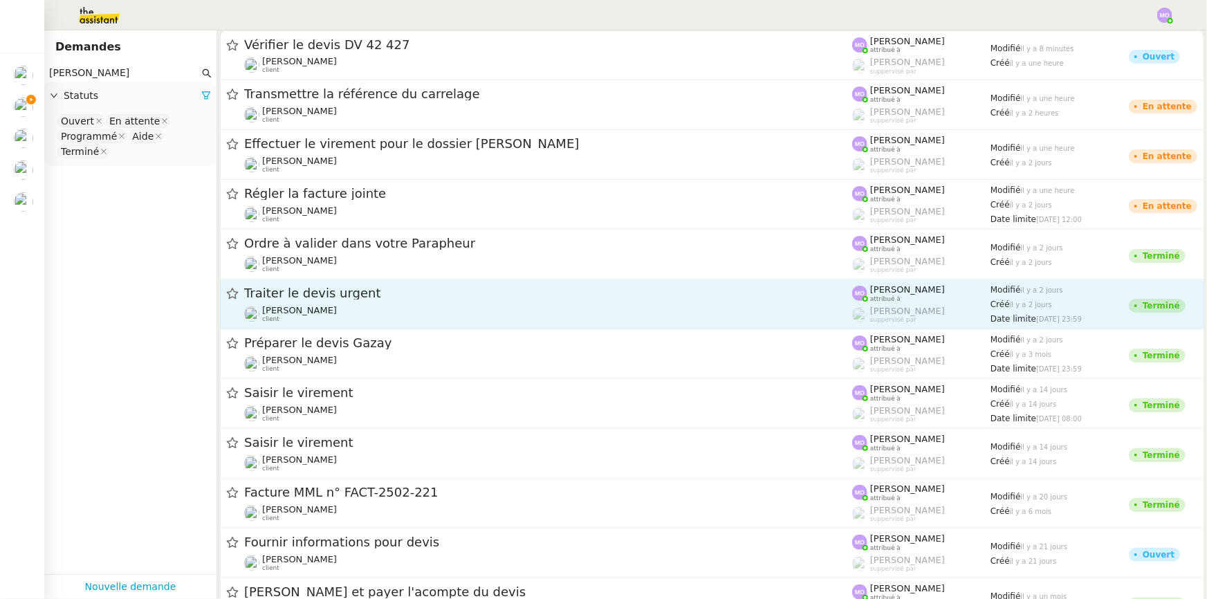
click at [324, 300] on div "Traiter le devis urgent" at bounding box center [548, 293] width 608 height 17
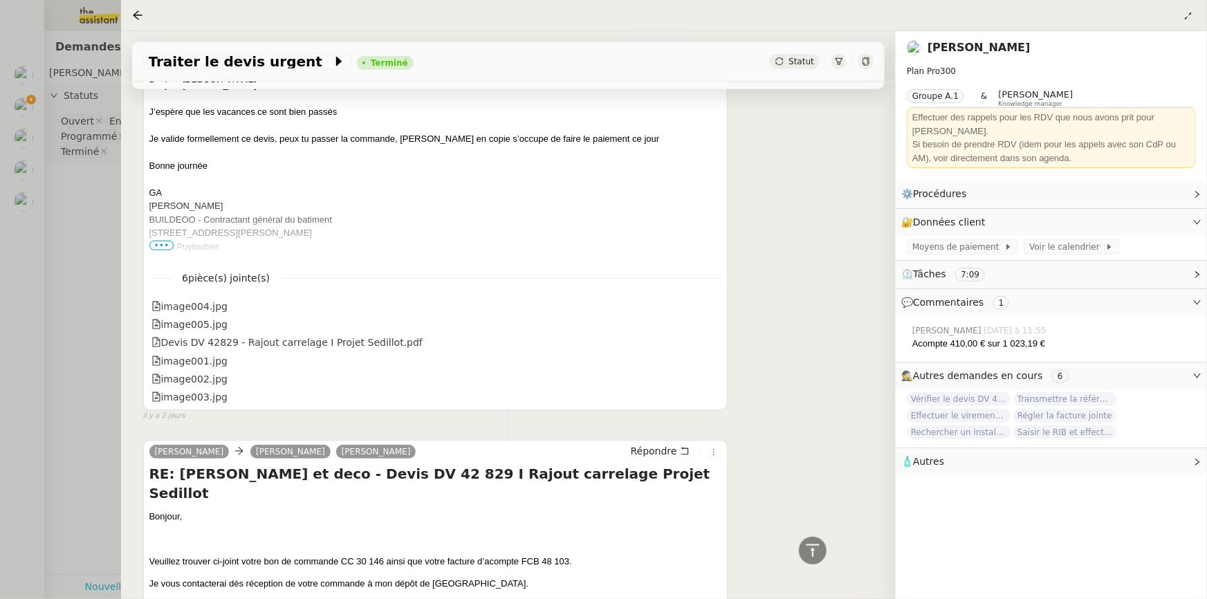
scroll to position [942, 0]
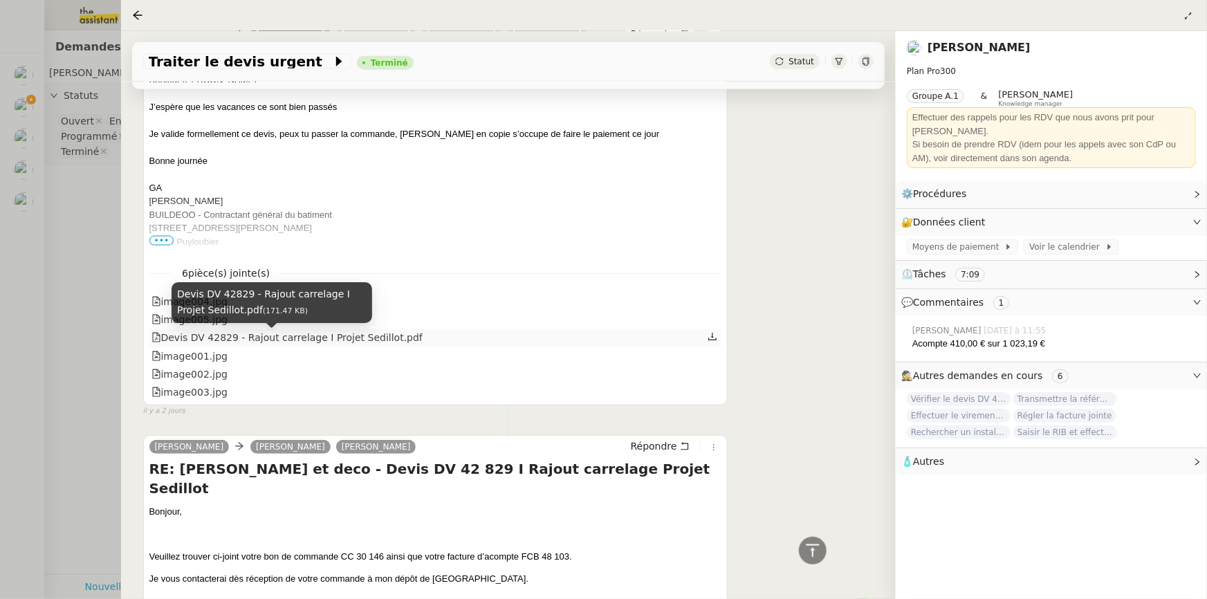
click at [241, 341] on div "Devis DV 42829 - Rajout carrelage I Projet Sedillot.pdf" at bounding box center [286, 338] width 271 height 16
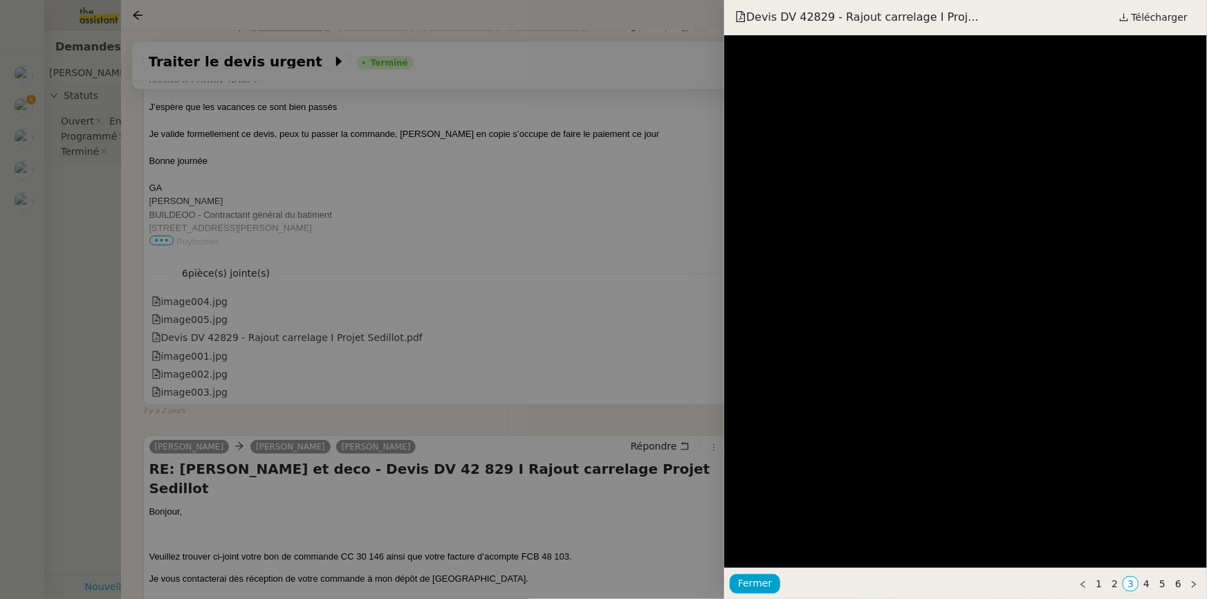
click at [508, 238] on div at bounding box center [603, 299] width 1207 height 599
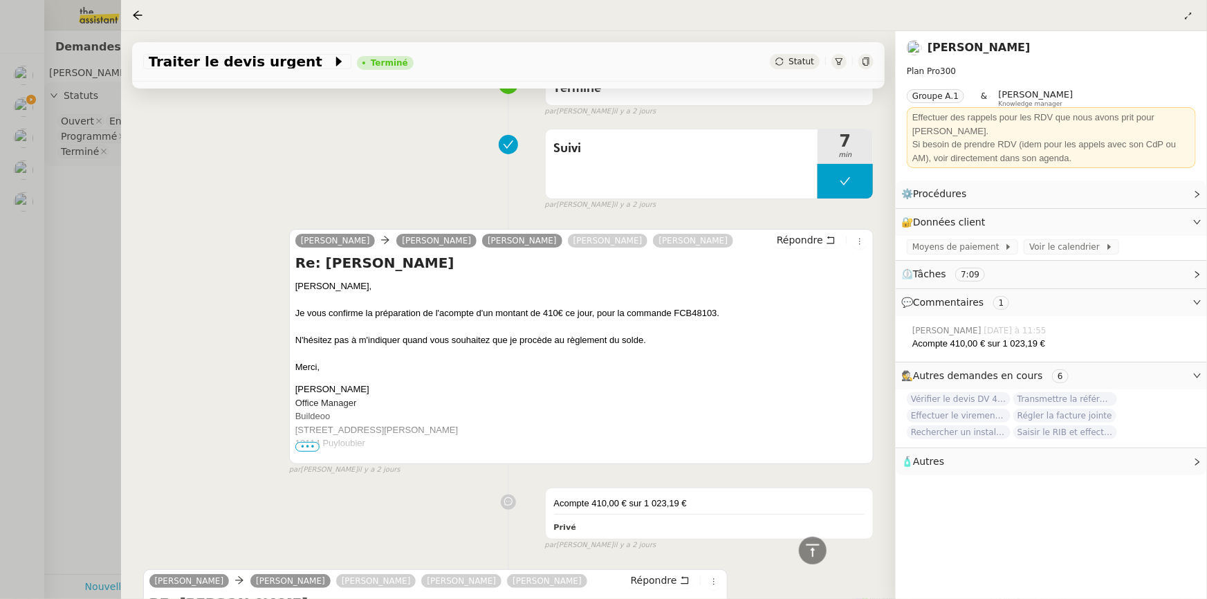
scroll to position [62, 0]
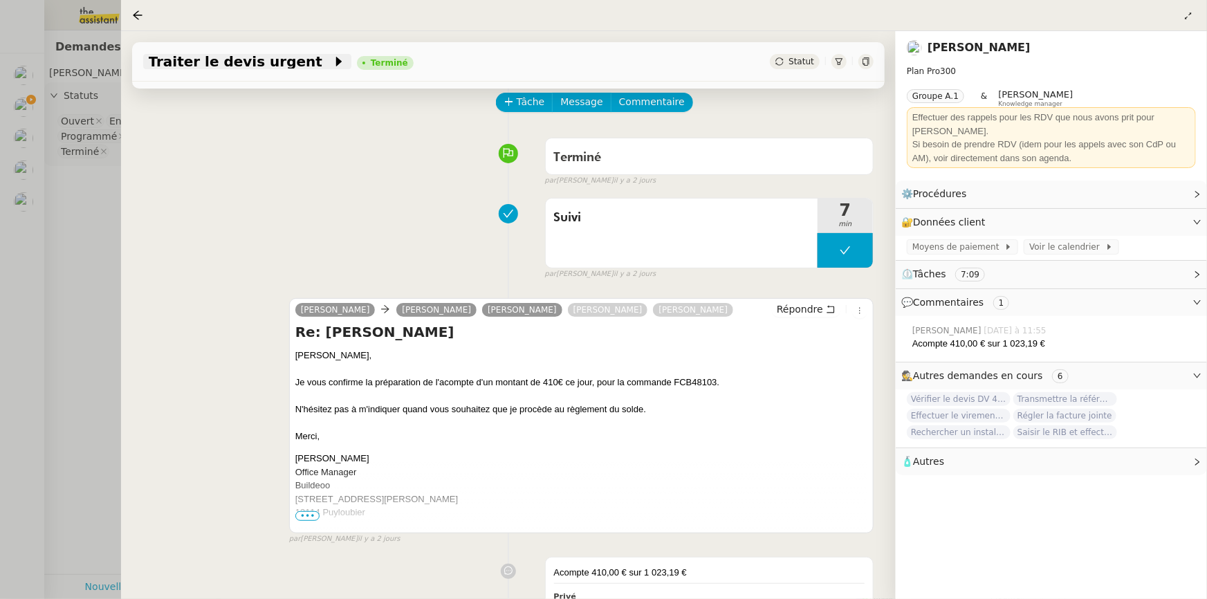
click at [223, 62] on span "Traiter le devis urgent" at bounding box center [240, 62] width 183 height 14
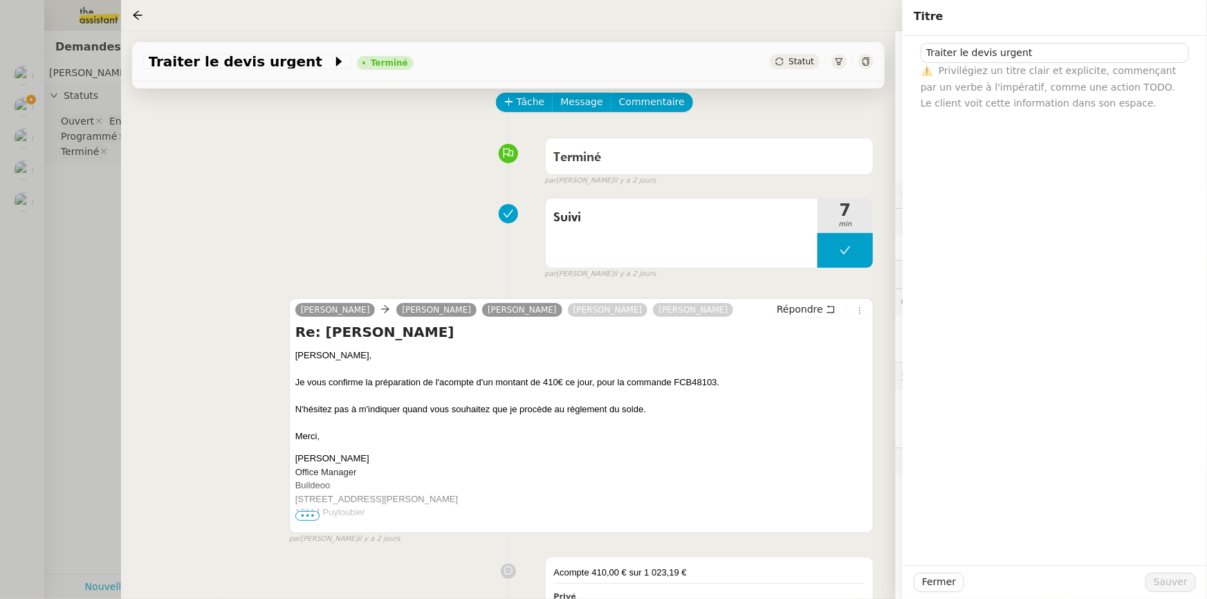
drag, startPoint x: 319, startPoint y: 334, endPoint x: 441, endPoint y: 332, distance: 121.7
click at [441, 332] on h4 "Re: GAZAY_ CARRELAGE" at bounding box center [581, 331] width 572 height 19
drag, startPoint x: 448, startPoint y: 333, endPoint x: 315, endPoint y: 337, distance: 132.8
click at [315, 337] on h4 "Re: GAZAY_ CARRELAGE" at bounding box center [581, 331] width 572 height 19
copy h4 "GAZAY_ CARRELAGE"
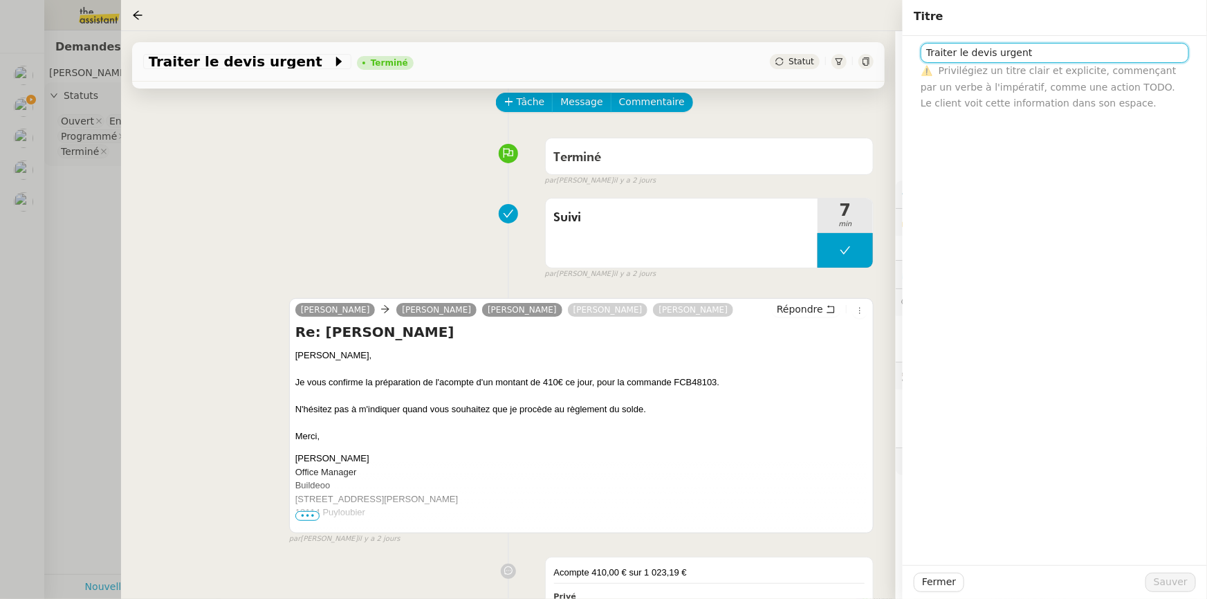
click at [998, 59] on input "Traiter le devis urgent" at bounding box center [1054, 53] width 268 height 20
paste input "GAZAY_ CARRELAGE"
type input "GAZAY_ CARRELAGE"
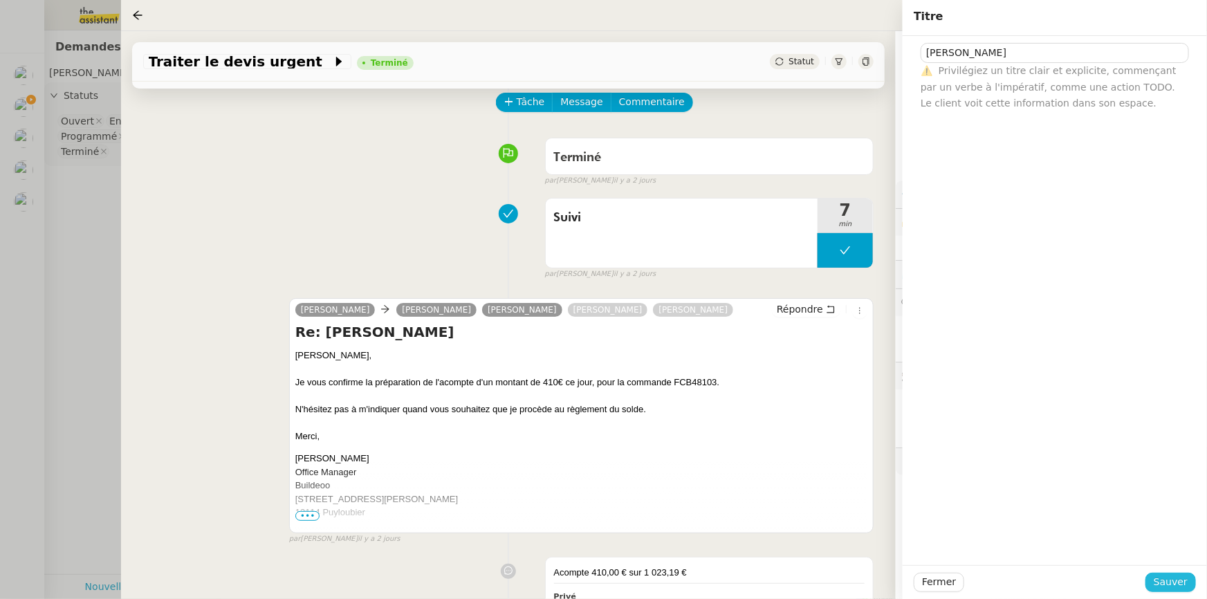
click at [1161, 577] on span "Sauver" at bounding box center [1170, 582] width 34 height 16
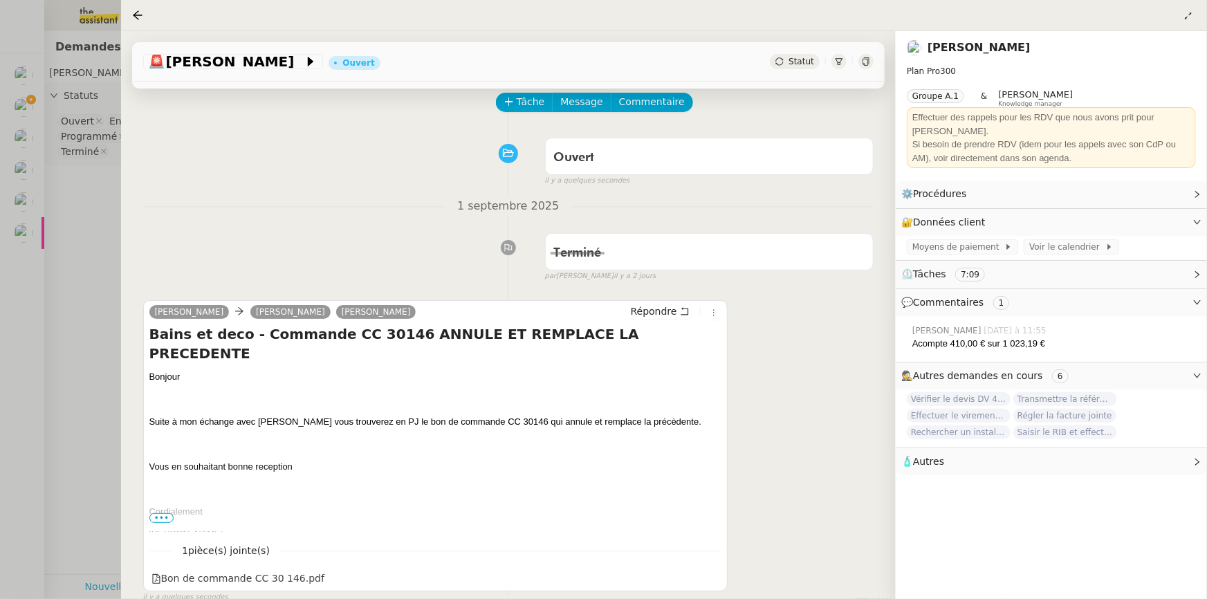
click at [87, 227] on div at bounding box center [603, 299] width 1207 height 599
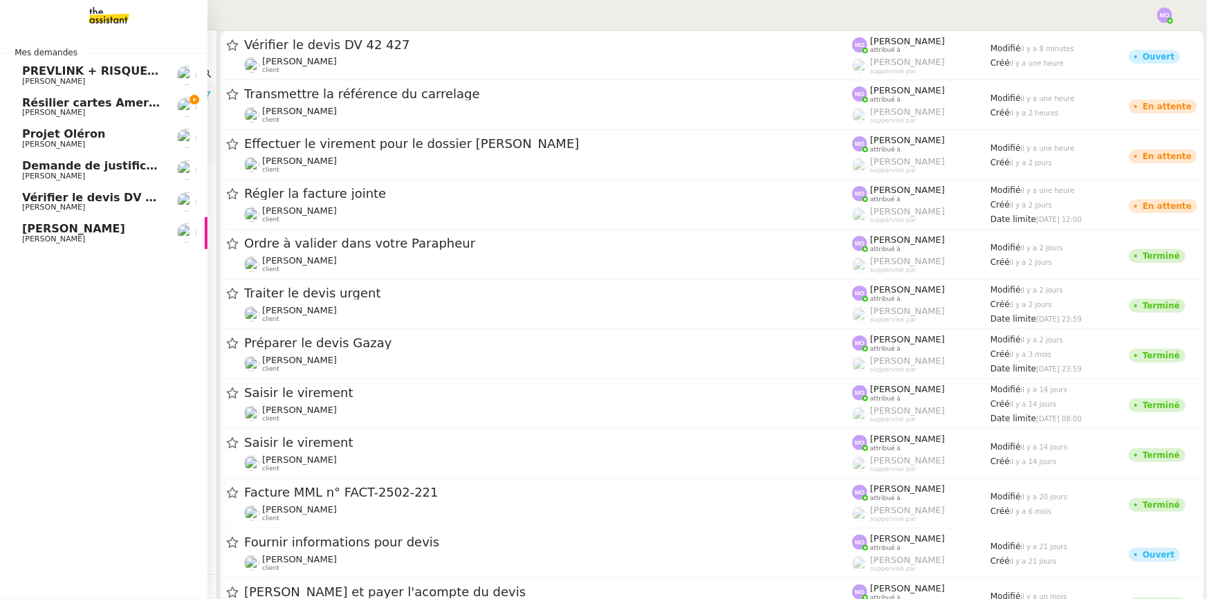
click at [84, 236] on span "[PERSON_NAME]" at bounding box center [92, 239] width 140 height 8
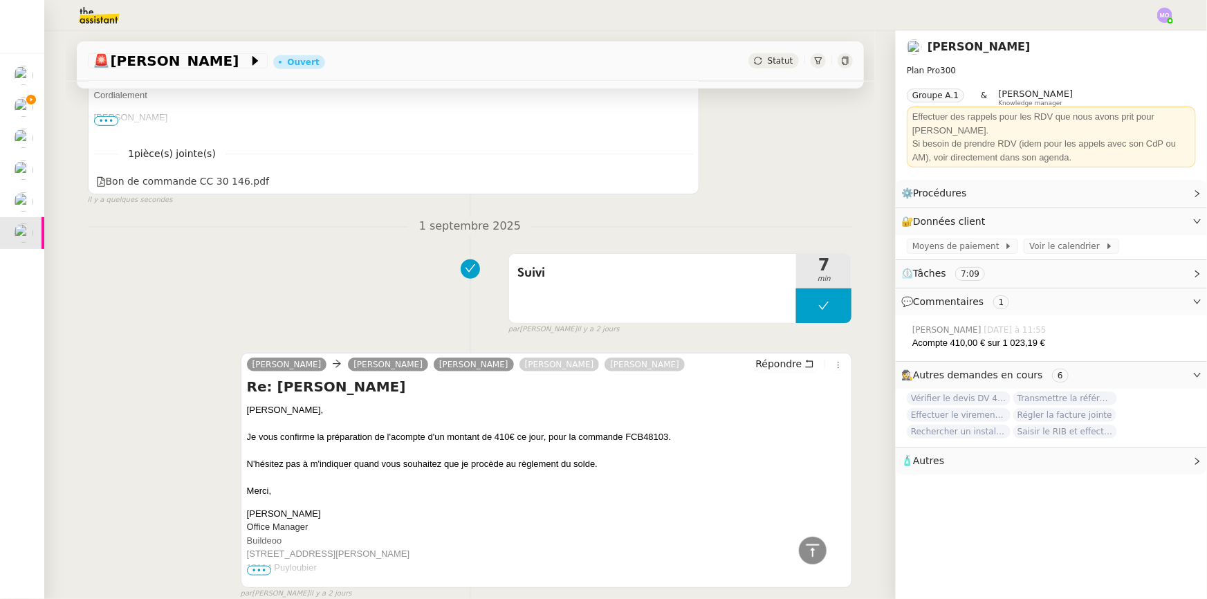
scroll to position [440, 0]
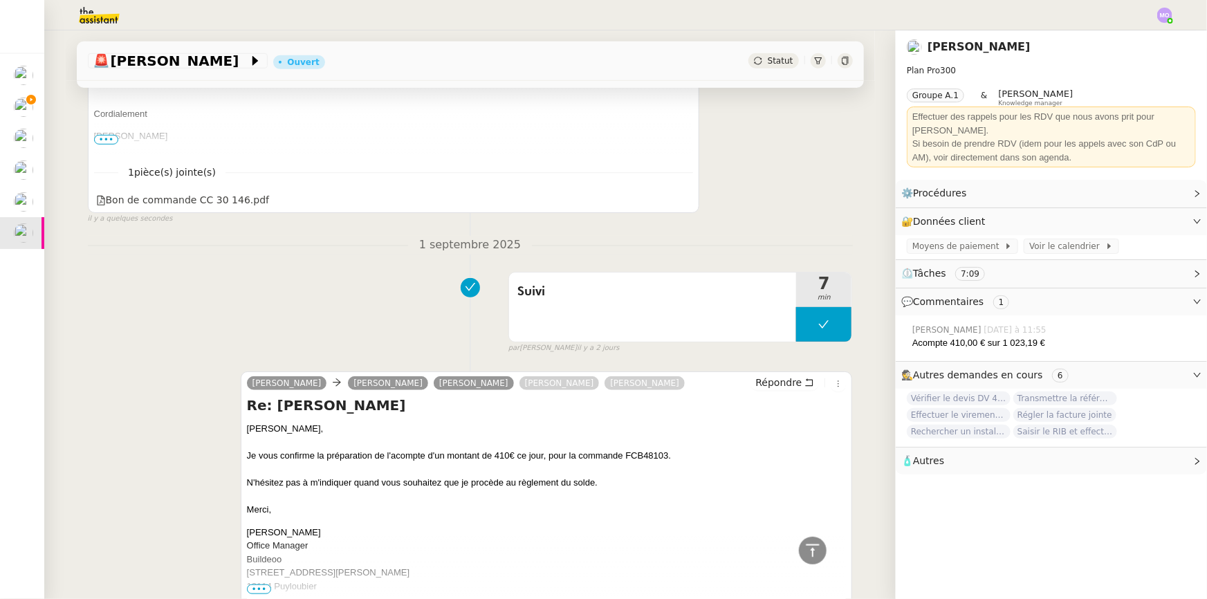
click at [210, 212] on div "Caroline Gilbert AVAKIAN Camille Répondre Bains et deco - Commande CC 30146 ANN…" at bounding box center [394, 68] width 612 height 292
click at [212, 208] on div "Bon de commande CC 30 146.pdf" at bounding box center [183, 200] width 174 height 16
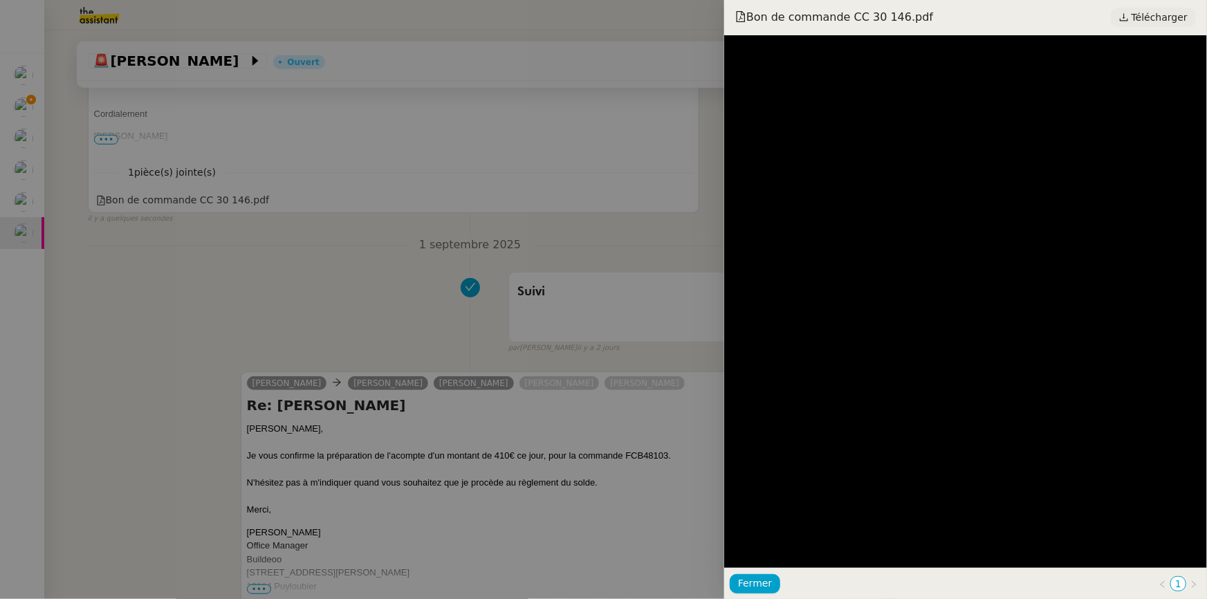
click at [1146, 18] on span "Télécharger" at bounding box center [1159, 17] width 56 height 18
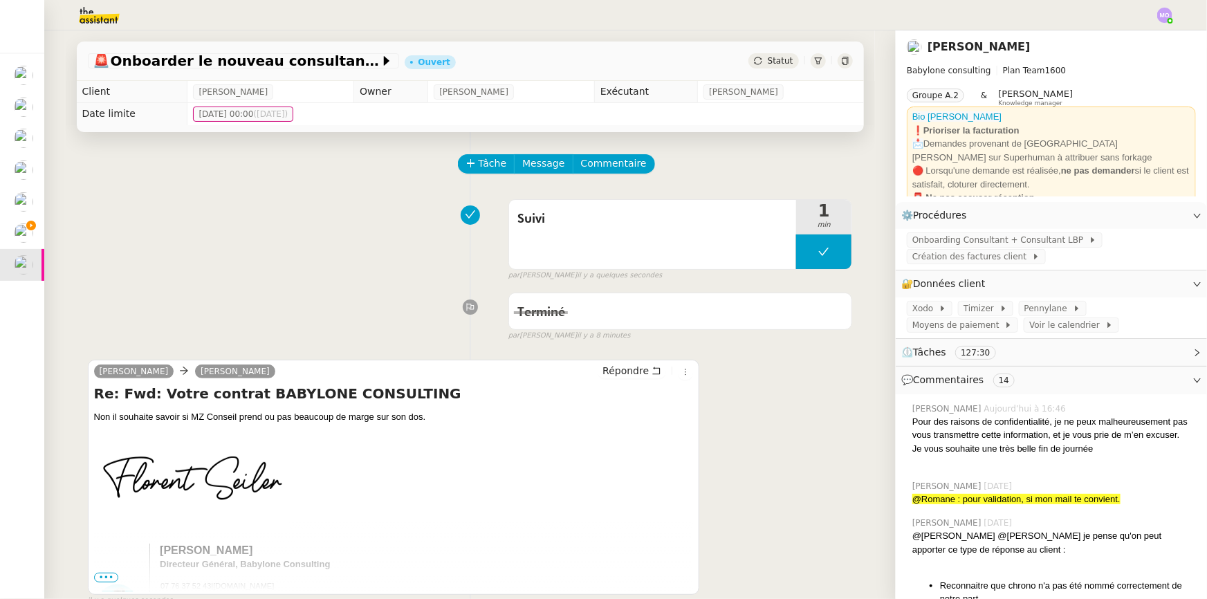
click at [770, 62] on span "Statut" at bounding box center [780, 61] width 26 height 10
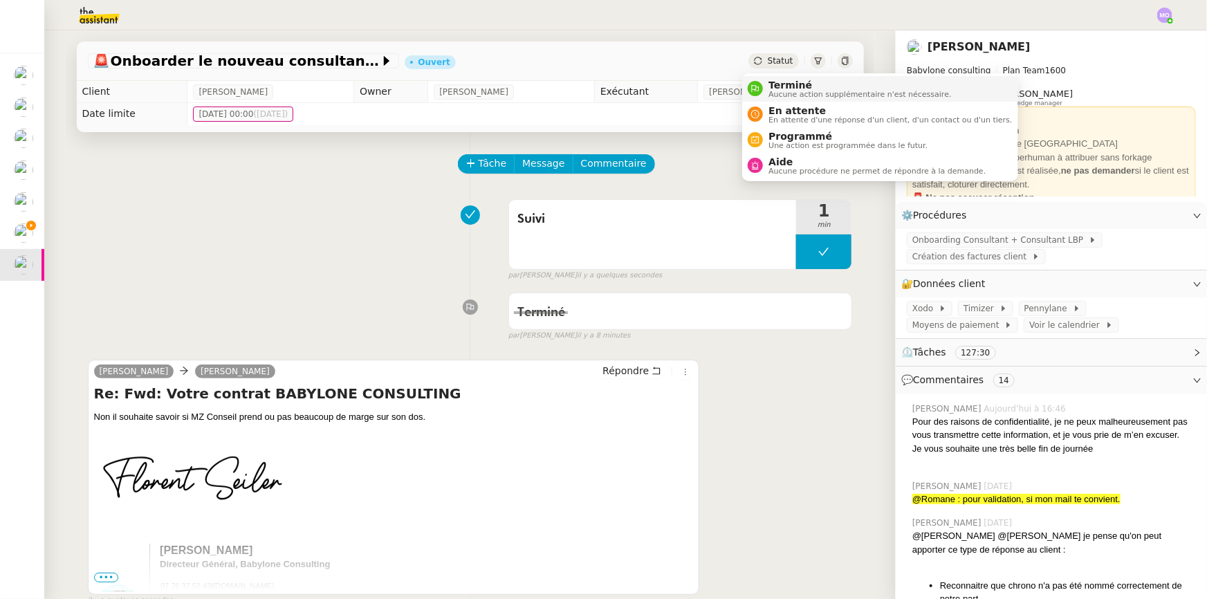
click at [781, 81] on span "Terminé" at bounding box center [859, 85] width 183 height 11
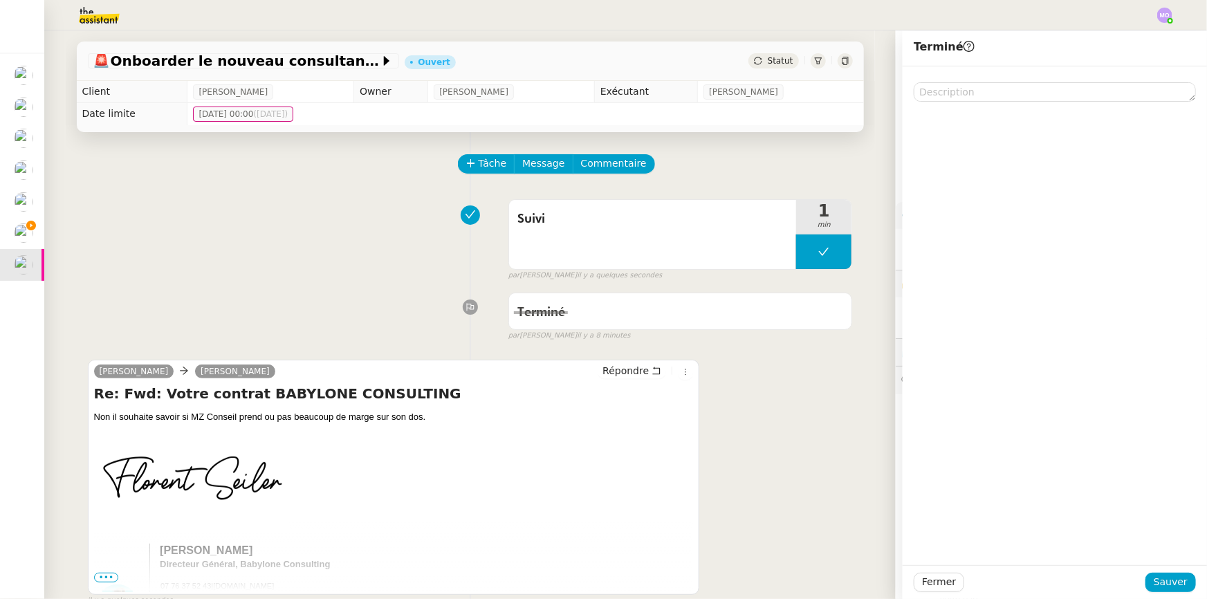
click at [1146, 572] on div "Fermer Sauver" at bounding box center [1054, 582] width 304 height 34
click at [1148, 577] on button "Sauver" at bounding box center [1170, 582] width 50 height 19
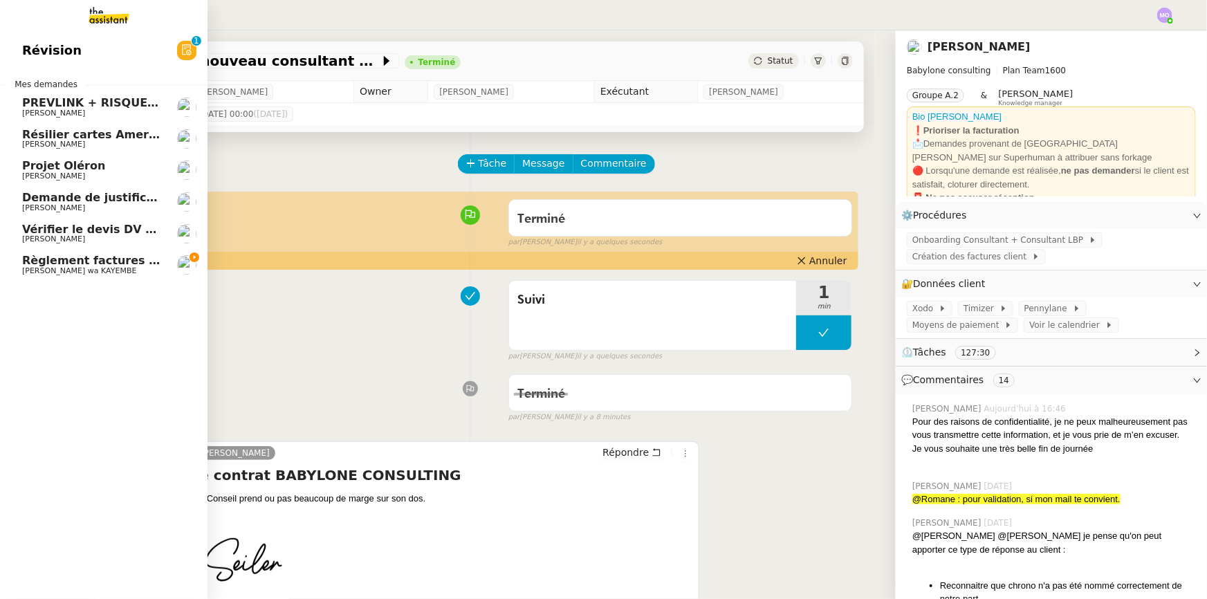
click at [100, 256] on span "Règlement factures ORANGE - [DATE]" at bounding box center [139, 260] width 234 height 13
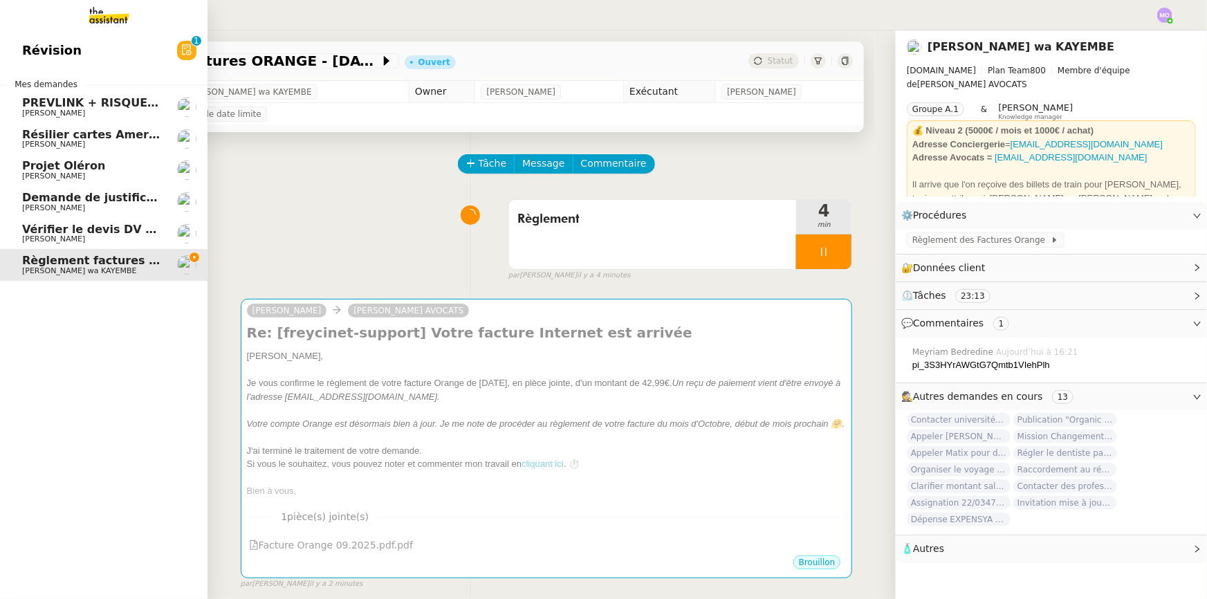
click at [128, 143] on span "[PERSON_NAME]" at bounding box center [92, 144] width 140 height 8
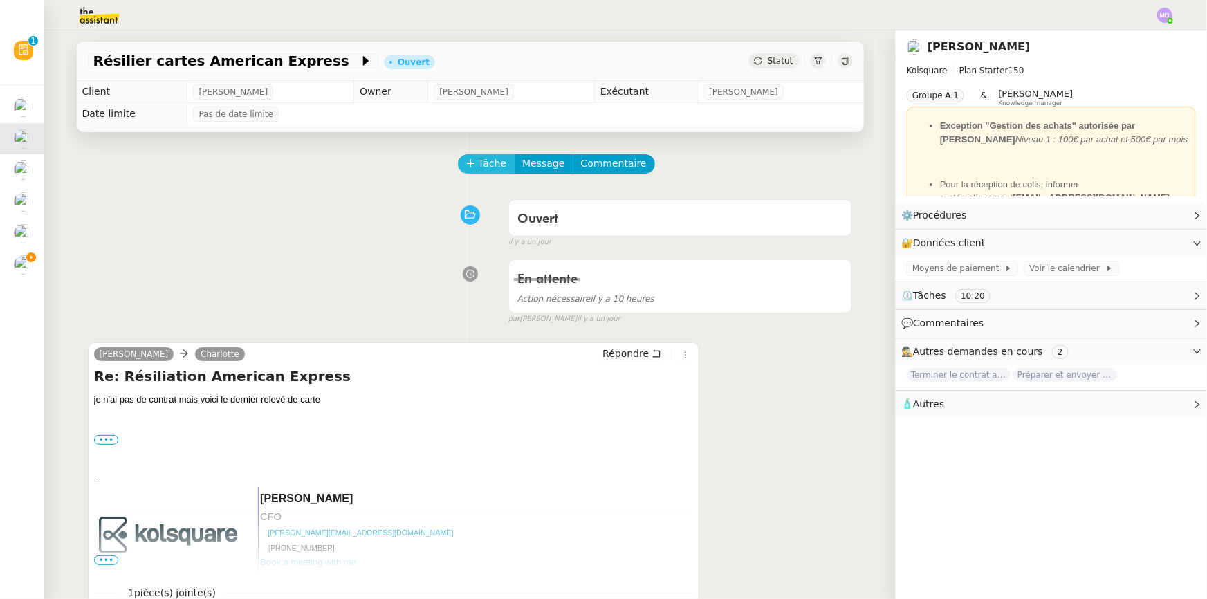
click at [478, 165] on span "Tâche" at bounding box center [492, 164] width 28 height 16
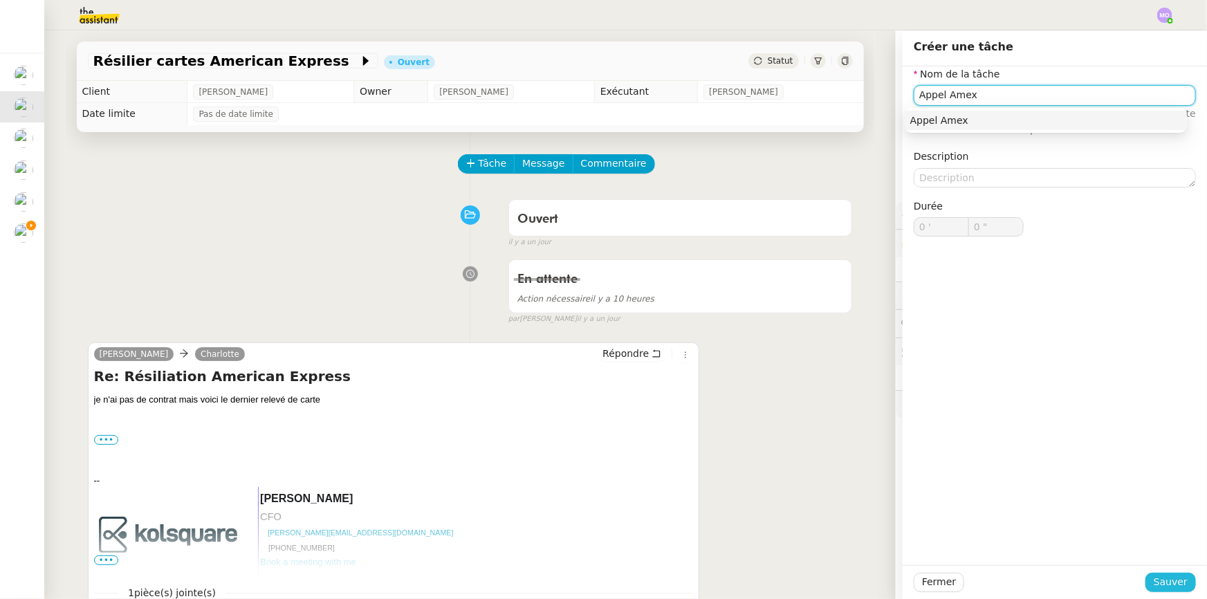
type input "Appel Amex"
click at [1154, 581] on span "Sauver" at bounding box center [1170, 582] width 34 height 16
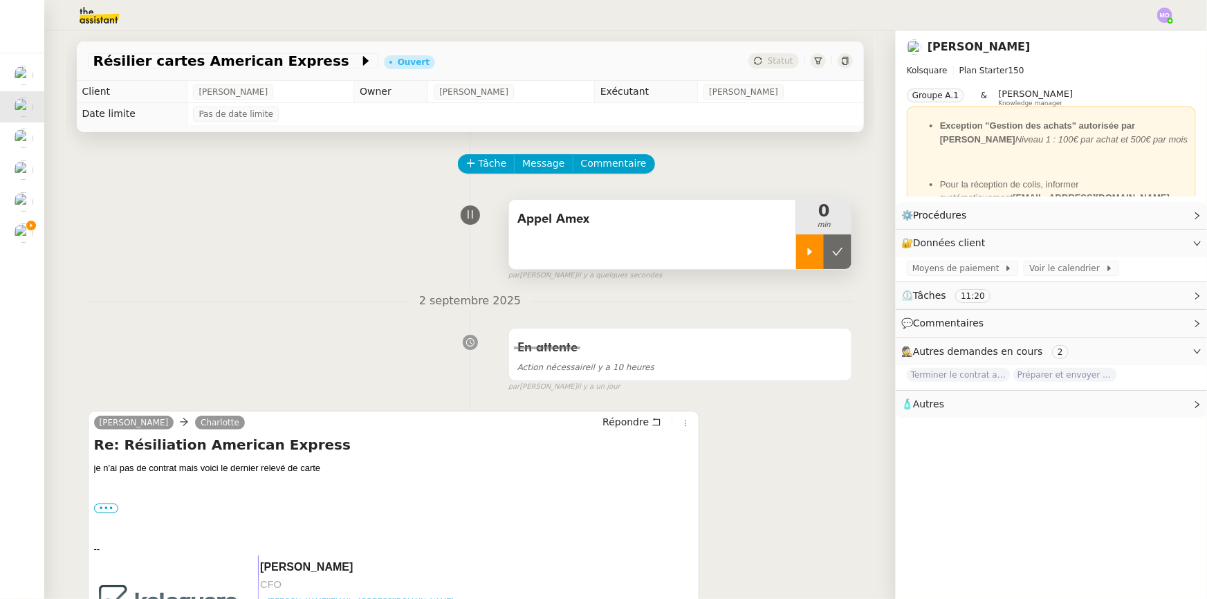
click at [805, 254] on div at bounding box center [810, 251] width 28 height 35
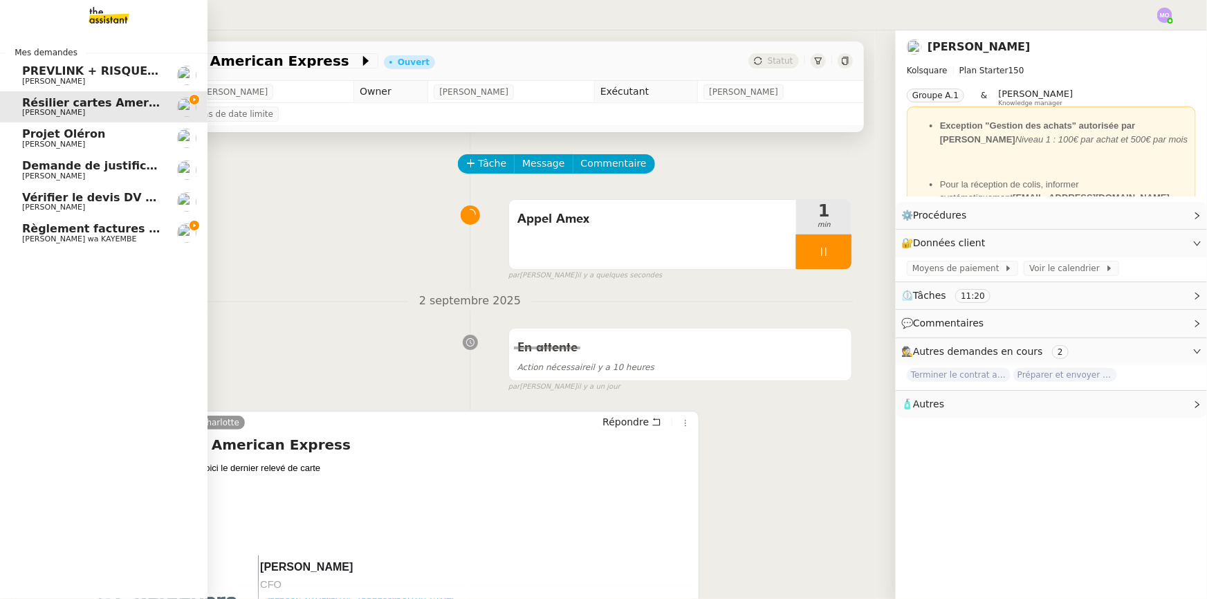
click at [89, 196] on span "Vérifier le devis DV 42 427" at bounding box center [105, 197] width 166 height 13
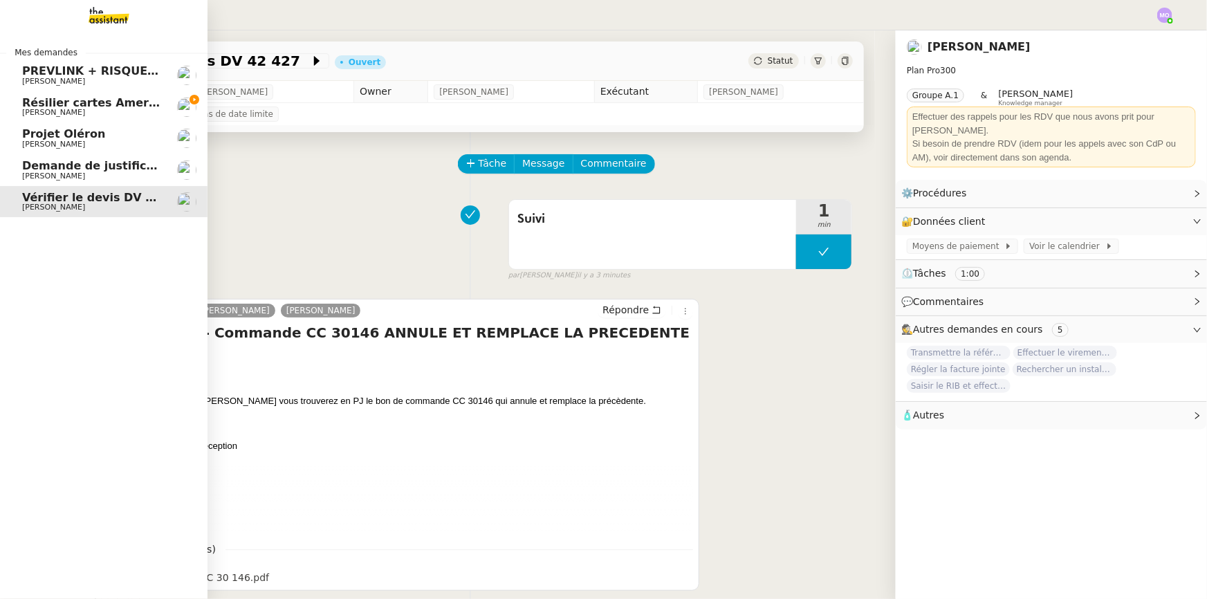
click at [101, 102] on span "Résilier cartes American Express" at bounding box center [124, 102] width 205 height 13
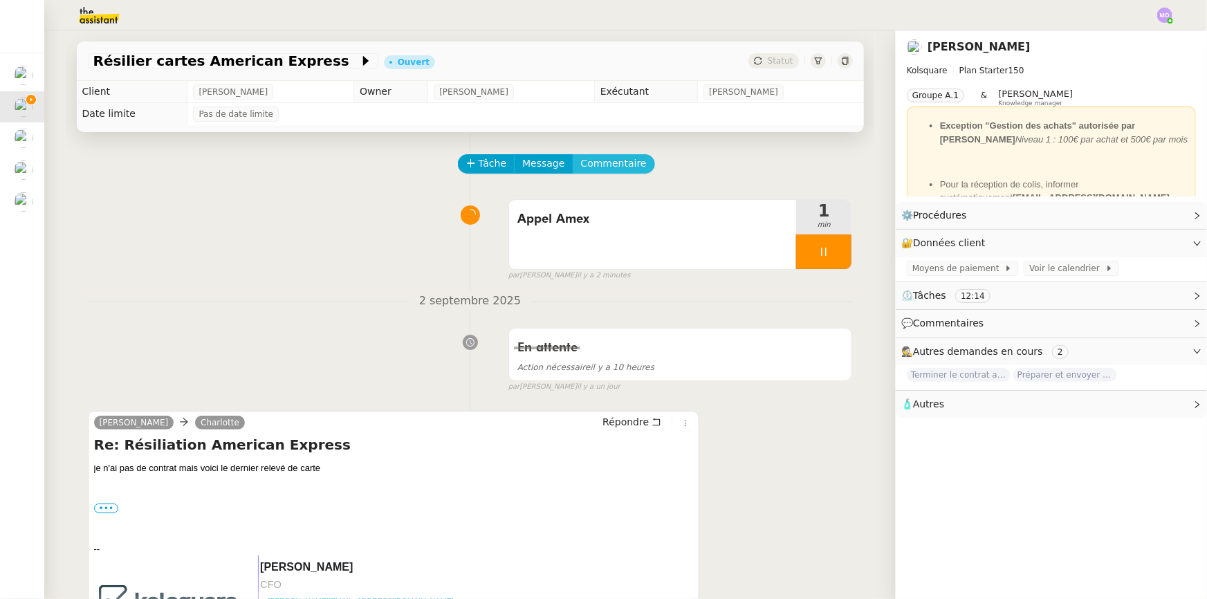
click at [623, 167] on button "Commentaire" at bounding box center [614, 163] width 82 height 19
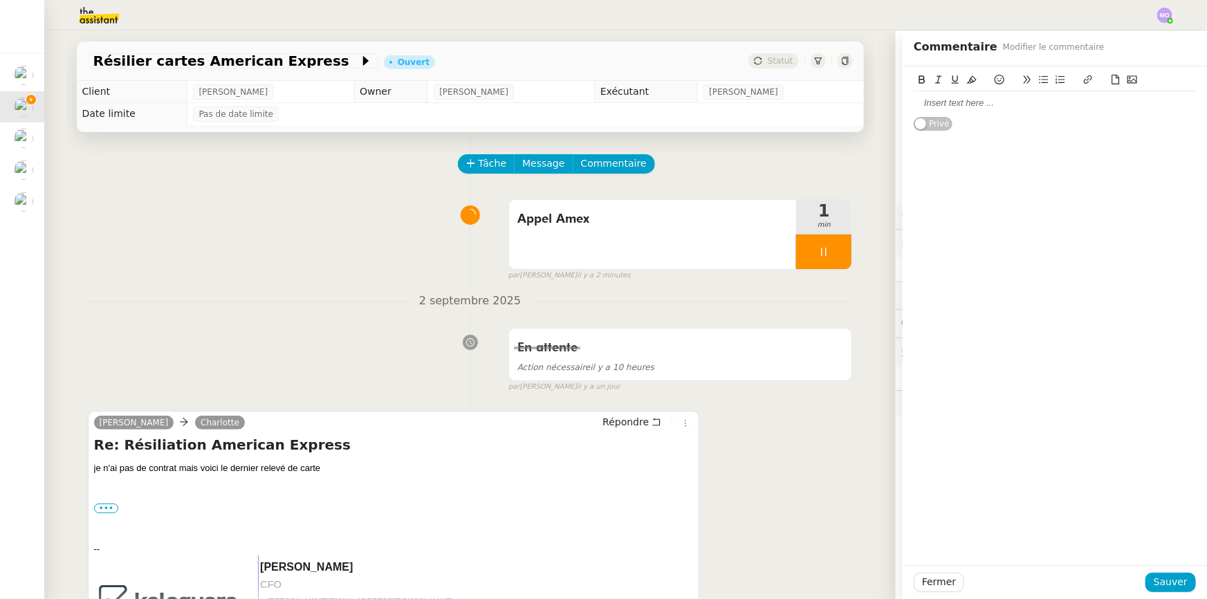
click at [956, 102] on div at bounding box center [1054, 103] width 282 height 12
click at [1155, 581] on span "Sauver" at bounding box center [1170, 582] width 34 height 16
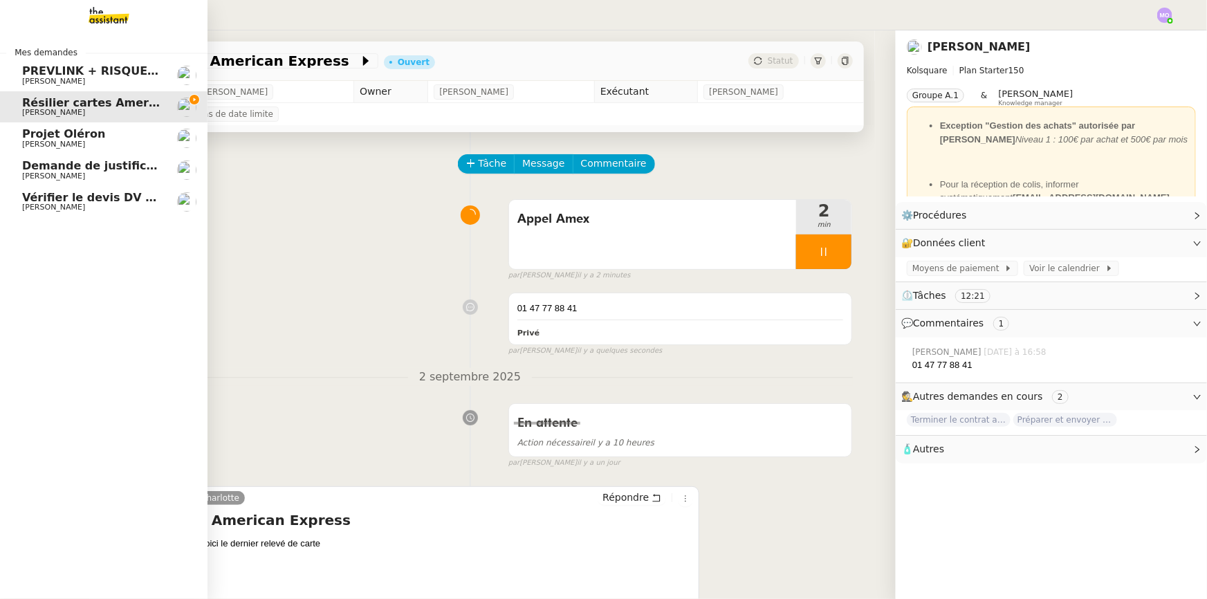
click at [84, 201] on span "Vérifier le devis DV 42 427" at bounding box center [105, 197] width 166 height 13
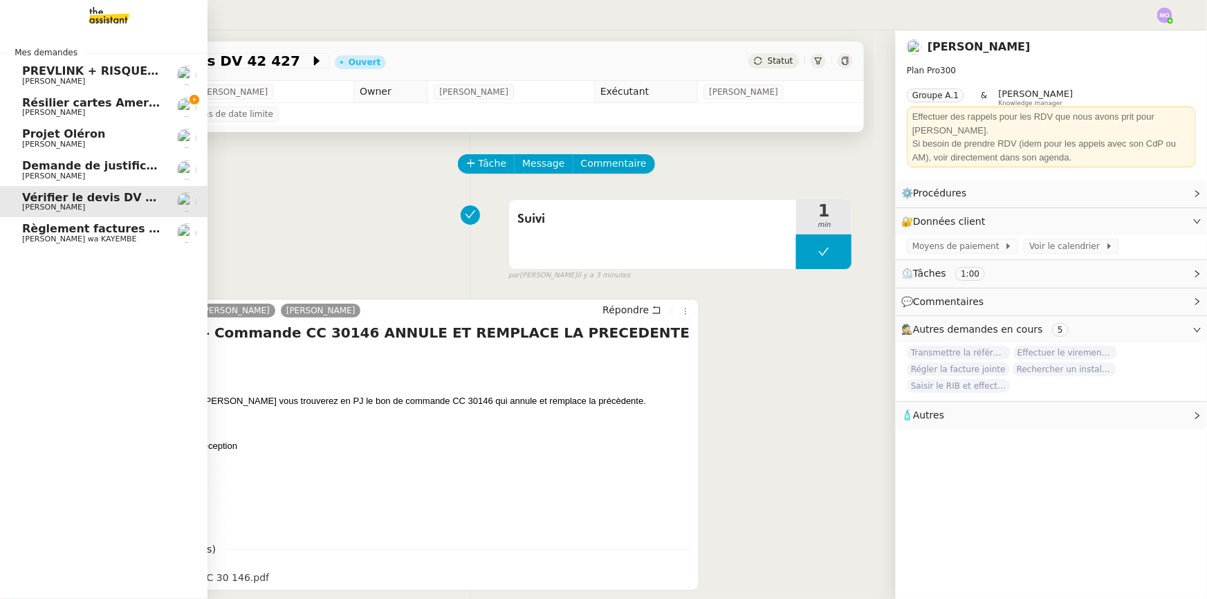
click at [66, 103] on span "Résilier cartes American Express" at bounding box center [124, 102] width 205 height 13
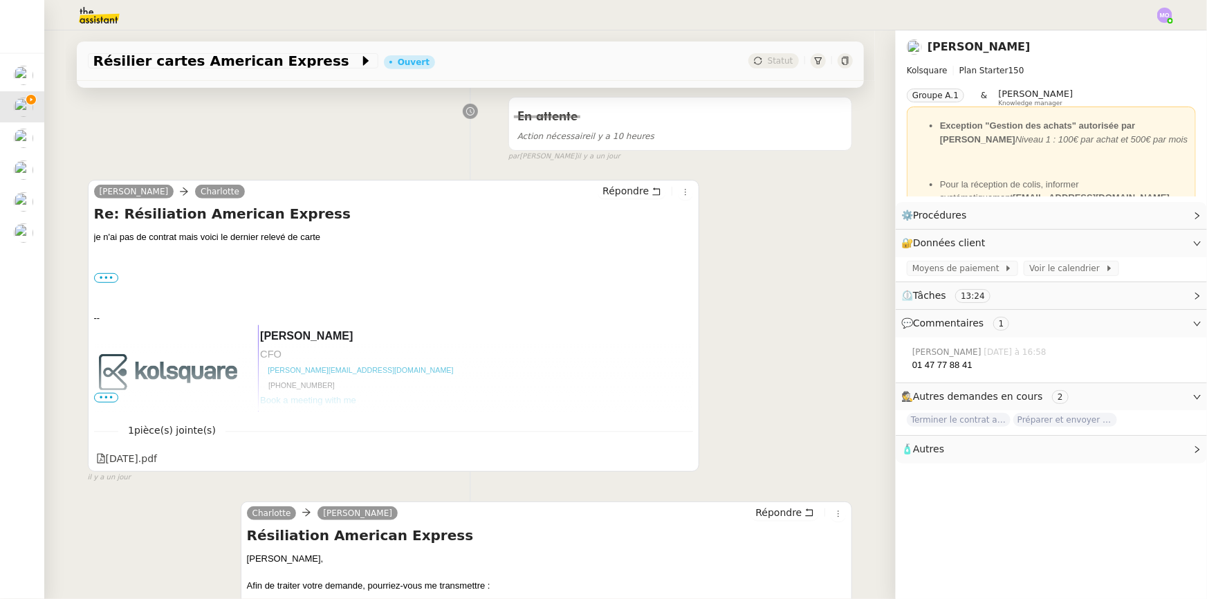
scroll to position [377, 0]
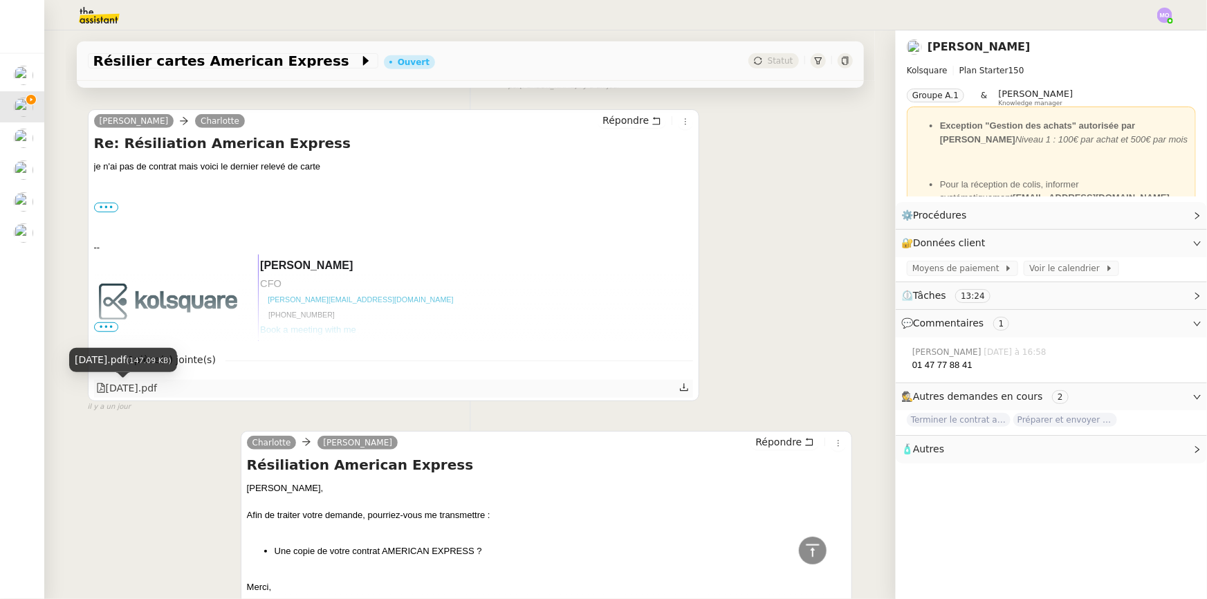
click at [146, 393] on div "[DATE].pdf" at bounding box center [127, 388] width 62 height 16
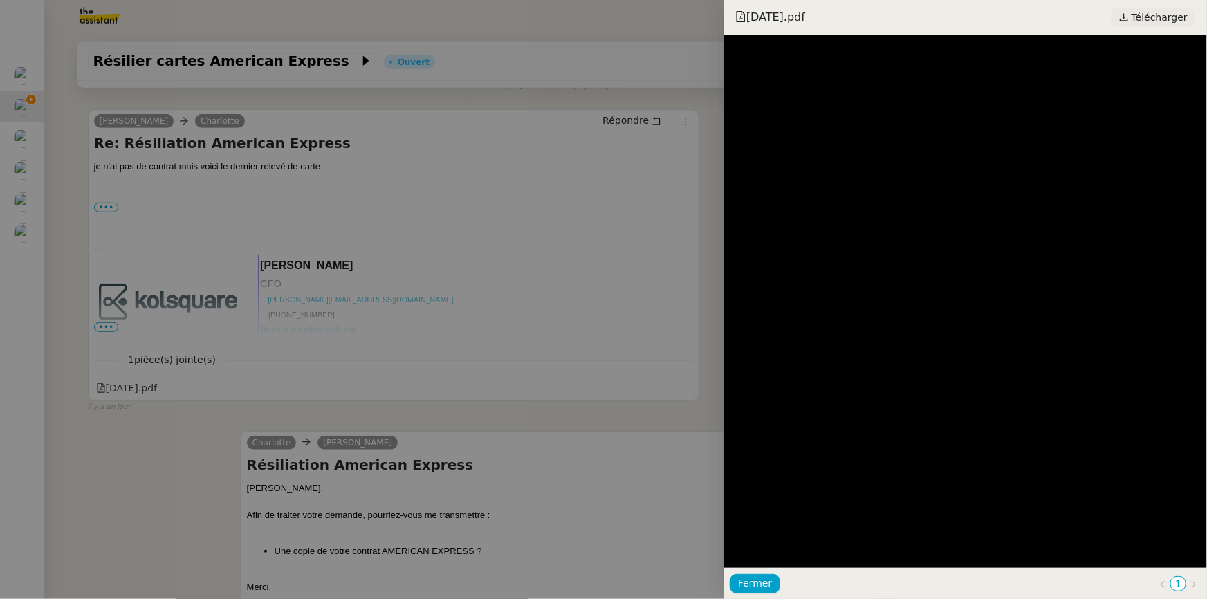
click at [1162, 19] on span "Télécharger" at bounding box center [1159, 17] width 56 height 18
click at [494, 402] on div at bounding box center [603, 299] width 1207 height 599
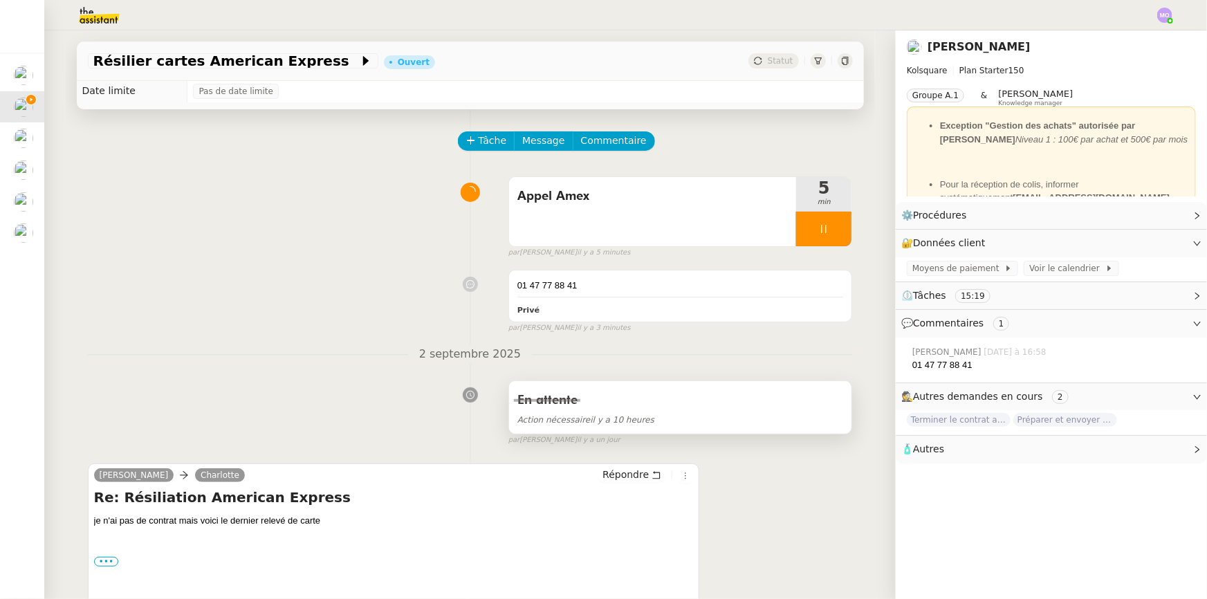
scroll to position [0, 0]
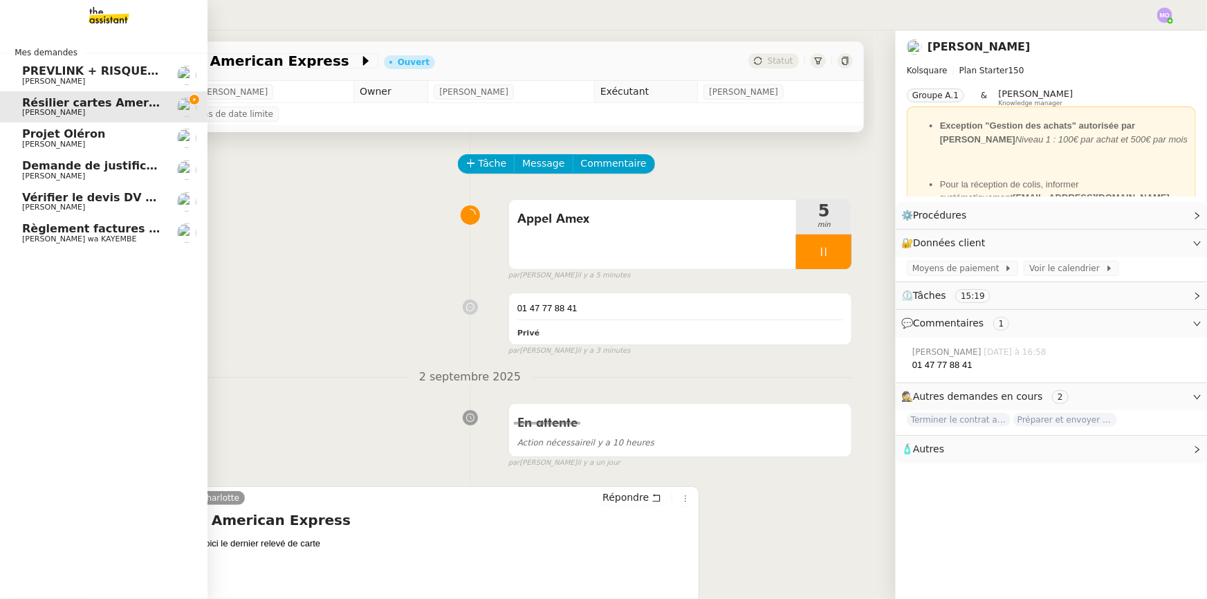
click at [117, 233] on span "Règlement factures ORANGE - [DATE]" at bounding box center [139, 228] width 234 height 13
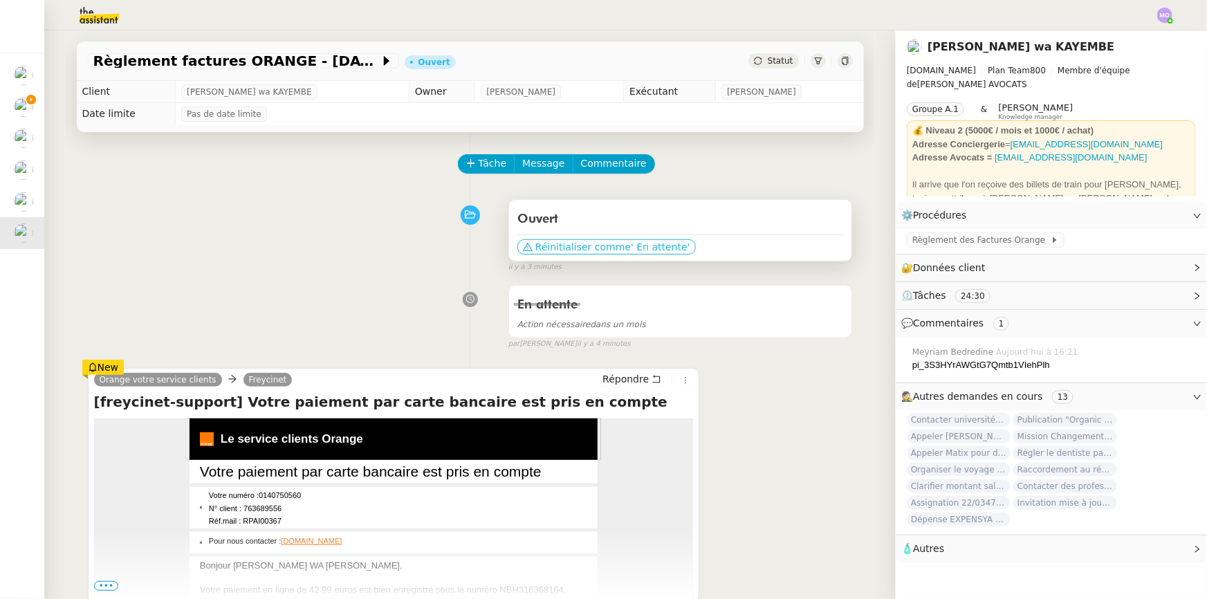
click at [591, 244] on span "Réinitialiser comme" at bounding box center [582, 247] width 95 height 14
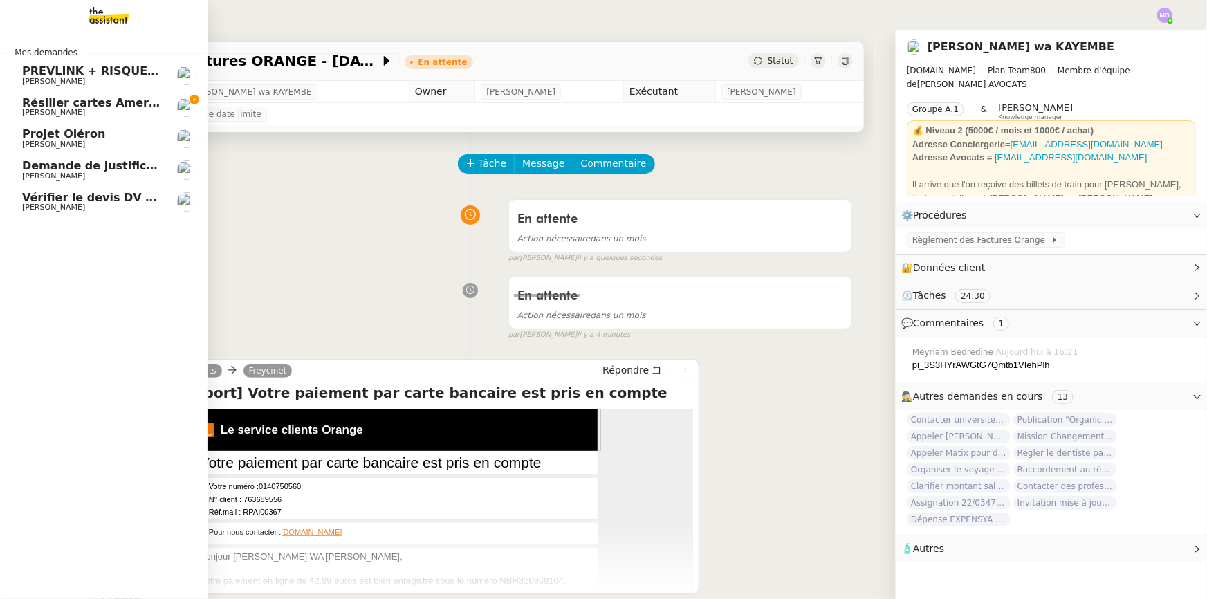
click at [111, 201] on span "Vérifier le devis DV 42 427" at bounding box center [105, 197] width 166 height 13
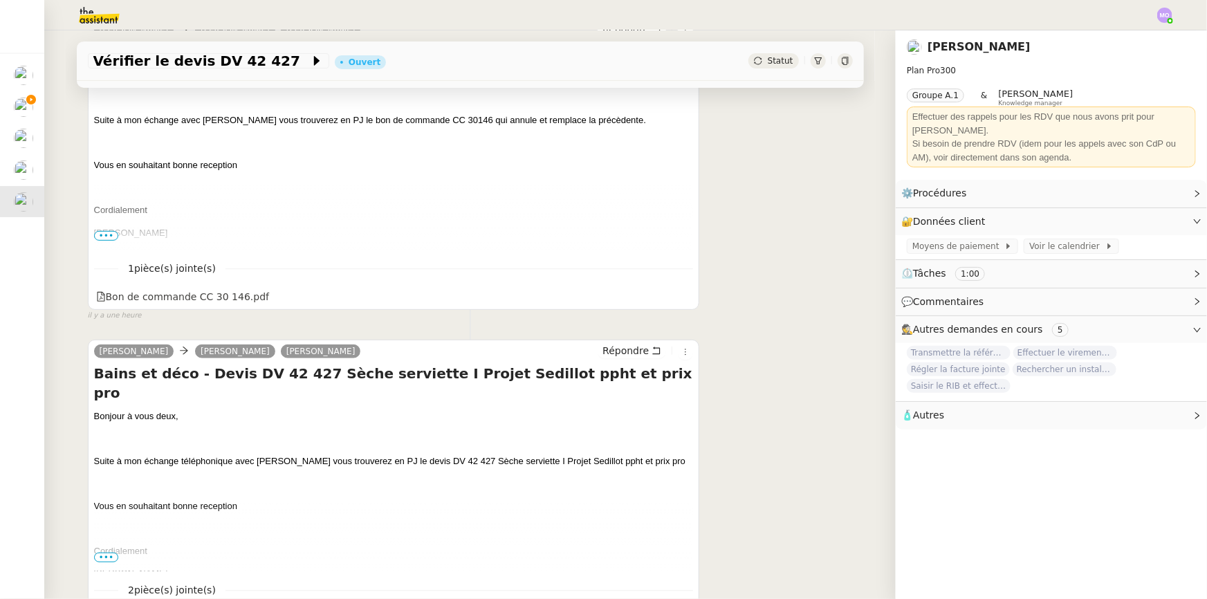
scroll to position [377, 0]
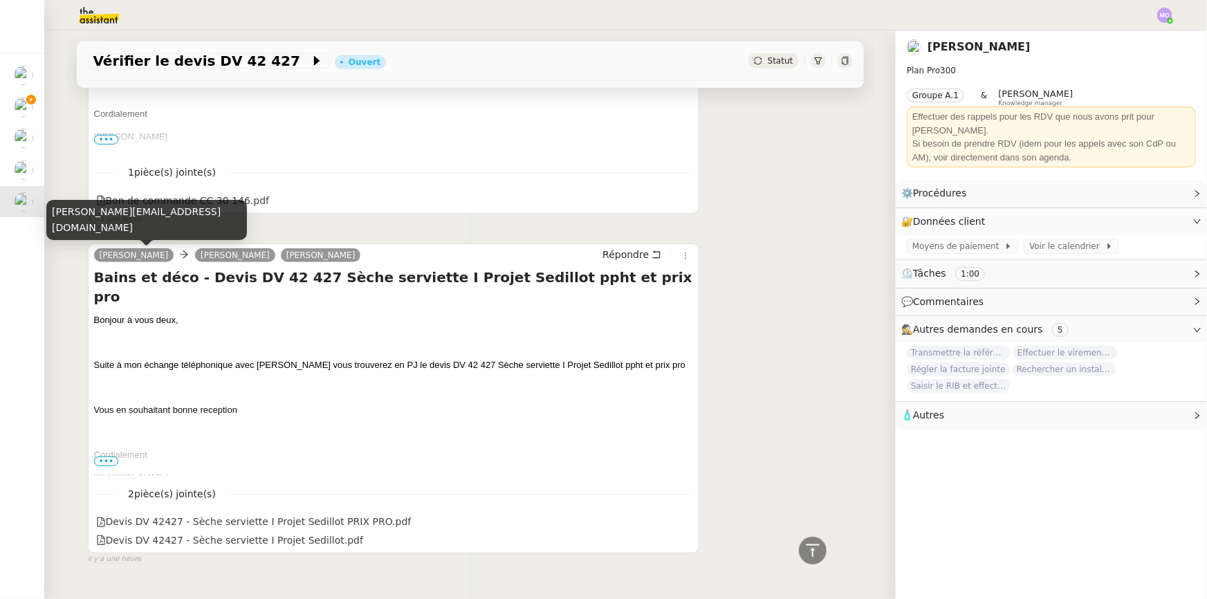
click at [136, 226] on div "caroline@bainsetdeco.com" at bounding box center [146, 220] width 201 height 41
copy div "caroline@bainsetdeco.com"
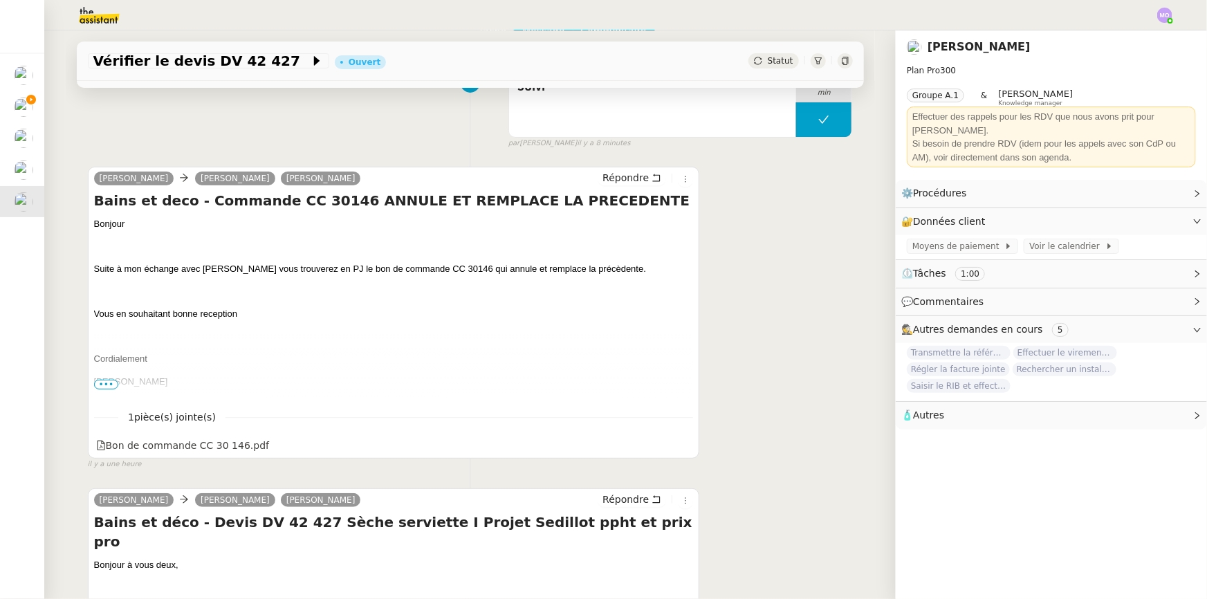
scroll to position [125, 0]
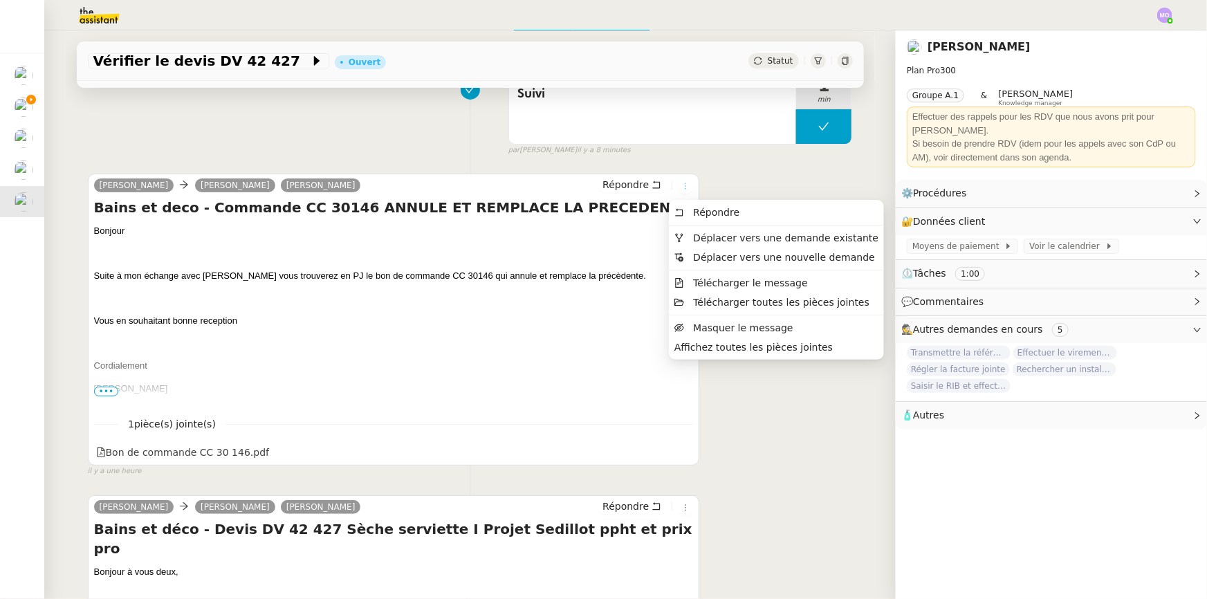
click at [678, 180] on button at bounding box center [685, 185] width 15 height 15
click at [734, 236] on span "Déplacer vers une demande existante" at bounding box center [785, 237] width 185 height 11
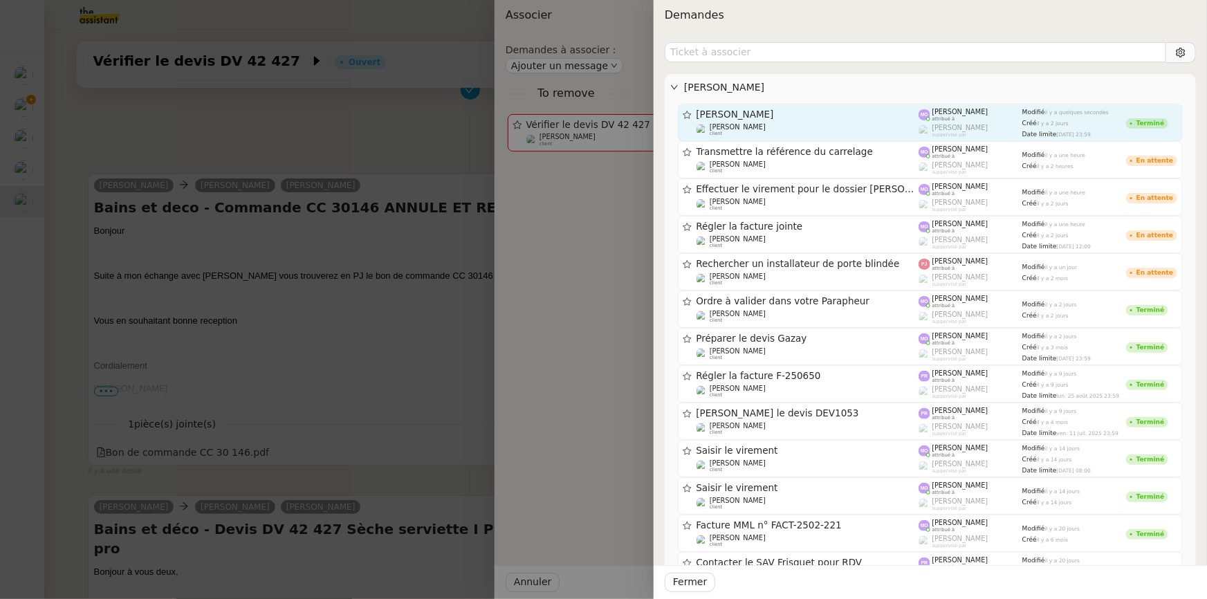
click at [792, 113] on span "GAZAY_ CARRELAGE" at bounding box center [807, 115] width 223 height 10
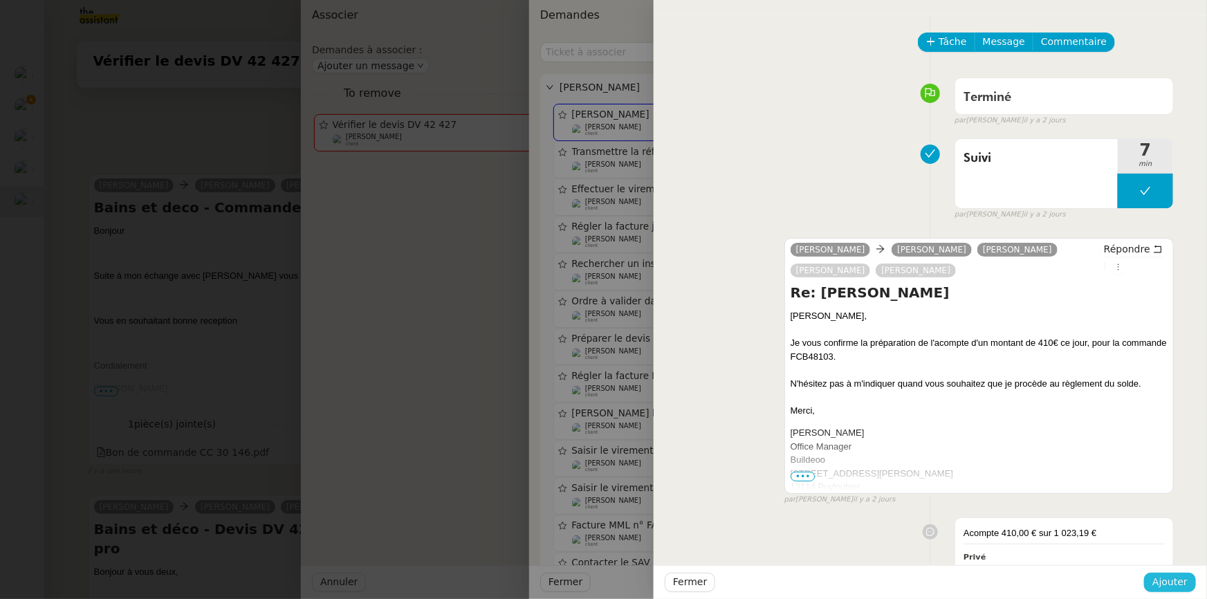
click at [1164, 586] on span "Ajouter" at bounding box center [1169, 582] width 35 height 16
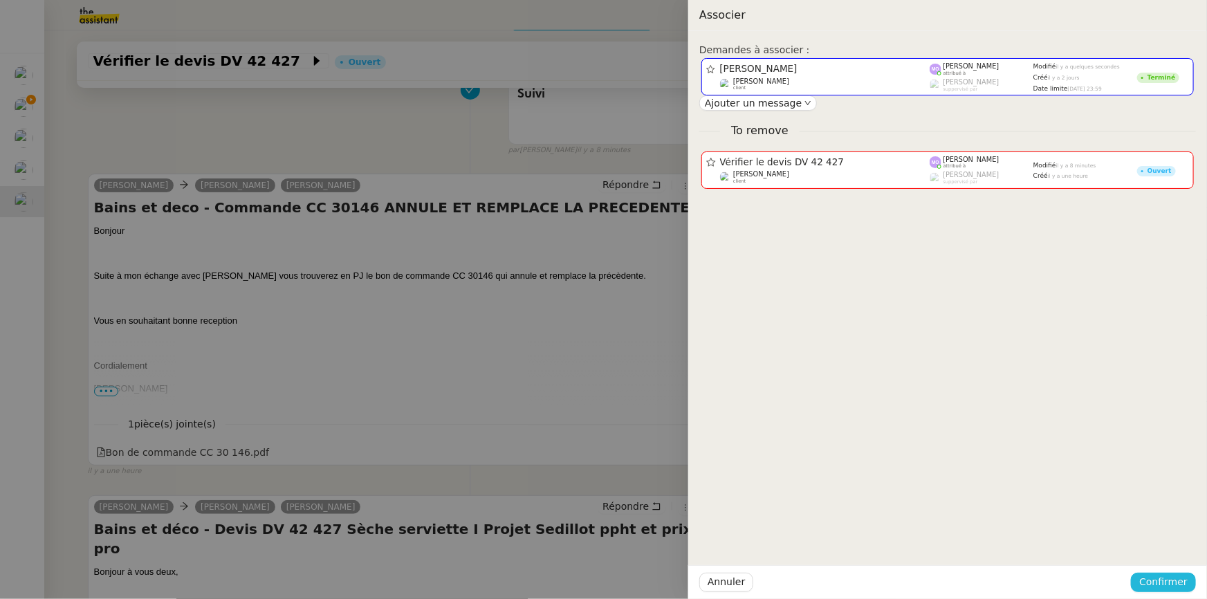
click at [1164, 586] on span "Confirmer" at bounding box center [1163, 582] width 48 height 16
click at [1164, 551] on span "Ajouter" at bounding box center [1164, 546] width 35 height 14
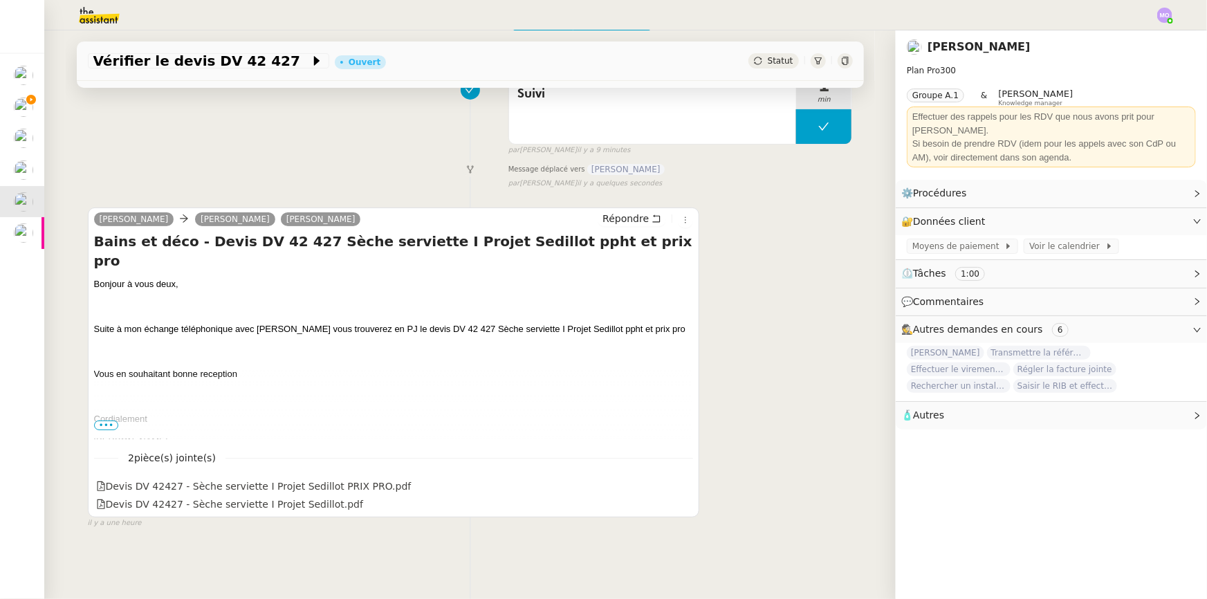
click at [398, 367] on p "Vous en souhaitant bonne reception" at bounding box center [393, 374] width 599 height 14
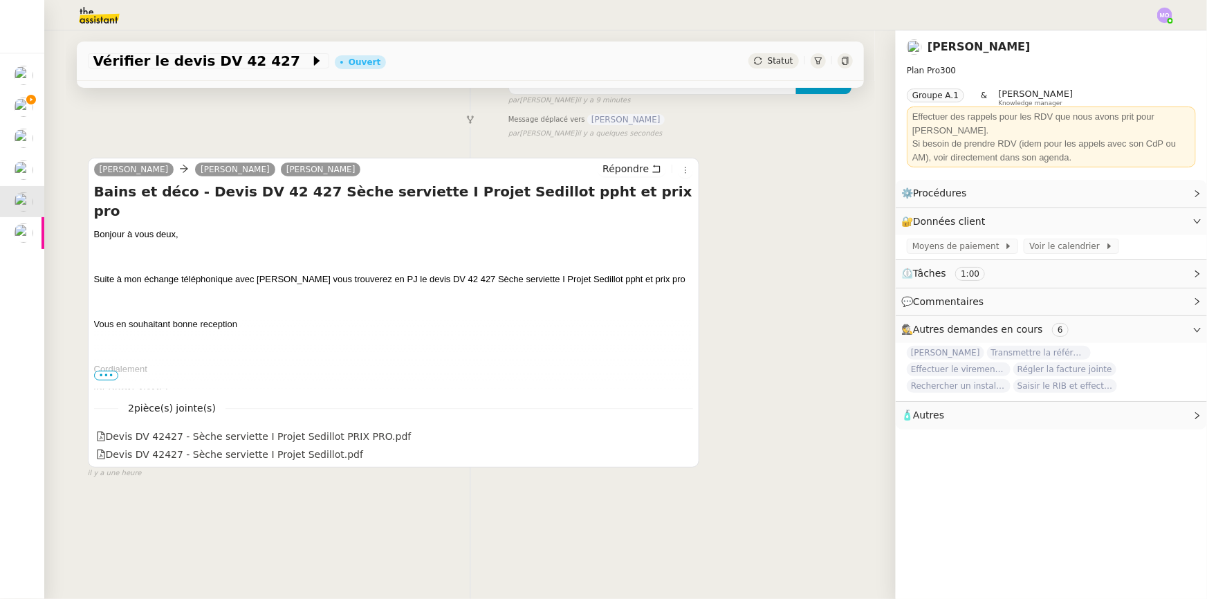
scroll to position [184, 0]
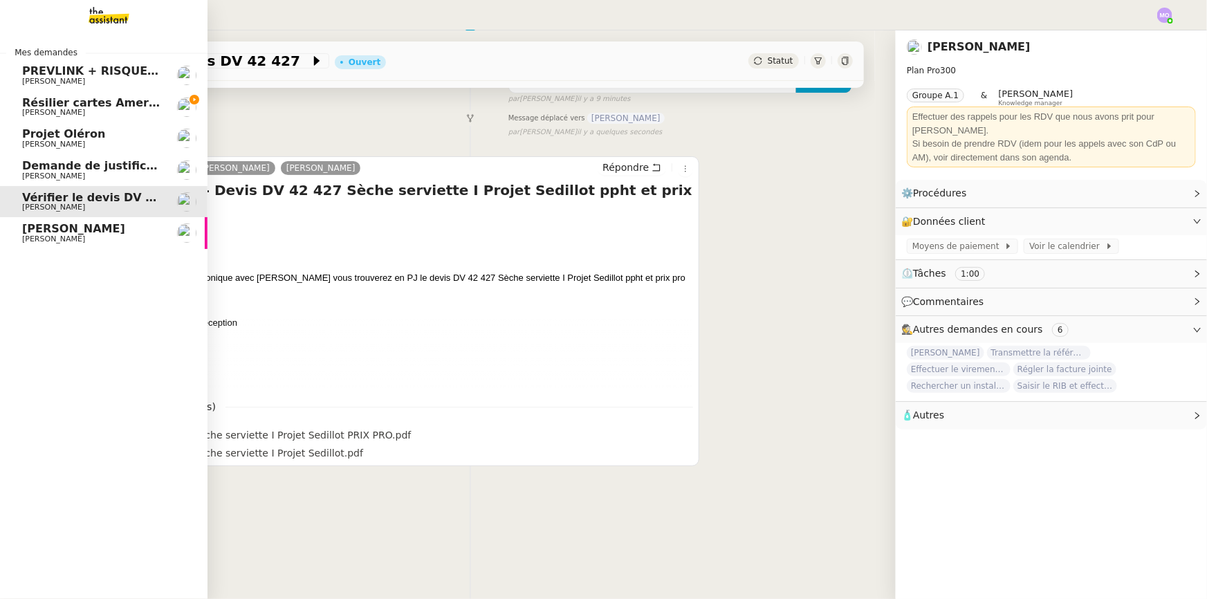
click at [95, 228] on span "GAZAY_ CARRELAGE" at bounding box center [73, 228] width 103 height 13
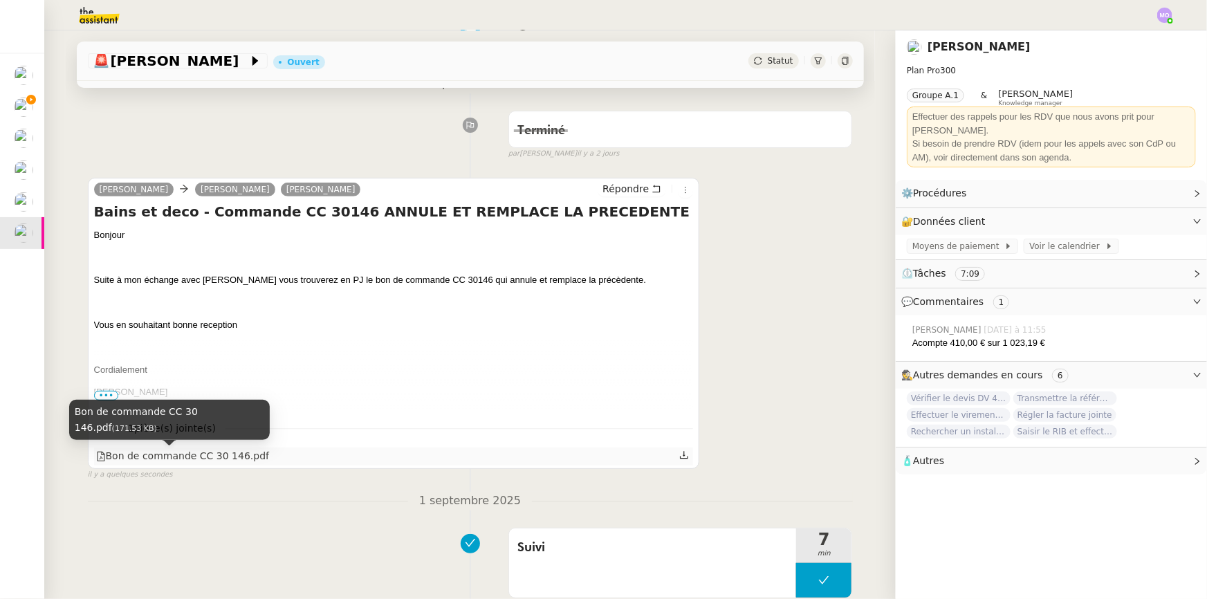
click at [218, 454] on div "Bon de commande CC 30 146.pdf" at bounding box center [183, 456] width 174 height 16
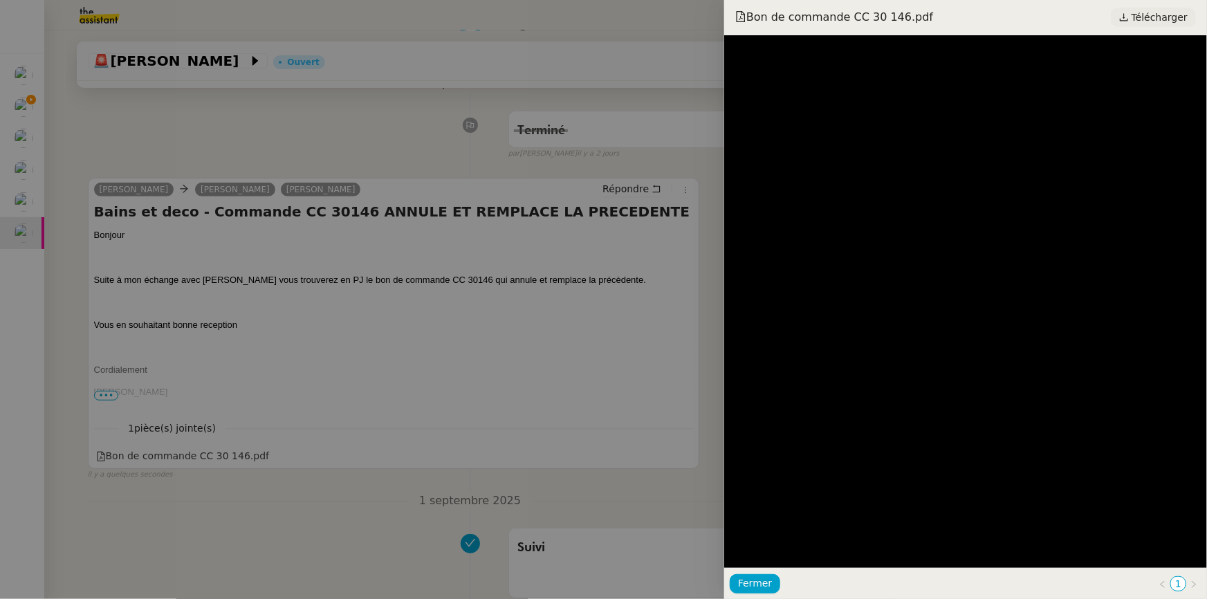
click at [1156, 8] on span "Télécharger" at bounding box center [1159, 17] width 56 height 18
click at [360, 304] on div at bounding box center [603, 299] width 1207 height 599
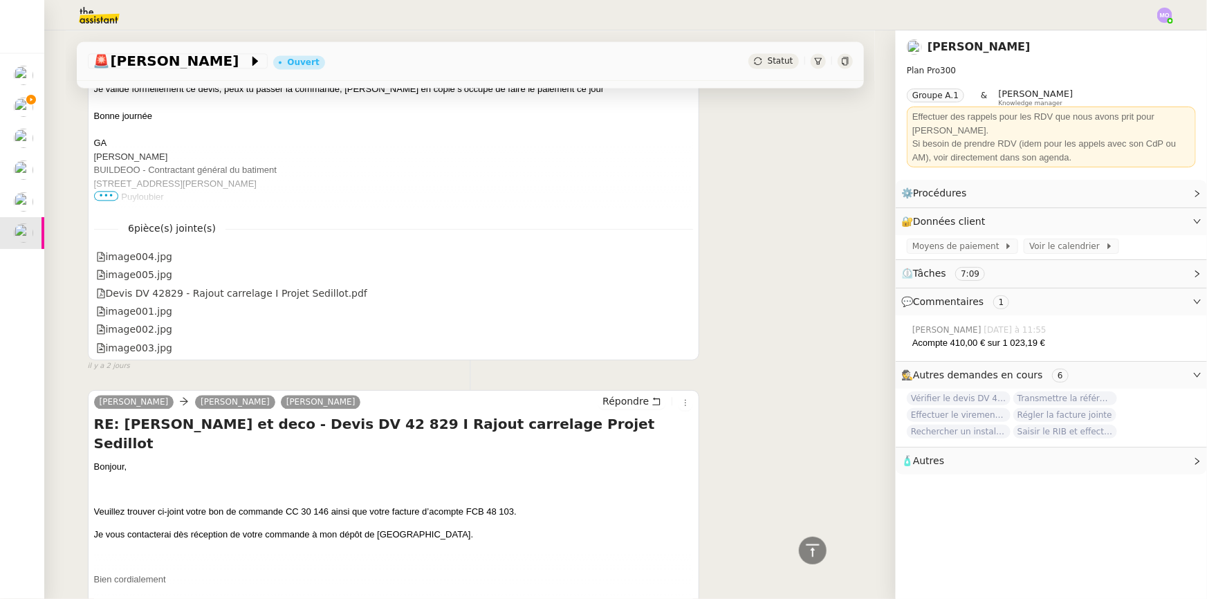
scroll to position [1504, 0]
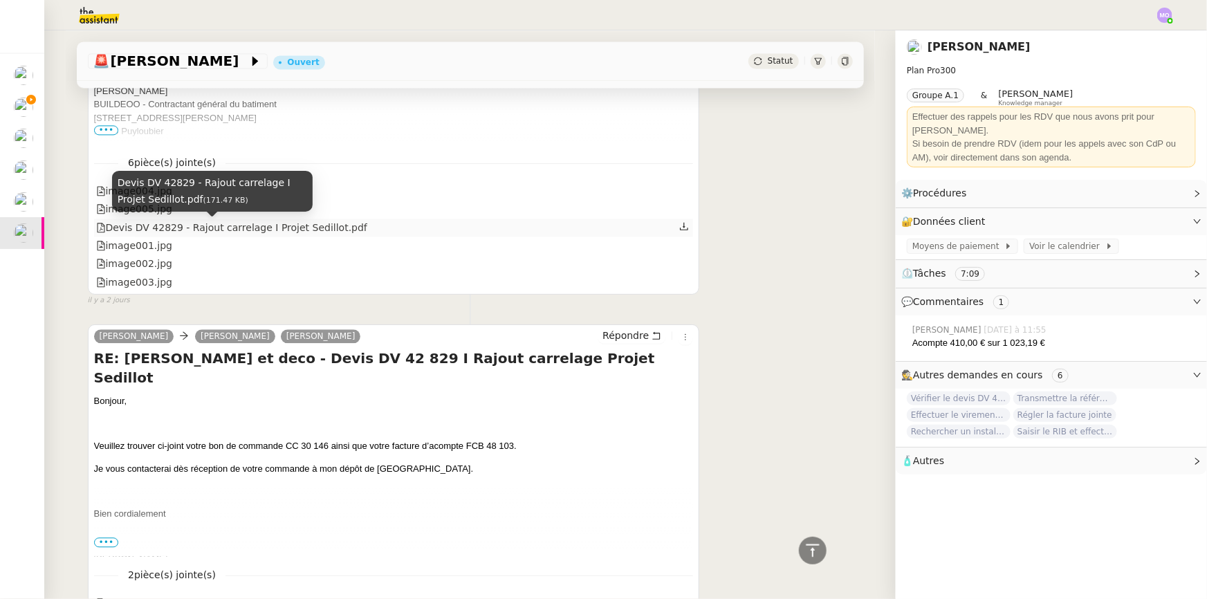
click at [254, 226] on div "Devis DV 42829 - Rajout carrelage I Projet Sedillot.pdf" at bounding box center [231, 228] width 271 height 16
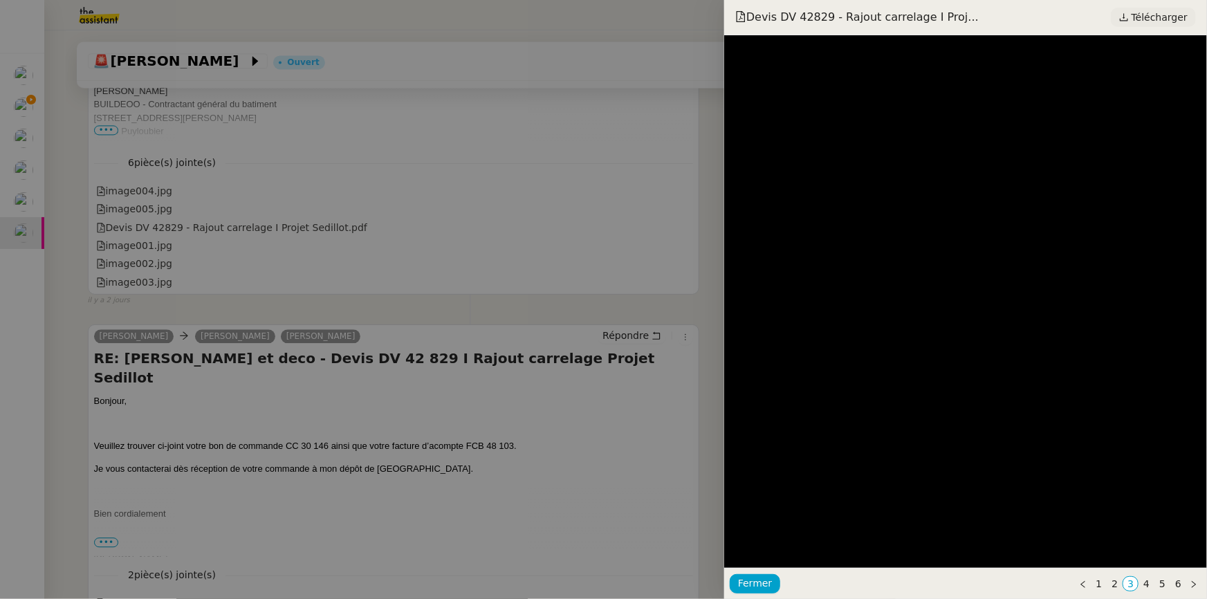
click at [1144, 14] on span "Télécharger" at bounding box center [1159, 17] width 56 height 18
click at [254, 203] on div at bounding box center [603, 299] width 1207 height 599
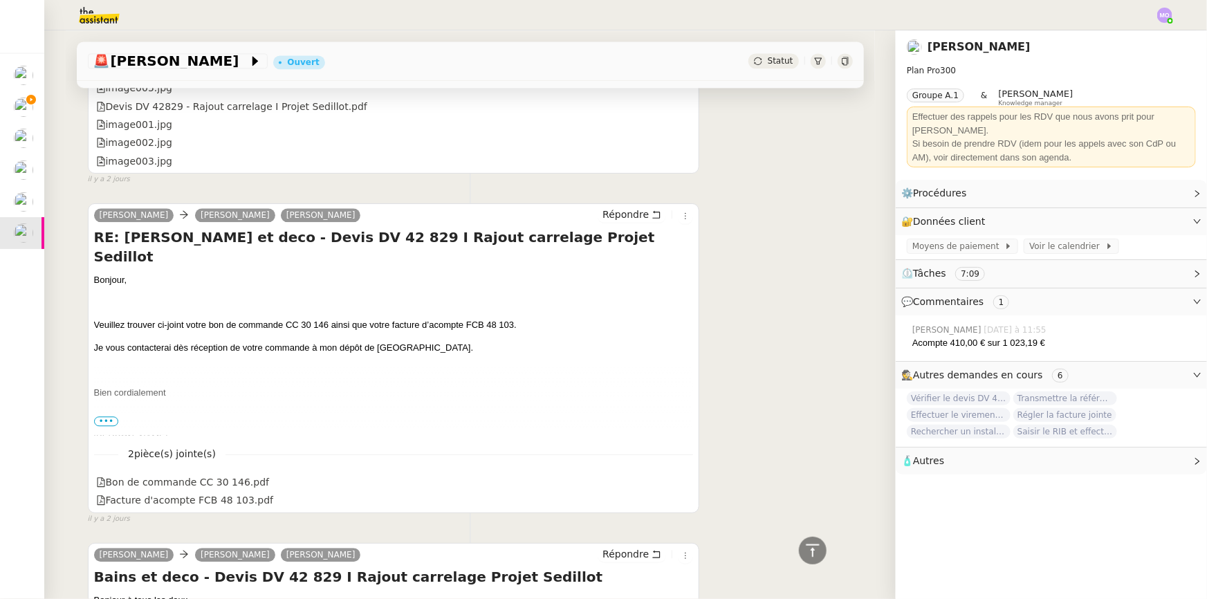
scroll to position [1693, 0]
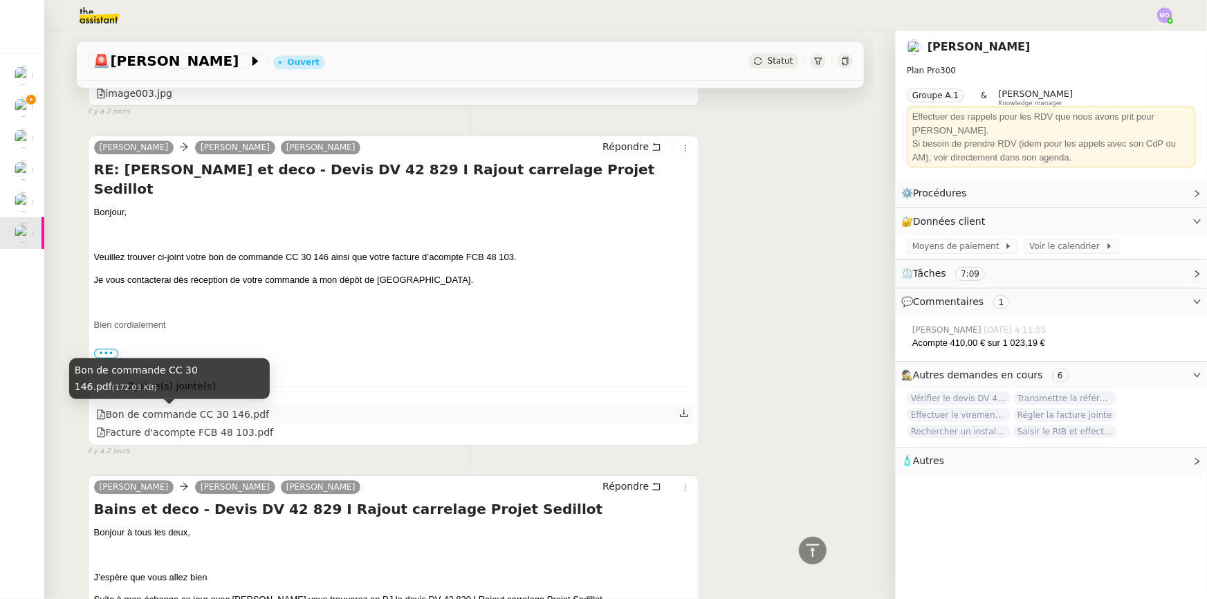
click at [207, 415] on div "Bon de commande CC 30 146.pdf" at bounding box center [183, 415] width 174 height 16
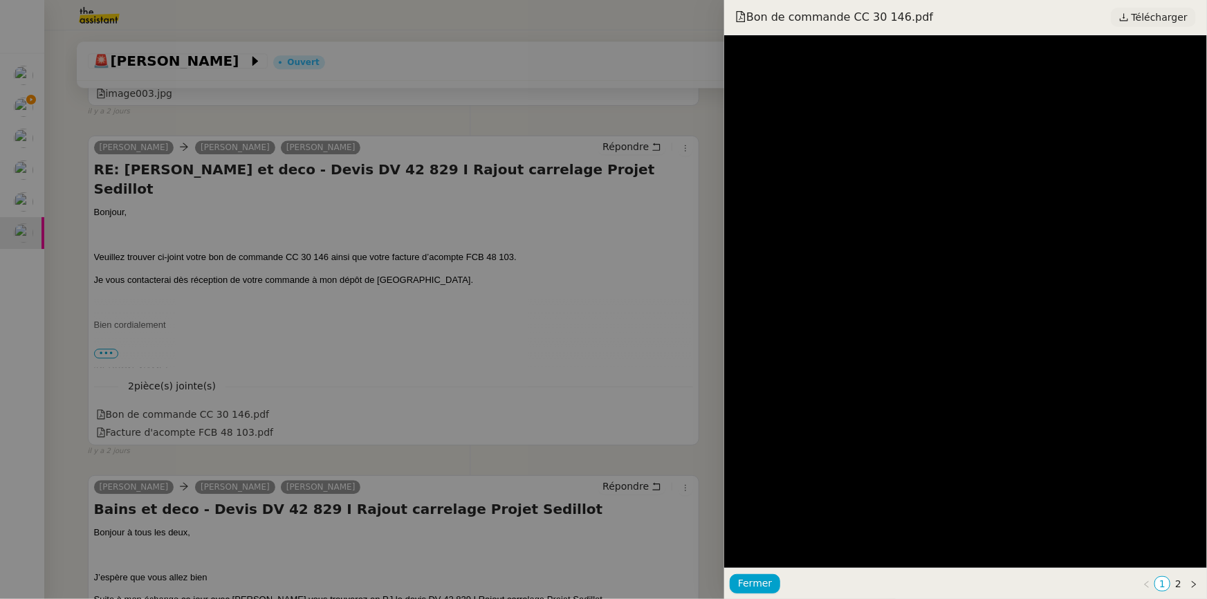
click at [1151, 10] on span "Télécharger" at bounding box center [1159, 17] width 56 height 18
click at [311, 367] on div at bounding box center [603, 299] width 1207 height 599
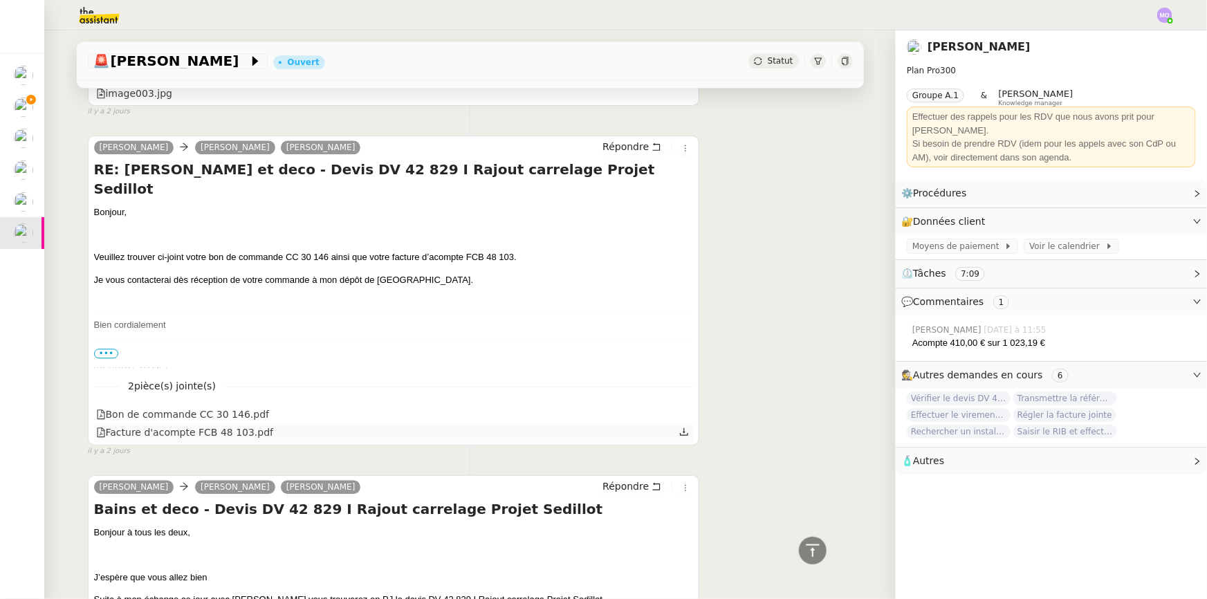
click at [218, 434] on div "Facture d'acompte FCB 48 103.pdf" at bounding box center [185, 433] width 178 height 16
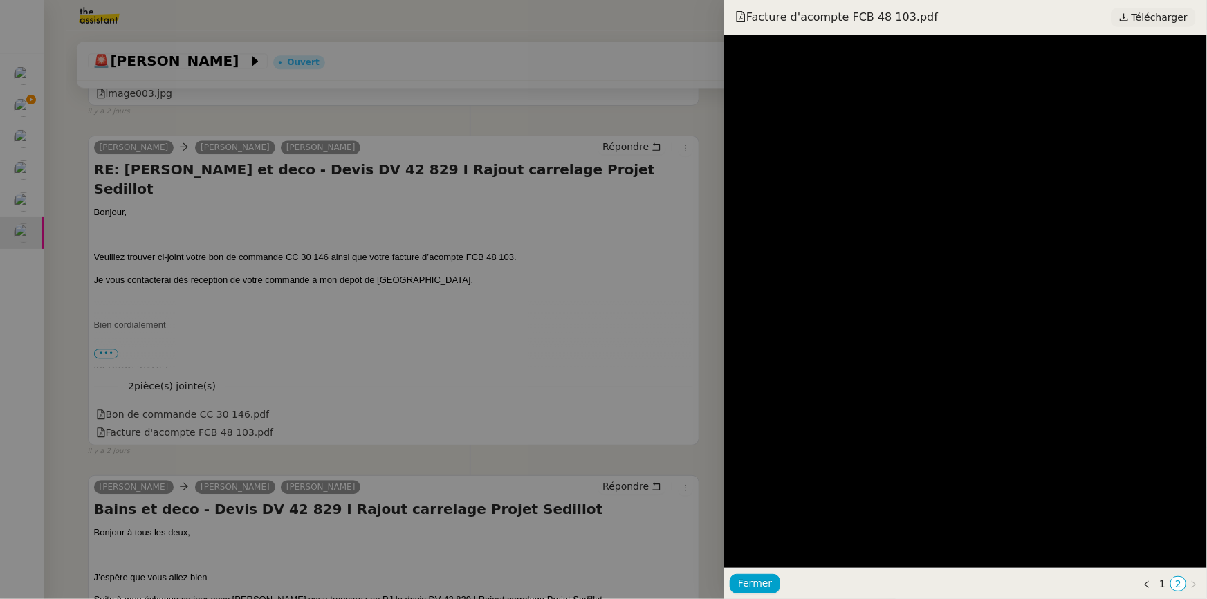
click at [1151, 10] on span "Télécharger" at bounding box center [1159, 17] width 56 height 18
click at [437, 268] on div at bounding box center [603, 299] width 1207 height 599
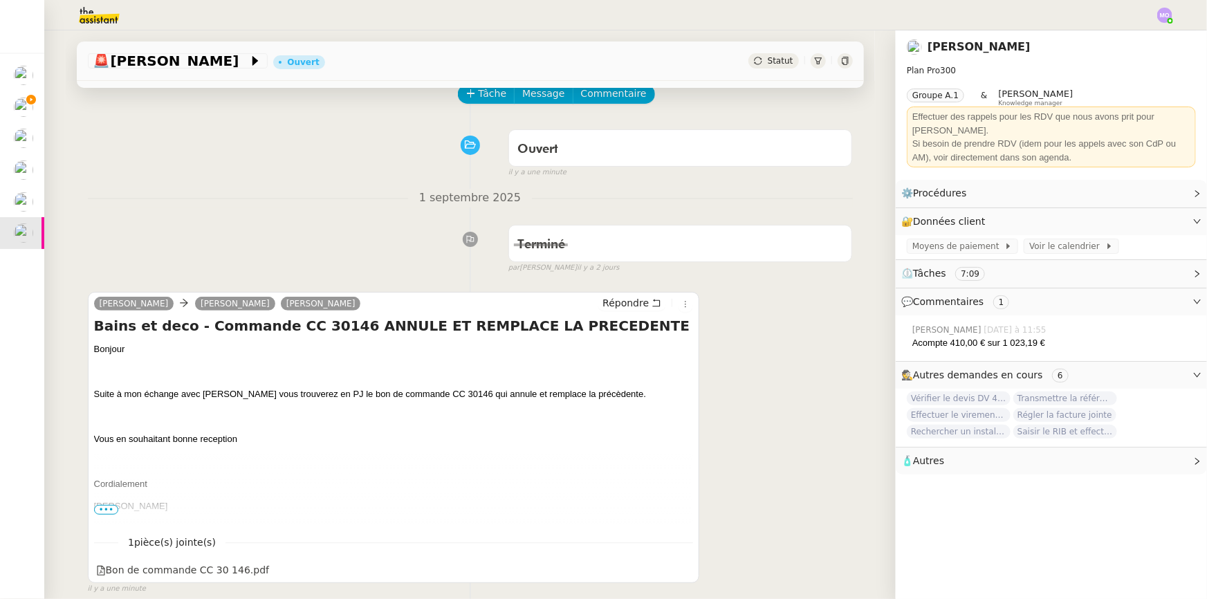
scroll to position [251, 0]
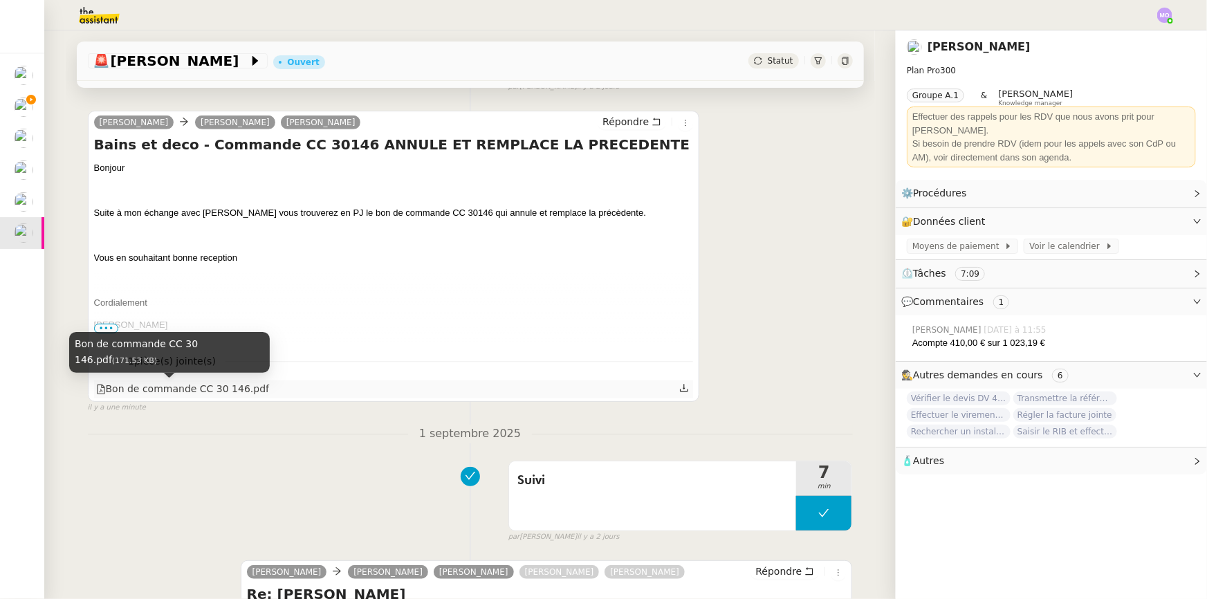
click at [218, 387] on div "Bon de commande CC 30 146.pdf" at bounding box center [183, 389] width 174 height 16
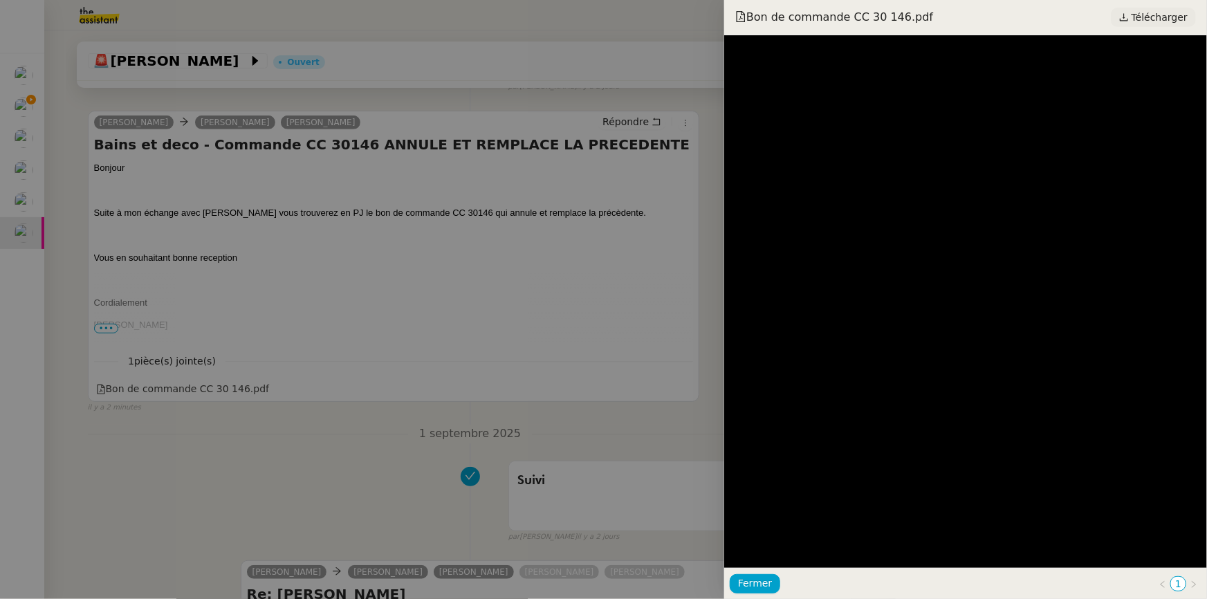
click at [1162, 11] on span "Télécharger" at bounding box center [1159, 17] width 56 height 18
click at [394, 308] on div at bounding box center [603, 299] width 1207 height 599
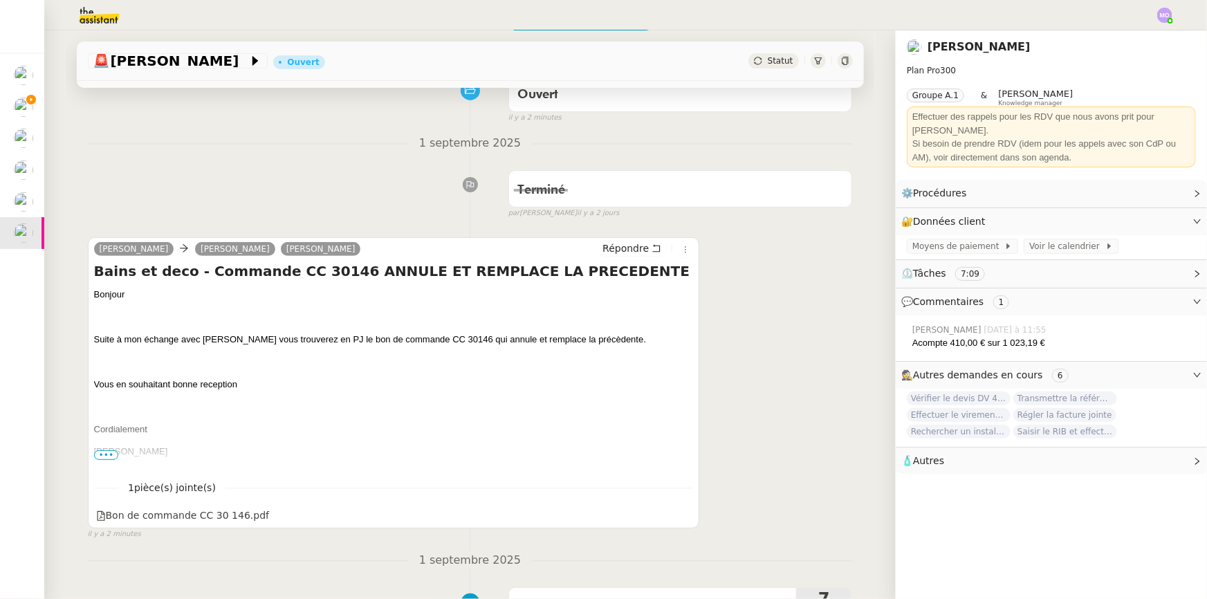
scroll to position [125, 0]
click at [100, 454] on span "•••" at bounding box center [106, 454] width 25 height 10
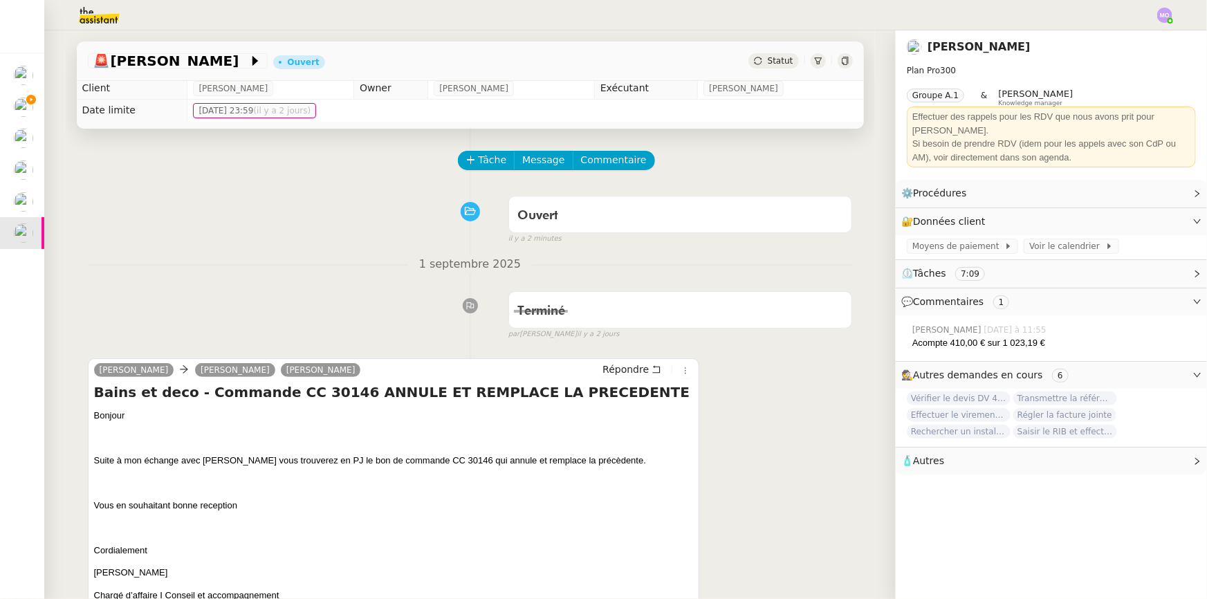
scroll to position [0, 0]
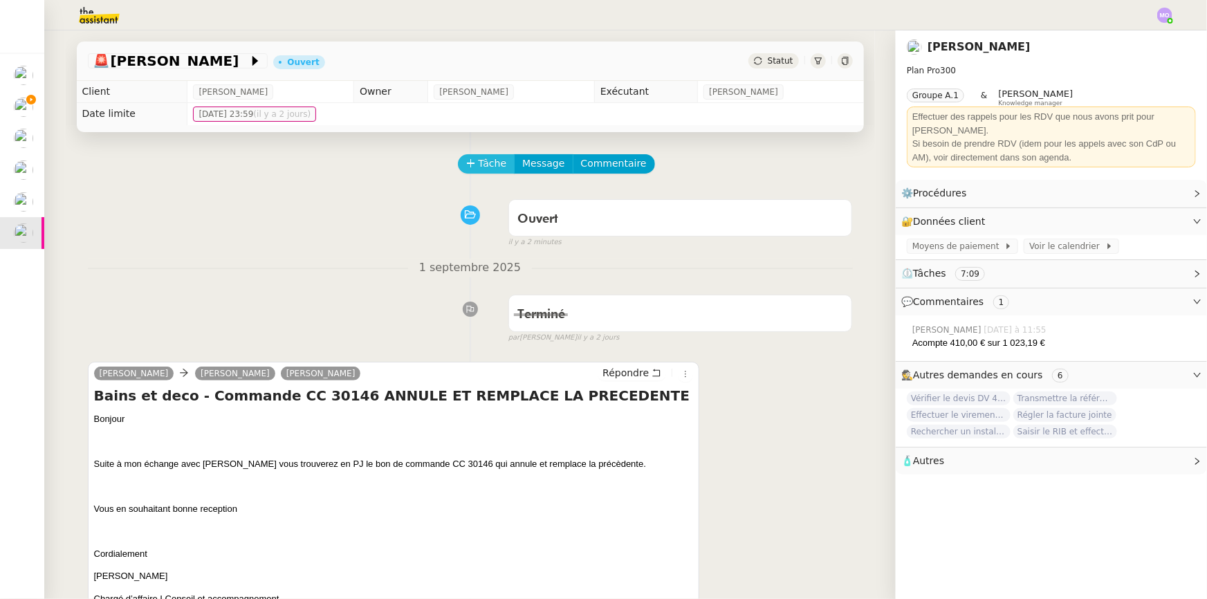
click at [477, 156] on button "Tâche" at bounding box center [486, 163] width 57 height 19
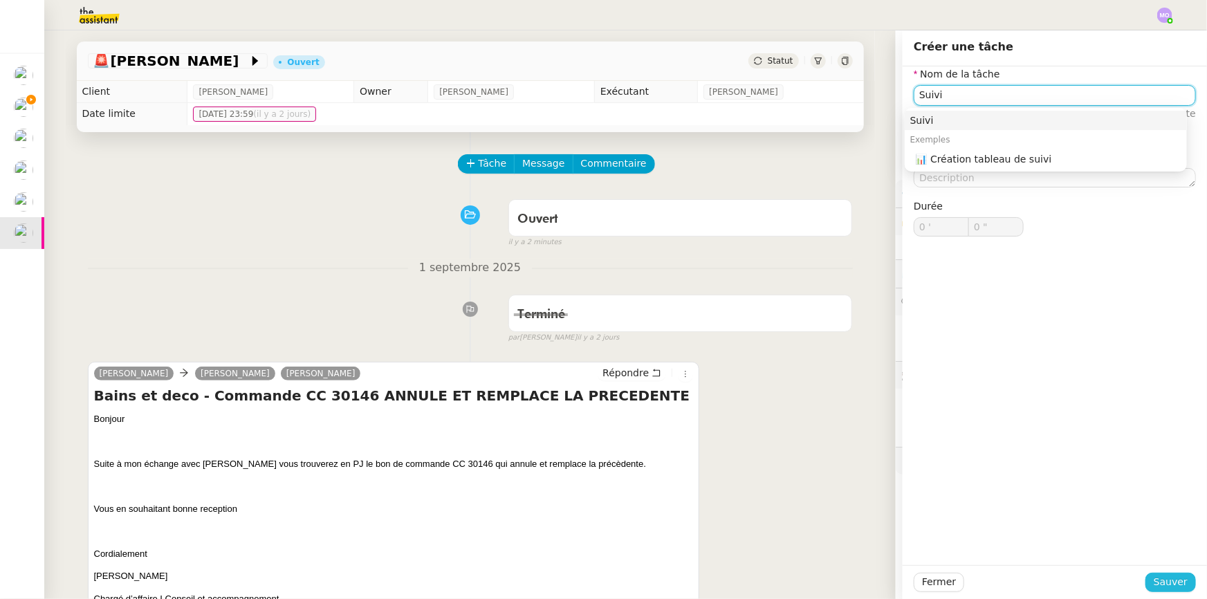
type input "Suivi"
click at [1161, 584] on span "Sauver" at bounding box center [1170, 582] width 34 height 16
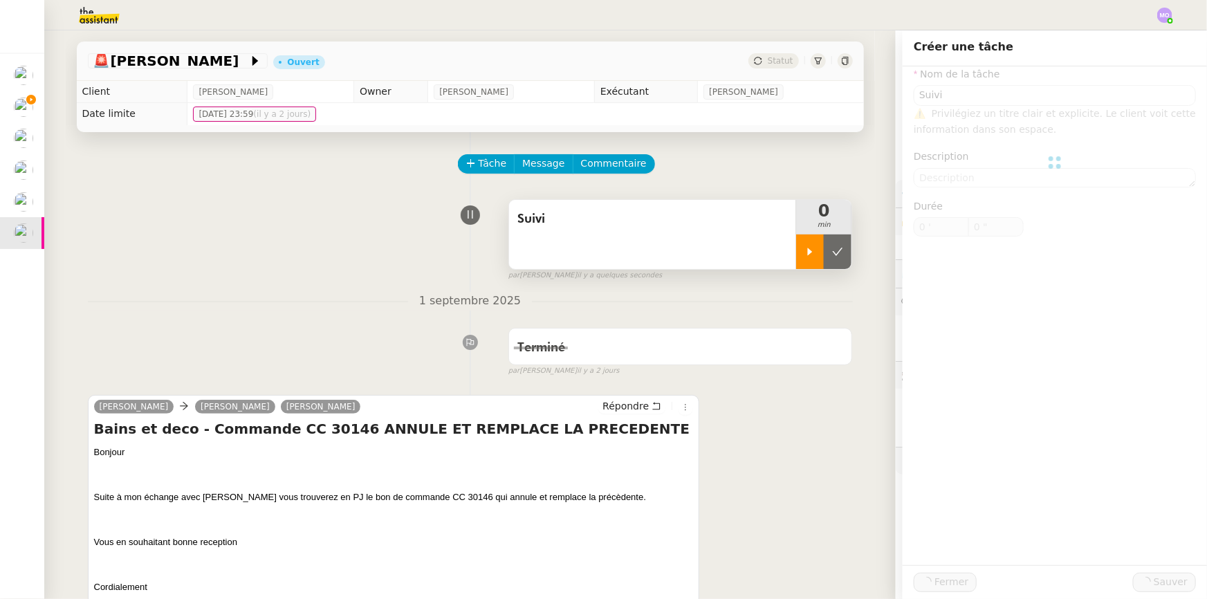
click at [800, 268] on div at bounding box center [810, 251] width 28 height 35
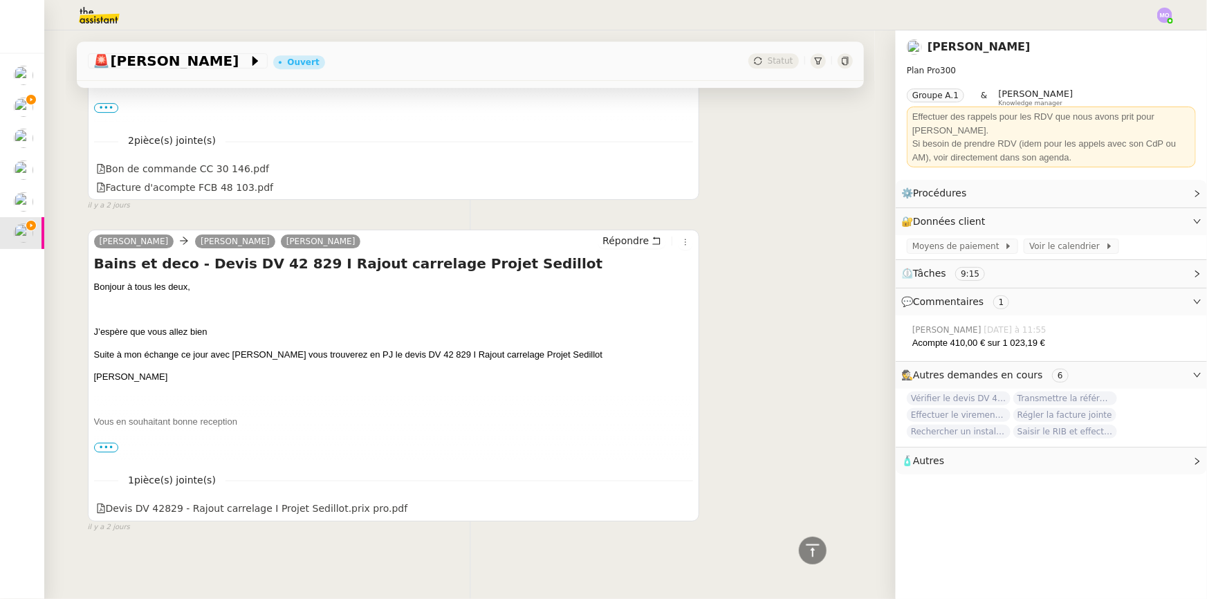
scroll to position [2284, 0]
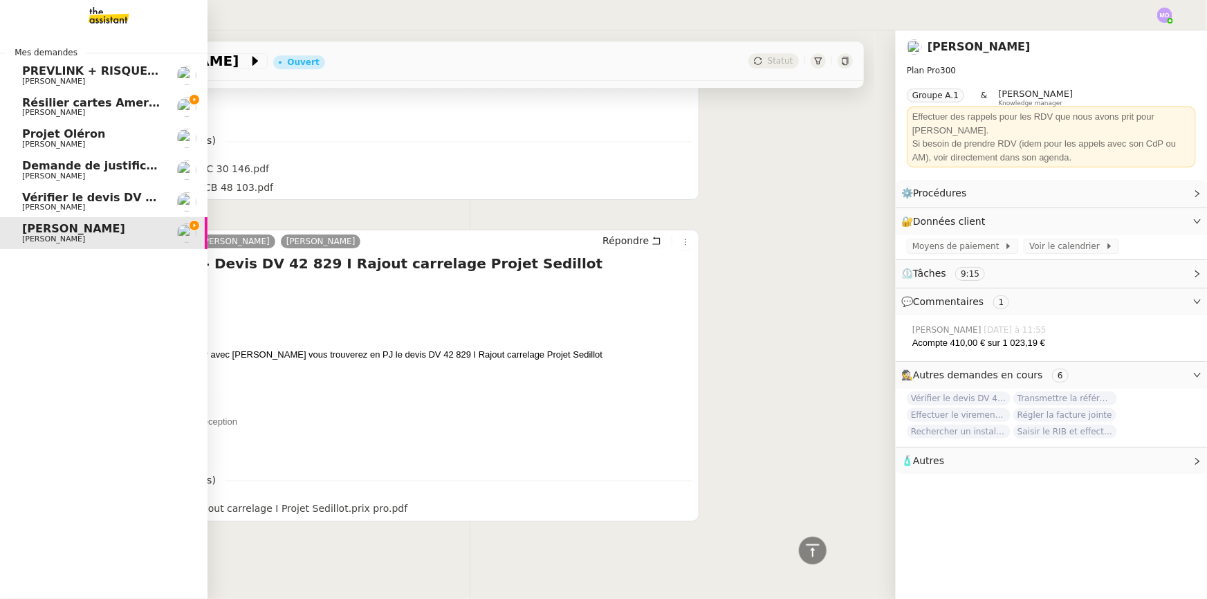
click at [95, 115] on span "[PERSON_NAME]" at bounding box center [92, 113] width 140 height 8
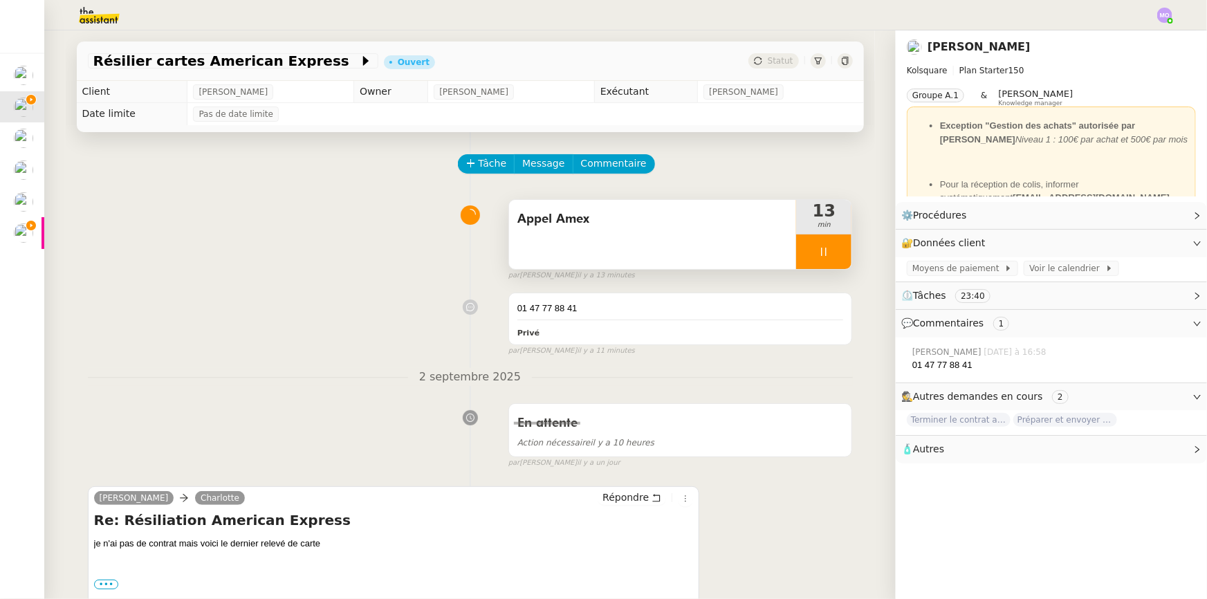
click at [823, 259] on div at bounding box center [823, 251] width 55 height 35
click at [823, 259] on button at bounding box center [837, 251] width 28 height 35
click at [485, 162] on span "Tâche" at bounding box center [492, 164] width 28 height 16
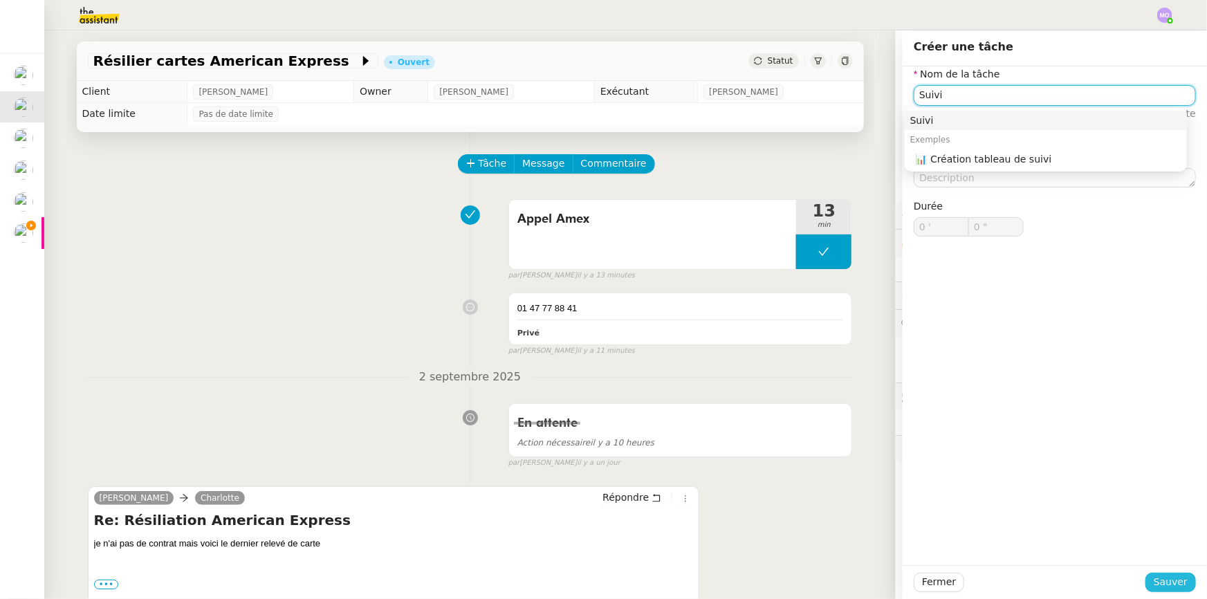
type input "Suivi"
drag, startPoint x: 1153, startPoint y: 574, endPoint x: 1126, endPoint y: 560, distance: 30.3
click at [1154, 574] on span "Sauver" at bounding box center [1170, 582] width 34 height 16
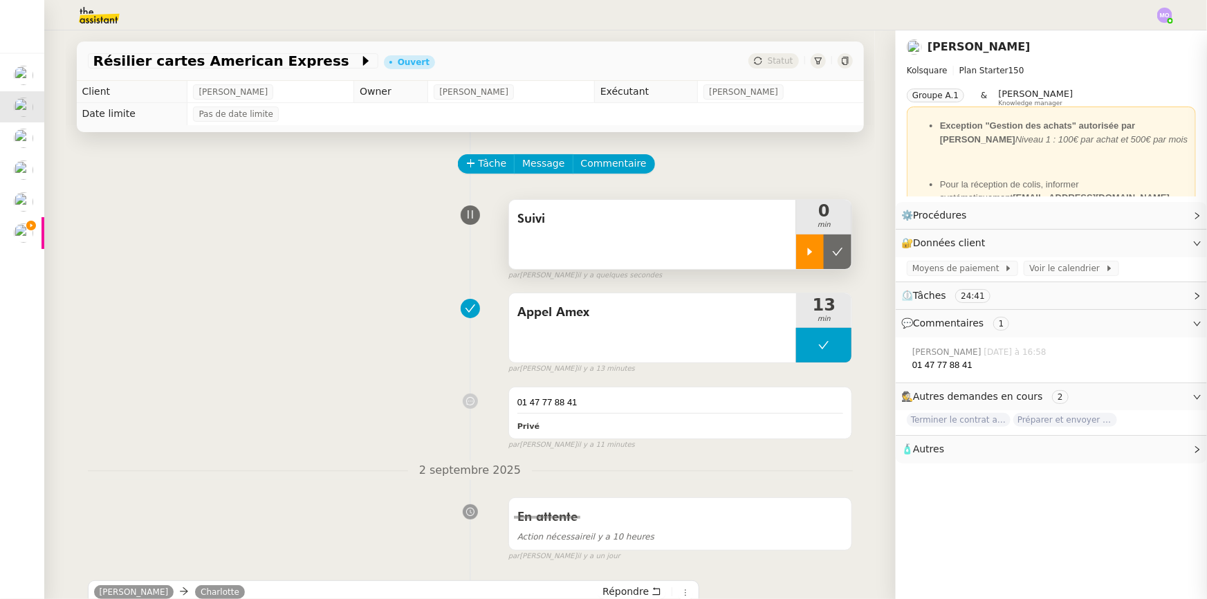
click at [796, 263] on div at bounding box center [810, 251] width 28 height 35
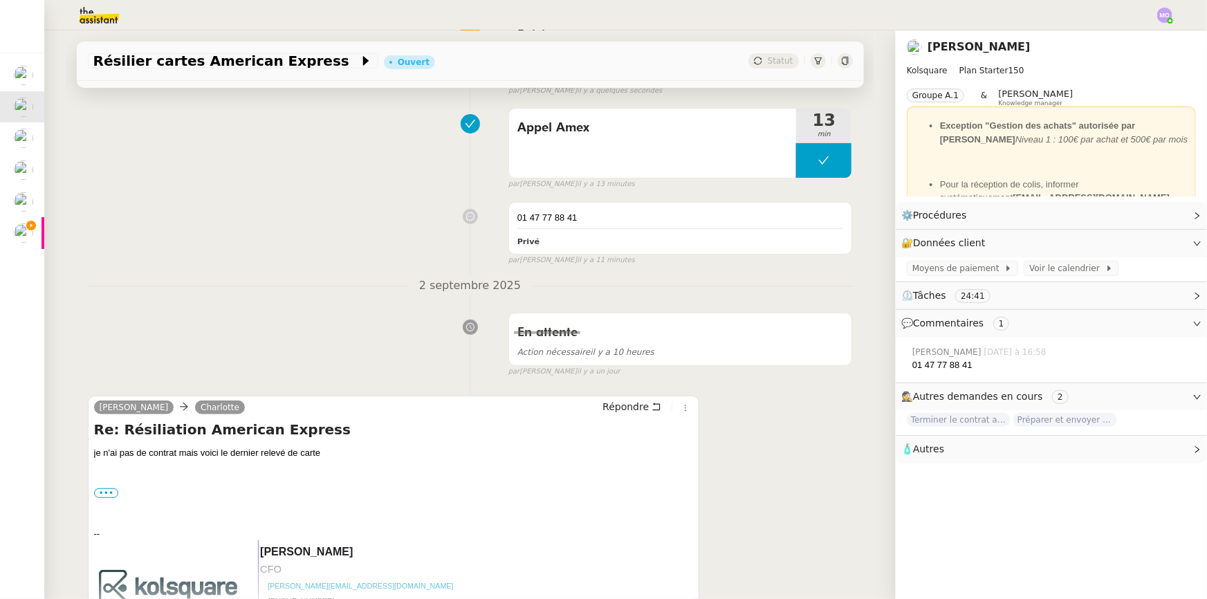
scroll to position [188, 0]
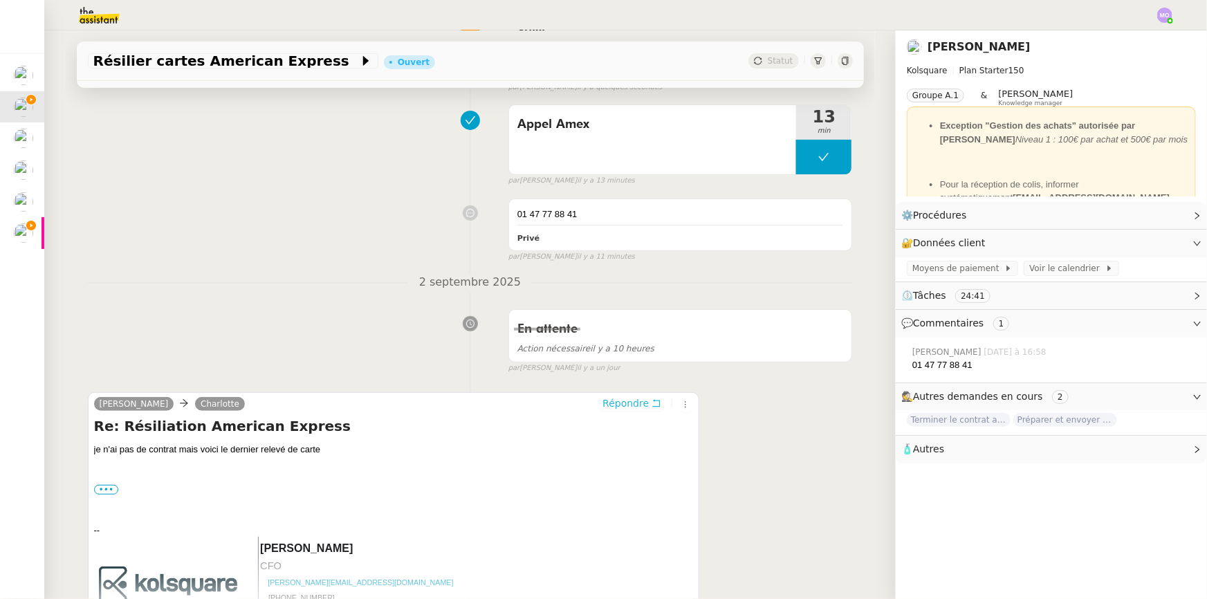
click at [651, 404] on icon at bounding box center [656, 403] width 10 height 10
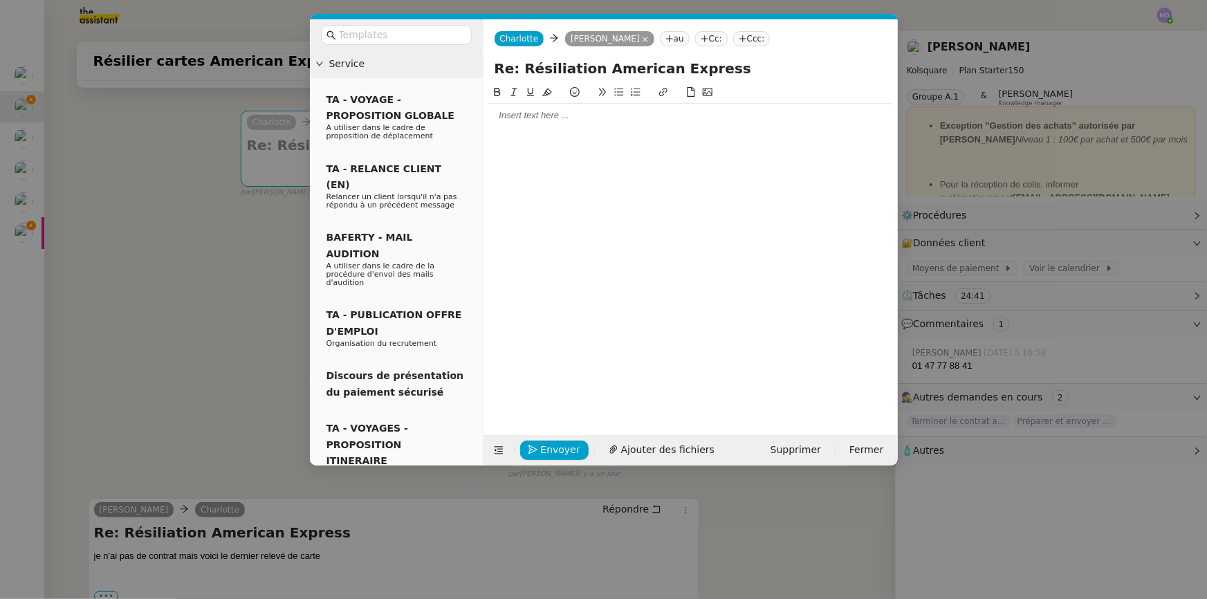
click at [508, 124] on div at bounding box center [690, 116] width 403 height 24
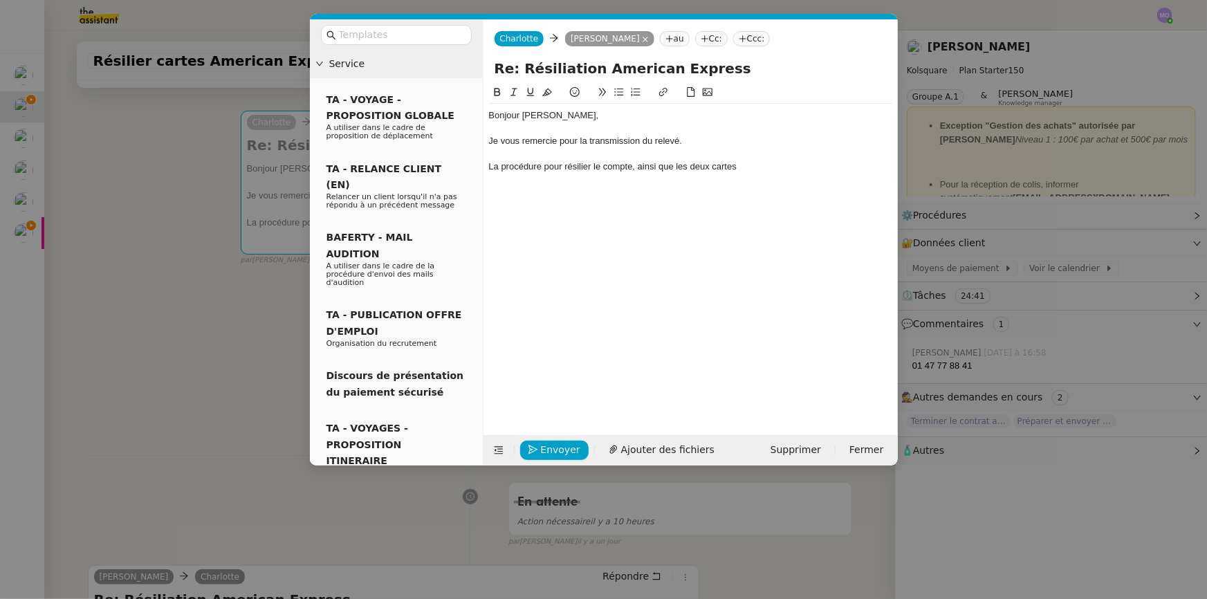
drag, startPoint x: 222, startPoint y: 418, endPoint x: 218, endPoint y: 411, distance: 8.1
click at [221, 417] on nz-modal-container "Service TA - VOYAGE - PROPOSITION GLOBALE A utiliser dans le cadre de propositi…" at bounding box center [603, 299] width 1207 height 599
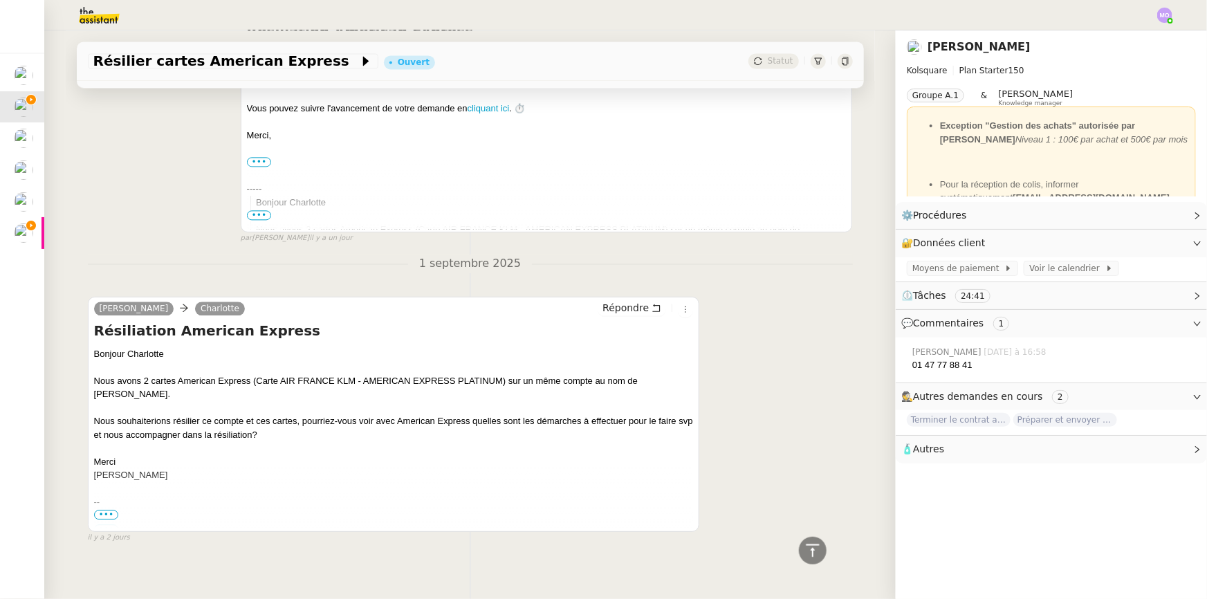
scroll to position [1547, 0]
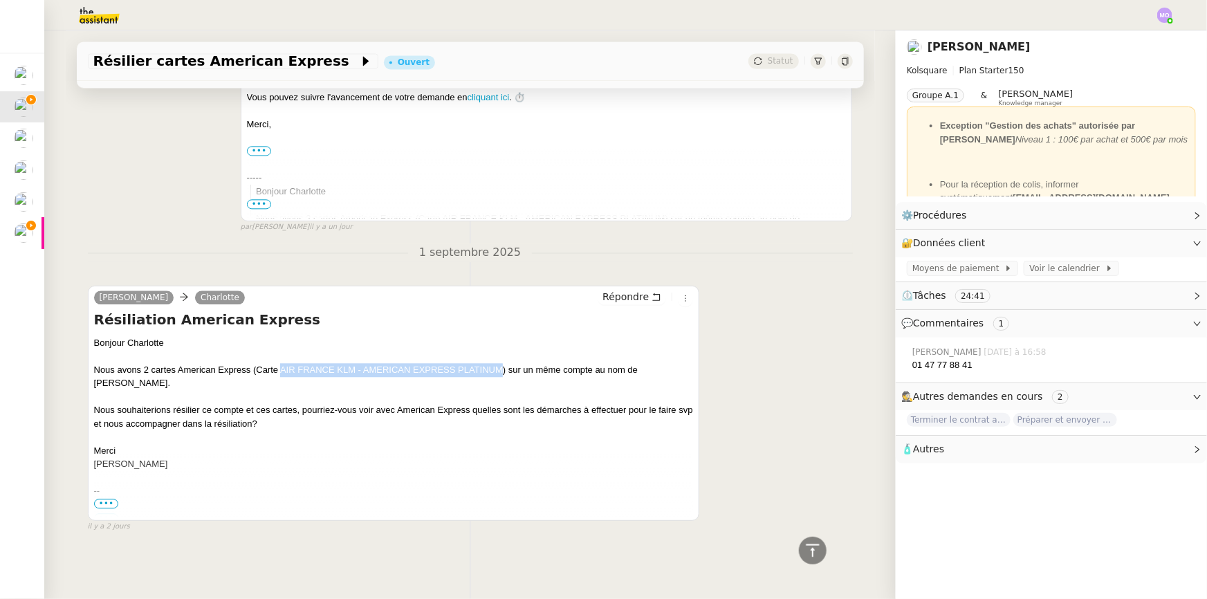
drag, startPoint x: 277, startPoint y: 360, endPoint x: 496, endPoint y: 360, distance: 219.2
click at [498, 363] on div "Nous avons 2 cartes American Express (Carte AIR FRANCE KLM - AMERICAN EXPRESS P…" at bounding box center [393, 376] width 599 height 27
copy div "AIR FRANCE KLM - AMERICAN EXPRESS PLATINUM"
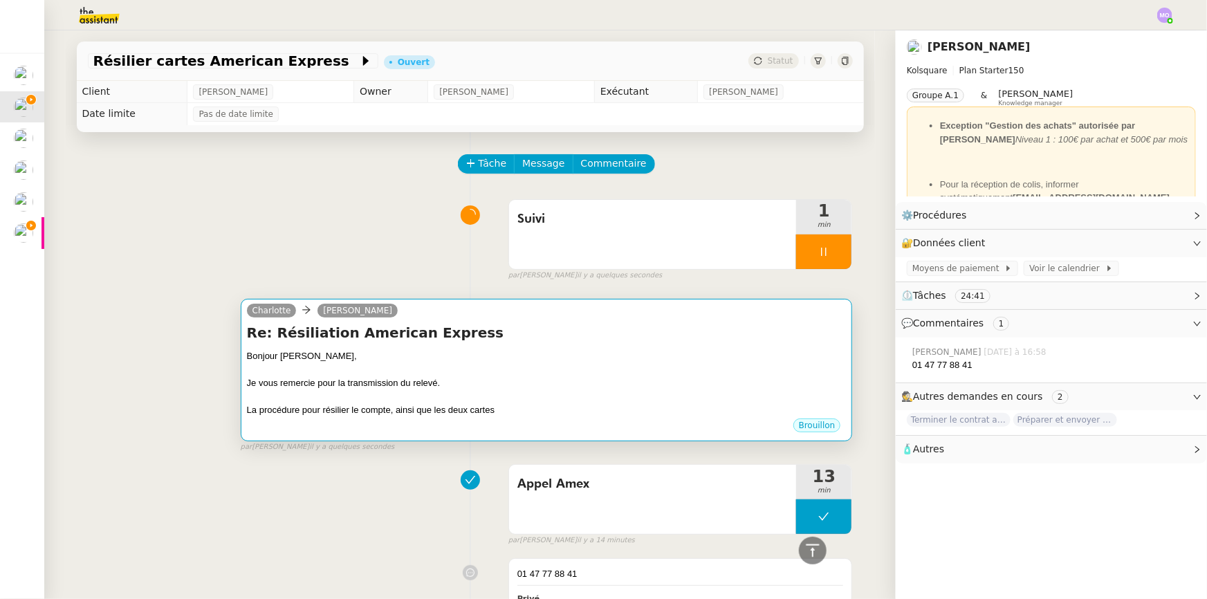
scroll to position [0, 0]
click at [519, 366] on div at bounding box center [546, 370] width 599 height 14
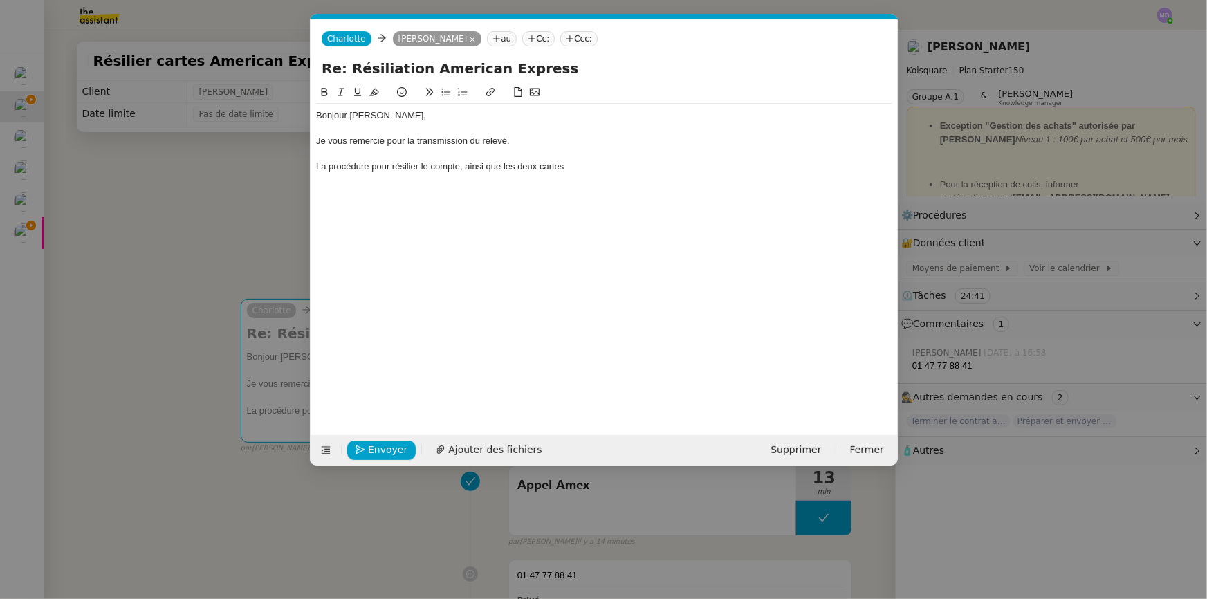
scroll to position [0, 29]
click at [583, 163] on div "La procédure pour résilier le compte, ainsi que les deux cartes" at bounding box center [604, 166] width 576 height 12
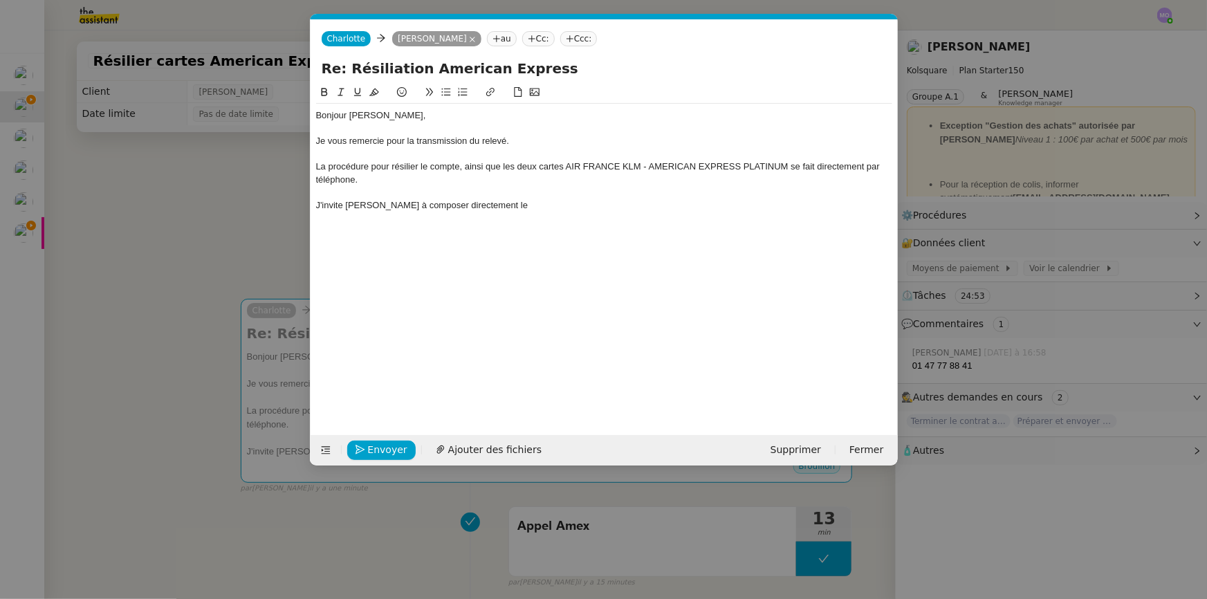
drag, startPoint x: 177, startPoint y: 276, endPoint x: 180, endPoint y: 213, distance: 63.0
click at [176, 274] on nz-modal-container "Service TA - VOYAGE - PROPOSITION GLOBALE A utiliser dans le cadre de propositi…" at bounding box center [603, 299] width 1207 height 599
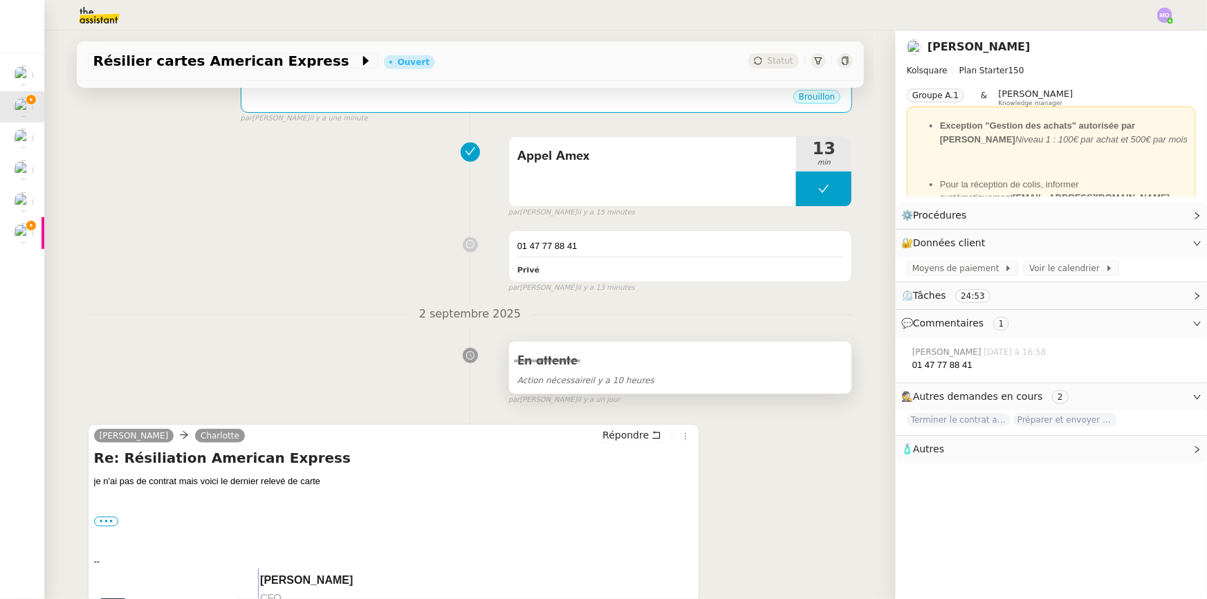
scroll to position [440, 0]
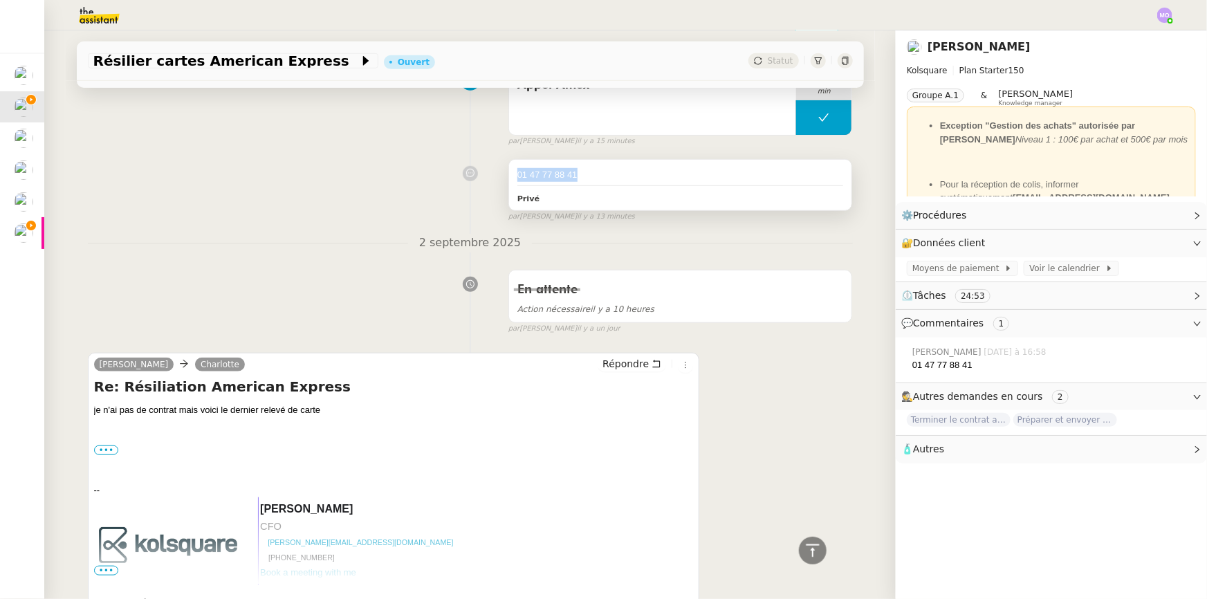
drag, startPoint x: 589, startPoint y: 174, endPoint x: 522, endPoint y: 174, distance: 67.1
click at [522, 174] on div "01 47 77 88 41" at bounding box center [680, 175] width 326 height 14
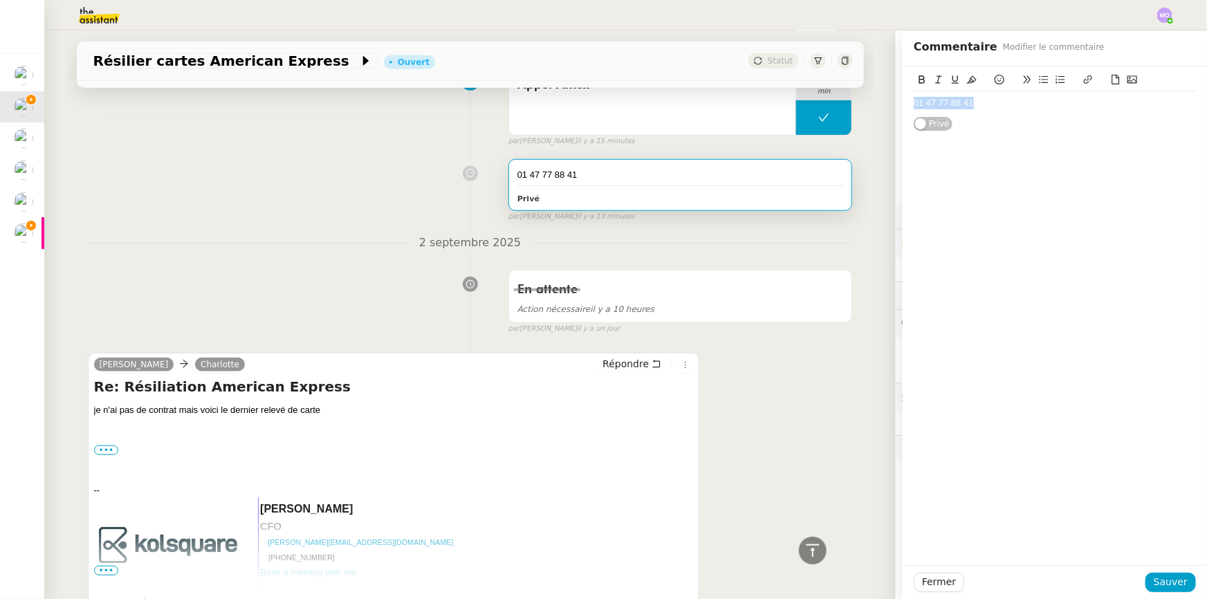
drag, startPoint x: 522, startPoint y: 174, endPoint x: 920, endPoint y: 100, distance: 404.4
click at [882, 108] on app-ticket "Résilier cartes American Express Ouvert Statut Client Alexis KLAHR Owner Romane…" at bounding box center [625, 314] width 1162 height 568
copy div "01 47 77 88 41"
click at [431, 176] on div at bounding box center [469, 173] width 77 height 16
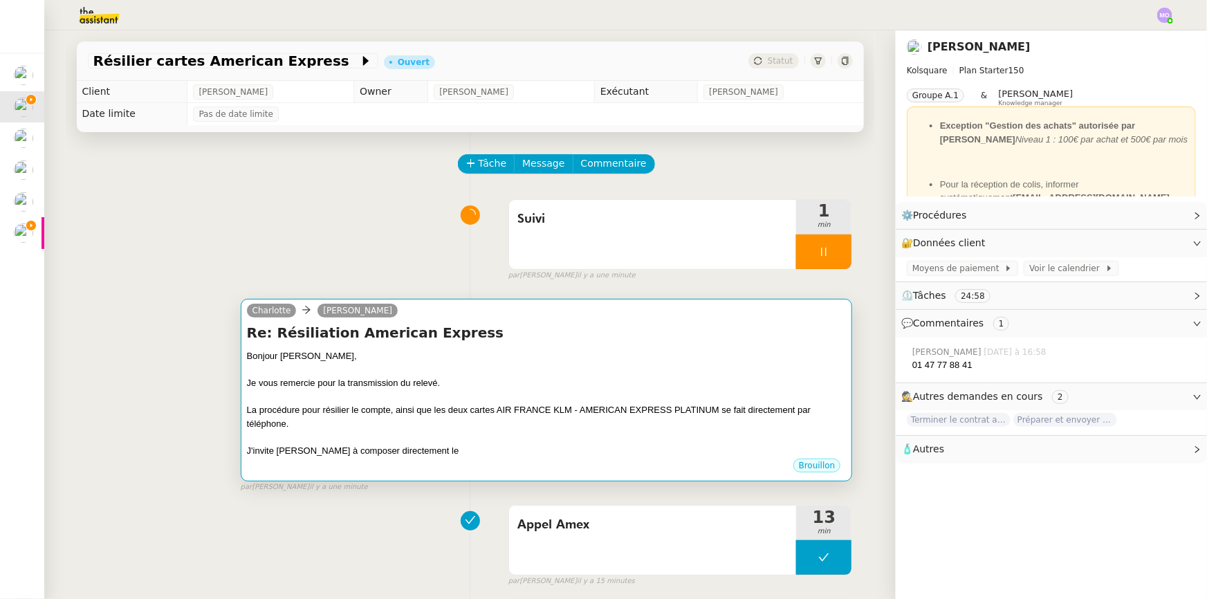
click at [472, 390] on div "Je vous remercie pour la transmission du relevé." at bounding box center [546, 383] width 599 height 14
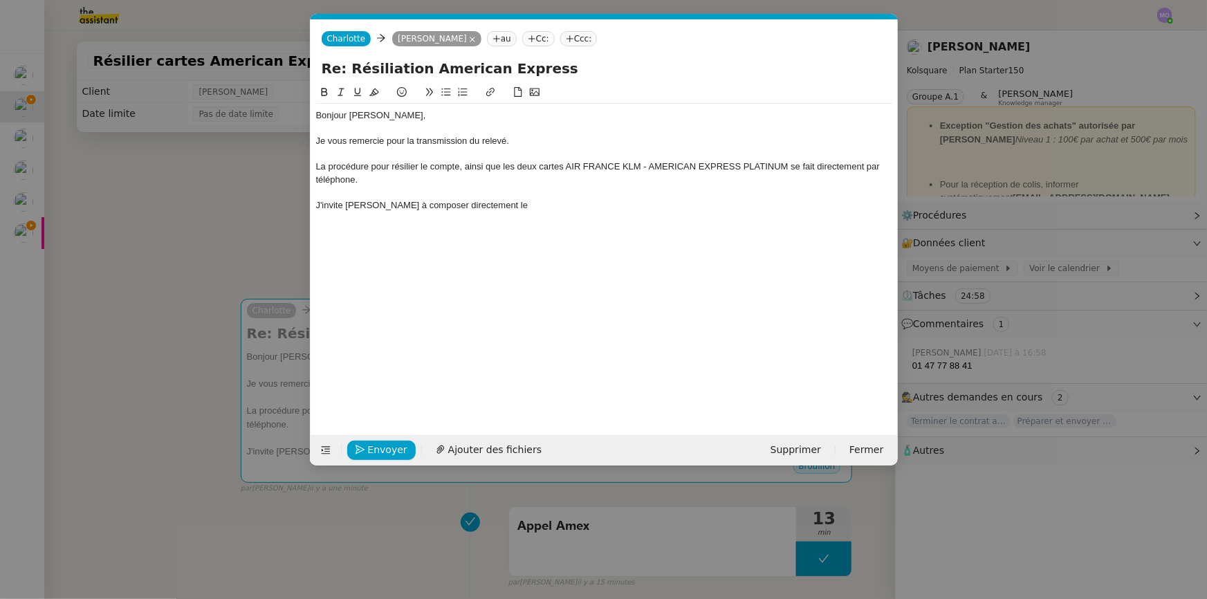
scroll to position [0, 29]
click at [506, 205] on div "J'invite Quentin à composer directement le" at bounding box center [604, 205] width 576 height 12
click at [377, 179] on div "La procédure pour résilier le compte, ainsi que les deux cartes AIR FRANCE KLM …" at bounding box center [604, 173] width 576 height 26
click at [580, 204] on div "J'invite Quentin à composer directement le 01 47 77 88 41" at bounding box center [604, 205] width 576 height 12
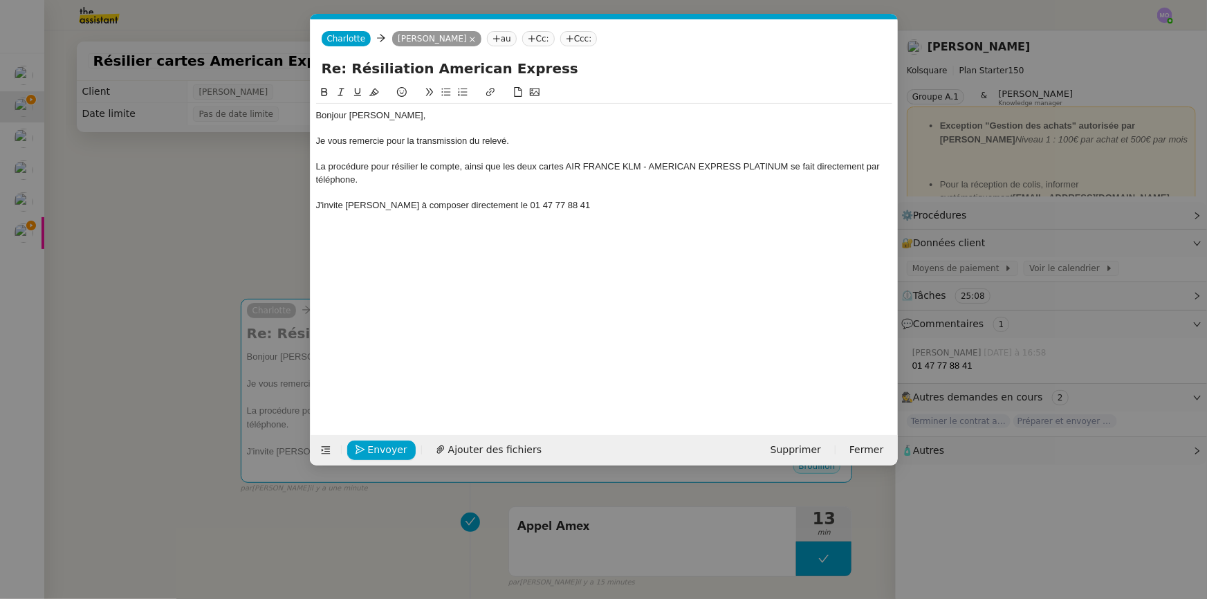
click at [183, 241] on nz-modal-container "Service TA - VOYAGE - PROPOSITION GLOBALE A utiliser dans le cadre de propositi…" at bounding box center [603, 299] width 1207 height 599
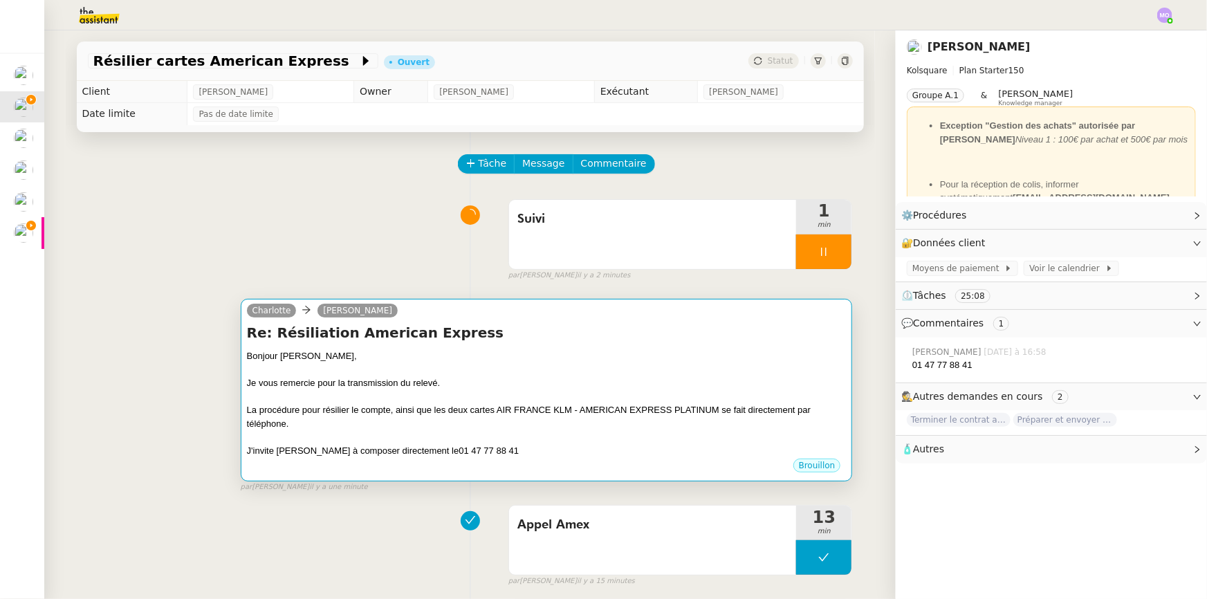
click at [546, 333] on h4 "Re: Résiliation American Express" at bounding box center [546, 332] width 599 height 19
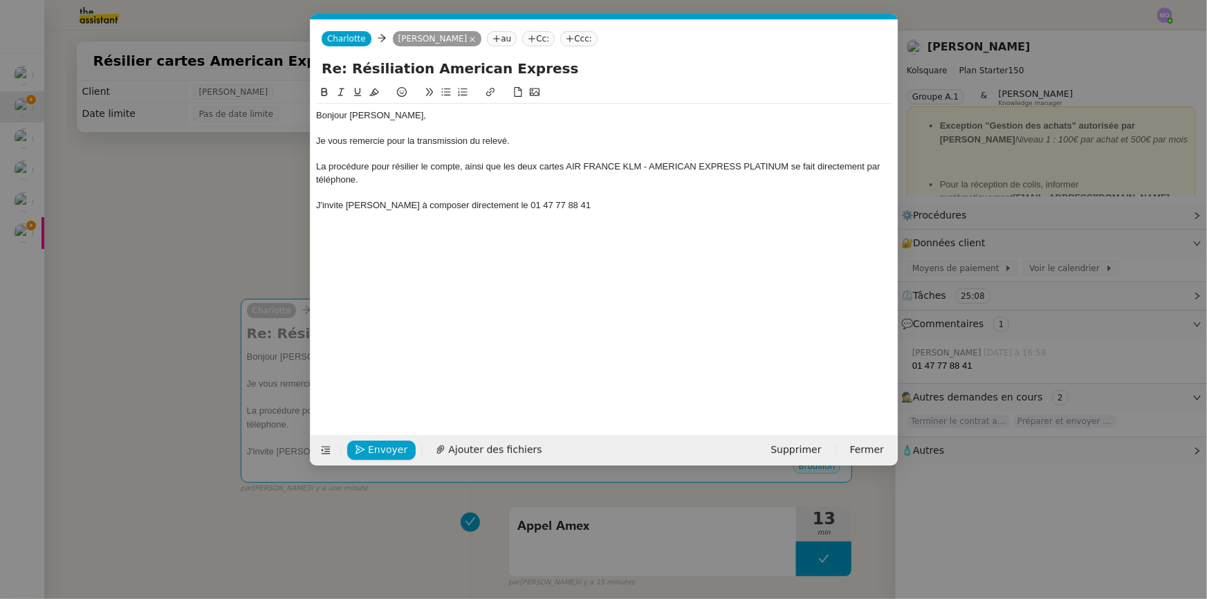
scroll to position [0, 29]
click at [573, 203] on div "J'invite Quentin à composer directement le 01 47 77 88 41" at bounding box center [604, 205] width 576 height 12
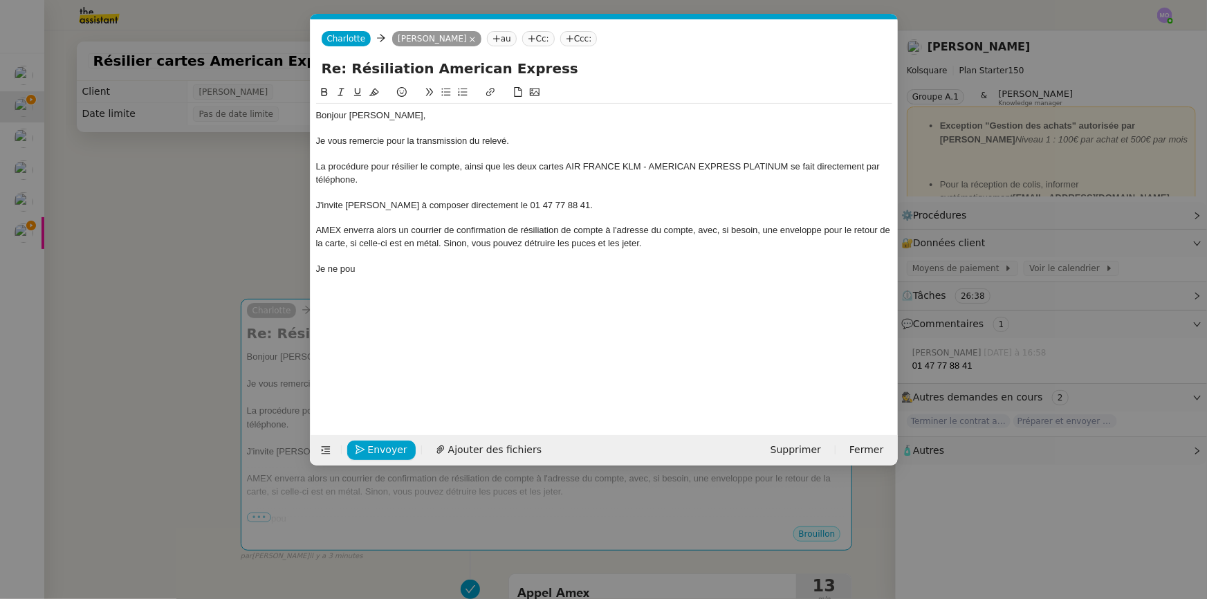
click at [375, 178] on div "La procédure pour résilier le compte, ainsi que les deux cartes AIR FRANCE KLM …" at bounding box center [604, 173] width 576 height 26
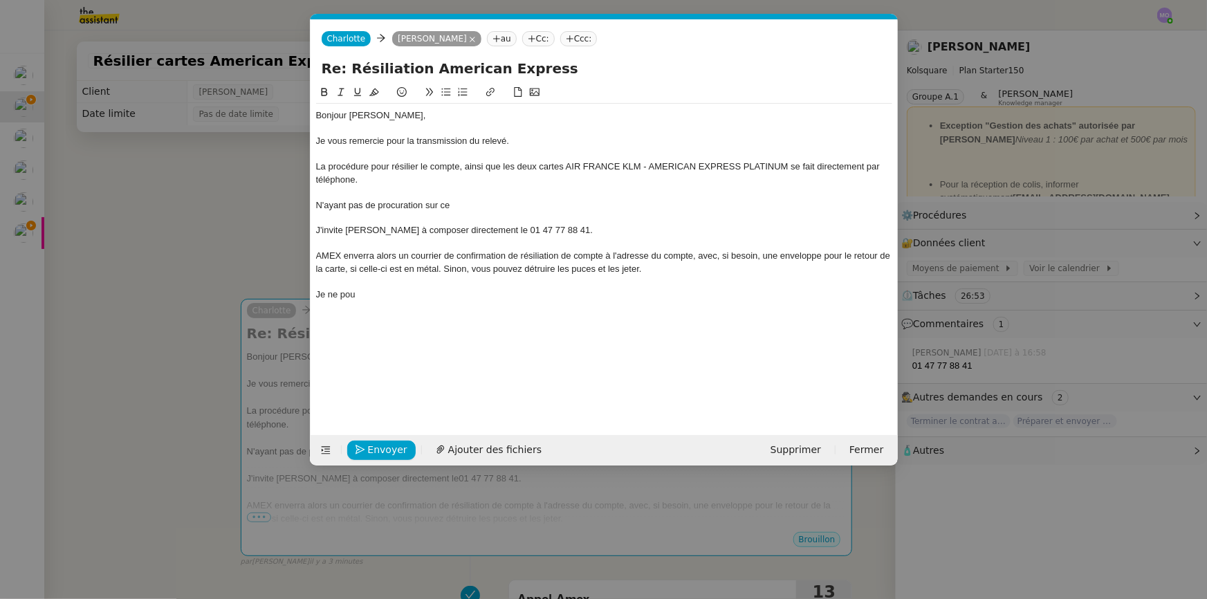
click at [873, 165] on div "La procédure pour résilier le compte, ainsi que les deux cartes AIR FRANCE KLM …" at bounding box center [604, 173] width 576 height 26
click at [833, 169] on div "La procédure pour résilier le compte, ainsi que les deux cartes AIR FRANCE KLM …" at bounding box center [604, 173] width 576 height 26
click at [597, 220] on div at bounding box center [604, 218] width 576 height 12
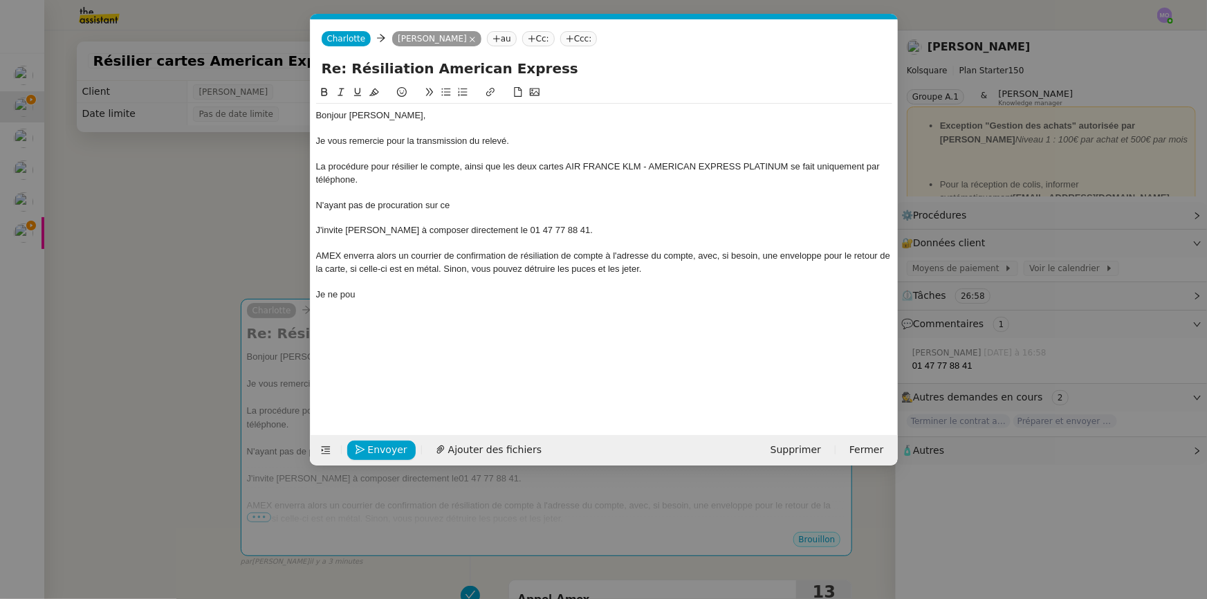
click at [469, 207] on div "N'ayant pas de procuration sur ce" at bounding box center [604, 205] width 576 height 12
click at [477, 283] on div at bounding box center [604, 281] width 576 height 12
click at [316, 229] on div "J'invite Quentin à composer directement le 01 47 77 88 41." at bounding box center [604, 230] width 576 height 12
click at [596, 234] on div "Aussi, j'invite Quentin à composer directement le 01 47 77 88 41." at bounding box center [604, 230] width 576 height 12
click at [581, 310] on div "Bonjour Alexis, Je vous remercie pour la transmission du relevé. La procédure p…" at bounding box center [604, 248] width 576 height 329
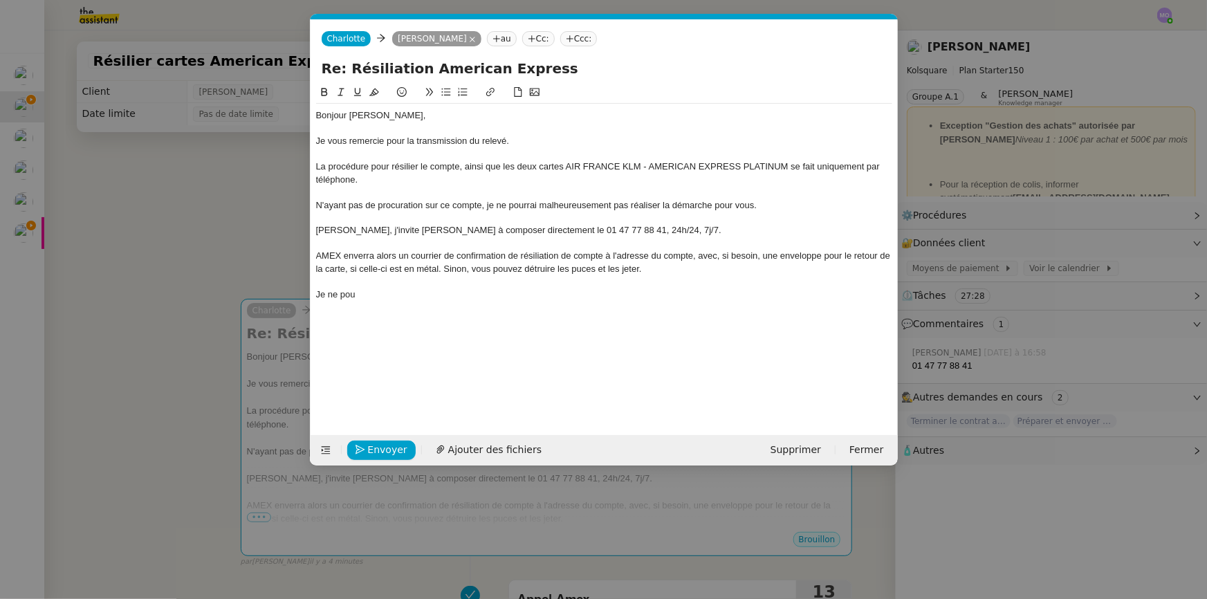
click at [316, 252] on div "AMEX enverra alors un courrier de confirmation de résiliation de compte à l'adr…" at bounding box center [604, 263] width 576 height 26
click at [505, 302] on div "Bonjour Alexis, Je vous remercie pour la transmission du relevé. La procédure p…" at bounding box center [604, 205] width 576 height 203
click at [467, 252] on div "A la suite de l'appel, AMEX enverra alors un courrier de confirmation de résili…" at bounding box center [604, 263] width 576 height 26
click at [519, 292] on div "Je ne pou" at bounding box center [604, 294] width 576 height 12
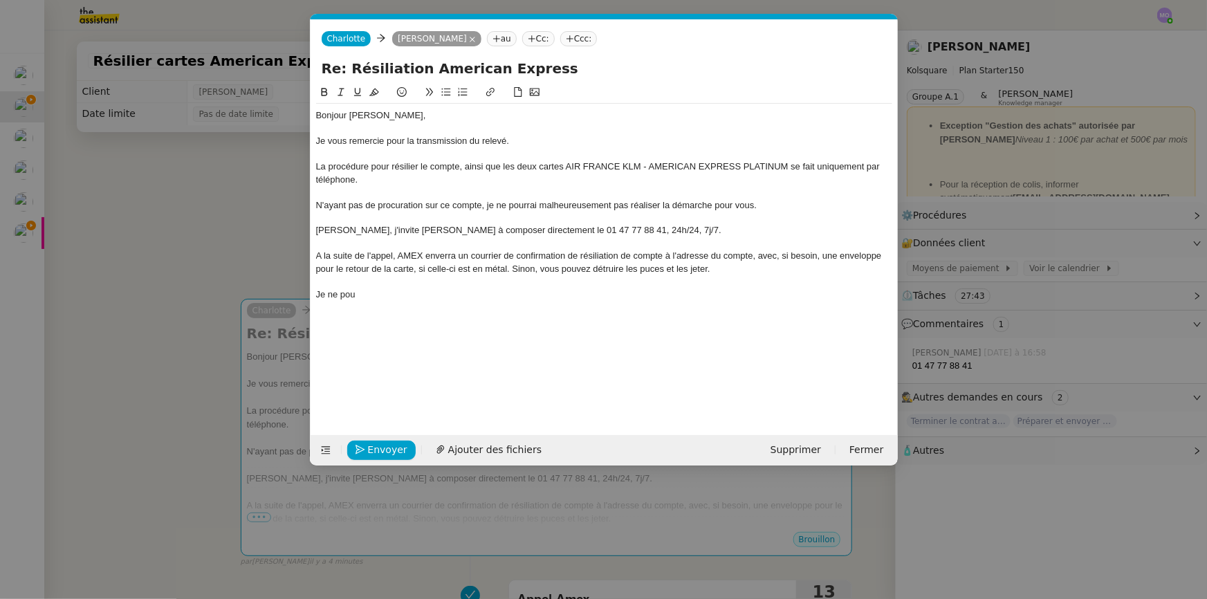
click at [754, 259] on div "A la suite de l'appel, AMEX enverra un courrier de confirmation de résiliation …" at bounding box center [604, 263] width 576 height 26
click at [753, 297] on div "Je ne pou" at bounding box center [604, 294] width 576 height 12
click at [414, 270] on div "A la suite de l'appel, AMEX enverra un courrier de confirmation de résiliation …" at bounding box center [604, 263] width 576 height 26
click at [541, 268] on div "A la suite de l'appel, AMEX enverra un courrier de confirmation de résiliation …" at bounding box center [604, 263] width 576 height 26
click at [694, 263] on div "A la suite de l'appel, AMEX enverra un courrier de confirmation de résiliation …" at bounding box center [604, 263] width 576 height 26
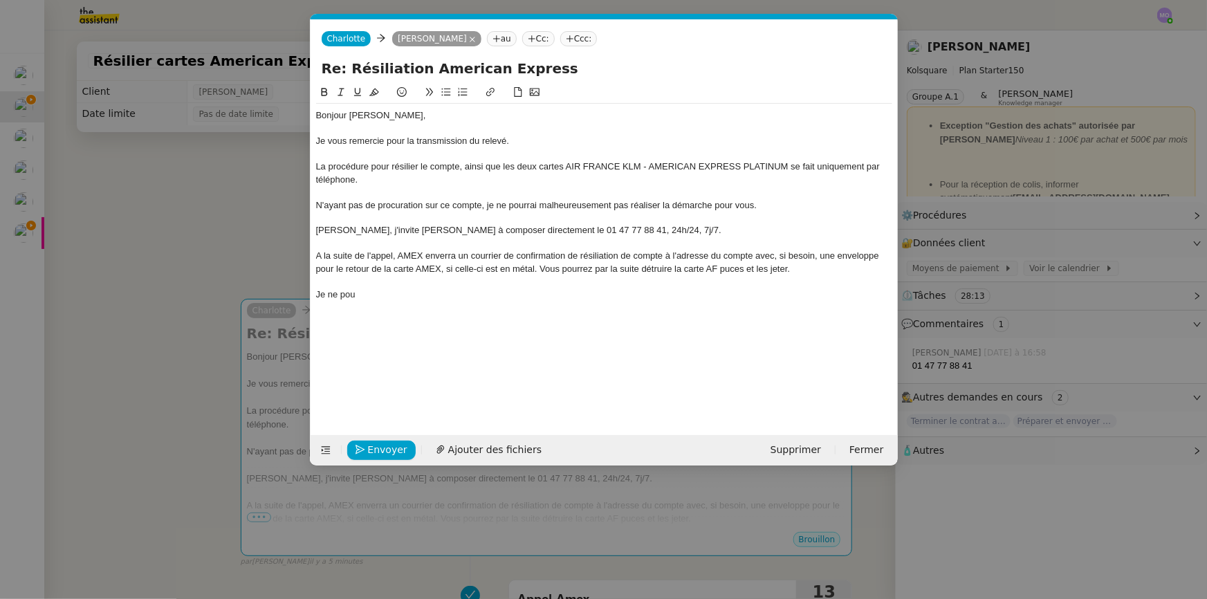
drag, startPoint x: 679, startPoint y: 267, endPoint x: 691, endPoint y: 282, distance: 19.7
click at [682, 269] on div "A la suite de l'appel, AMEX enverra un courrier de confirmation de résiliation …" at bounding box center [604, 263] width 576 height 26
click at [341, 292] on div "Je ne pou" at bounding box center [604, 294] width 576 height 12
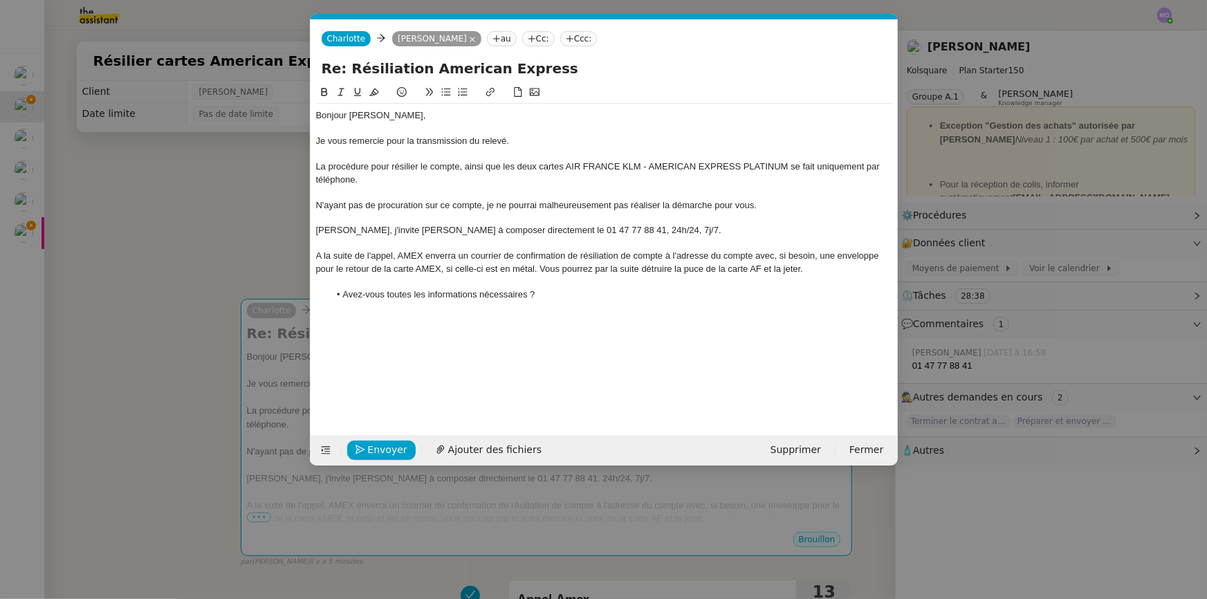
click at [539, 319] on div "Bonjour Alexis, Je vous remercie pour la transmission du relevé. La procédure p…" at bounding box center [604, 248] width 576 height 329
click at [765, 205] on div "N'ayant pas de procuration sur ce compte, je ne pourrai malheureusement pas réa…" at bounding box center [604, 205] width 576 height 12
click at [570, 296] on li "Avez-vous toutes les informations nécessaires ?" at bounding box center [610, 294] width 563 height 12
click at [243, 257] on nz-modal-container "Service TA - VOYAGE - PROPOSITION GLOBALE A utiliser dans le cadre de propositi…" at bounding box center [603, 299] width 1207 height 599
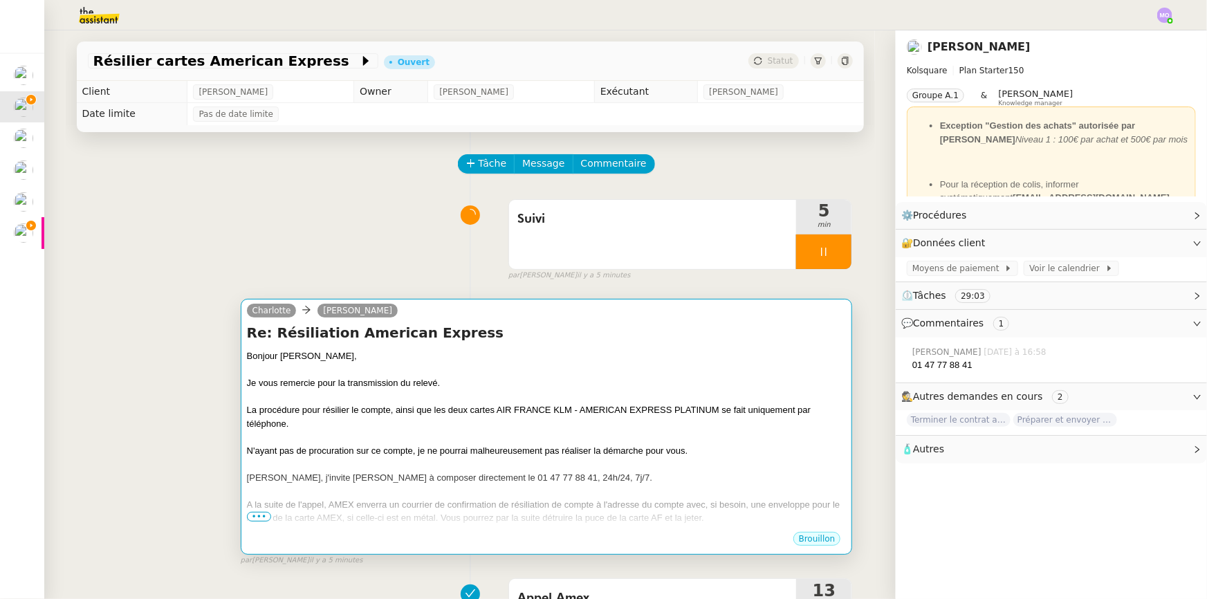
click at [474, 401] on div at bounding box center [546, 397] width 599 height 14
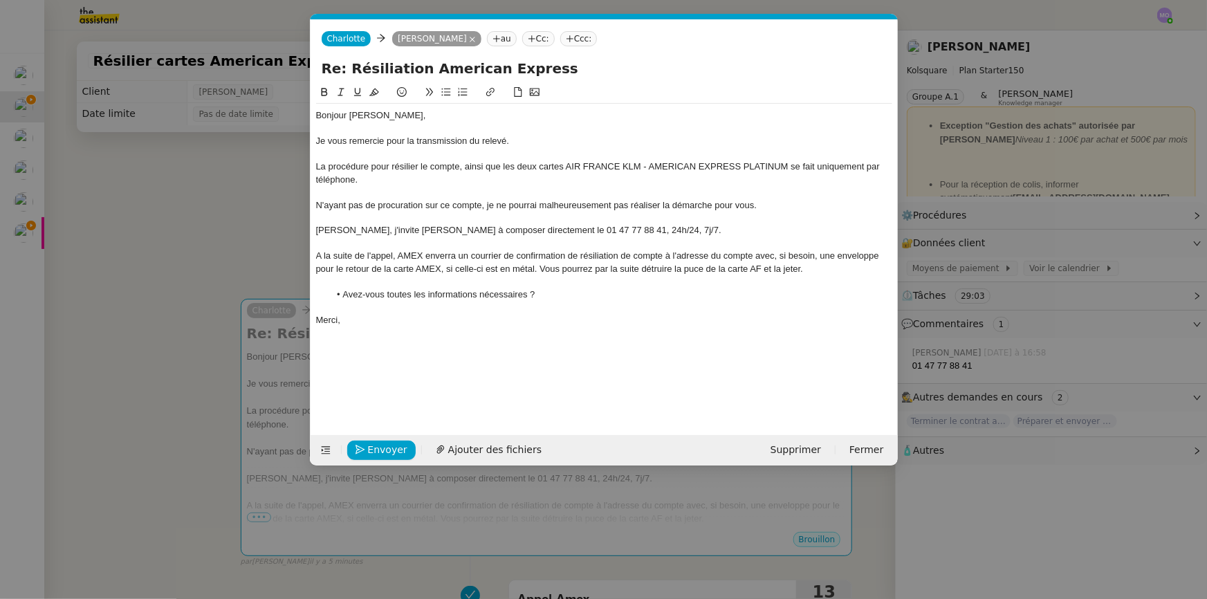
click at [212, 254] on nz-modal-container "Service TA - VOYAGE - PROPOSITION GLOBALE A utiliser dans le cadre de propositi…" at bounding box center [603, 299] width 1207 height 599
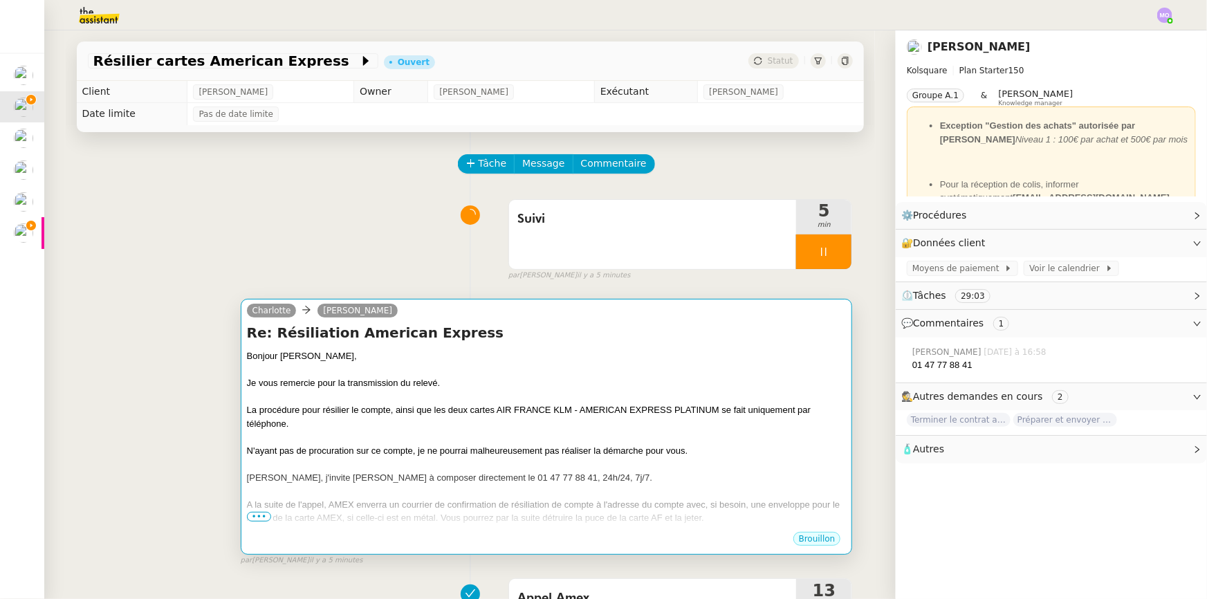
click at [453, 400] on div at bounding box center [546, 397] width 599 height 14
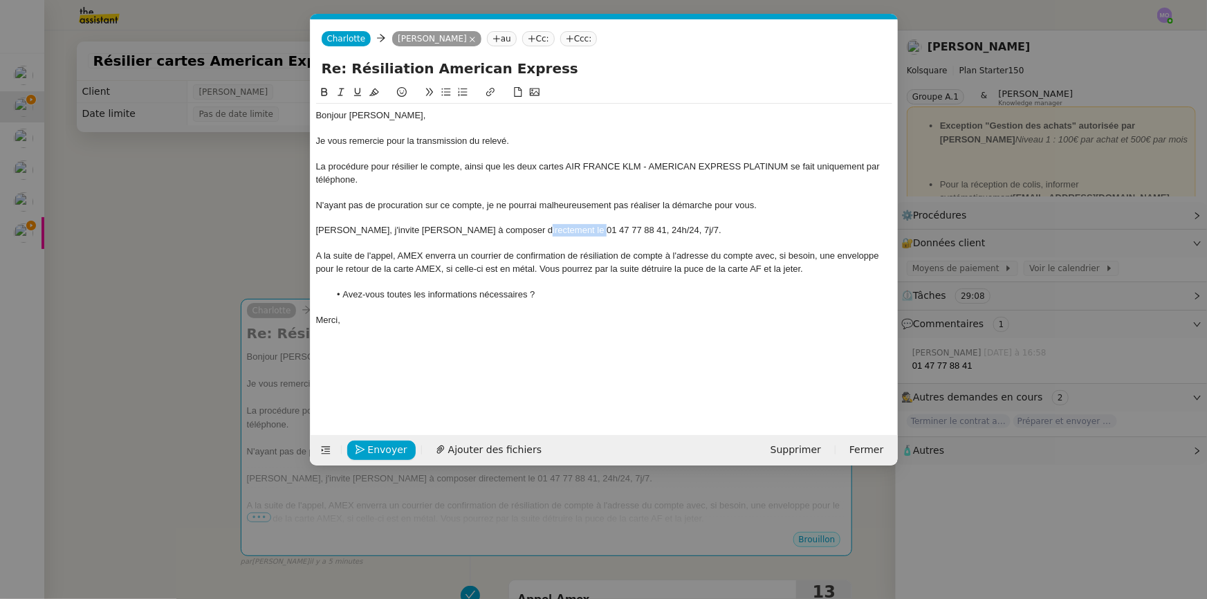
drag, startPoint x: 513, startPoint y: 226, endPoint x: 572, endPoint y: 229, distance: 58.8
click at [572, 229] on div "Aussi, j'invite Quentin à composer directement le 01 47 77 88 41, 24h/24, 7j/7." at bounding box center [604, 230] width 576 height 12
click at [322, 95] on icon at bounding box center [324, 92] width 10 height 10
click at [531, 299] on li "Avez-vous toutes les informations nécessaires ?" at bounding box center [610, 294] width 563 height 12
click at [484, 207] on div "N'ayant pas de procuration sur ce compte, je ne pourrai malheureusement pas réa…" at bounding box center [604, 205] width 576 height 12
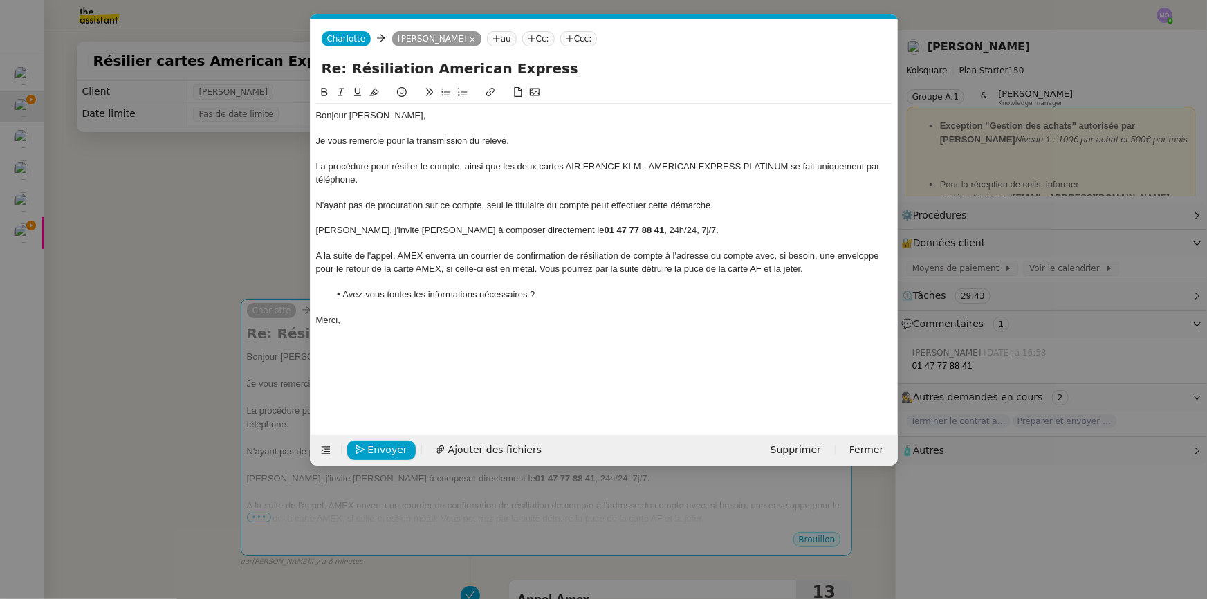
click at [560, 302] on div at bounding box center [604, 307] width 576 height 12
click at [496, 316] on div "Merci," at bounding box center [604, 320] width 576 height 12
click at [383, 445] on span "Envoyer" at bounding box center [387, 450] width 39 height 16
click at [383, 445] on span "Confirmer l'envoi" at bounding box center [409, 450] width 83 height 16
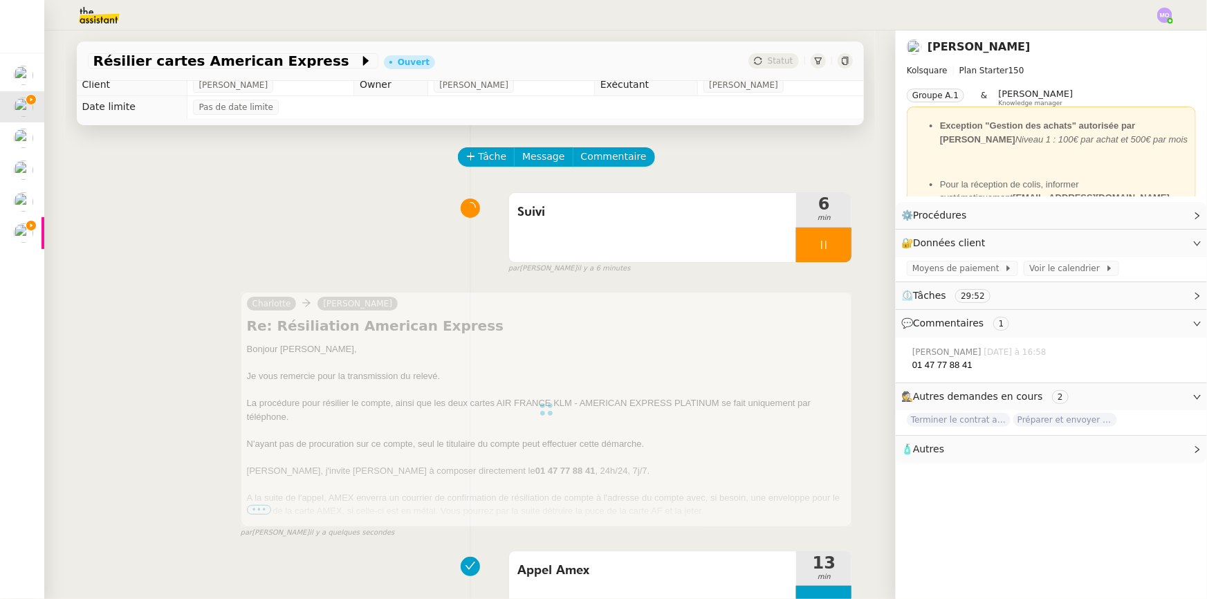
scroll to position [0, 0]
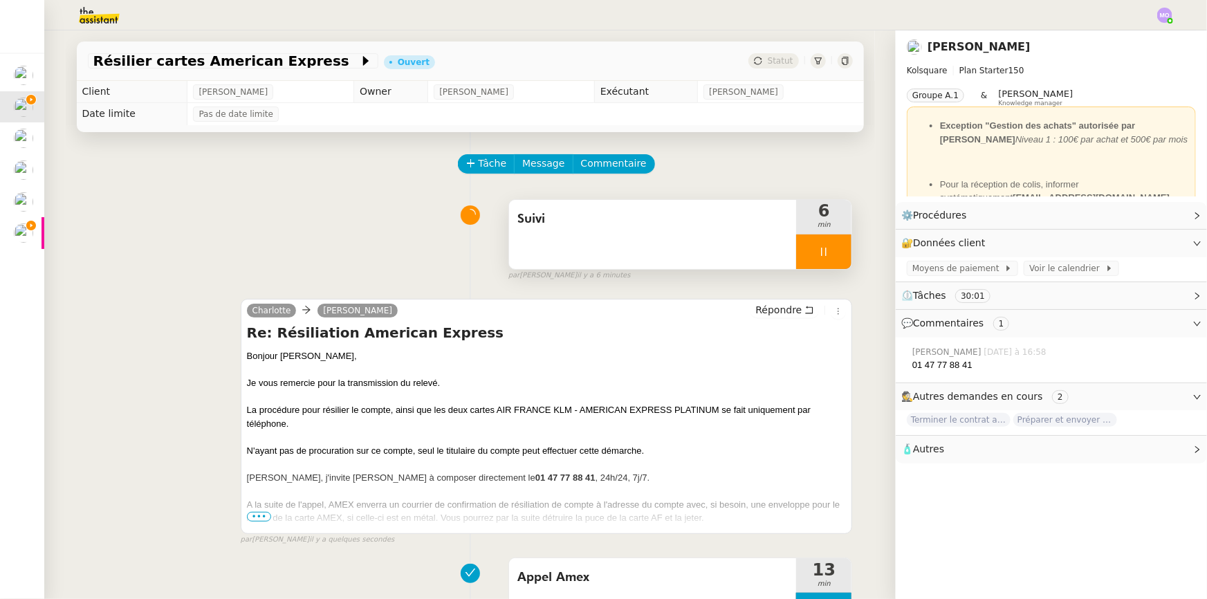
click at [823, 260] on div at bounding box center [823, 251] width 55 height 35
click at [823, 260] on button at bounding box center [837, 251] width 28 height 35
click at [768, 50] on div "Résilier cartes American Express Ouvert Statut" at bounding box center [470, 60] width 787 height 39
click at [771, 59] on span "Statut" at bounding box center [780, 61] width 26 height 10
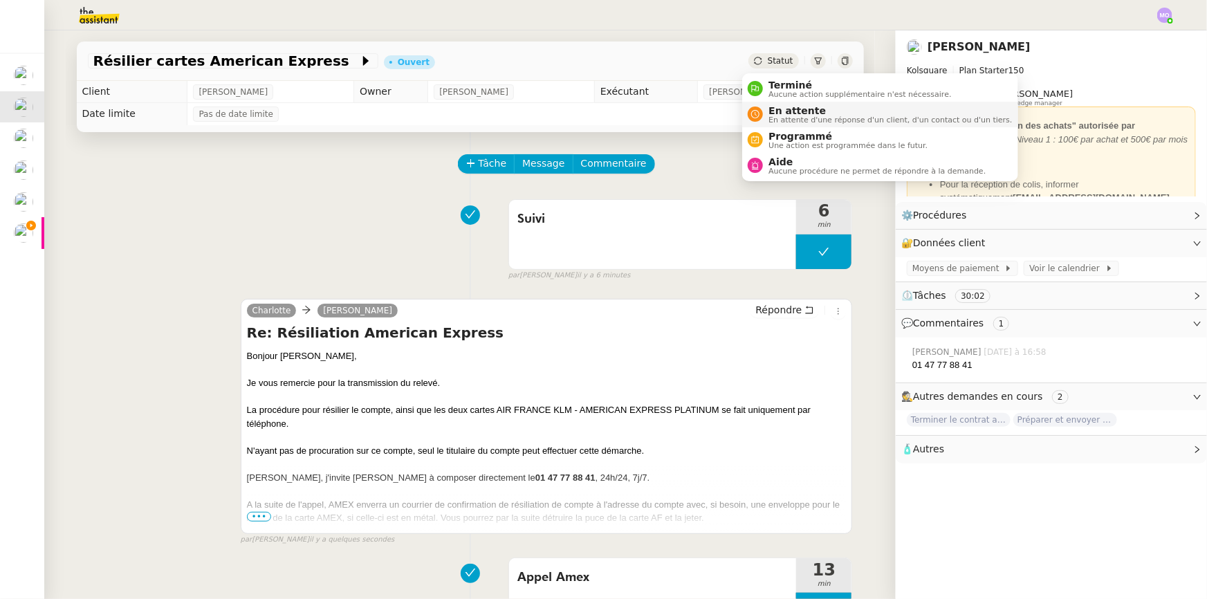
click at [792, 111] on span "En attente" at bounding box center [889, 110] width 243 height 11
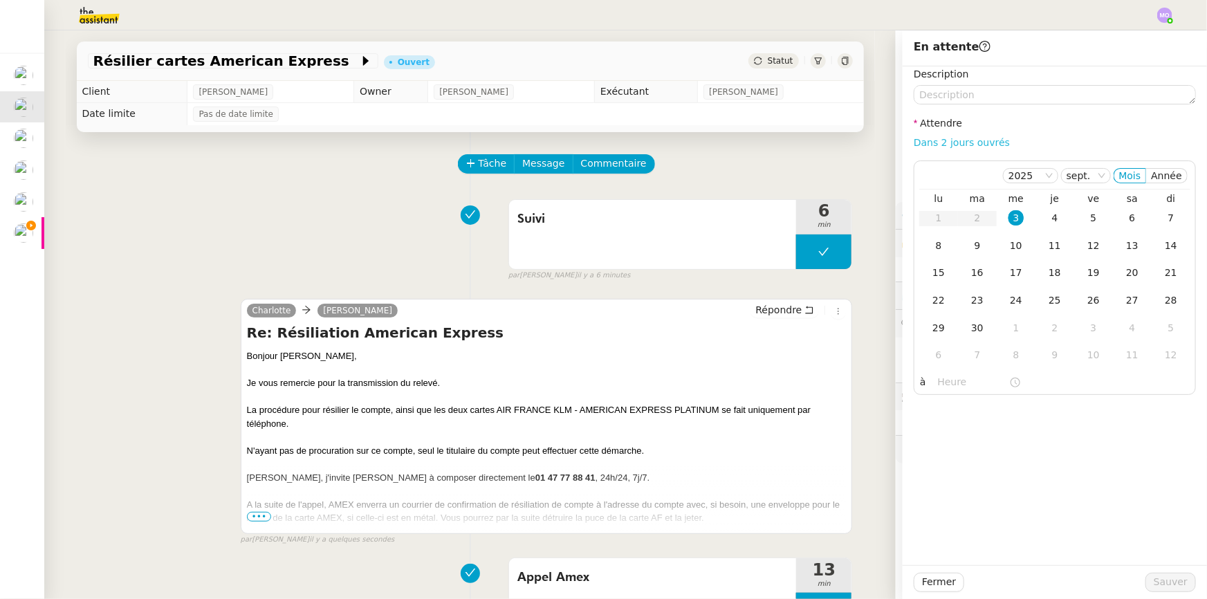
click at [953, 142] on link "Dans 2 jours ouvrés" at bounding box center [961, 142] width 96 height 11
type input "07:00"
click at [1146, 585] on button "Sauver" at bounding box center [1170, 582] width 50 height 19
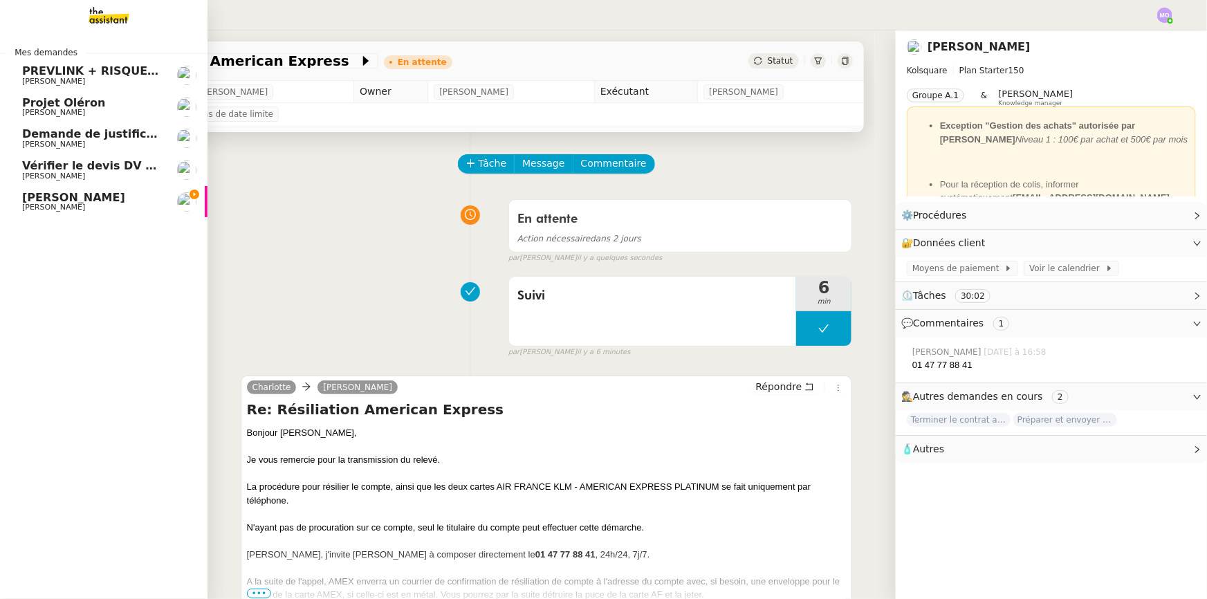
click at [129, 198] on span "GAZAY_ CARRELAGE" at bounding box center [92, 198] width 140 height 12
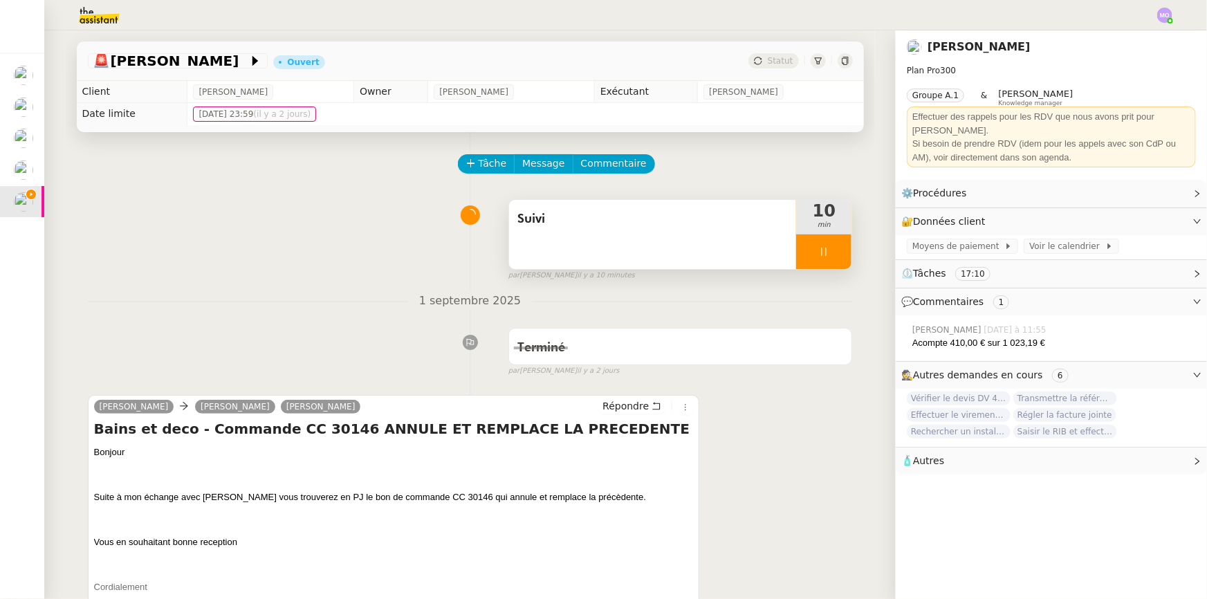
click at [819, 246] on div at bounding box center [823, 251] width 55 height 35
click at [823, 246] on button at bounding box center [837, 251] width 28 height 35
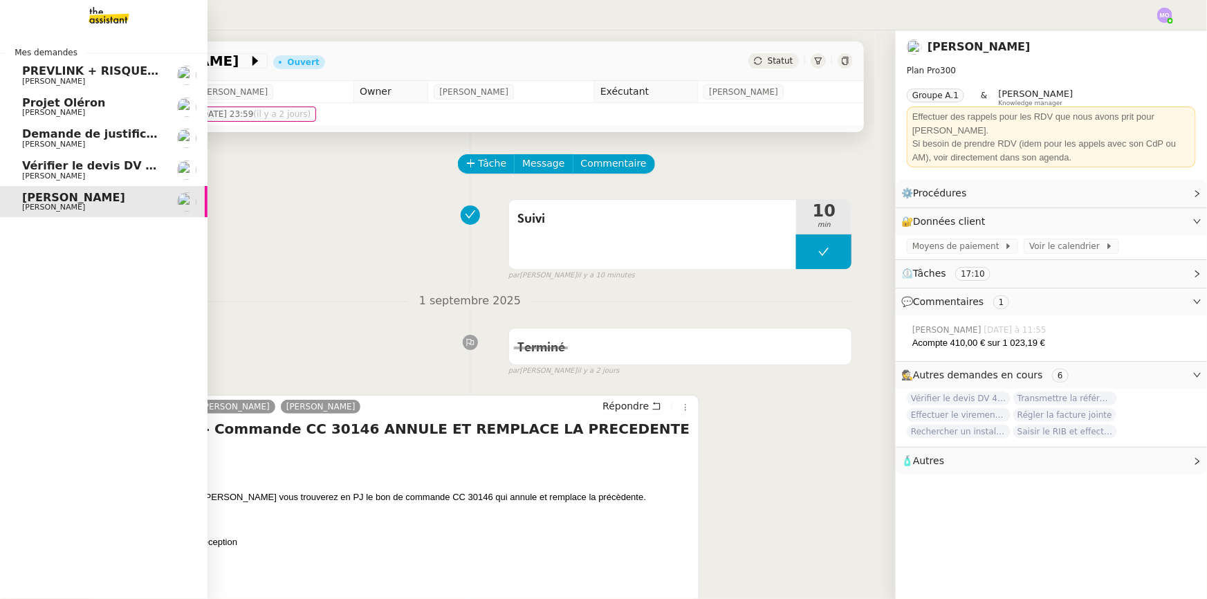
click at [120, 165] on span "Vérifier le devis DV 42 427" at bounding box center [105, 165] width 166 height 13
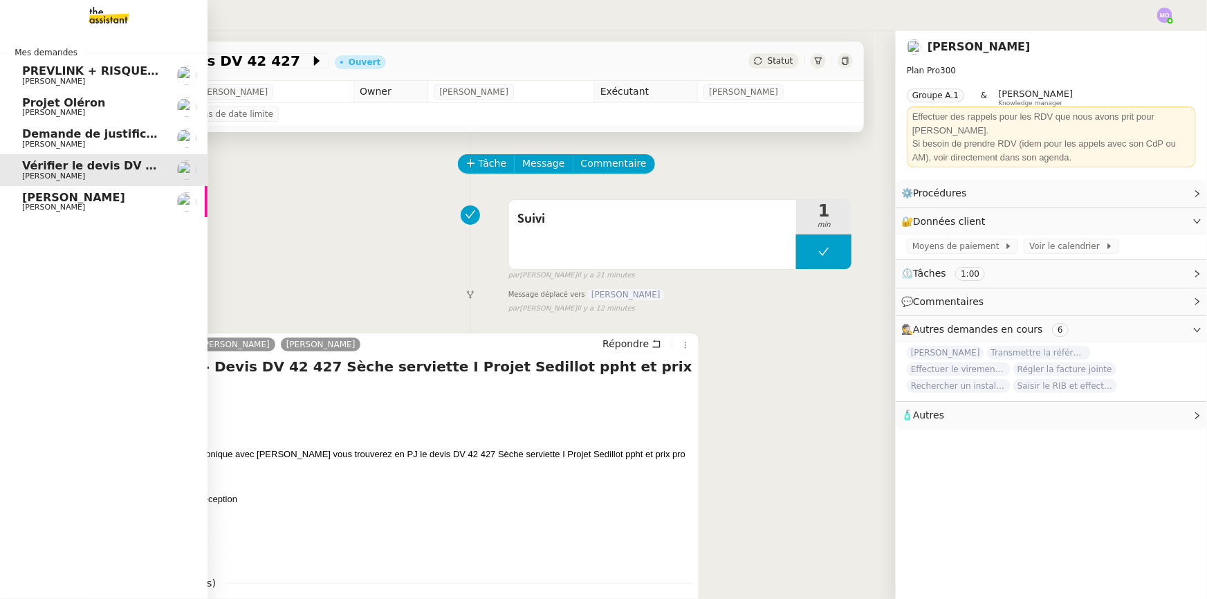
click at [118, 138] on span "Demande de justificatifs Pennylane - [DATE]" at bounding box center [160, 133] width 276 height 13
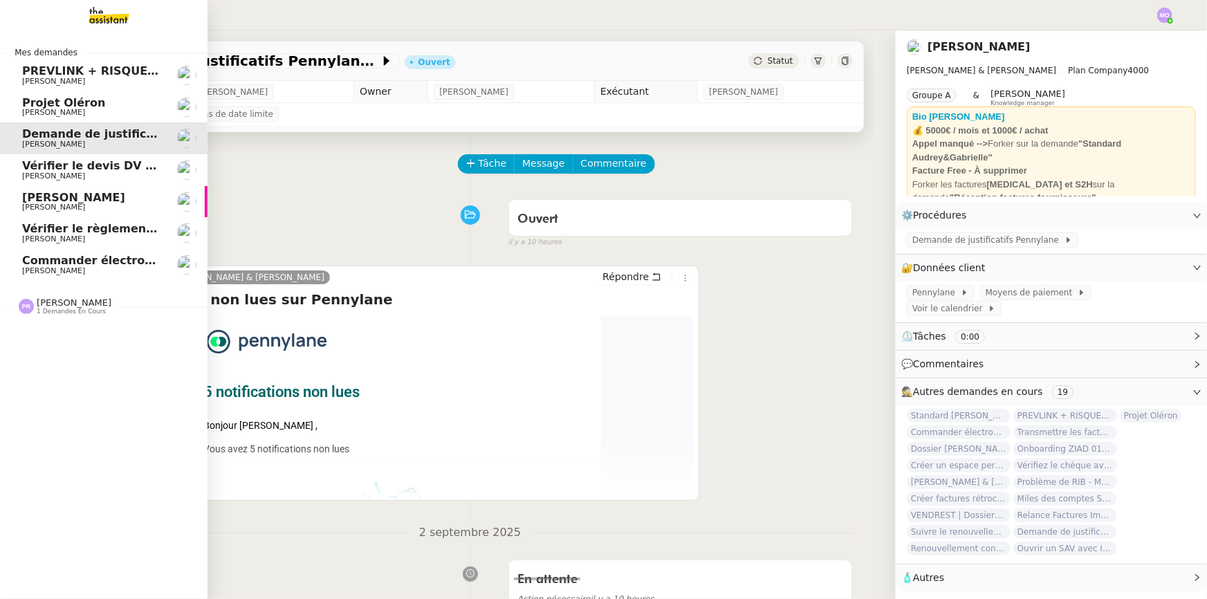
click at [118, 264] on span "Commander électroménagers pour MOUGINS ETANG" at bounding box center [206, 260] width 369 height 13
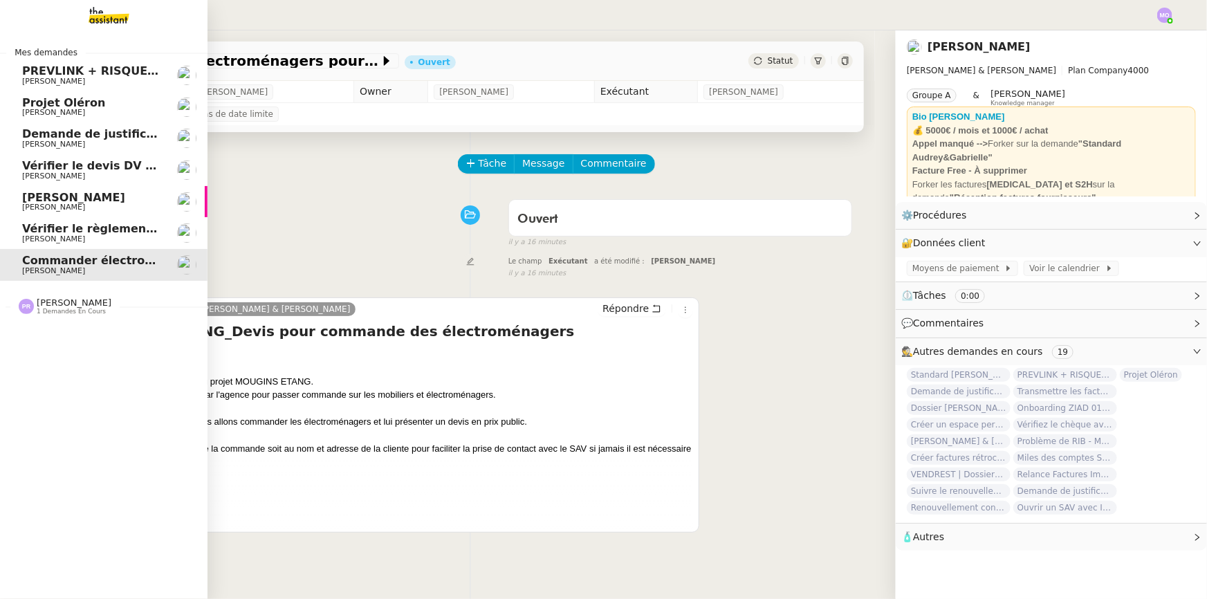
click at [97, 239] on span "[PERSON_NAME]" at bounding box center [92, 239] width 140 height 8
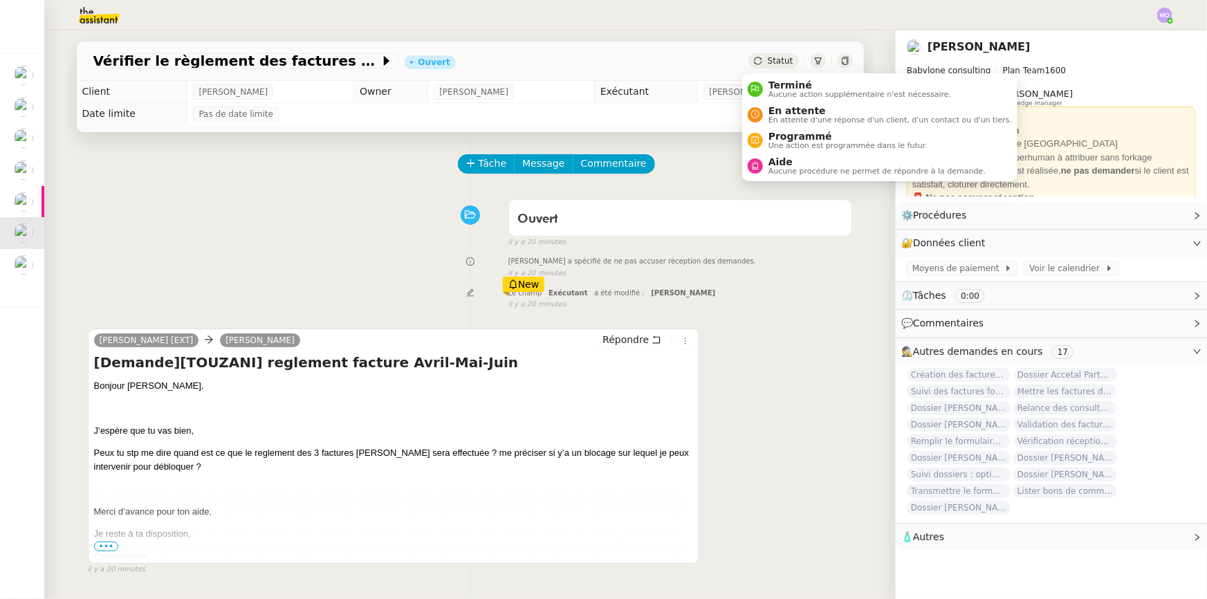
click at [767, 60] on span "Statut" at bounding box center [780, 61] width 26 height 10
click at [781, 160] on span "Aide" at bounding box center [876, 161] width 217 height 11
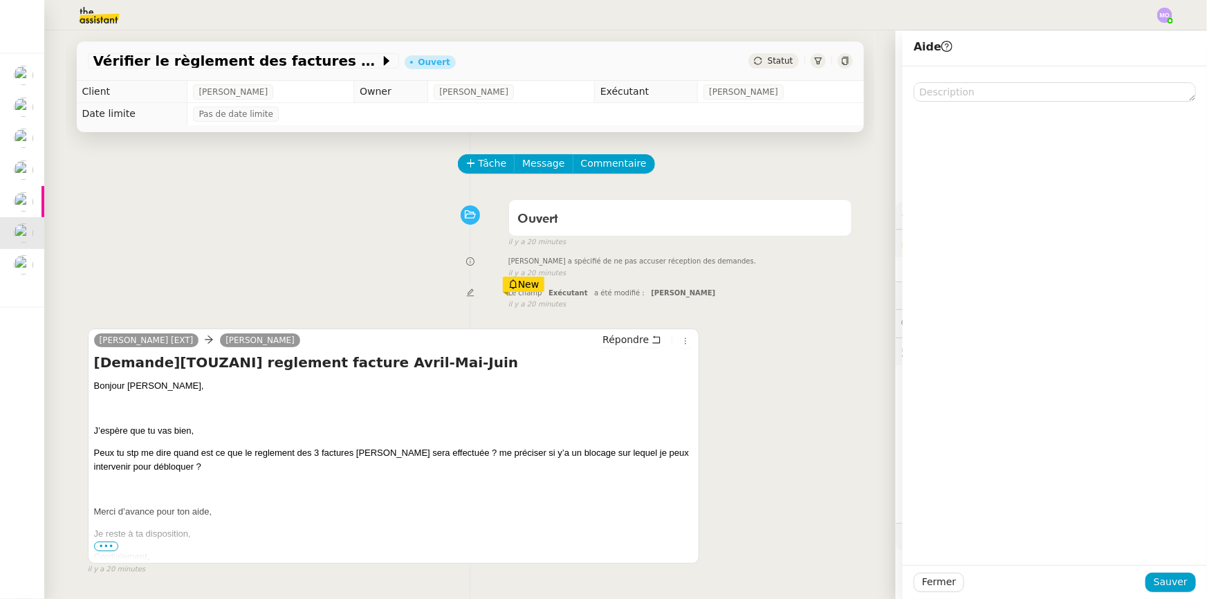
click at [331, 169] on div "Tâche Message Commentaire" at bounding box center [470, 170] width 765 height 33
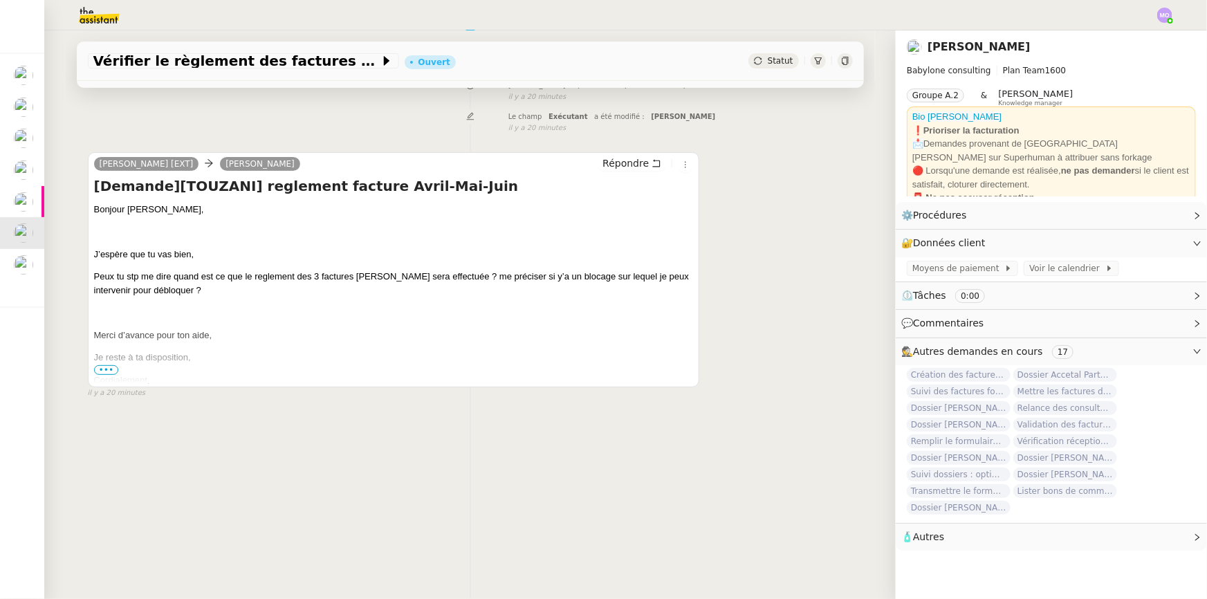
scroll to position [184, 0]
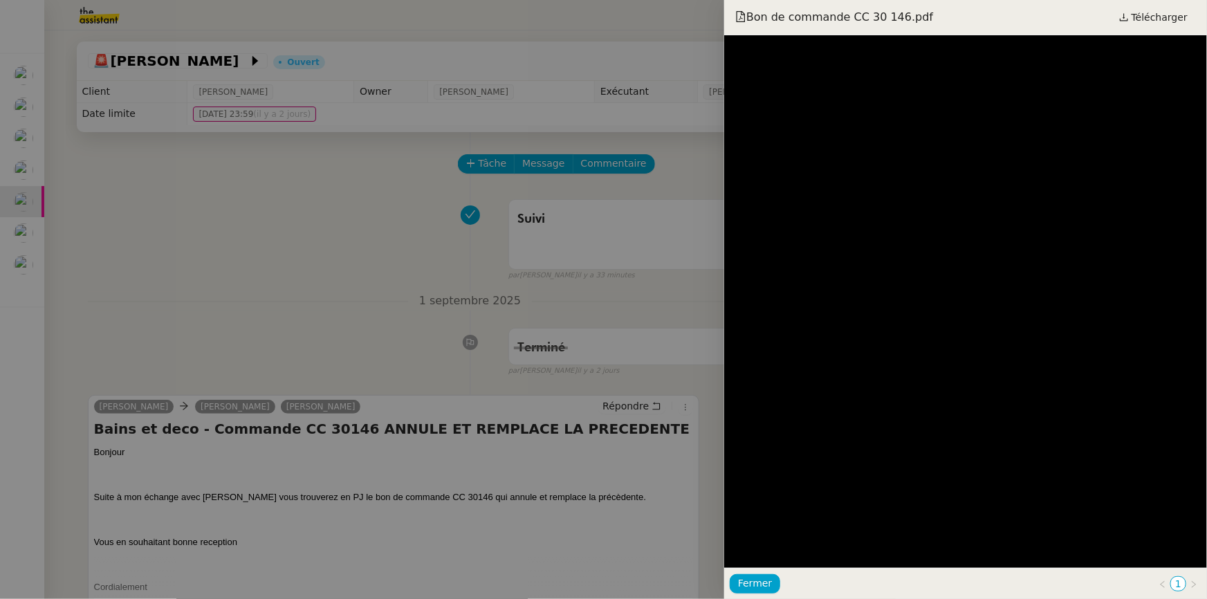
scroll to position [473, 0]
